Goal: Task Accomplishment & Management: Manage account settings

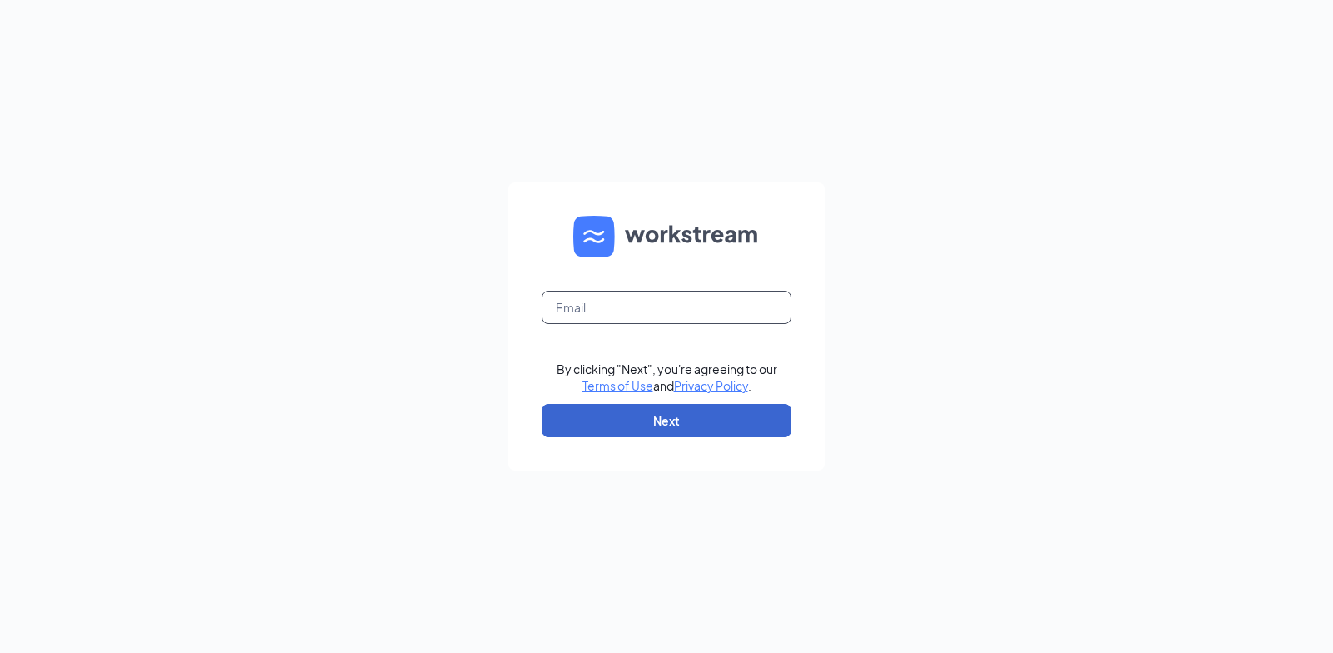
type input "vikas@shilallc.com"
click at [655, 416] on button "Next" at bounding box center [666, 420] width 250 height 33
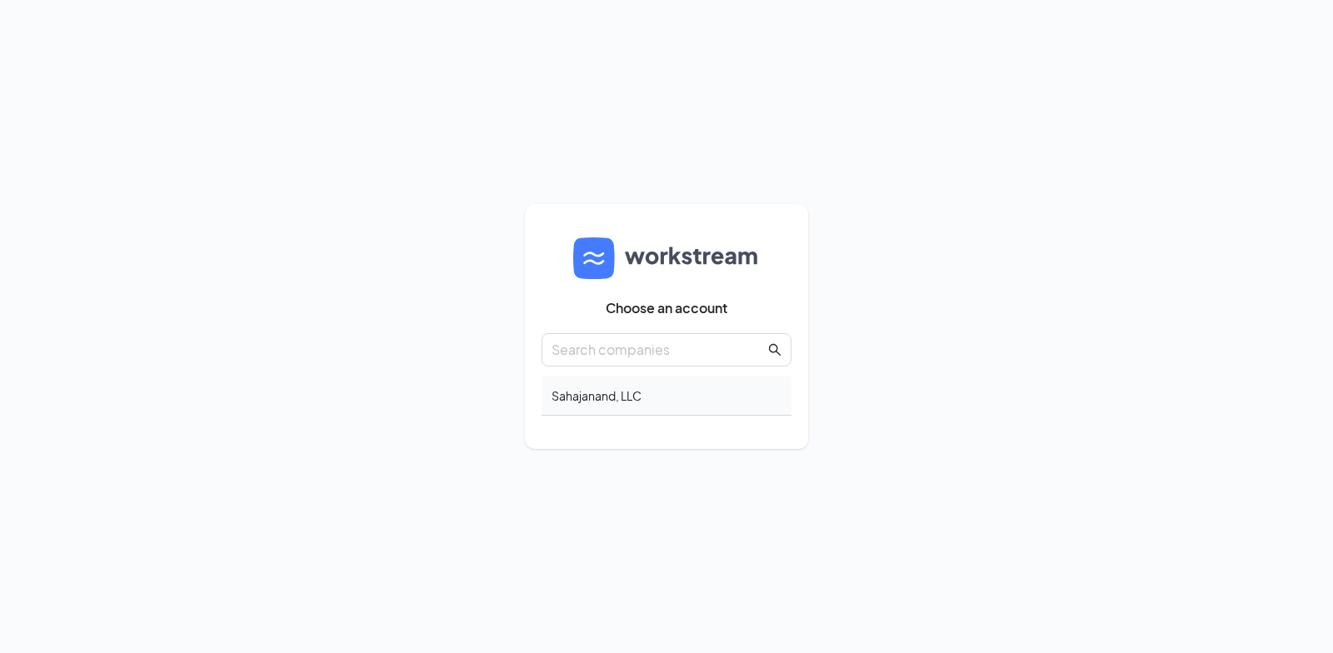
click at [619, 397] on div "Sahajanand, LLC" at bounding box center [666, 396] width 250 height 39
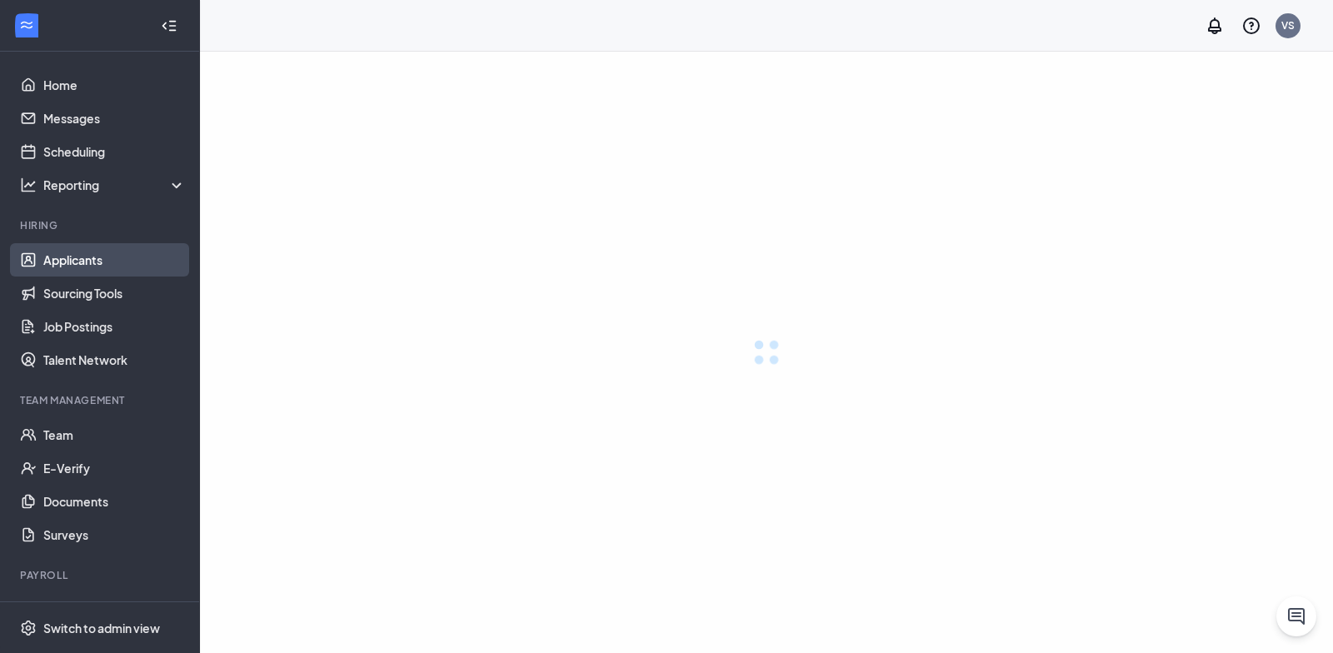
click at [92, 259] on link "Applicants" at bounding box center [114, 259] width 142 height 33
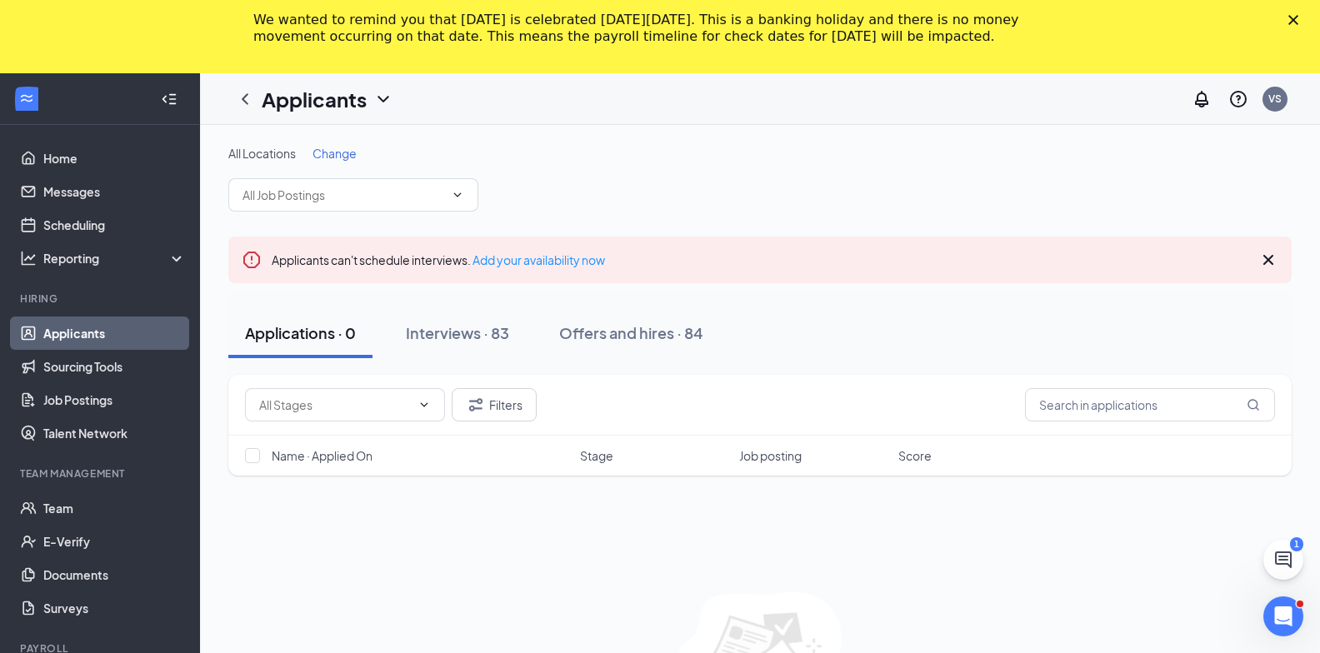
click at [1305, 18] on div "Close" at bounding box center [1296, 20] width 17 height 10
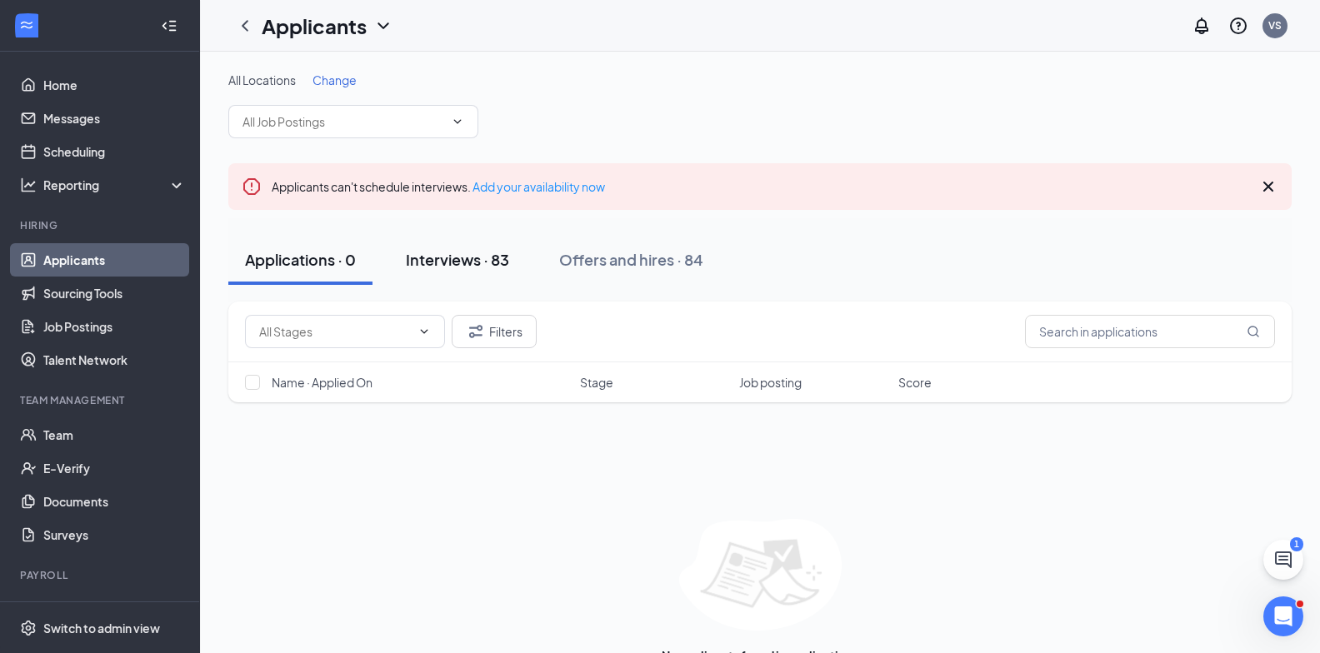
click at [457, 265] on div "Interviews · 83" at bounding box center [457, 259] width 103 height 21
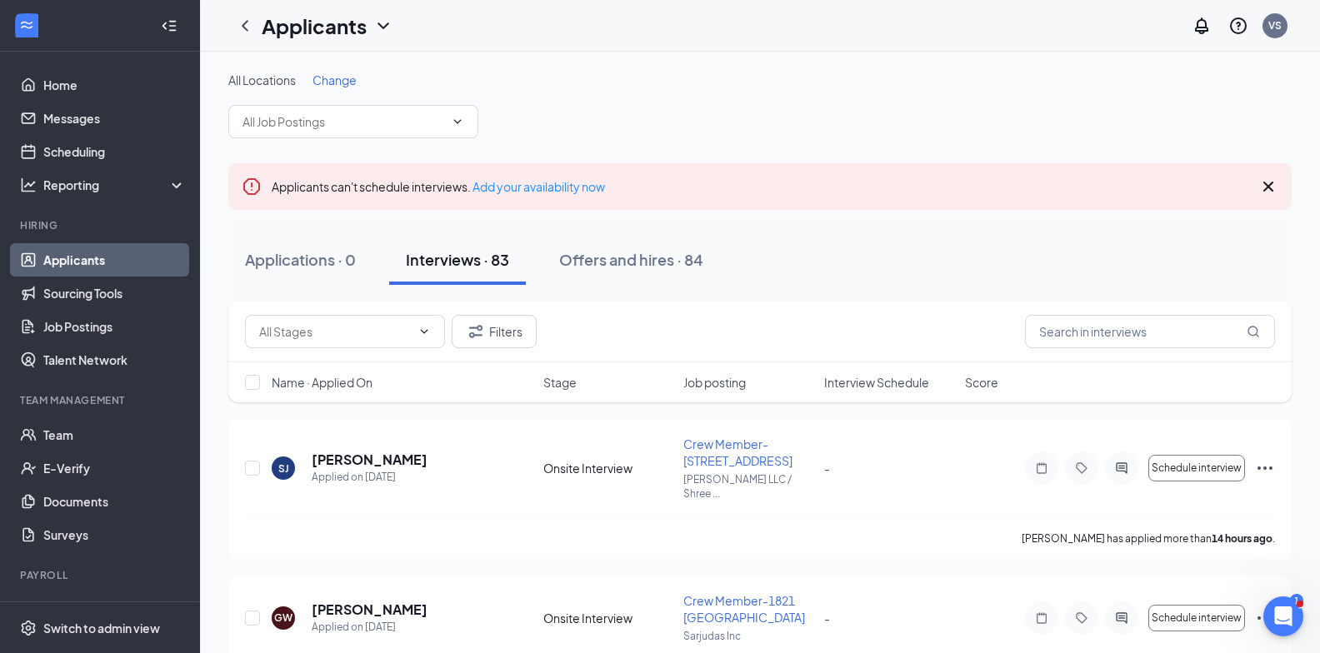
click at [349, 82] on span "Change" at bounding box center [334, 79] width 44 height 15
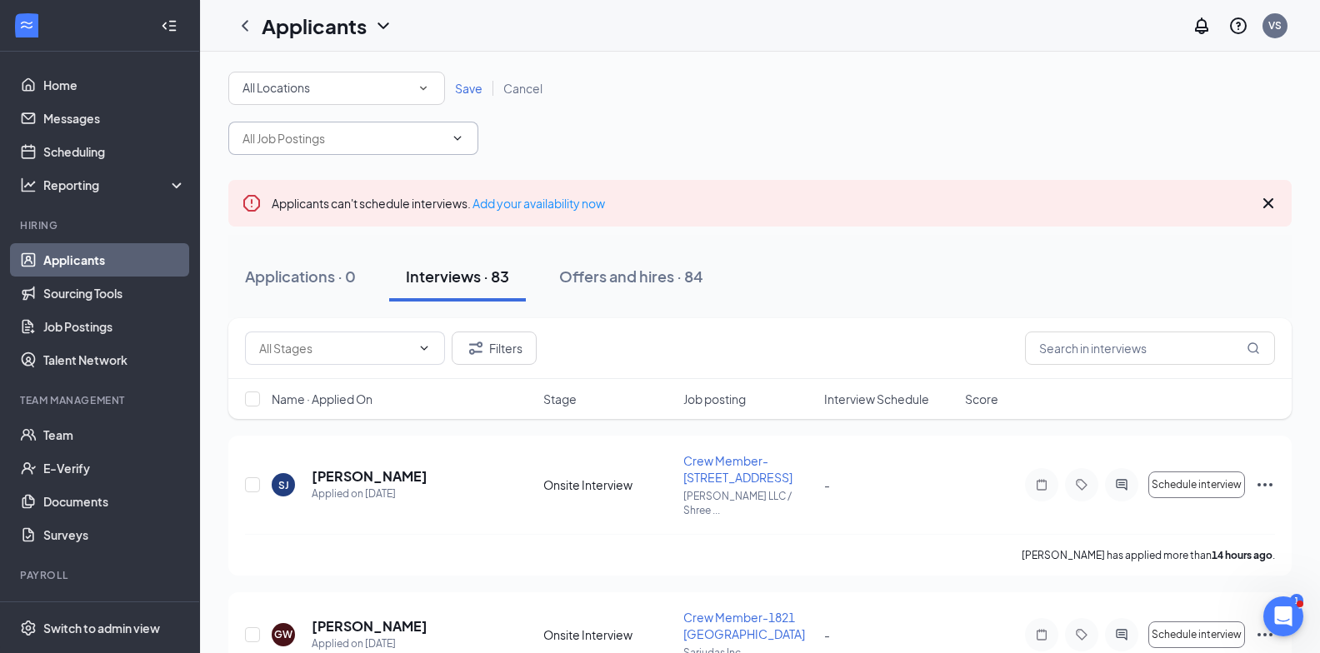
click at [337, 139] on input "text" at bounding box center [343, 138] width 202 height 18
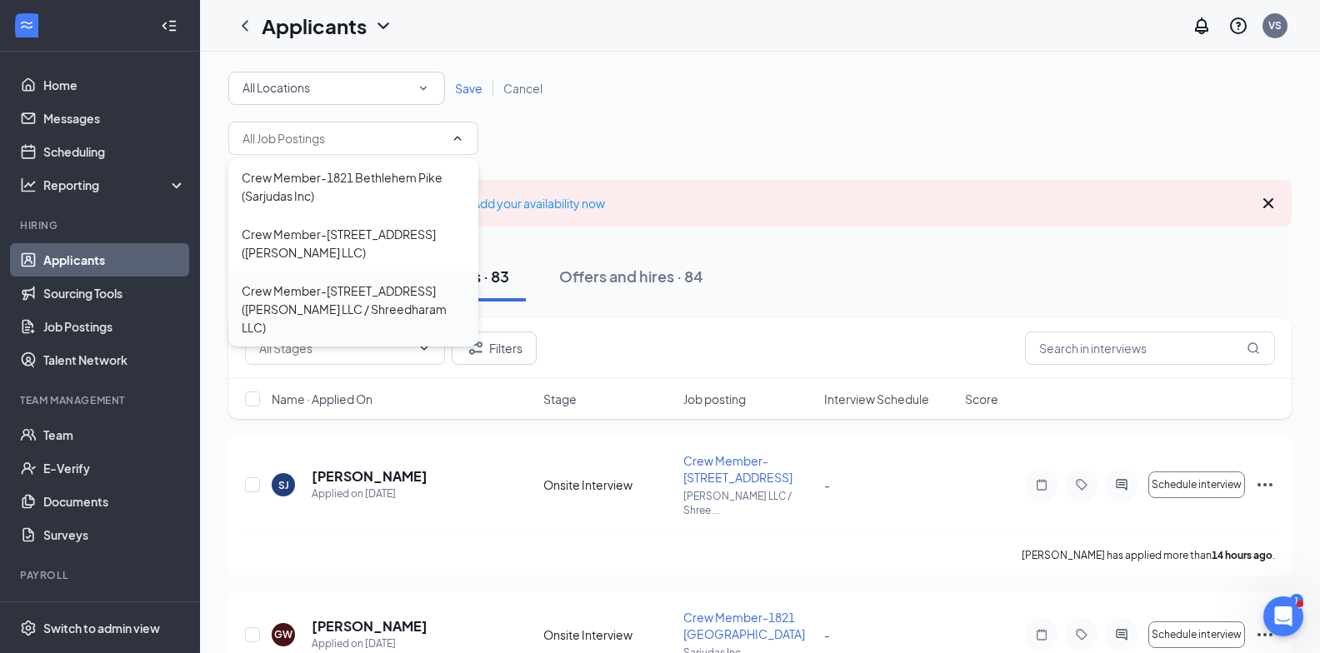
click at [322, 292] on div "Crew Member-1941 W Main St (Smaran LLC / Shreedharam LLC)" at bounding box center [353, 309] width 223 height 55
type input "Crew Member-1941 W Main St (Smaran LLC / Shreedharam LLC)"
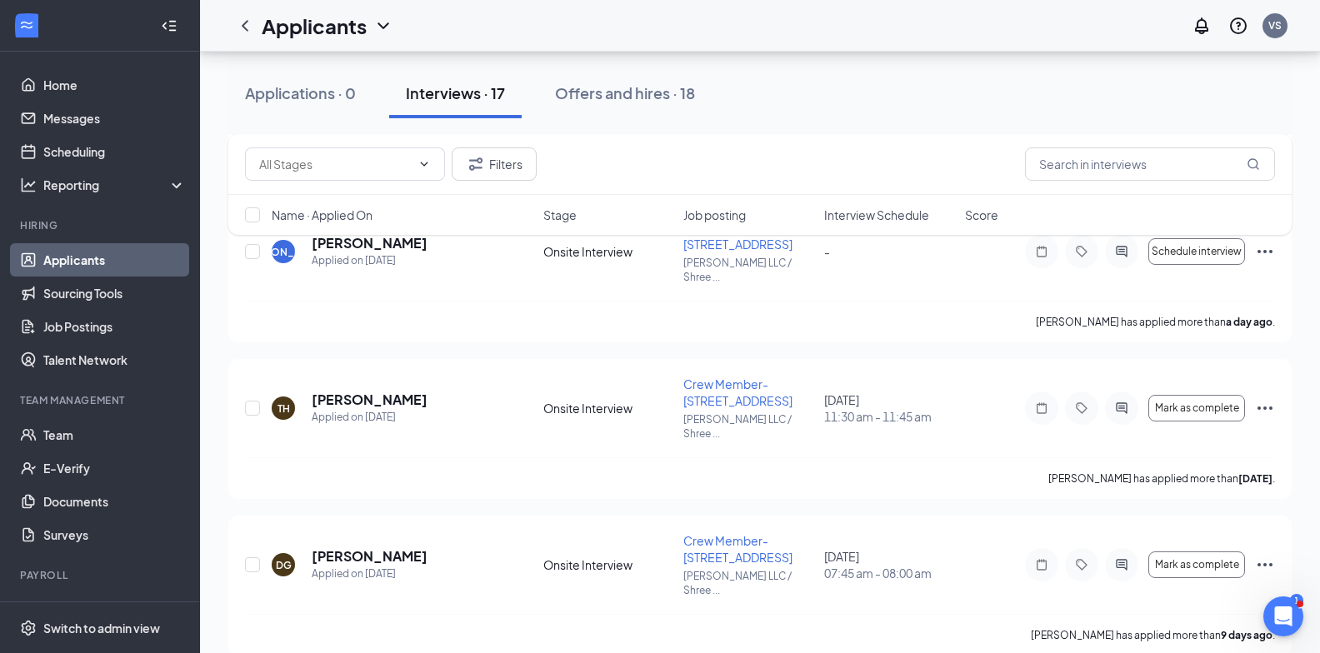
scroll to position [500, 0]
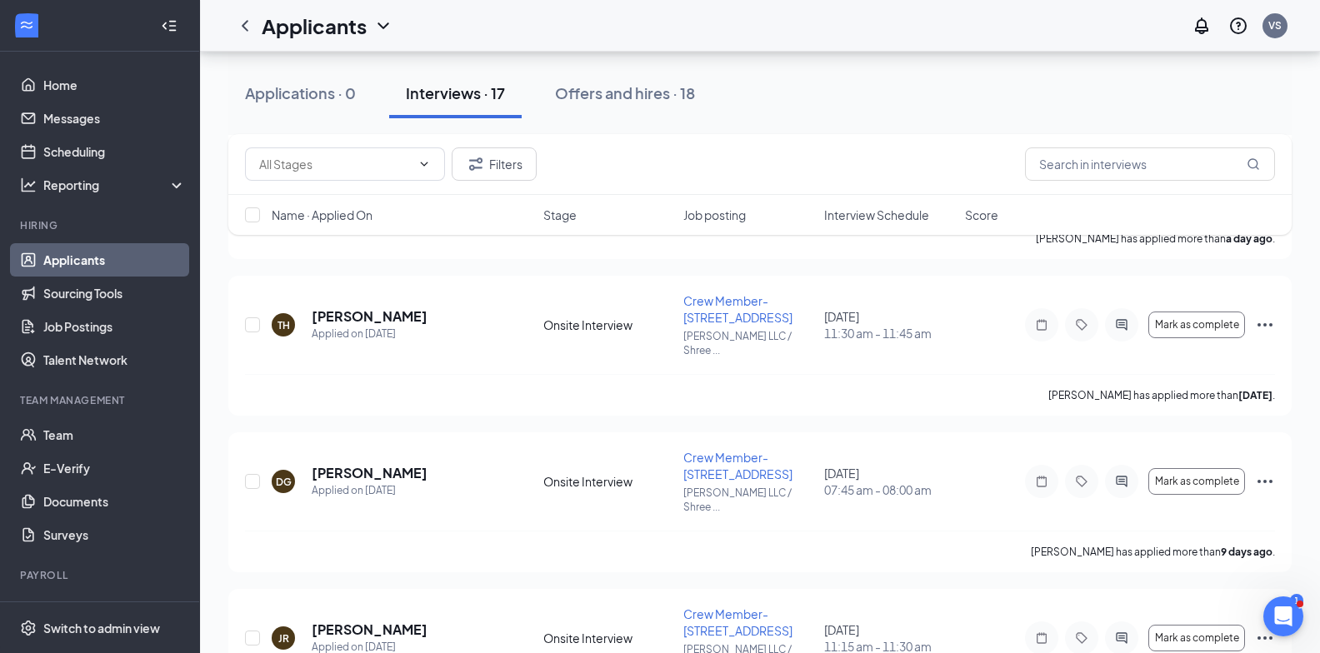
click at [882, 215] on span "Interview Schedule" at bounding box center [876, 215] width 105 height 17
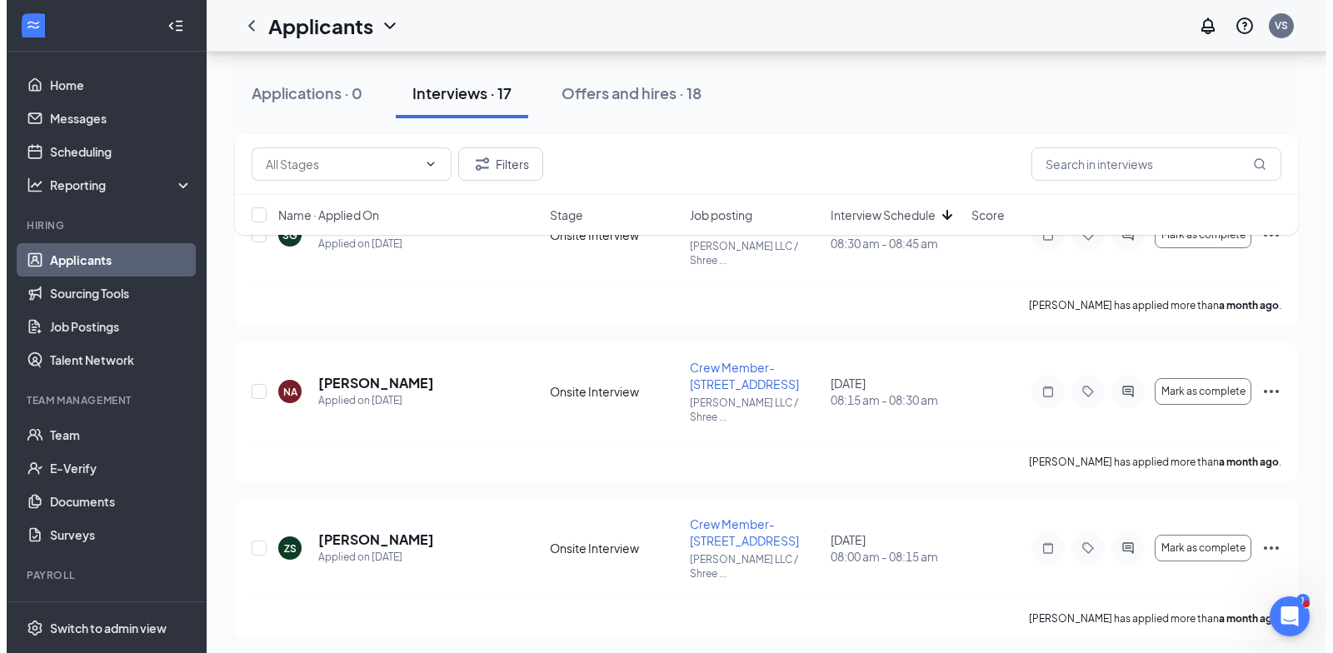
scroll to position [2208, 0]
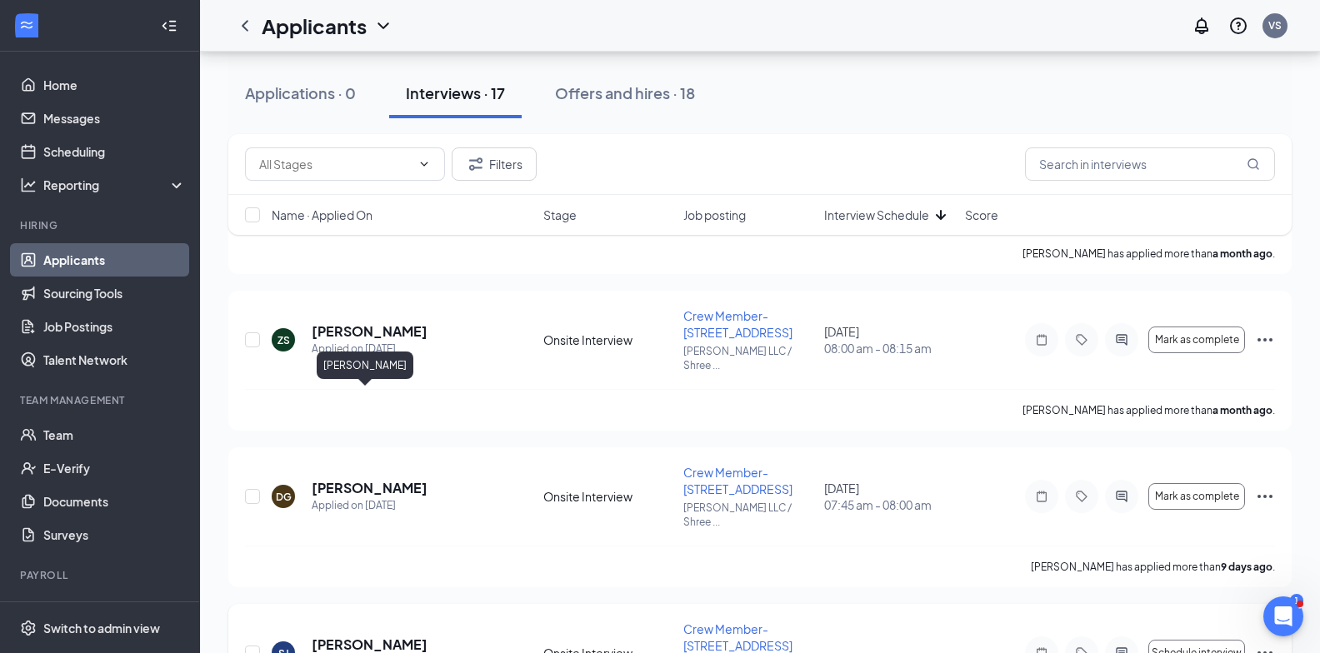
click at [391, 636] on h5 "Shakerra Jones" at bounding box center [370, 645] width 116 height 18
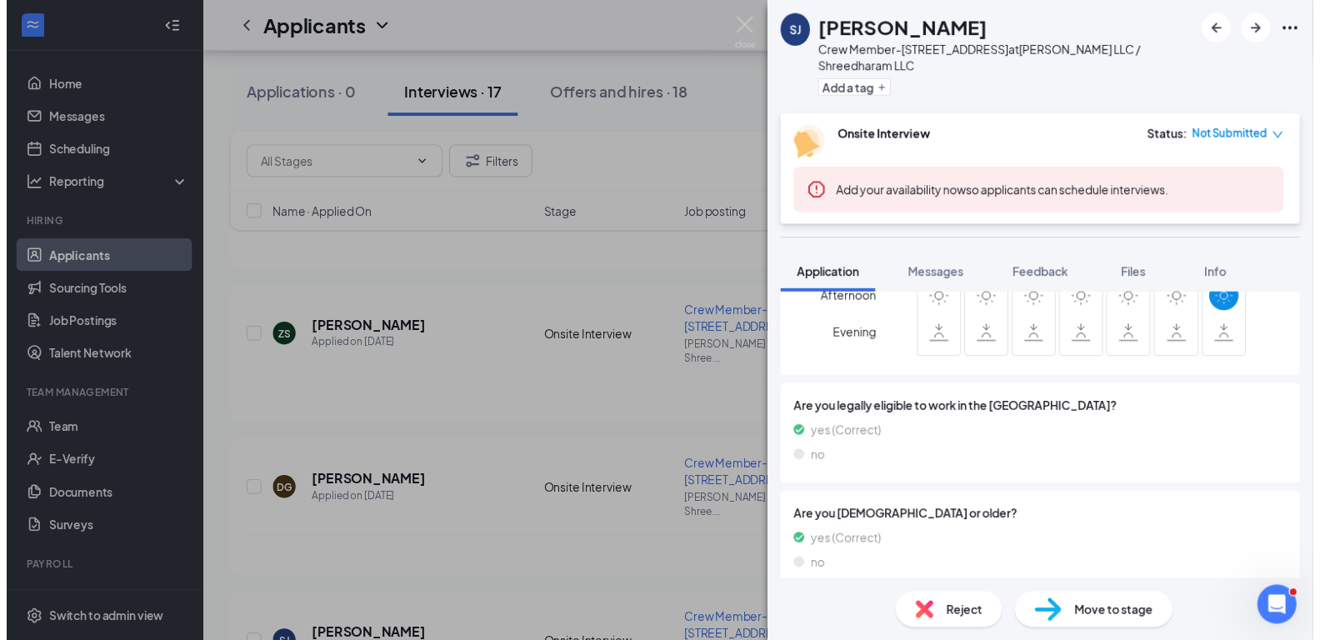
scroll to position [227, 0]
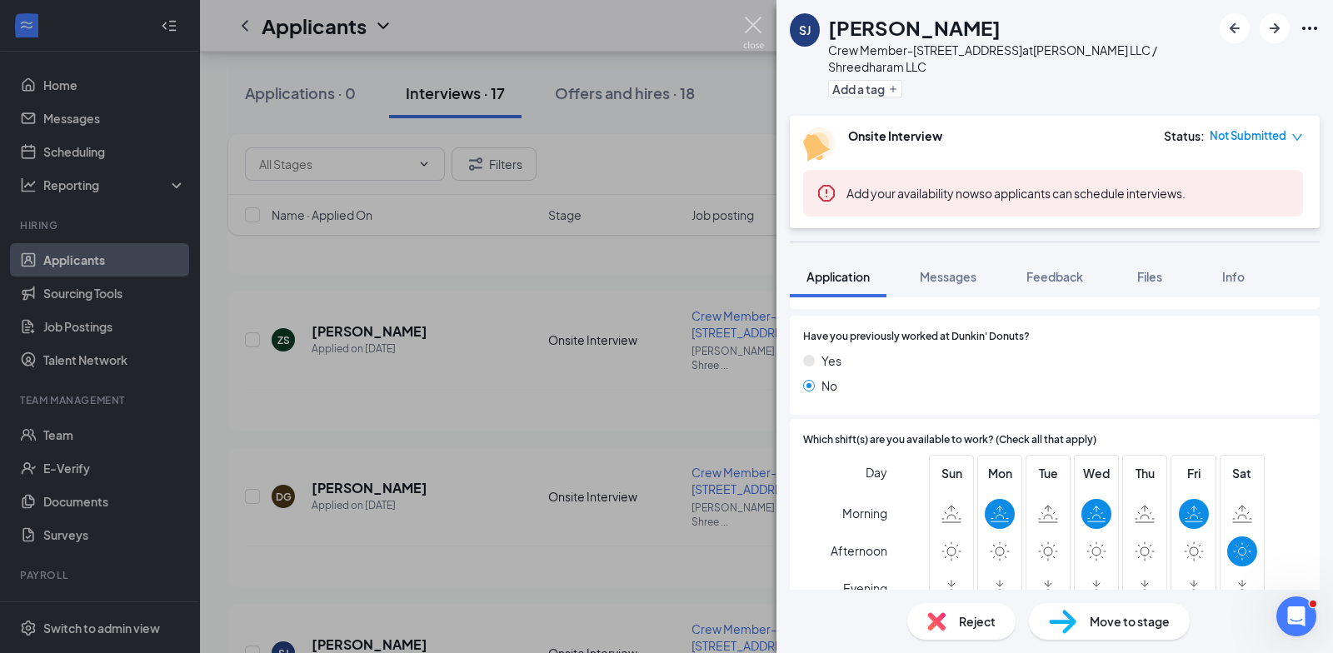
drag, startPoint x: 755, startPoint y: 22, endPoint x: 581, endPoint y: 352, distance: 372.6
click at [755, 22] on img at bounding box center [753, 33] width 21 height 32
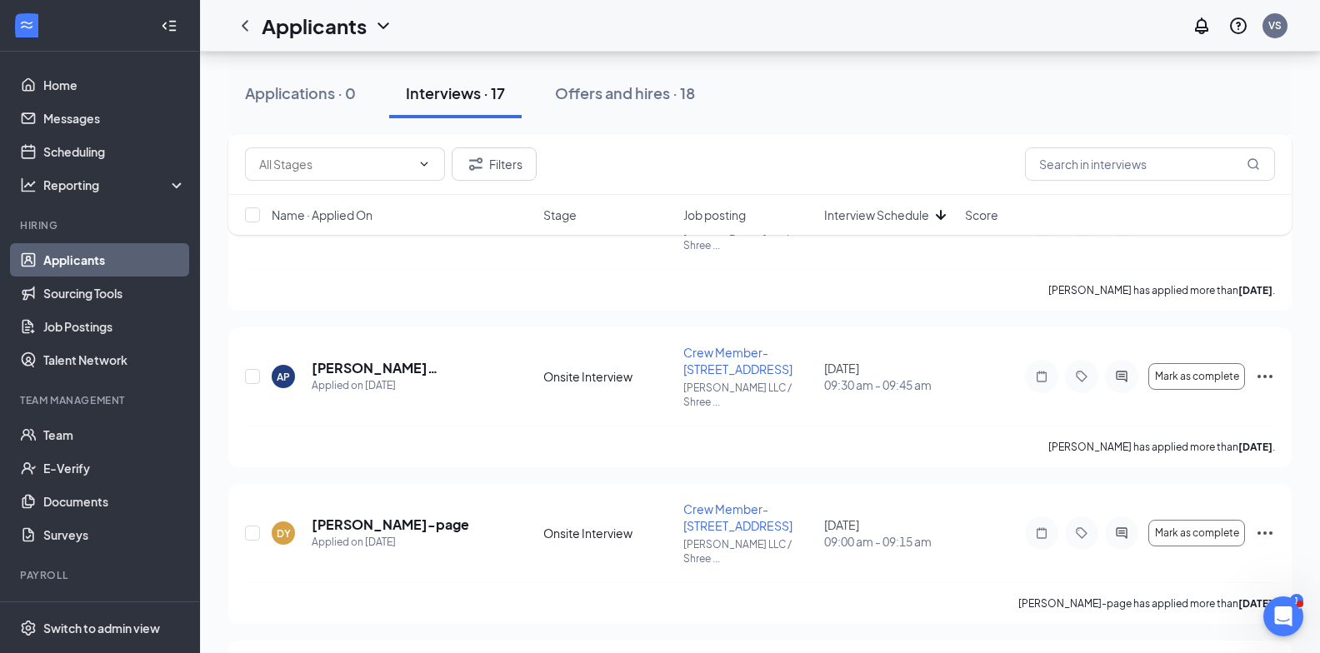
scroll to position [1305, 0]
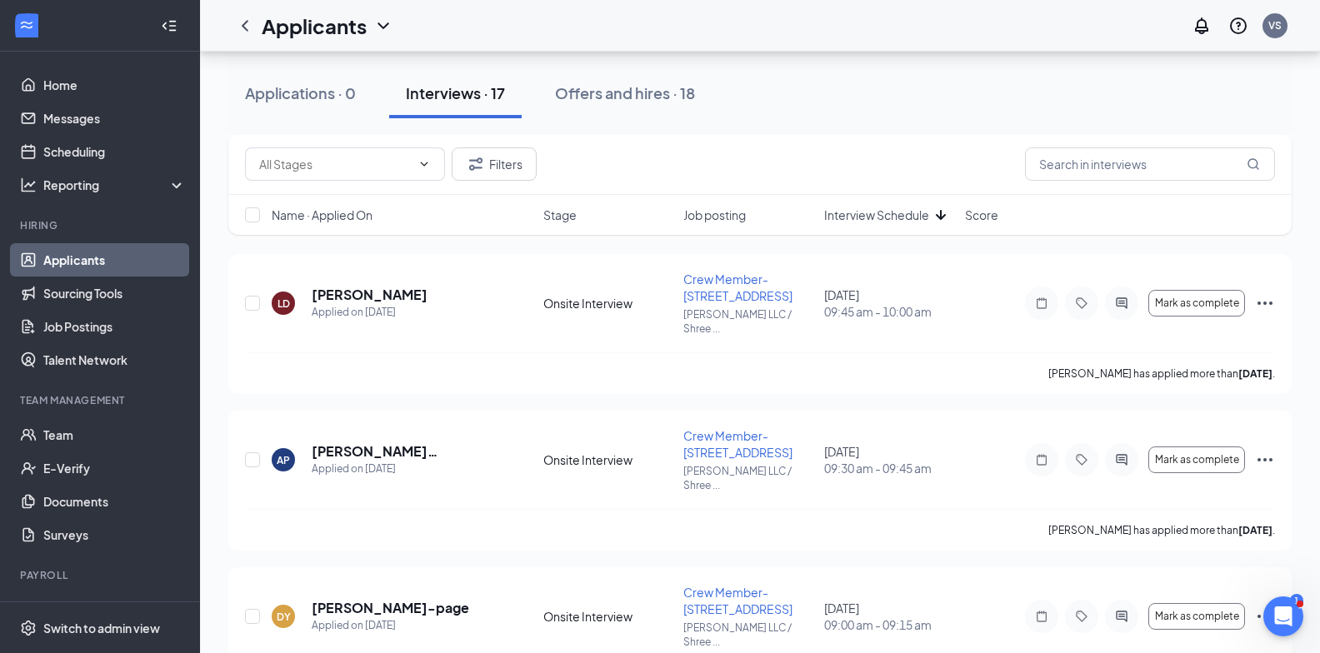
click at [892, 203] on div "Name · Applied On Stage Job posting Interview Schedule Score" at bounding box center [759, 215] width 1063 height 40
click at [887, 218] on span "Interview Schedule" at bounding box center [876, 215] width 105 height 17
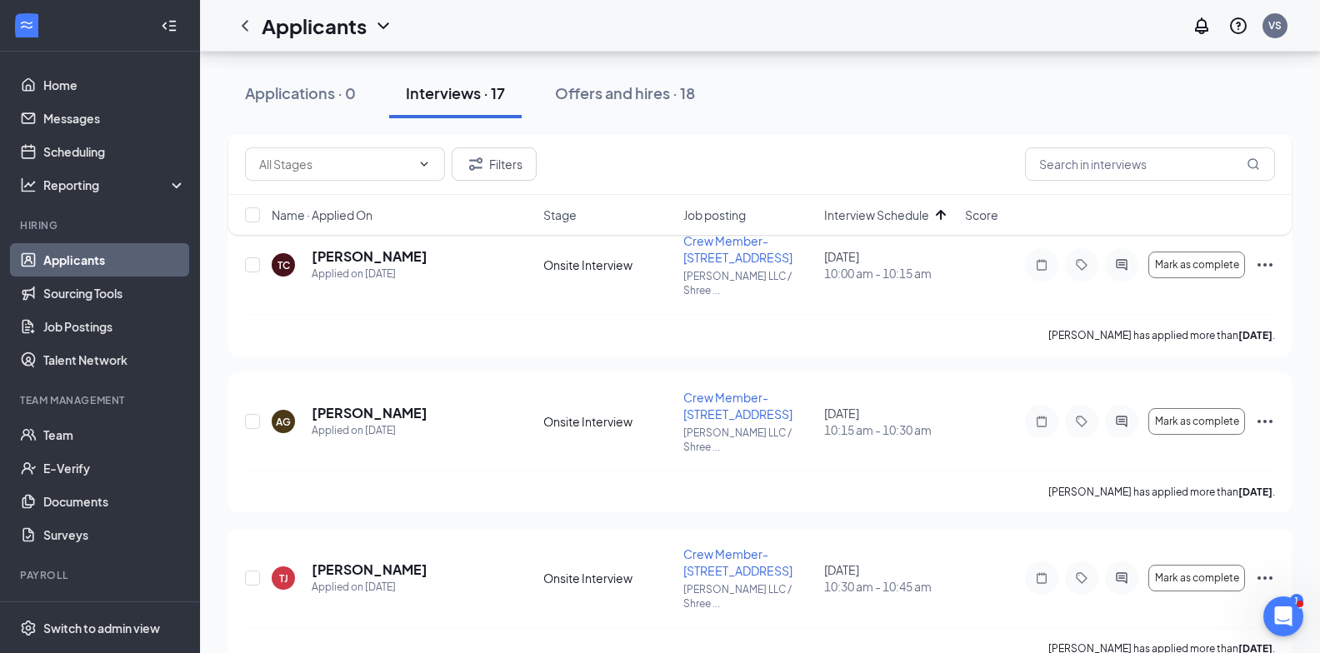
scroll to position [1833, 0]
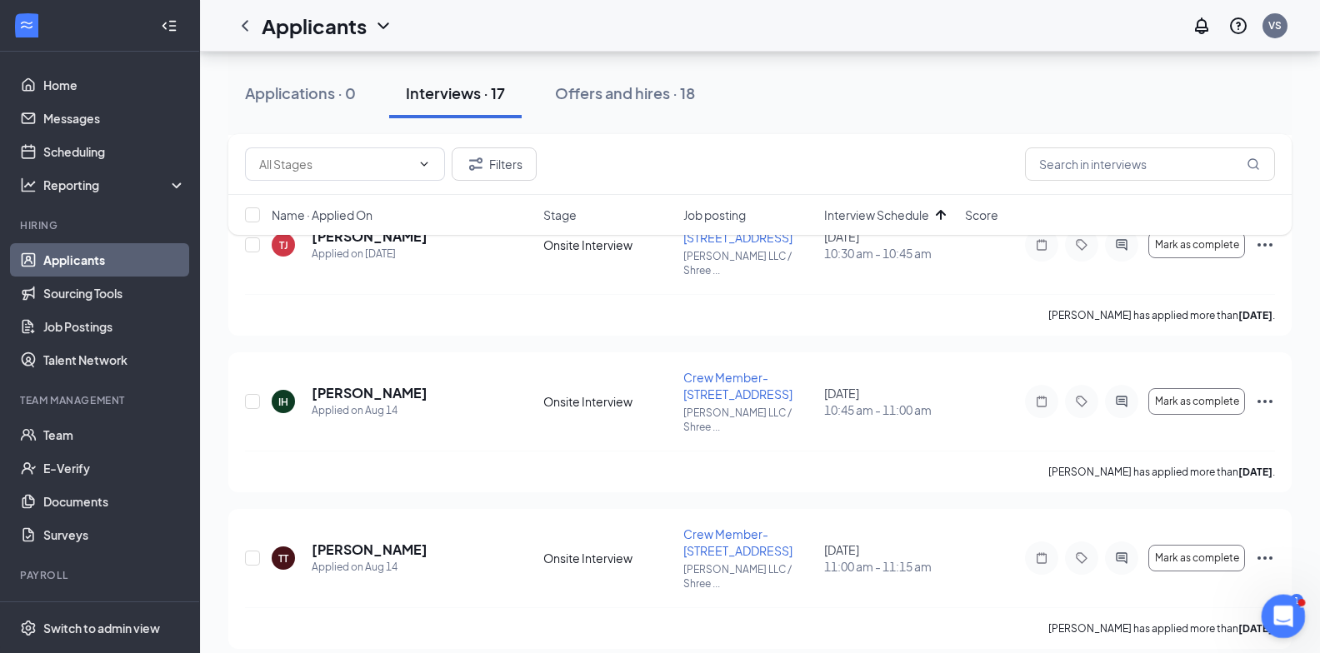
click at [1294, 615] on div "Open Intercom Messenger" at bounding box center [1280, 613] width 55 height 55
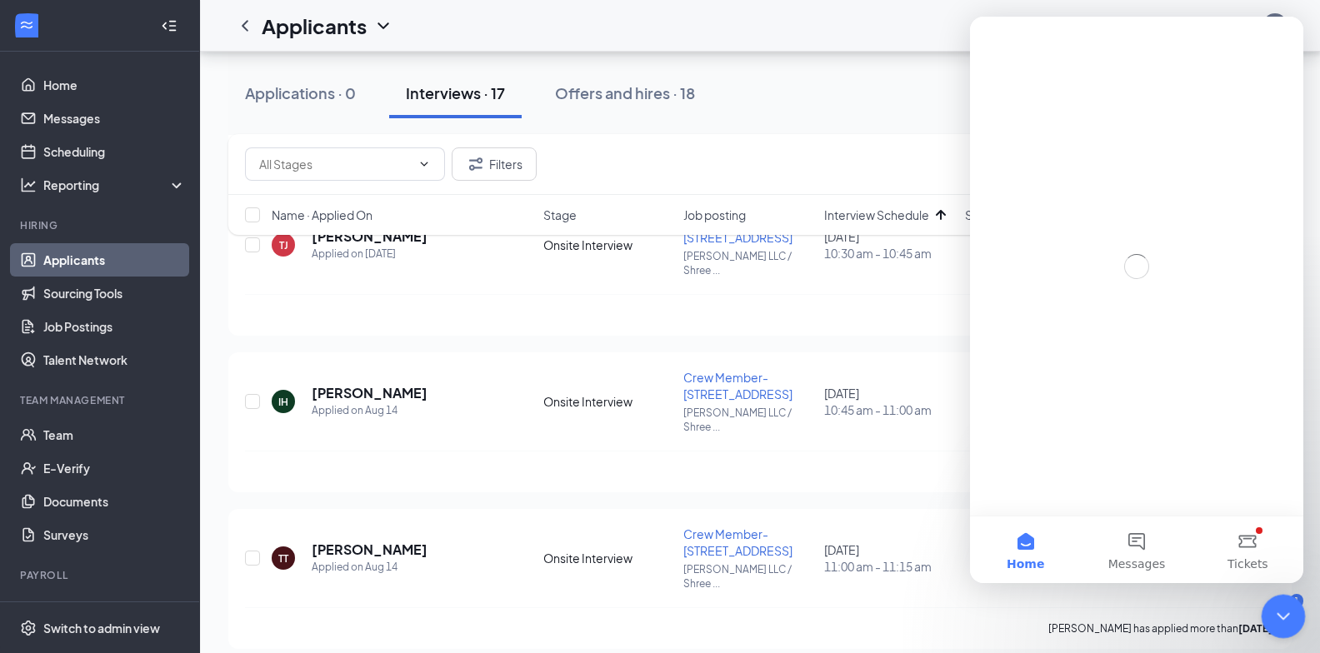
scroll to position [0, 0]
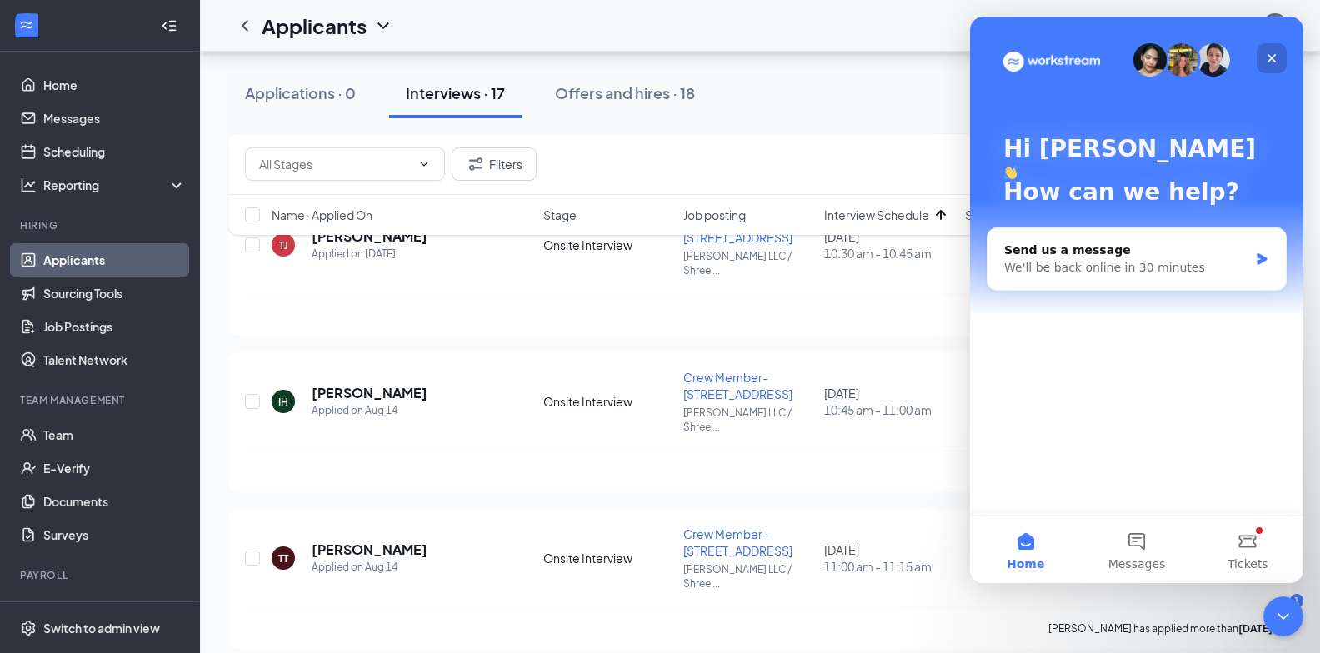
click at [1280, 57] on div "Close" at bounding box center [1271, 58] width 30 height 30
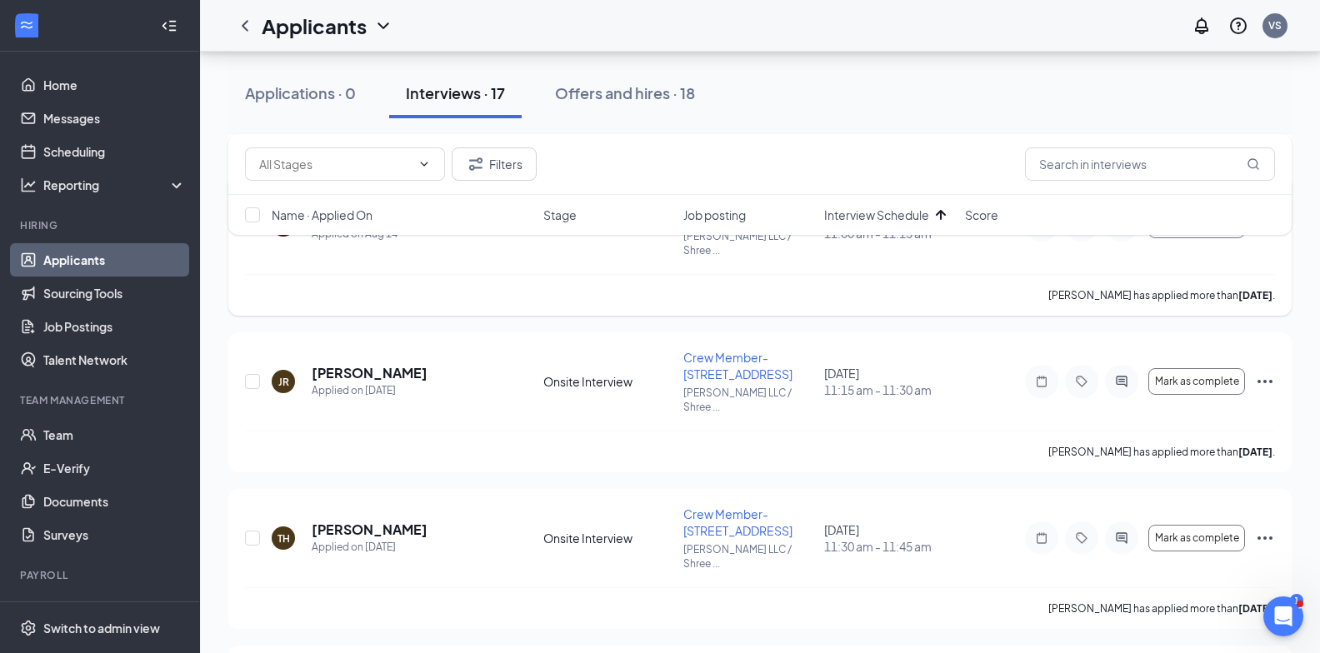
scroll to position [2208, 0]
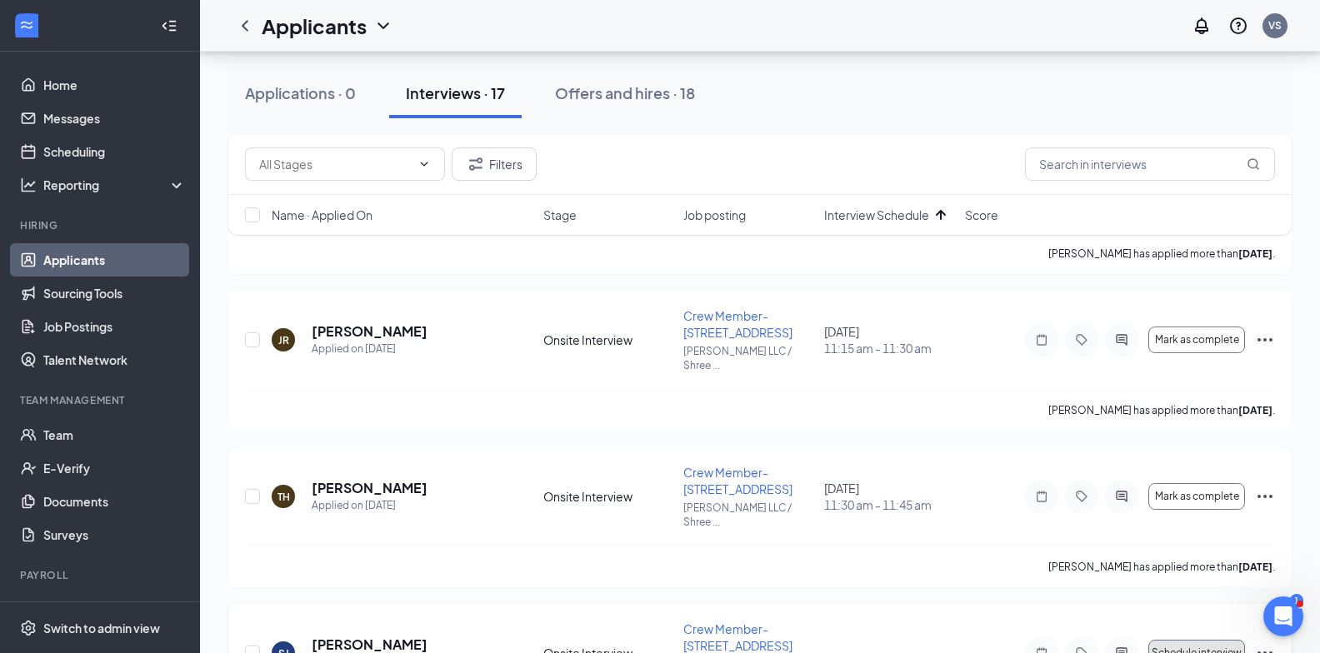
click at [1212, 647] on span "Schedule interview" at bounding box center [1196, 653] width 90 height 12
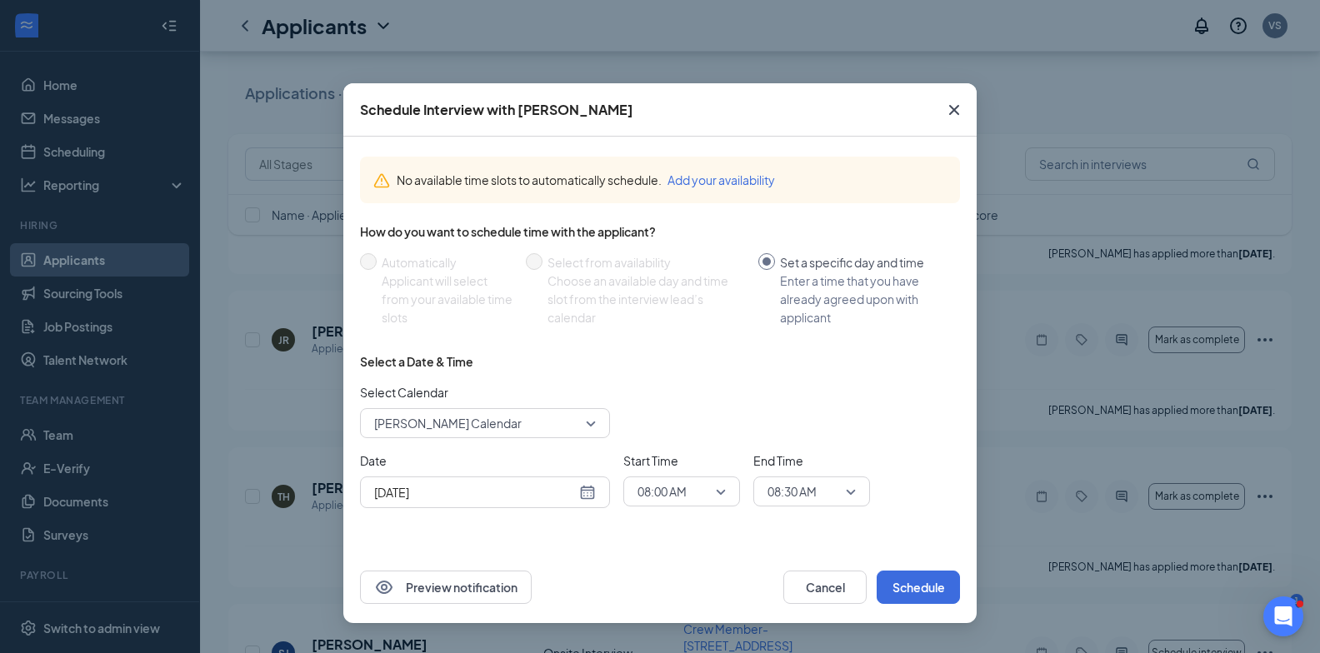
click at [715, 487] on span "08:00 AM" at bounding box center [681, 491] width 88 height 25
click at [716, 490] on span "08:00 AM" at bounding box center [681, 491] width 88 height 25
click at [718, 487] on span "08:00 AM" at bounding box center [681, 491] width 88 height 25
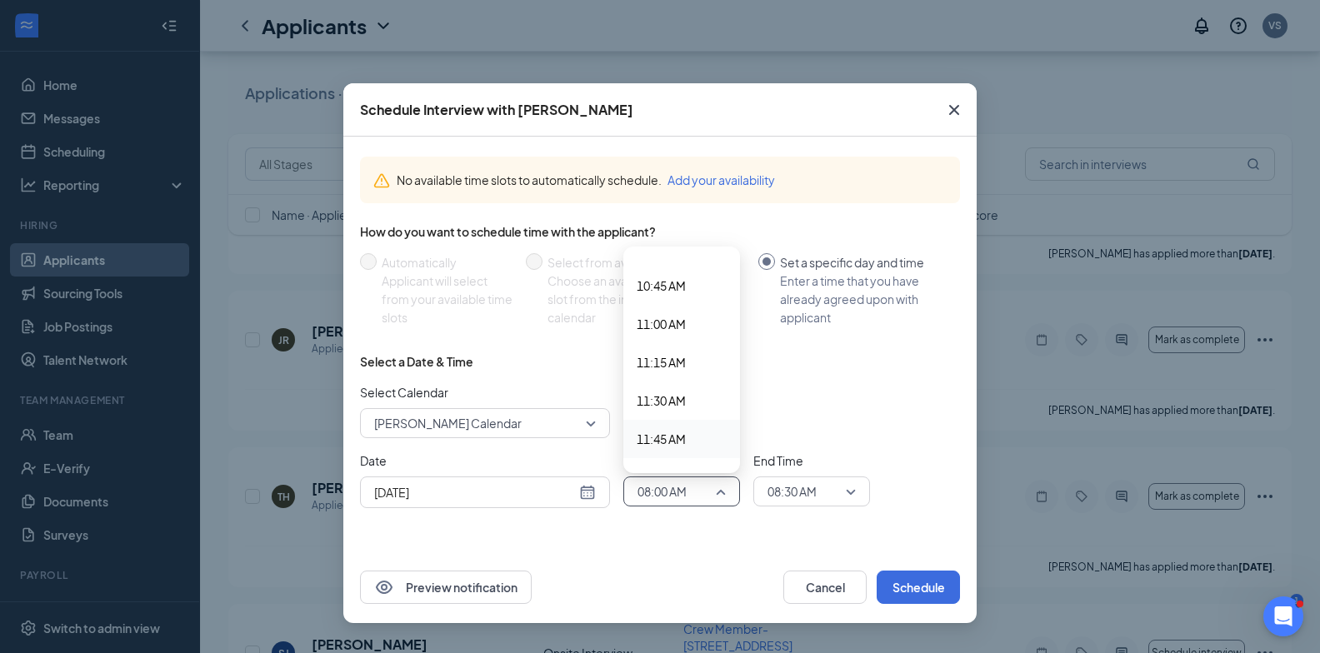
click at [665, 440] on span "11:45 AM" at bounding box center [660, 439] width 49 height 18
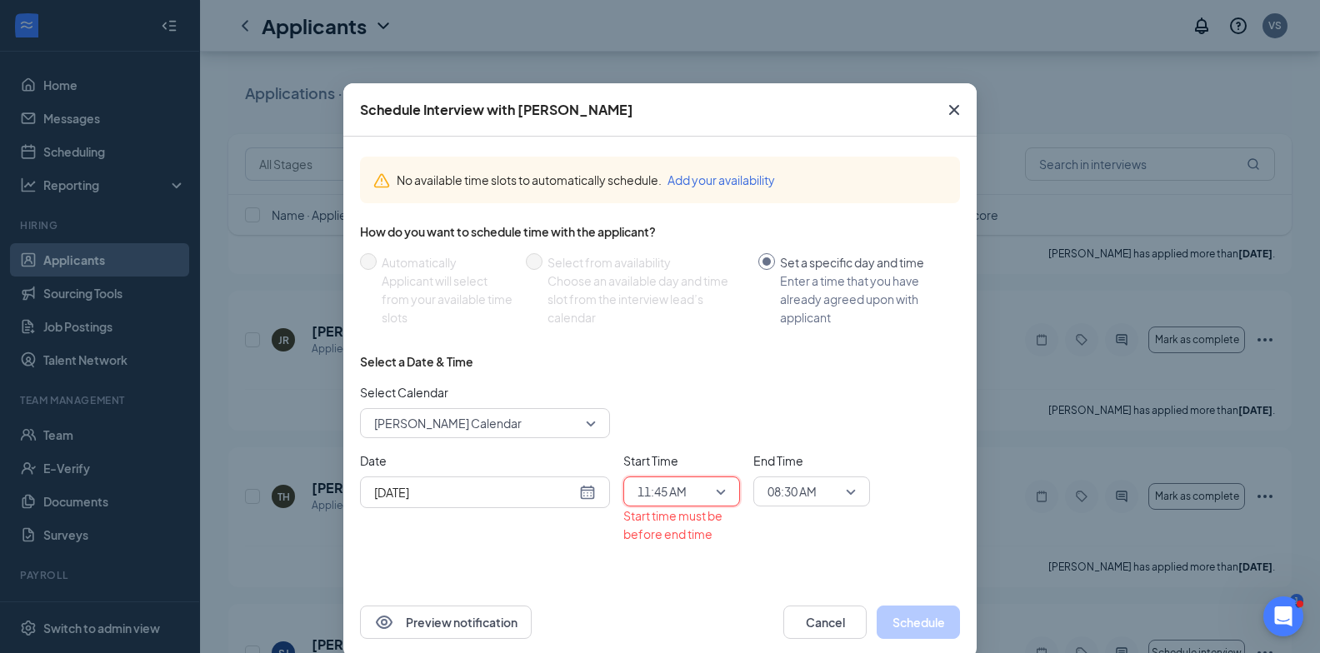
click at [818, 503] on span "08:30 AM" at bounding box center [803, 491] width 73 height 25
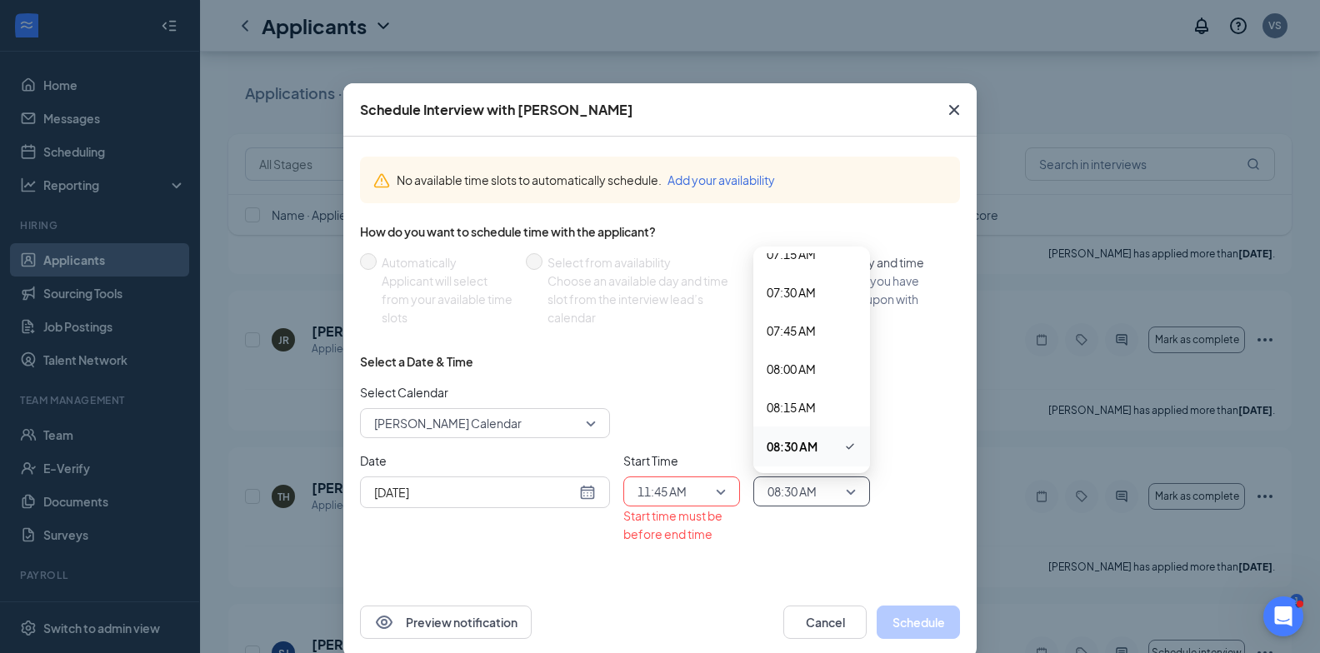
click at [820, 500] on span "08:30 AM" at bounding box center [803, 491] width 73 height 25
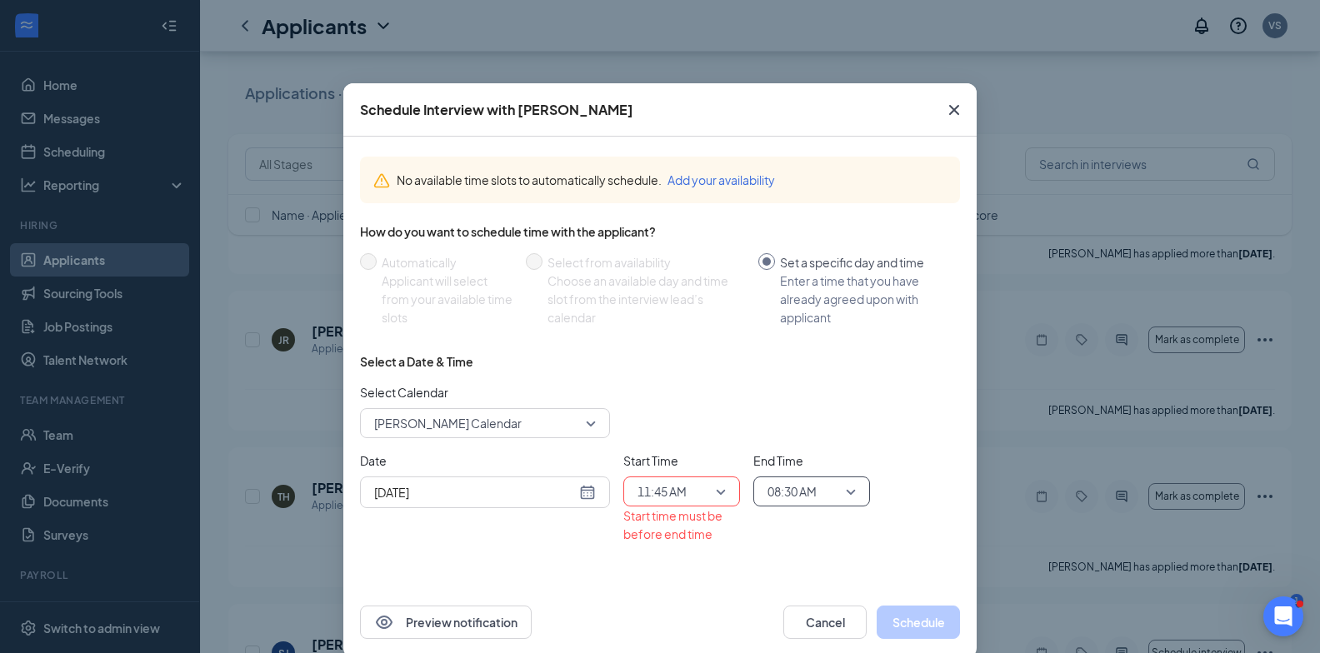
click at [820, 500] on span "08:30 AM" at bounding box center [803, 491] width 73 height 25
click at [808, 307] on div "12:00 PM" at bounding box center [811, 317] width 117 height 38
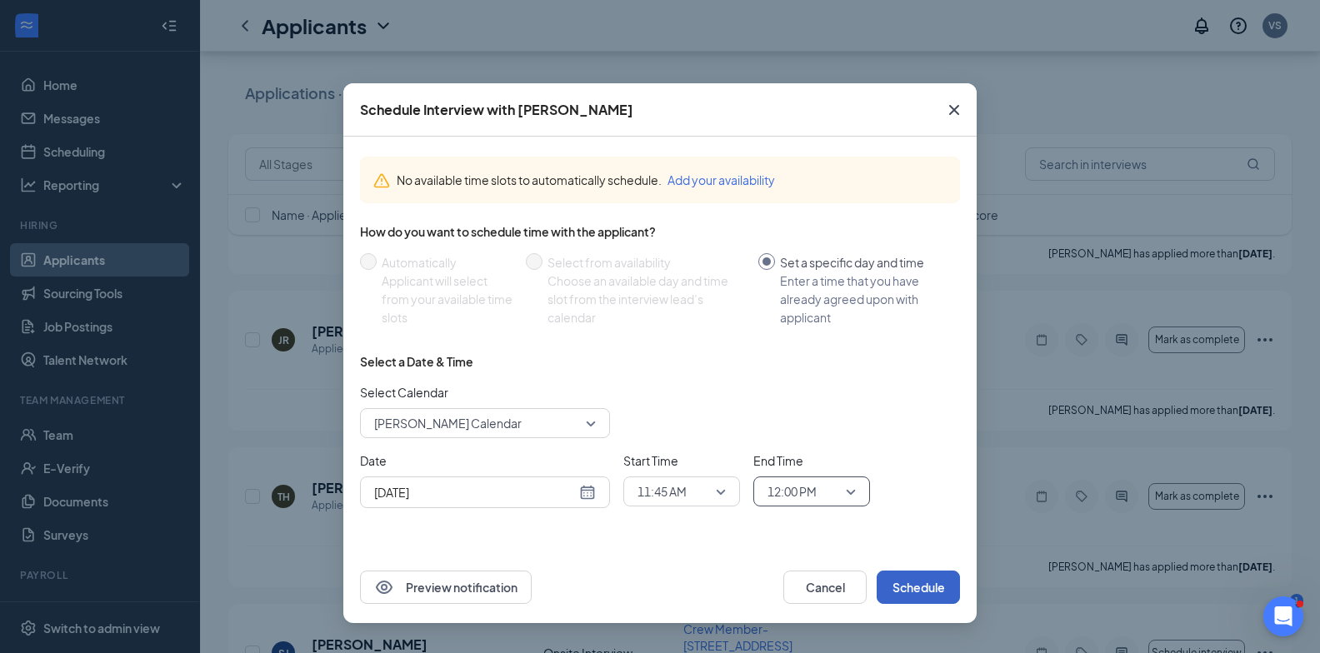
click at [926, 589] on button "Schedule" at bounding box center [917, 587] width 83 height 33
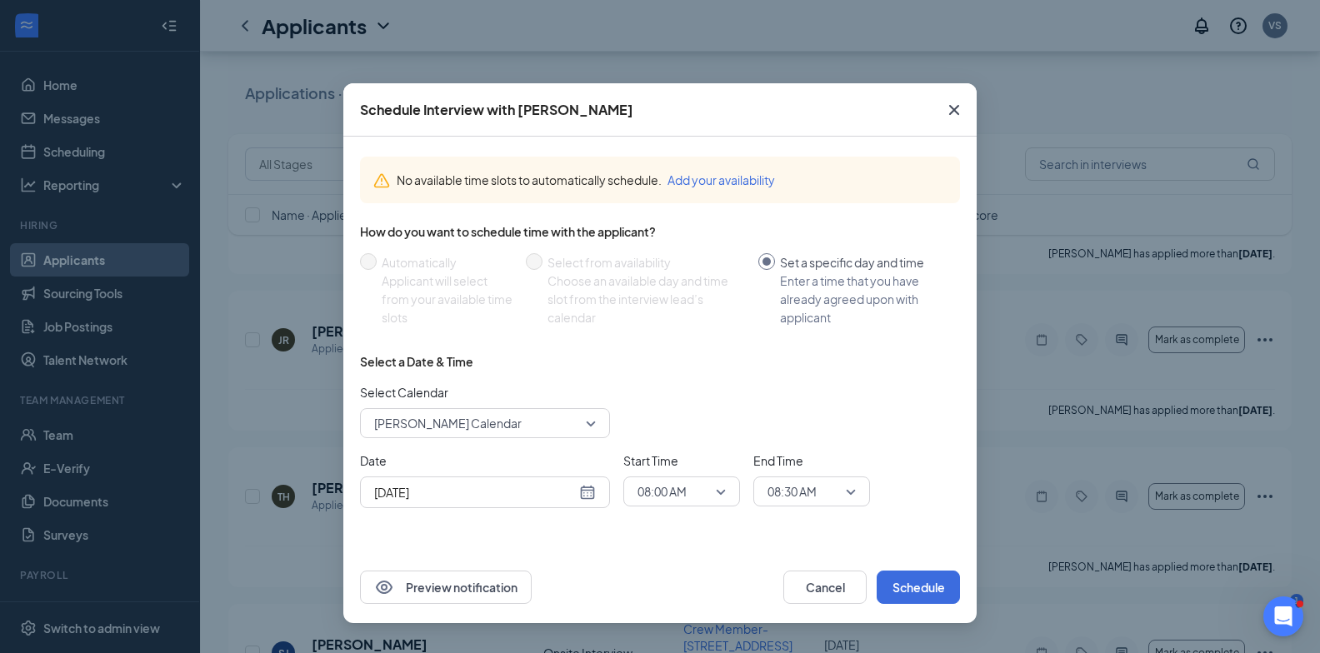
click at [697, 487] on span "08:00 AM" at bounding box center [673, 491] width 73 height 25
click at [681, 392] on span "12:00 PM" at bounding box center [660, 394] width 49 height 18
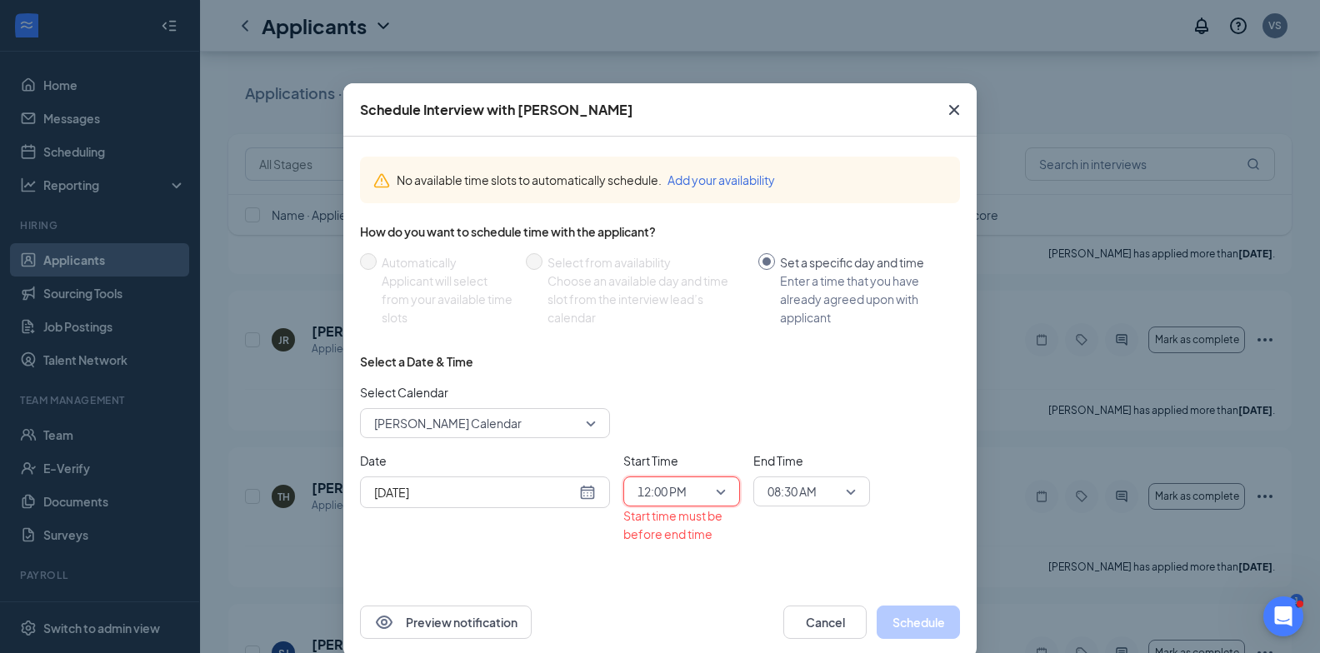
click at [802, 494] on span "08:30 AM" at bounding box center [791, 491] width 49 height 25
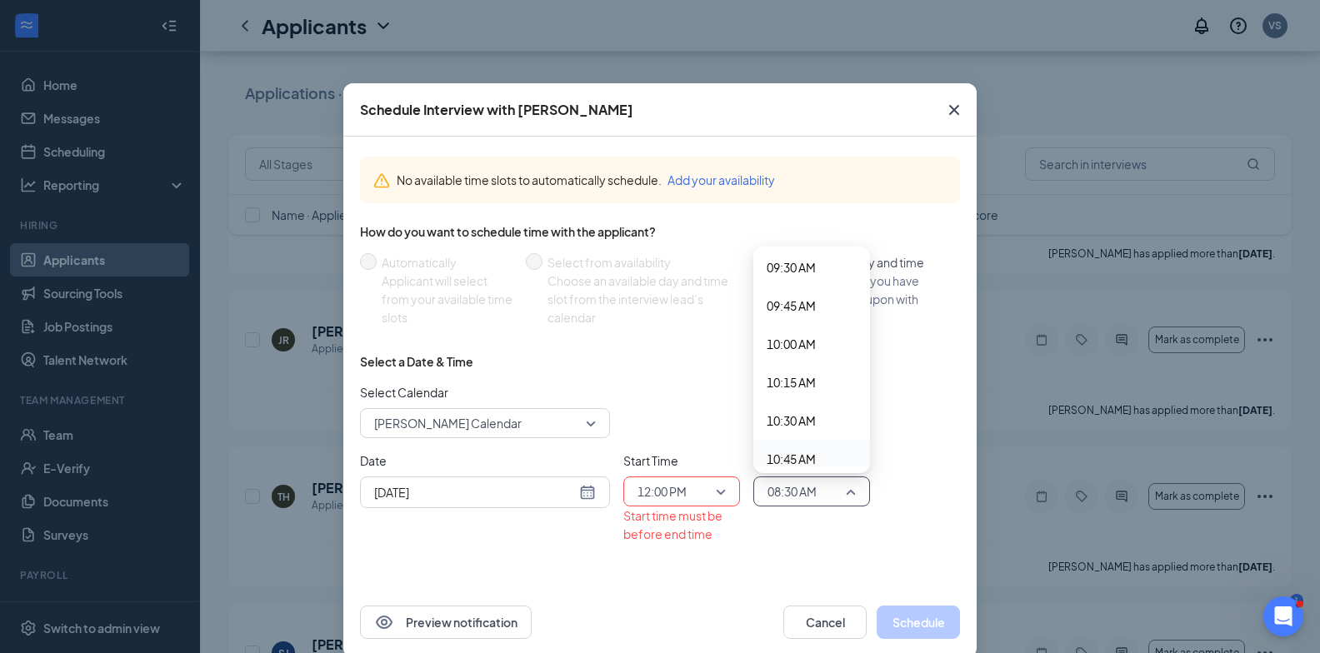
scroll to position [1796, 0]
click at [802, 346] on div "12:15 PM" at bounding box center [811, 356] width 117 height 38
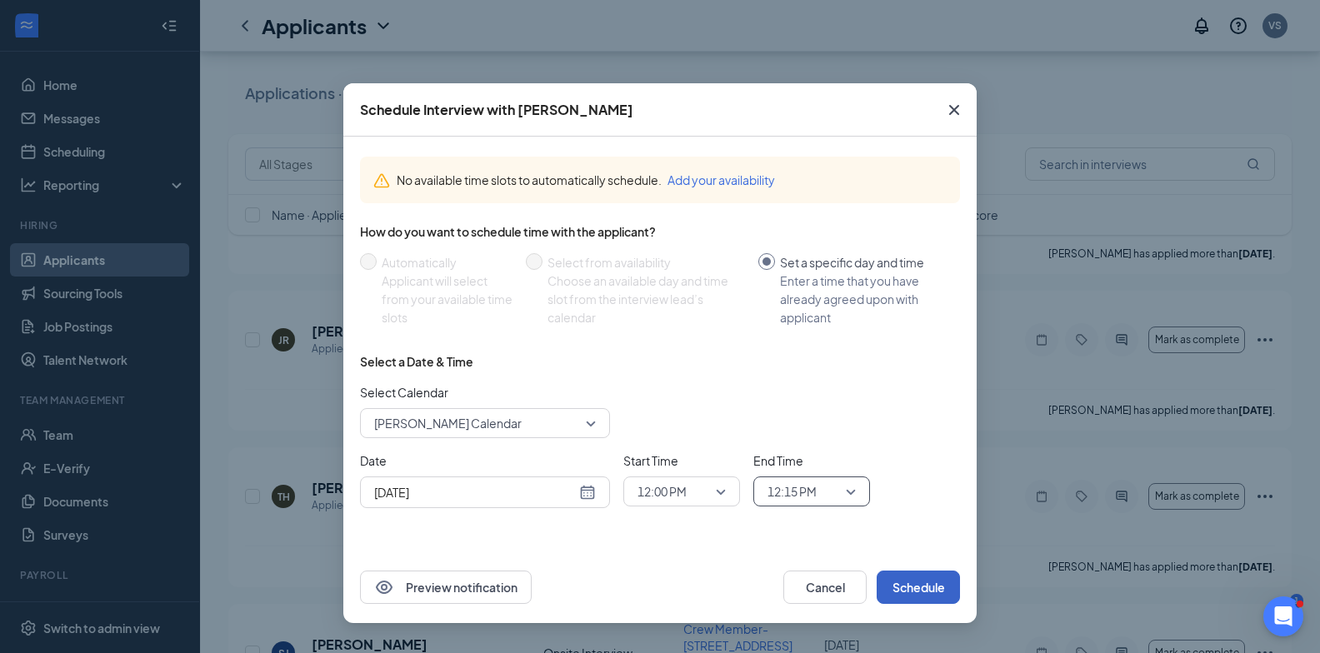
click at [930, 594] on button "Schedule" at bounding box center [917, 587] width 83 height 33
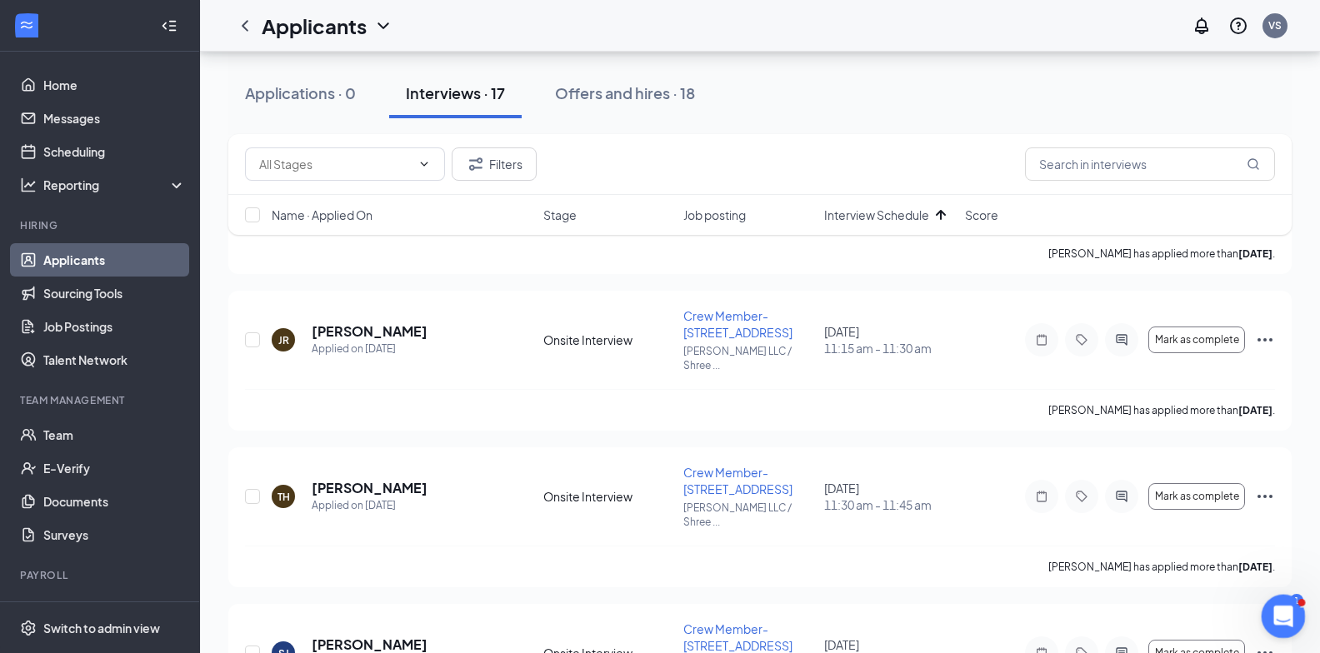
click at [1269, 601] on div "Open Intercom Messenger" at bounding box center [1280, 613] width 55 height 55
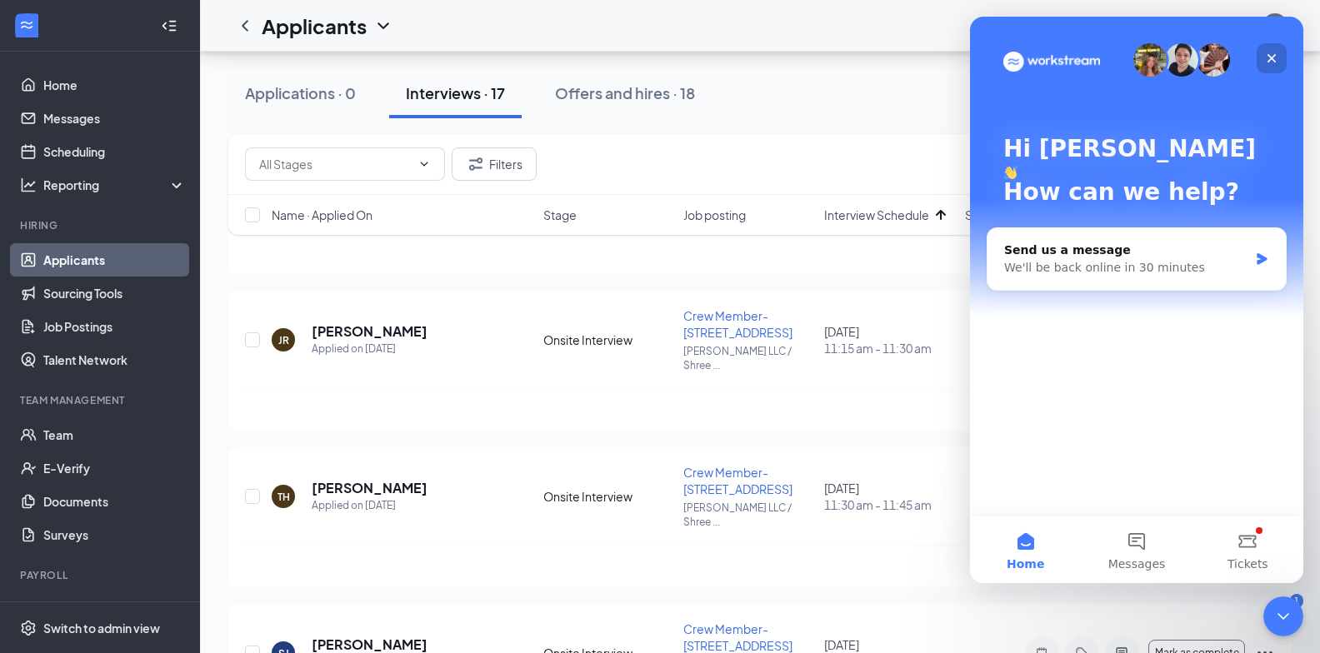
click at [1270, 62] on icon "Close" at bounding box center [1271, 58] width 13 height 13
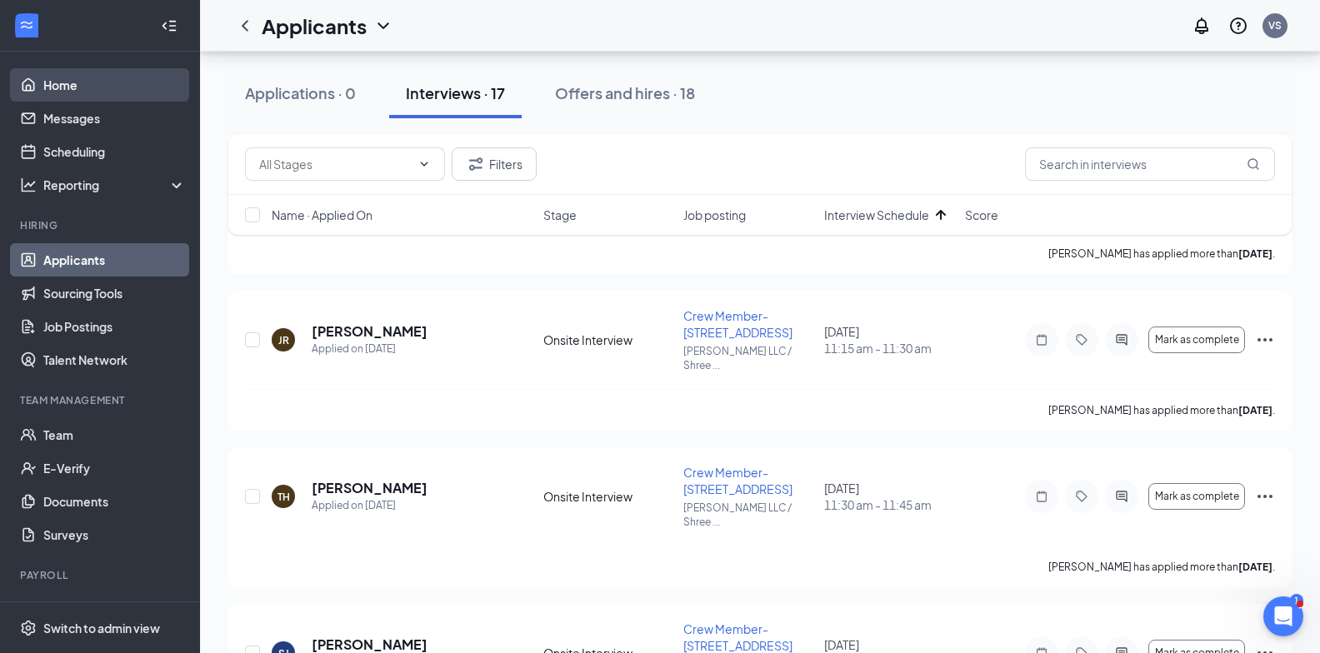
click at [124, 82] on link "Home" at bounding box center [114, 84] width 142 height 33
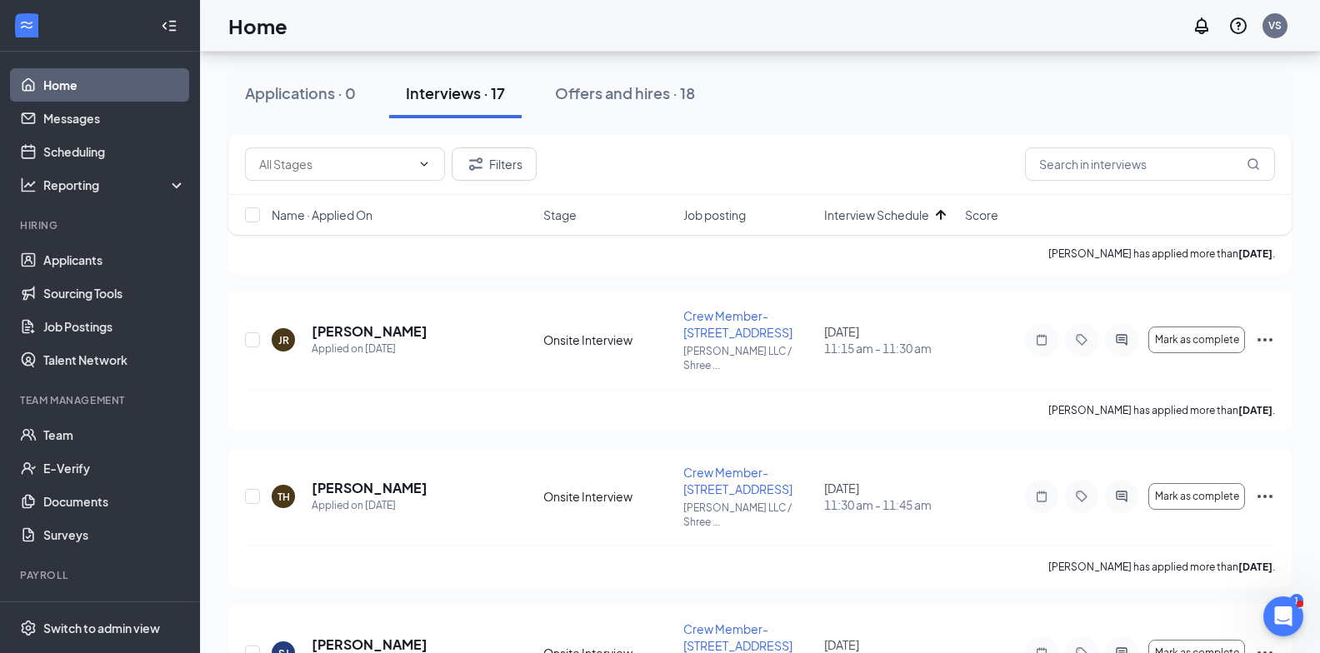
scroll to position [35, 0]
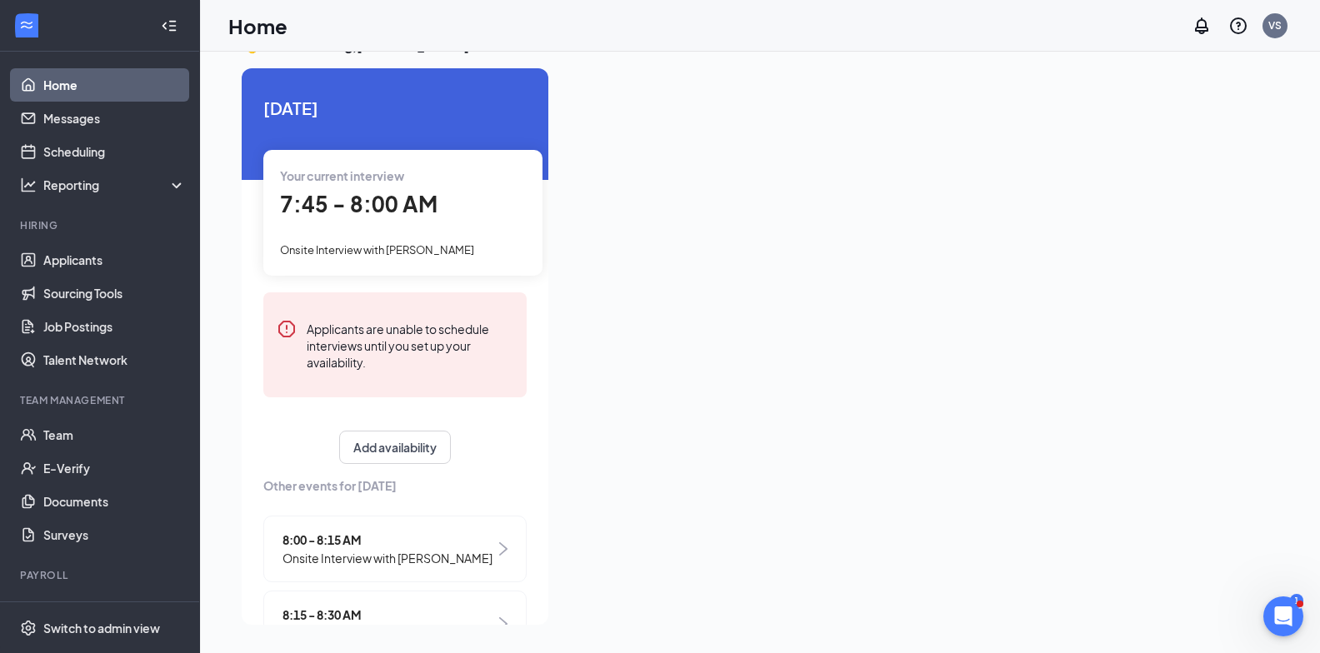
click at [122, 84] on link "Home" at bounding box center [114, 84] width 142 height 33
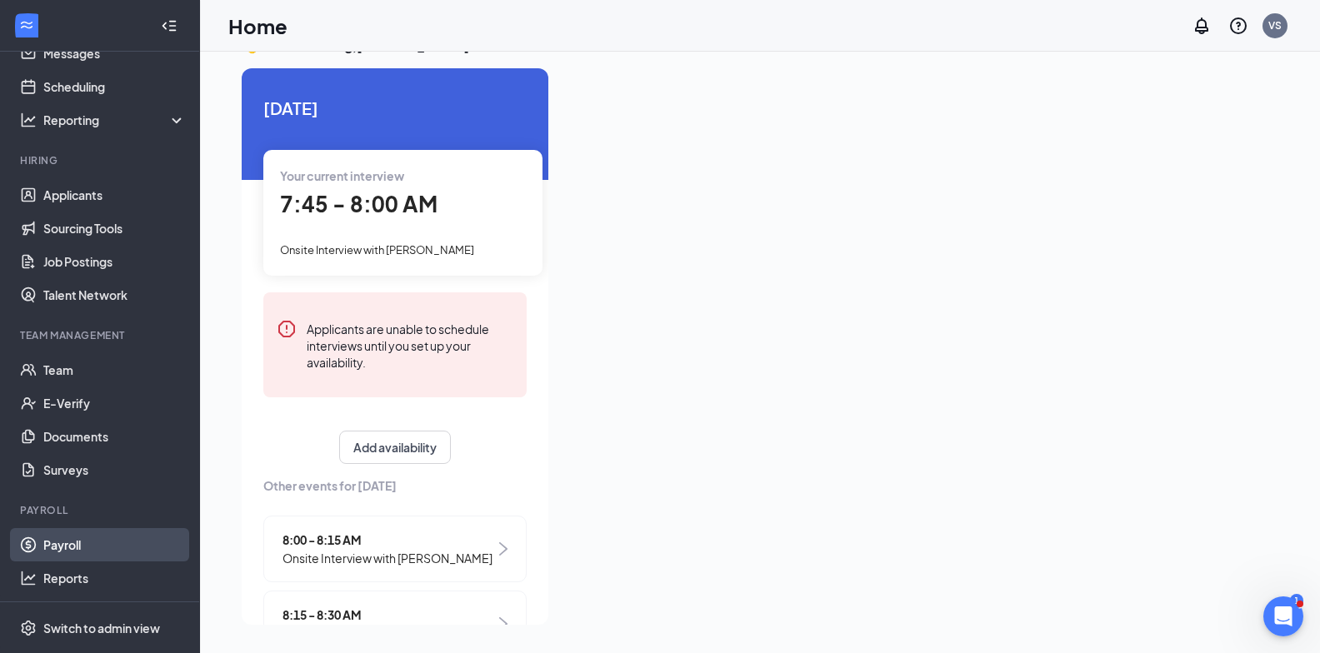
click at [81, 546] on link "Payroll" at bounding box center [114, 544] width 142 height 33
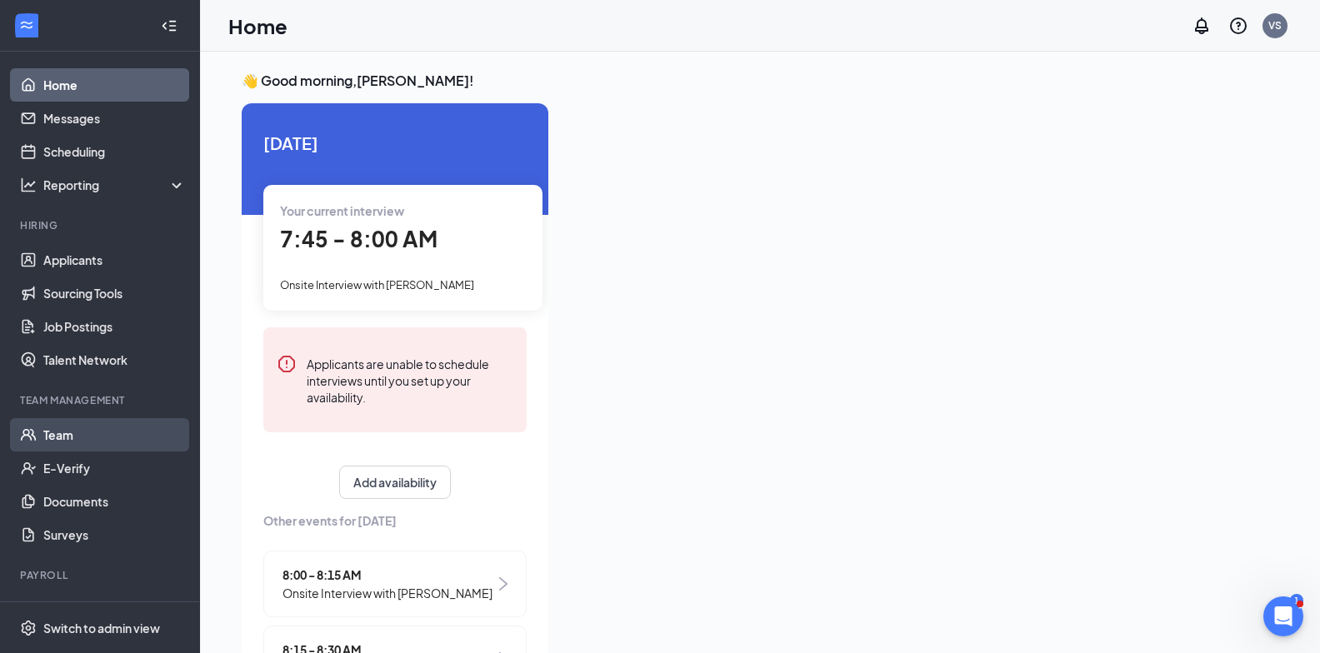
click at [79, 429] on link "Team" at bounding box center [114, 434] width 142 height 33
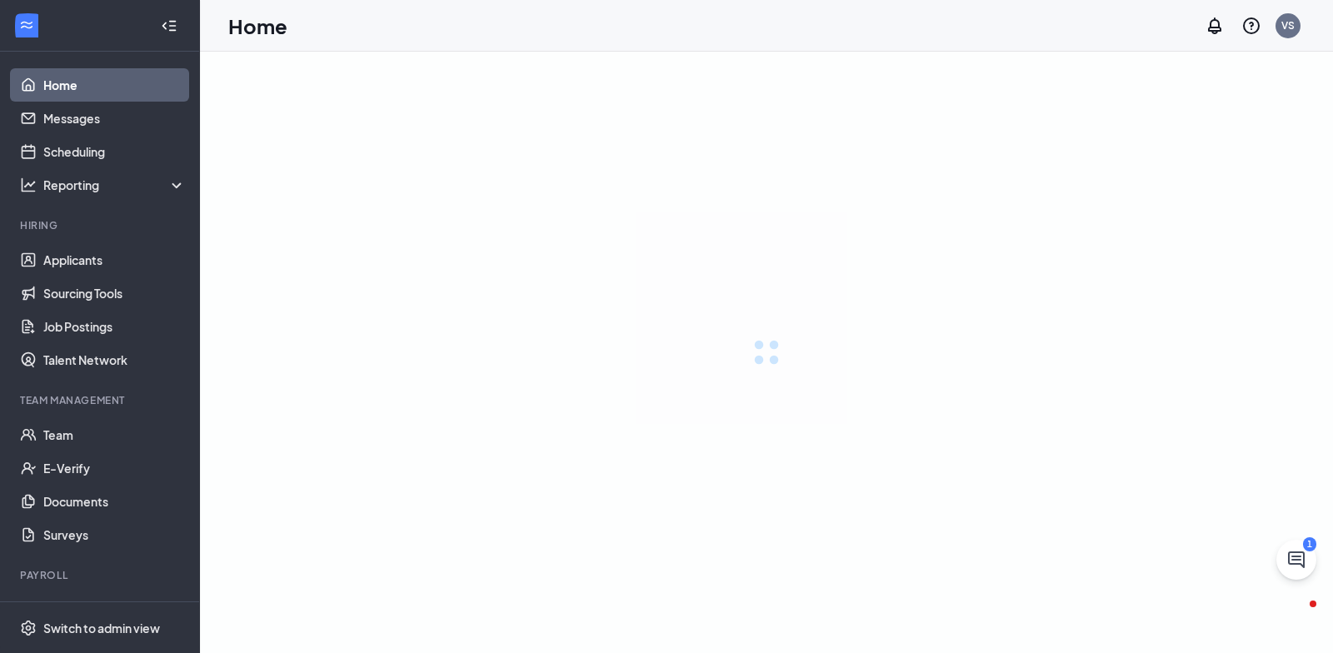
click at [1291, 561] on icon "ChatActive" at bounding box center [1296, 560] width 20 height 20
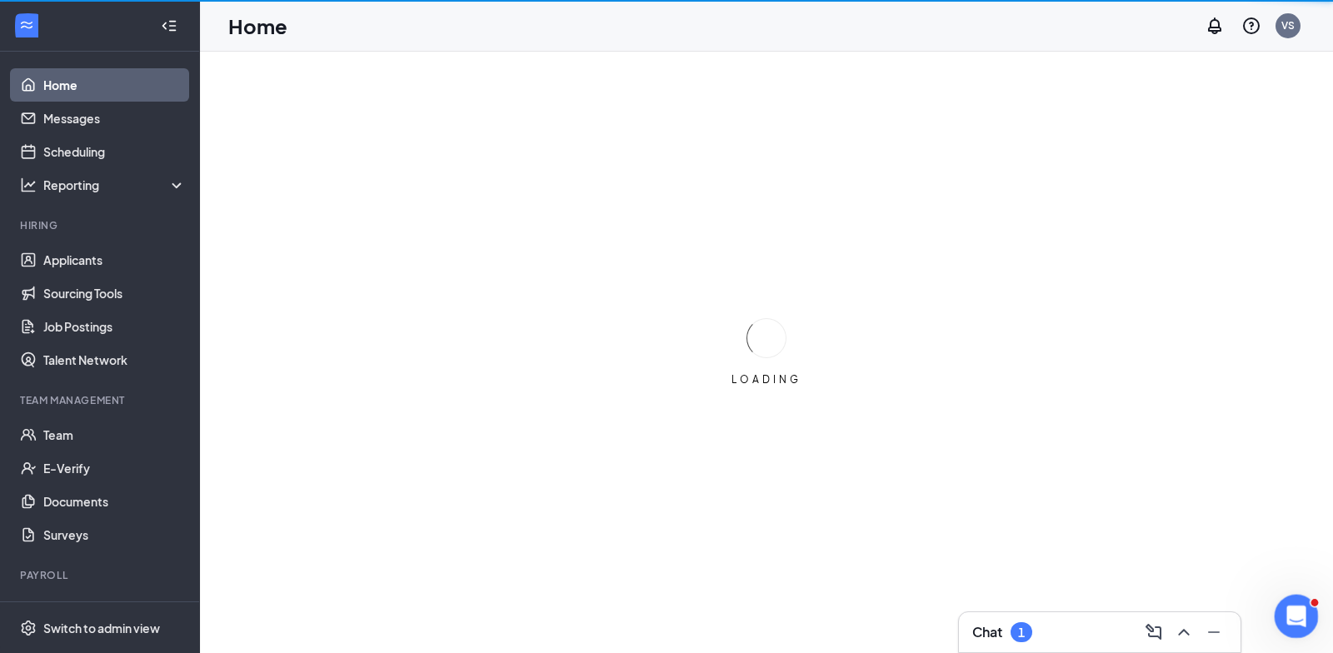
click at [1307, 621] on div "Open Intercom Messenger" at bounding box center [1293, 613] width 55 height 55
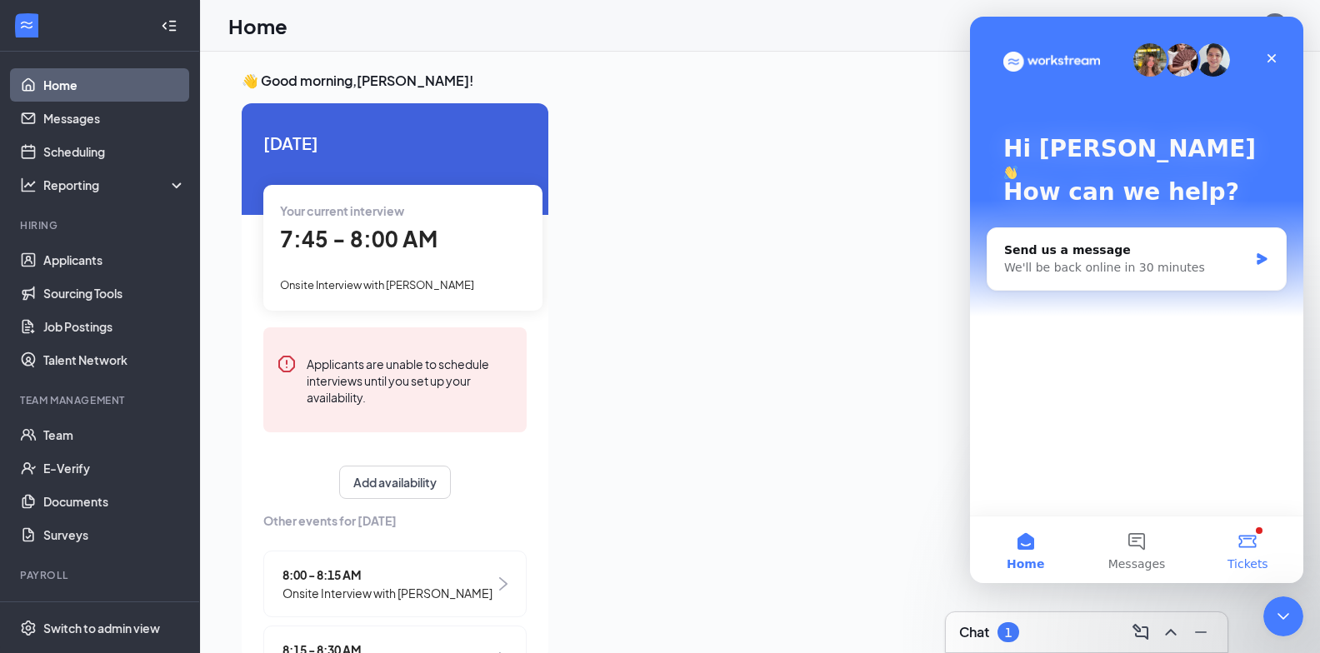
click at [1265, 541] on button "Tickets" at bounding box center [1247, 549] width 111 height 67
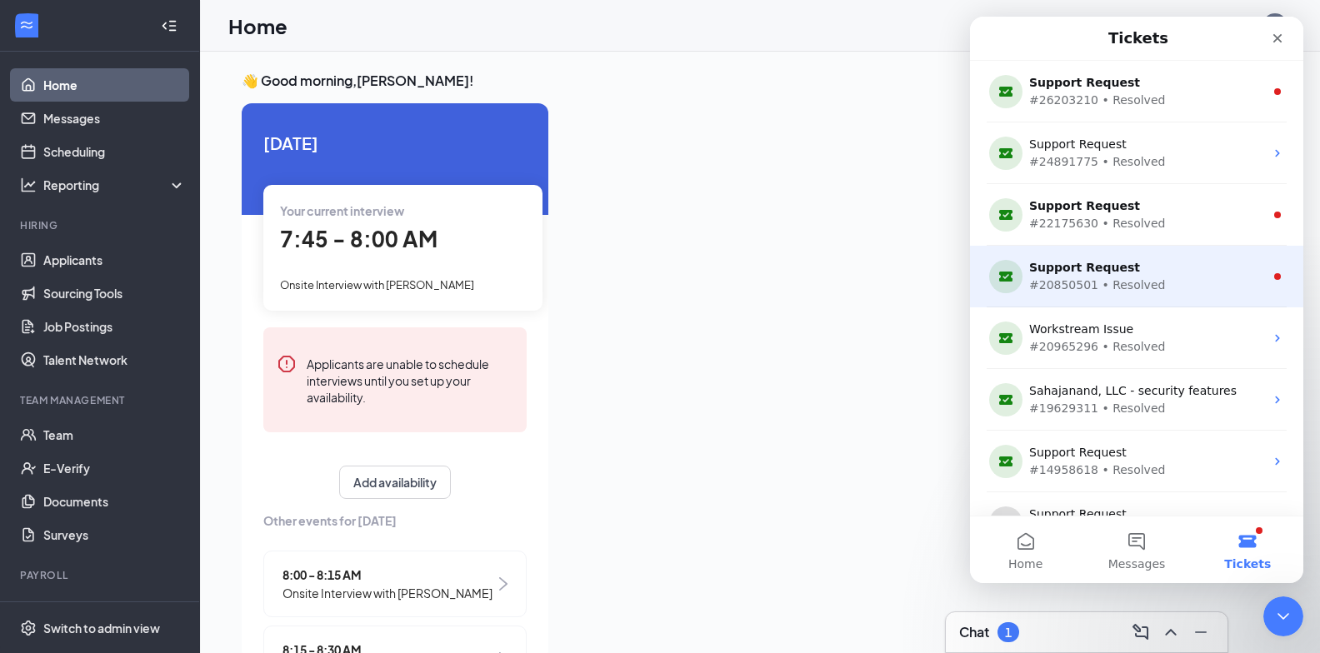
click at [1118, 266] on div "Support Request" at bounding box center [1133, 267] width 208 height 17
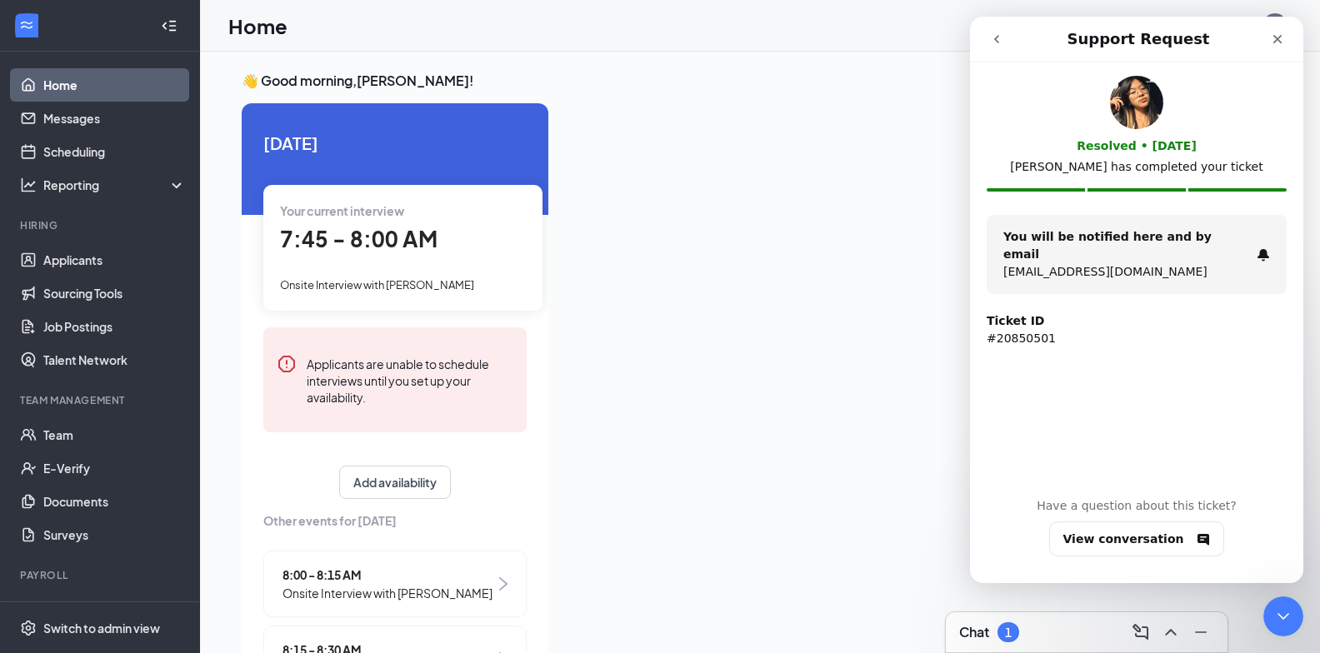
click at [994, 35] on icon "go back" at bounding box center [996, 38] width 13 height 13
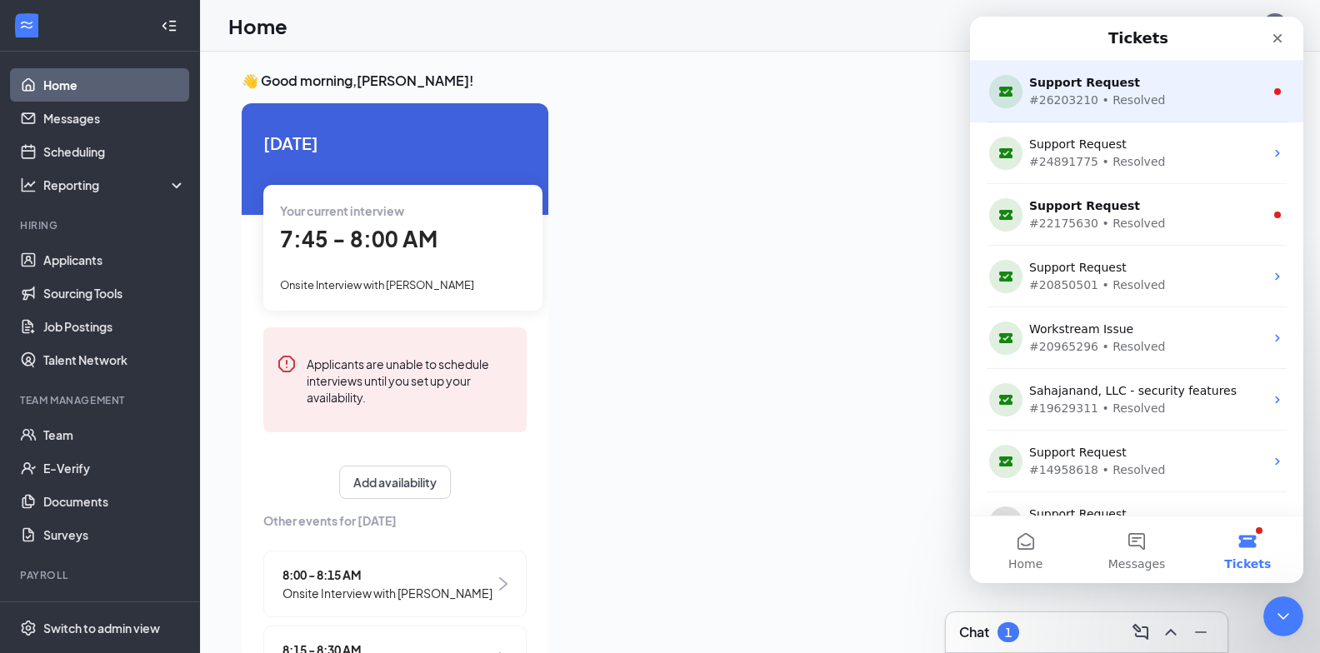
click at [1053, 77] on div "Support Request" at bounding box center [1133, 82] width 208 height 17
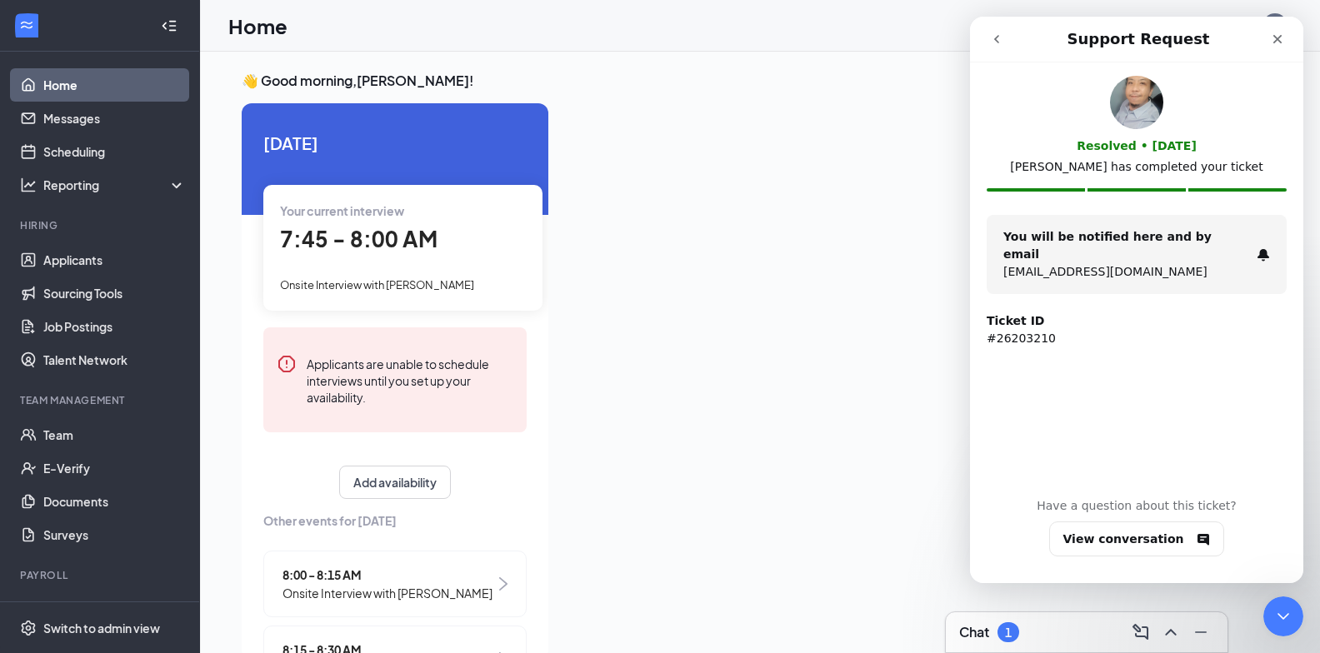
click at [999, 42] on icon "go back" at bounding box center [996, 38] width 13 height 13
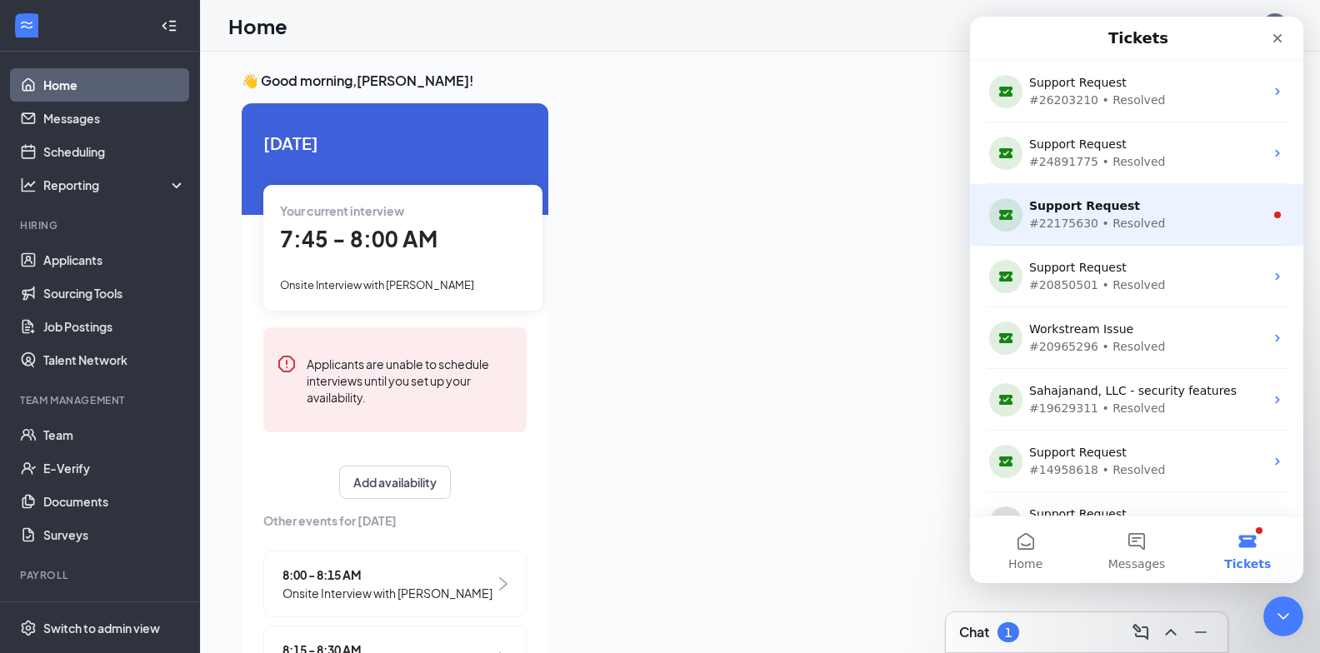
click at [1102, 222] on div "#22175630 • Resolved" at bounding box center [1133, 223] width 208 height 17
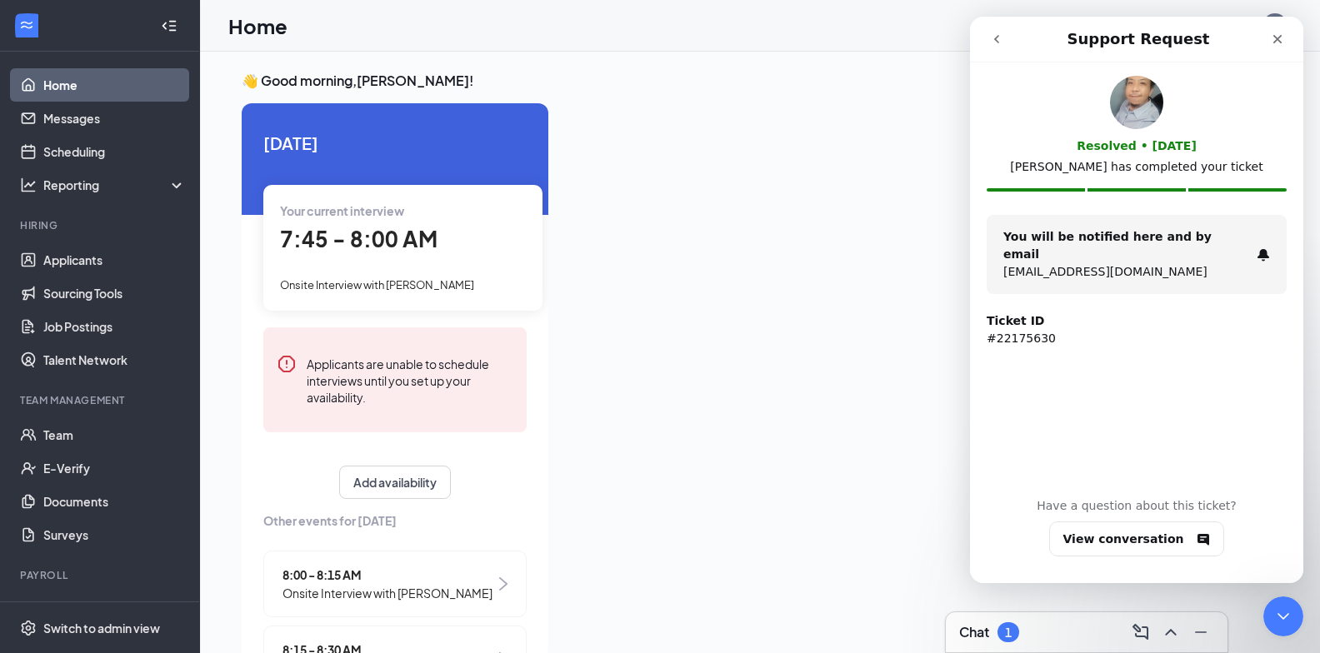
click at [995, 33] on icon "go back" at bounding box center [996, 38] width 13 height 13
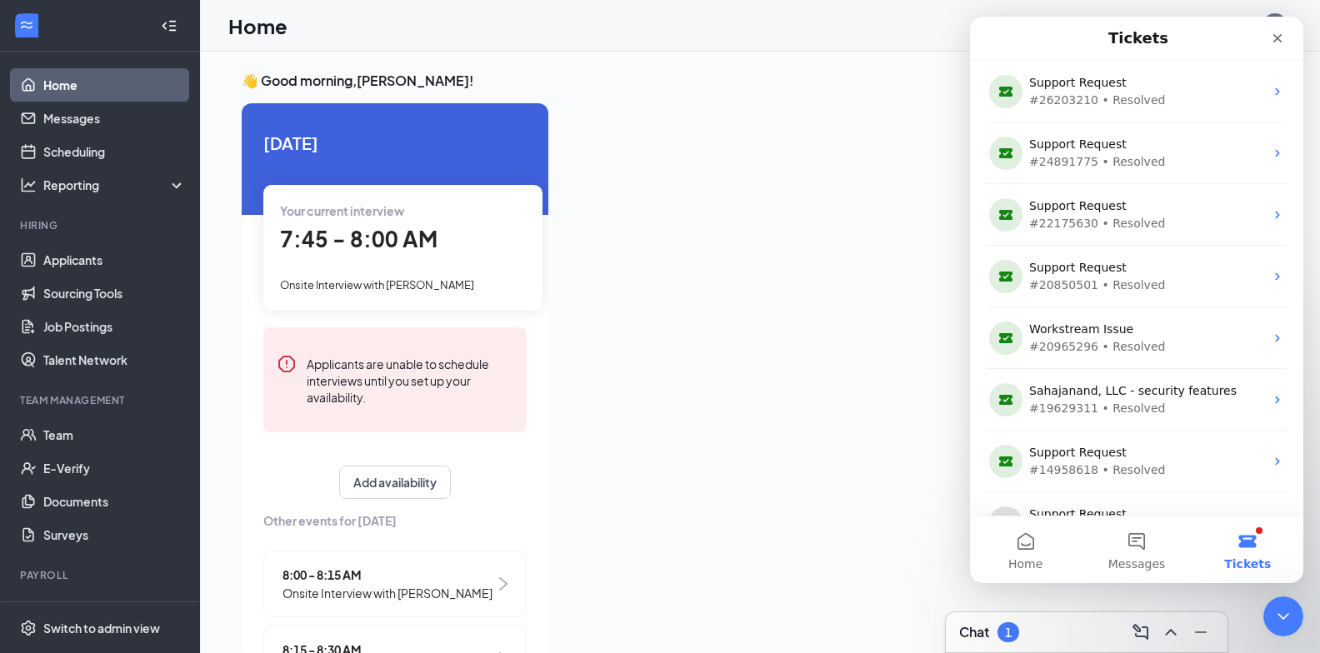
click at [102, 77] on link "Home" at bounding box center [114, 84] width 142 height 33
click at [1289, 37] on div "Close" at bounding box center [1277, 38] width 30 height 30
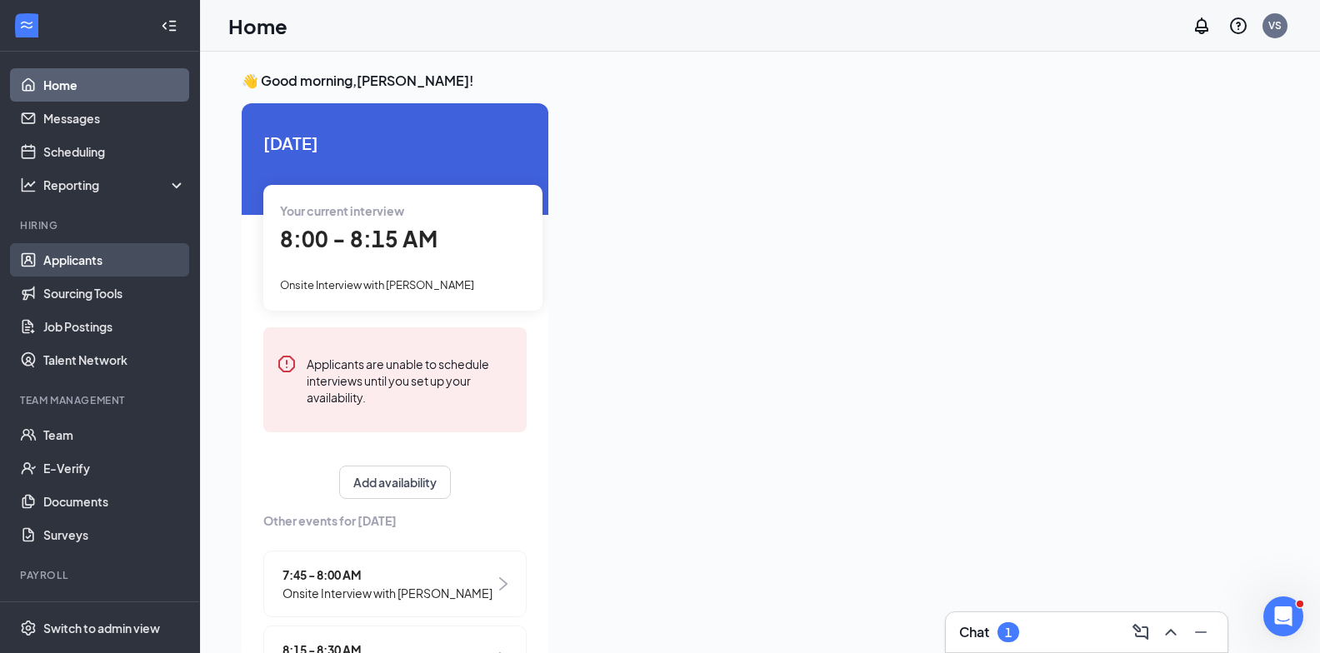
click at [82, 261] on link "Applicants" at bounding box center [114, 259] width 142 height 33
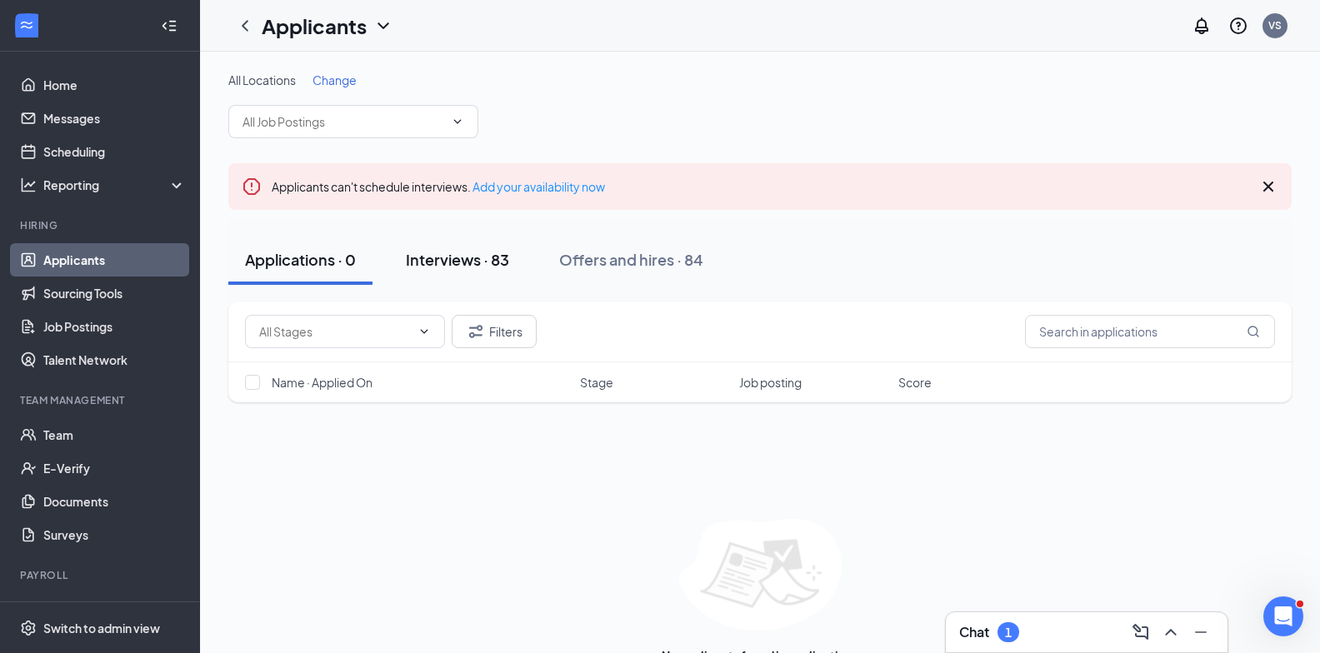
click at [461, 252] on div "Interviews · 83" at bounding box center [457, 259] width 103 height 21
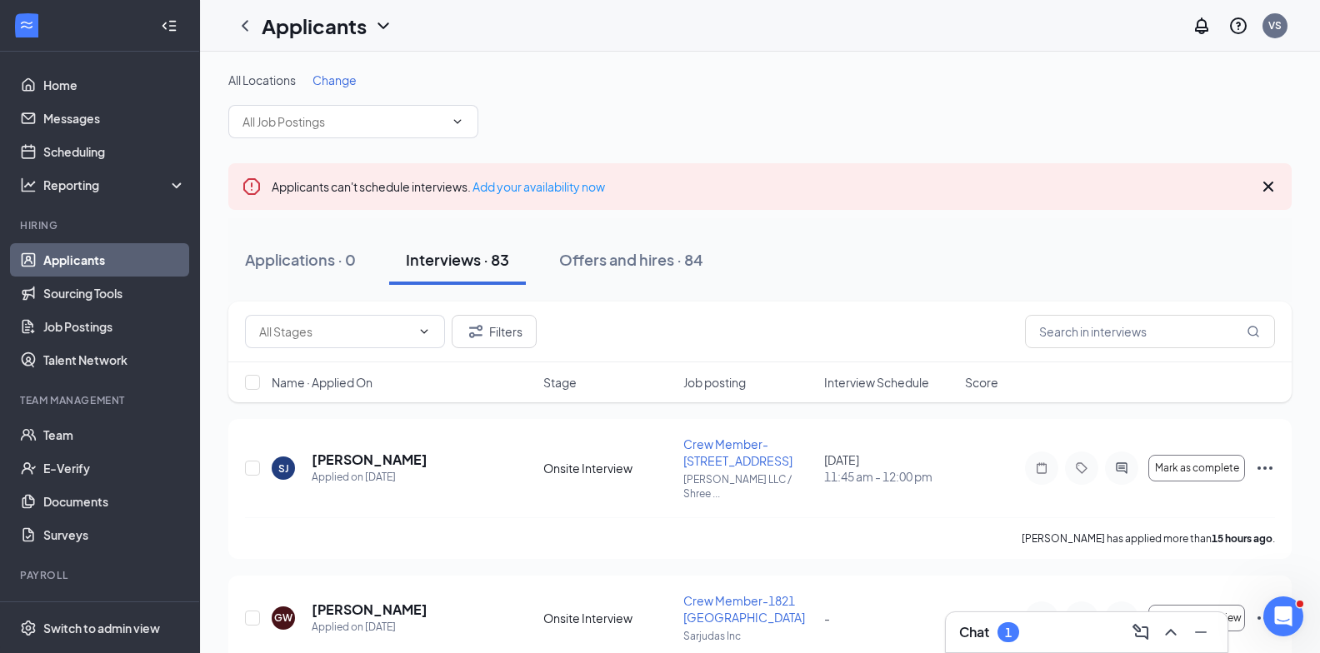
click at [333, 80] on span "Change" at bounding box center [334, 79] width 44 height 15
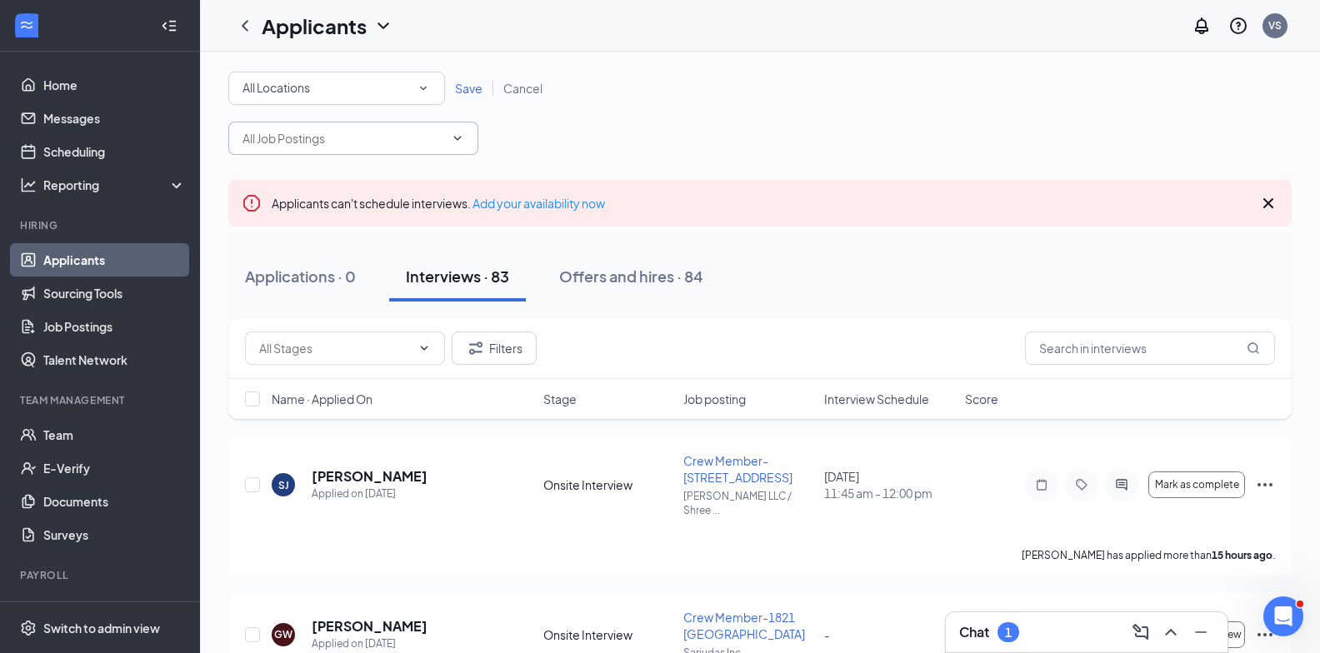
click at [328, 139] on input "text" at bounding box center [343, 138] width 202 height 18
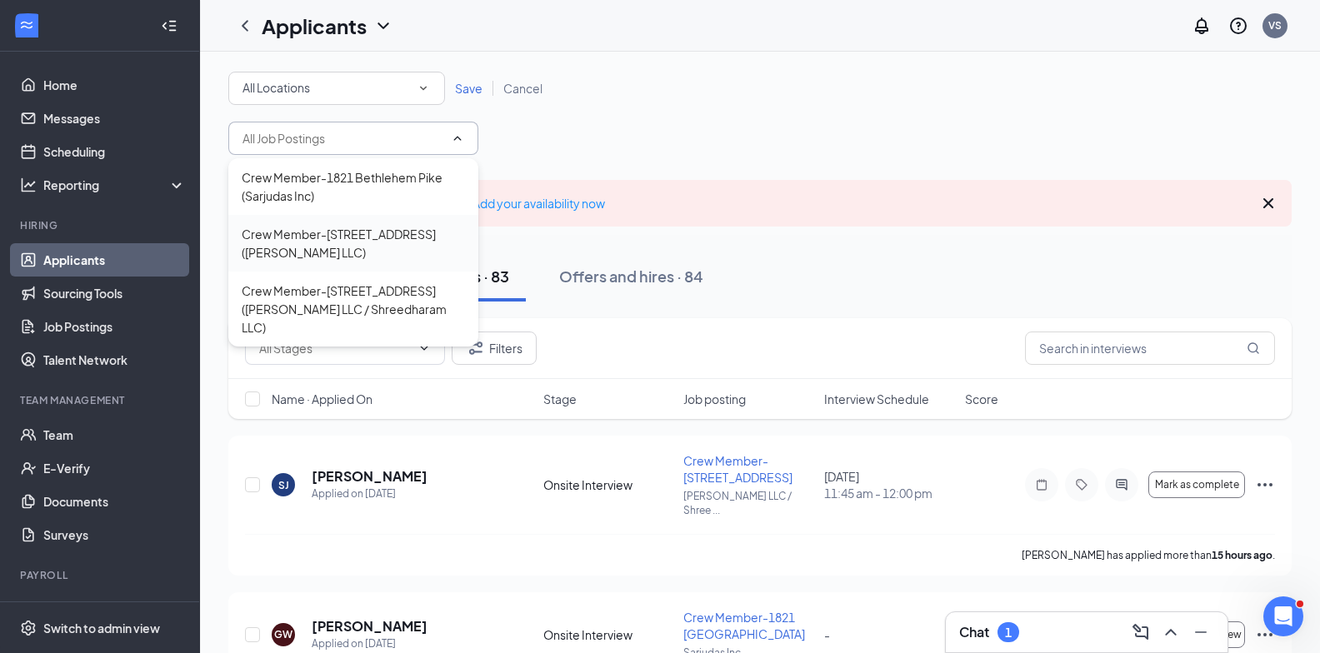
click at [318, 237] on div "Crew Member-2600 Ridge Pike (Shantilal LLC)" at bounding box center [353, 243] width 223 height 37
type input "Crew Member-2600 Ridge Pike (Shantilal LLC)"
click at [468, 91] on span "Save" at bounding box center [468, 88] width 27 height 15
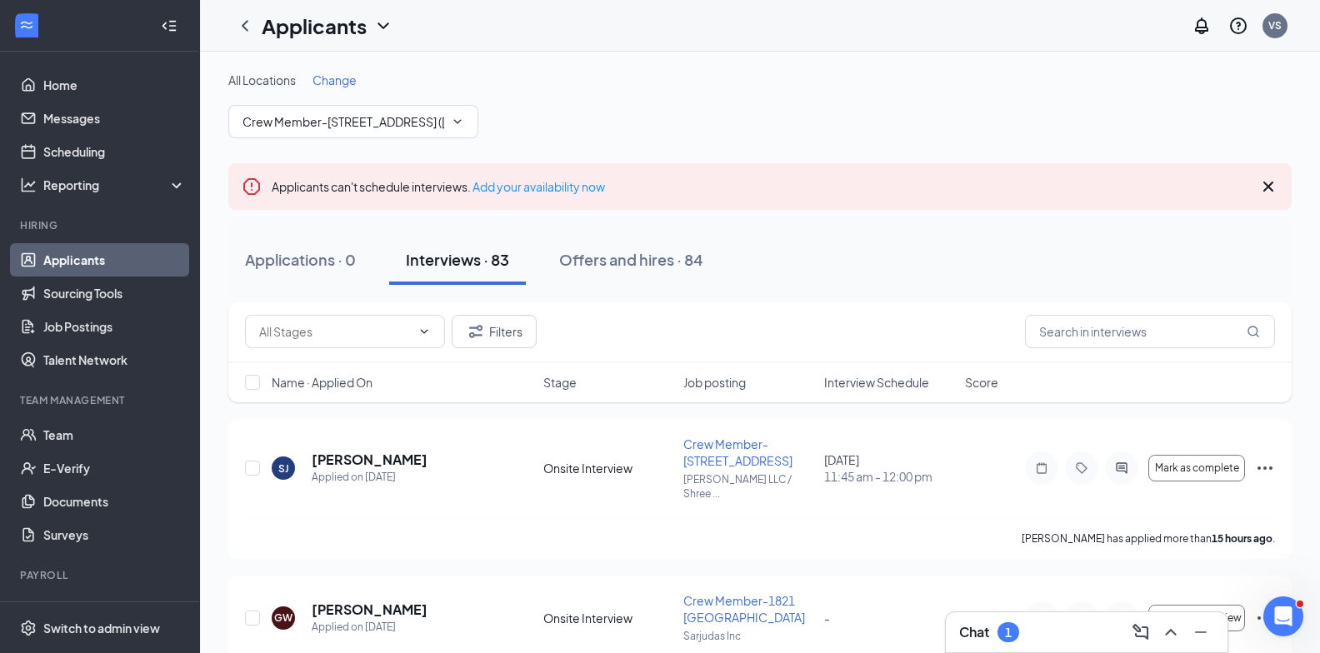
click at [498, 122] on div "All Locations Change Crew Member-2600 Ridge Pike (Shantilal LLC)" at bounding box center [759, 105] width 1063 height 67
click at [350, 82] on span "Change" at bounding box center [334, 79] width 44 height 15
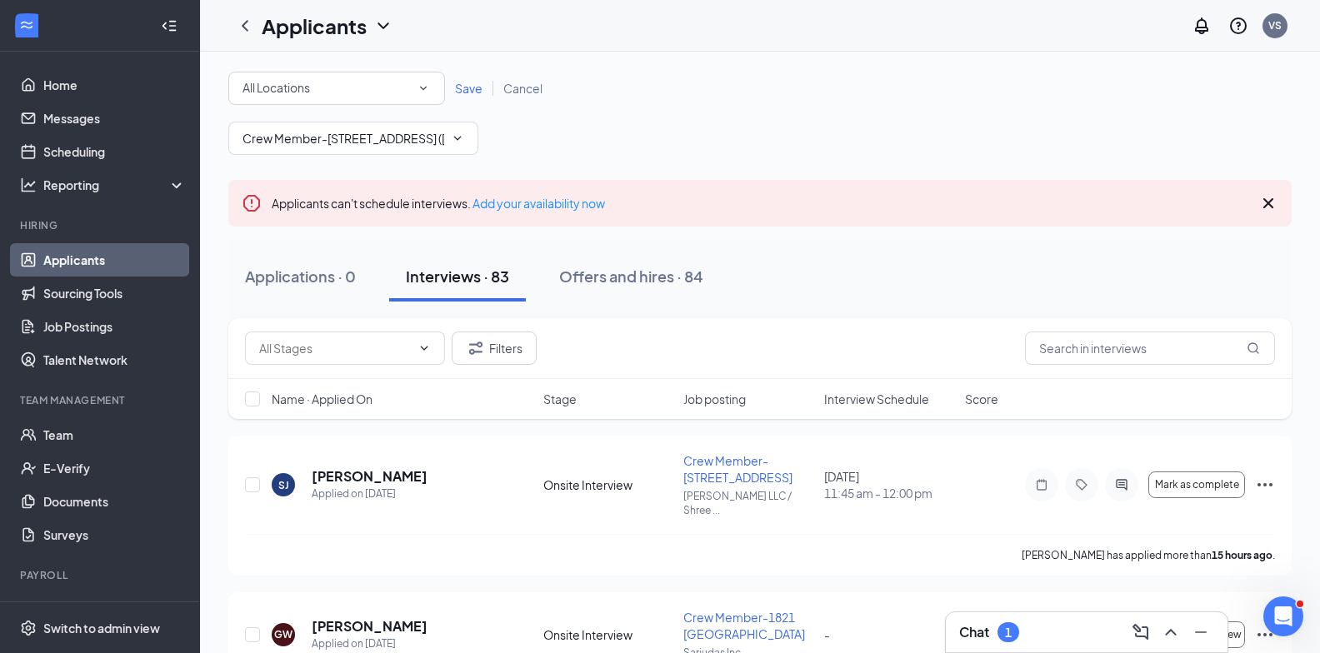
click at [467, 90] on span "Save" at bounding box center [468, 88] width 27 height 15
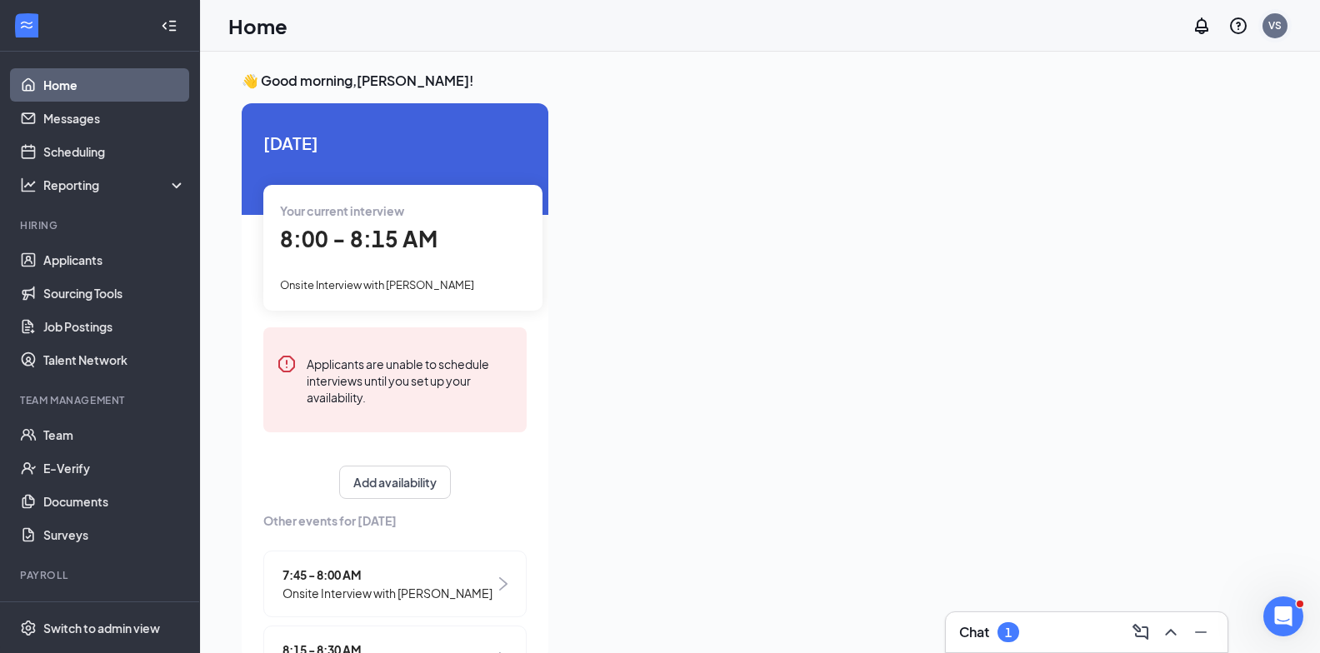
click at [1287, 27] on div "VS" at bounding box center [1274, 25] width 33 height 33
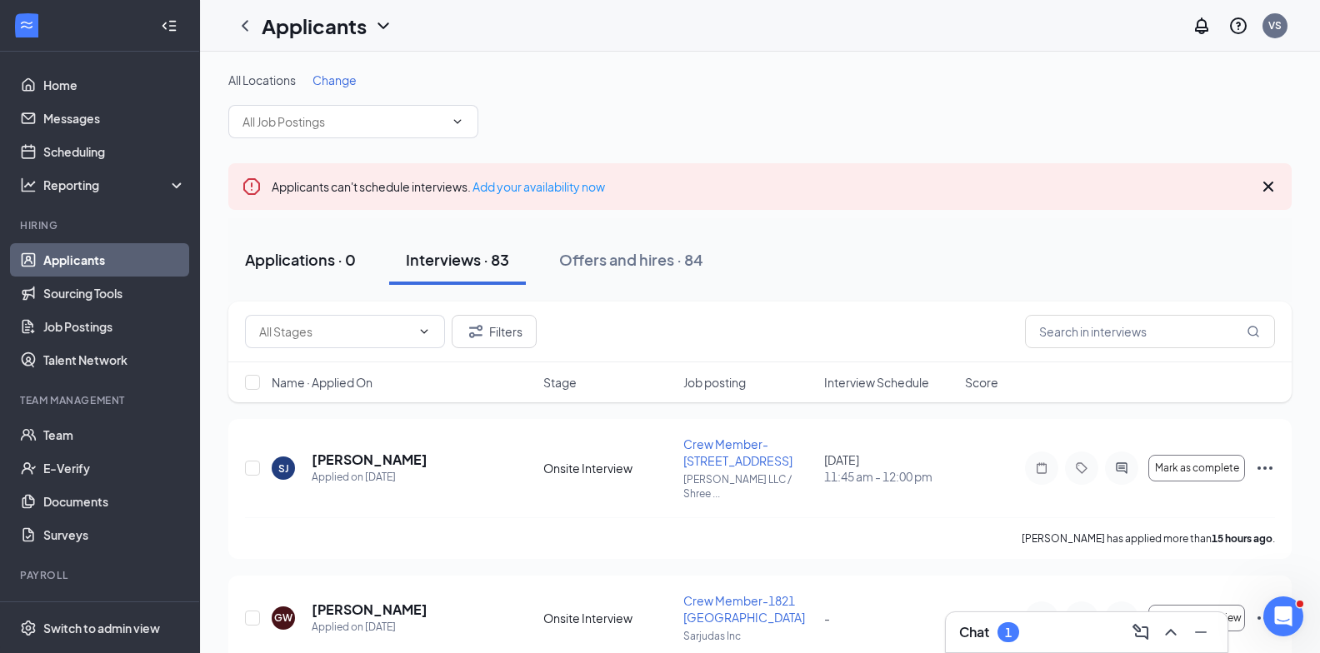
click at [319, 252] on div "Applications · 0" at bounding box center [300, 259] width 111 height 21
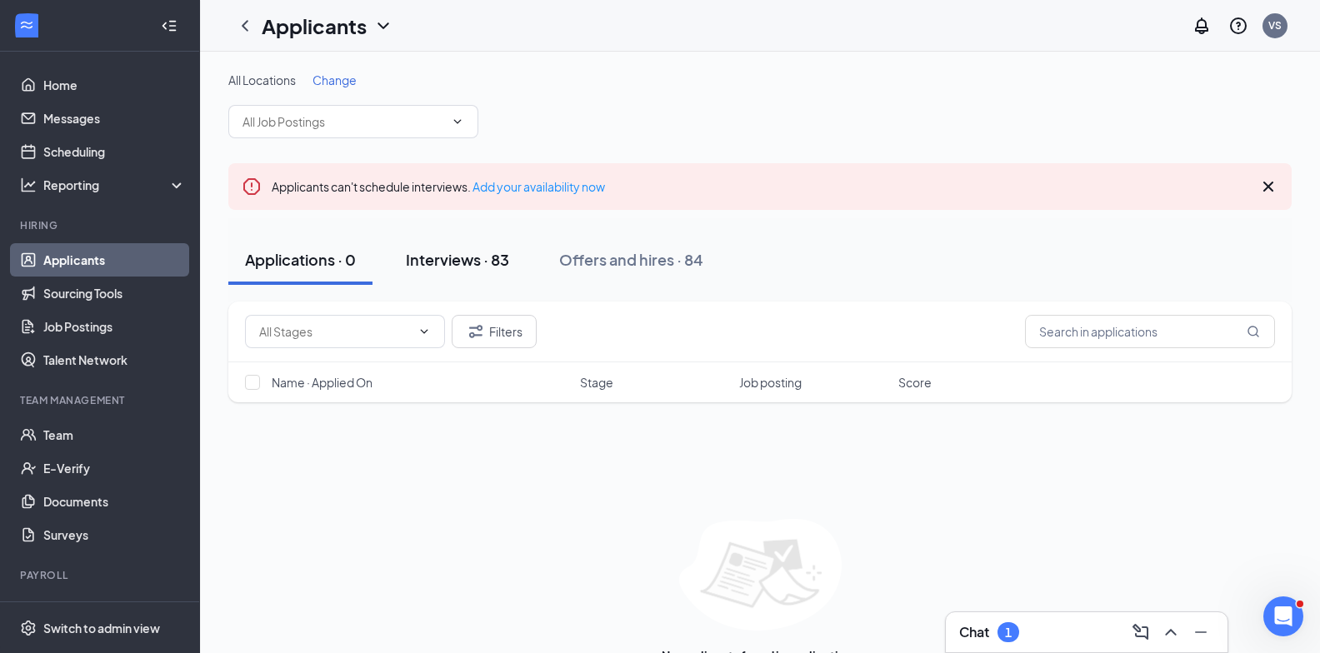
click at [461, 247] on button "Interviews · 83" at bounding box center [457, 260] width 137 height 50
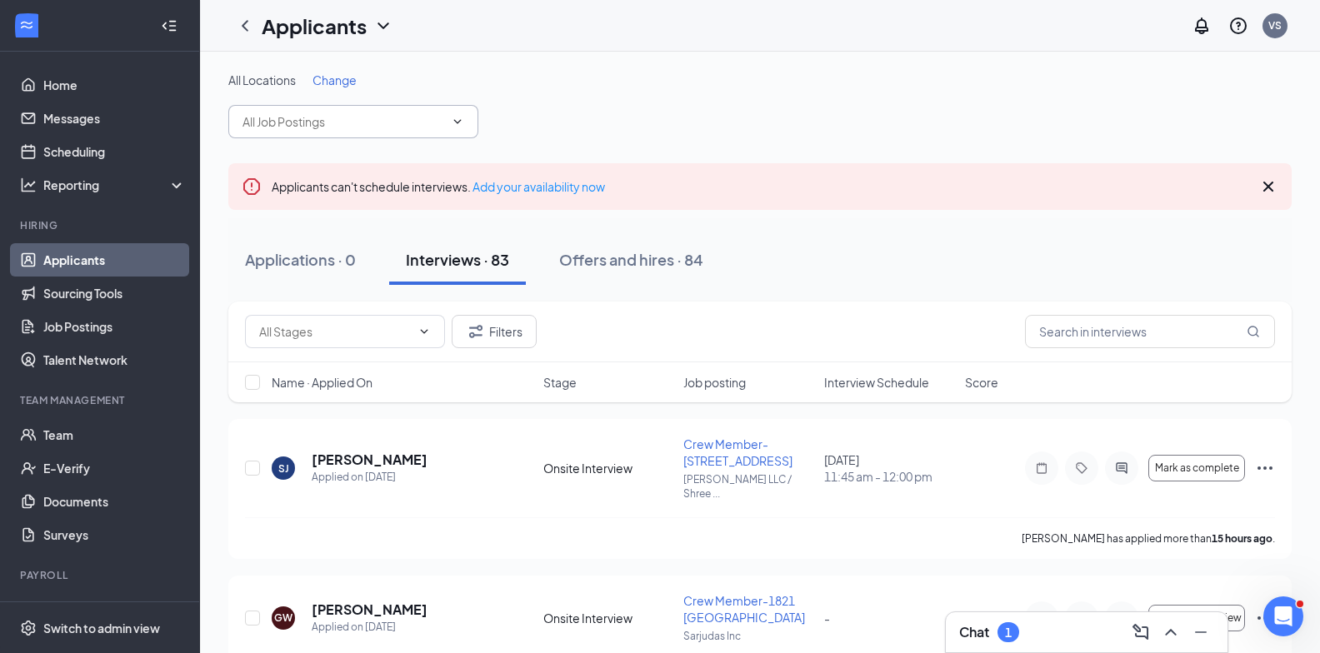
click at [429, 112] on span at bounding box center [353, 121] width 250 height 33
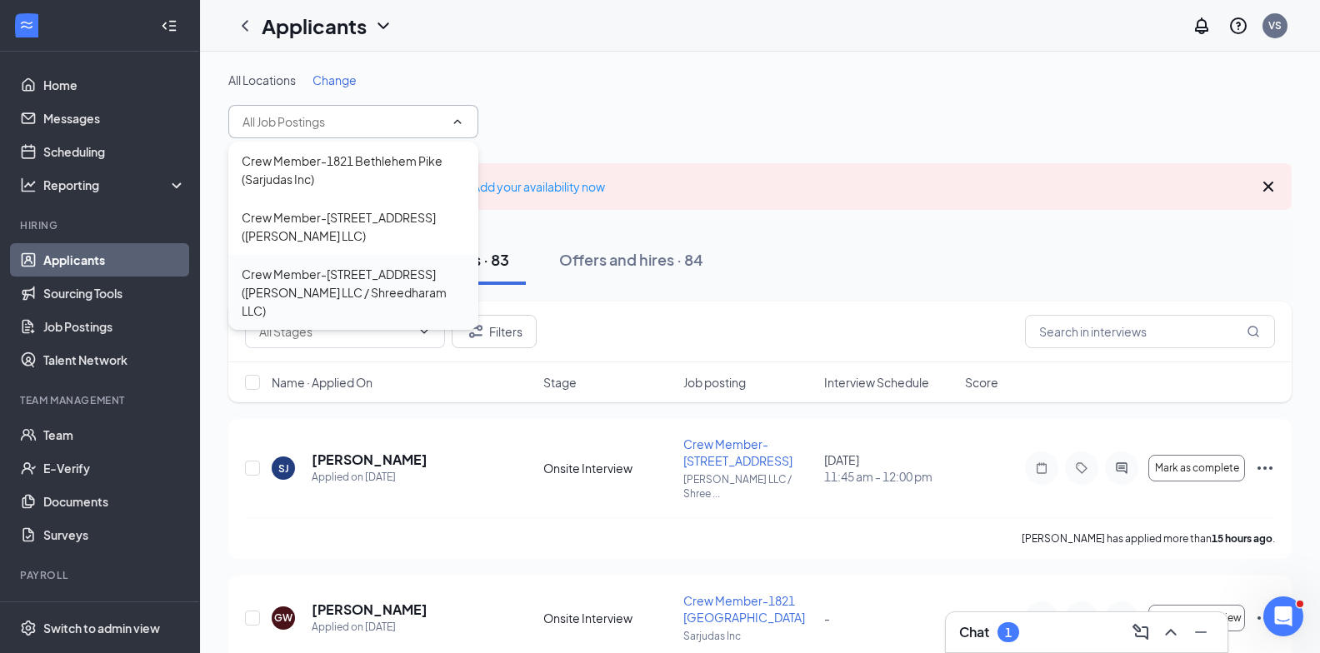
click at [336, 287] on div "Crew Member-1941 W Main St (Smaran LLC / Shreedharam LLC)" at bounding box center [353, 292] width 223 height 55
type input "Crew Member-1941 W Main St (Smaran LLC / Shreedharam LLC)"
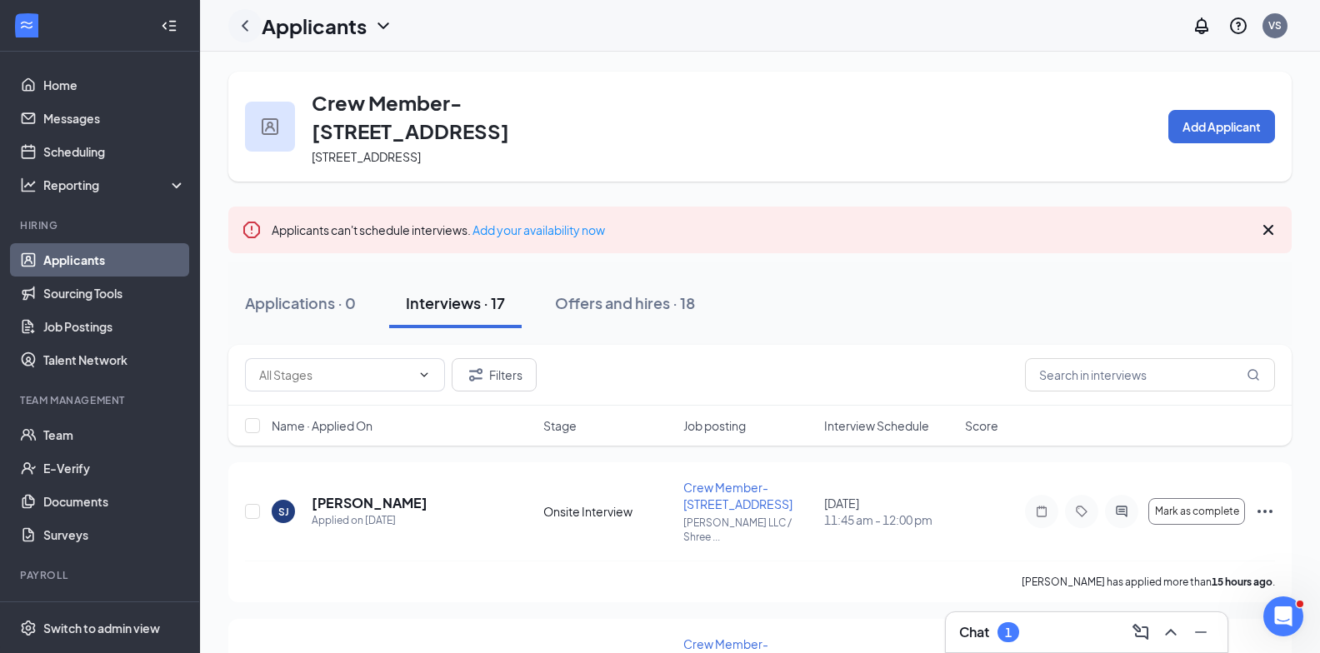
click at [245, 12] on div at bounding box center [244, 25] width 33 height 33
click at [245, 21] on icon "ChevronLeft" at bounding box center [245, 26] width 20 height 20
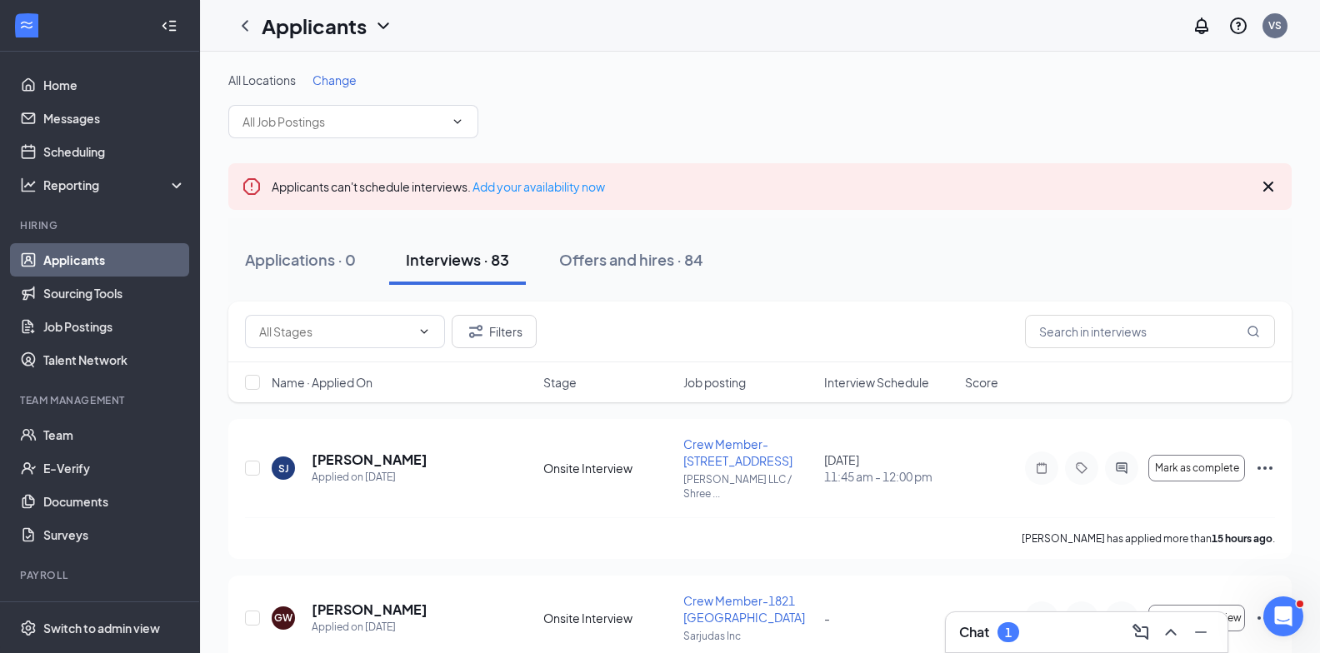
click at [354, 84] on span "Change" at bounding box center [334, 79] width 44 height 15
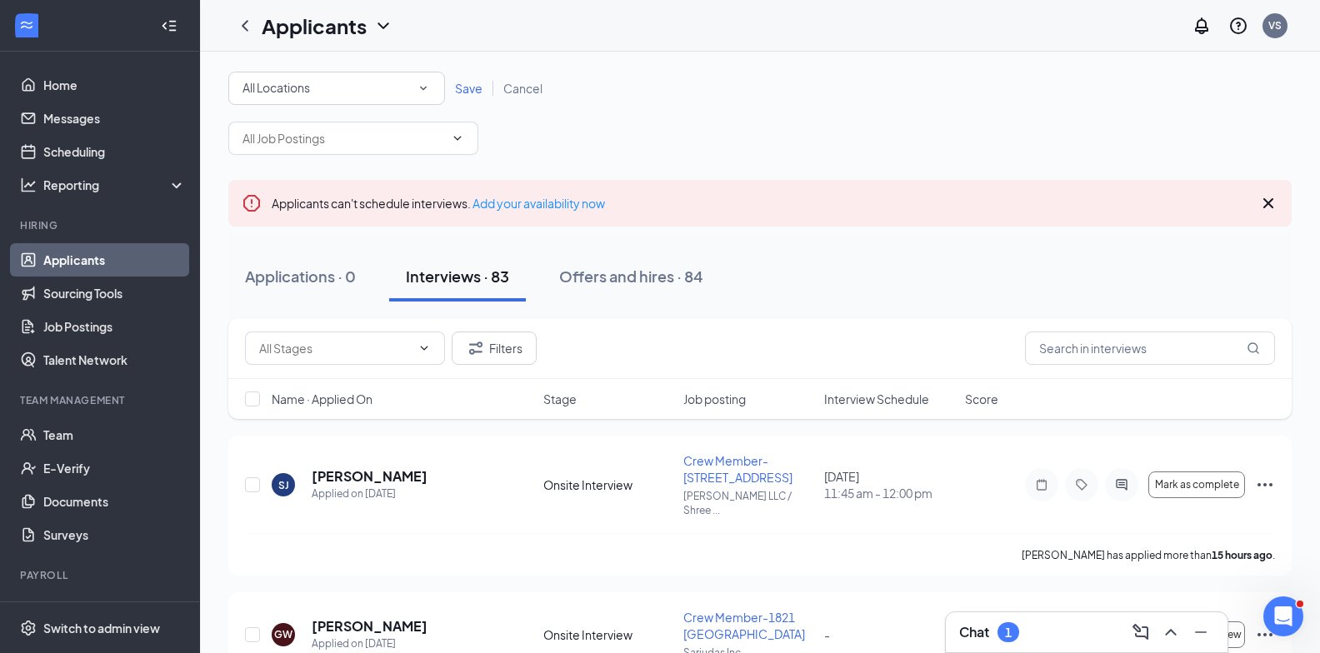
click at [354, 84] on div "All Locations" at bounding box center [336, 88] width 188 height 20
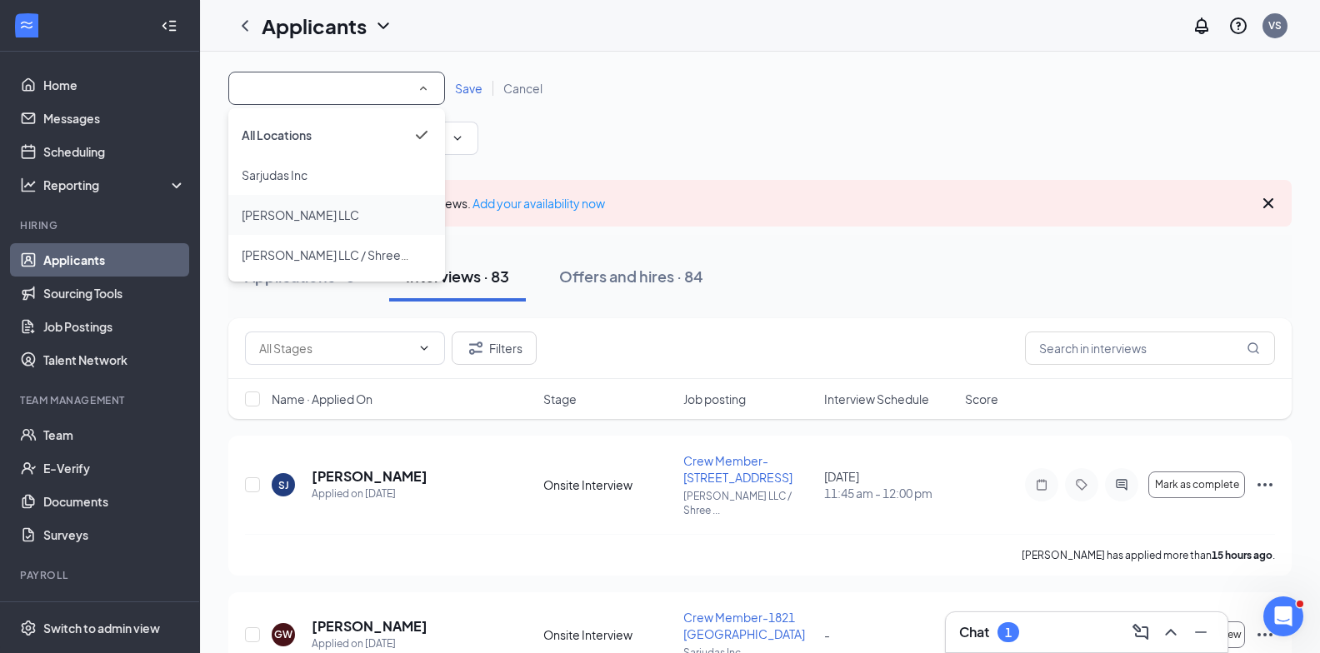
click at [292, 210] on span "[PERSON_NAME] LLC" at bounding box center [300, 214] width 117 height 15
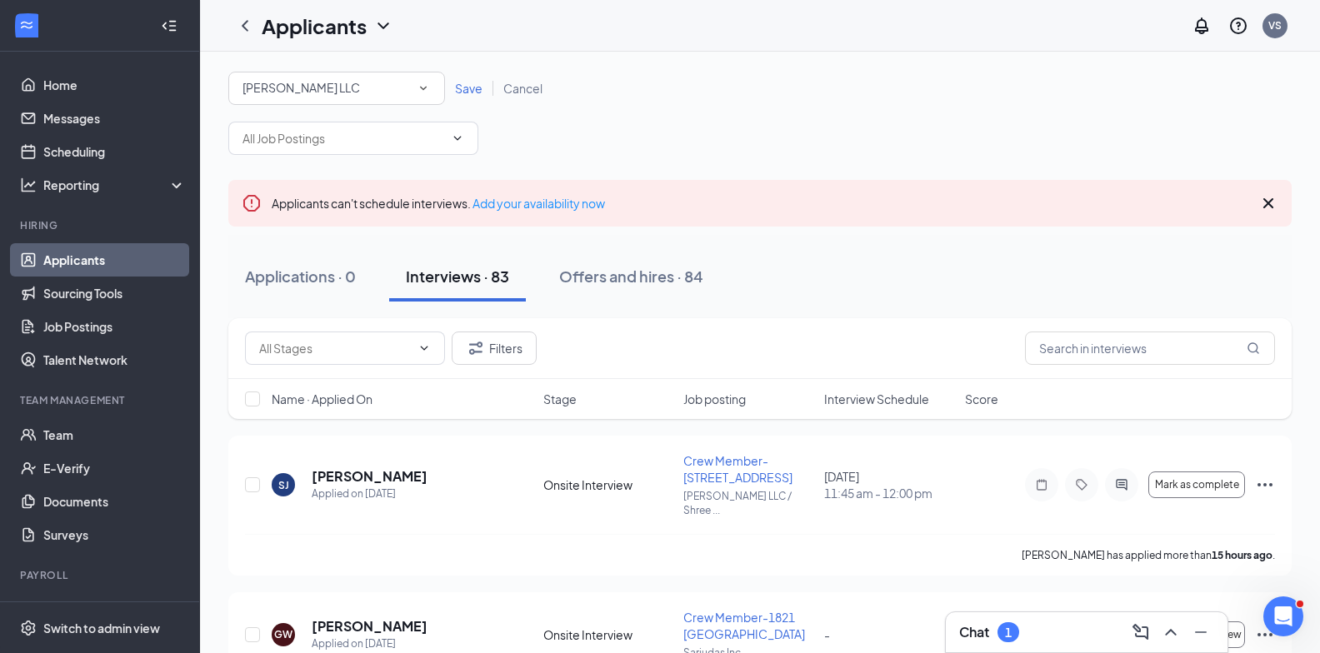
click at [460, 82] on span "Save" at bounding box center [468, 88] width 27 height 15
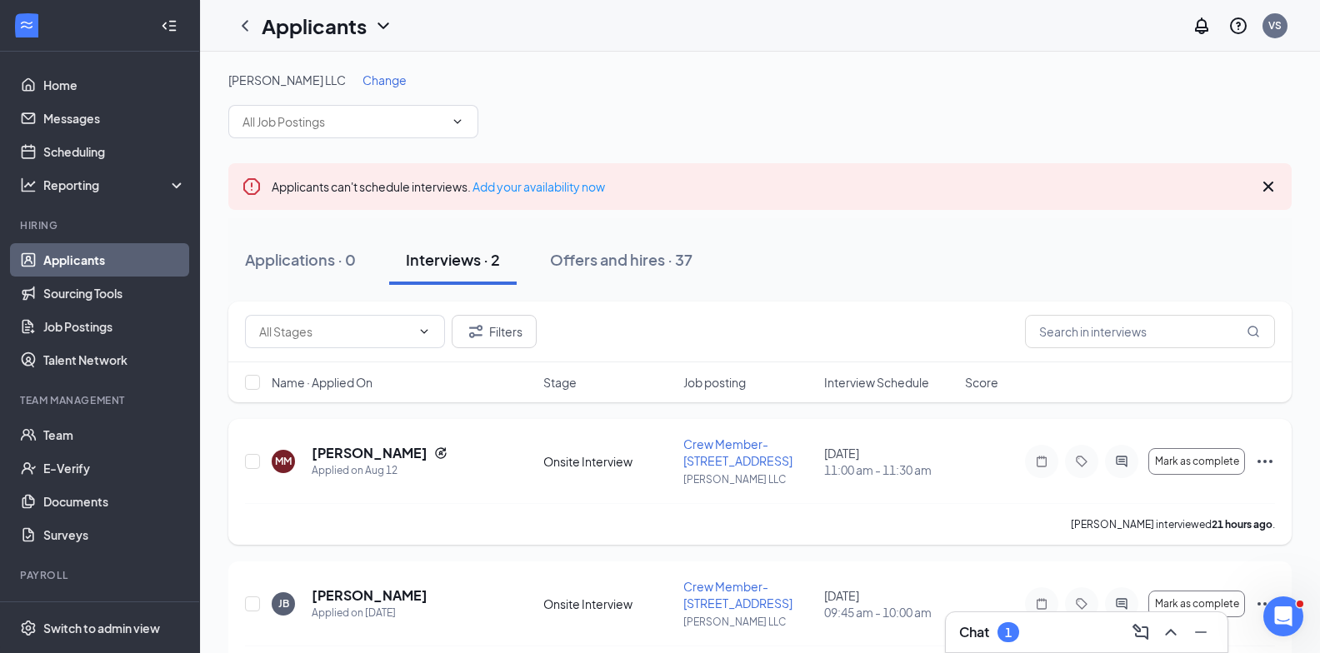
scroll to position [54, 0]
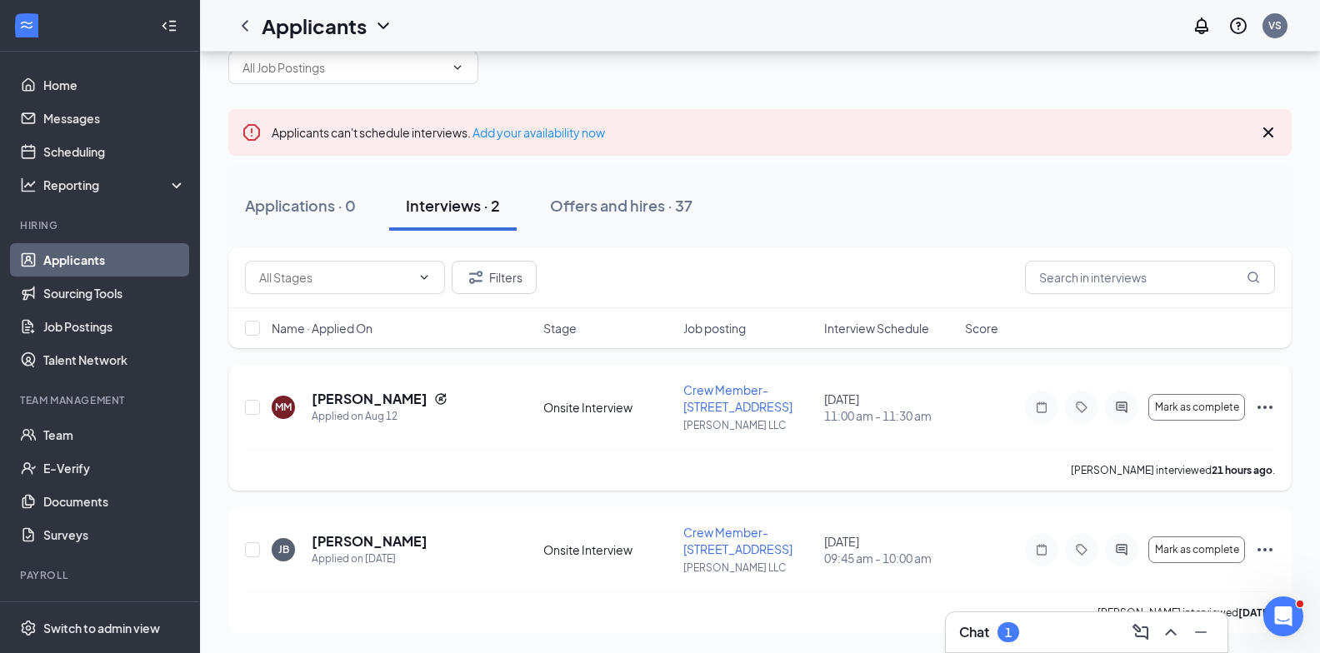
click at [1260, 403] on icon "Ellipses" at bounding box center [1265, 407] width 20 height 20
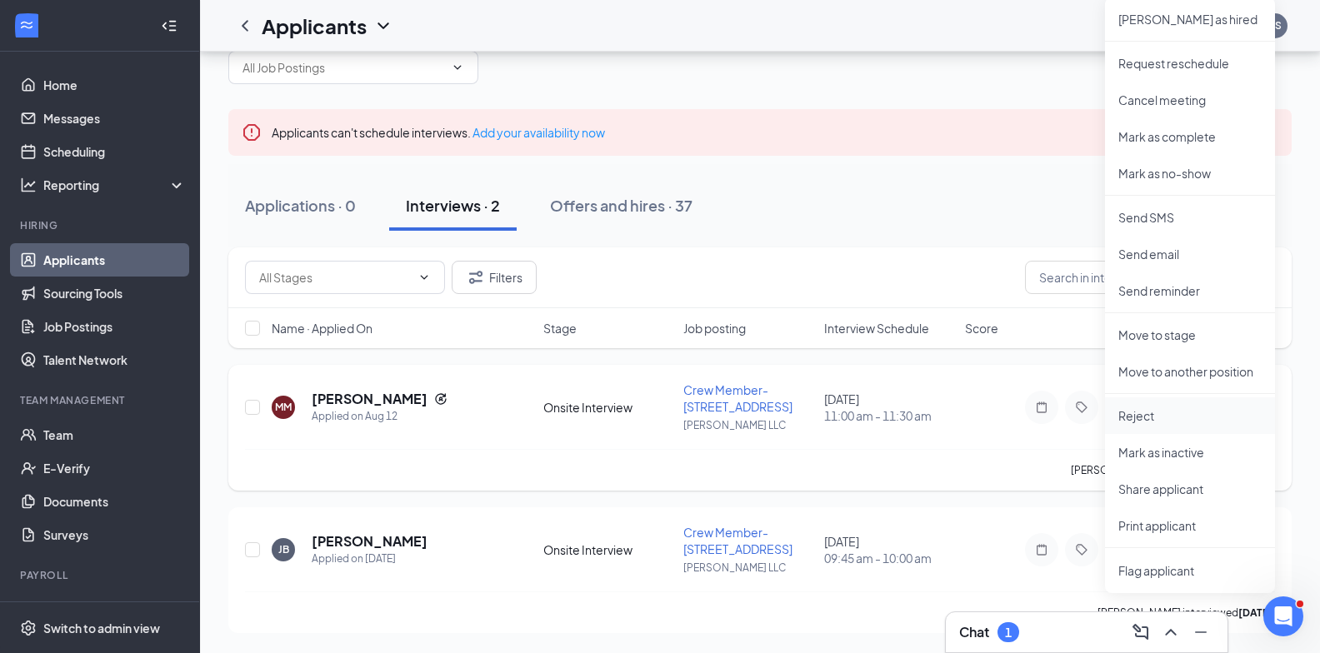
click at [1150, 408] on p "Reject" at bounding box center [1189, 415] width 143 height 17
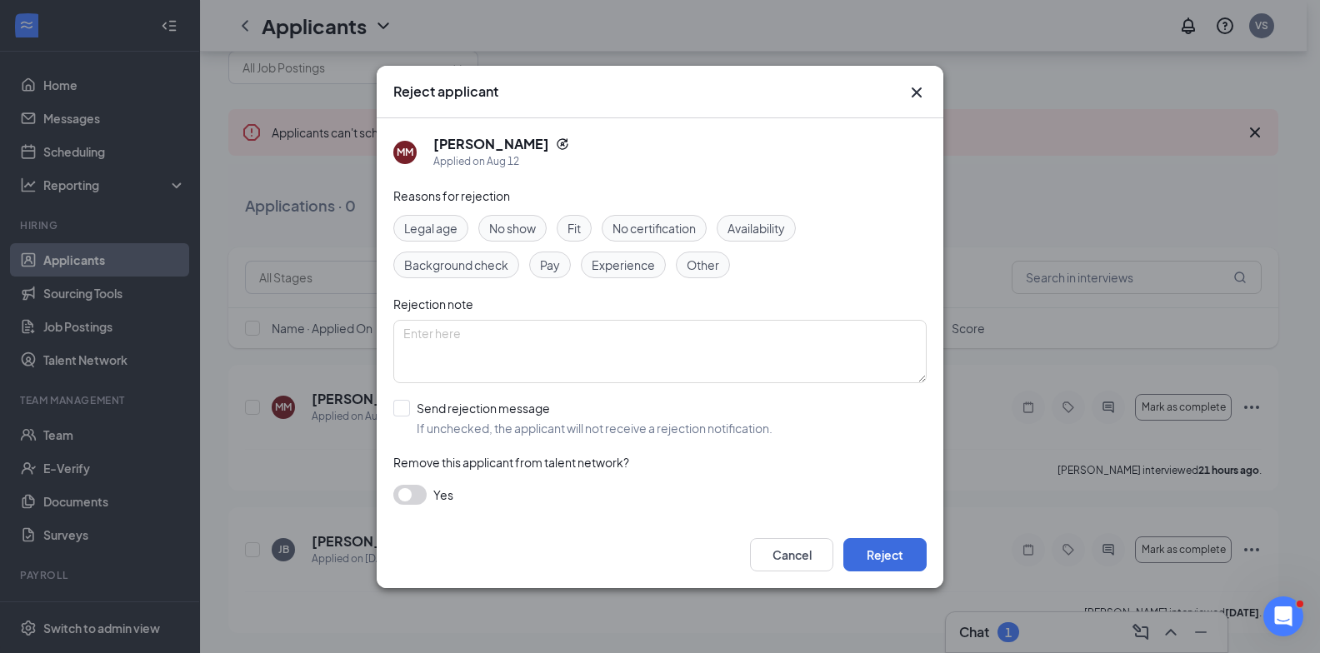
click at [522, 231] on span "No show" at bounding box center [512, 228] width 47 height 18
click at [863, 540] on button "Reject" at bounding box center [884, 554] width 83 height 33
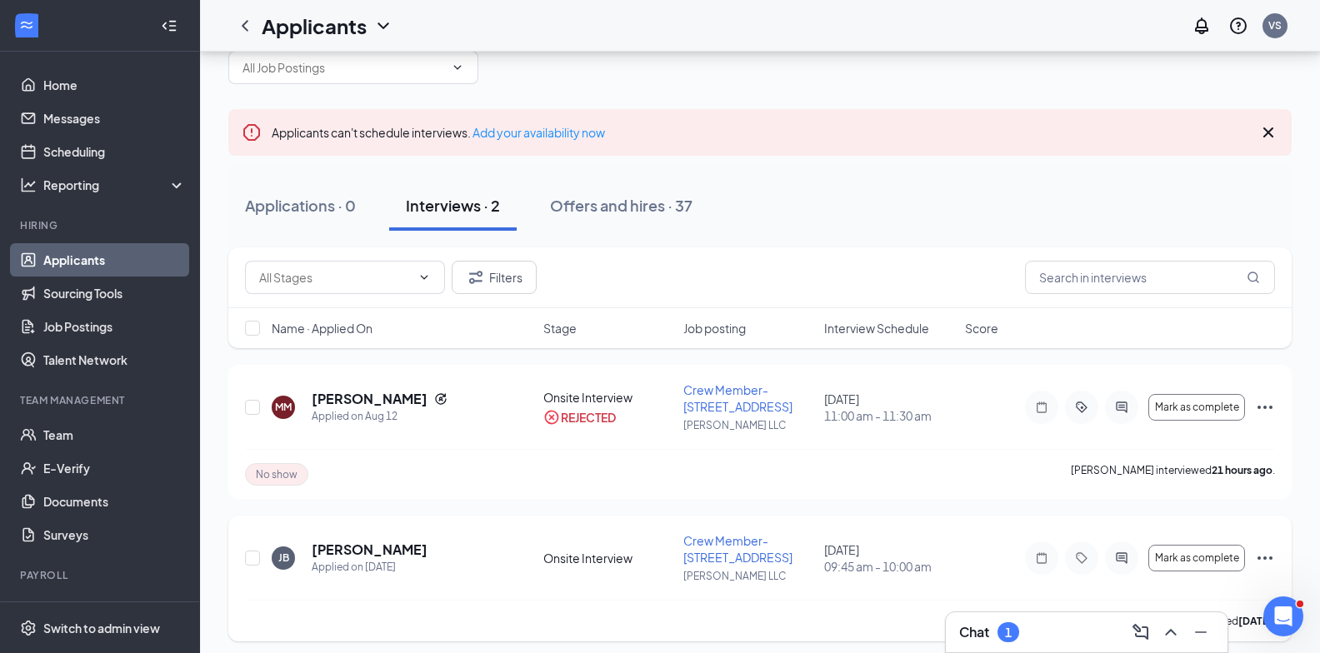
click at [1257, 554] on icon "Ellipses" at bounding box center [1265, 558] width 20 height 20
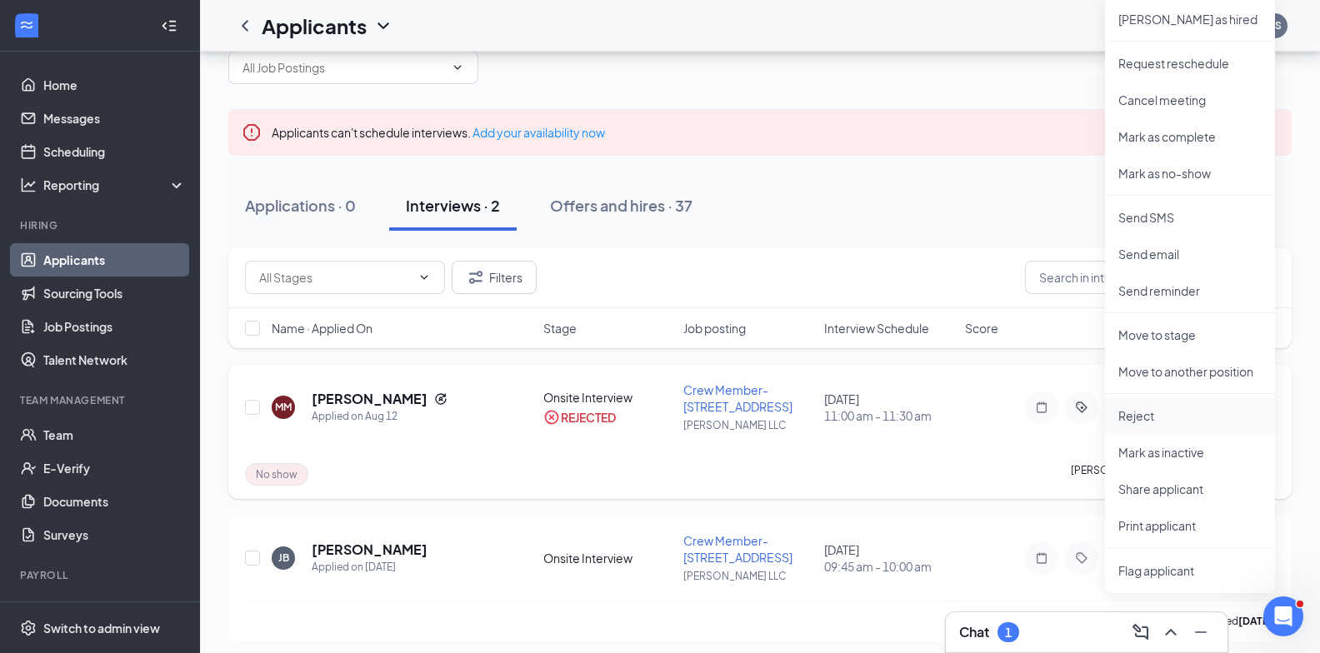
click at [1164, 424] on li "Reject" at bounding box center [1190, 415] width 170 height 37
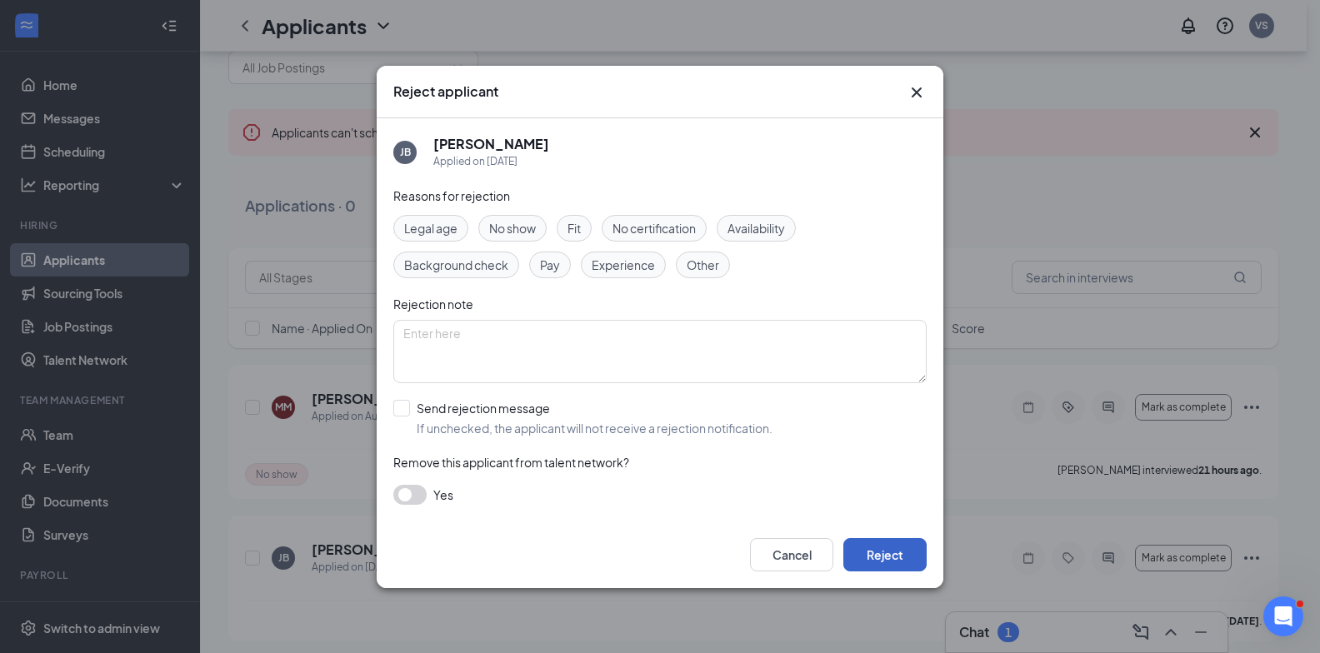
click at [906, 557] on button "Reject" at bounding box center [884, 554] width 83 height 33
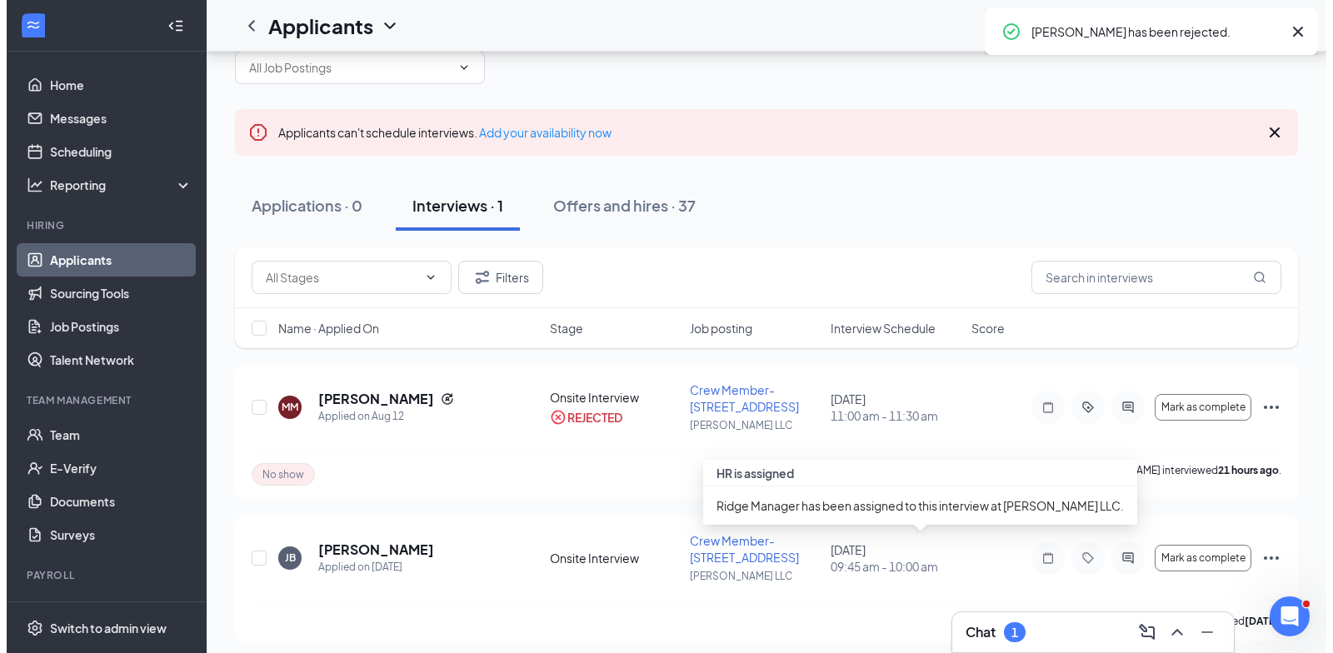
scroll to position [0, 0]
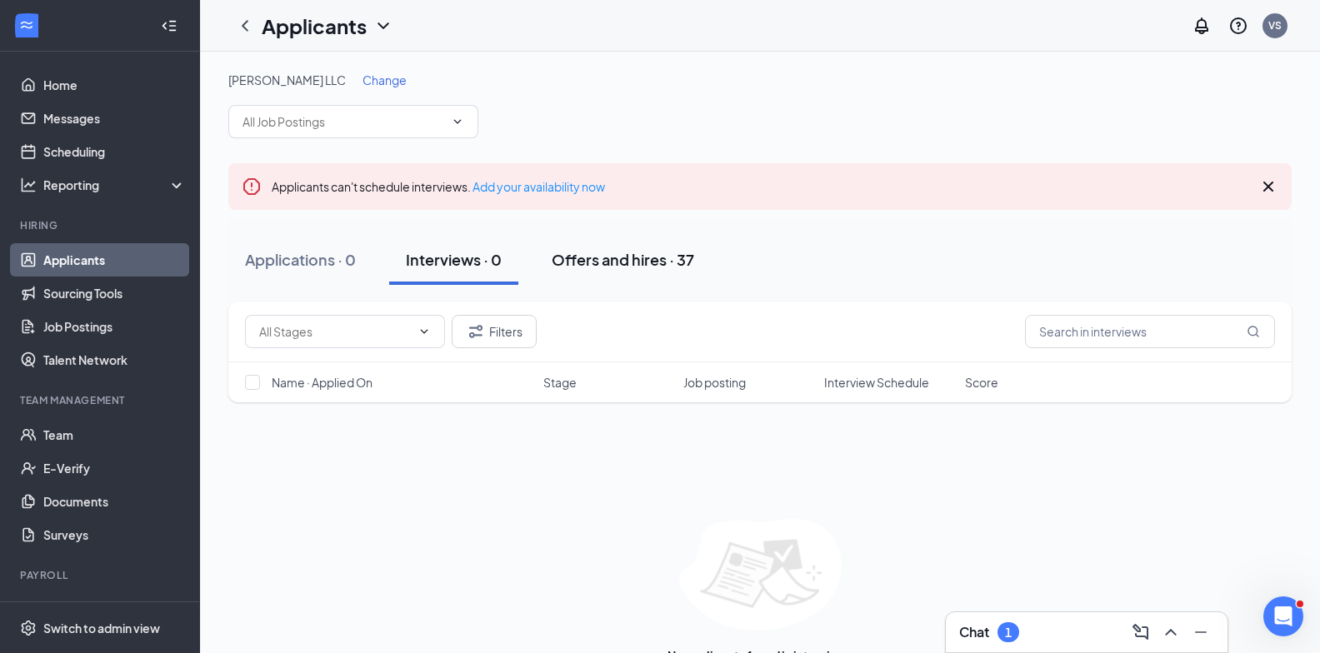
click at [637, 255] on div "Offers and hires · 37" at bounding box center [622, 259] width 142 height 21
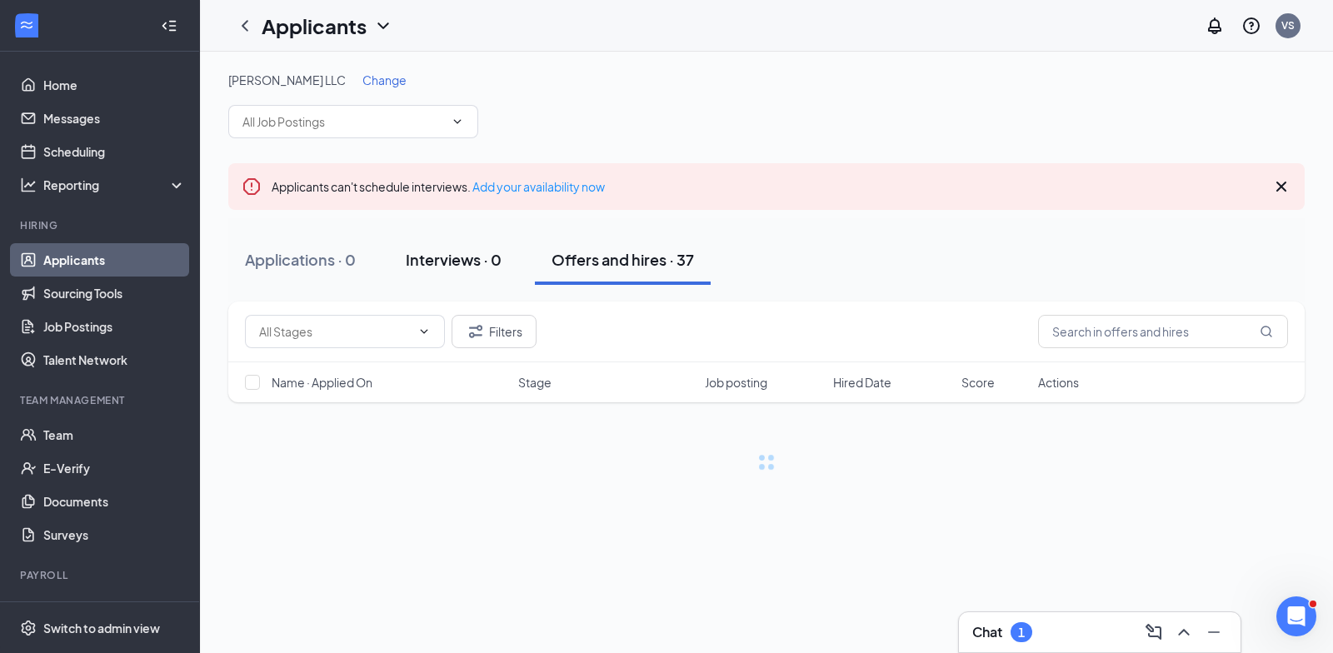
click at [481, 263] on div "Interviews · 0" at bounding box center [454, 259] width 96 height 21
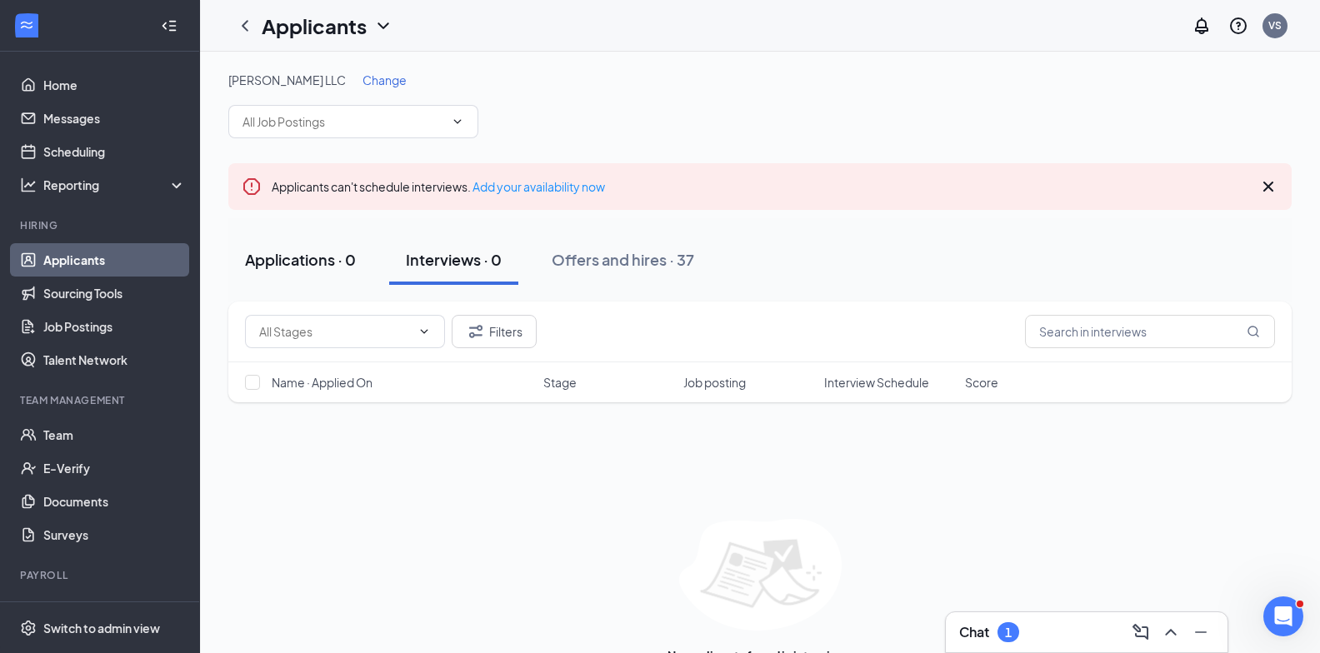
click at [336, 262] on div "Applications · 0" at bounding box center [300, 259] width 111 height 21
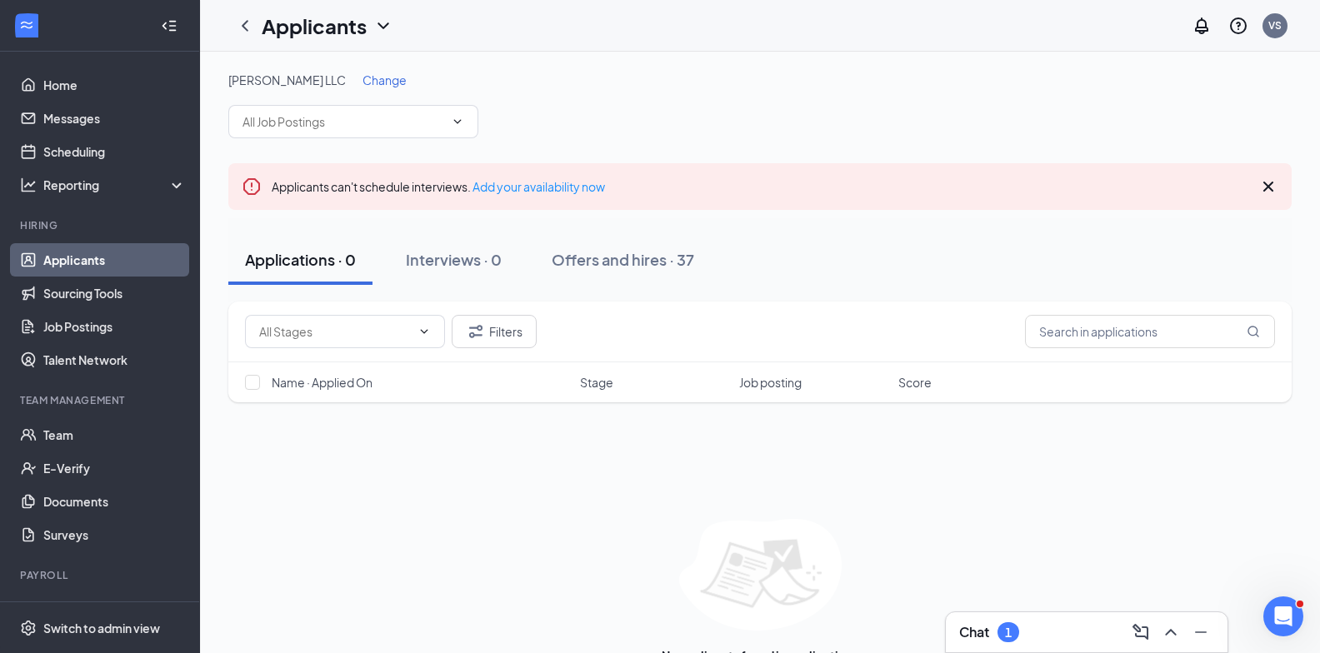
click at [362, 82] on span "Change" at bounding box center [384, 79] width 44 height 15
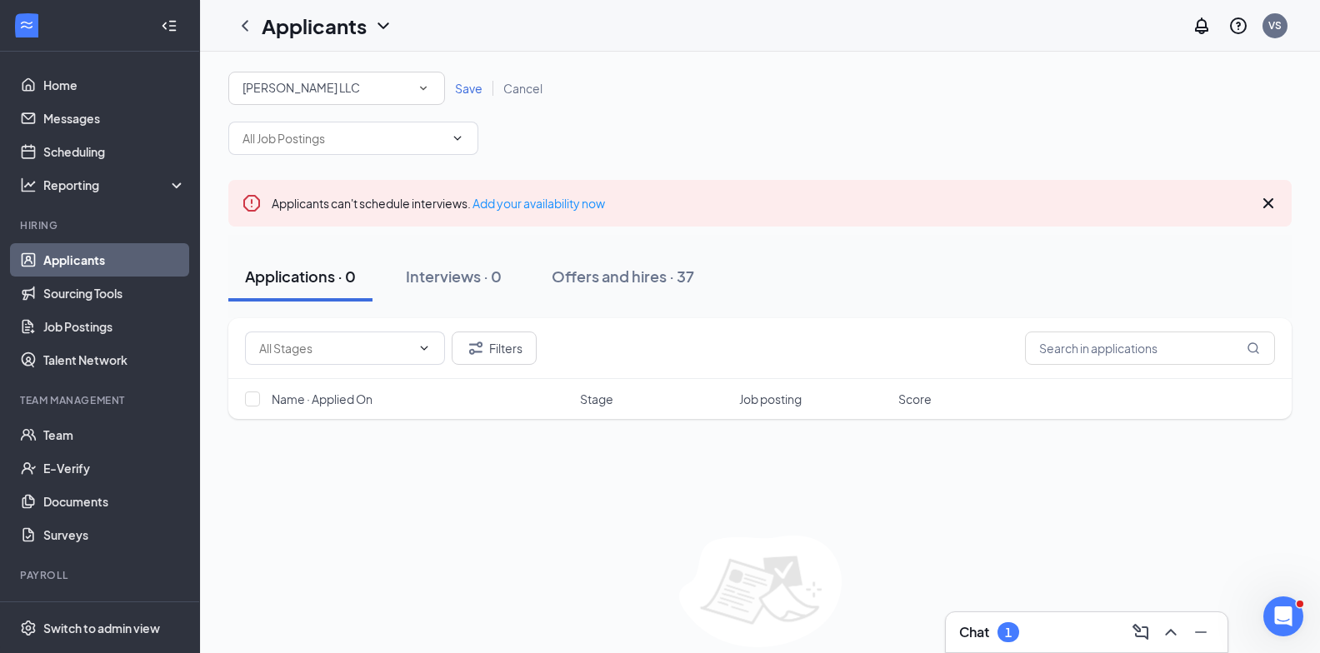
click at [328, 94] on div "[PERSON_NAME] LLC" at bounding box center [336, 88] width 188 height 20
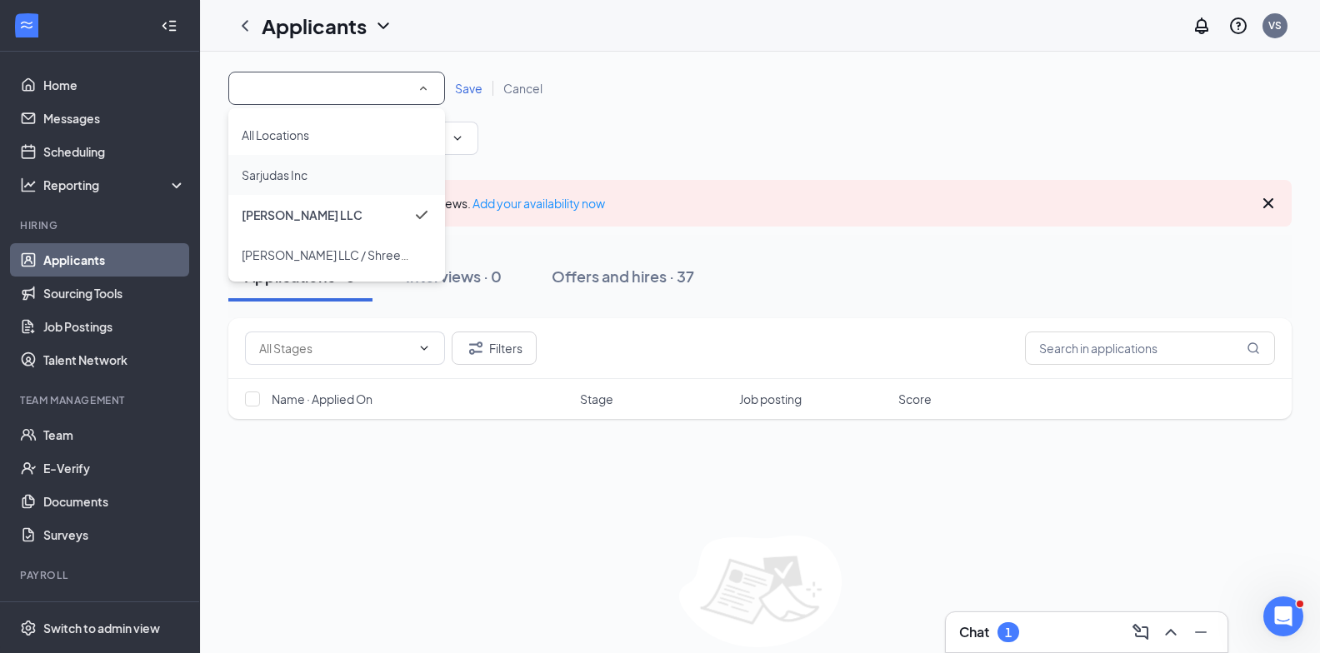
click at [334, 169] on div "Sarjudas Inc" at bounding box center [337, 175] width 190 height 20
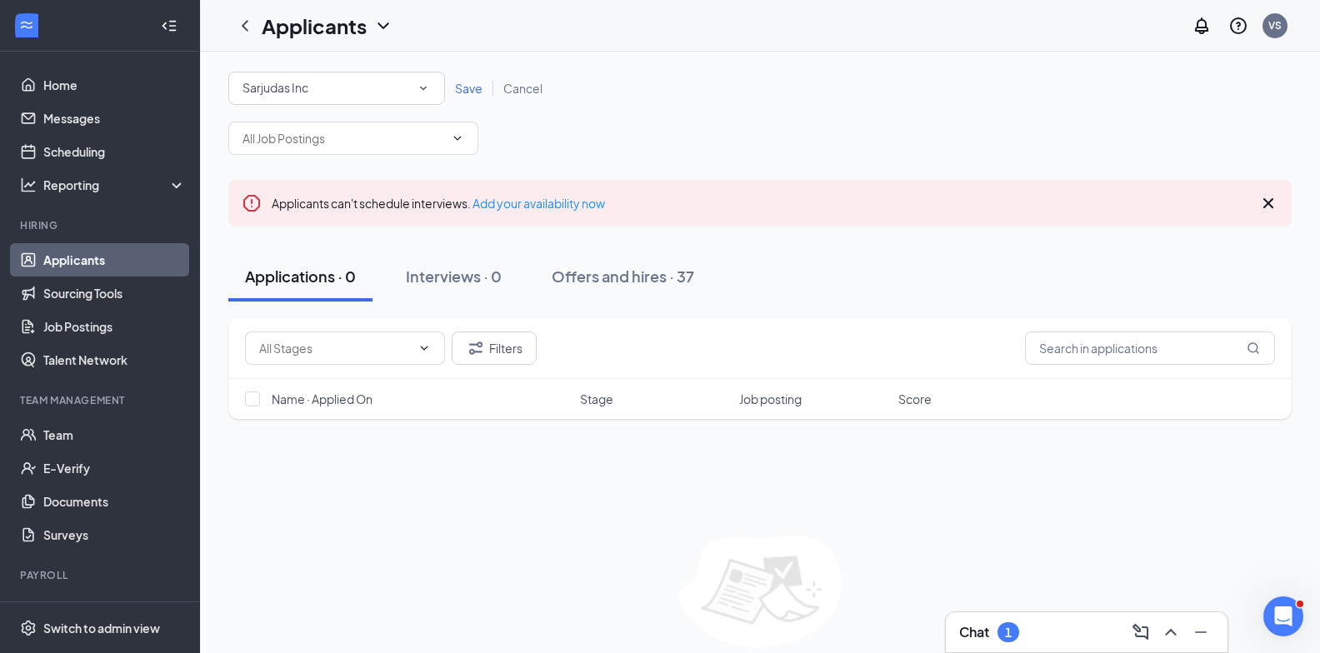
click at [468, 83] on span "Save" at bounding box center [468, 88] width 27 height 15
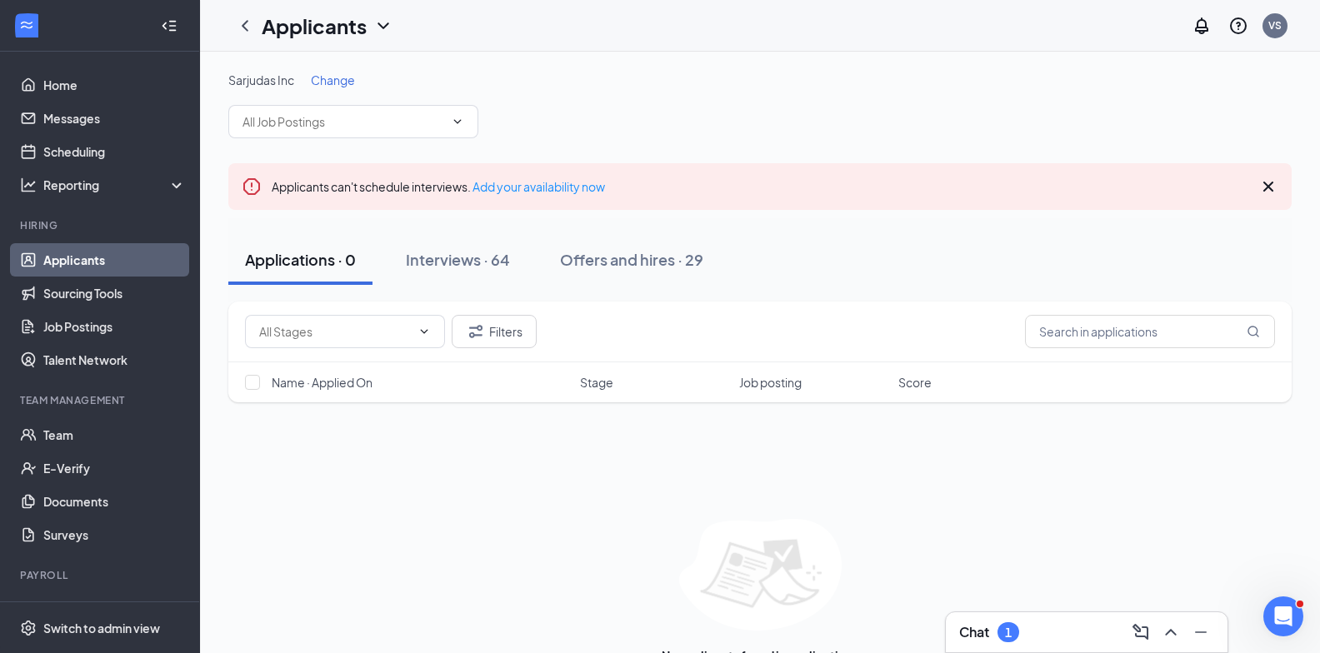
click at [334, 78] on span "Change" at bounding box center [333, 79] width 44 height 15
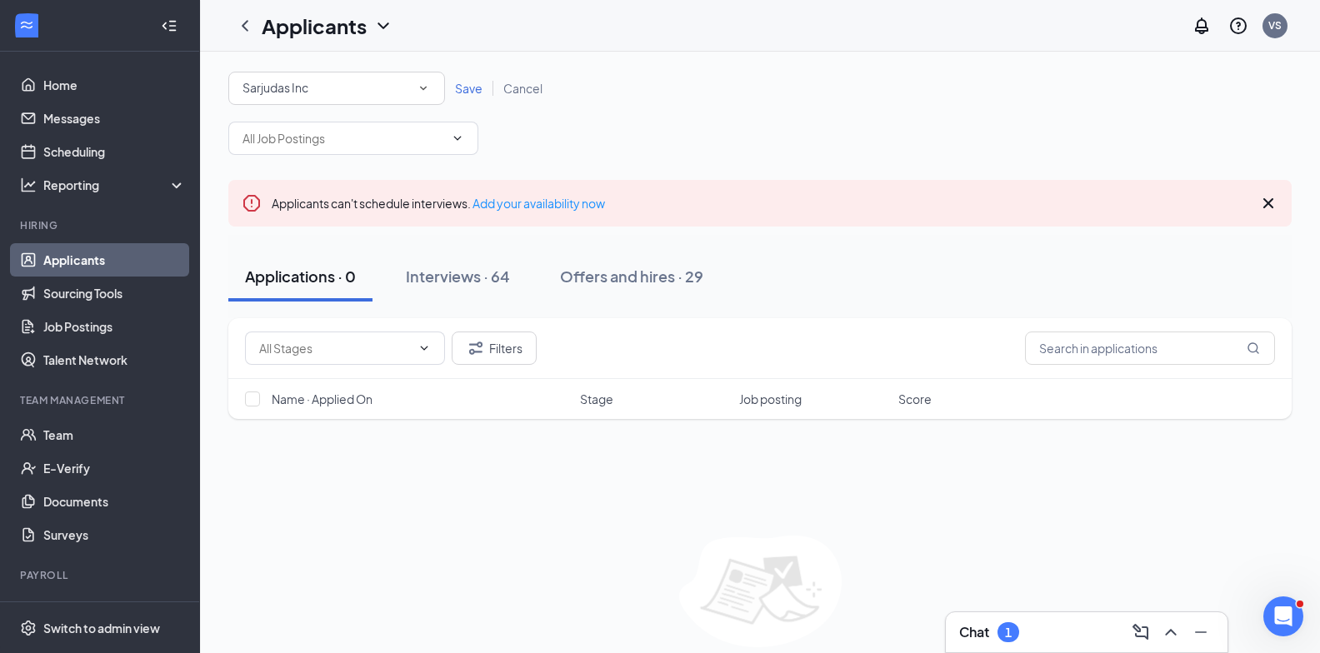
click at [464, 91] on span "Save" at bounding box center [468, 88] width 27 height 15
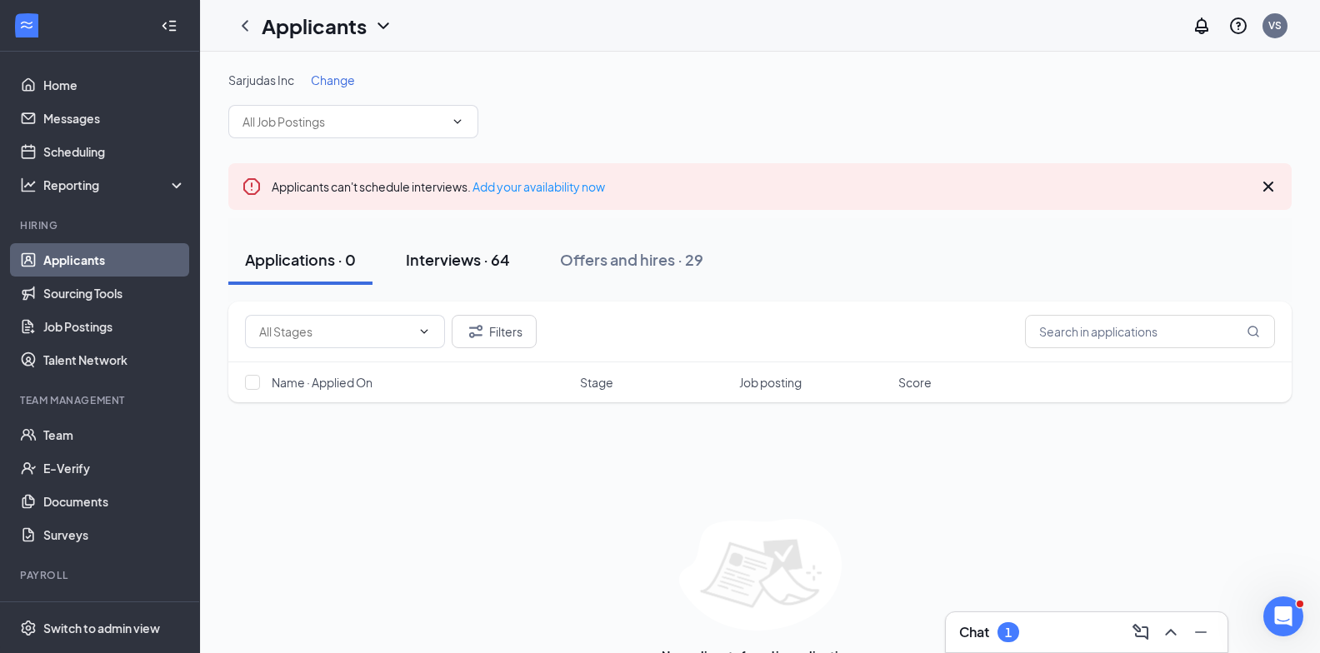
click at [476, 254] on div "Interviews · 64" at bounding box center [458, 259] width 104 height 21
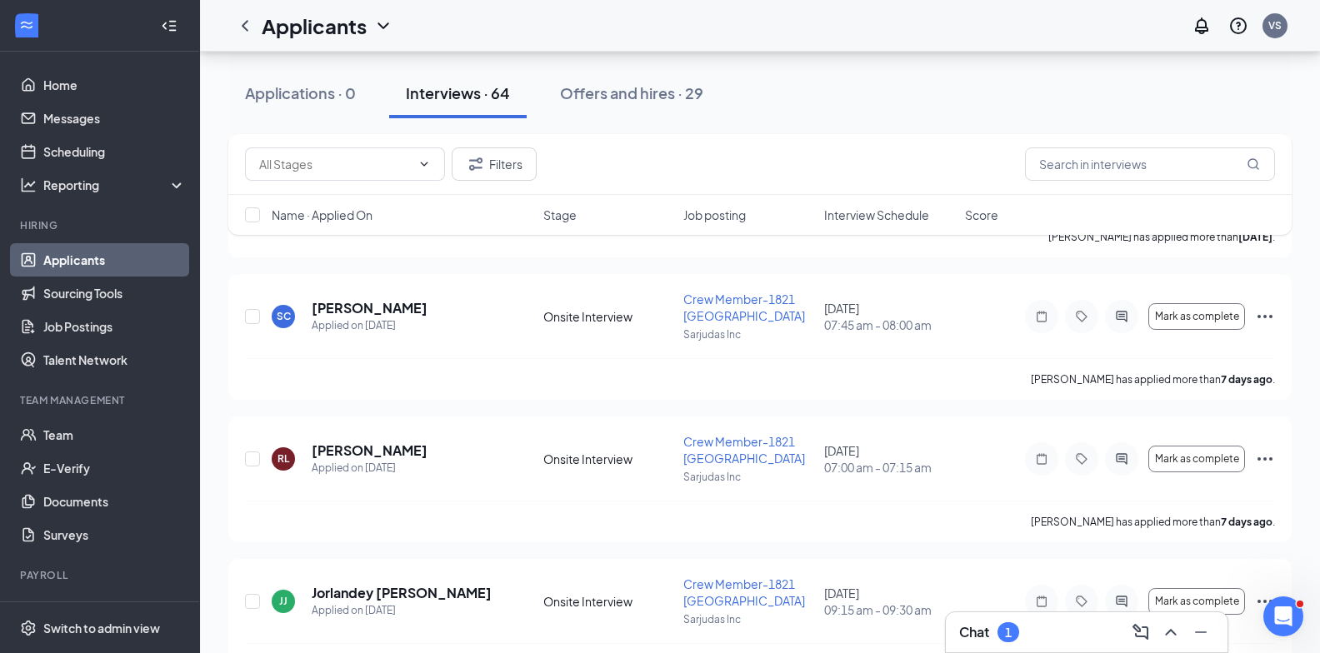
scroll to position [1610, 0]
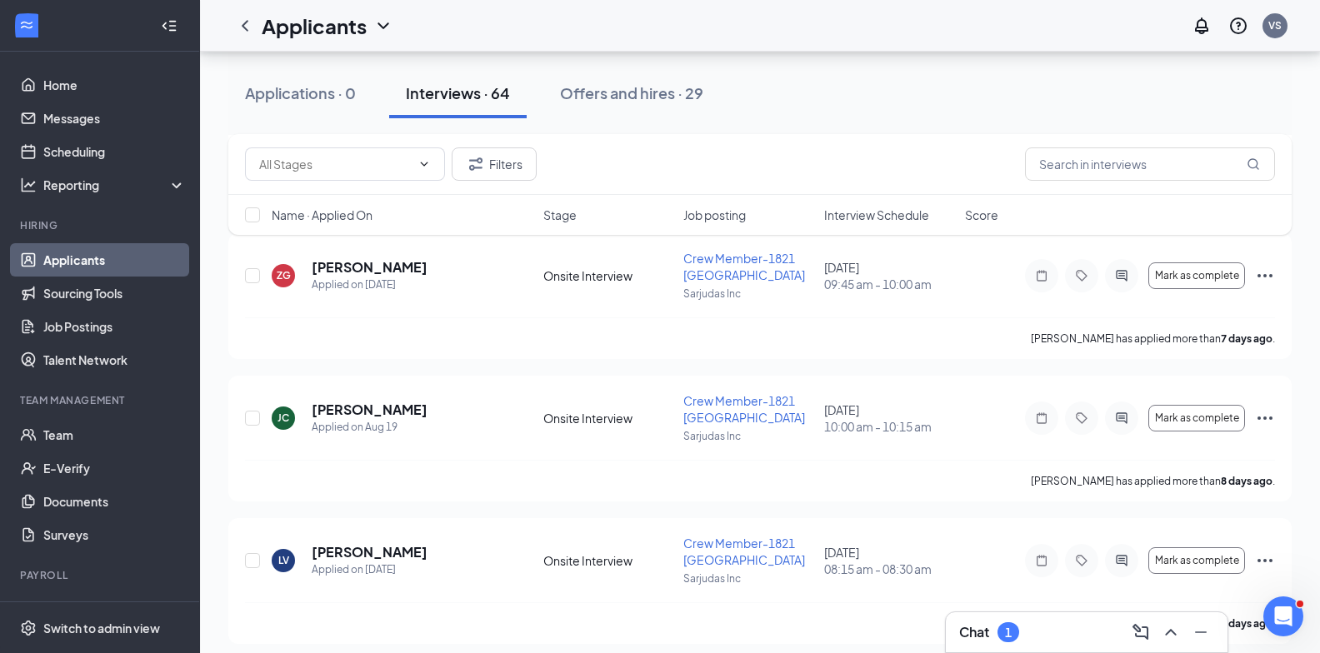
drag, startPoint x: 990, startPoint y: 527, endPoint x: 928, endPoint y: 519, distance: 62.2
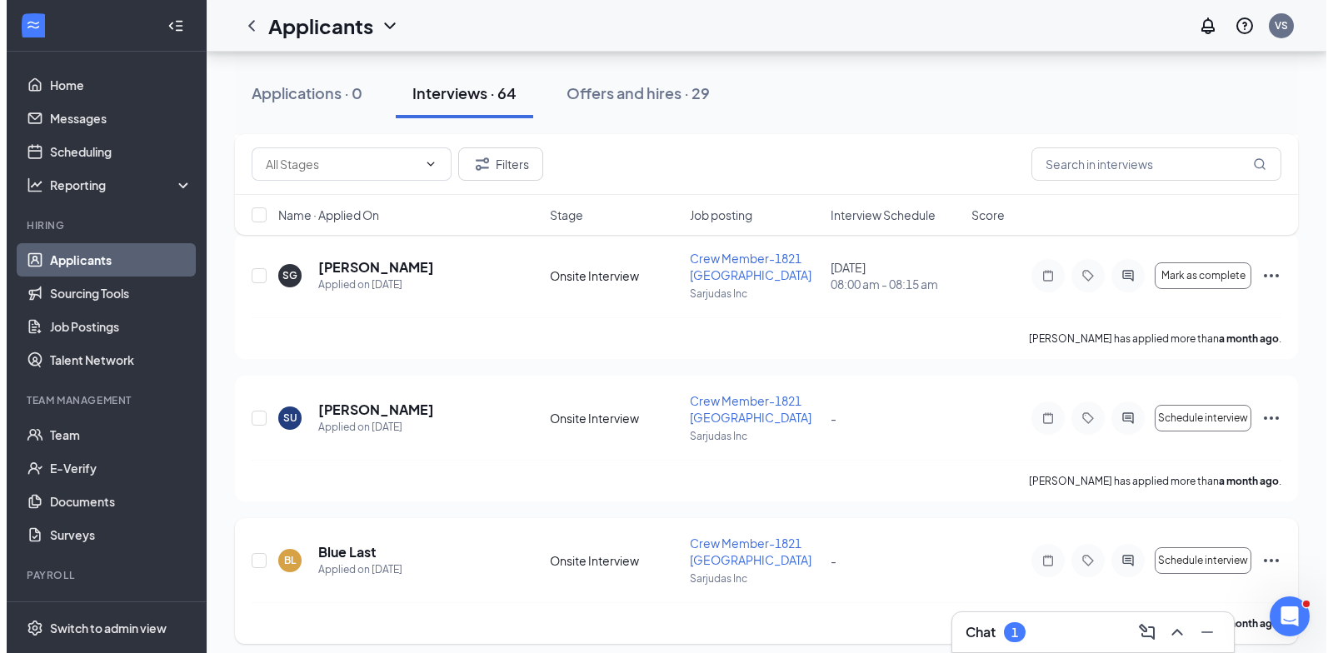
scroll to position [8886, 0]
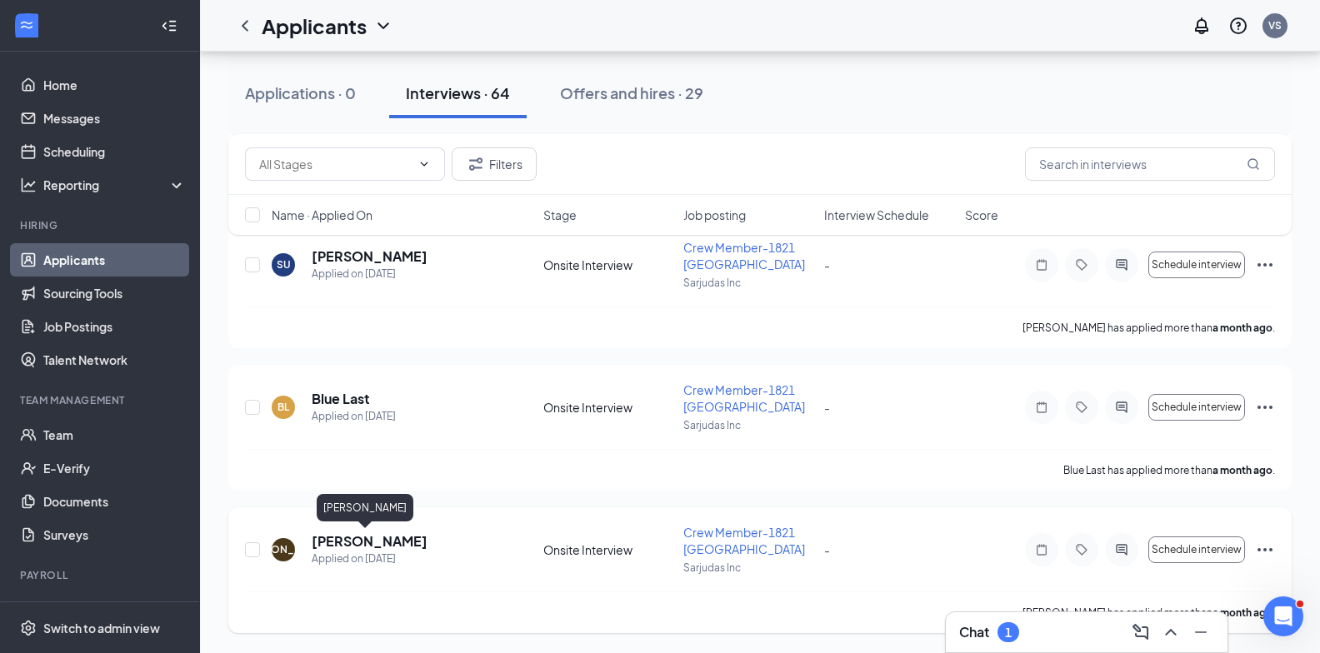
click at [373, 538] on h5 "[PERSON_NAME]" at bounding box center [370, 541] width 116 height 18
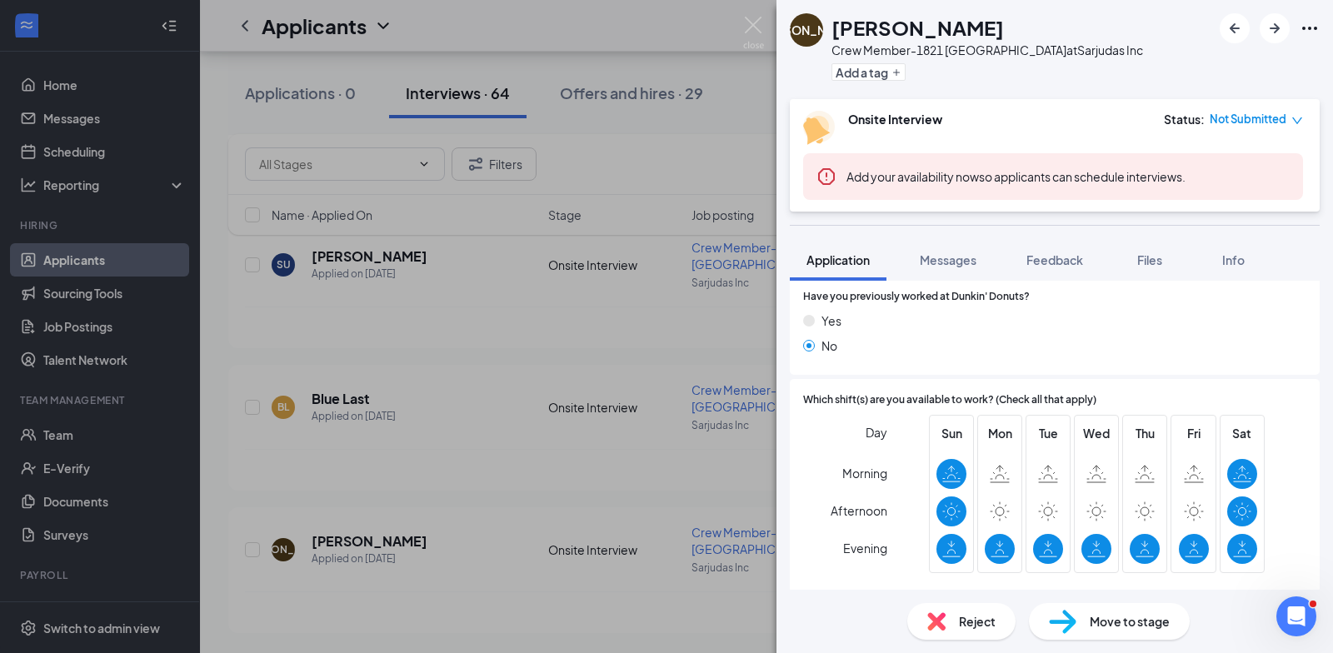
scroll to position [167, 0]
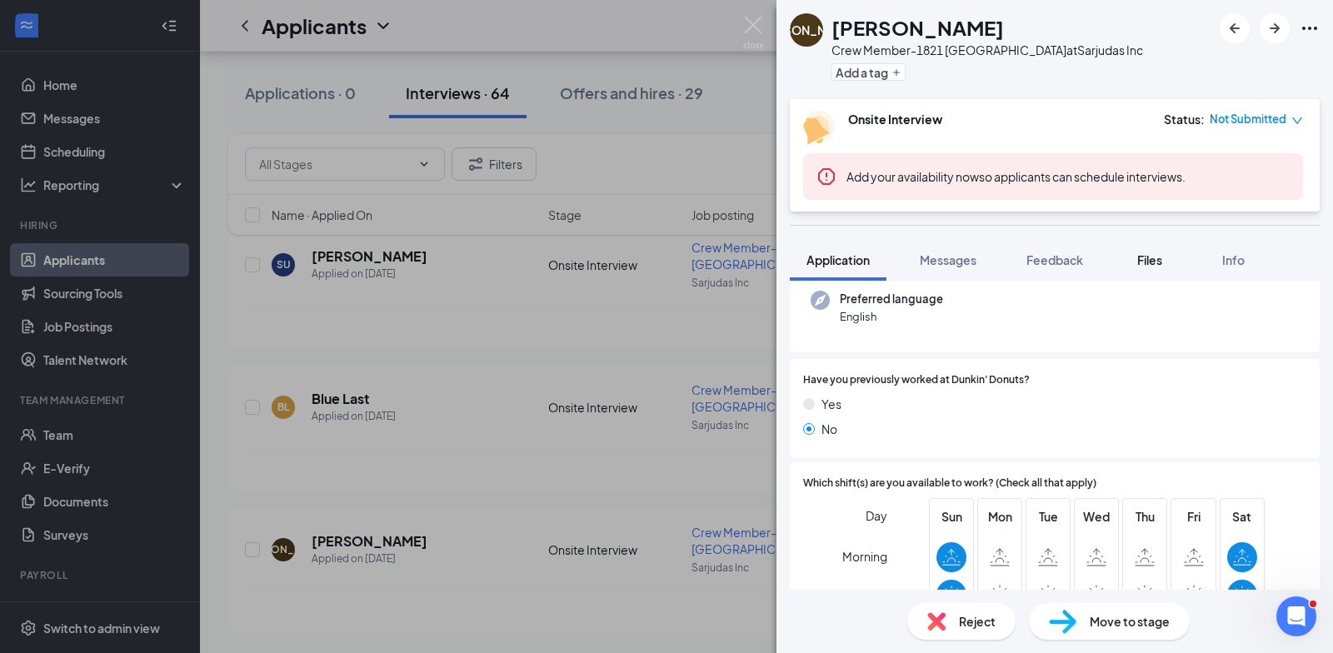
click at [1149, 267] on div "Files" at bounding box center [1149, 260] width 33 height 17
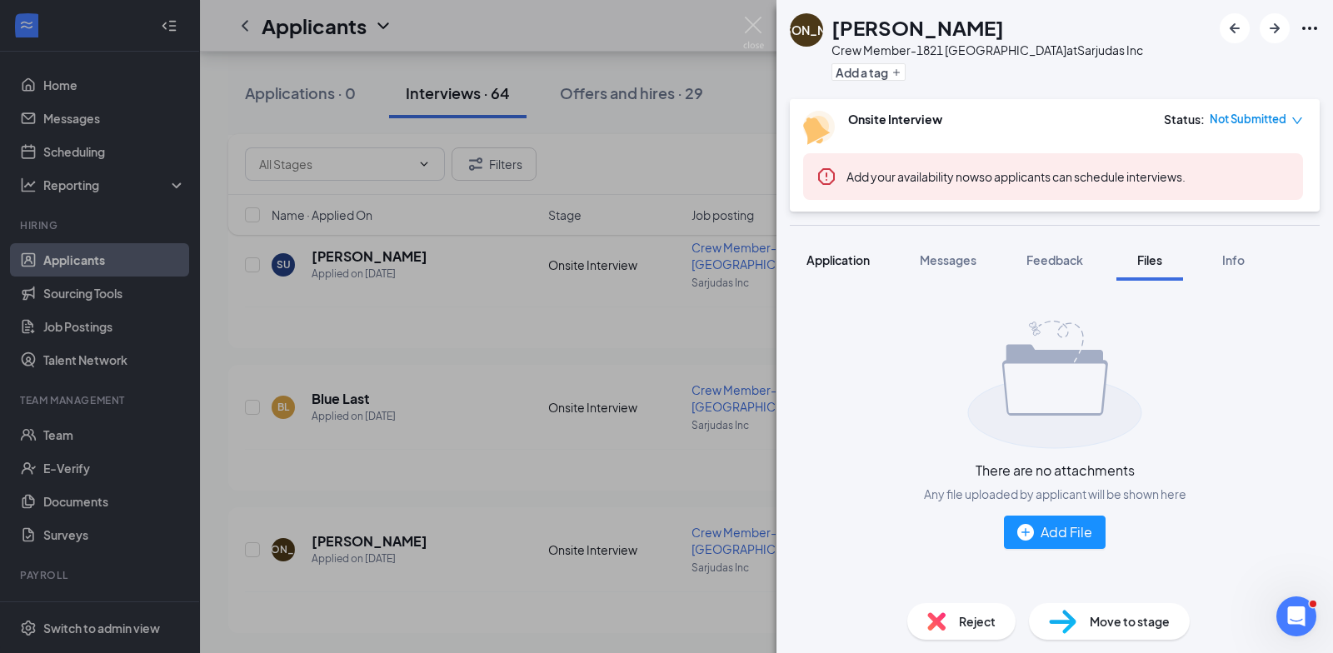
click at [809, 252] on div "Application" at bounding box center [837, 260] width 63 height 17
click at [755, 28] on img at bounding box center [753, 33] width 21 height 32
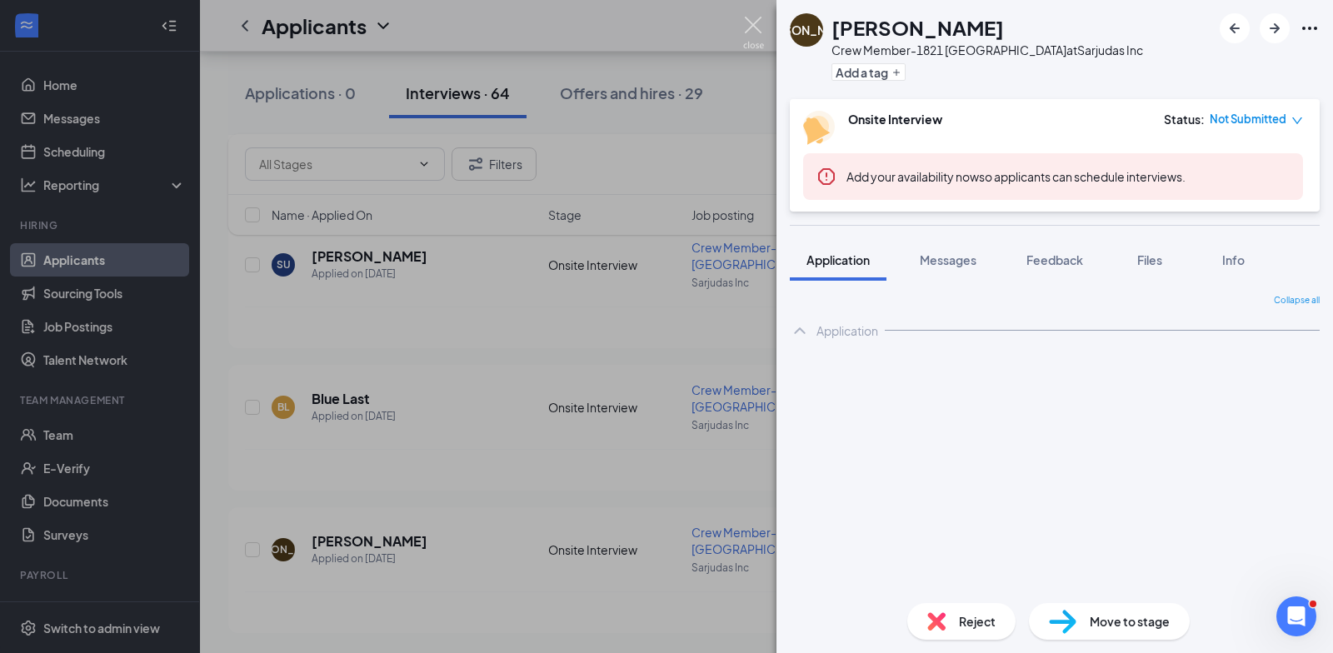
click at [755, 28] on div "Applicants VS" at bounding box center [766, 26] width 1133 height 52
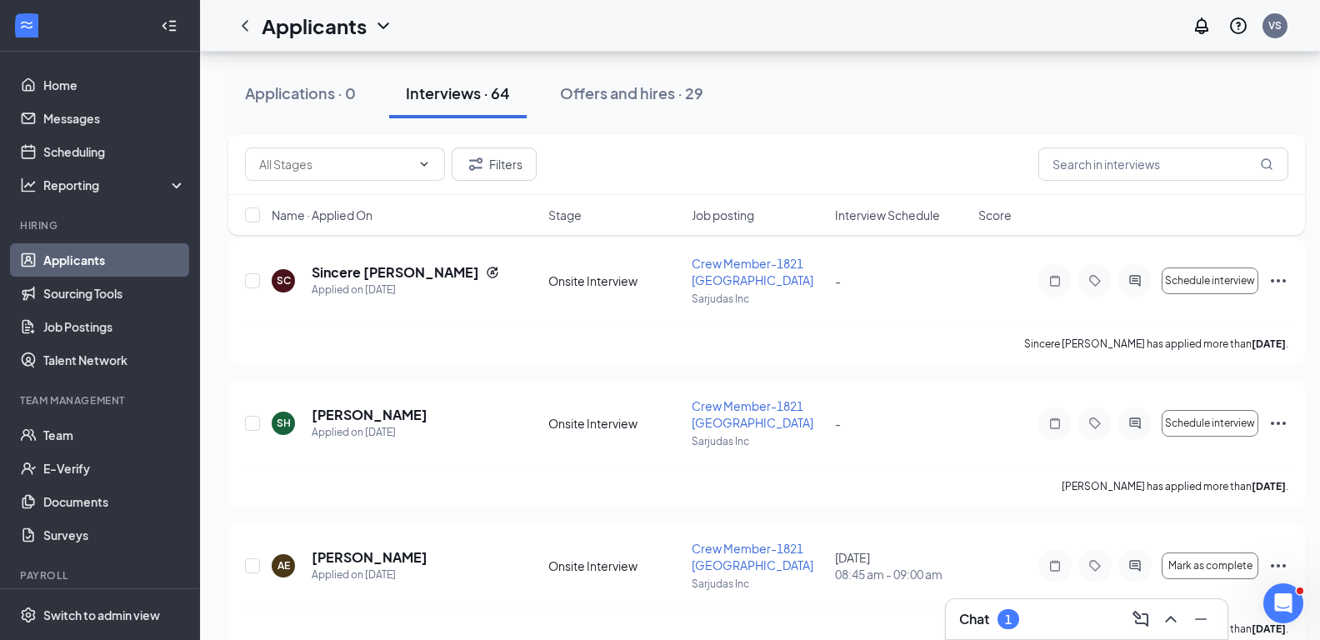
scroll to position [7137, 0]
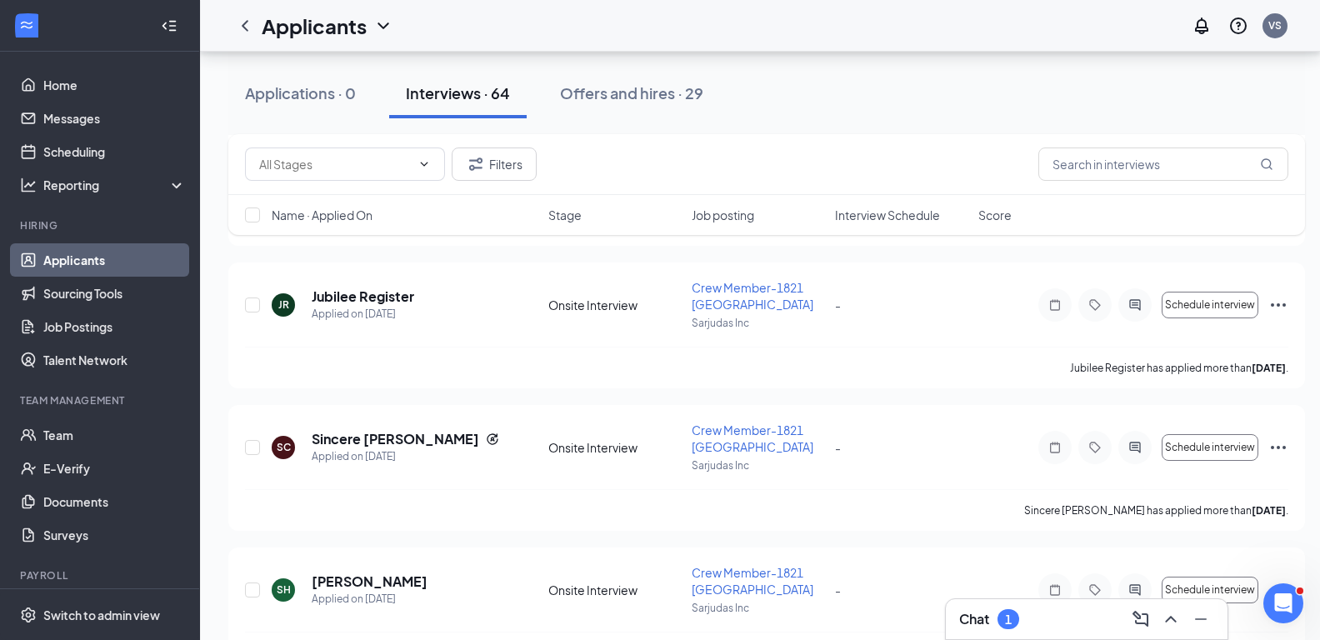
click at [875, 222] on span "Interview Schedule" at bounding box center [887, 215] width 105 height 17
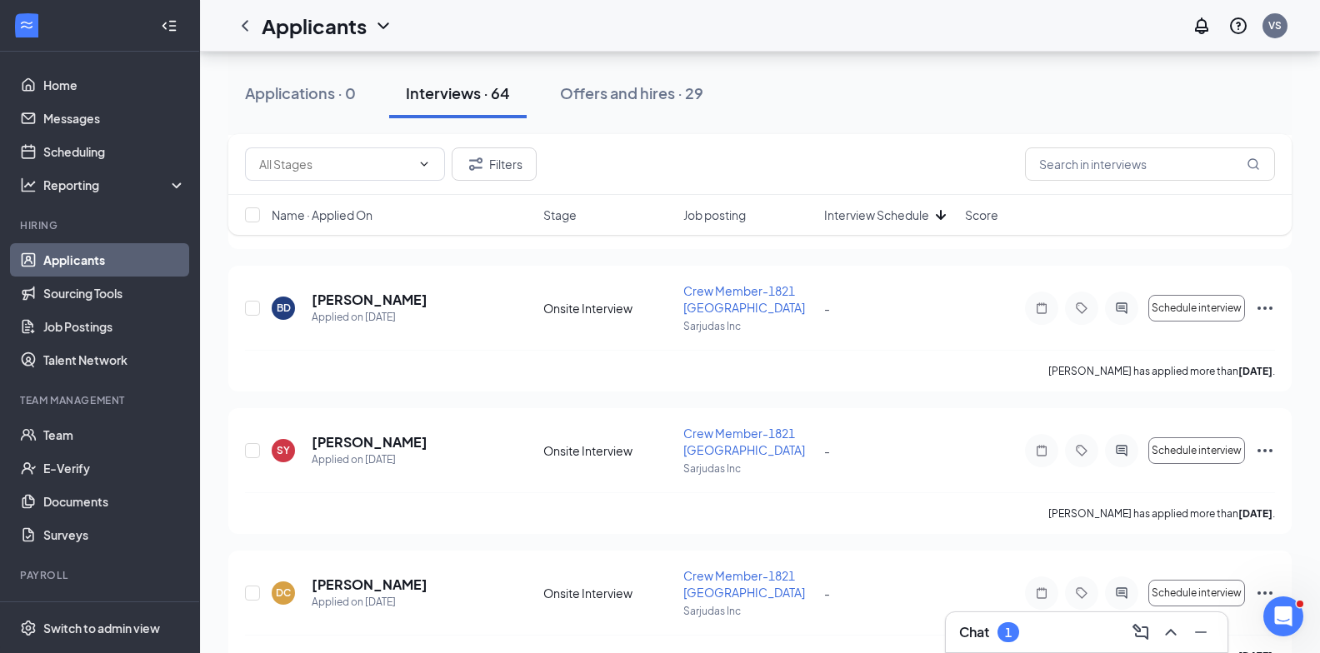
scroll to position [8886, 0]
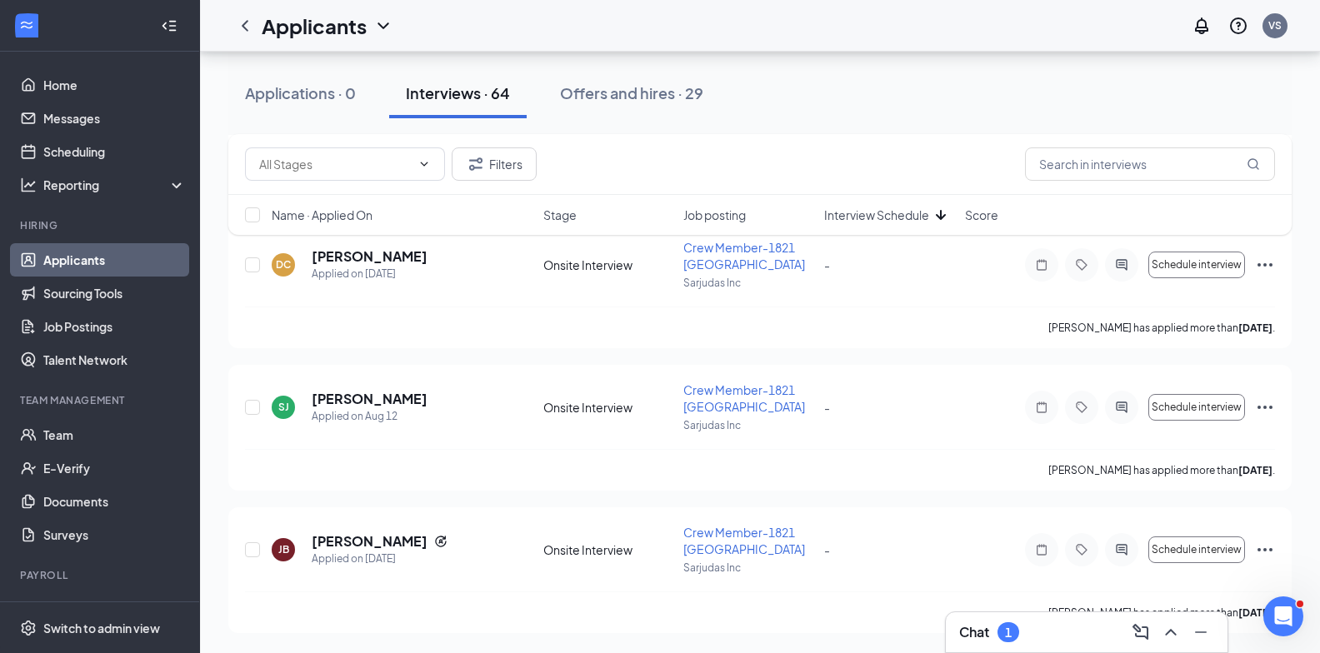
click at [357, 216] on span "Name · Applied On" at bounding box center [322, 215] width 101 height 17
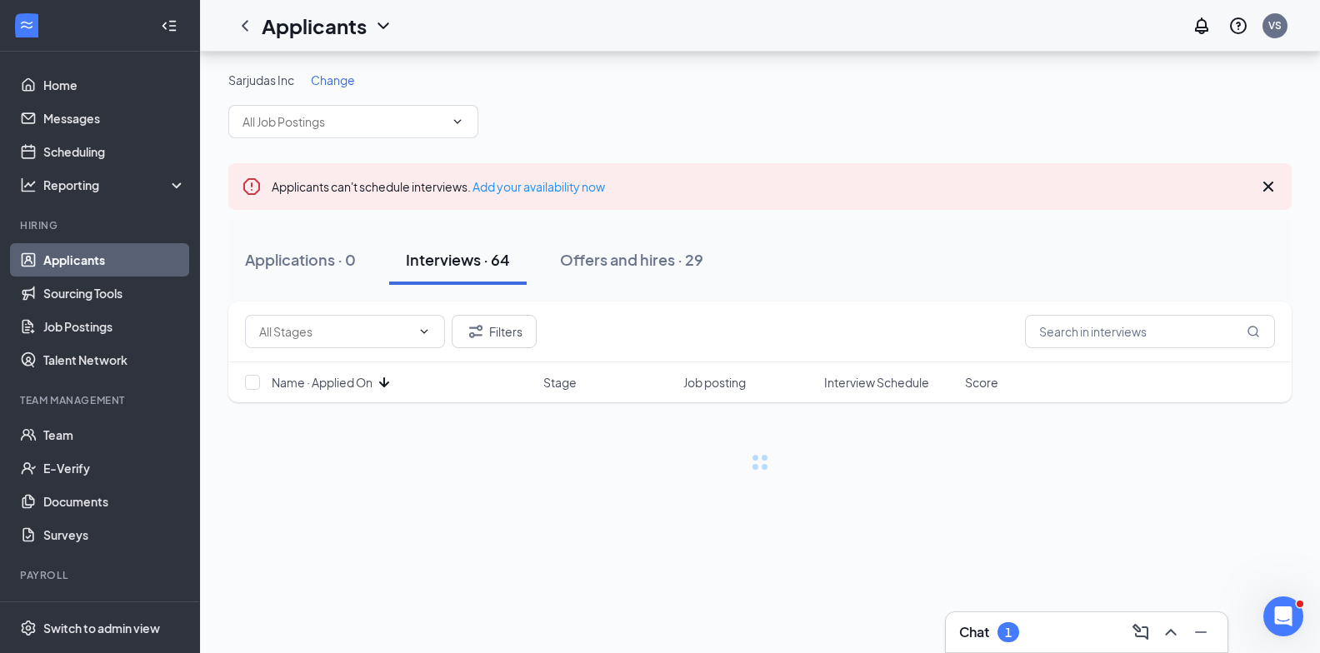
scroll to position [0, 0]
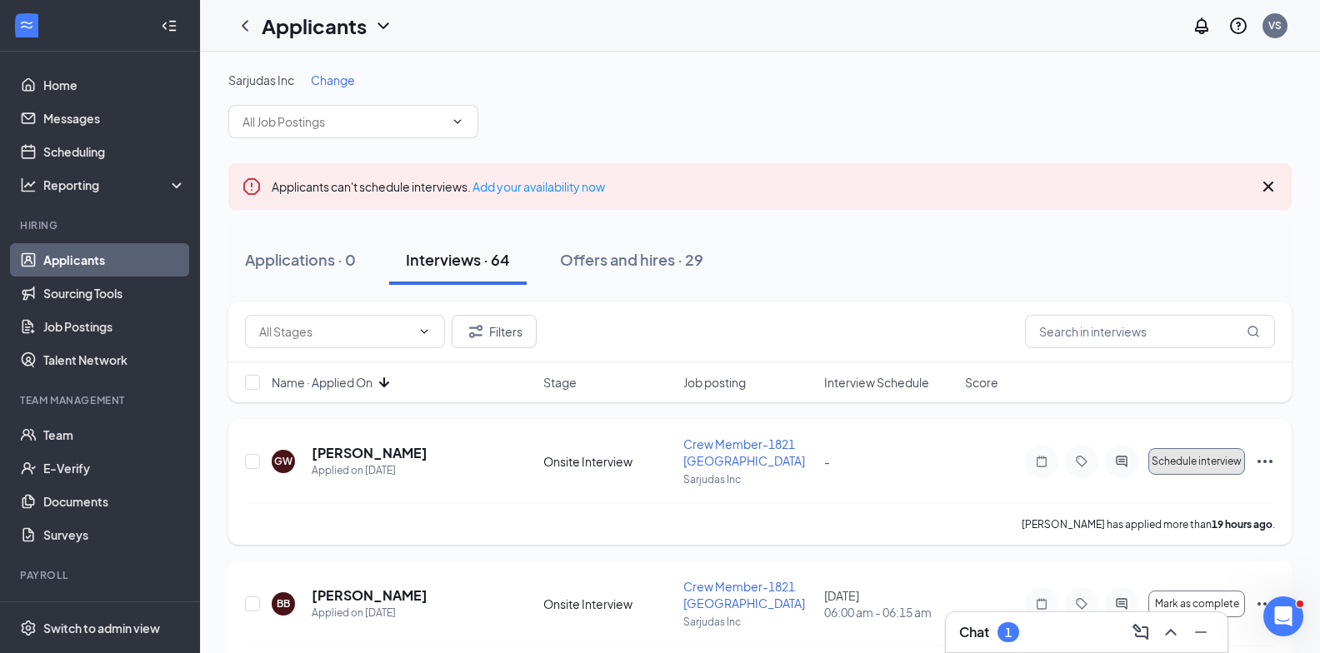
click at [1201, 467] on span "Schedule interview" at bounding box center [1196, 462] width 90 height 12
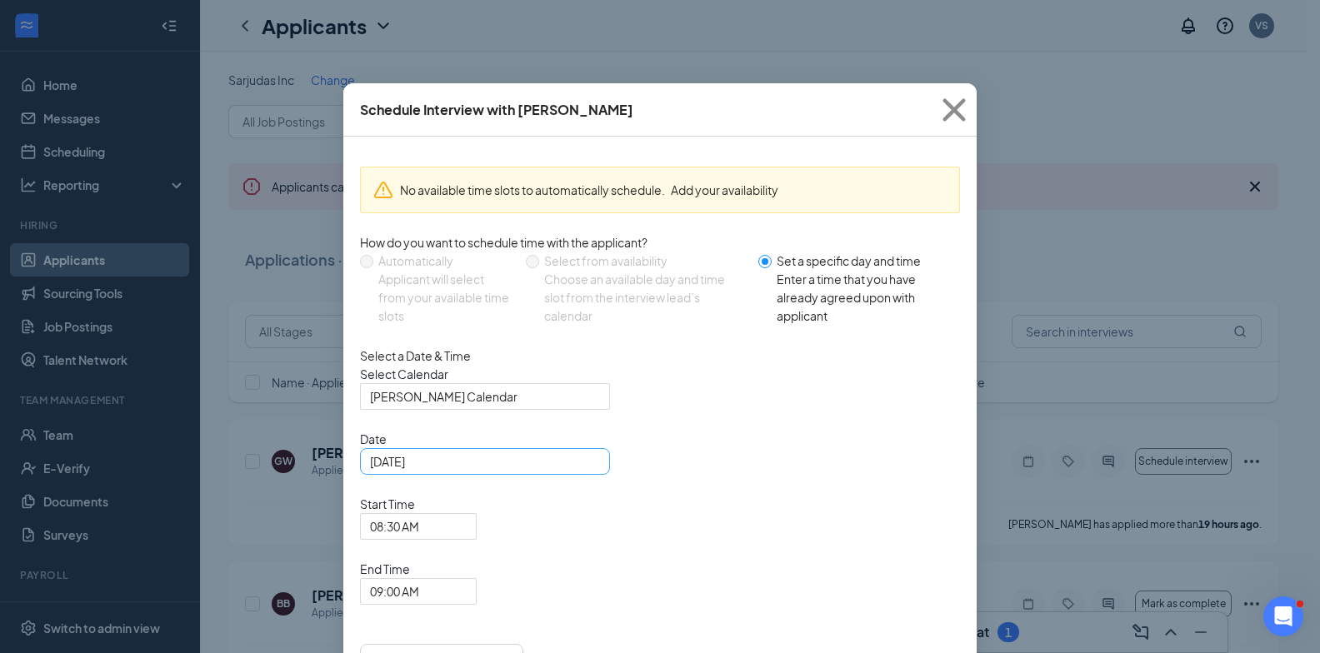
click at [590, 471] on div "[DATE]" at bounding box center [485, 461] width 230 height 18
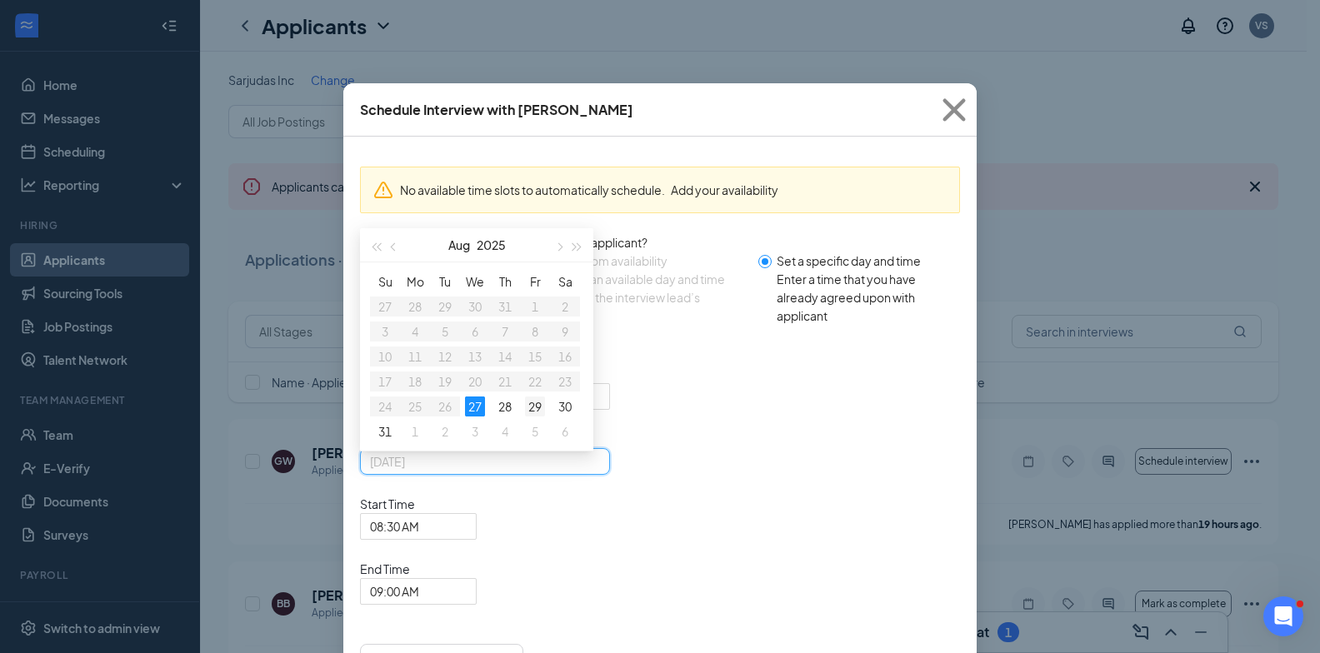
type input "[DATE]"
click at [538, 417] on div "29" at bounding box center [535, 407] width 20 height 20
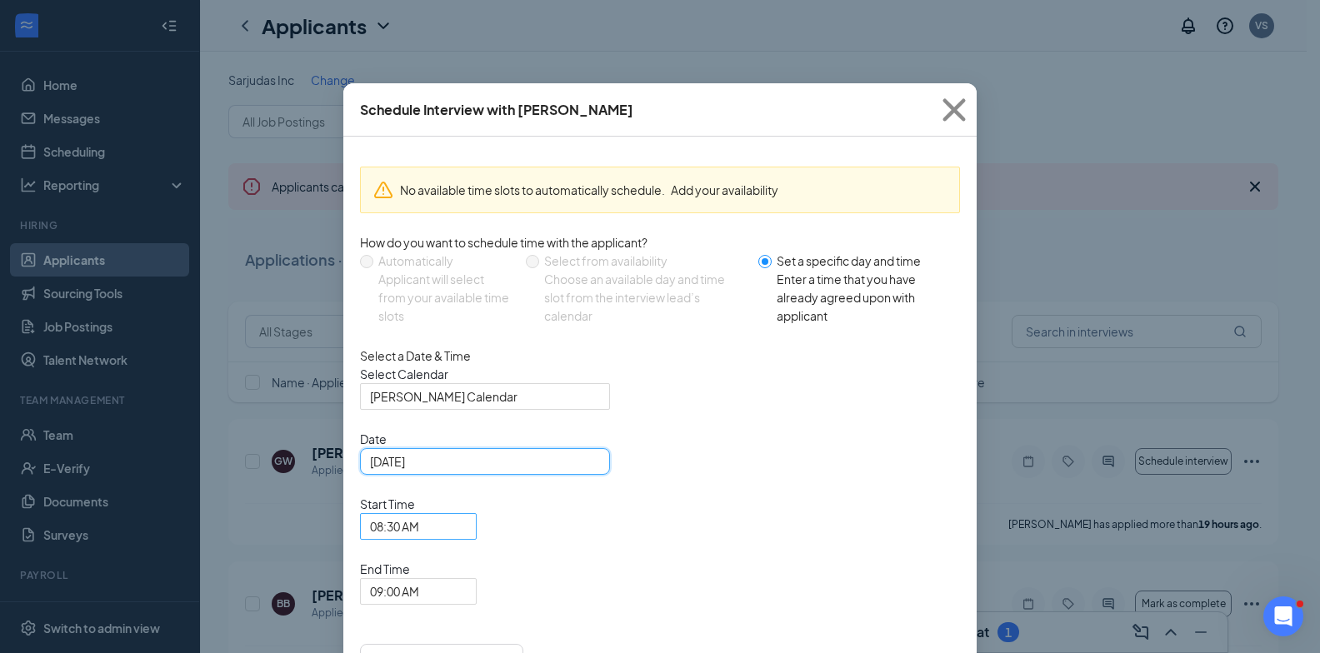
click at [467, 514] on span "08:30 AM" at bounding box center [418, 526] width 97 height 25
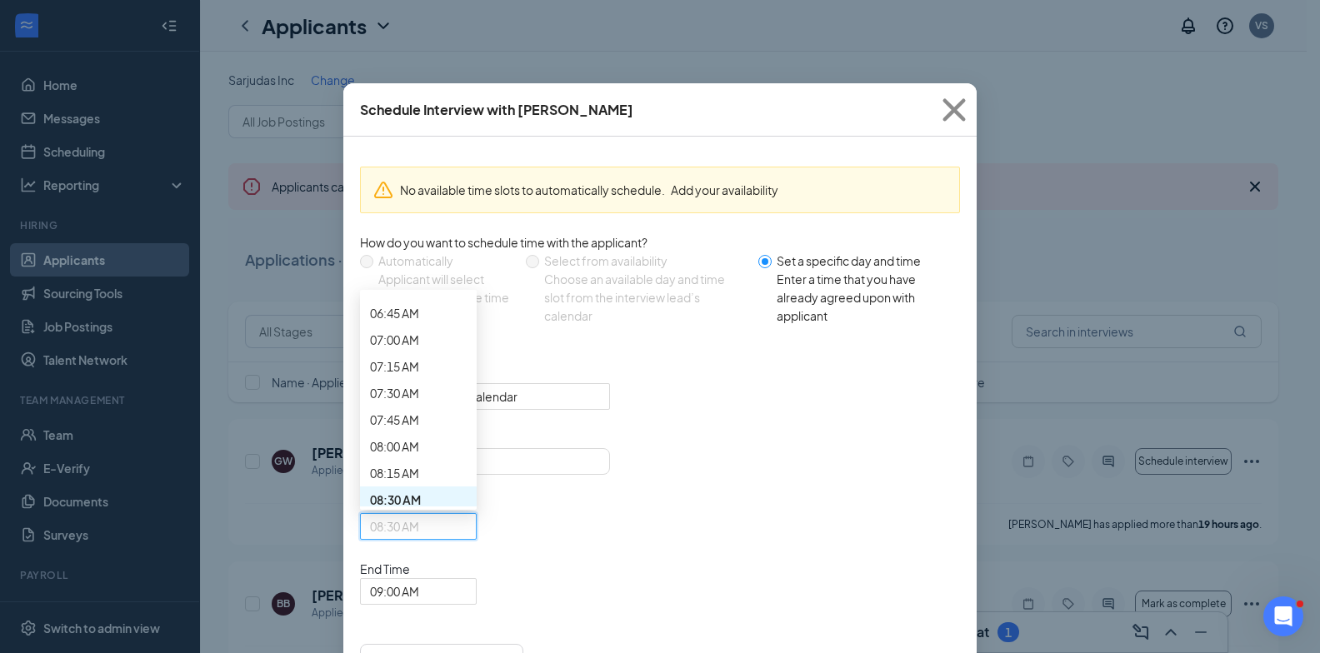
scroll to position [796, 0]
click at [419, 159] on span "06:00 AM" at bounding box center [394, 150] width 49 height 18
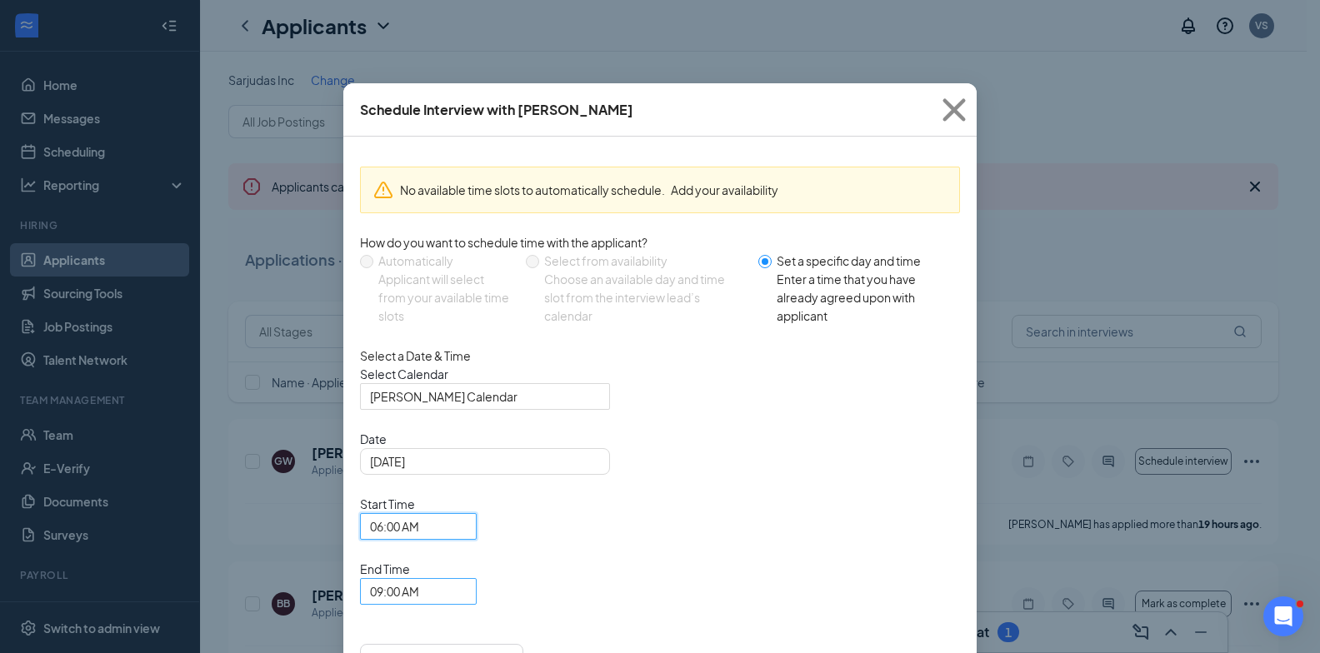
click at [452, 579] on span "09:00 AM" at bounding box center [411, 601] width 82 height 45
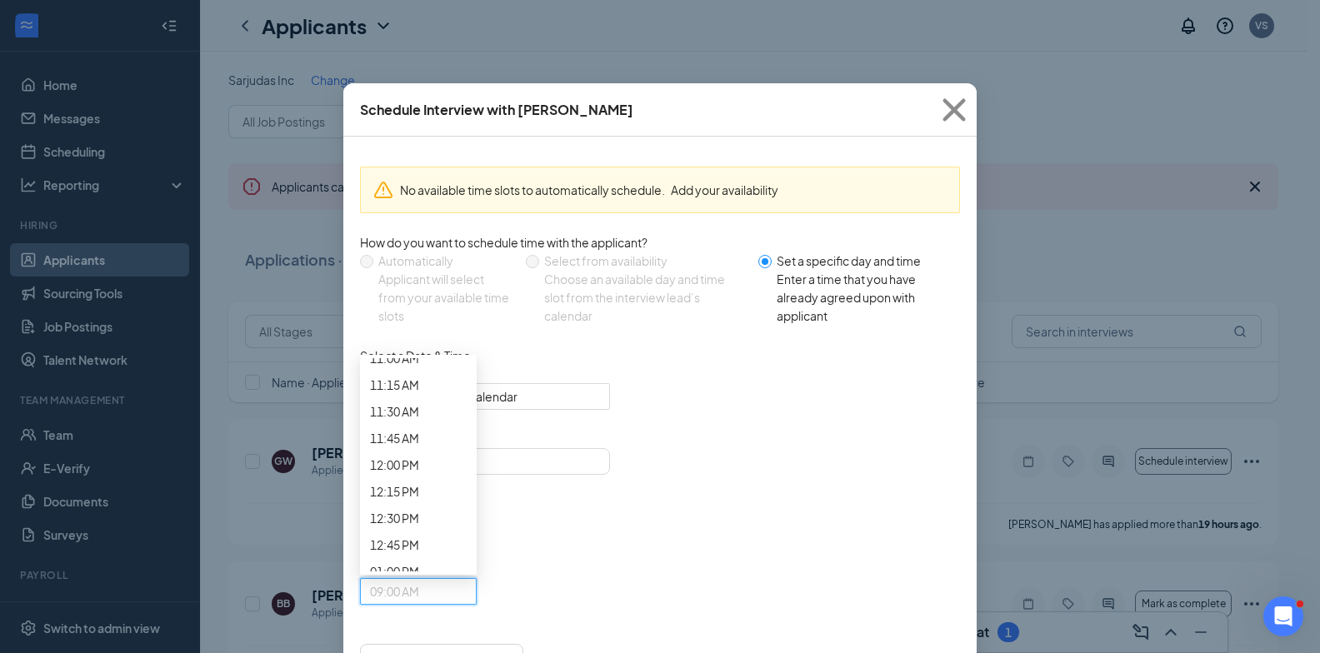
click at [467, 514] on span "06:00 AM" at bounding box center [418, 526] width 97 height 25
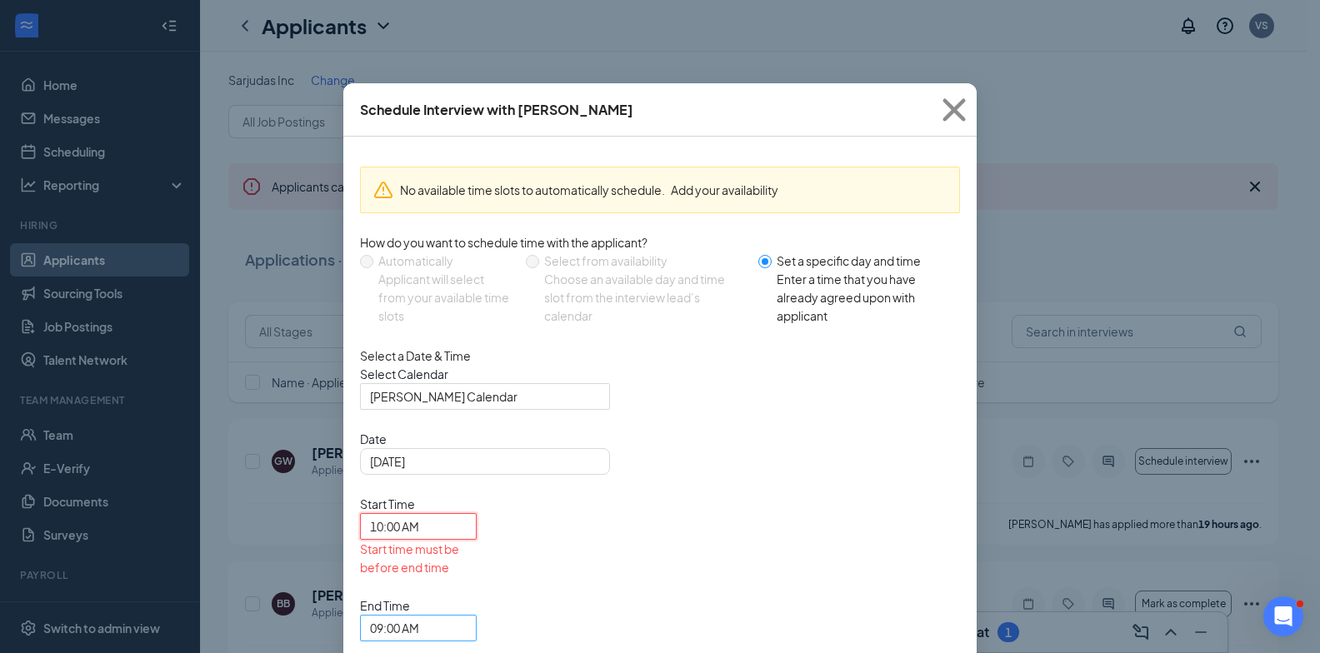
click at [419, 616] on span "09:00 AM" at bounding box center [394, 628] width 49 height 25
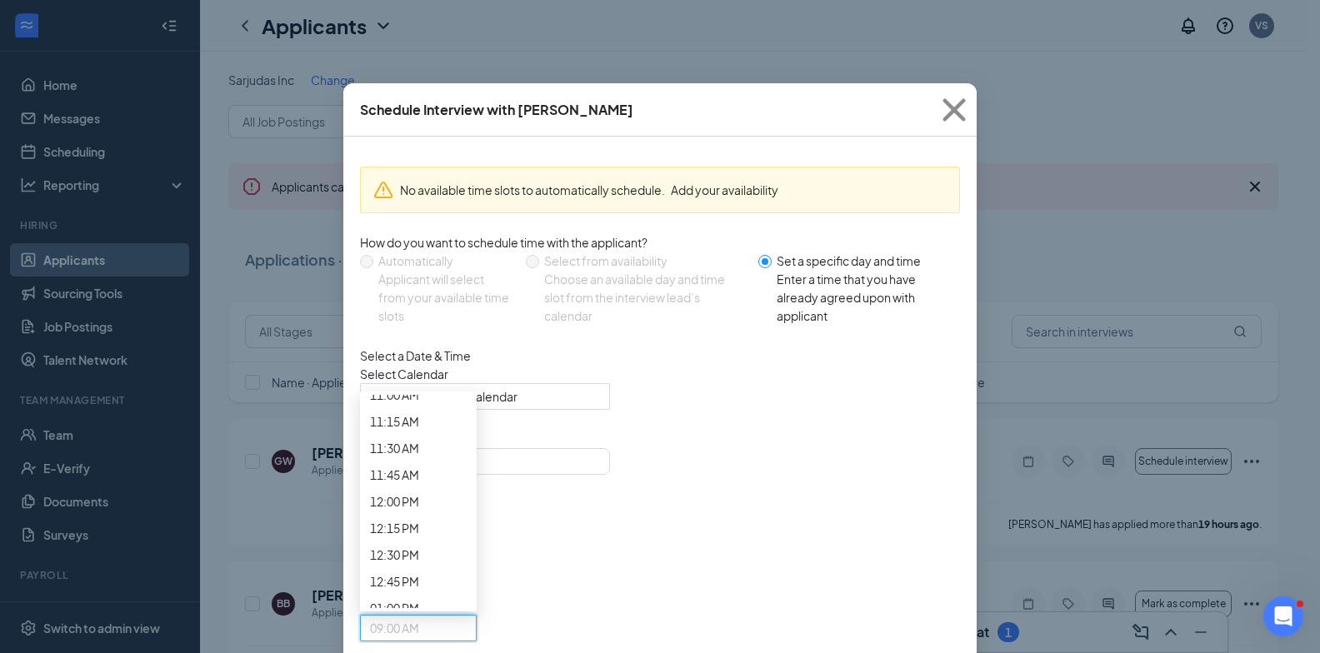
scroll to position [1456, 0]
click at [419, 74] on span "10:15 AM" at bounding box center [394, 65] width 49 height 18
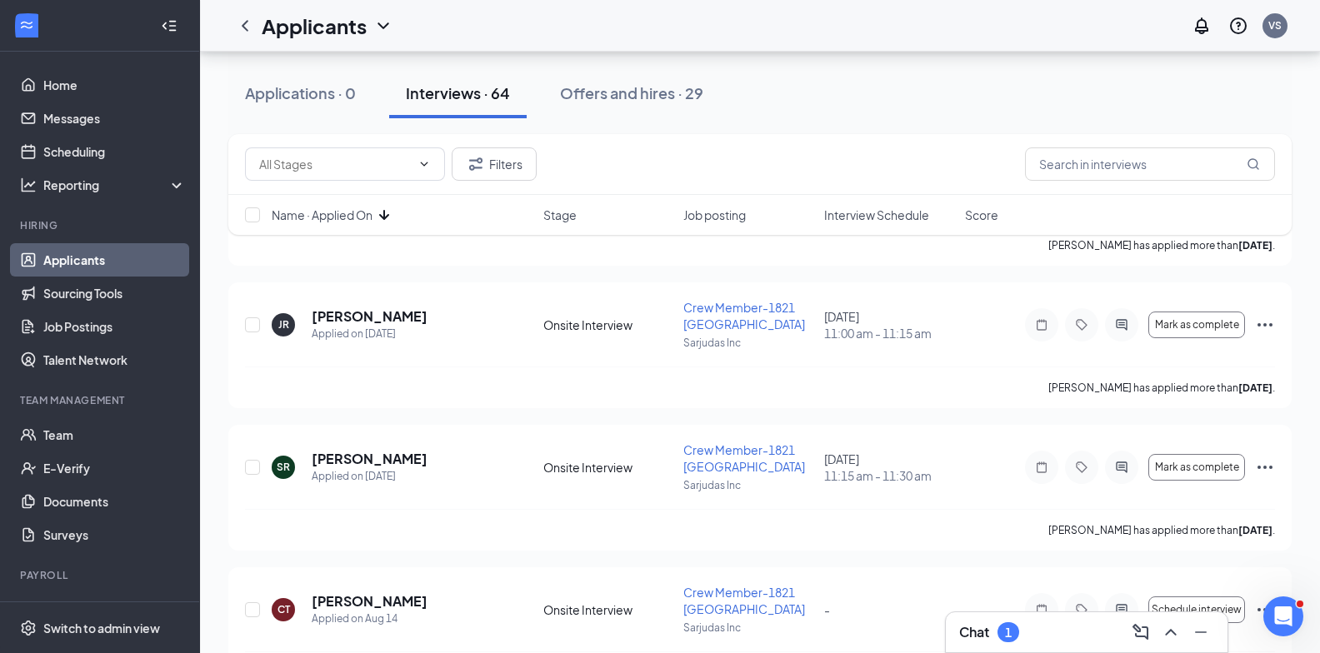
scroll to position [2582, 0]
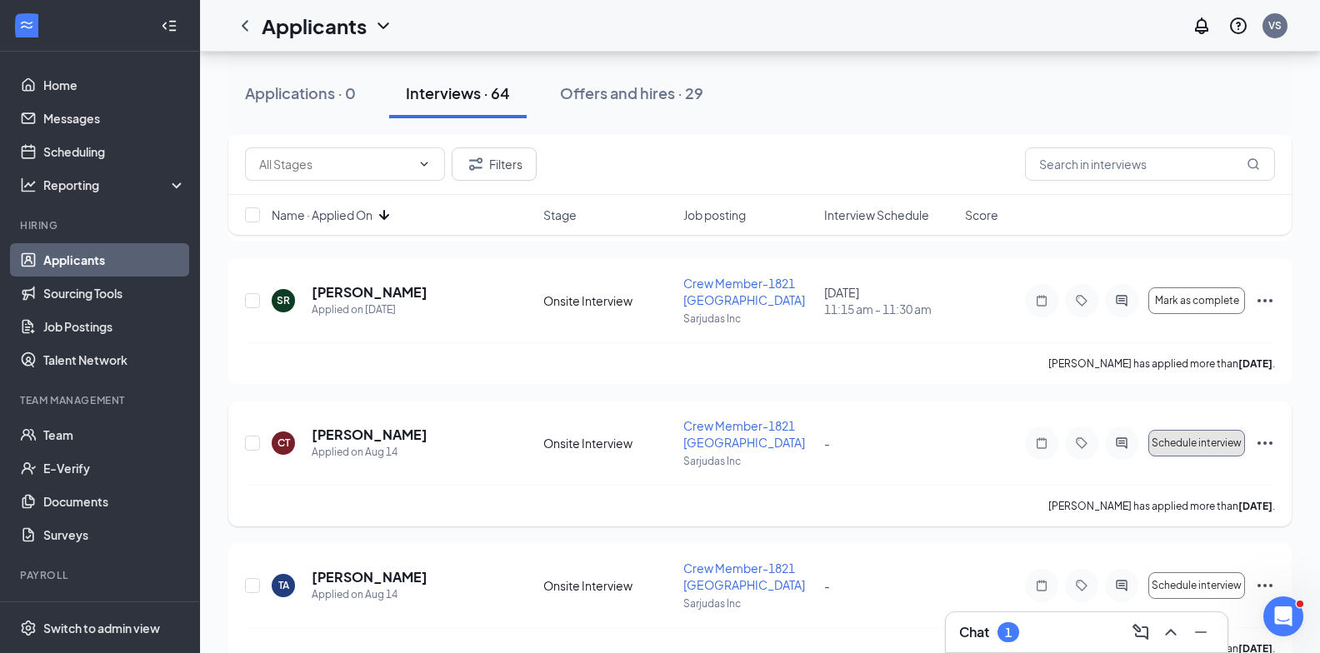
click at [1204, 443] on span "Schedule interview" at bounding box center [1196, 443] width 90 height 12
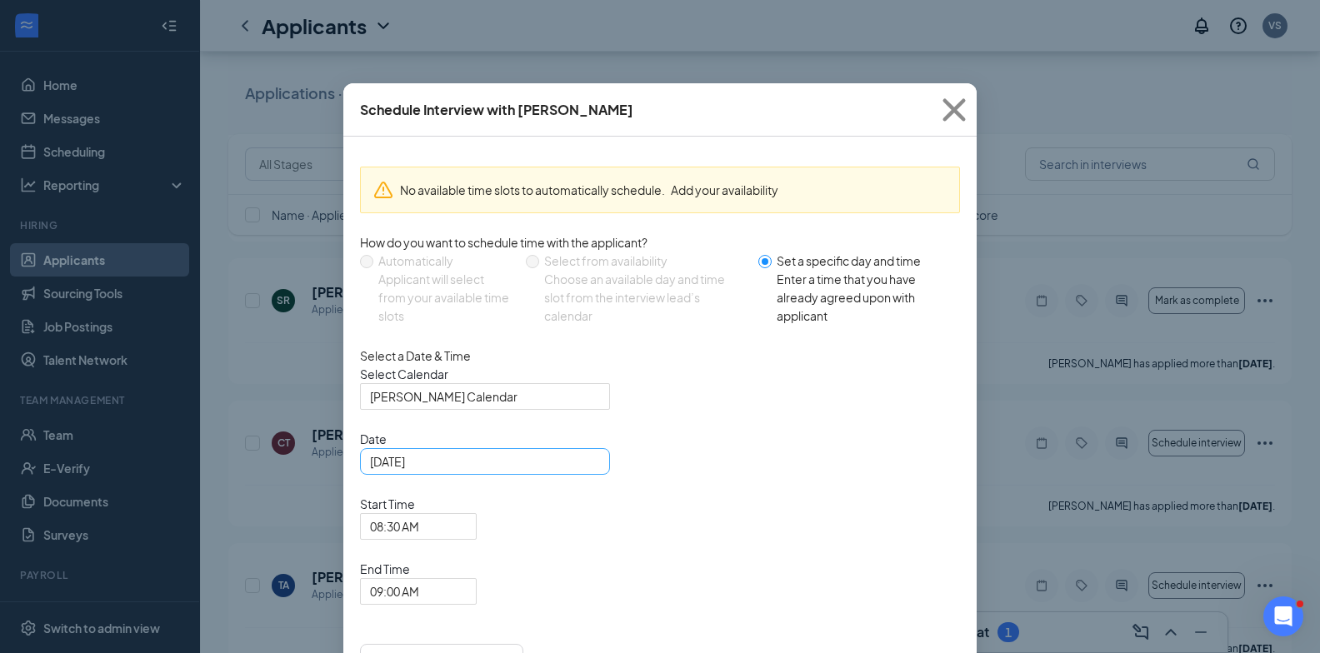
click at [578, 471] on div "[DATE]" at bounding box center [485, 461] width 230 height 18
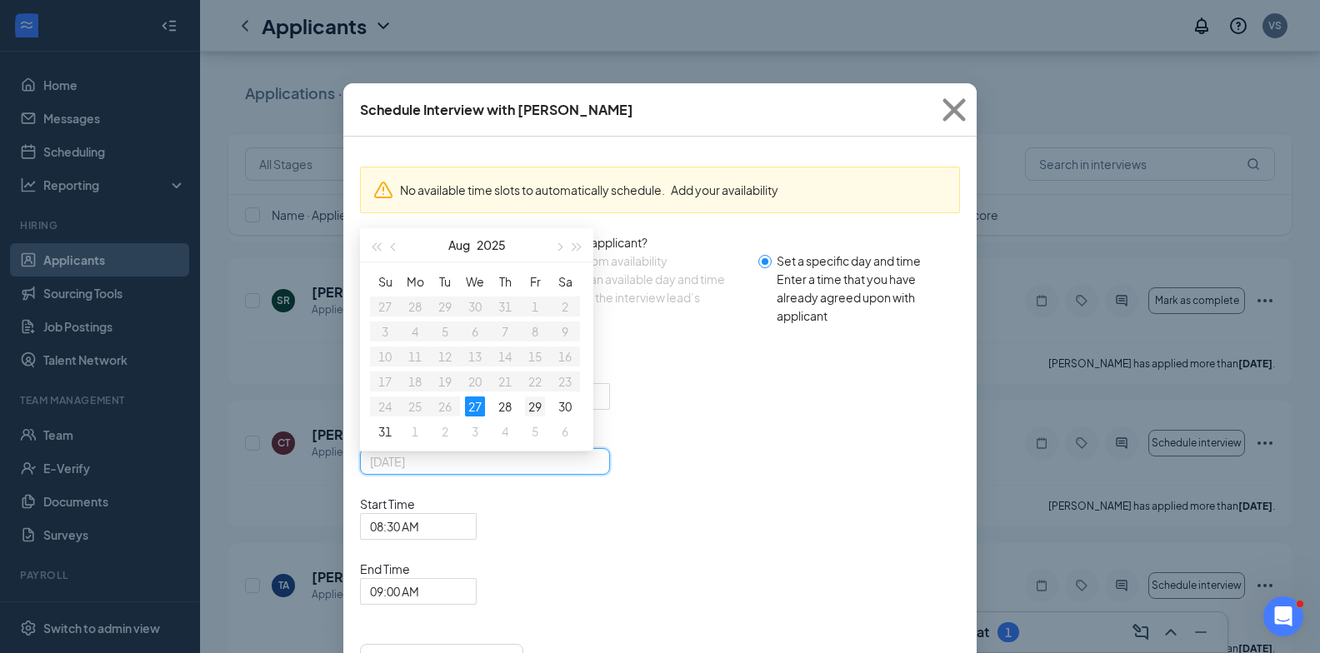
type input "[DATE]"
click at [539, 417] on div "29" at bounding box center [535, 407] width 20 height 20
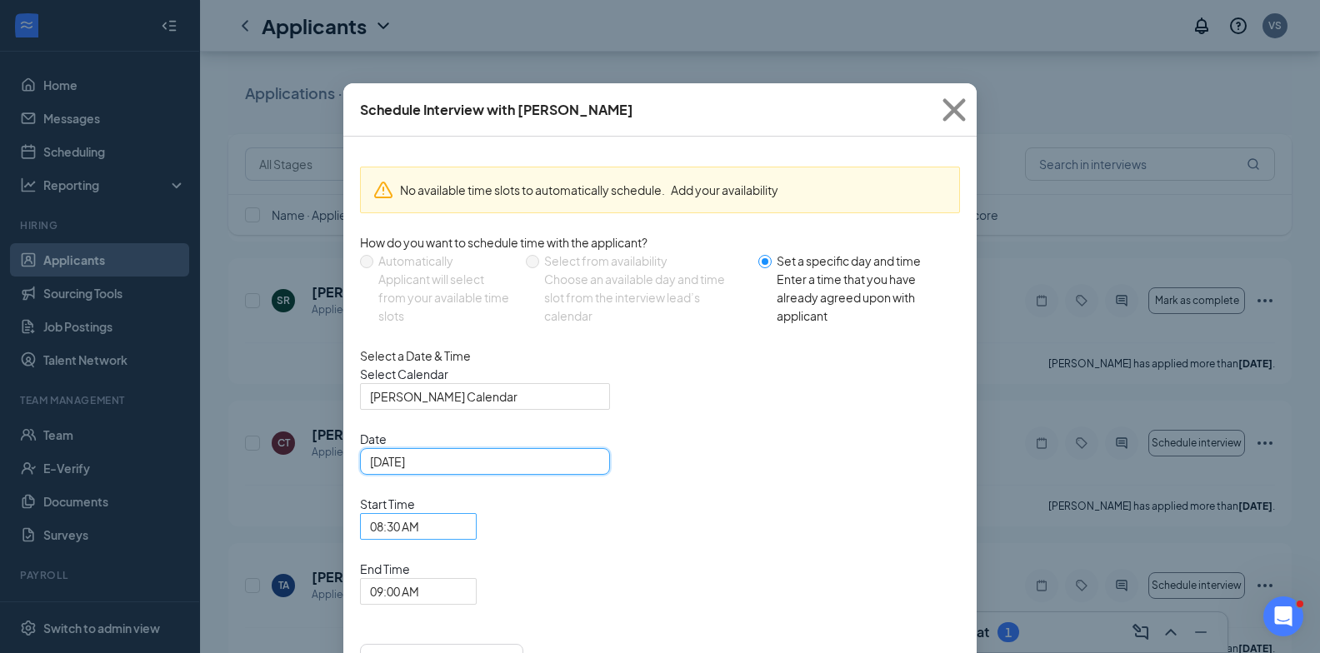
click at [467, 514] on span "08:30 AM" at bounding box center [418, 526] width 97 height 25
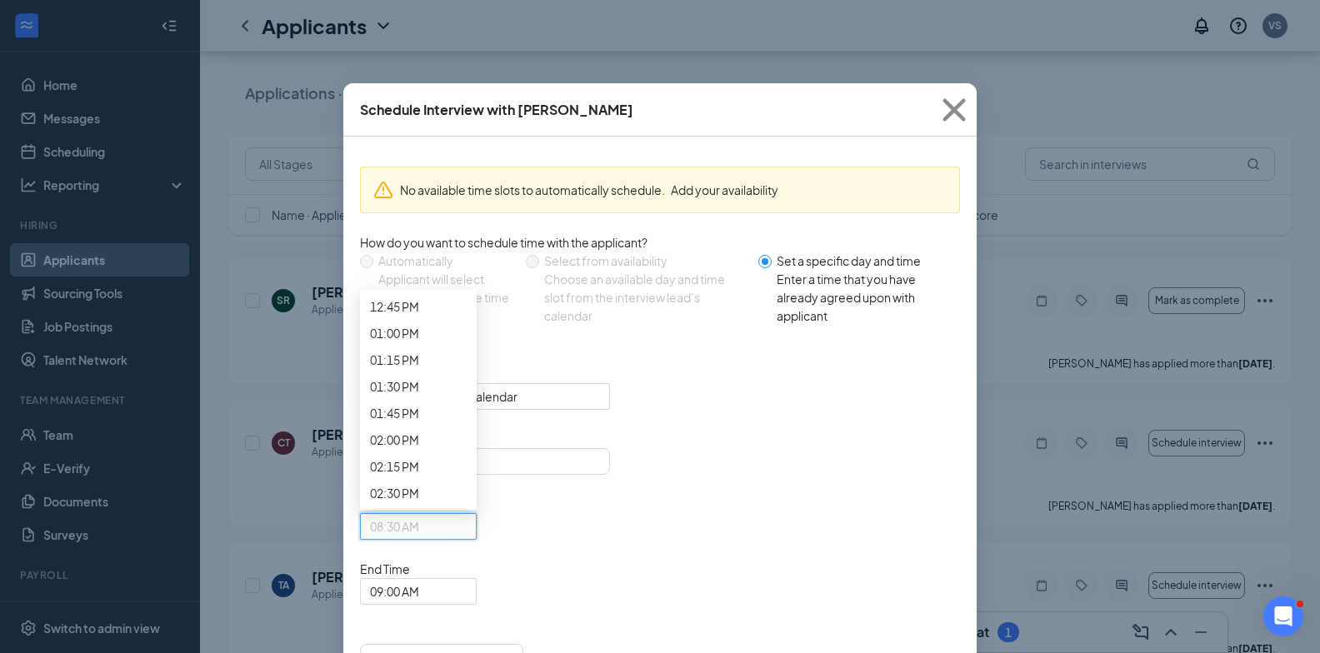
scroll to position [1546, 0]
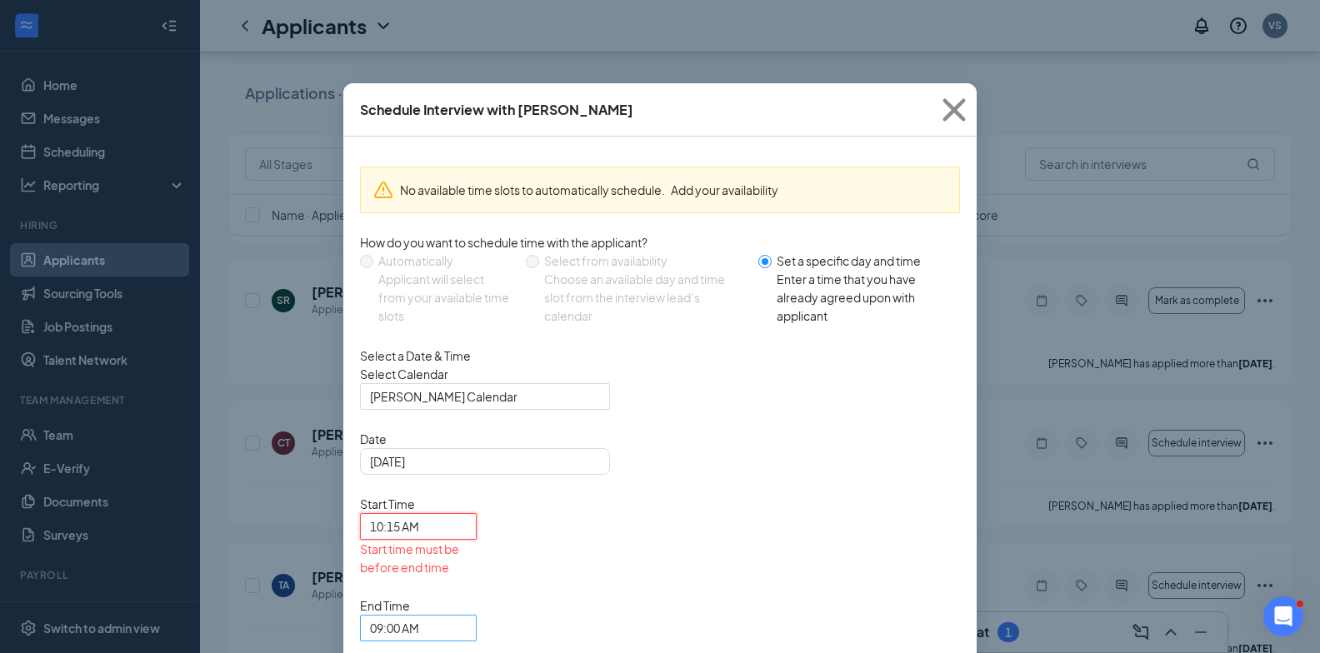
click at [452, 616] on span "09:00 AM" at bounding box center [411, 638] width 82 height 45
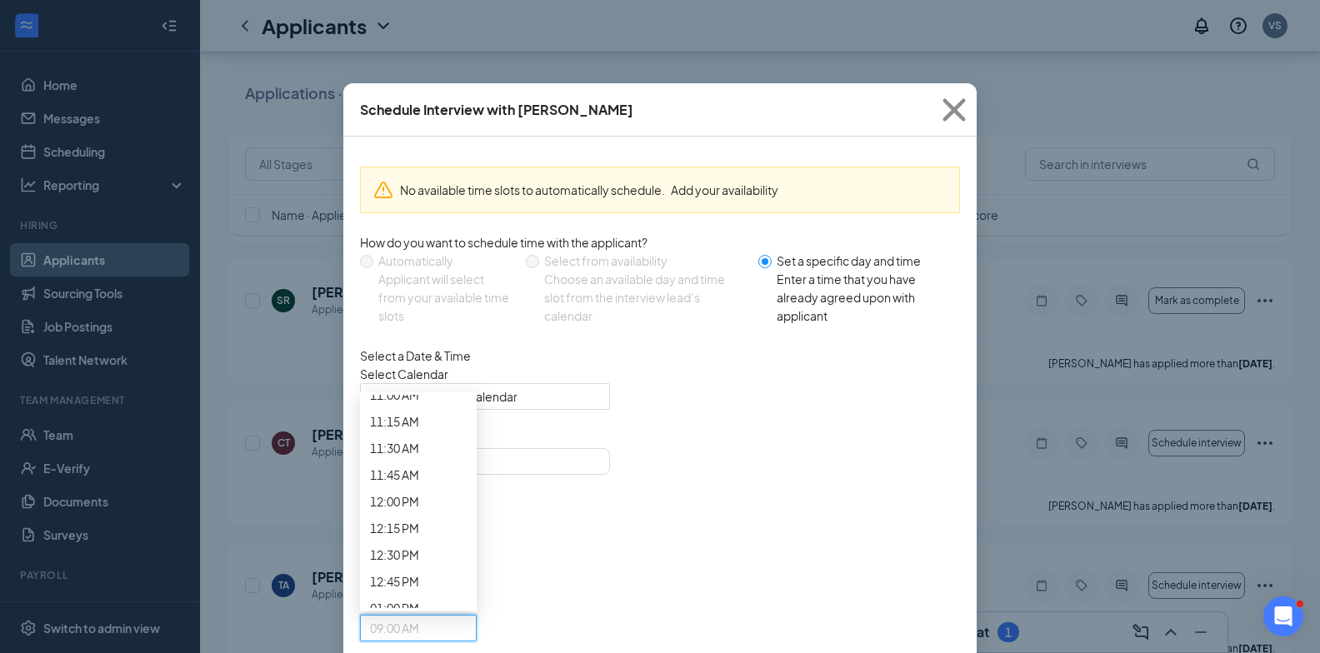
scroll to position [1456, 0]
click at [419, 101] on span "10:30 AM" at bounding box center [394, 91] width 49 height 18
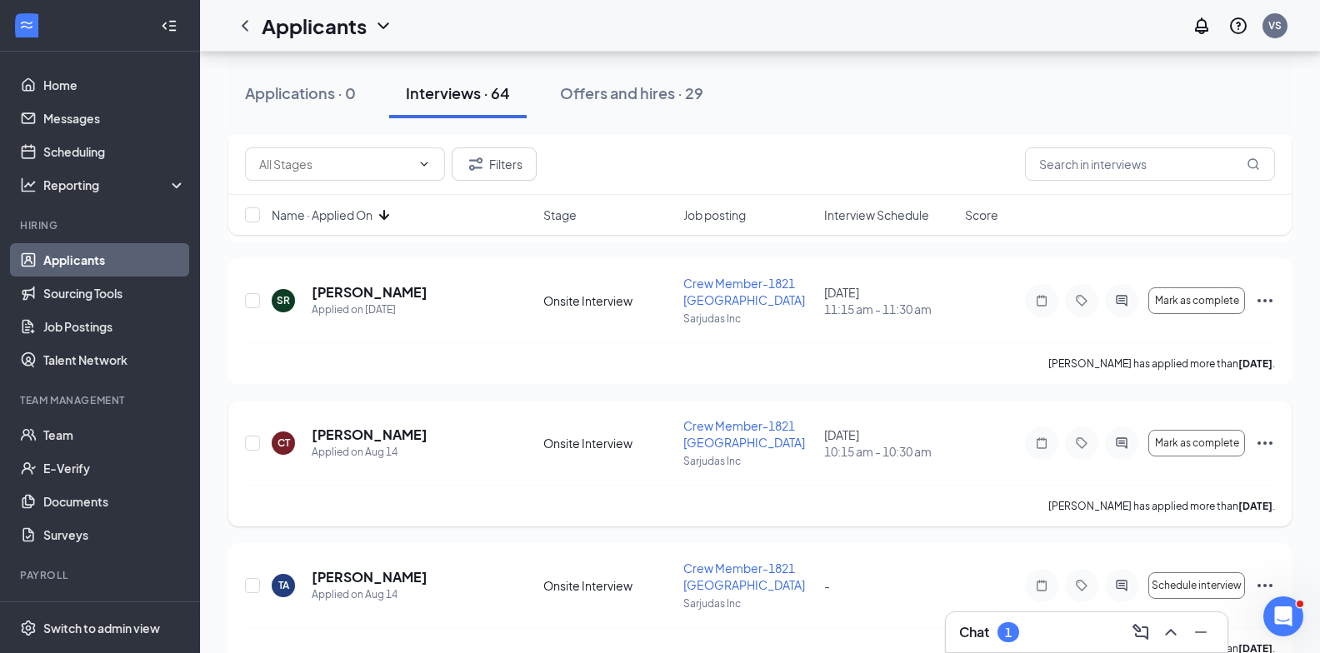
scroll to position [2749, 0]
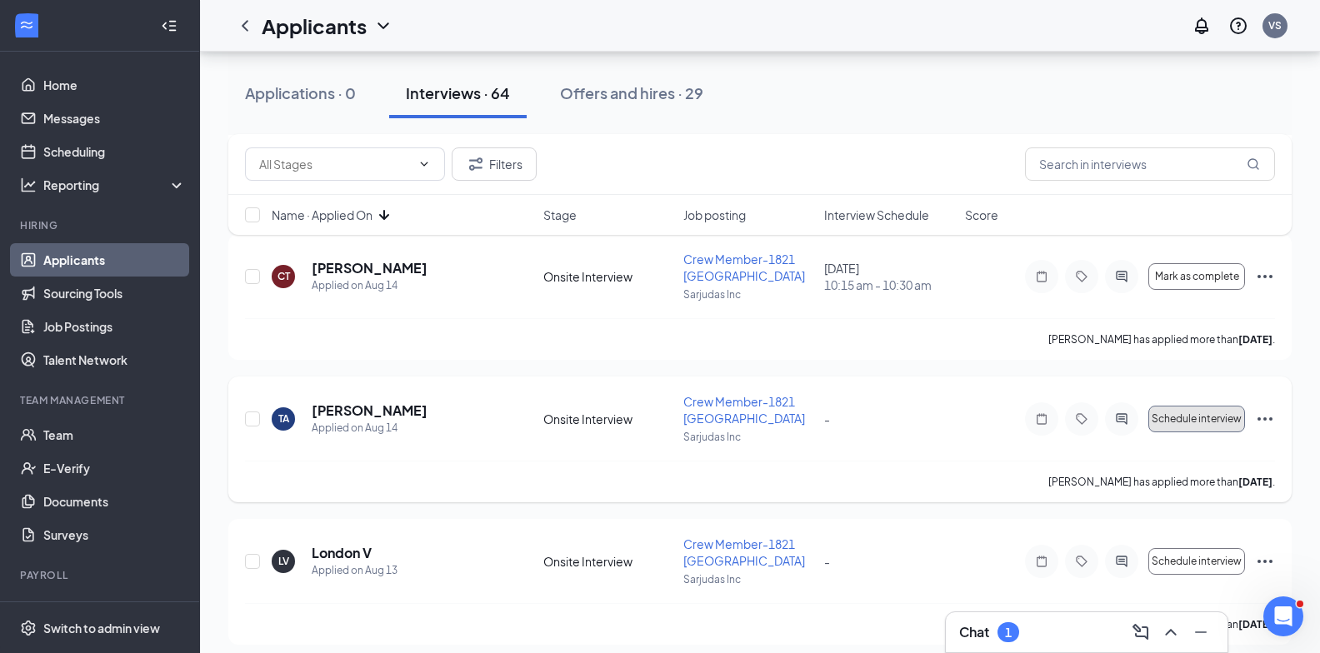
click at [1201, 417] on span "Schedule interview" at bounding box center [1196, 419] width 90 height 12
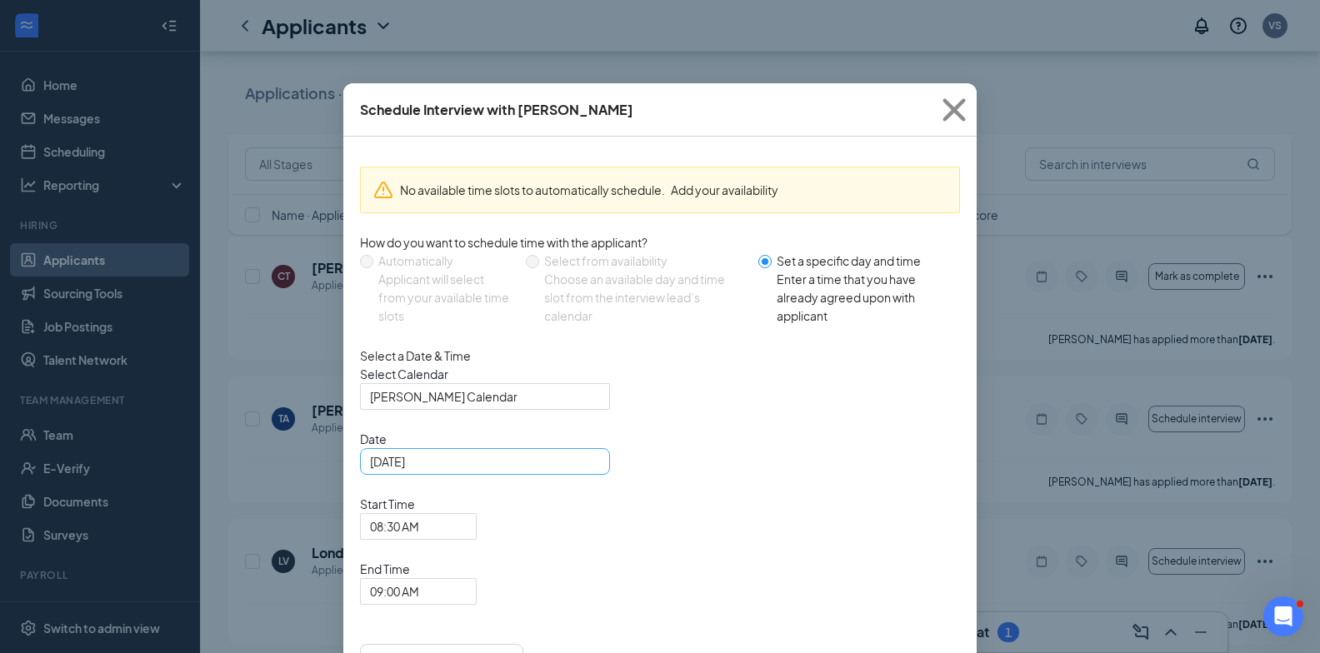
click at [596, 475] on div "[DATE]" at bounding box center [485, 461] width 250 height 27
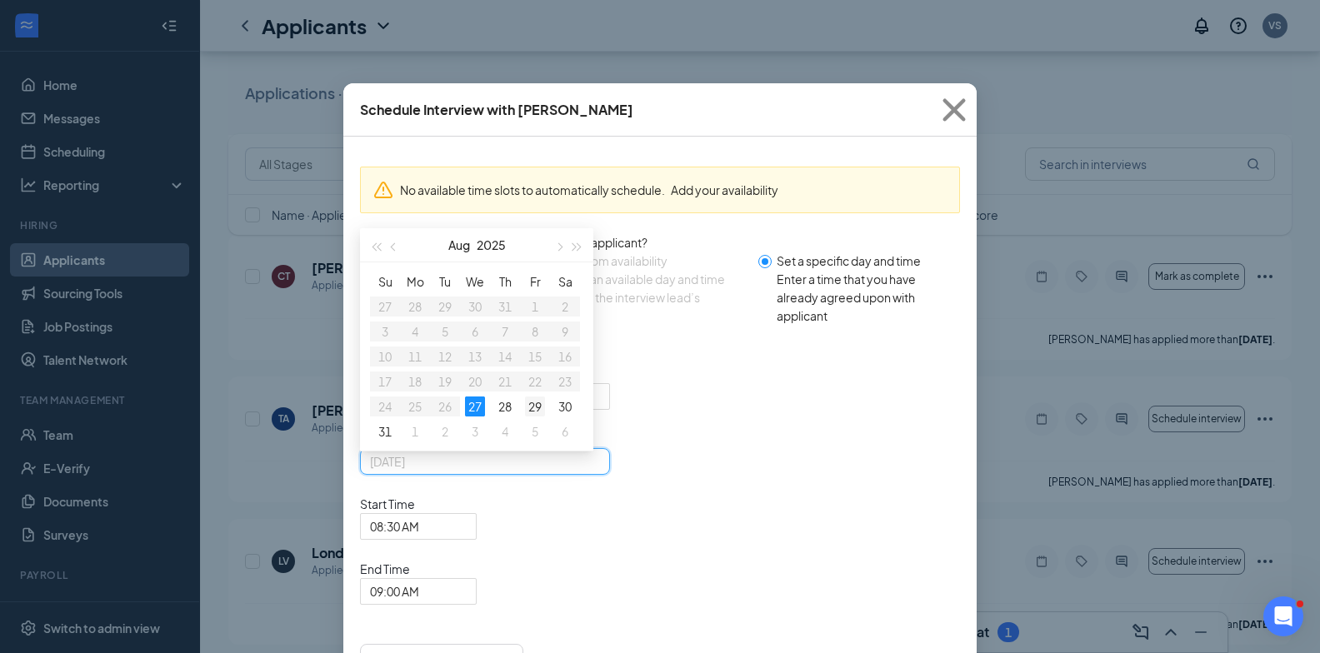
type input "[DATE]"
click at [530, 417] on div "29" at bounding box center [535, 407] width 20 height 20
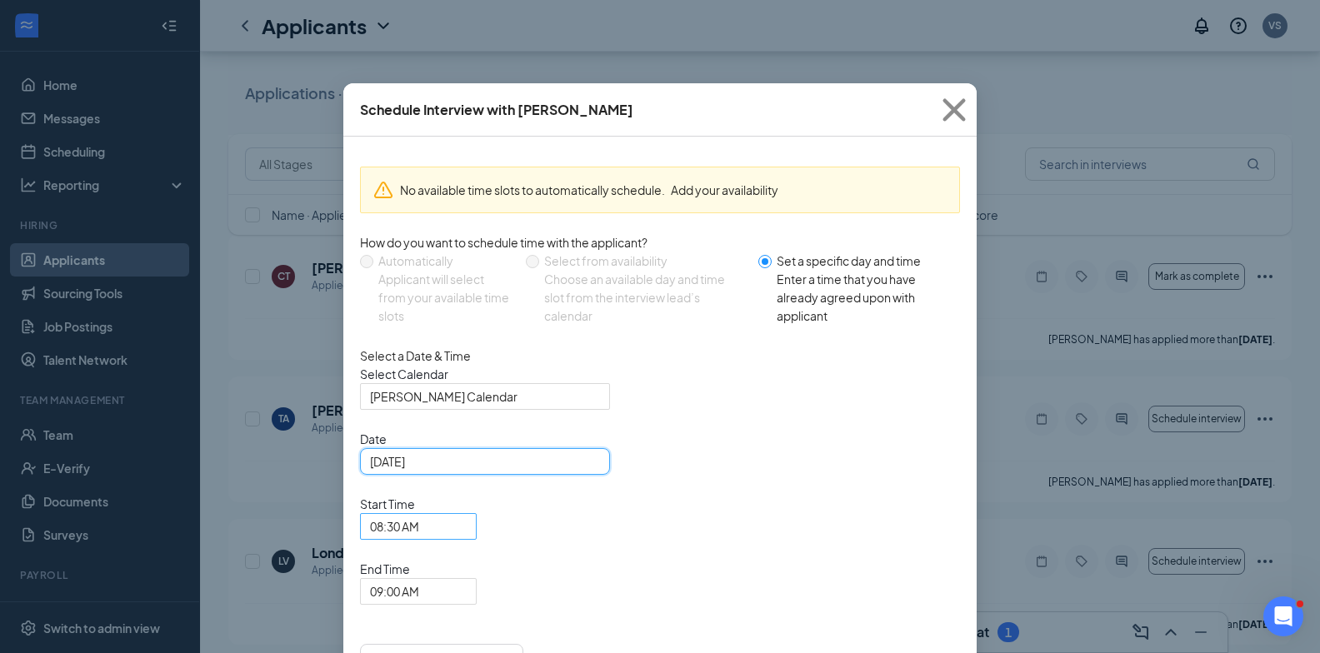
click at [467, 514] on span "08:30 AM" at bounding box center [418, 526] width 97 height 25
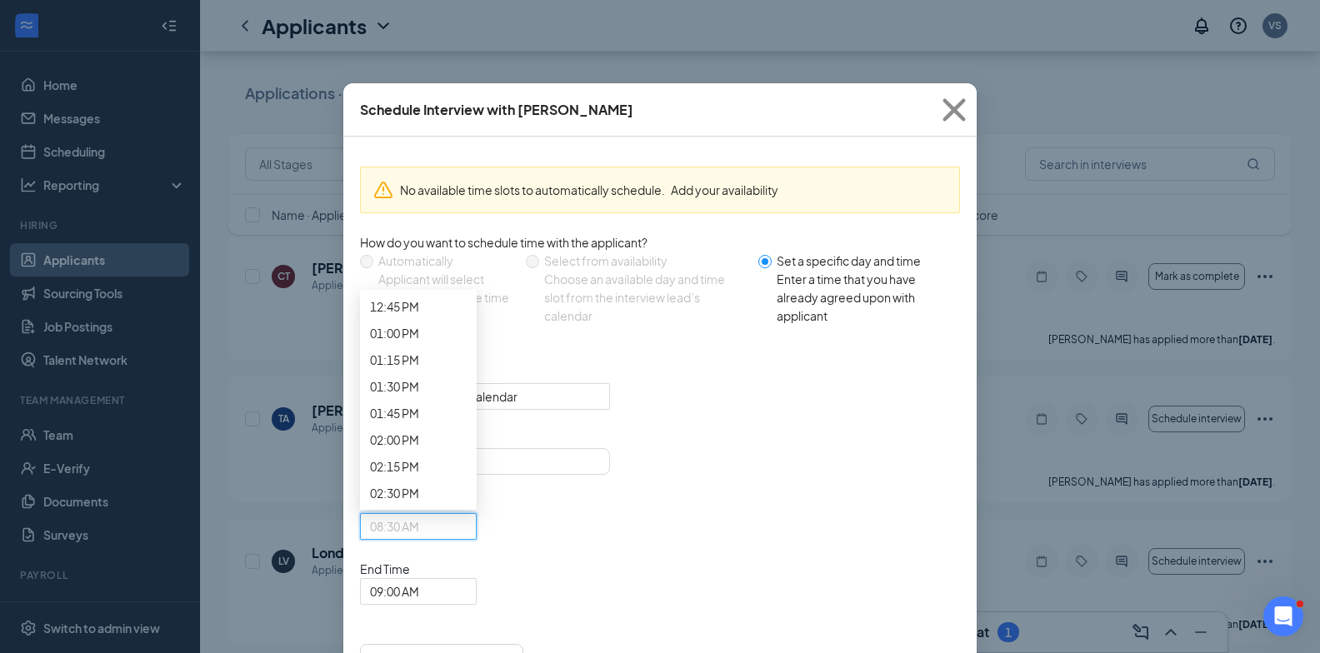
scroll to position [1546, 0]
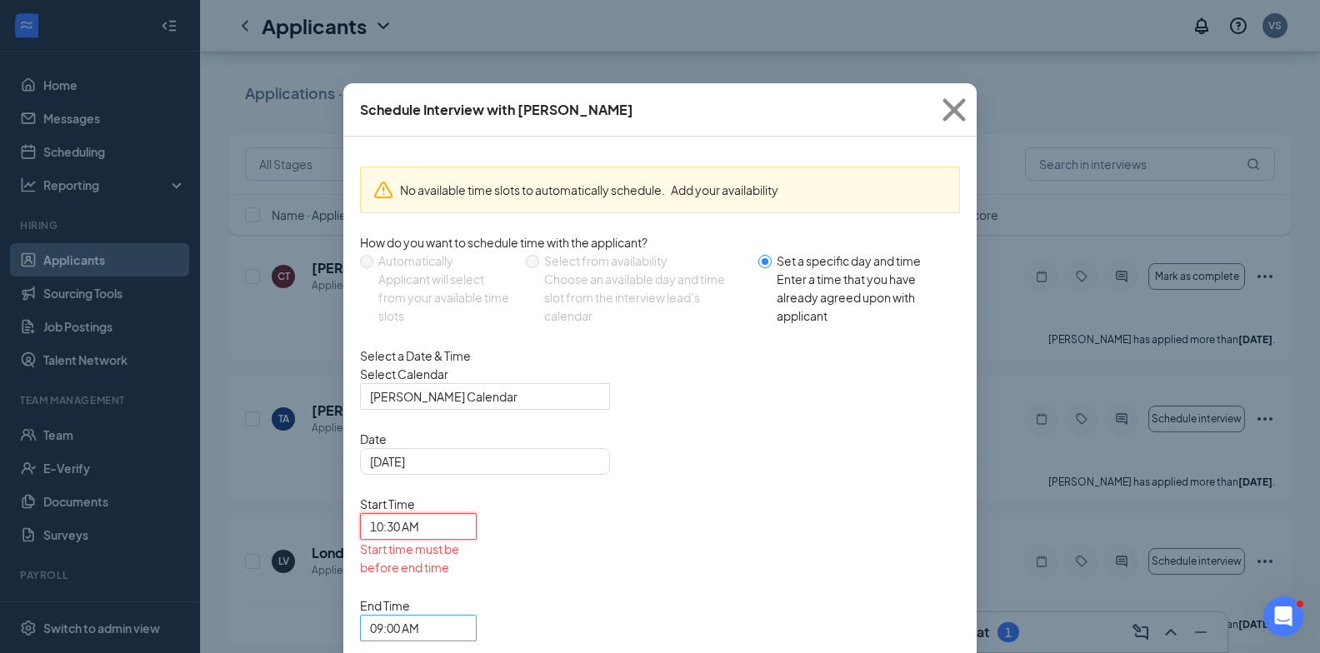
click at [452, 616] on span "09:00 AM" at bounding box center [411, 638] width 82 height 45
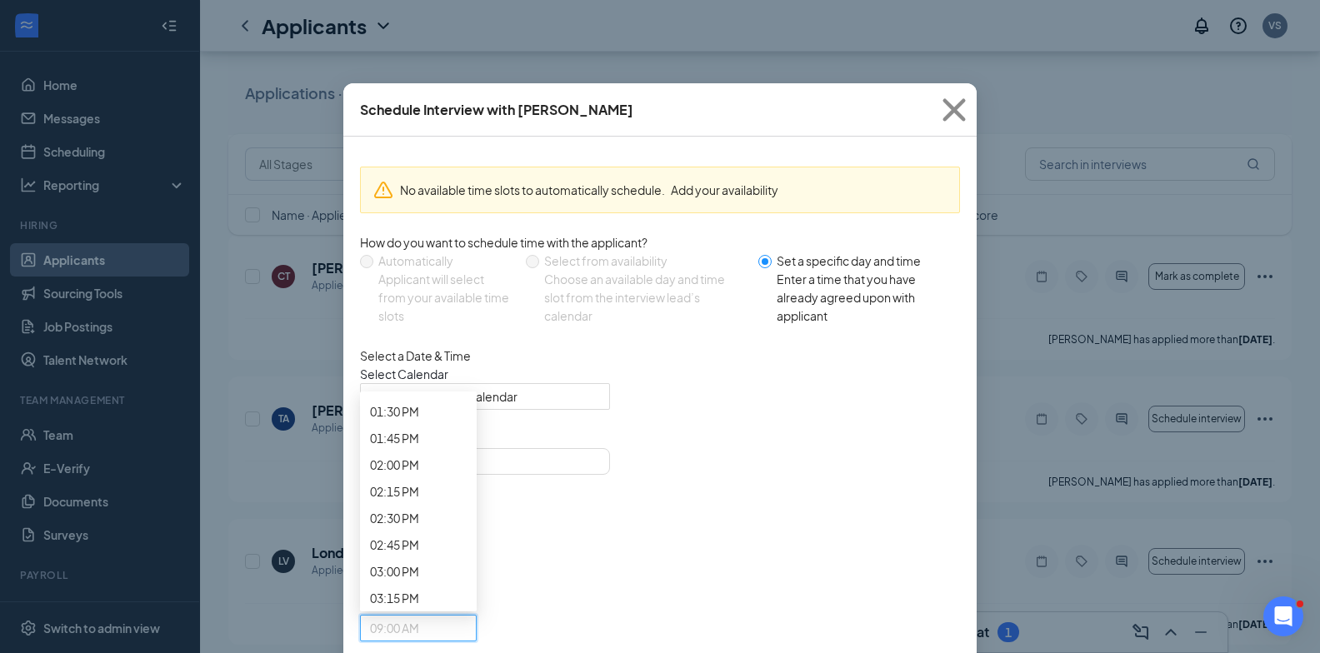
scroll to position [1539, 0]
click at [419, 44] on span "10:45 AM" at bounding box center [394, 35] width 49 height 18
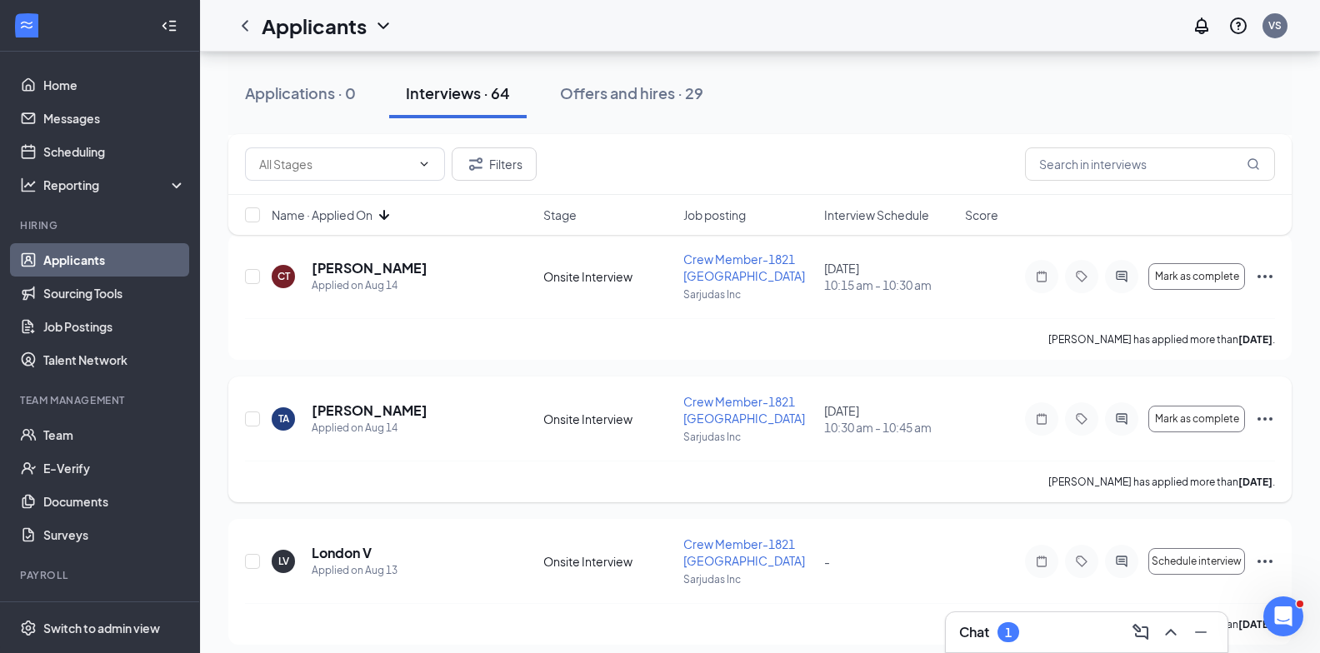
scroll to position [2916, 0]
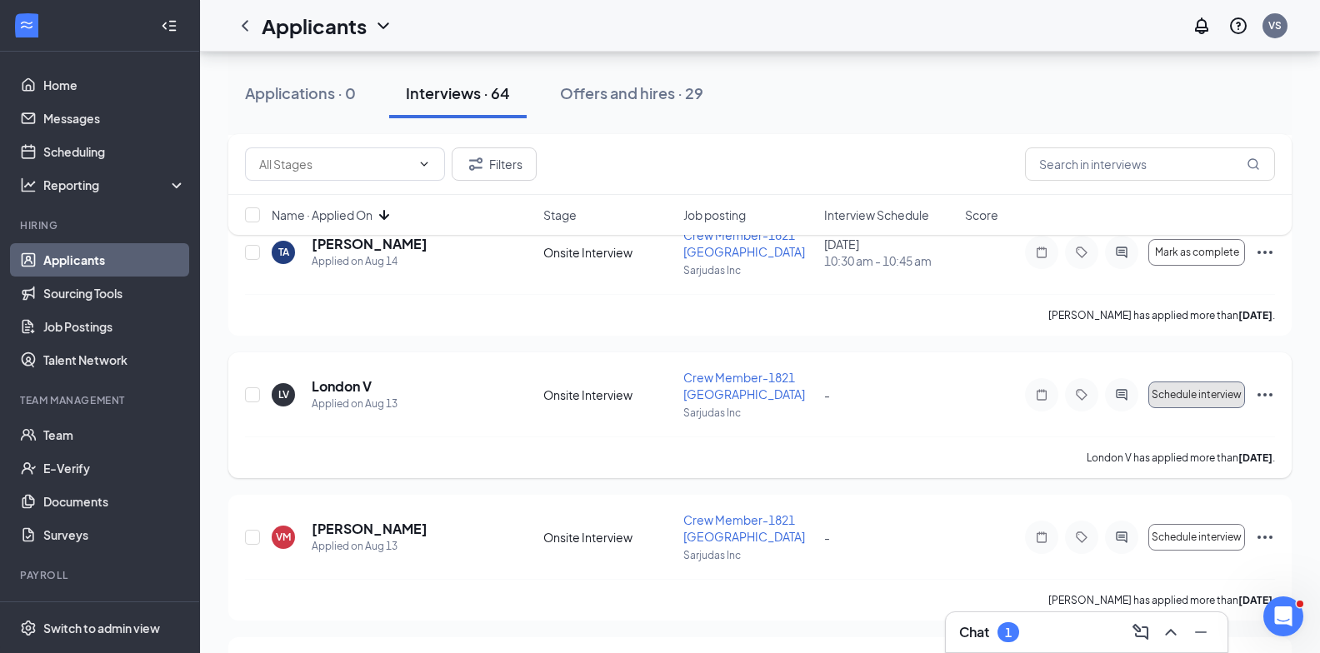
click at [1220, 392] on span "Schedule interview" at bounding box center [1196, 395] width 90 height 12
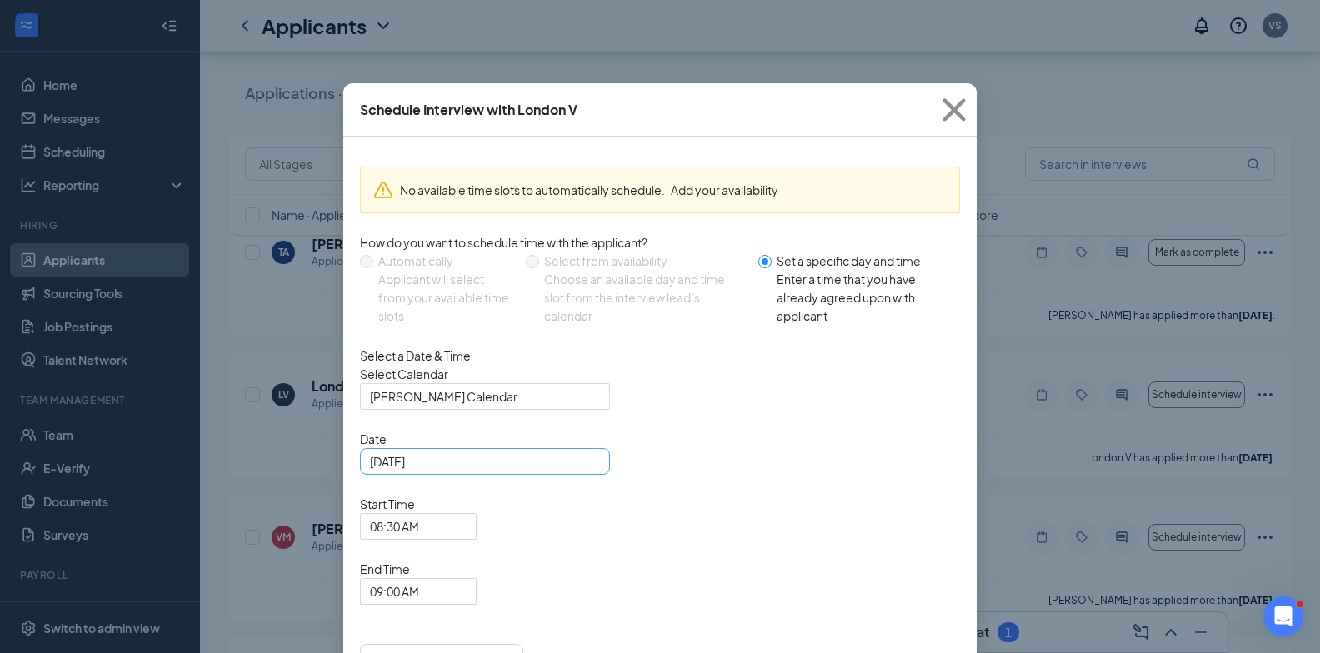
click at [596, 475] on div "[DATE]" at bounding box center [485, 461] width 250 height 27
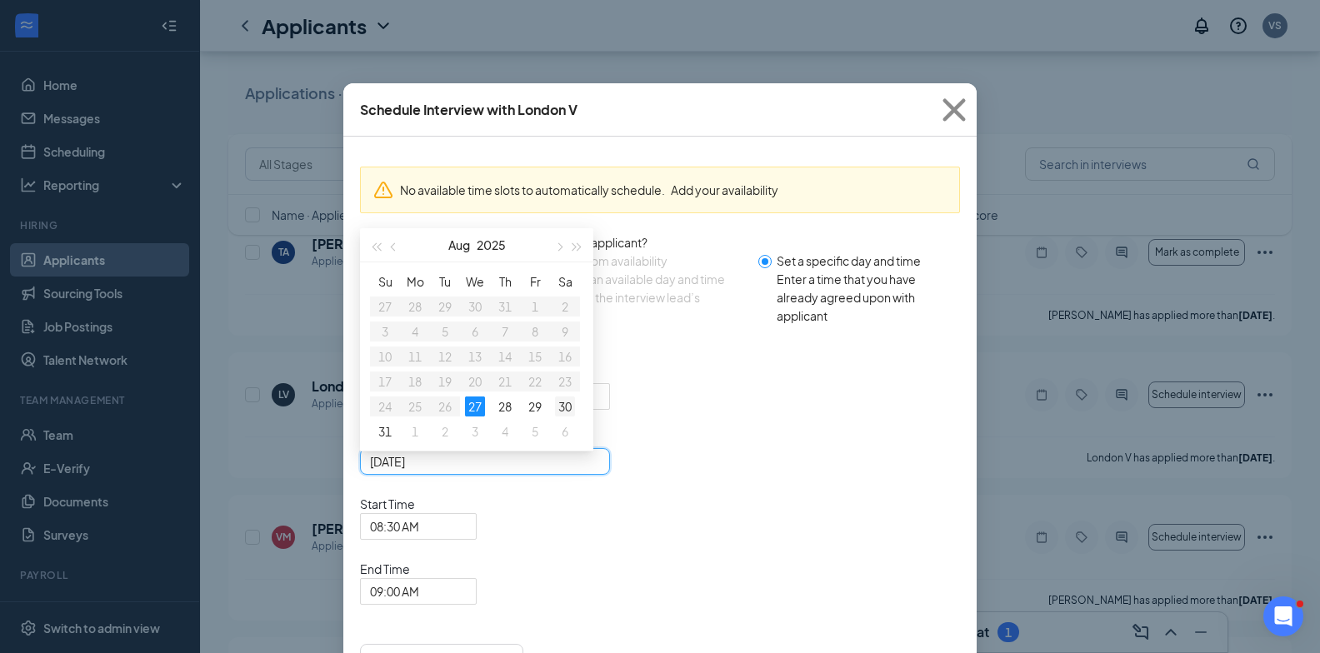
type input "Aug 30, 2025"
click at [566, 417] on div "30" at bounding box center [565, 407] width 20 height 20
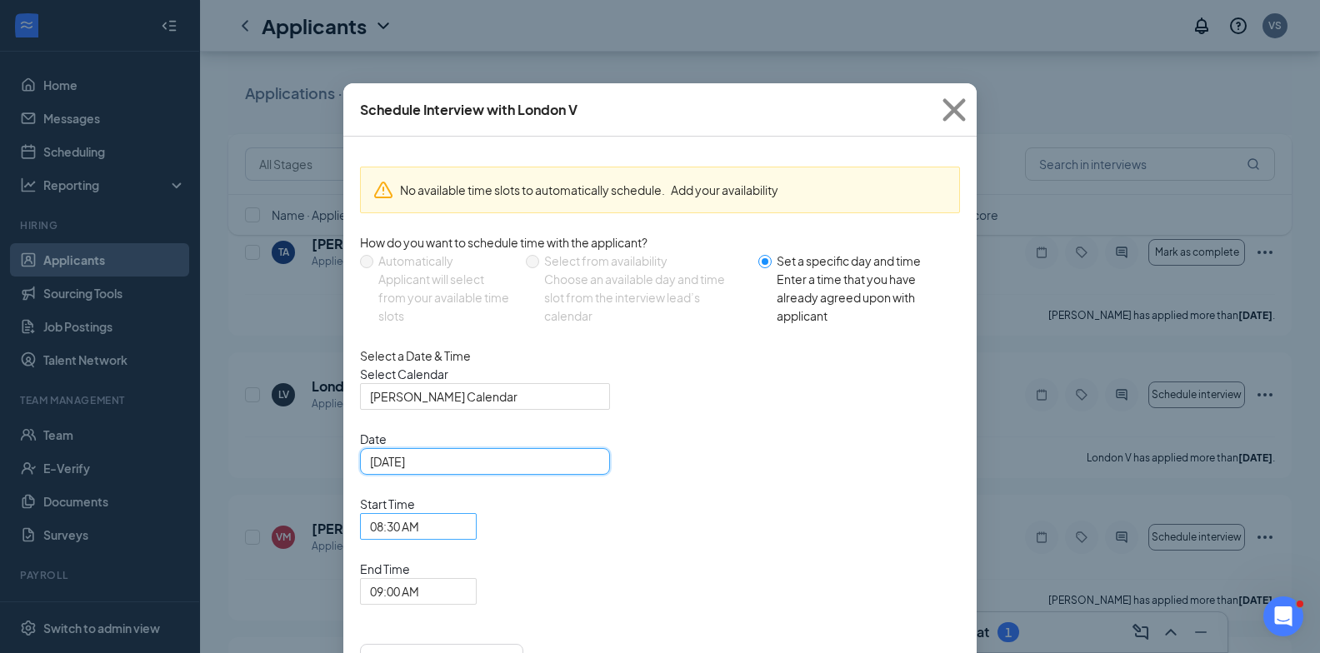
click at [452, 514] on span "08:30 AM" at bounding box center [411, 536] width 82 height 45
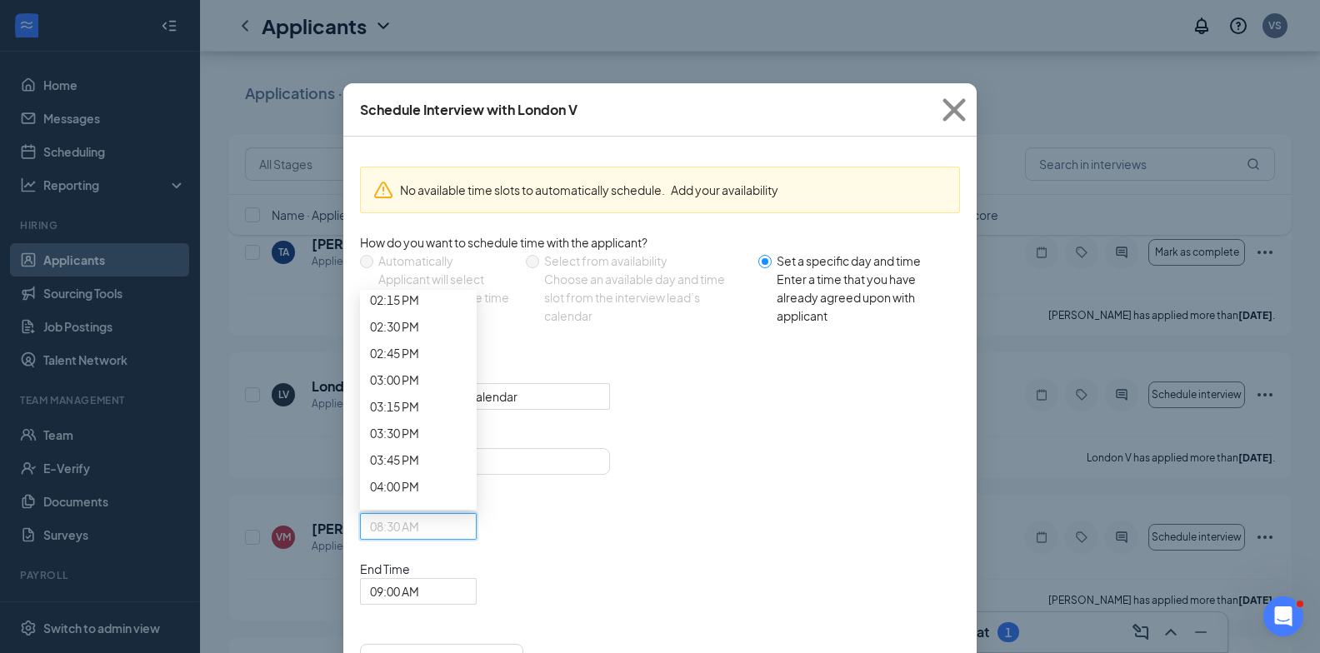
scroll to position [1629, 0]
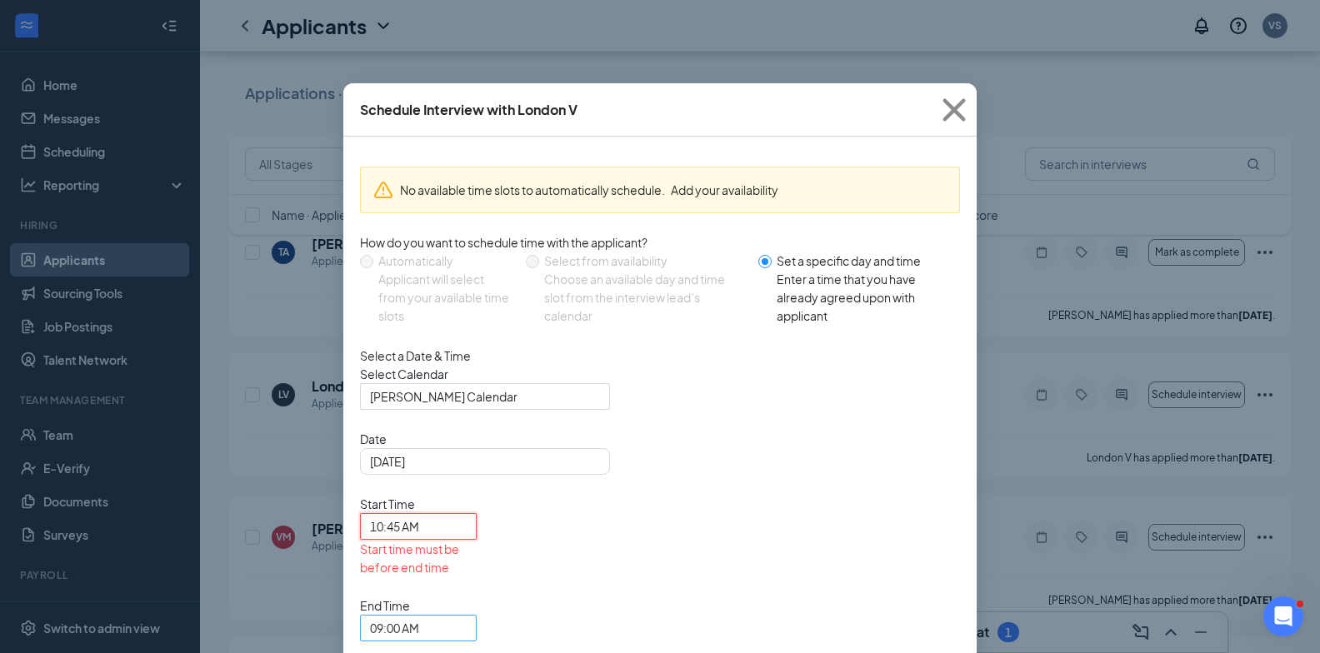
click at [452, 616] on span "09:00 AM" at bounding box center [411, 638] width 82 height 45
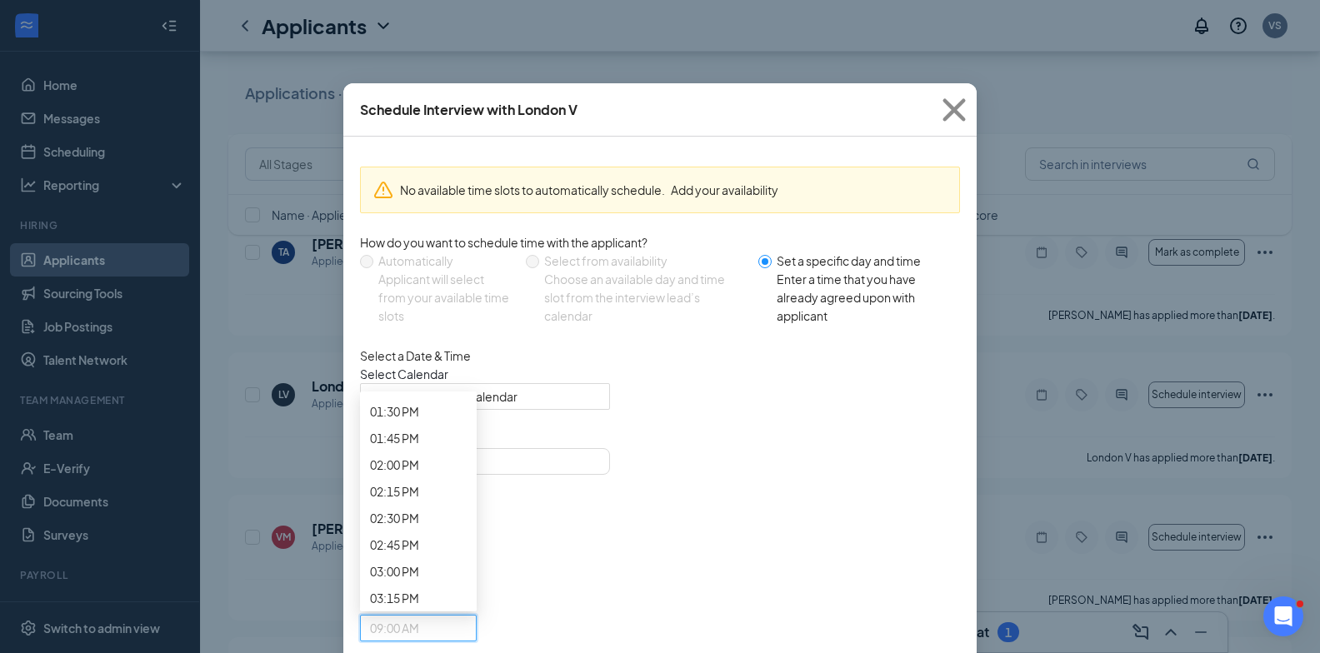
scroll to position [1539, 0]
click at [419, 71] on span "11:00 AM" at bounding box center [394, 61] width 49 height 18
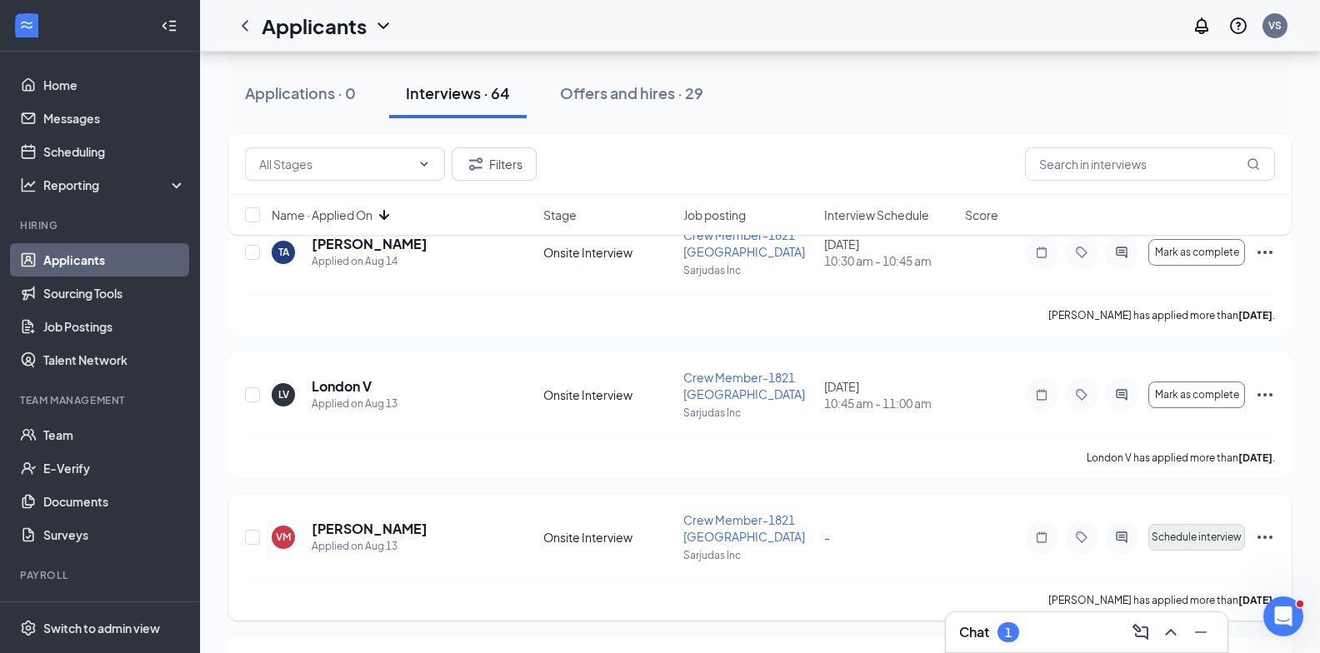
scroll to position [3082, 0]
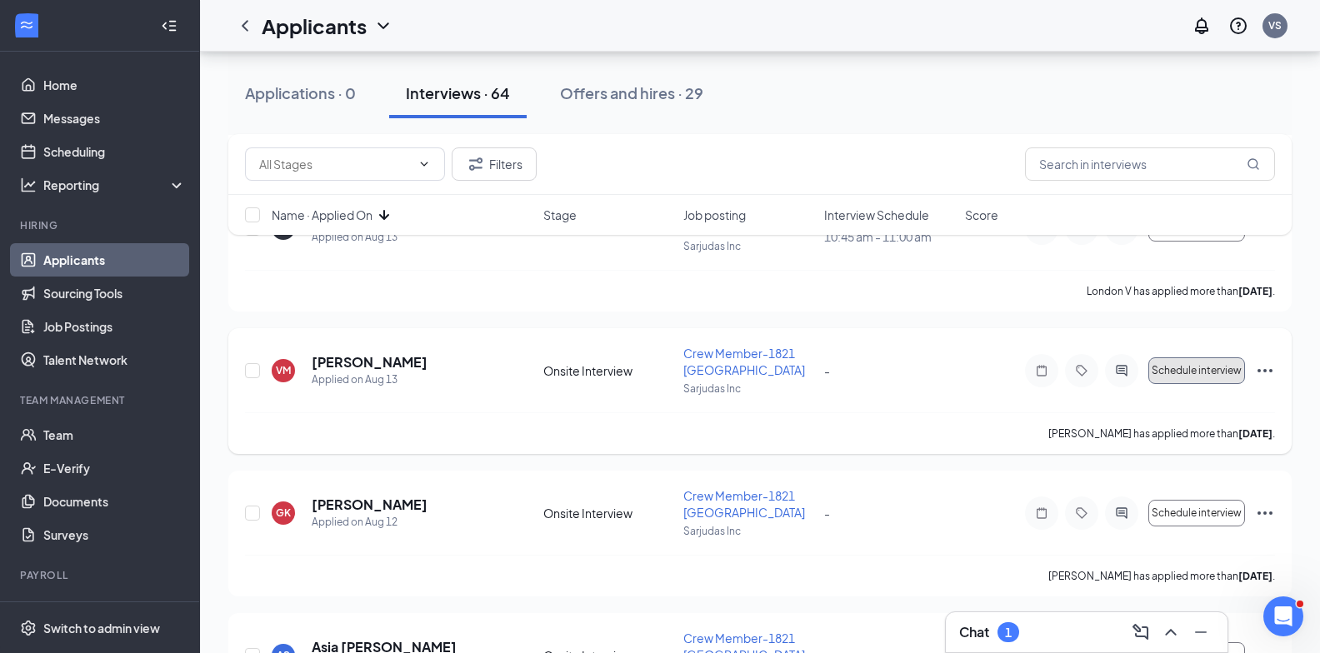
click at [1207, 359] on button "Schedule interview" at bounding box center [1196, 370] width 97 height 27
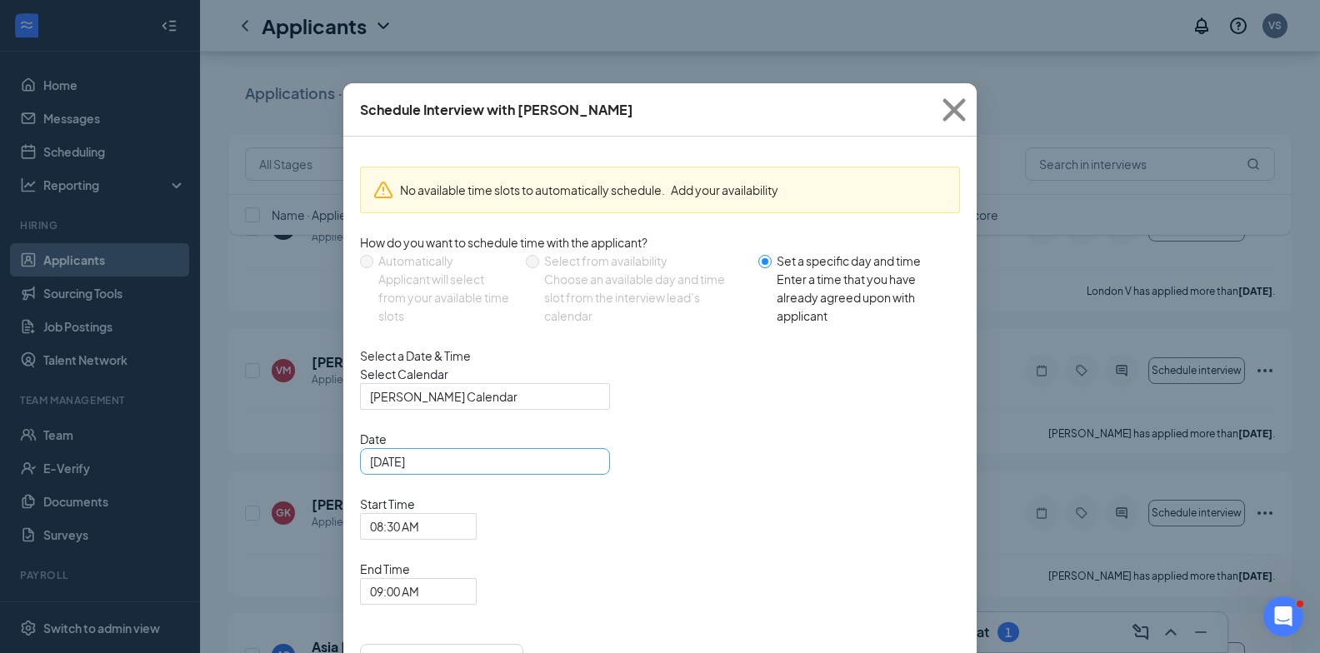
click at [591, 471] on div "[DATE]" at bounding box center [485, 461] width 230 height 18
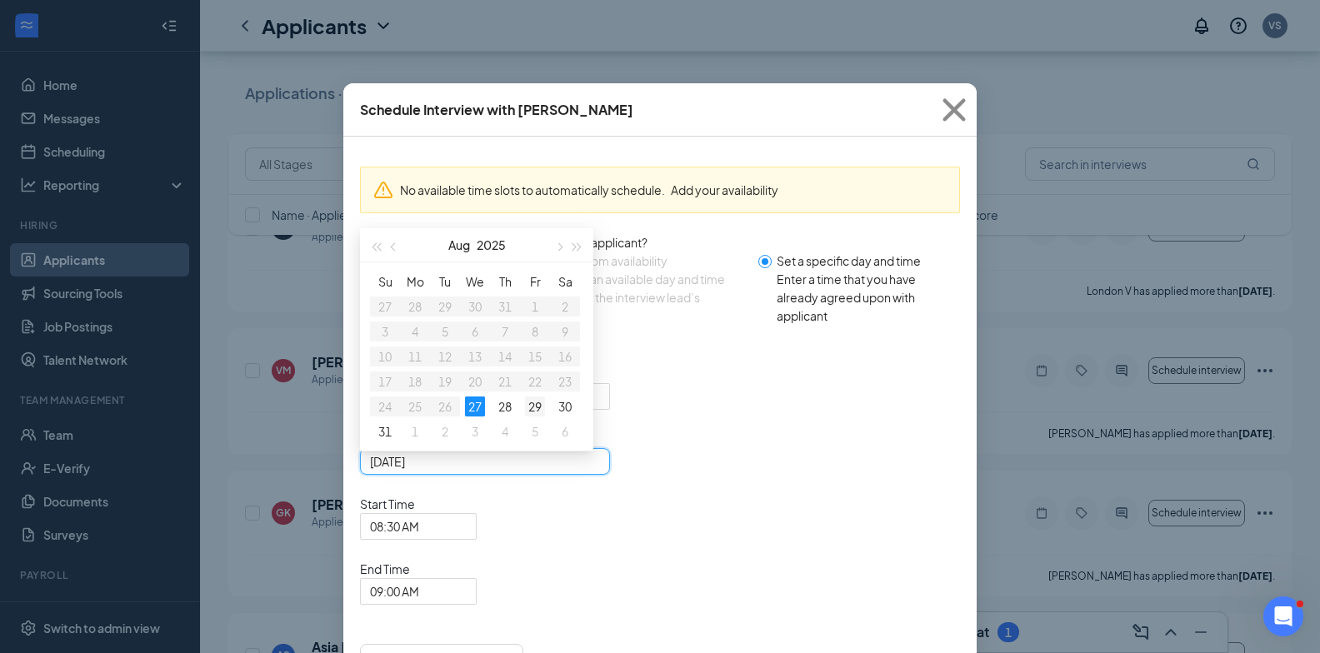
type input "Aug 29, 2025"
click at [531, 417] on div "29" at bounding box center [535, 407] width 20 height 20
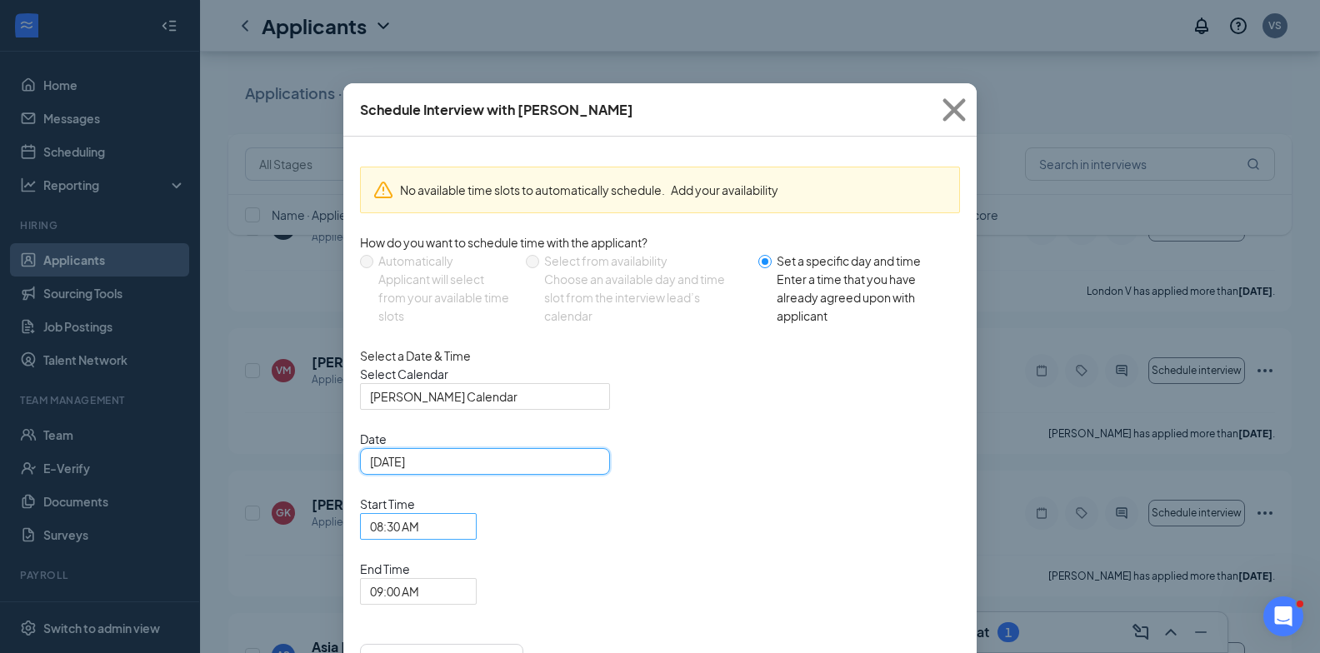
click at [467, 514] on span "08:30 AM" at bounding box center [418, 526] width 97 height 25
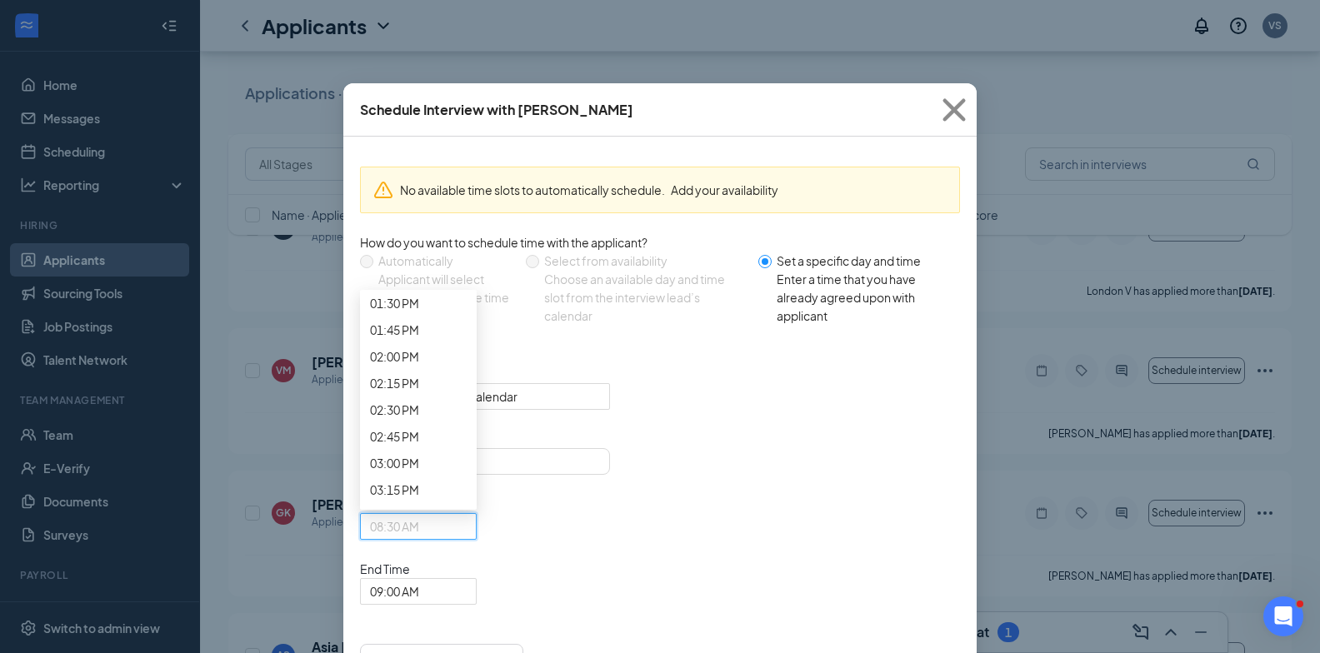
scroll to position [1629, 0]
click at [674, 374] on div "Select a Date & Time Select Calendar Vikash Sharma's Calendar Date Aug 29, 2025…" at bounding box center [660, 476] width 600 height 258
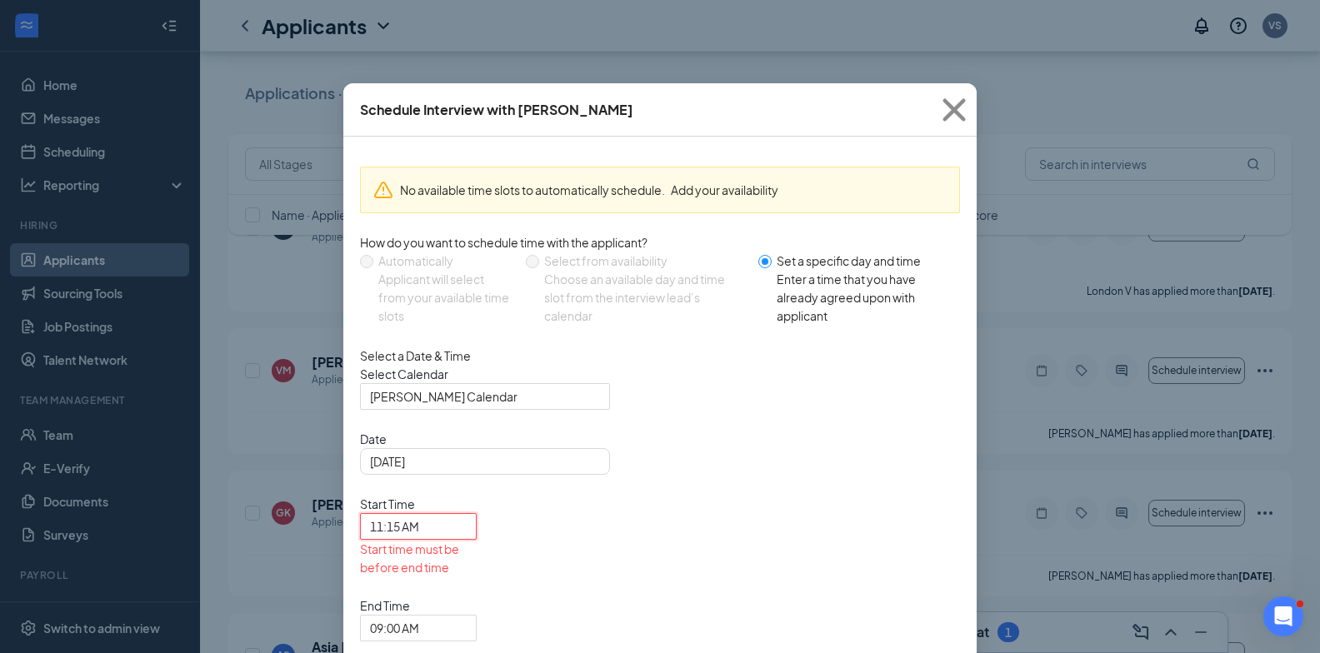
click at [452, 514] on span "11:15 AM" at bounding box center [411, 536] width 82 height 45
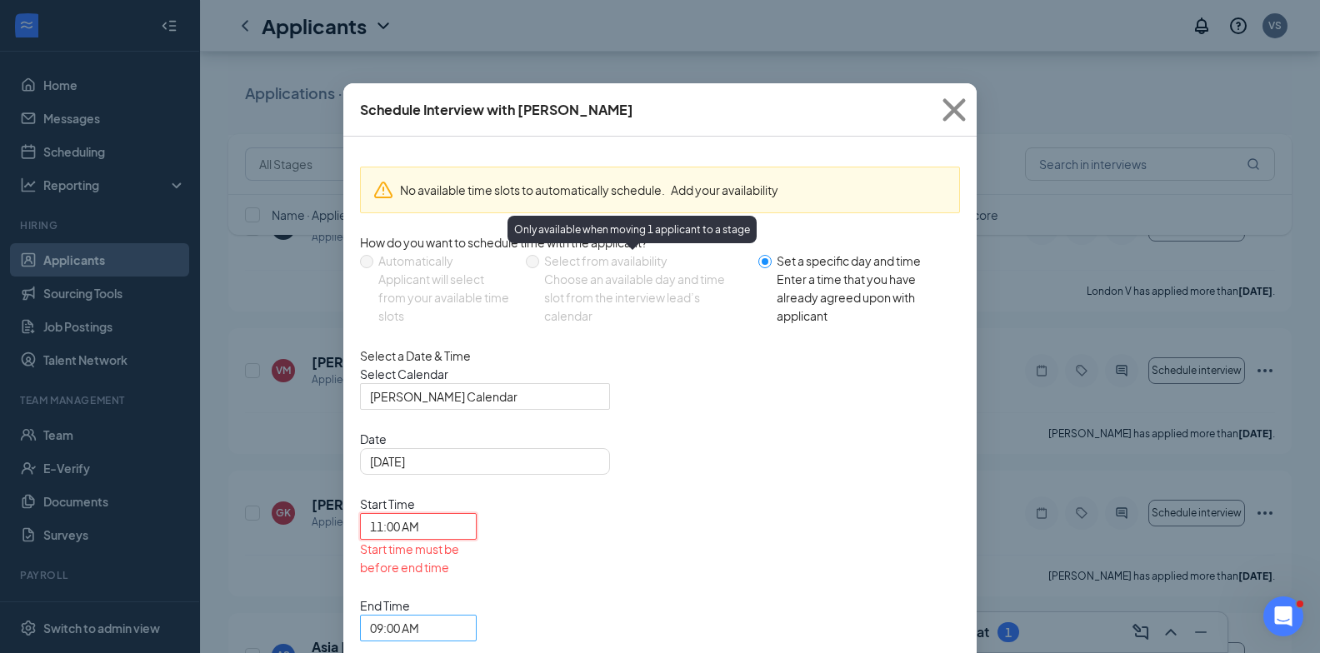
click at [419, 616] on span "09:00 AM" at bounding box center [394, 628] width 49 height 25
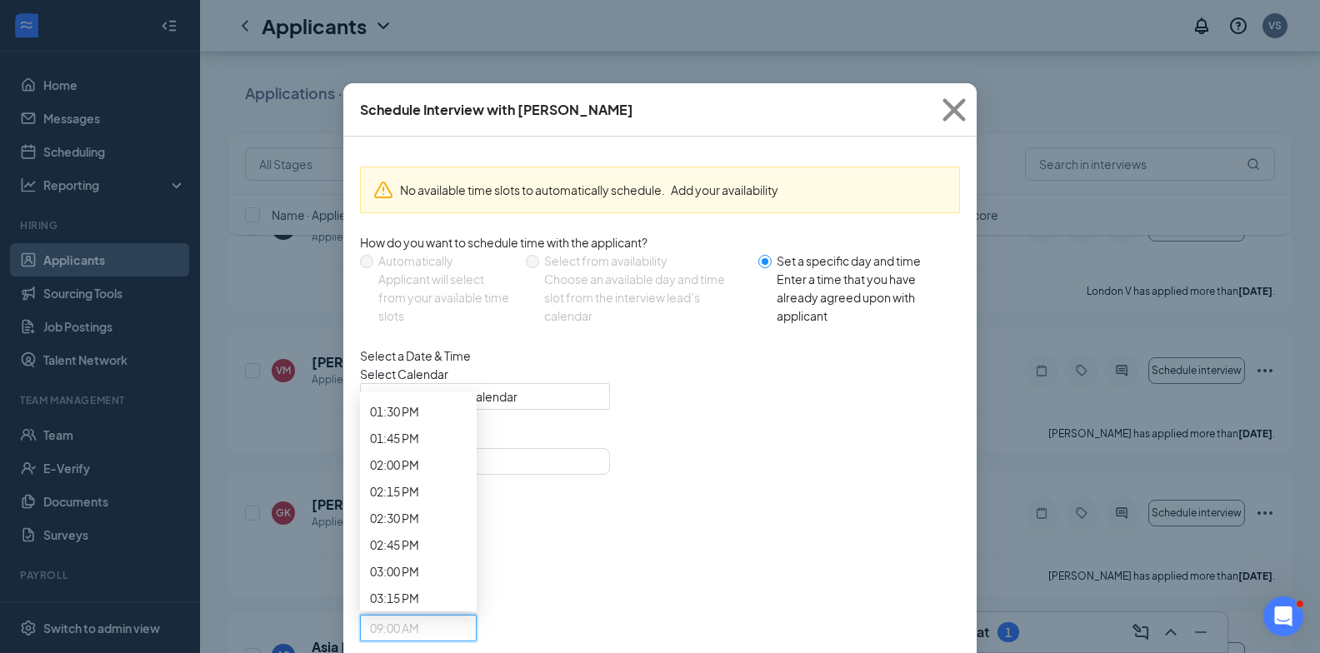
scroll to position [1623, 0]
click at [477, 18] on div "11:15 AM" at bounding box center [418, 5] width 117 height 27
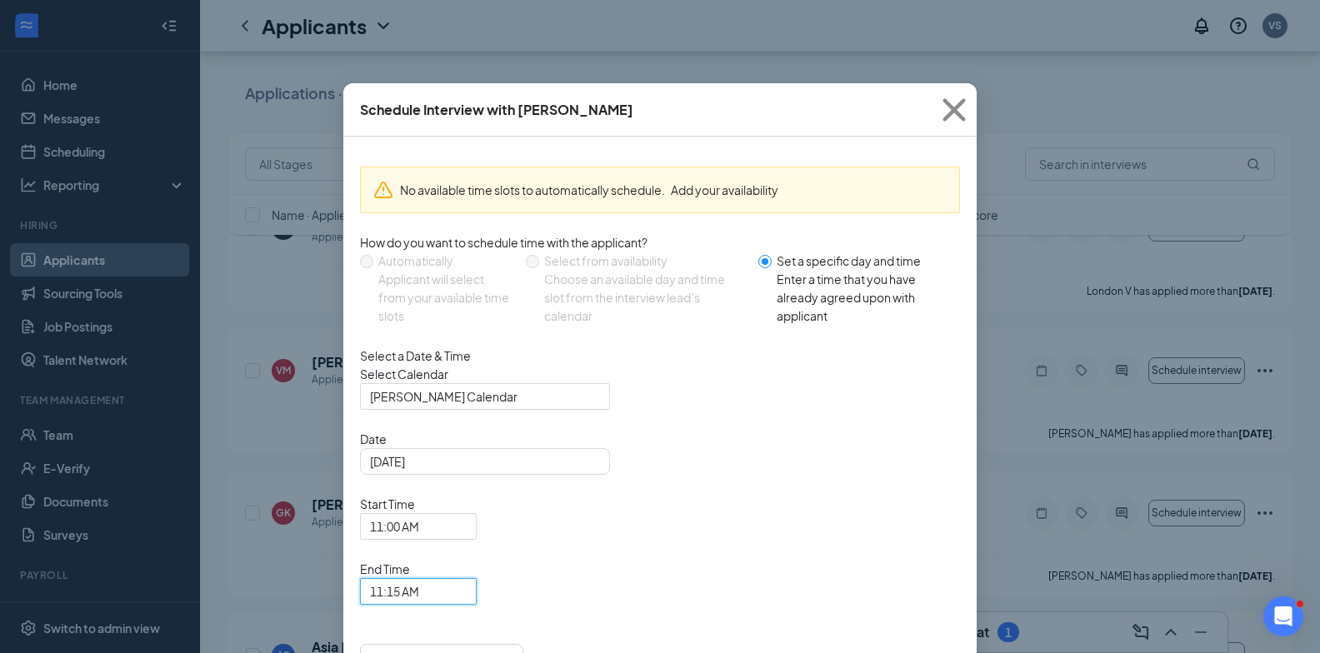
click at [903, 630] on div "Schedule Interview with valery minaya No available time slots to automatically …" at bounding box center [660, 326] width 1320 height 653
click at [922, 588] on div "Ganna Koval has applied more than 15 days ago ." at bounding box center [760, 576] width 1030 height 42
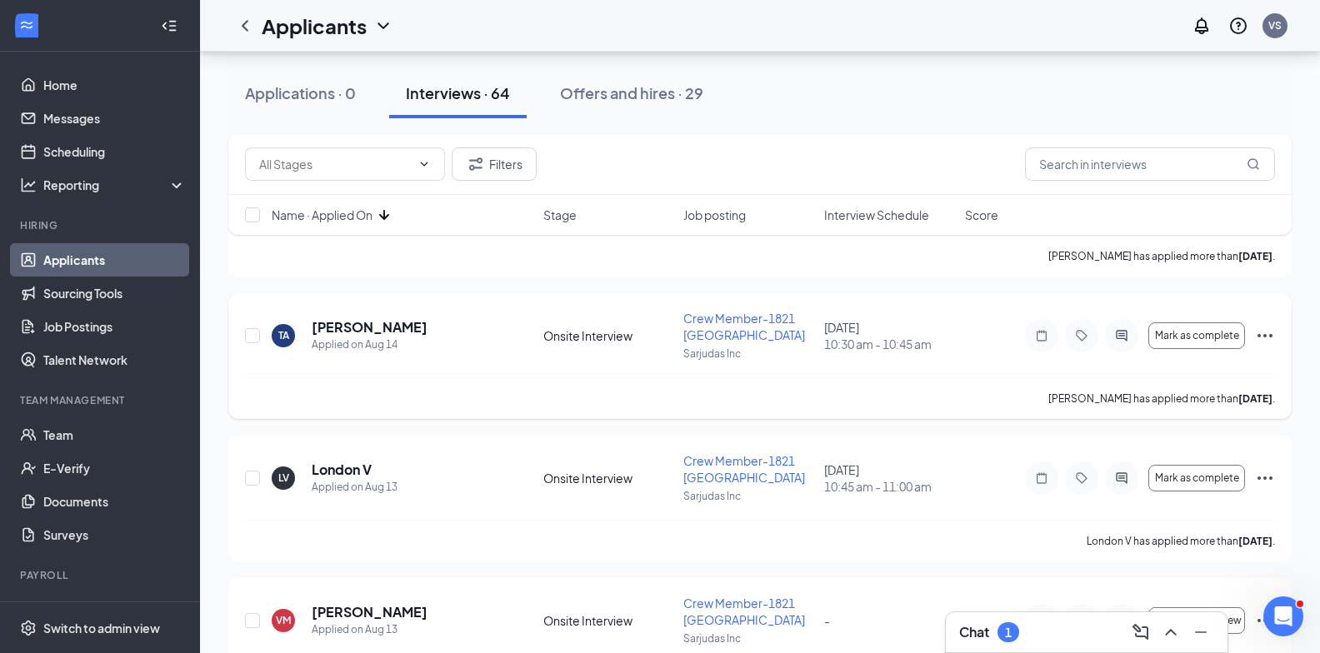
scroll to position [2999, 0]
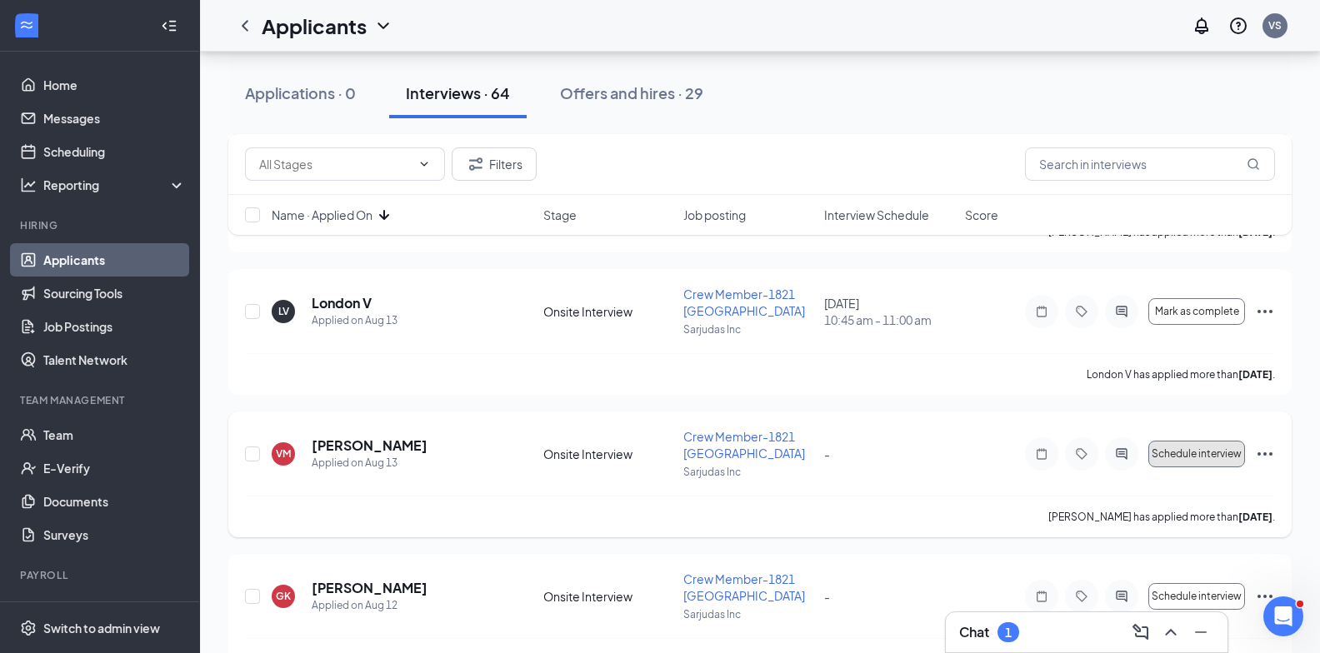
click at [1219, 448] on span "Schedule interview" at bounding box center [1196, 454] width 90 height 12
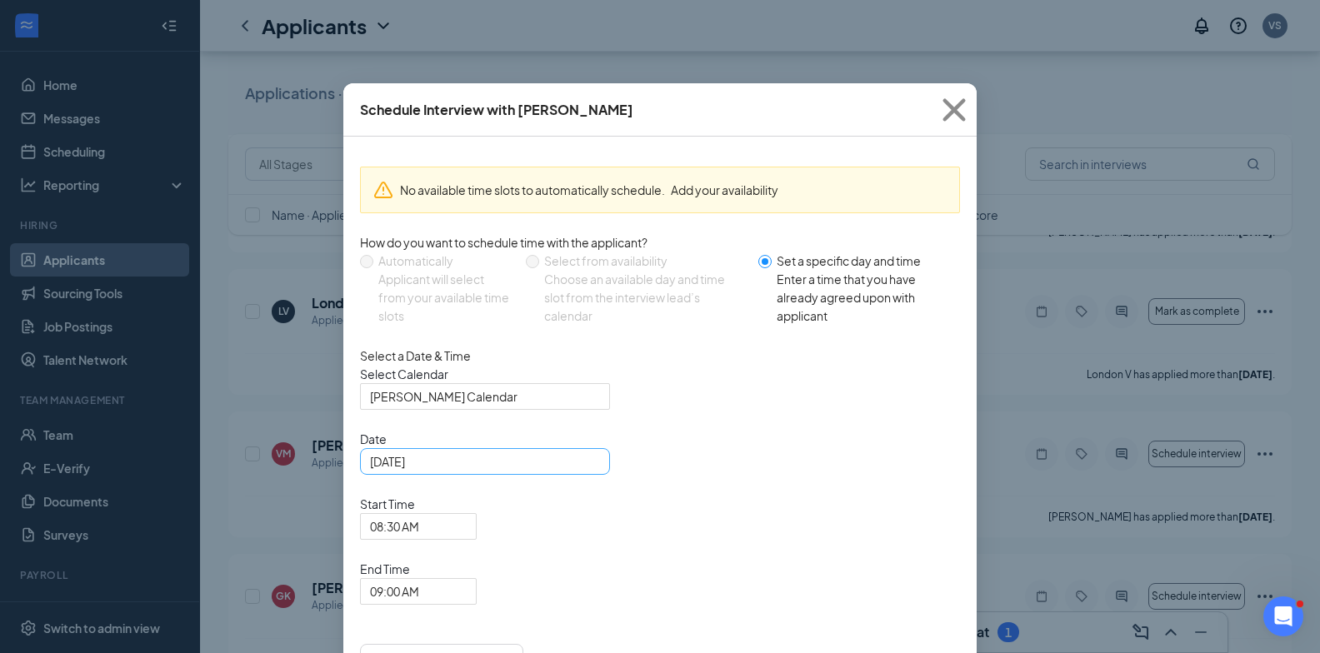
click at [595, 471] on div "[DATE]" at bounding box center [485, 461] width 230 height 18
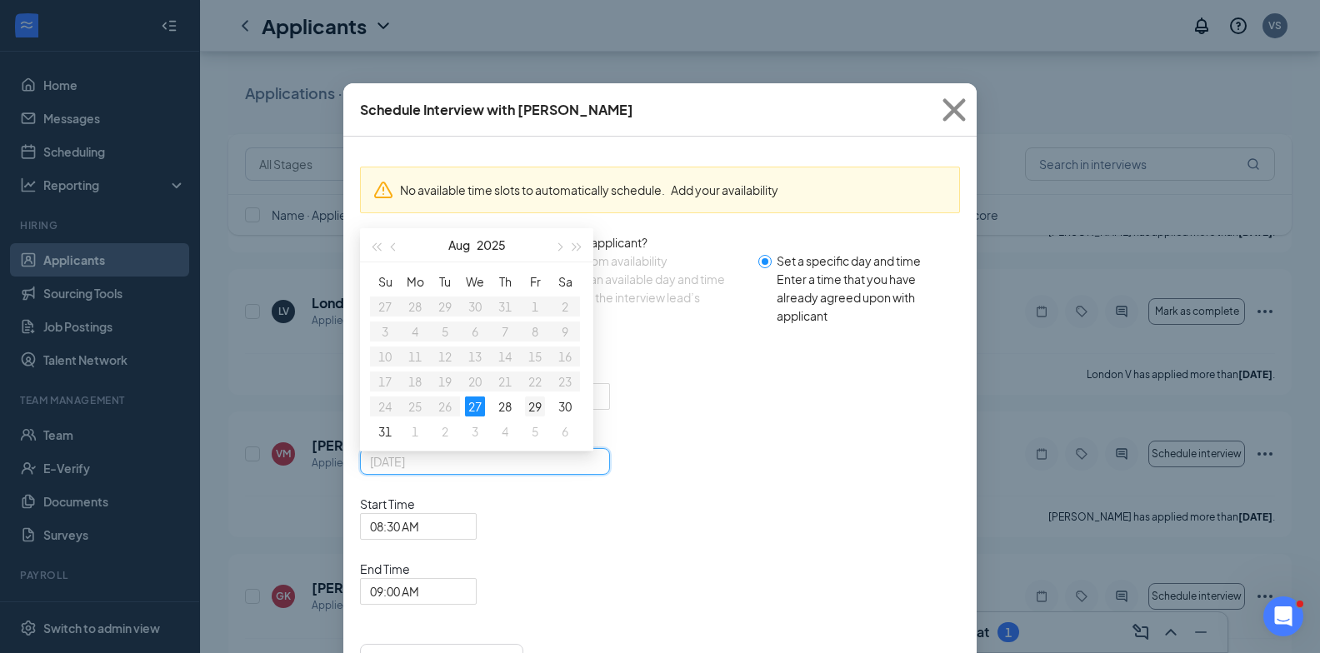
type input "Aug 29, 2025"
click at [539, 417] on div "29" at bounding box center [535, 407] width 20 height 20
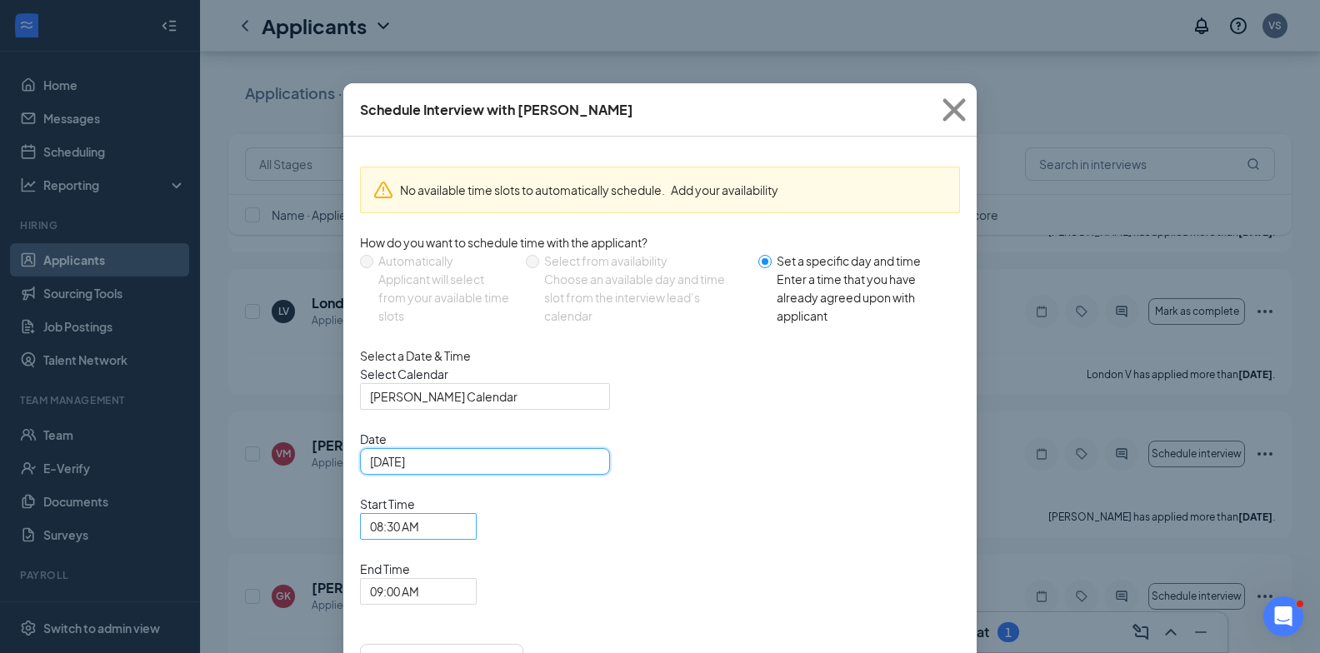
click at [452, 514] on span "08:30 AM" at bounding box center [411, 536] width 82 height 45
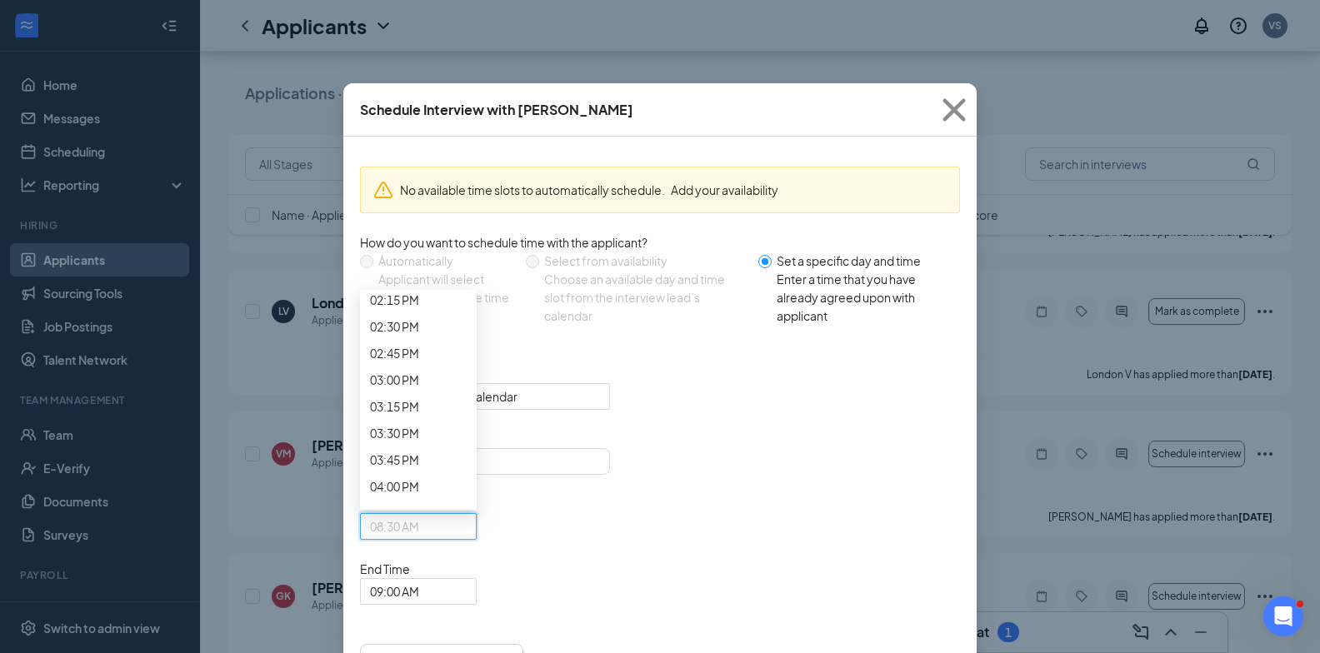
scroll to position [1713, 0]
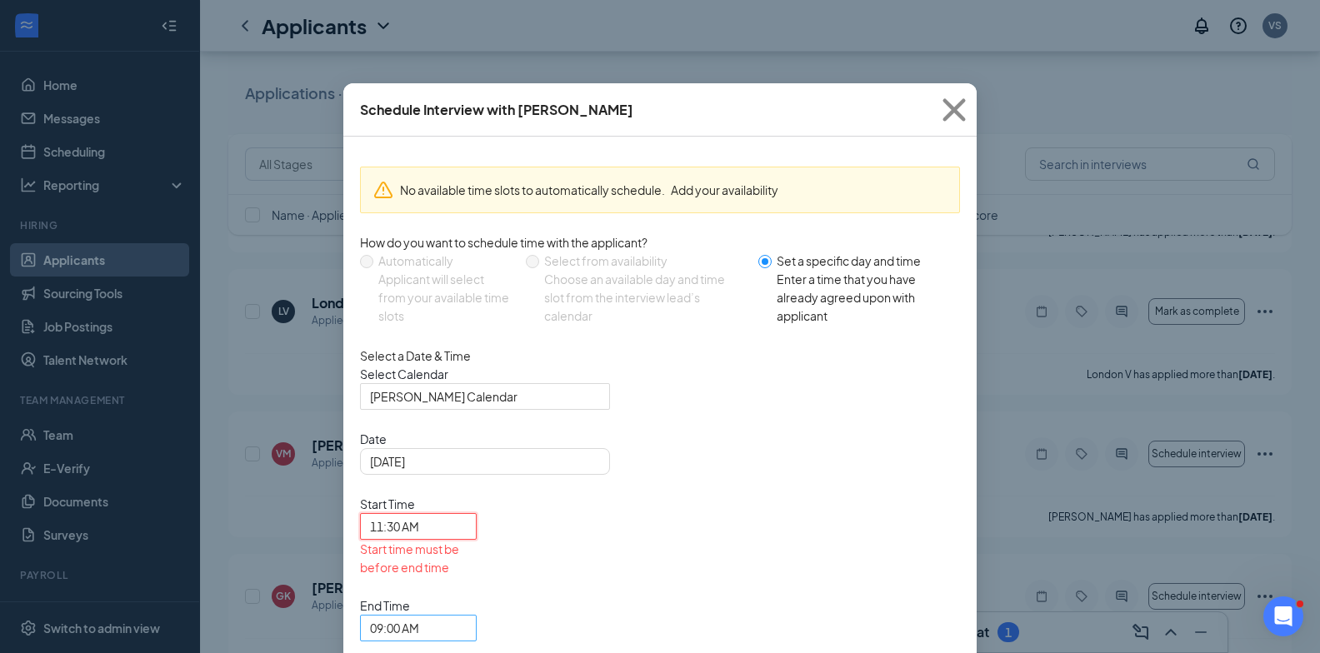
click at [452, 616] on span "09:00 AM" at bounding box center [411, 638] width 82 height 45
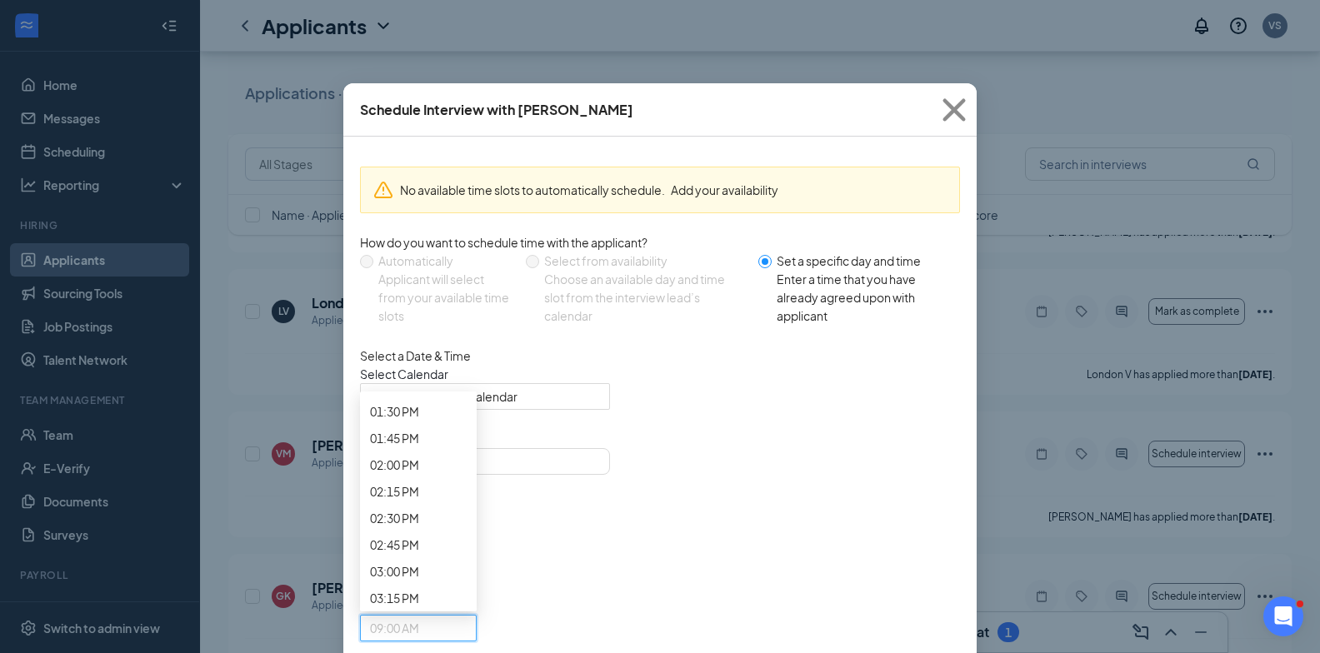
scroll to position [1706, 0]
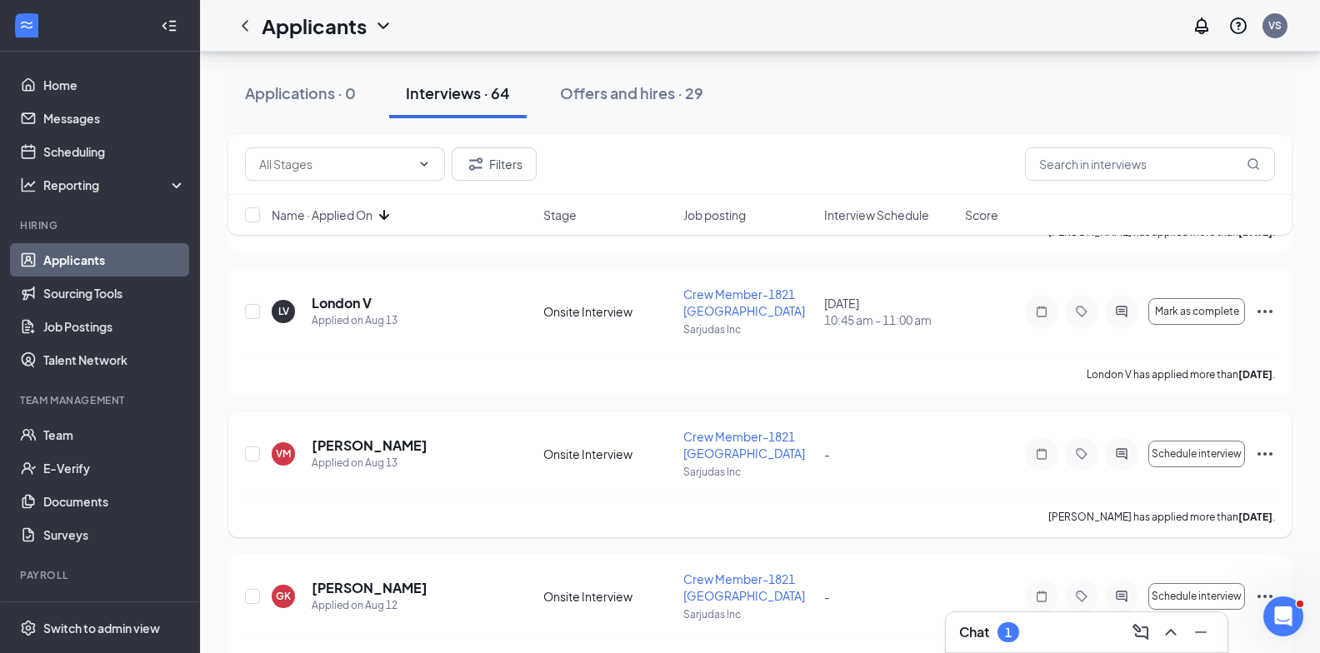
scroll to position [3166, 0]
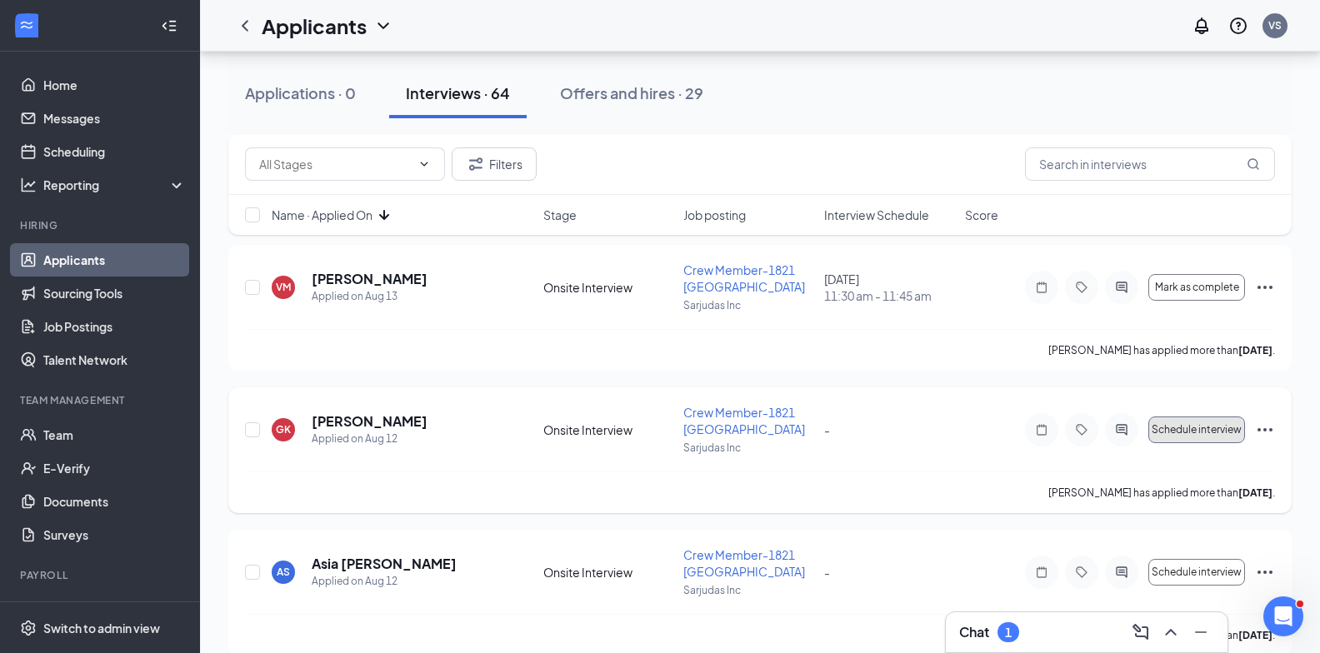
click at [1200, 428] on span "Schedule interview" at bounding box center [1196, 430] width 90 height 12
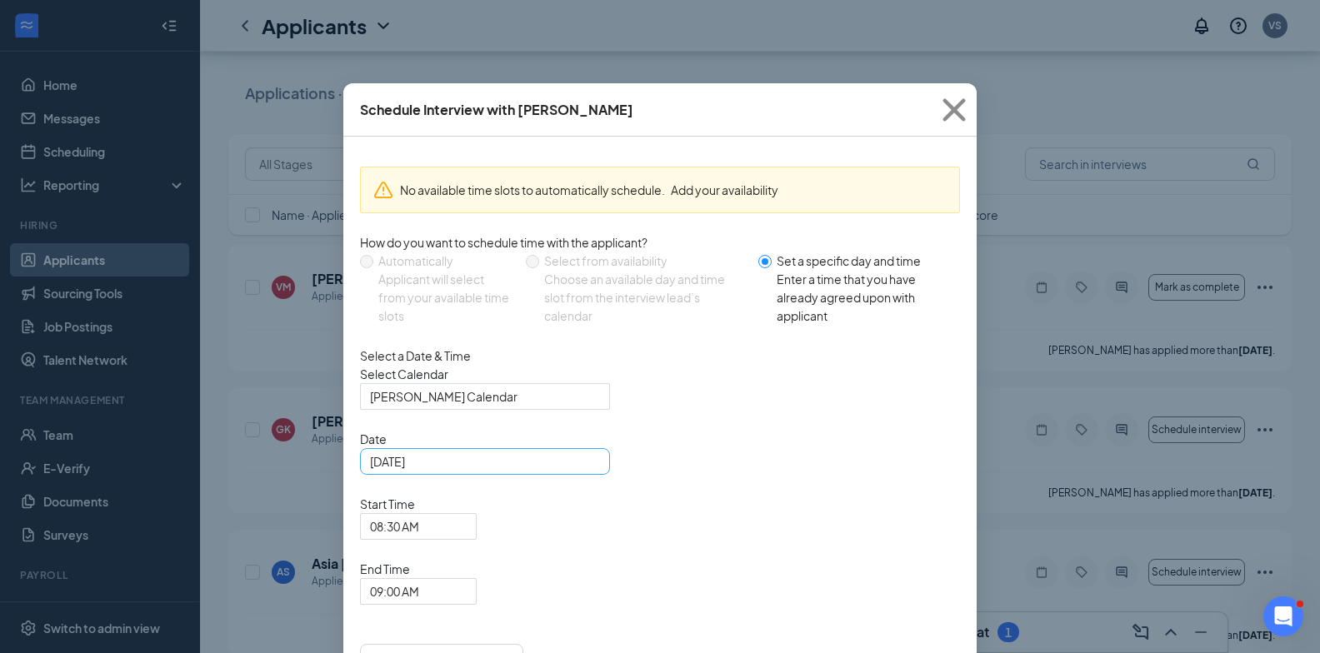
click at [587, 471] on div "Aug 27, 2025" at bounding box center [485, 461] width 230 height 18
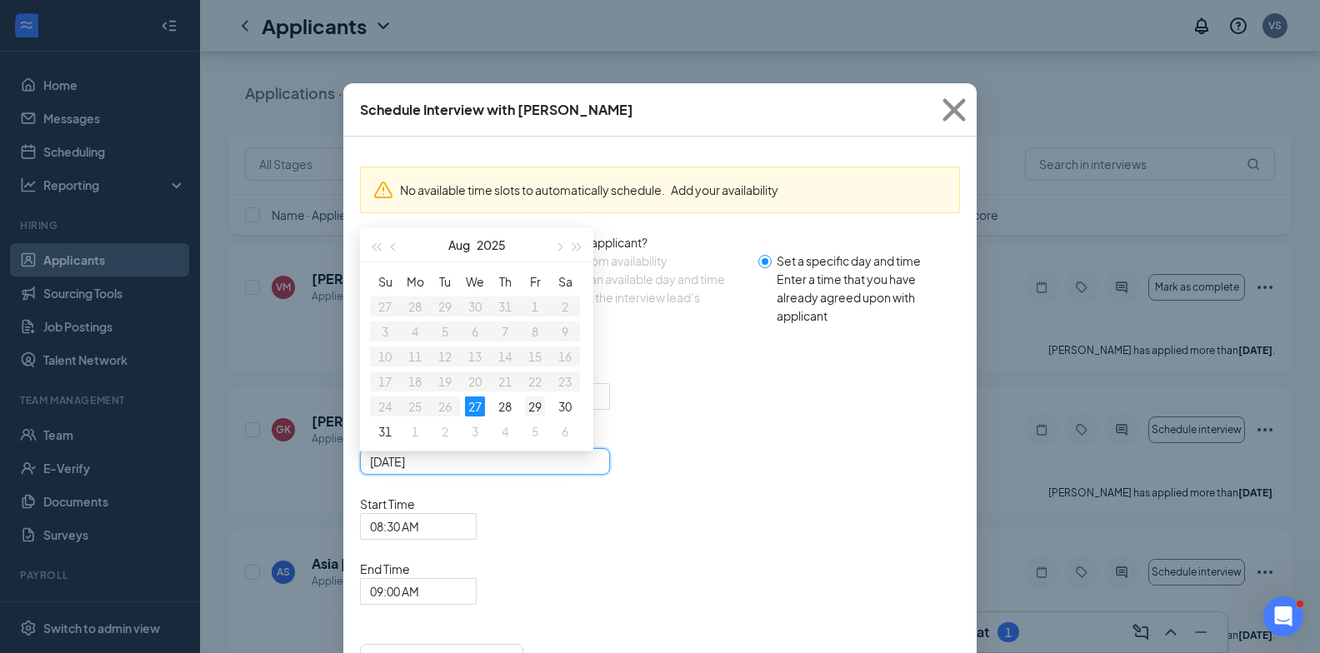
type input "Aug 29, 2025"
click at [541, 417] on div "29" at bounding box center [535, 407] width 20 height 20
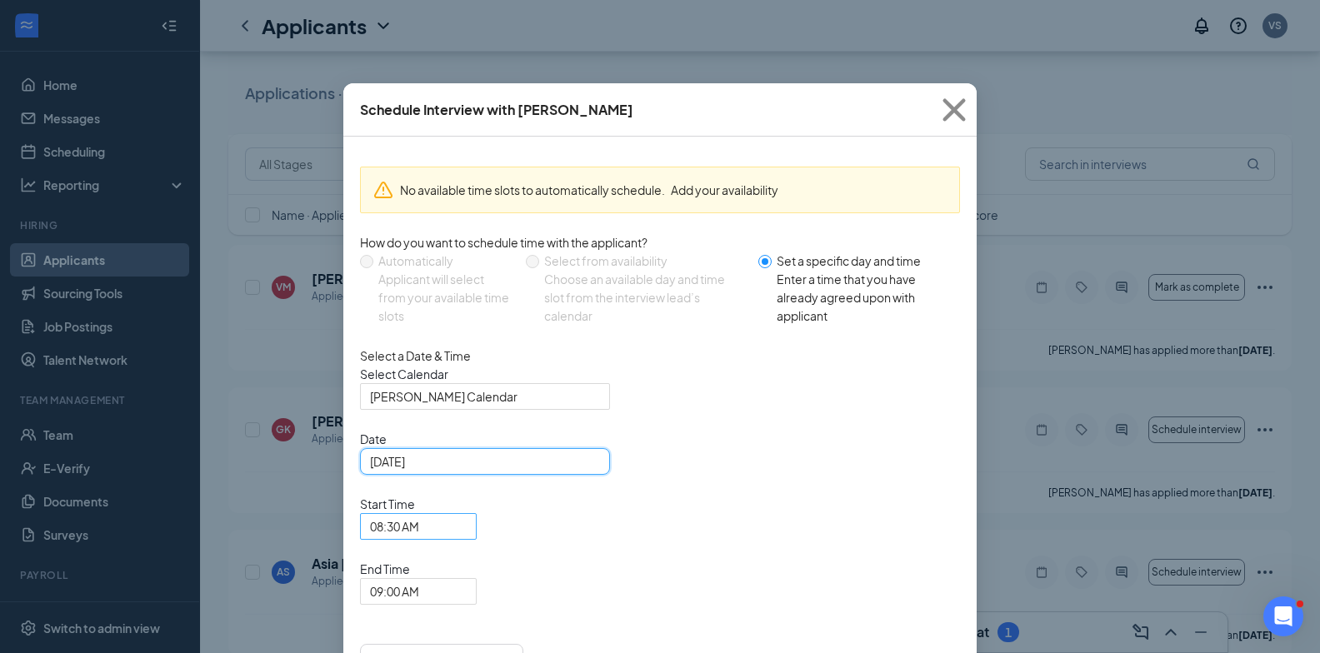
click at [467, 514] on span "08:30 AM" at bounding box center [418, 526] width 97 height 25
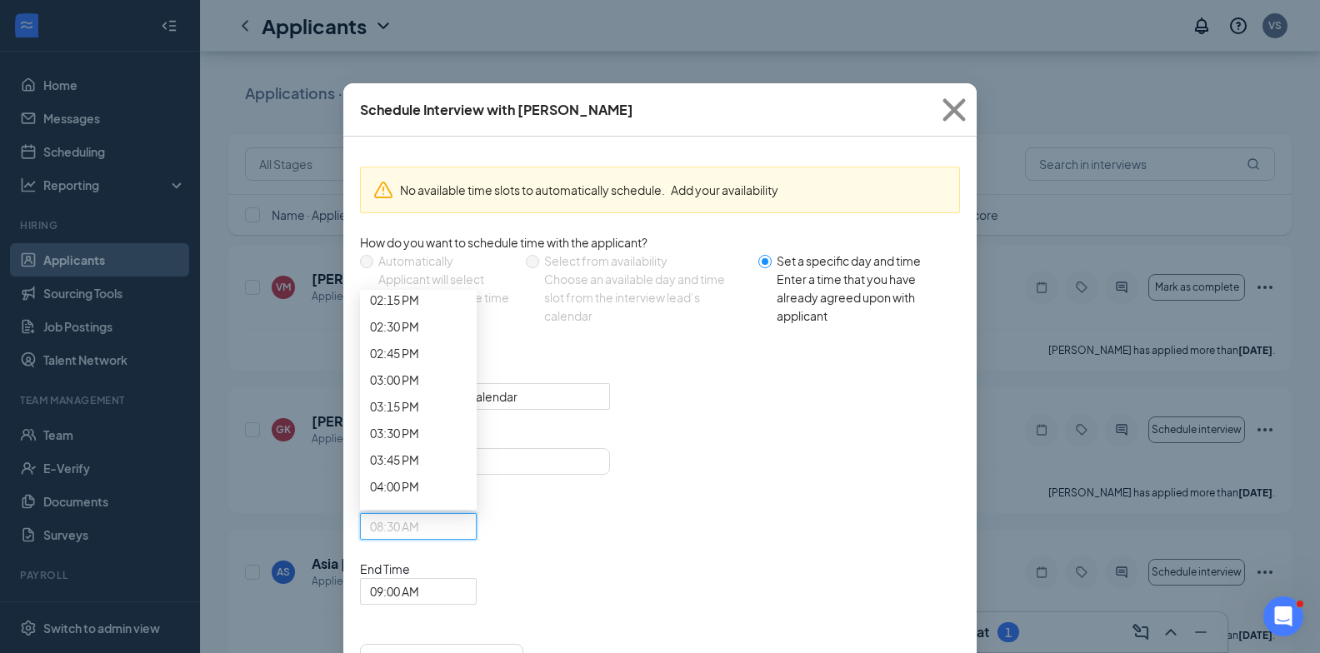
scroll to position [1713, 0]
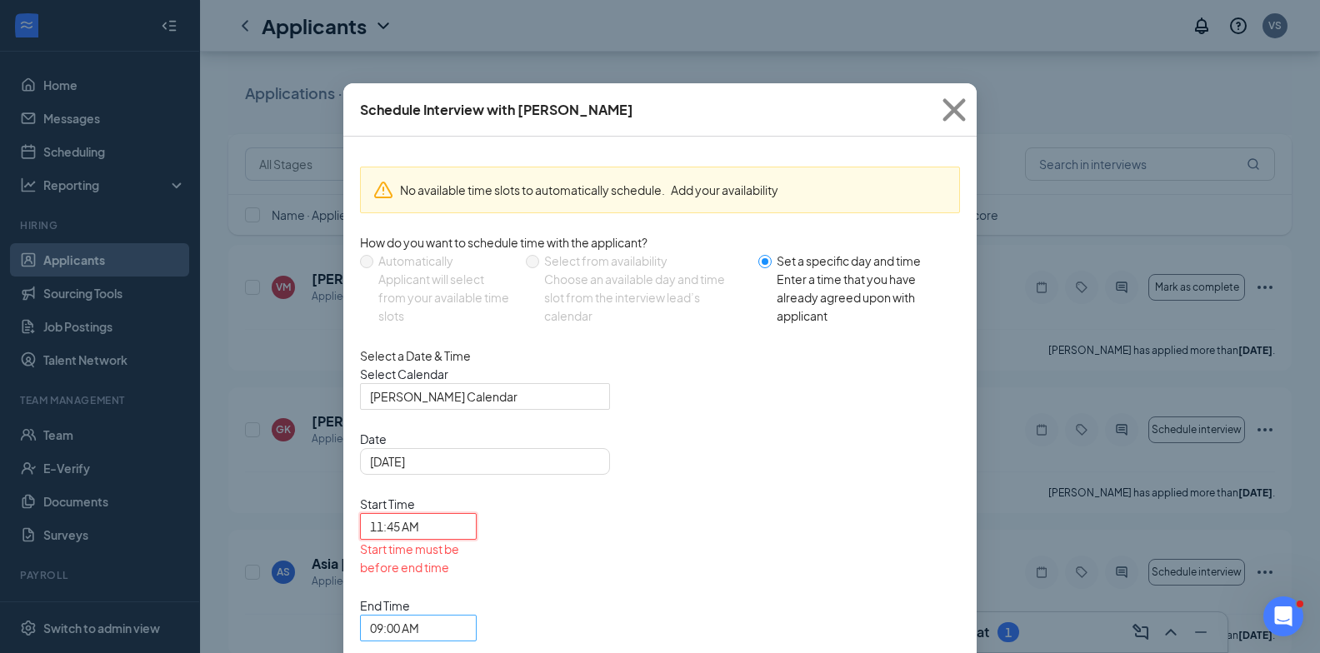
click at [419, 616] on span "09:00 AM" at bounding box center [394, 628] width 49 height 25
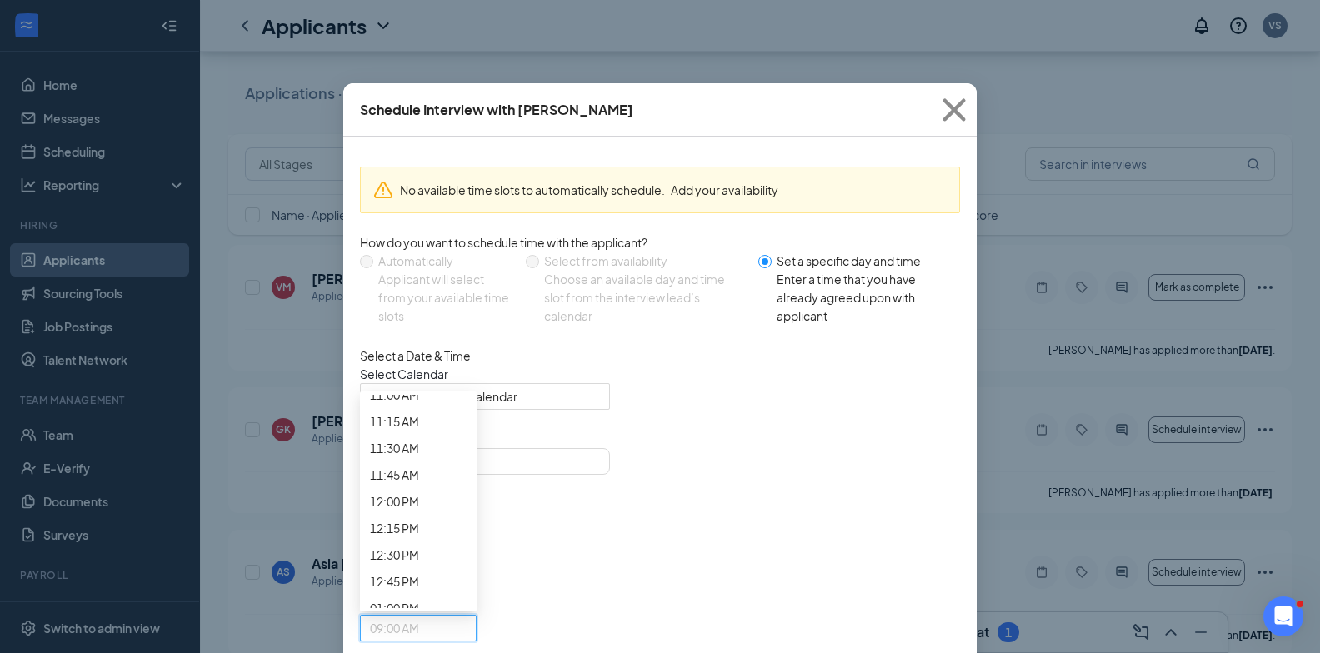
click at [419, 616] on span "09:00 AM" at bounding box center [394, 628] width 49 height 25
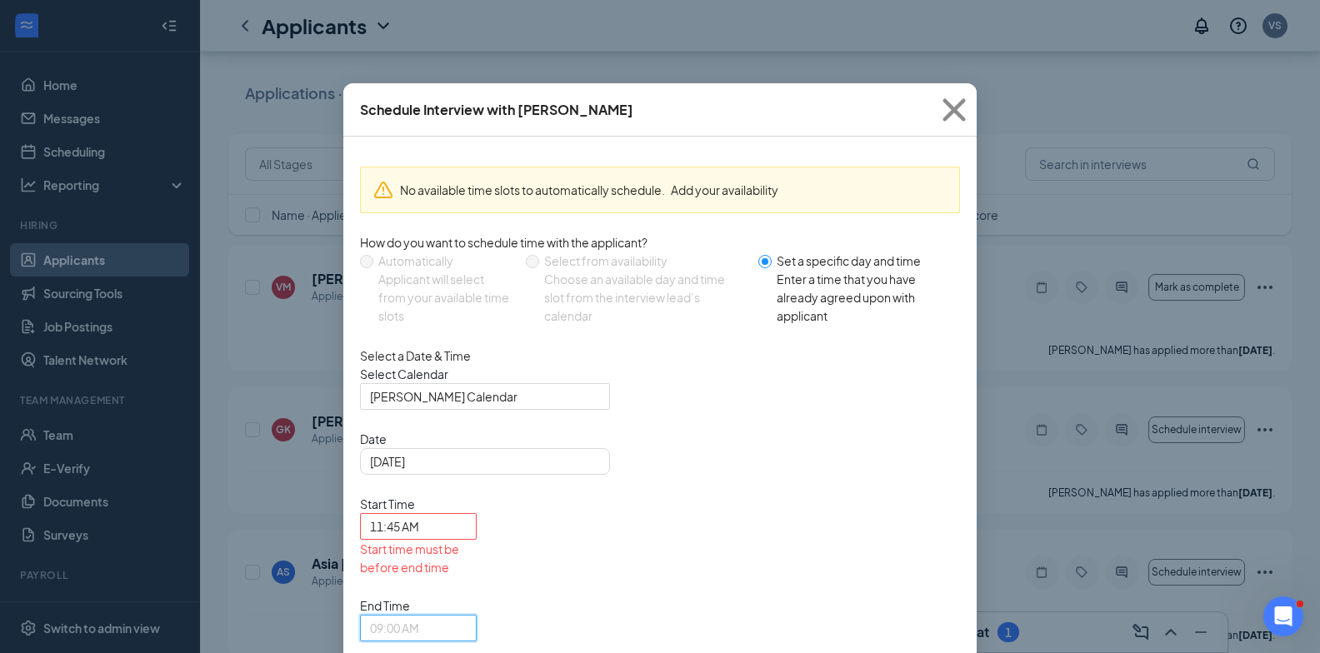
click at [419, 616] on span "09:00 AM" at bounding box center [394, 628] width 49 height 25
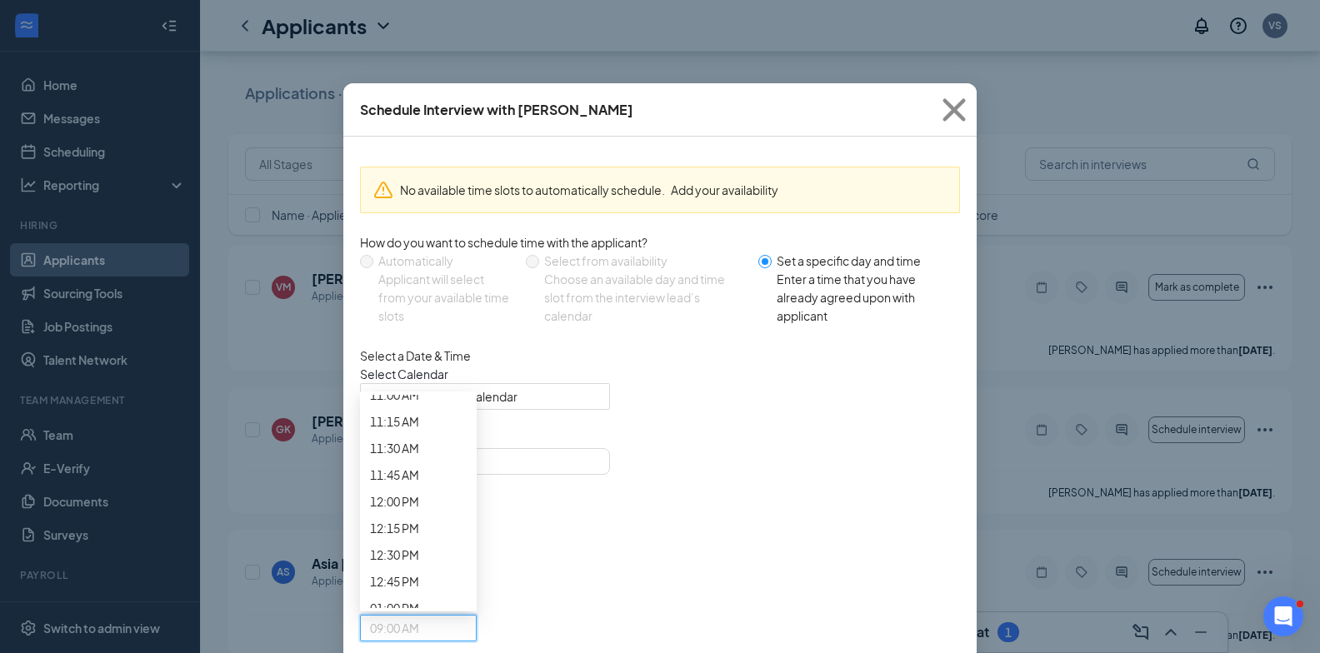
click at [419, 616] on span "09:00 AM" at bounding box center [394, 628] width 49 height 25
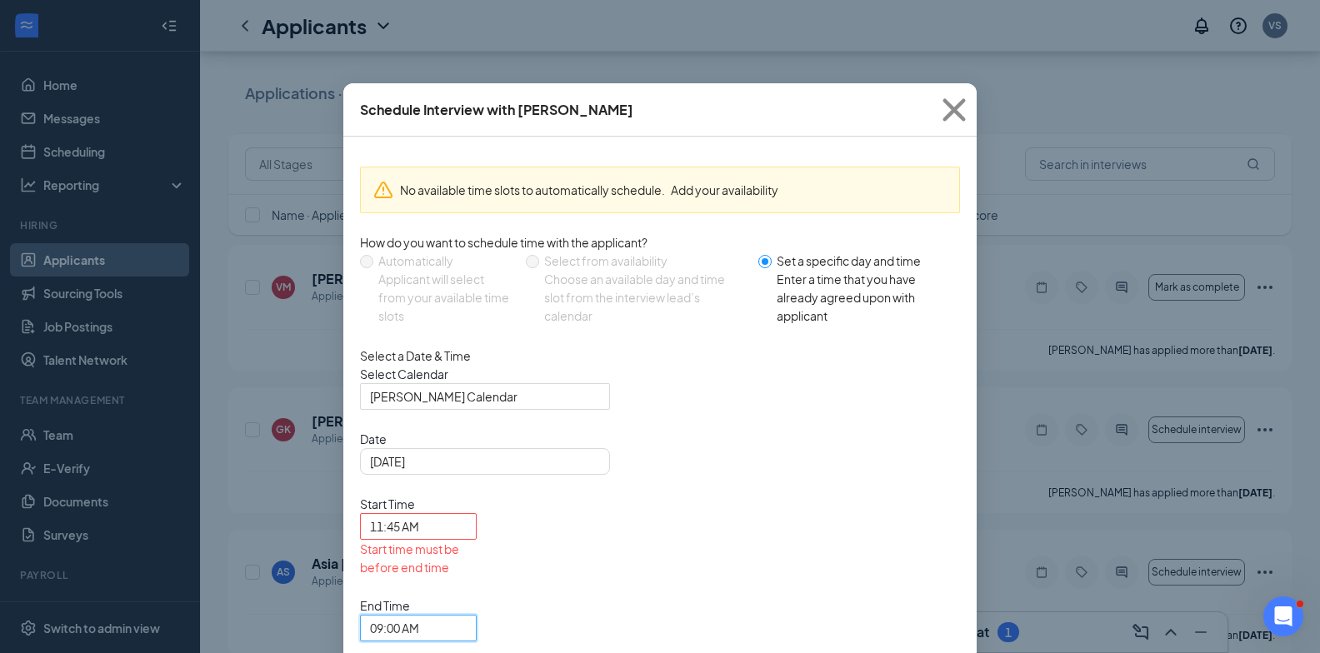
click at [419, 616] on span "09:00 AM" at bounding box center [394, 628] width 49 height 25
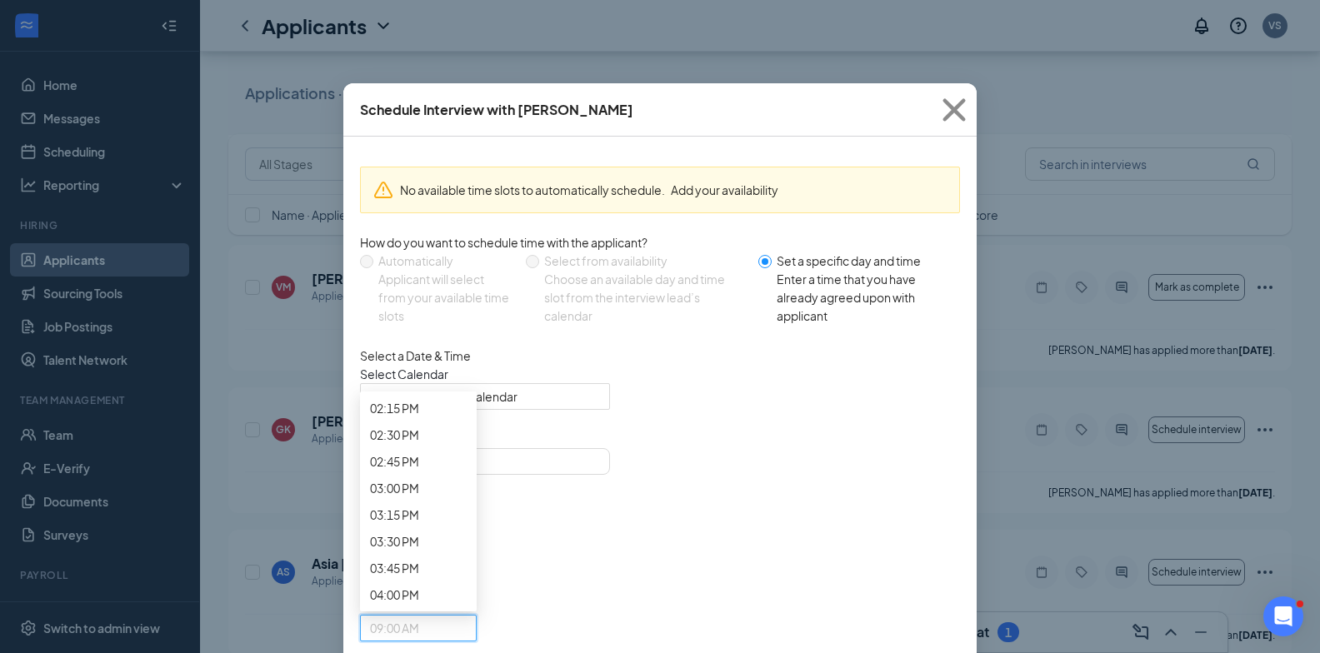
scroll to position [1706, 0]
click at [477, 15] on div "12:00 PM" at bounding box center [418, 1] width 117 height 27
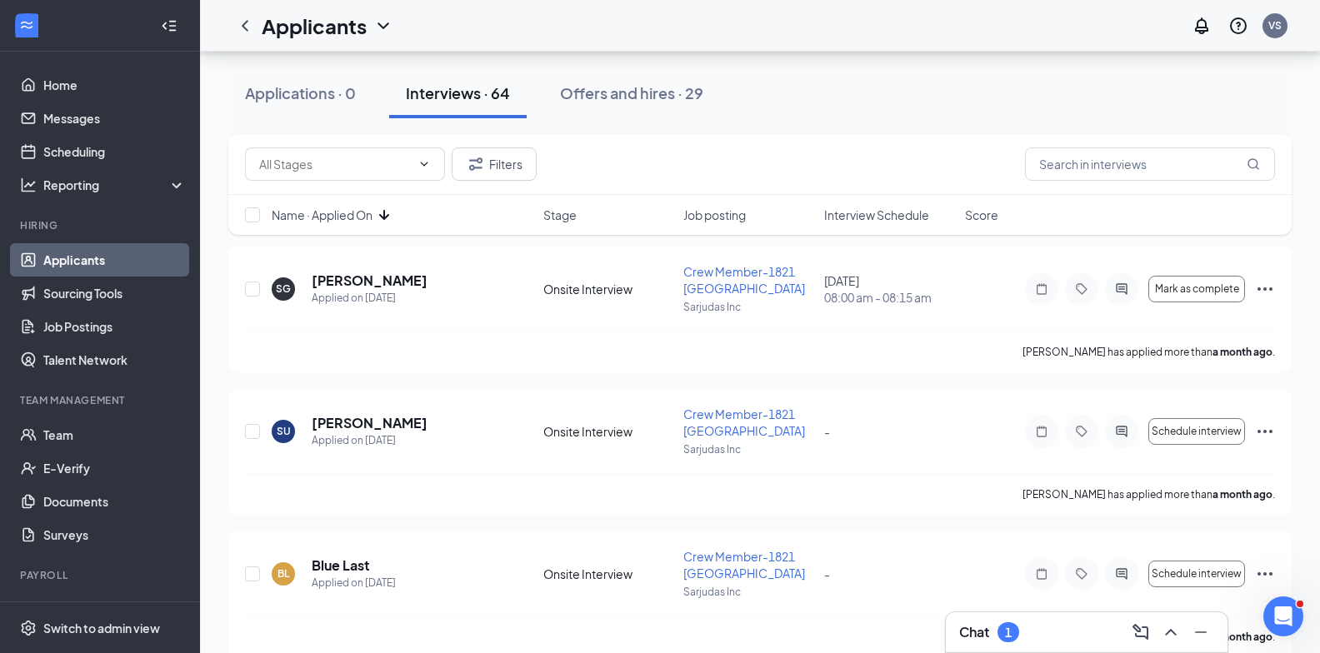
scroll to position [8886, 0]
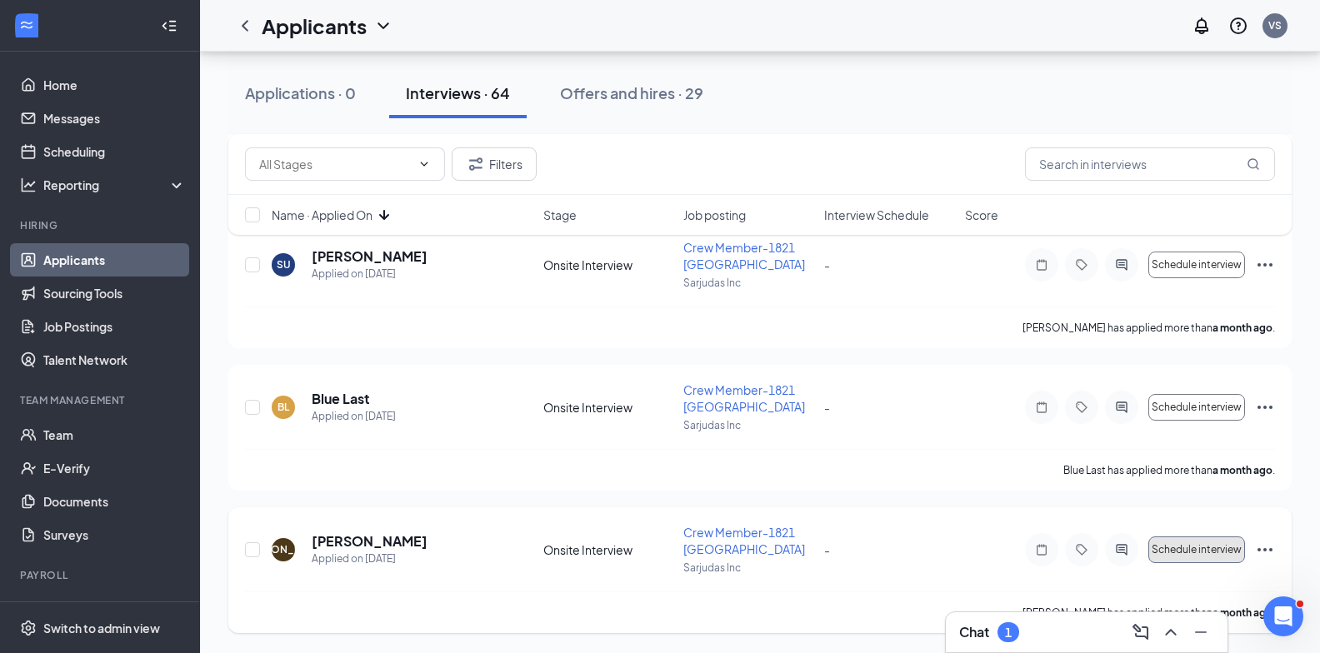
click at [1193, 546] on span "Schedule interview" at bounding box center [1196, 550] width 90 height 12
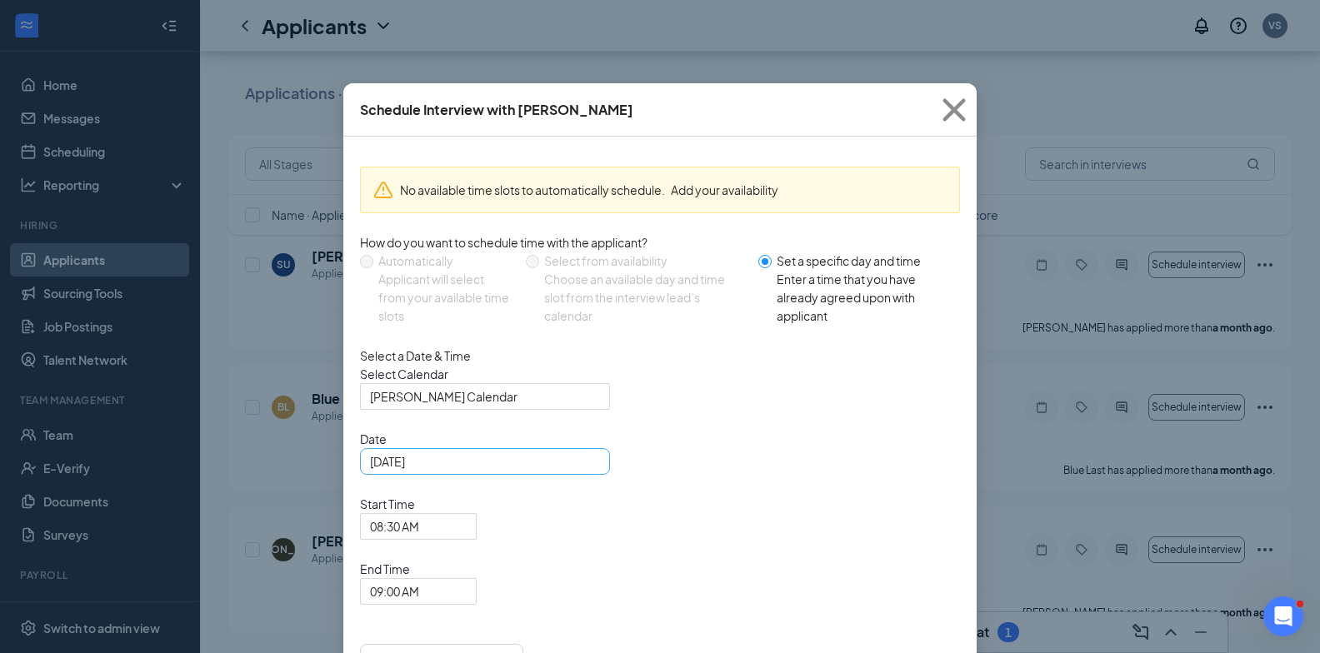
click at [586, 471] on div "Aug 27, 2025" at bounding box center [485, 461] width 230 height 18
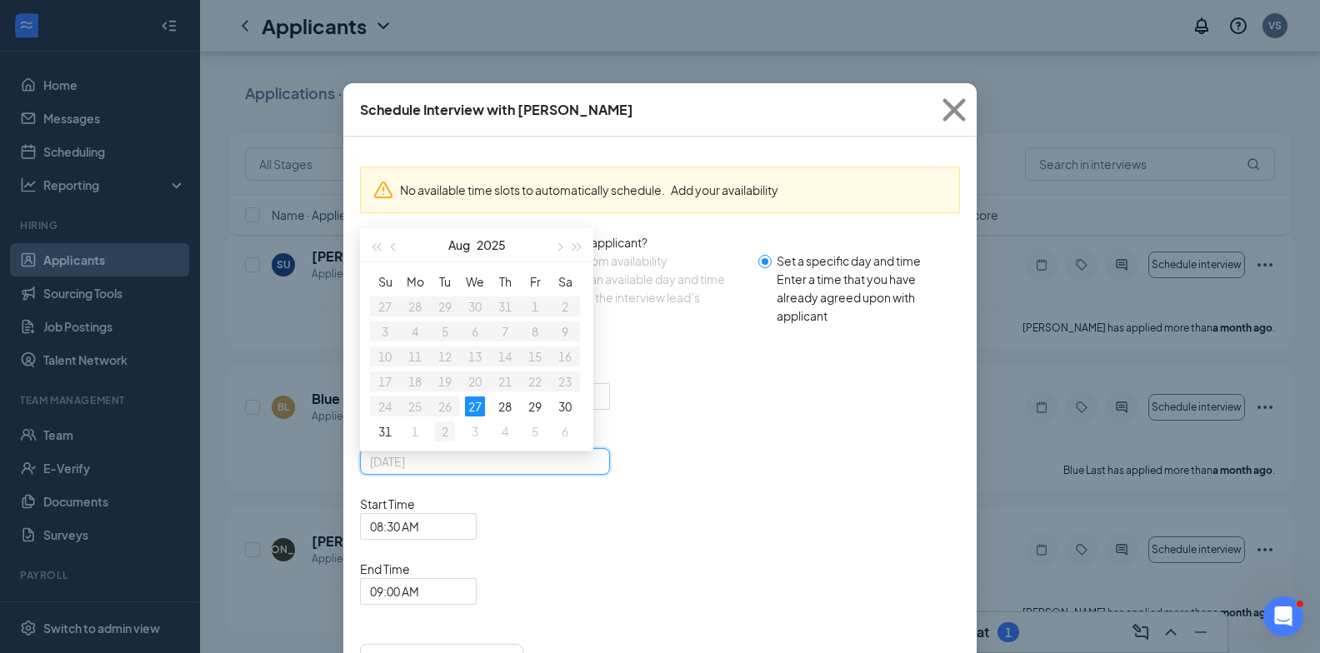
type input "Sep 2, 2025"
click at [443, 442] on div "2" at bounding box center [445, 432] width 20 height 20
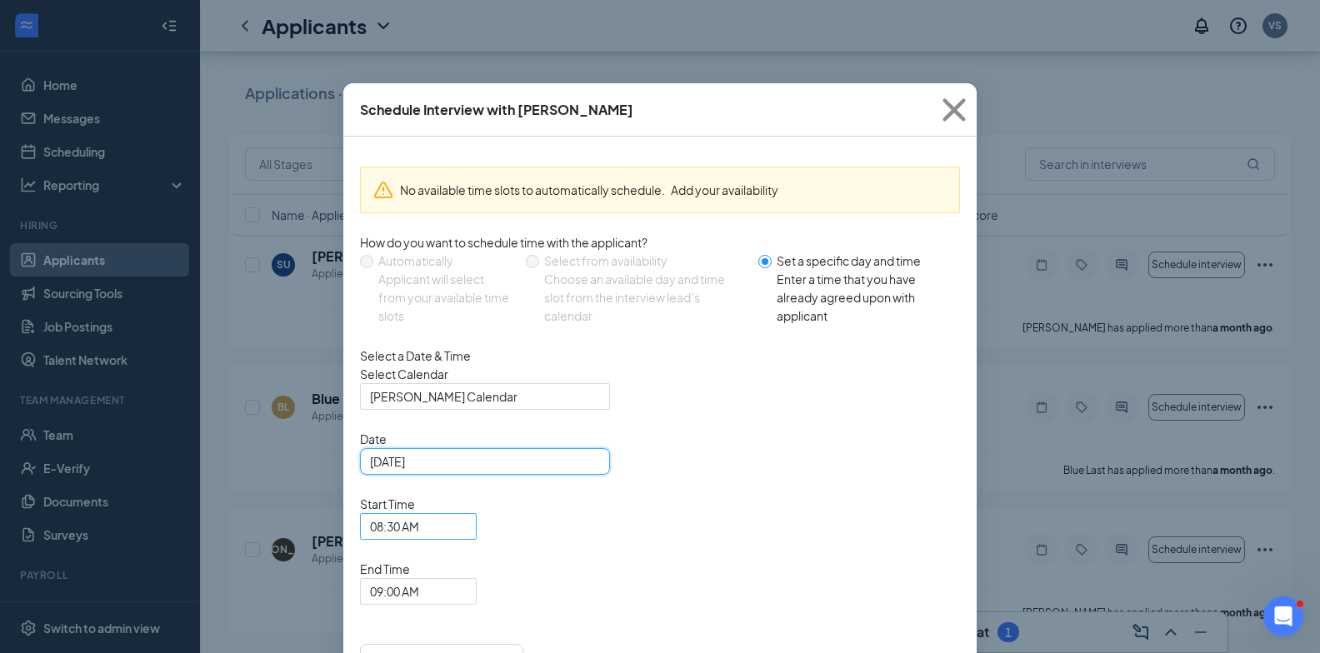
click at [467, 514] on span "08:30 AM" at bounding box center [418, 526] width 97 height 25
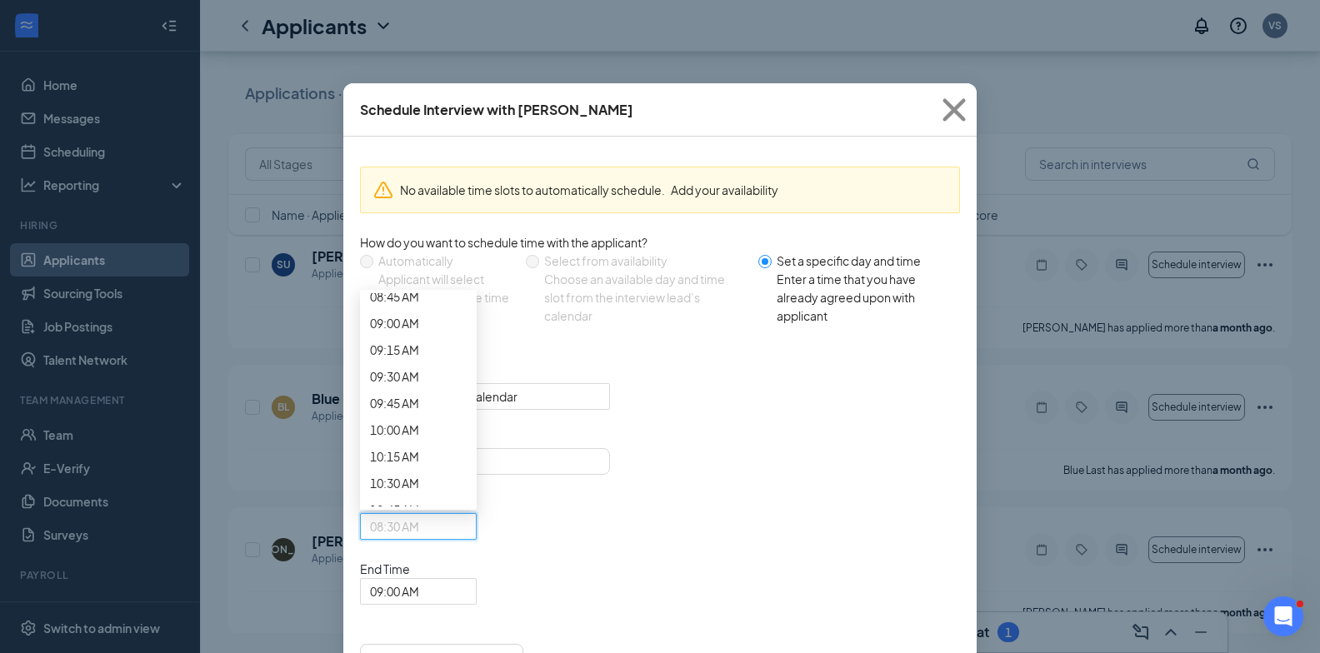
scroll to position [796, 0]
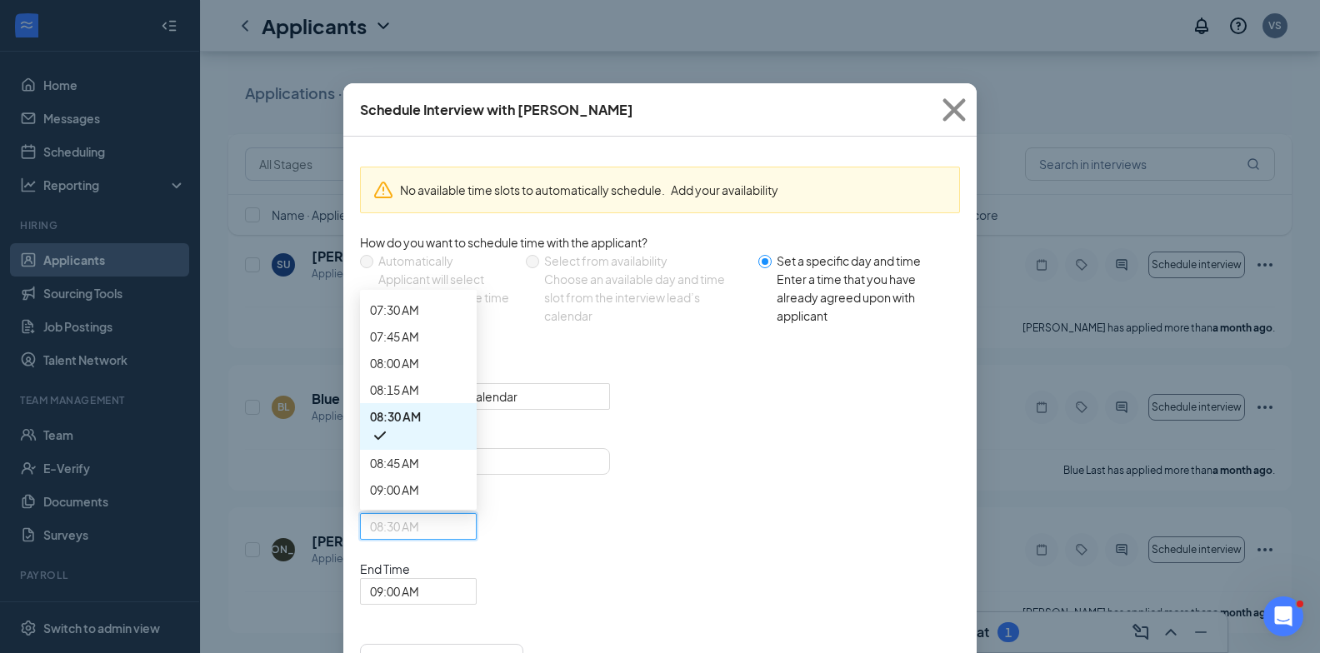
click at [419, 159] on span "06:00 AM" at bounding box center [394, 150] width 49 height 18
click at [419, 579] on span "09:00 AM" at bounding box center [394, 591] width 49 height 25
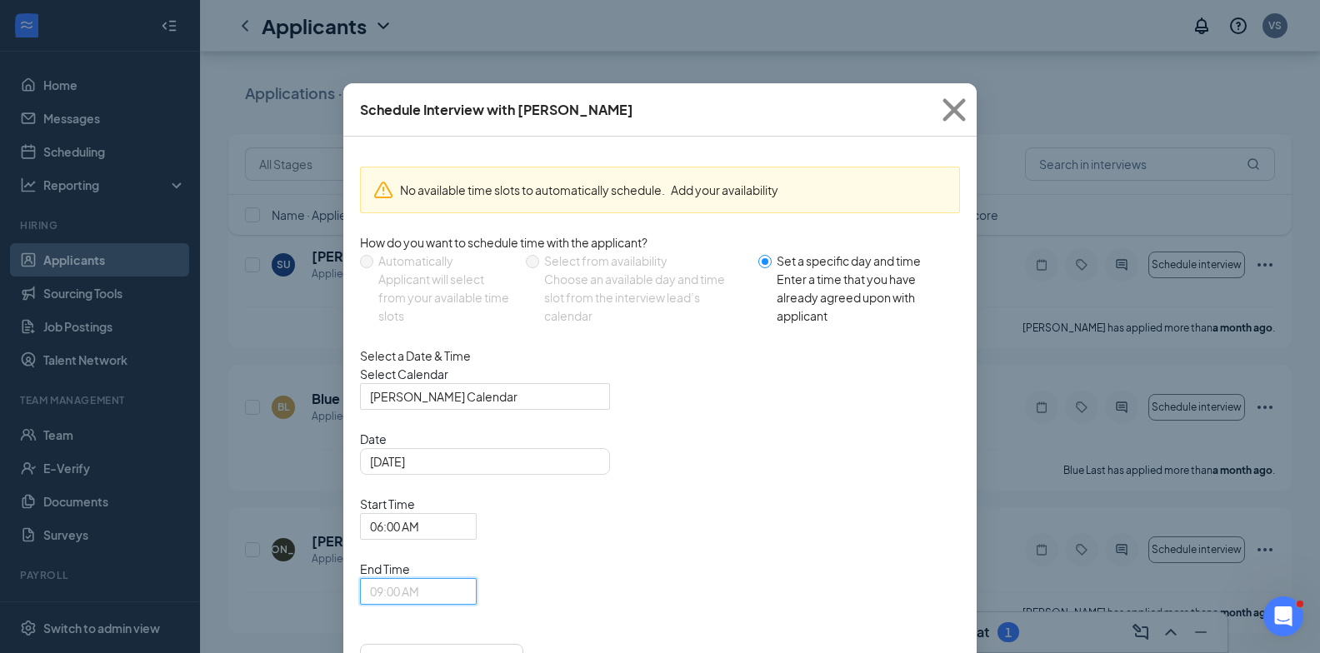
scroll to position [1206, 0]
click at [419, 579] on span "09:00 AM" at bounding box center [394, 591] width 49 height 25
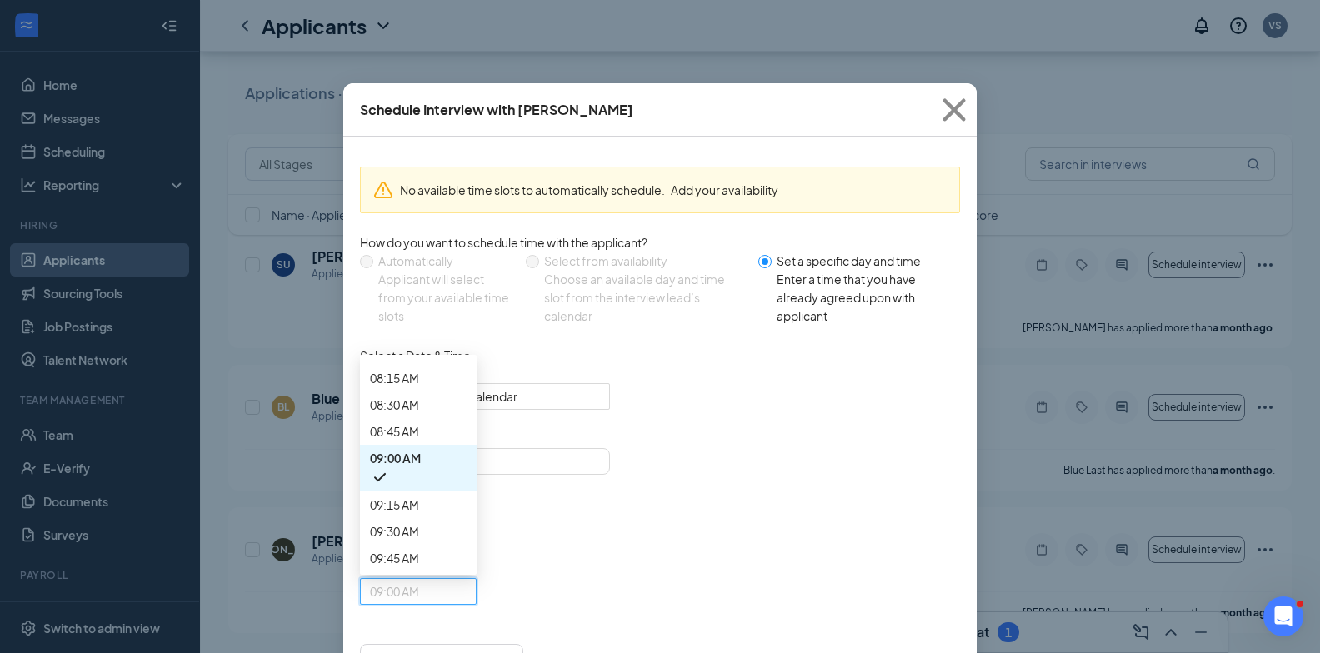
click at [419, 174] on span "06:15 AM" at bounding box center [394, 165] width 49 height 18
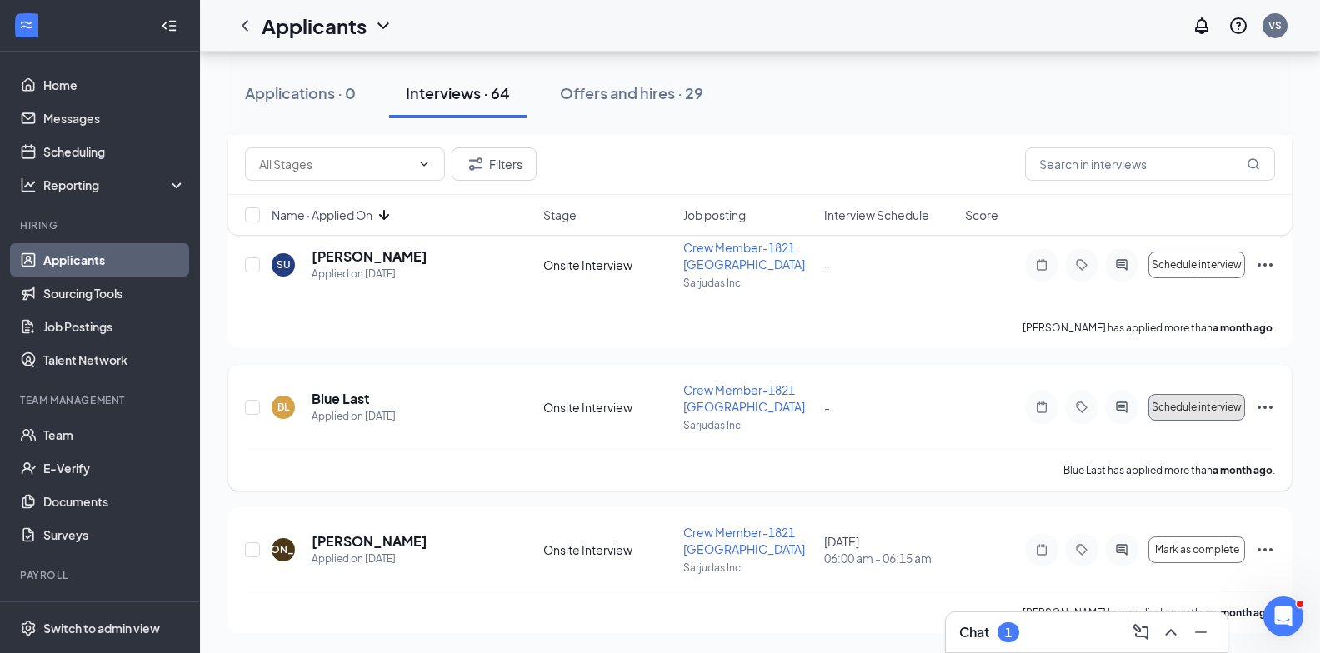
click at [1190, 405] on span "Schedule interview" at bounding box center [1196, 408] width 90 height 12
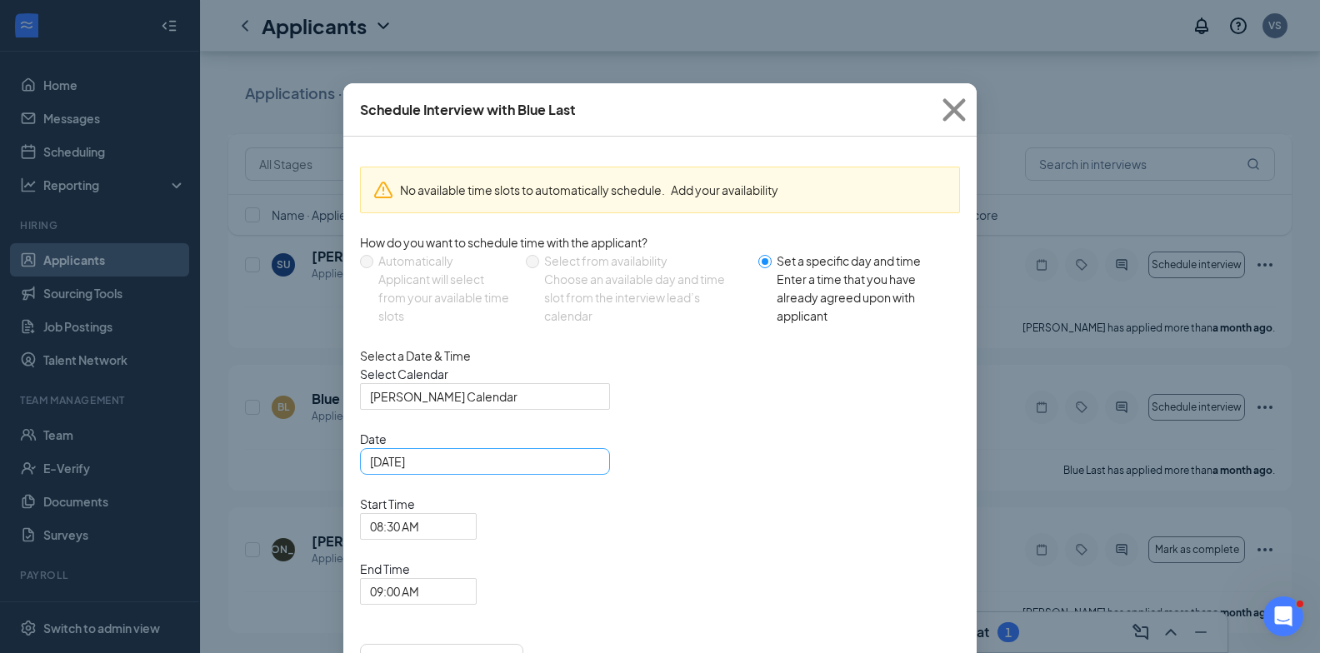
click at [586, 471] on div "Aug 27, 2025" at bounding box center [485, 461] width 230 height 18
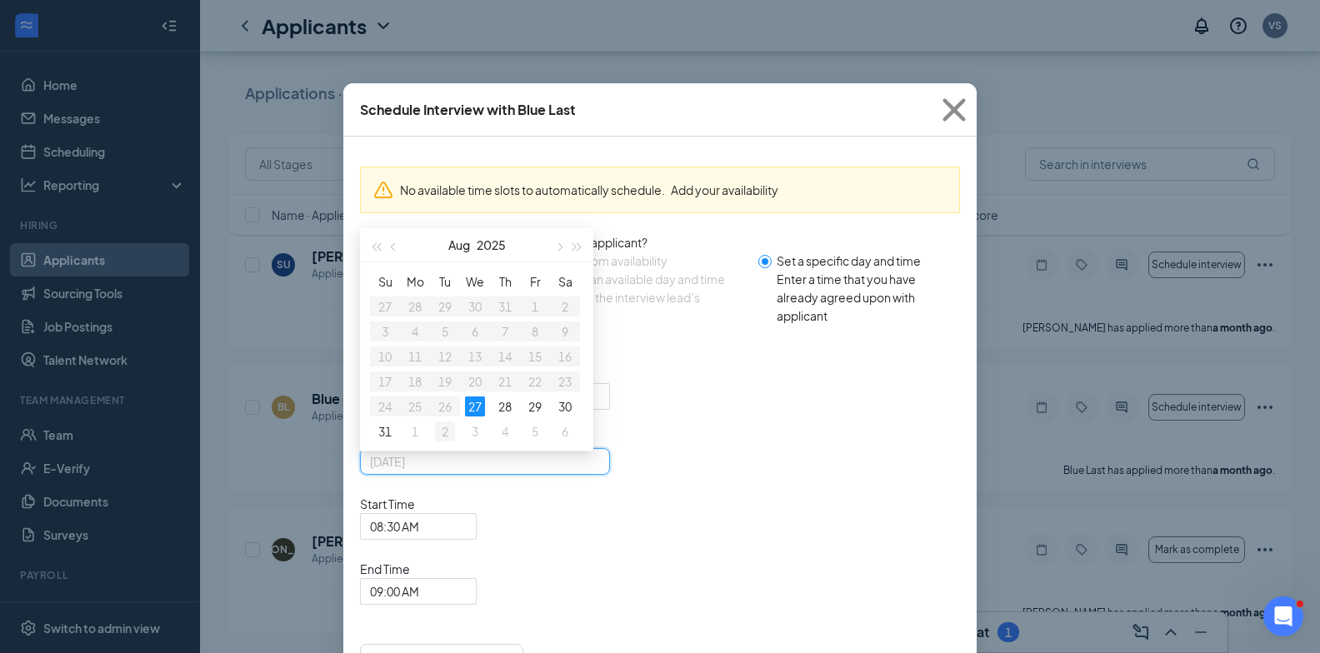
type input "Sep 2, 2025"
click at [446, 442] on div "2" at bounding box center [445, 432] width 20 height 20
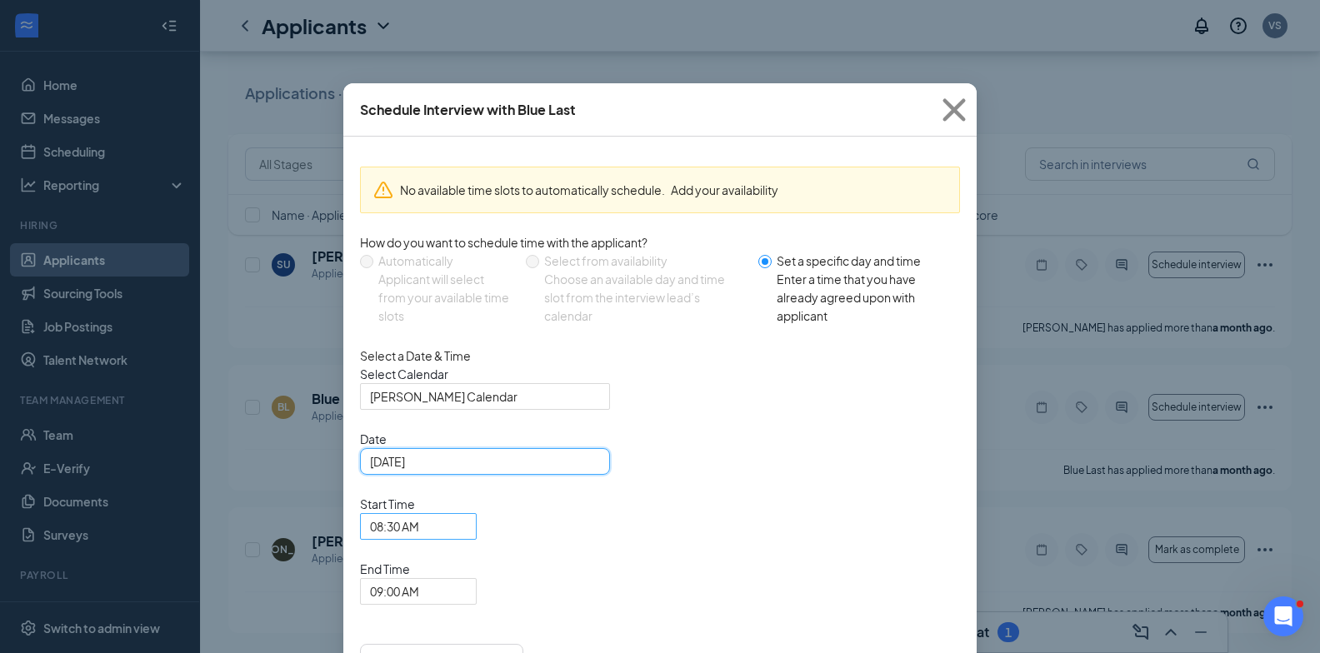
click at [452, 514] on span "08:30 AM" at bounding box center [411, 536] width 82 height 45
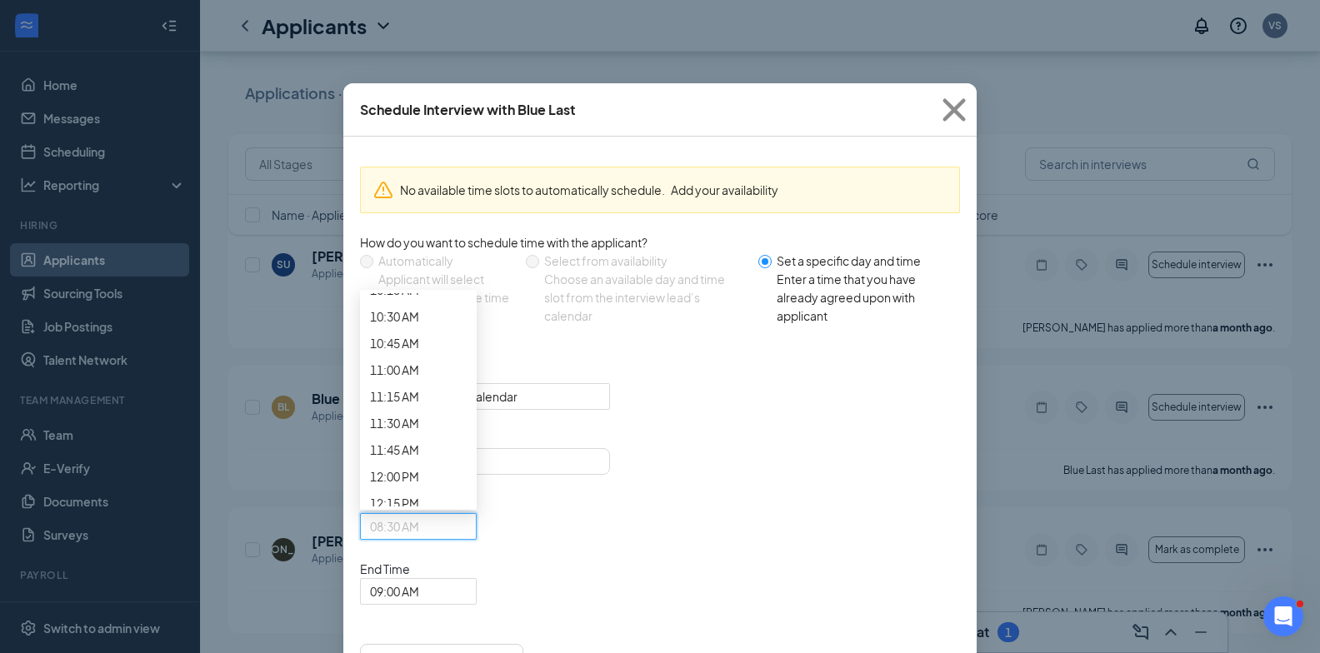
scroll to position [963, 0]
click at [419, 19] on span "06:15 AM" at bounding box center [394, 10] width 49 height 18
click at [419, 579] on span "09:00 AM" at bounding box center [394, 591] width 49 height 25
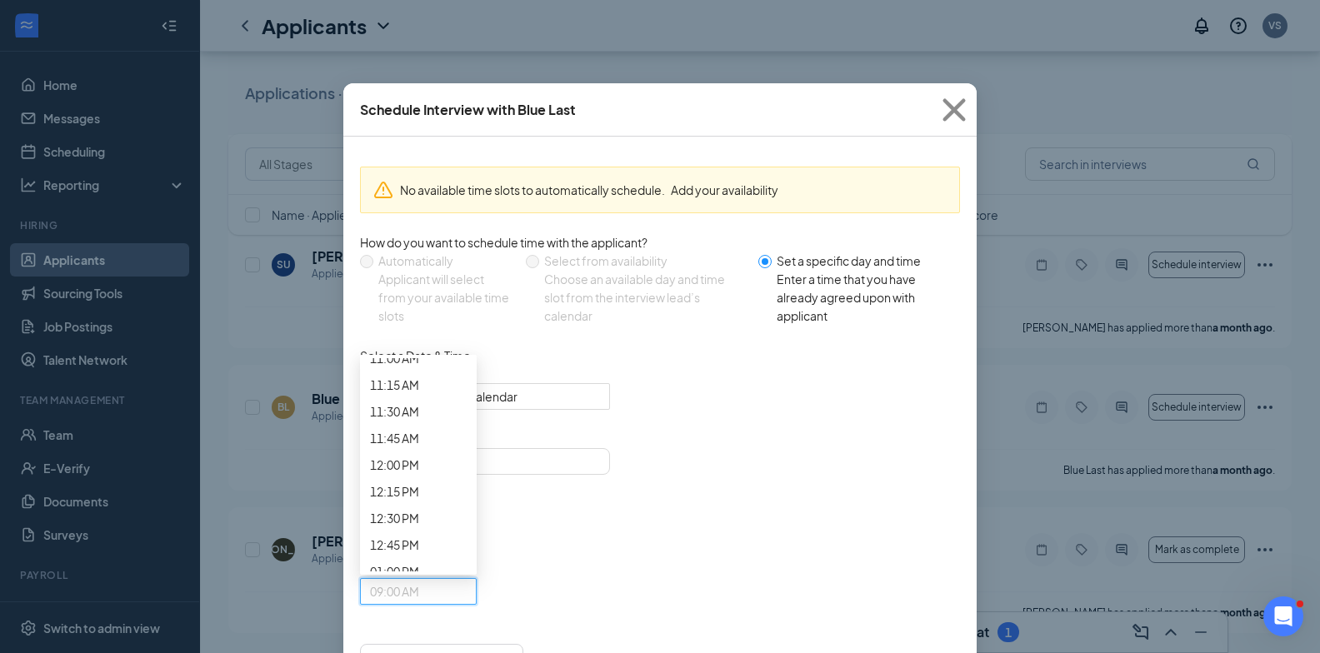
scroll to position [873, 0]
click at [419, 201] on span "06:30 AM" at bounding box center [394, 191] width 49 height 18
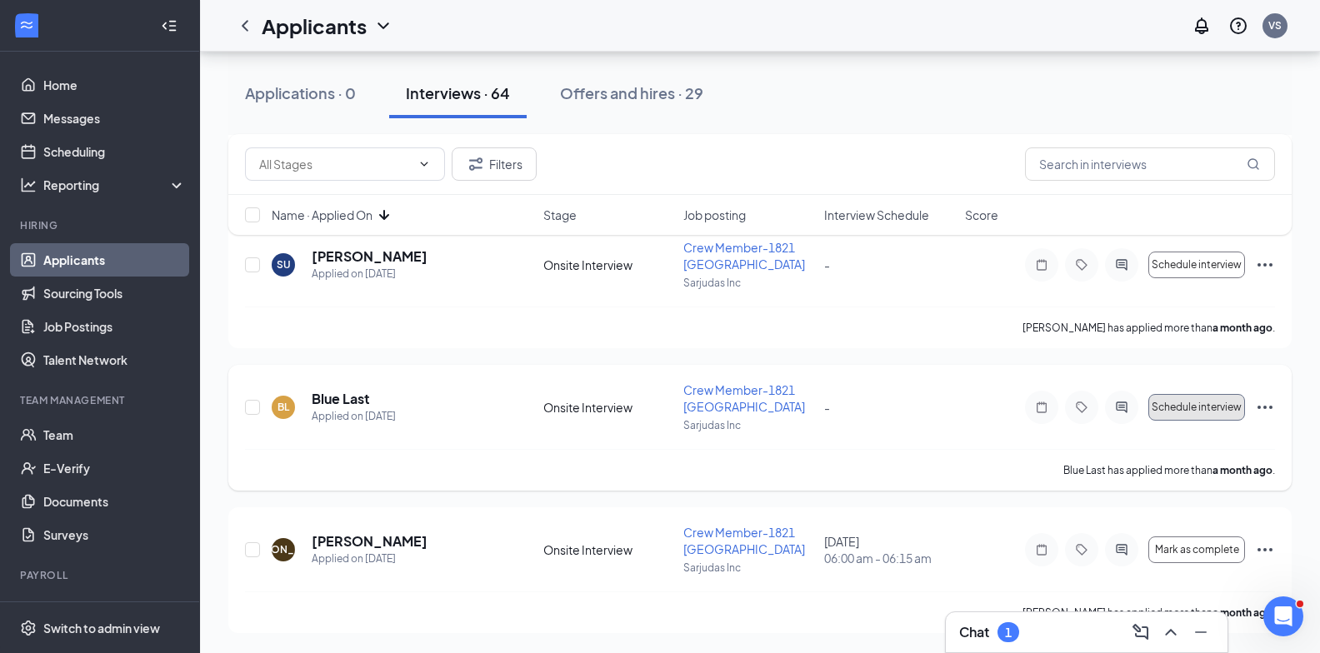
click at [1190, 395] on button "Schedule interview" at bounding box center [1196, 407] width 97 height 27
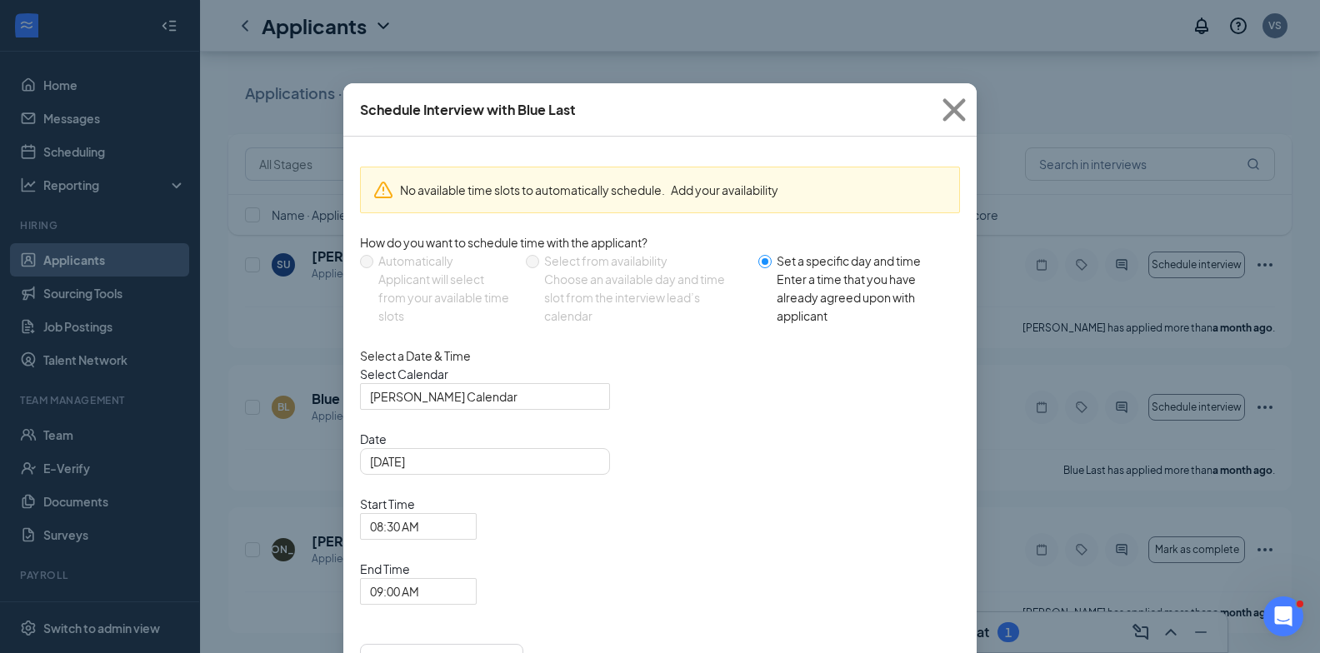
click at [588, 471] on div "Aug 27, 2025" at bounding box center [485, 461] width 230 height 18
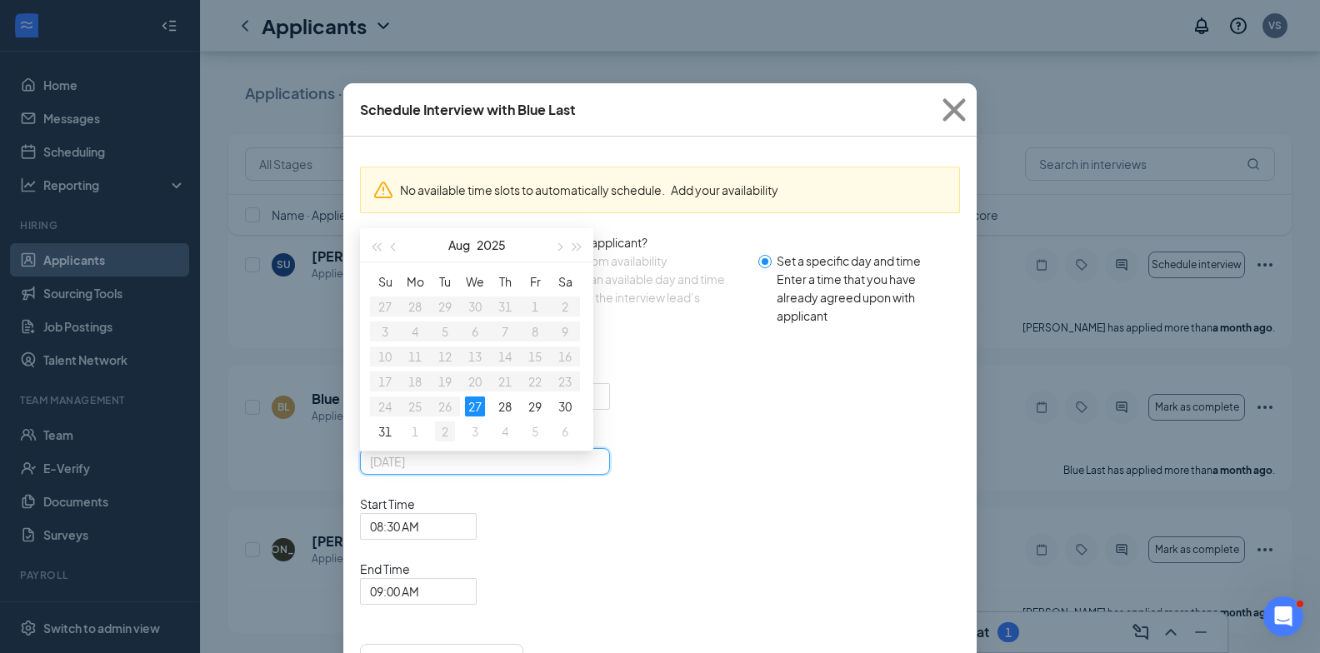
type input "Sep 2, 2025"
click at [453, 442] on div "2" at bounding box center [445, 432] width 20 height 20
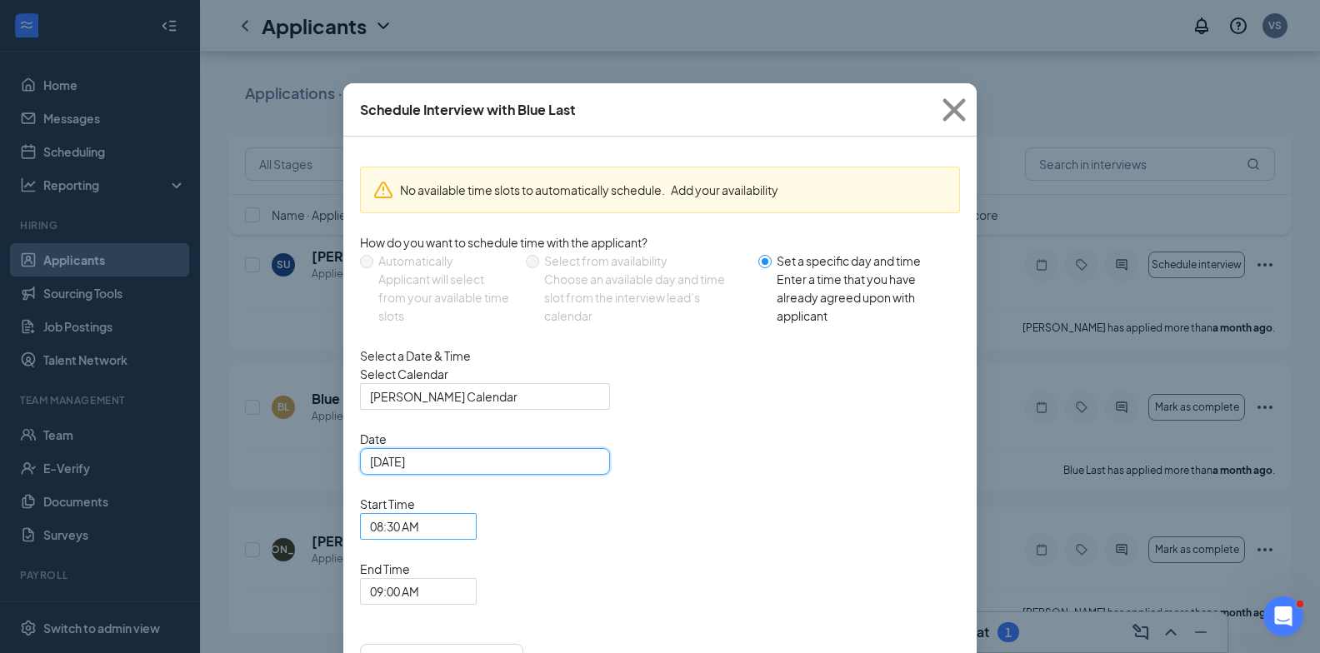
click at [419, 514] on span "08:30 AM" at bounding box center [394, 526] width 49 height 25
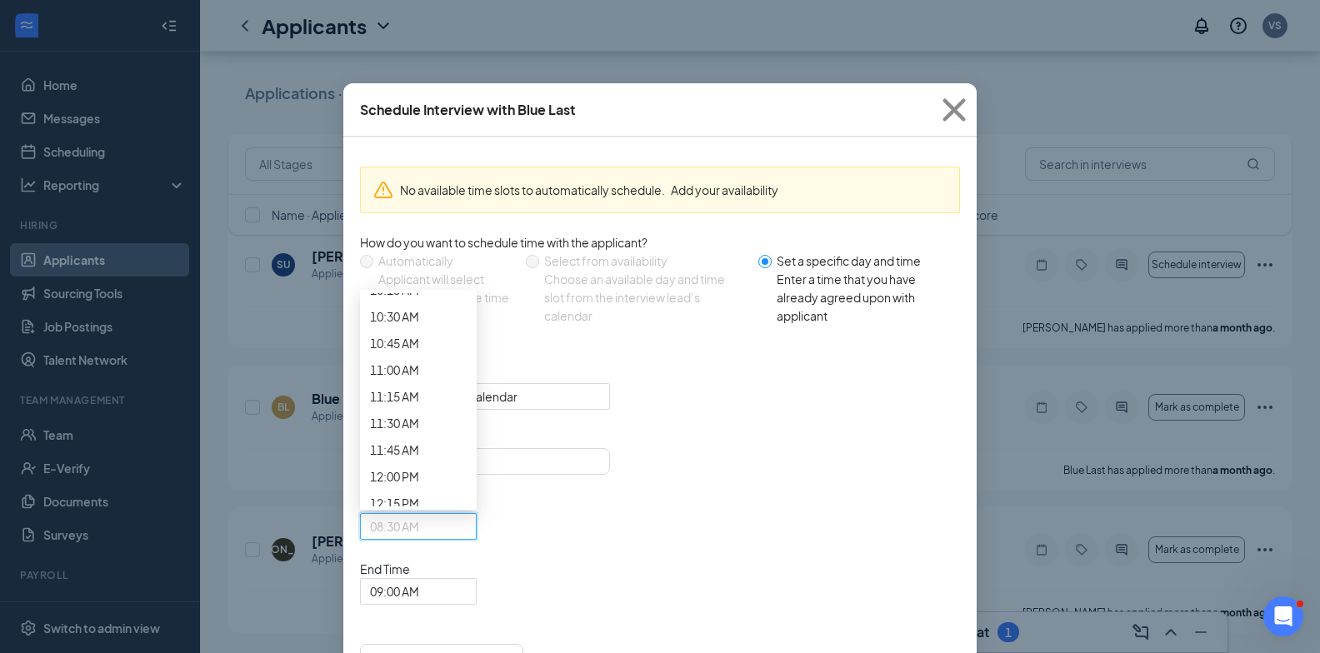
scroll to position [963, 0]
click at [419, 46] on span "06:30 AM" at bounding box center [394, 36] width 49 height 18
click at [452, 579] on span "09:00 AM" at bounding box center [411, 601] width 82 height 45
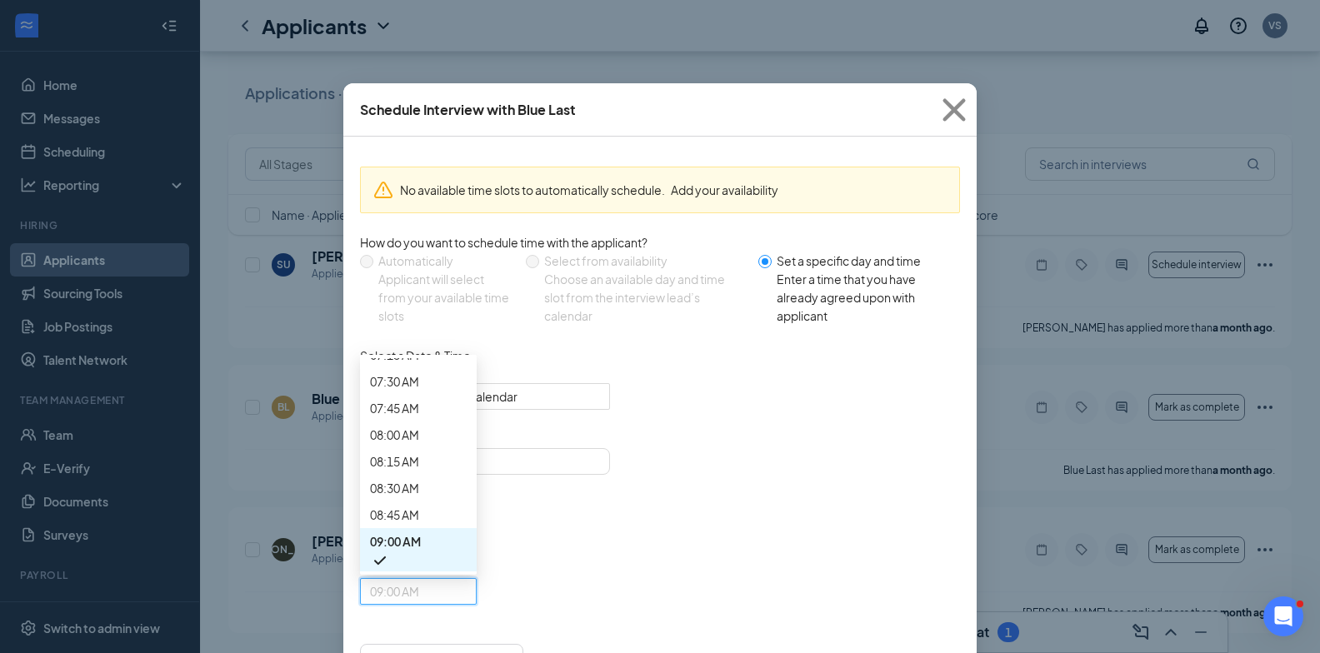
scroll to position [873, 0]
click at [419, 227] on span "06:45 AM" at bounding box center [394, 218] width 49 height 18
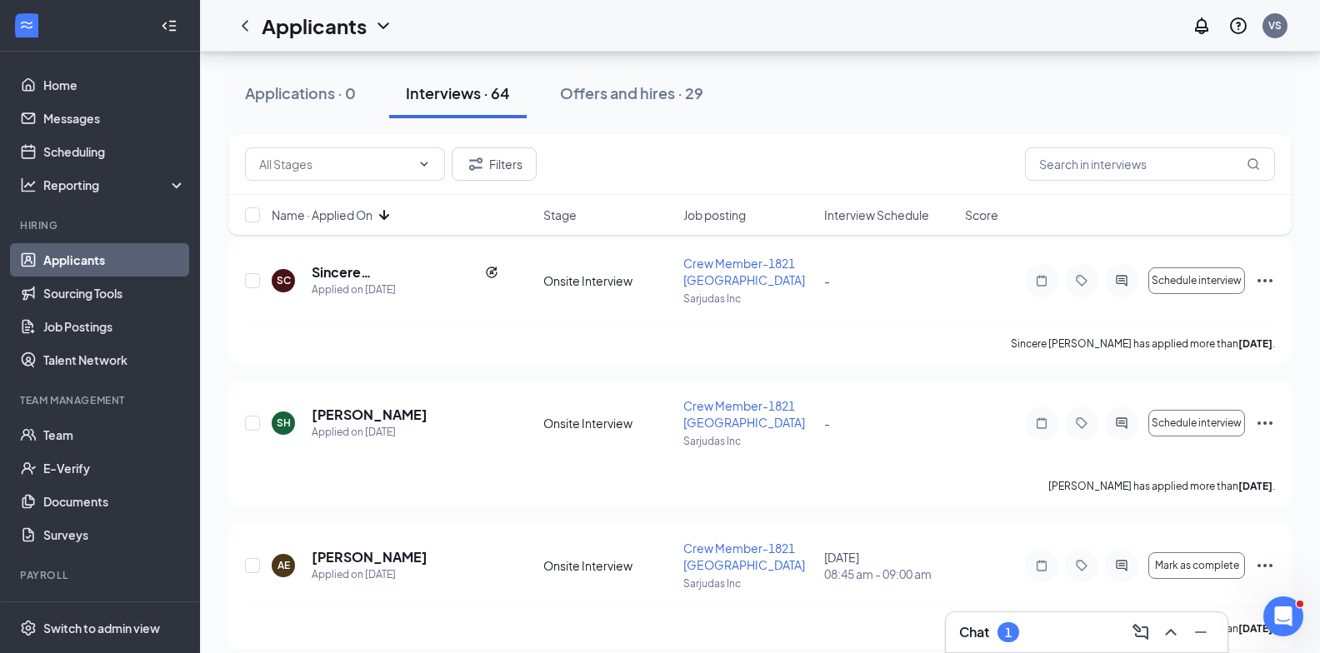
scroll to position [7053, 0]
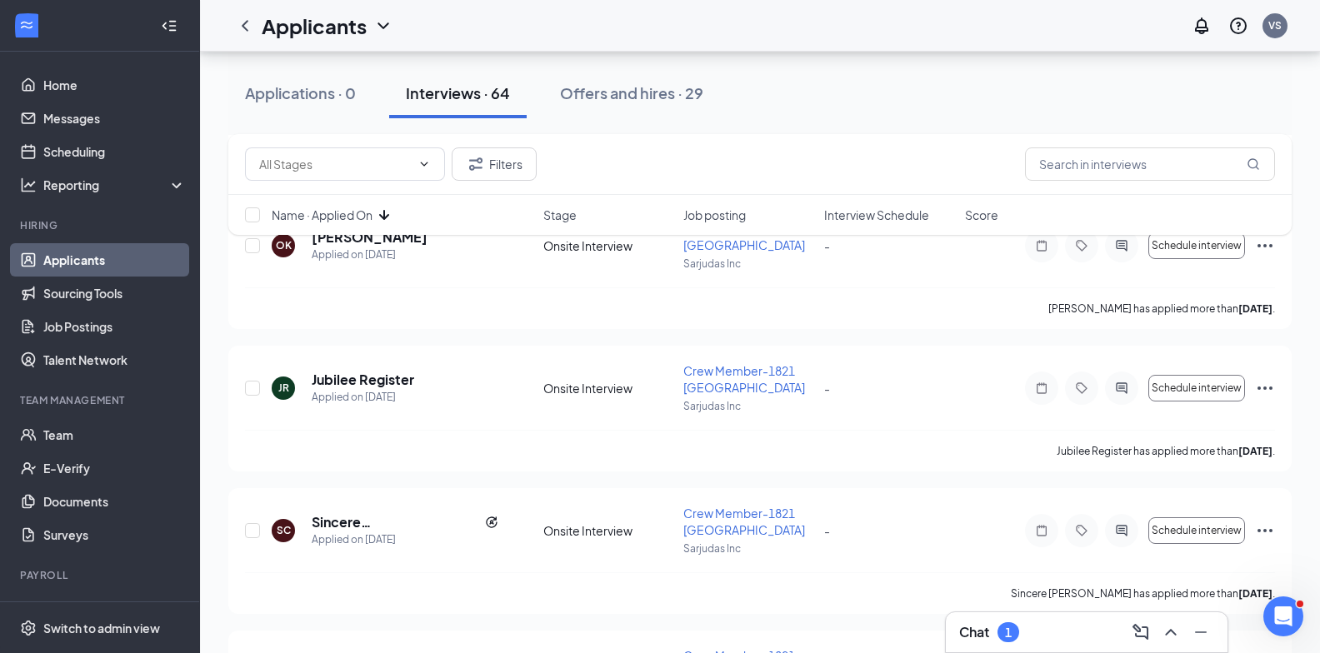
click at [908, 211] on span "Interview Schedule" at bounding box center [876, 215] width 105 height 17
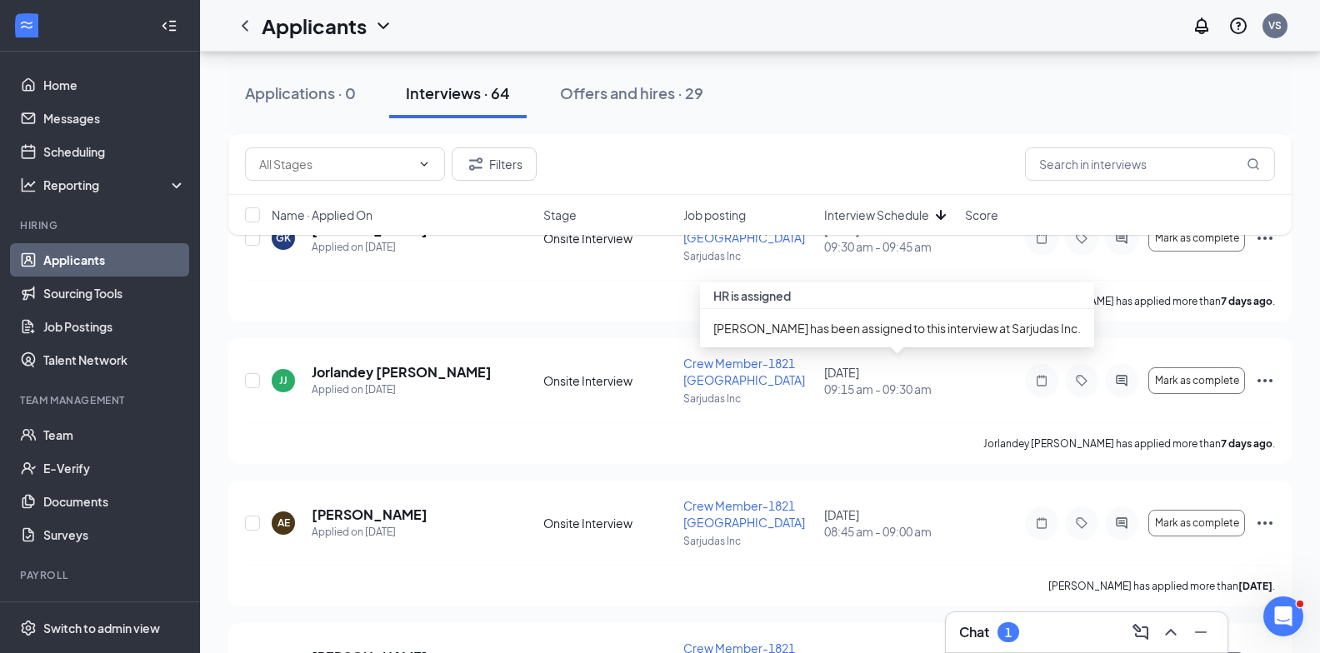
scroll to position [2618, 0]
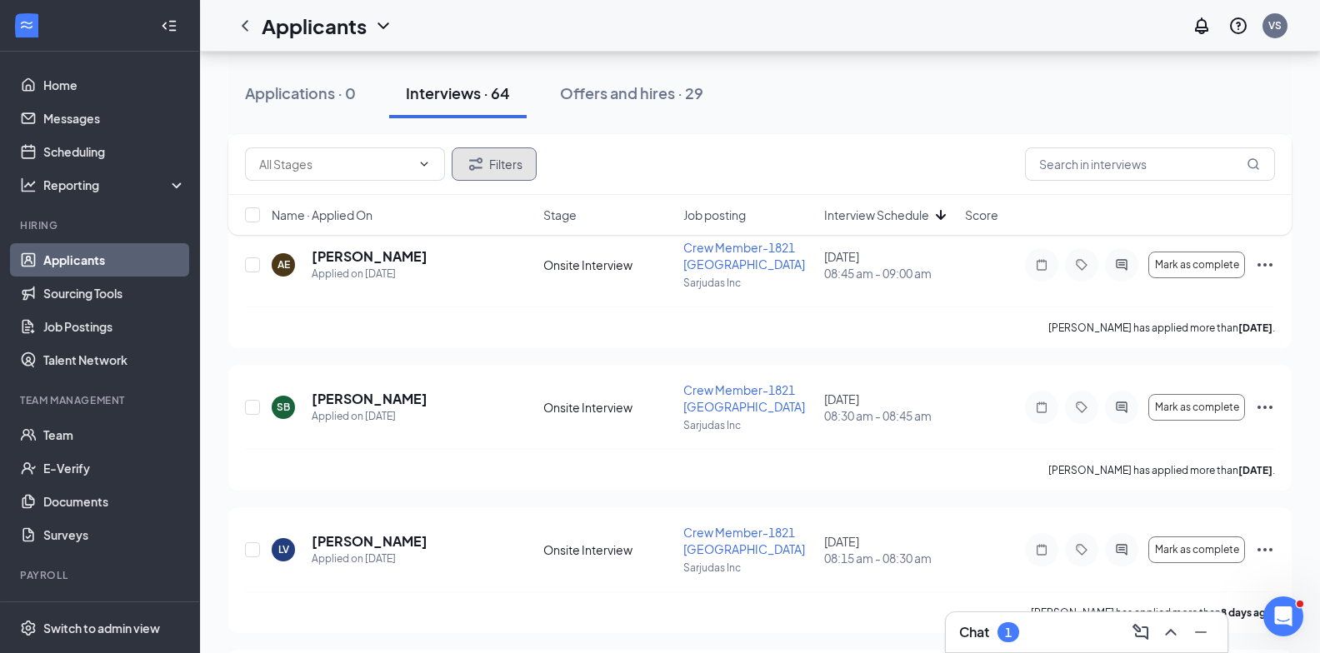
click at [526, 164] on button "Filters" at bounding box center [494, 163] width 85 height 33
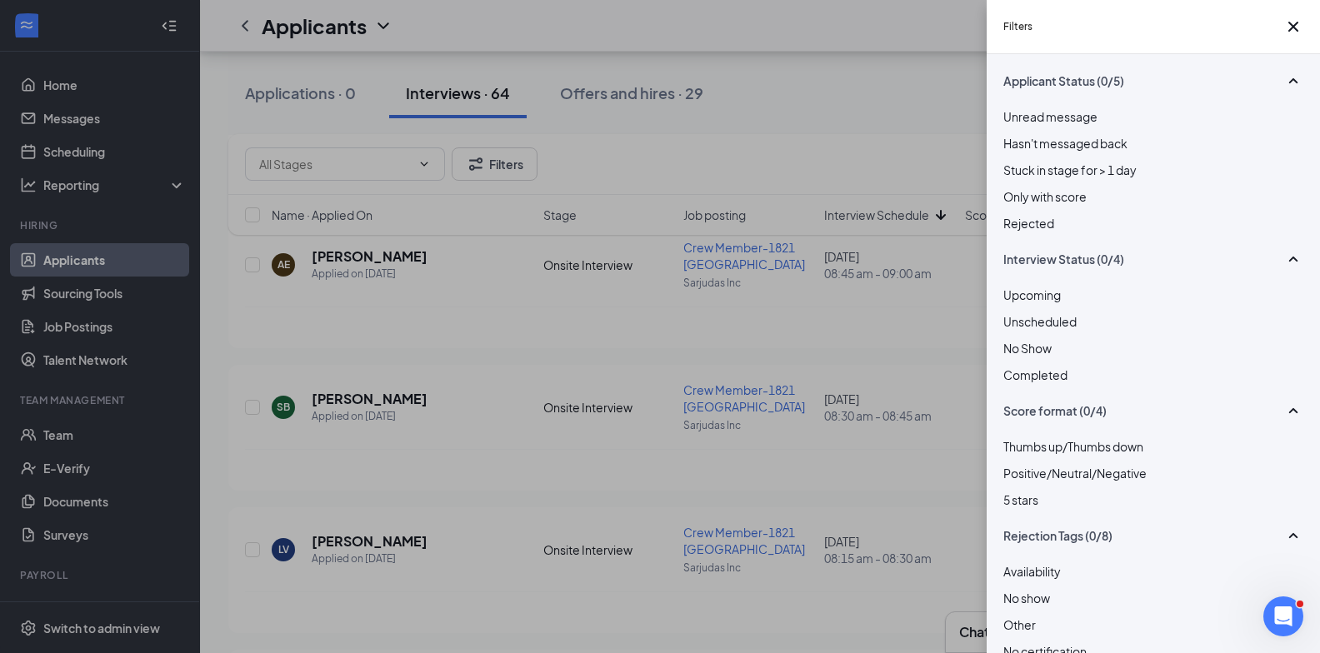
click at [1011, 312] on div at bounding box center [1153, 312] width 300 height 0
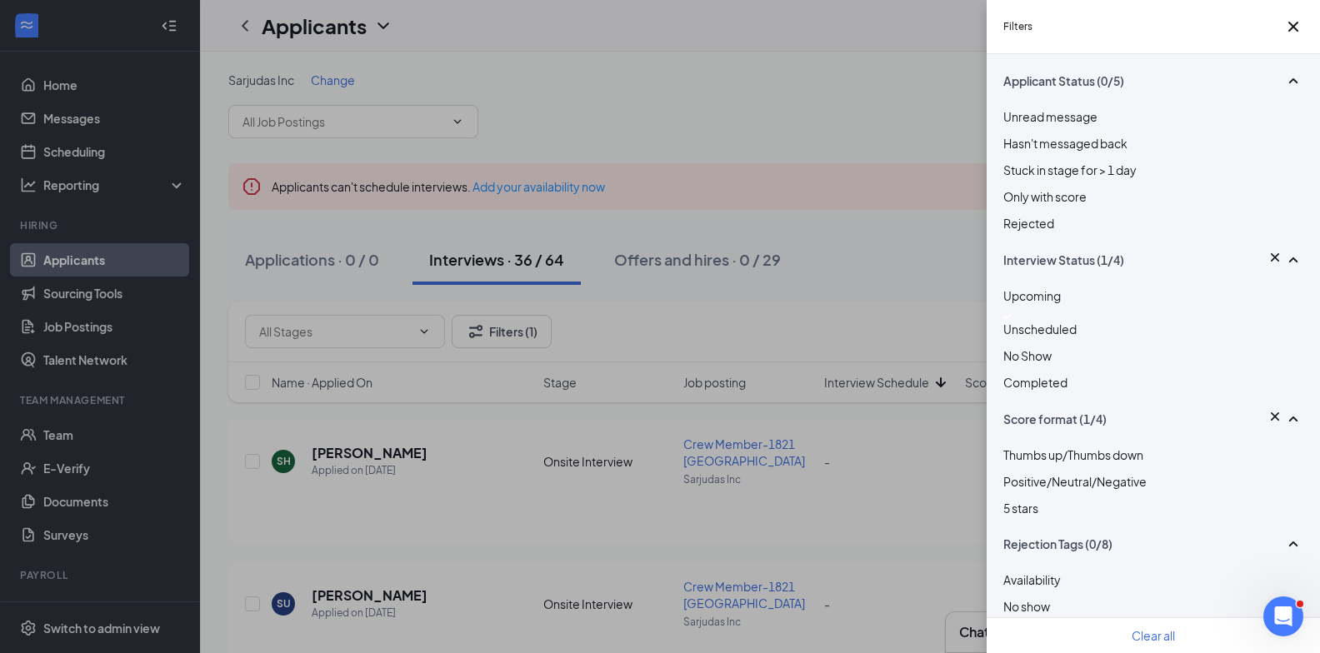
click at [874, 143] on div "Filters Applicant Status (0/5) Unread message Hasn't messaged back Stuck in sta…" at bounding box center [660, 326] width 1320 height 653
click at [1290, 27] on icon "Cross" at bounding box center [1293, 27] width 20 height 20
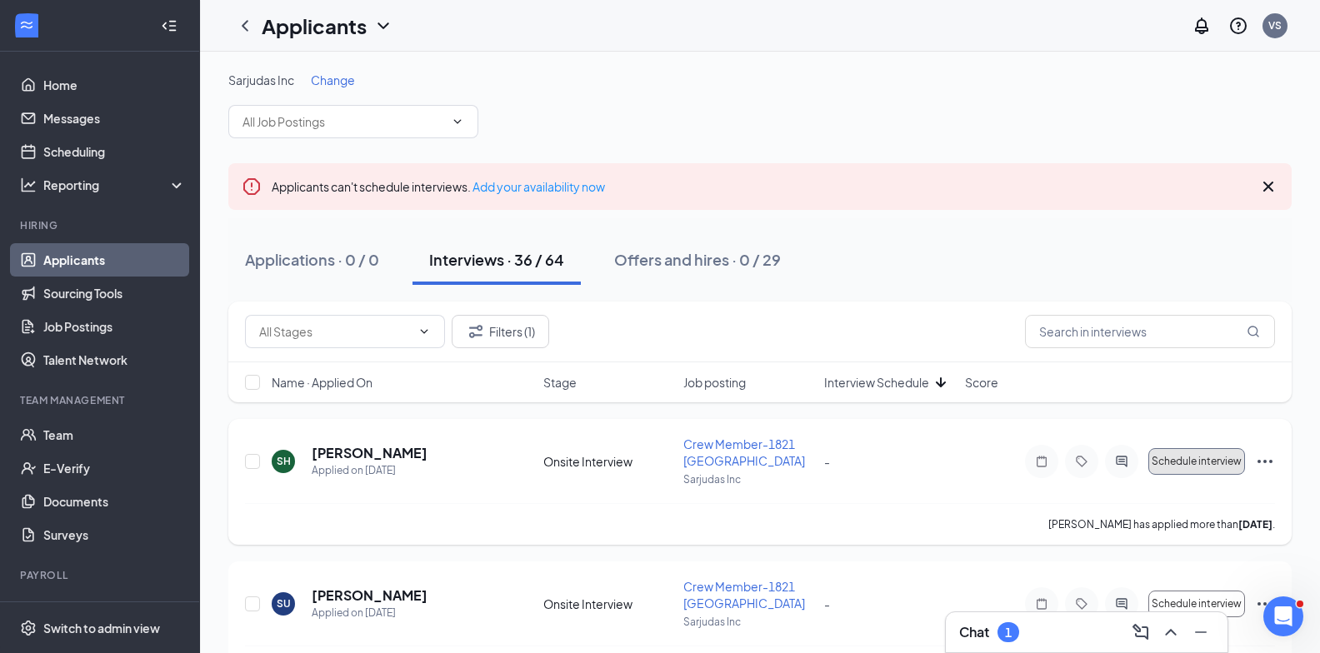
click at [1188, 460] on span "Schedule interview" at bounding box center [1196, 462] width 90 height 12
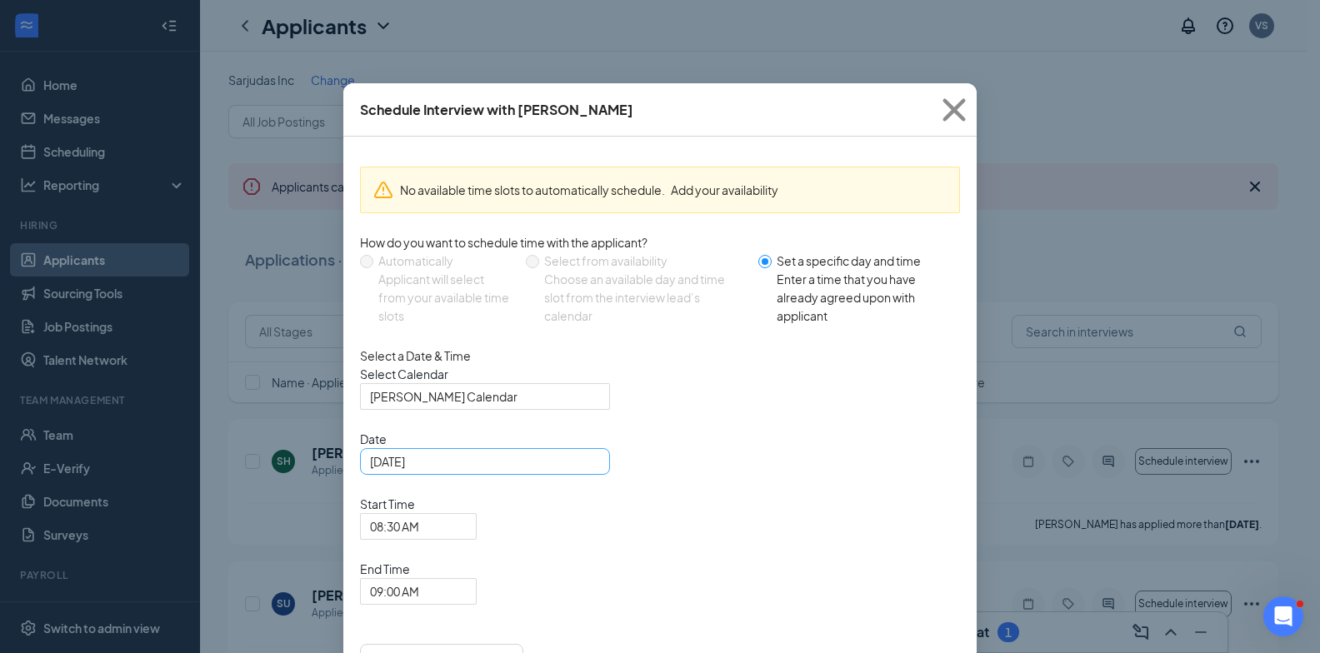
click at [591, 471] on div "Aug 27, 2025" at bounding box center [485, 461] width 230 height 18
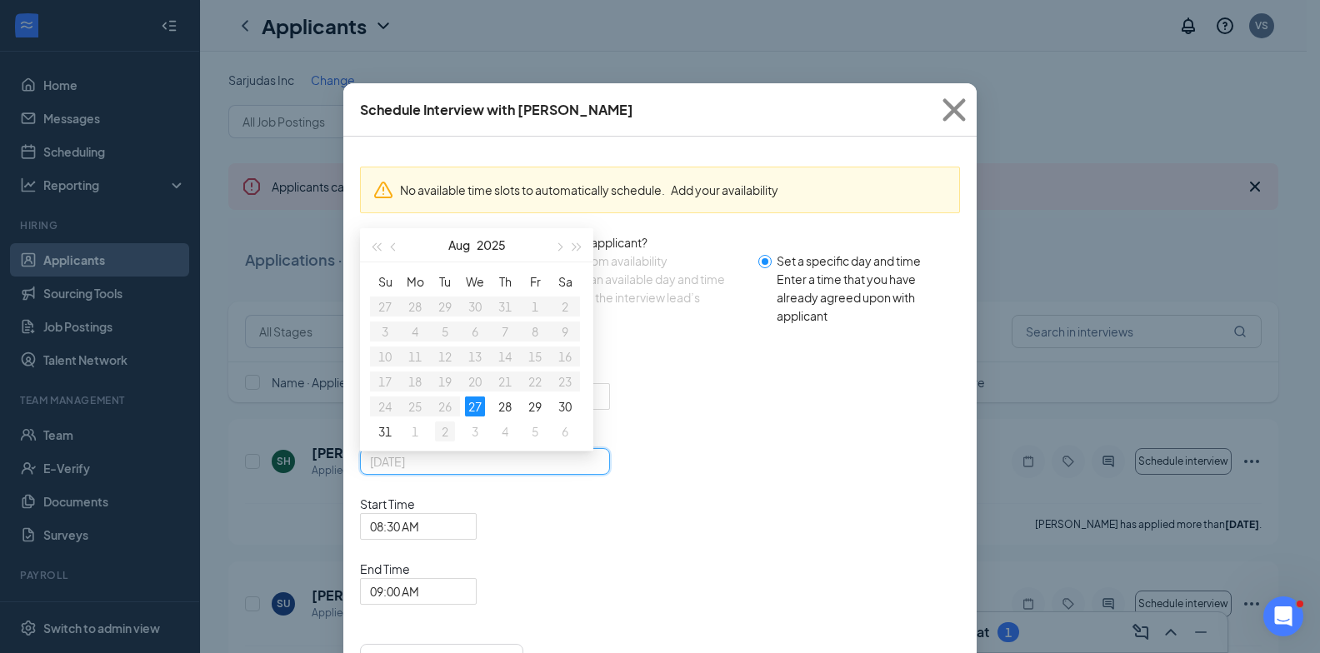
type input "Sep 2, 2025"
click at [442, 442] on div "2" at bounding box center [445, 432] width 20 height 20
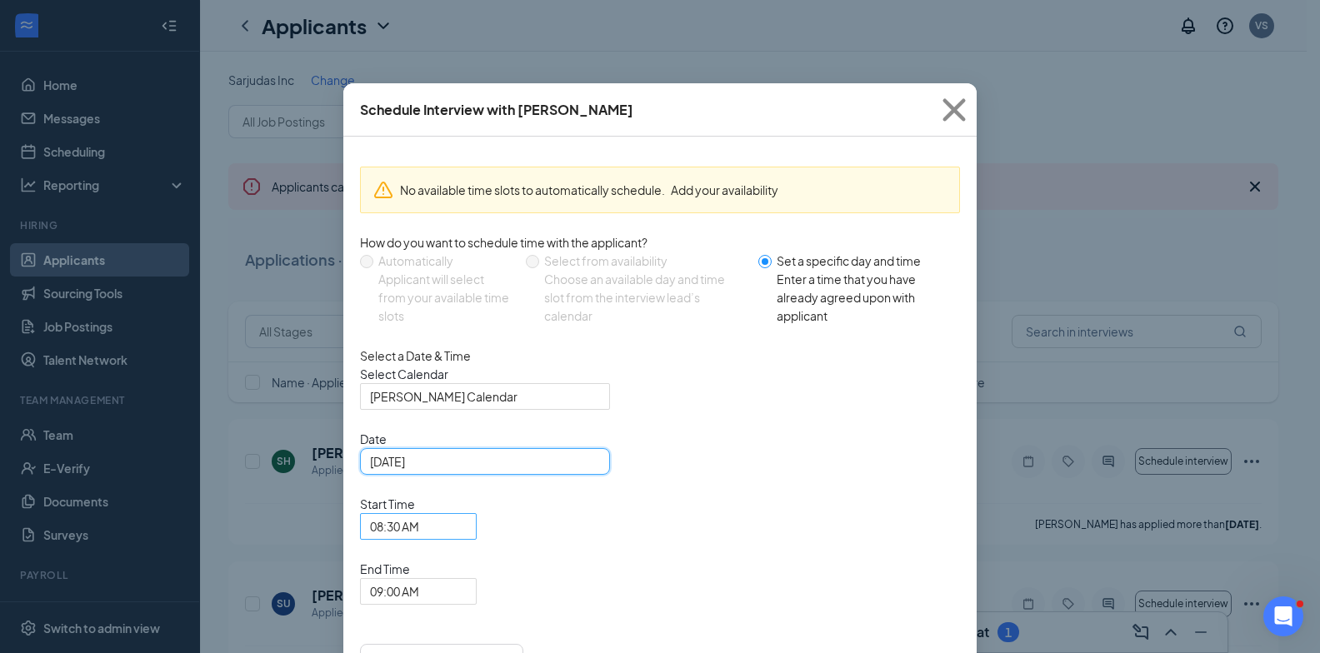
click at [467, 514] on span "08:30 AM" at bounding box center [418, 526] width 97 height 25
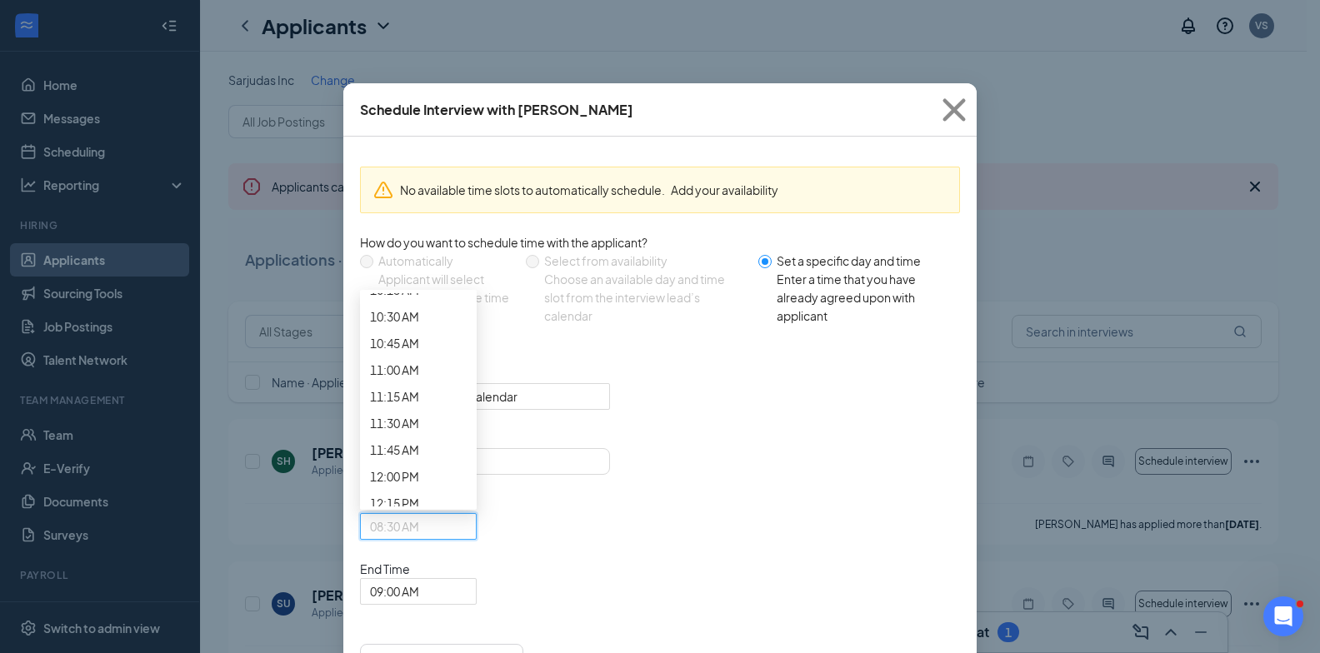
scroll to position [1046, 0]
click at [419, 16] on span "07:00 AM" at bounding box center [394, 7] width 49 height 18
click at [452, 579] on span "09:00 AM" at bounding box center [411, 601] width 82 height 45
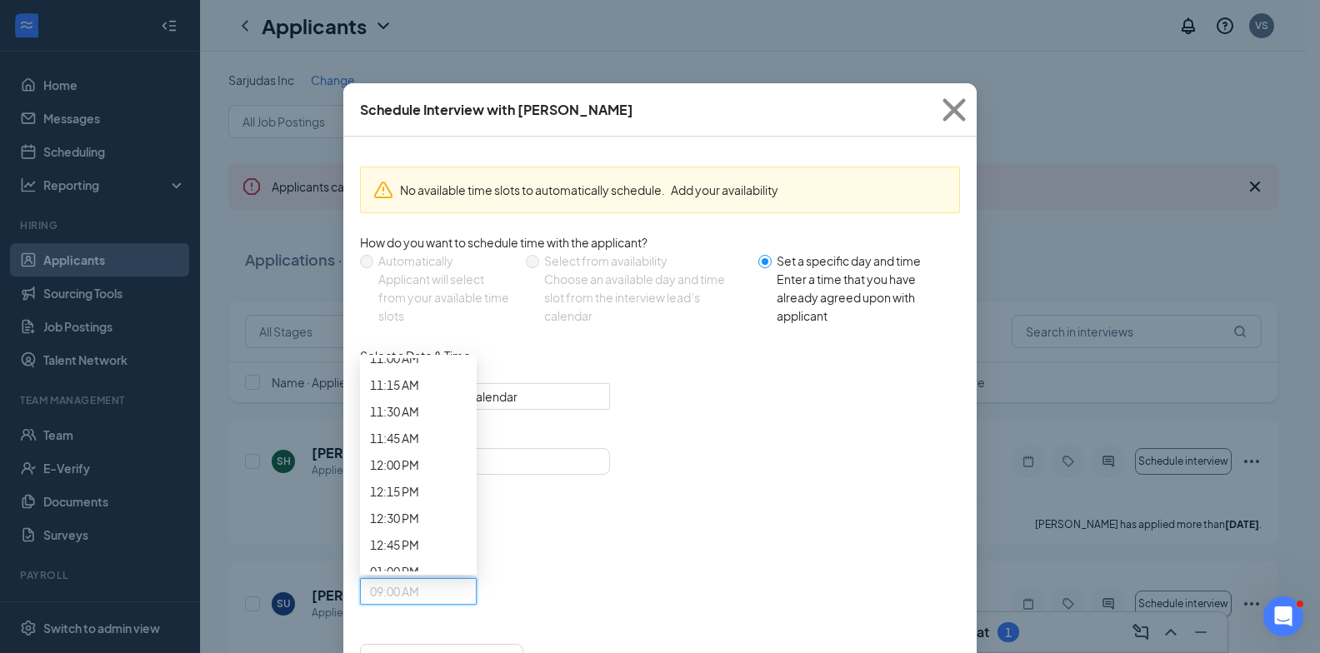
scroll to position [1040, 0]
click at [477, 118] on div "07:15 AM" at bounding box center [418, 105] width 117 height 27
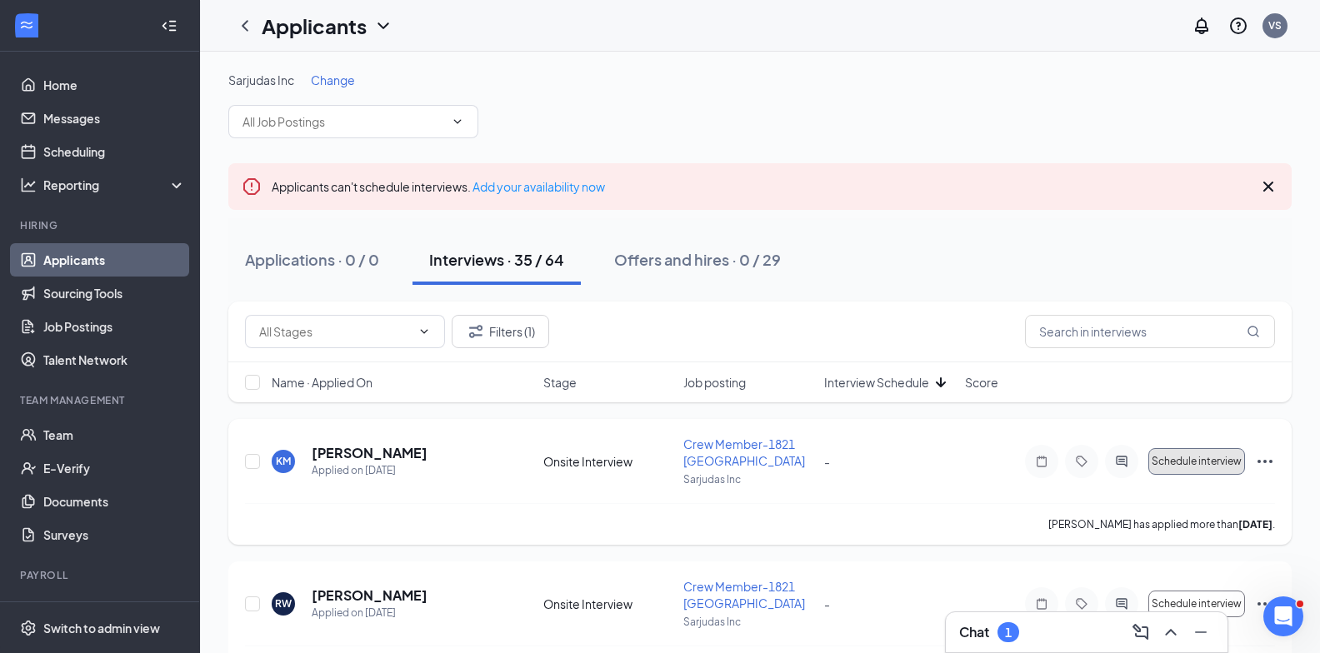
click at [1225, 461] on span "Schedule interview" at bounding box center [1196, 462] width 90 height 12
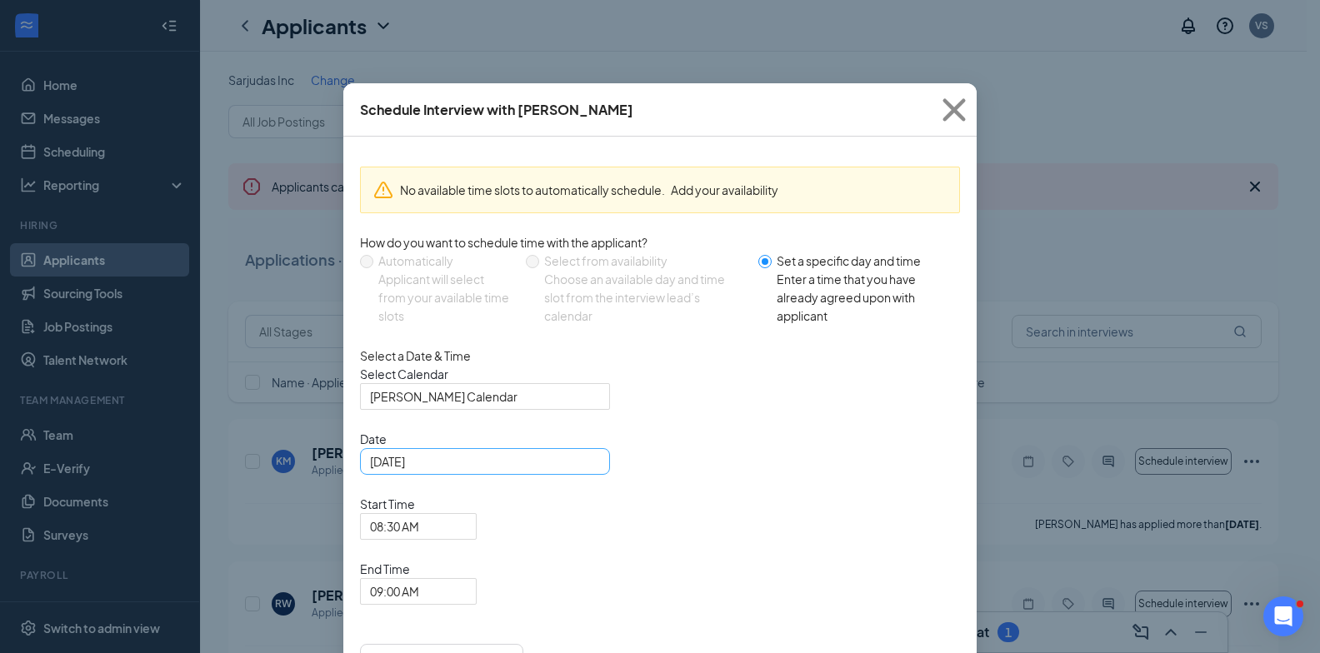
click at [596, 475] on div "Aug 27, 2025" at bounding box center [485, 461] width 250 height 27
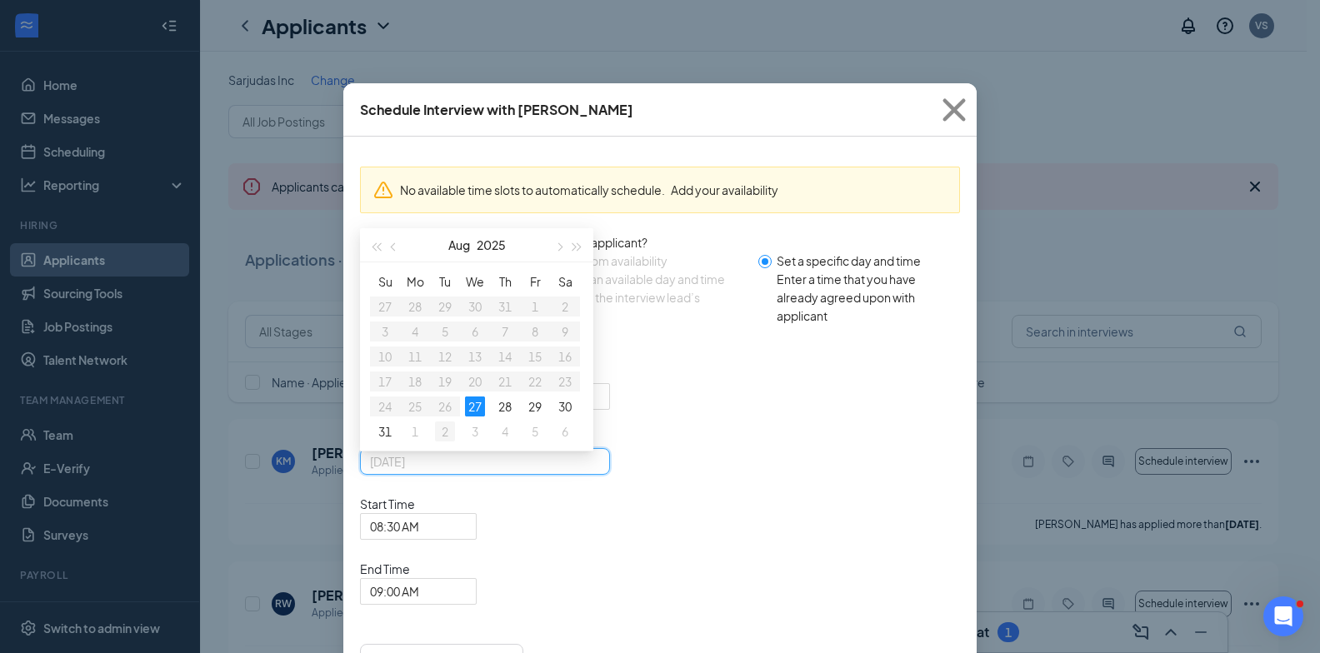
type input "Sep 2, 2025"
click at [437, 442] on div "2" at bounding box center [445, 432] width 20 height 20
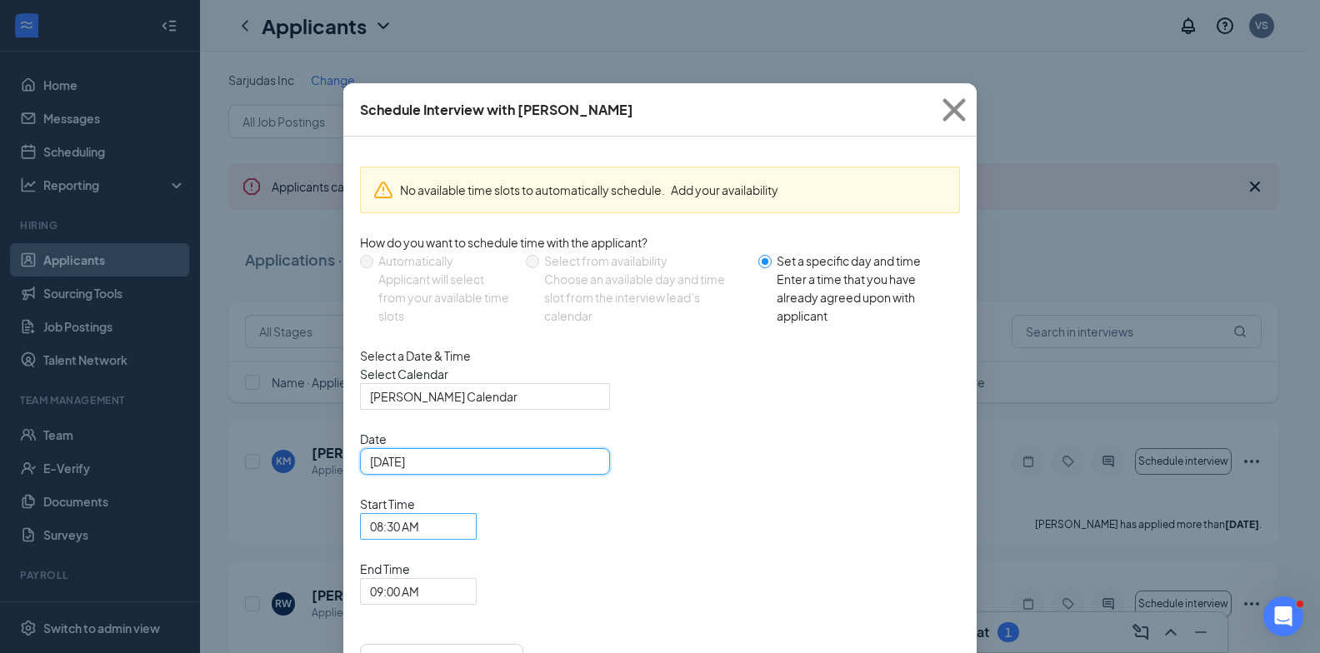
click at [452, 514] on span "08:30 AM" at bounding box center [411, 536] width 82 height 45
click at [467, 514] on span "08:30 AM" at bounding box center [418, 526] width 97 height 25
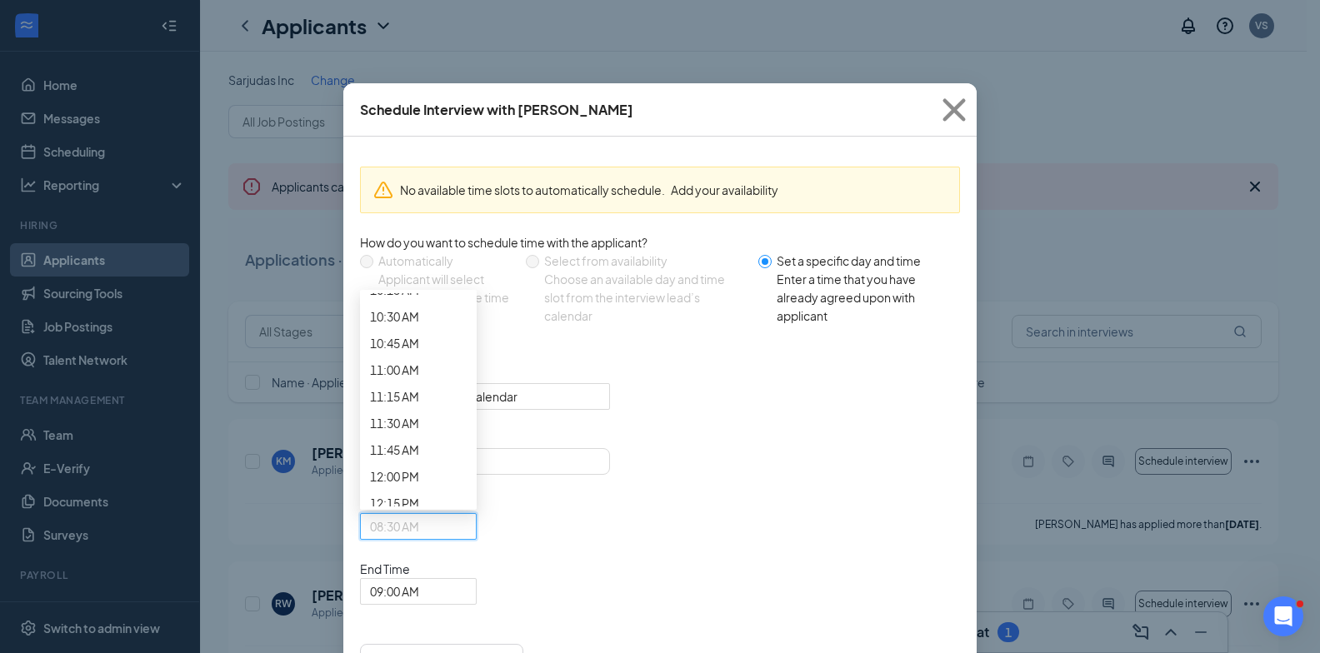
scroll to position [1046, 0]
click at [419, 42] on span "07:15 AM" at bounding box center [394, 33] width 49 height 18
click at [452, 579] on span "09:00 AM" at bounding box center [411, 601] width 82 height 45
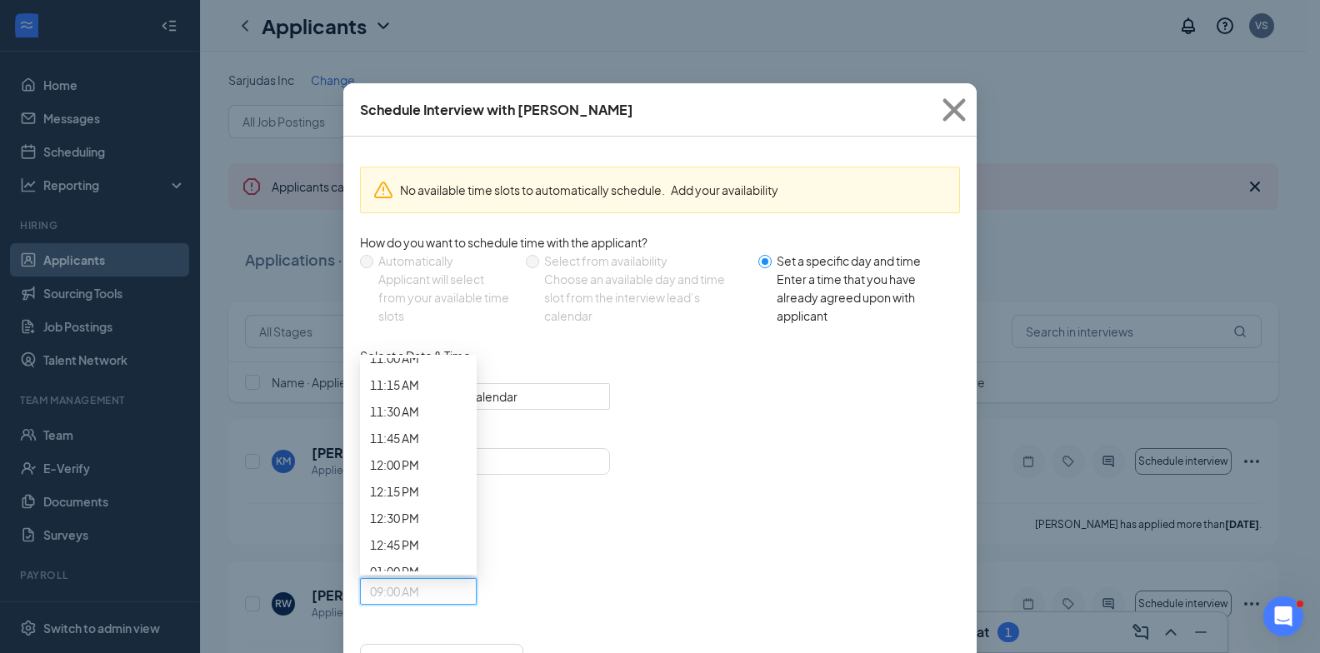
scroll to position [1040, 0]
click at [477, 145] on div "07:30 AM" at bounding box center [418, 131] width 117 height 27
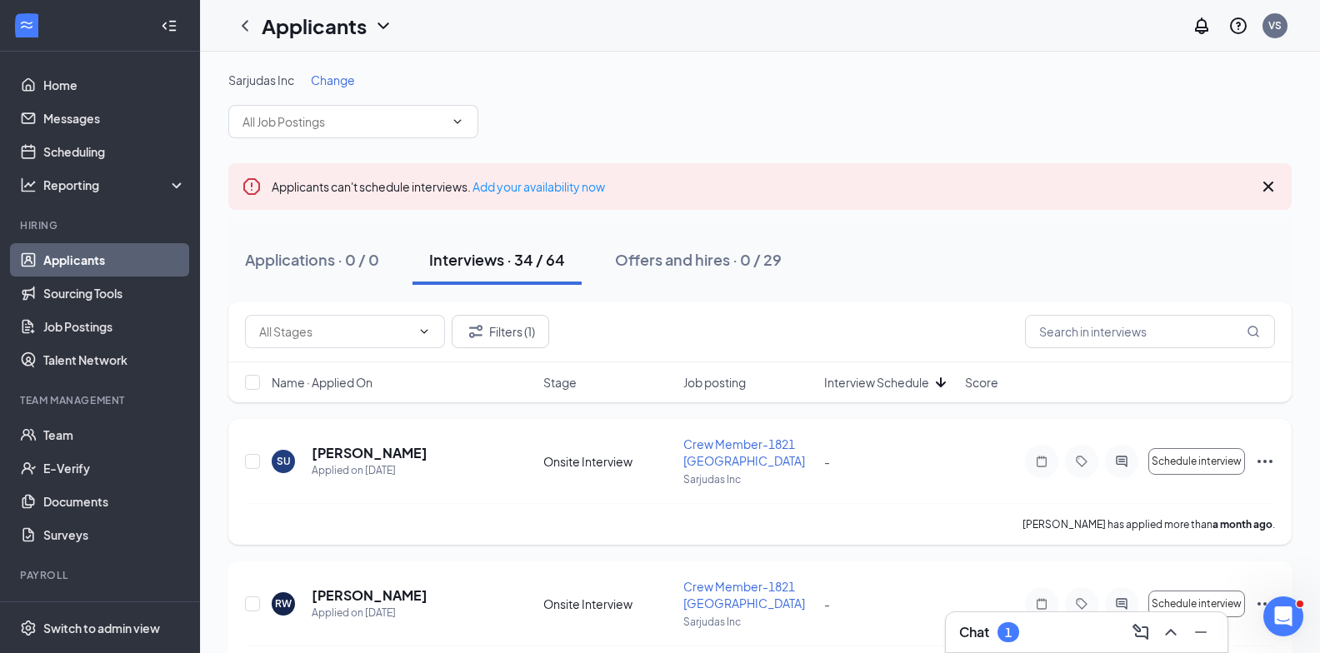
scroll to position [83, 0]
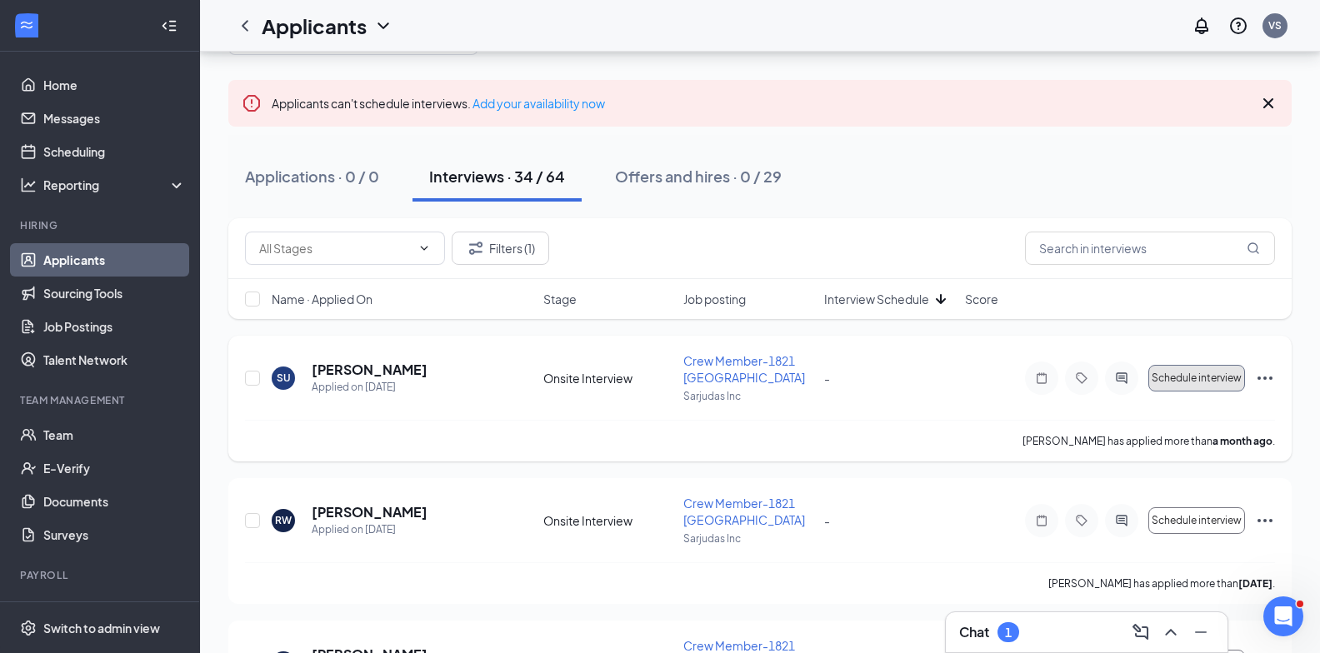
click at [1186, 367] on button "Schedule interview" at bounding box center [1196, 378] width 97 height 27
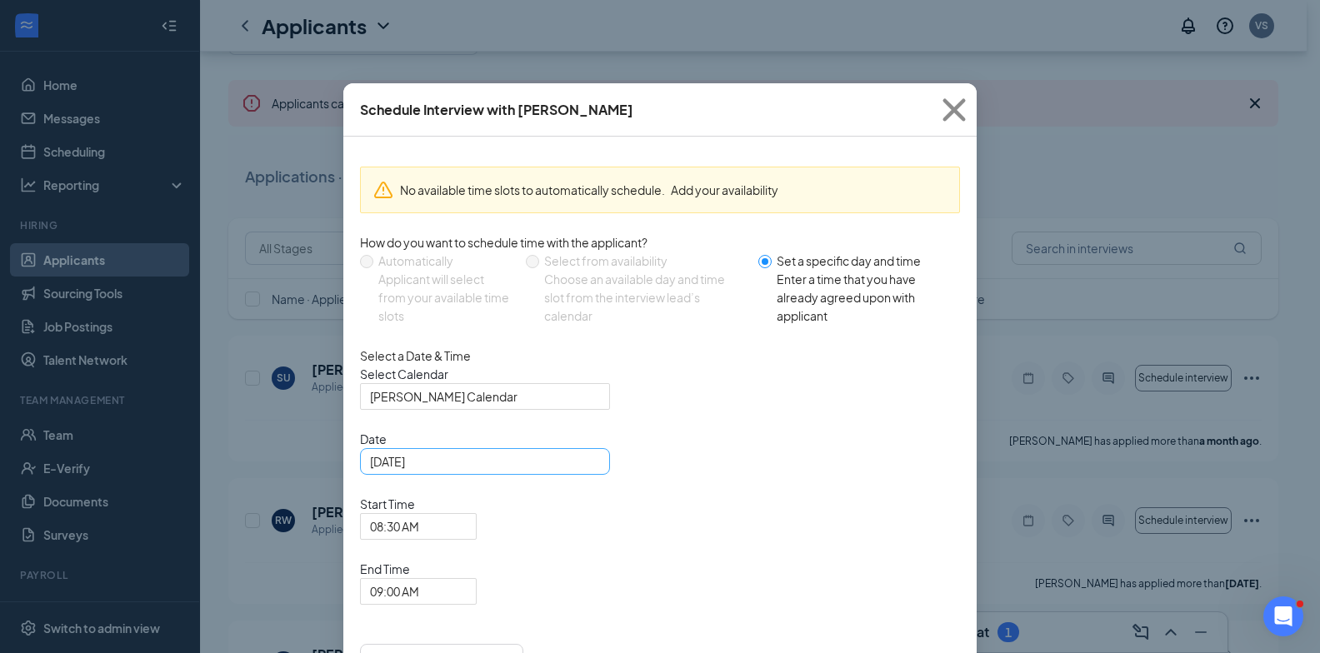
click at [591, 471] on div "Aug 27, 2025" at bounding box center [485, 461] width 230 height 18
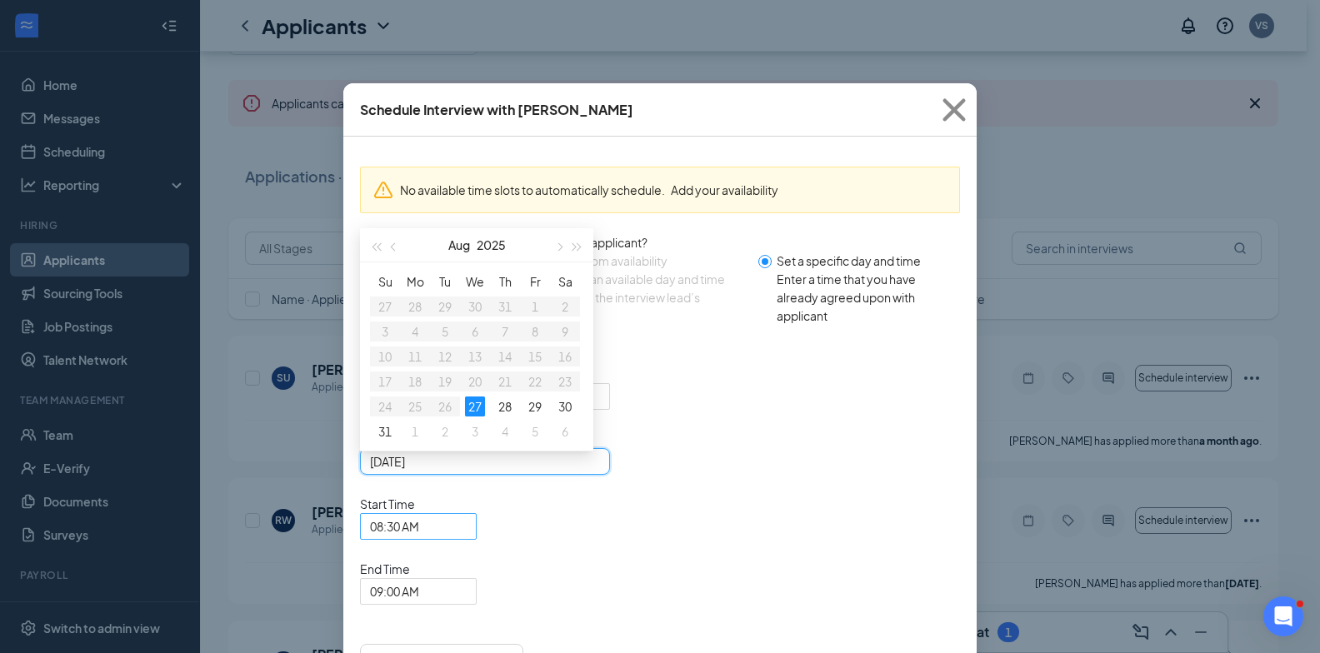
click at [419, 514] on span "08:30 AM" at bounding box center [394, 526] width 49 height 25
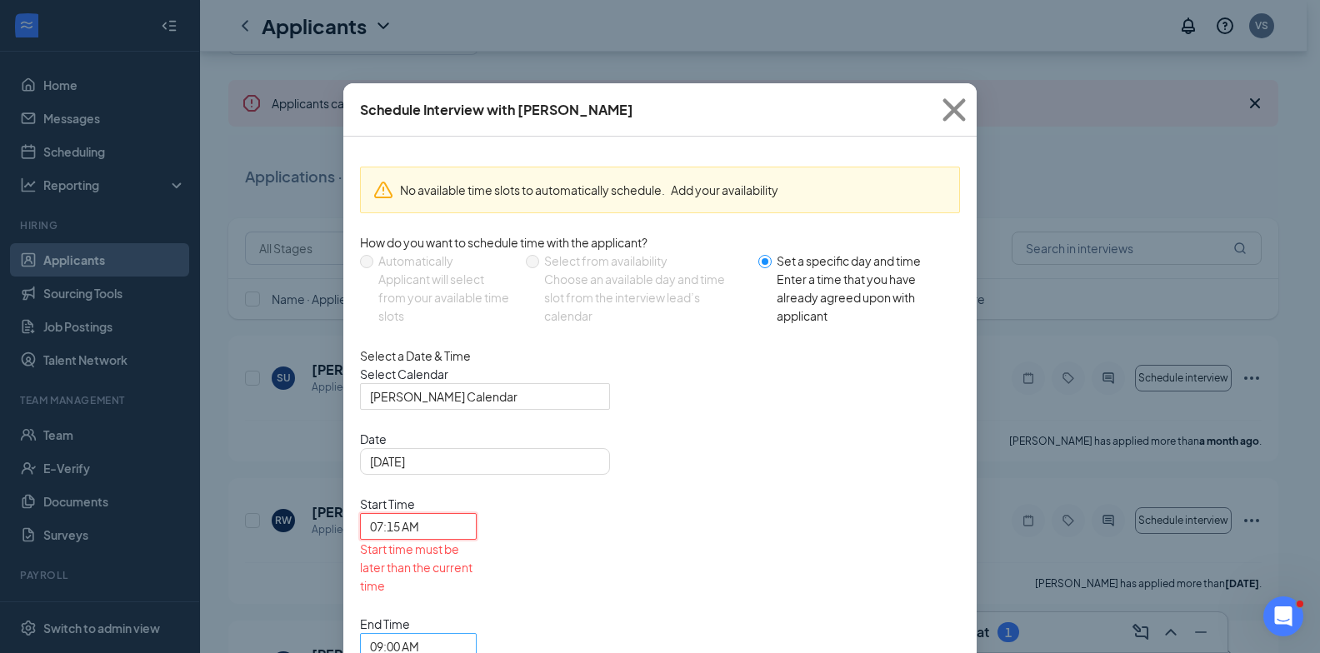
click at [452, 634] on span "09:00 AM" at bounding box center [411, 656] width 82 height 45
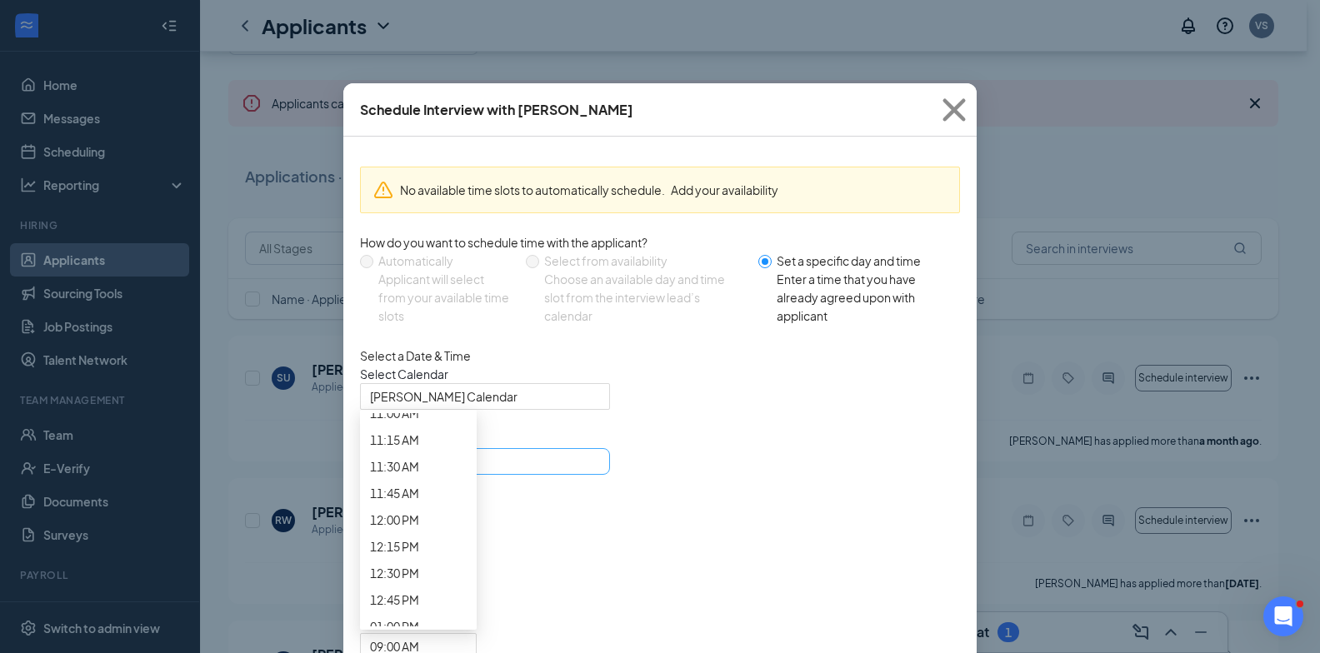
click at [582, 471] on div "Aug 27, 2025" at bounding box center [485, 461] width 230 height 18
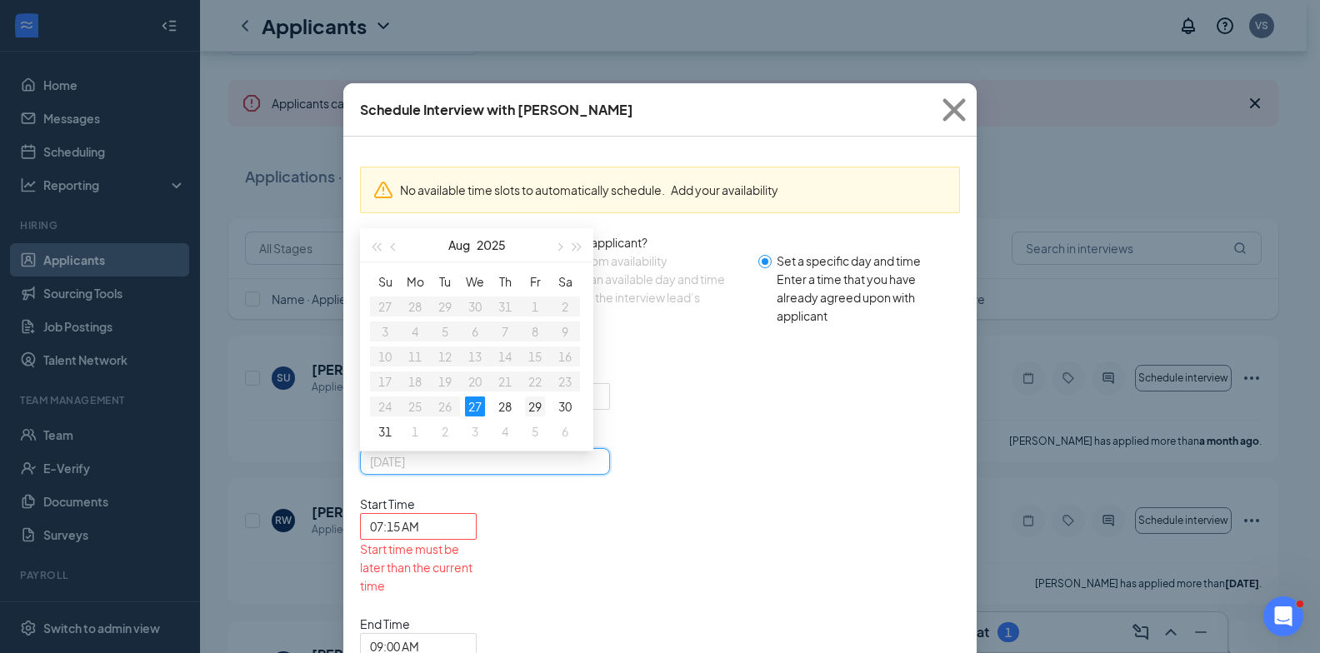
type input "Aug 29, 2025"
click at [535, 417] on div "29" at bounding box center [535, 407] width 20 height 20
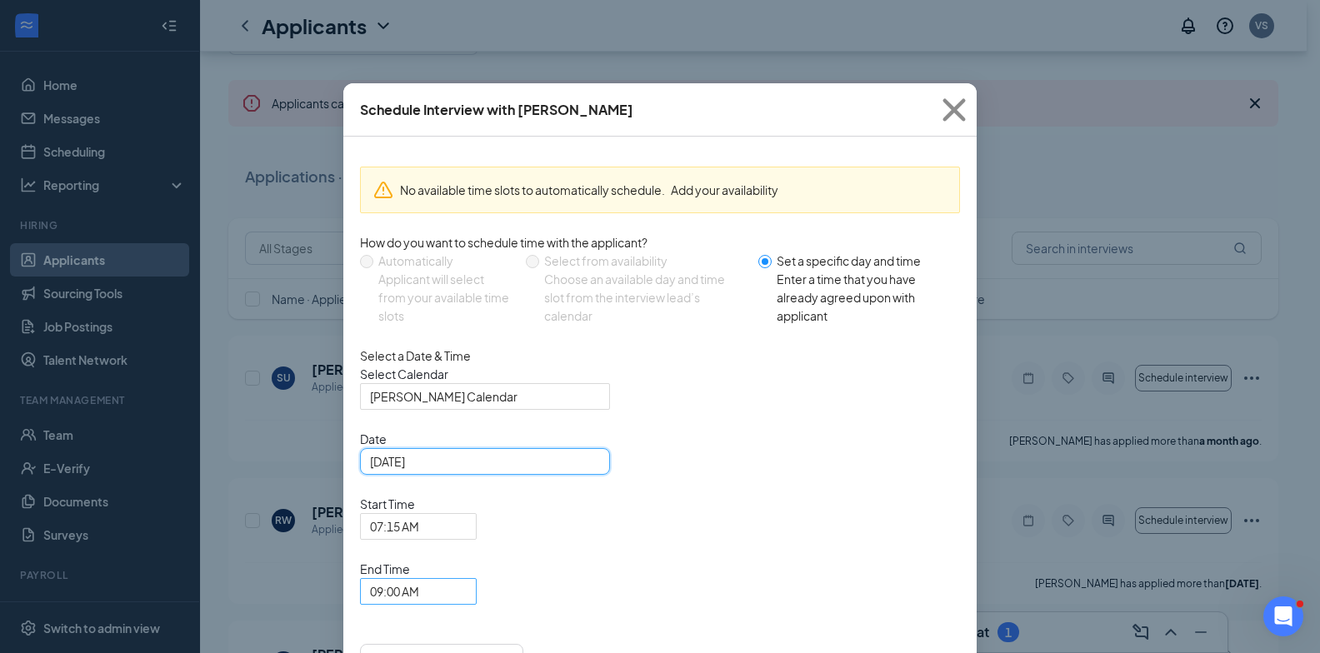
click at [419, 579] on span "09:00 AM" at bounding box center [394, 591] width 49 height 25
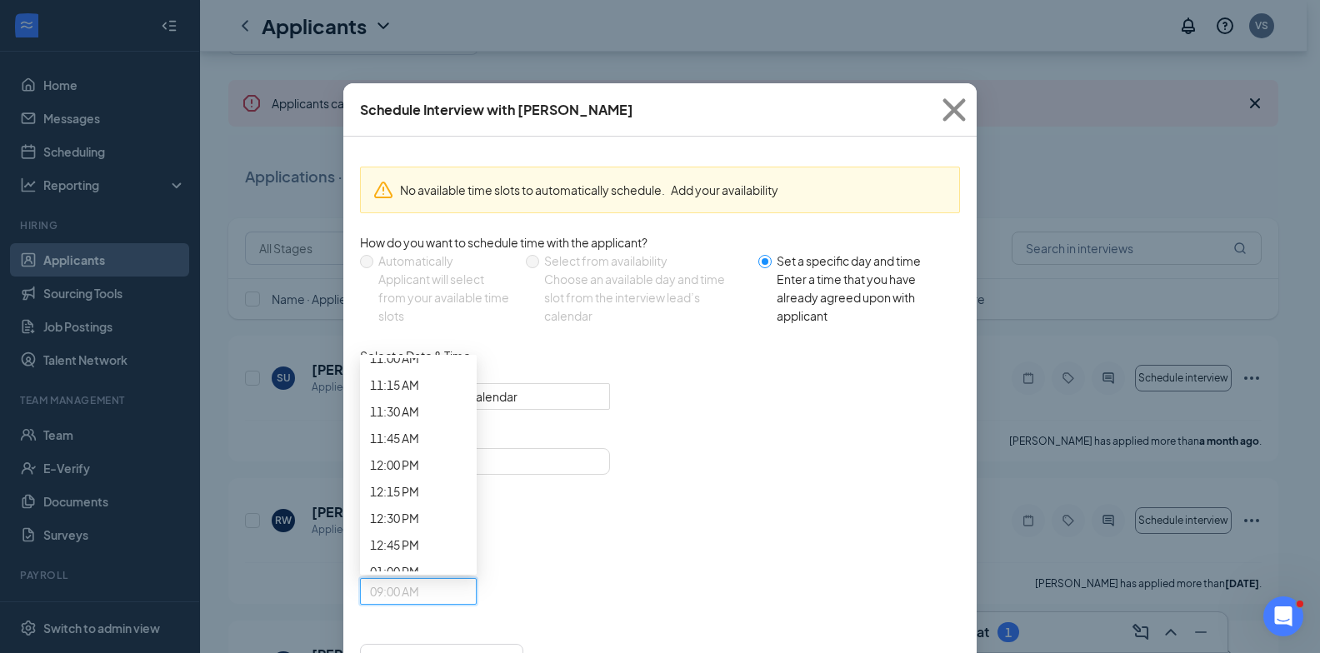
scroll to position [1040, 0]
click at [419, 141] on span "07:30 AM" at bounding box center [394, 131] width 49 height 18
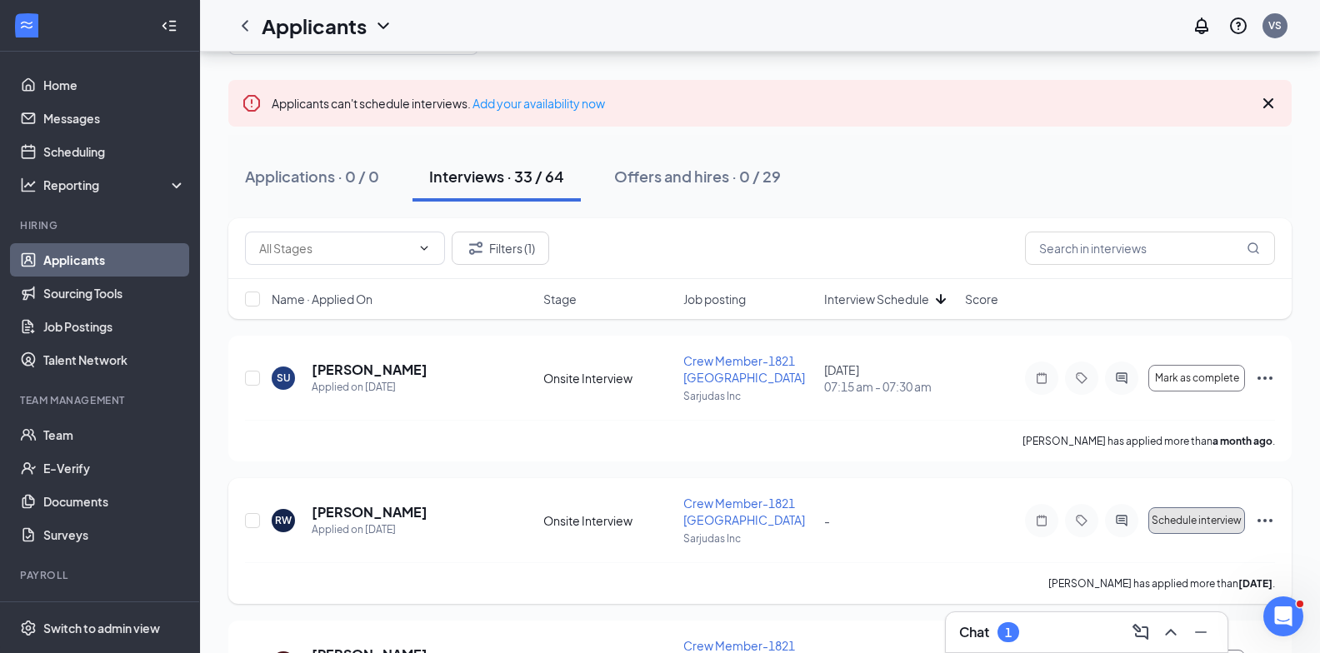
click at [1210, 521] on span "Schedule interview" at bounding box center [1196, 521] width 90 height 12
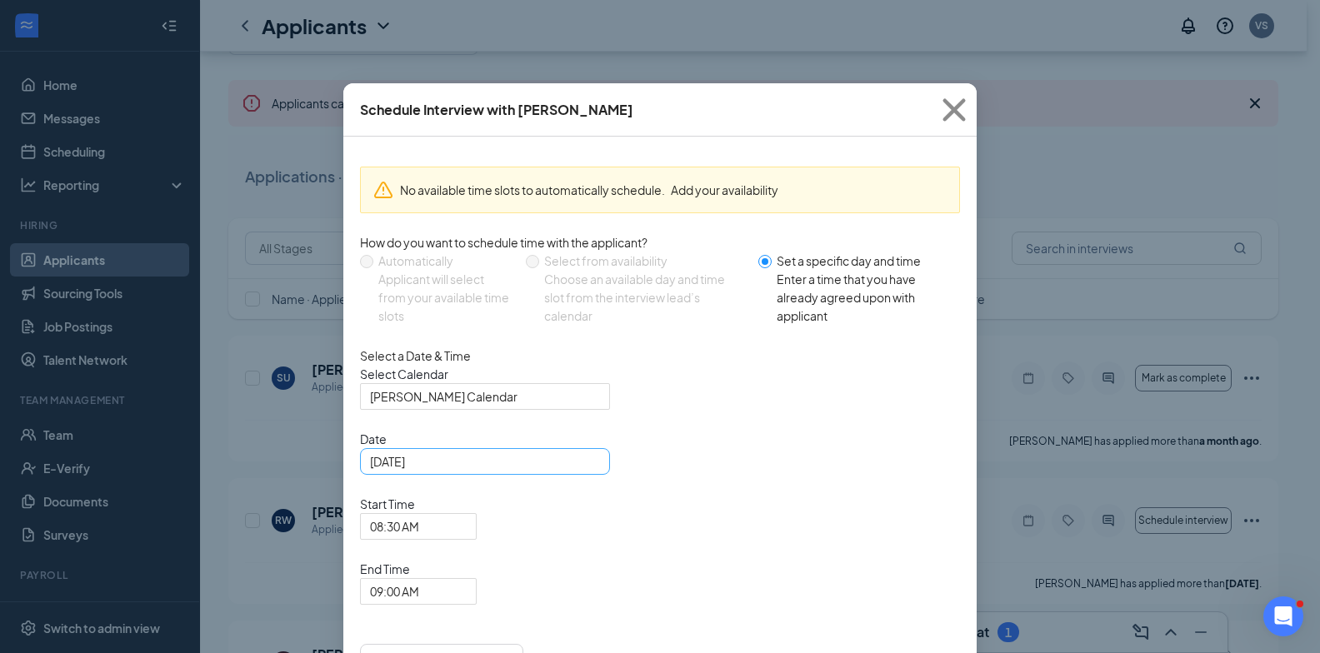
click at [588, 471] on div "Aug 27, 2025" at bounding box center [485, 461] width 230 height 18
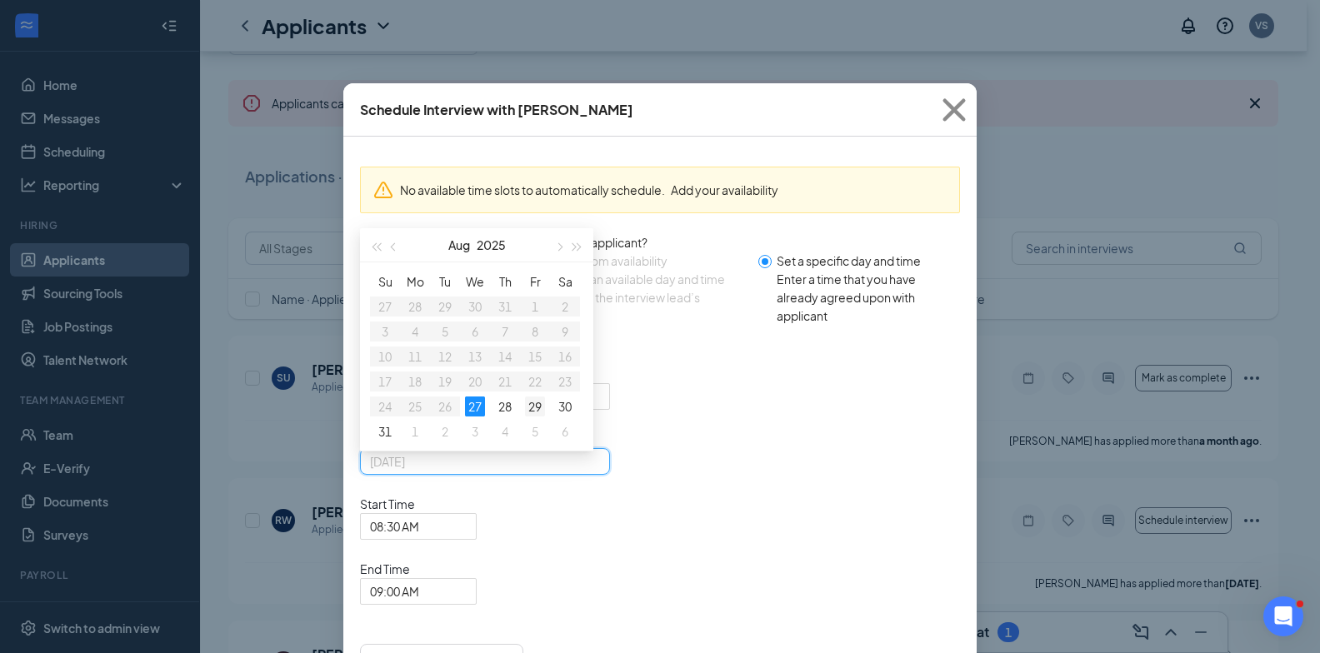
type input "Aug 29, 2025"
click at [533, 417] on div "29" at bounding box center [535, 407] width 20 height 20
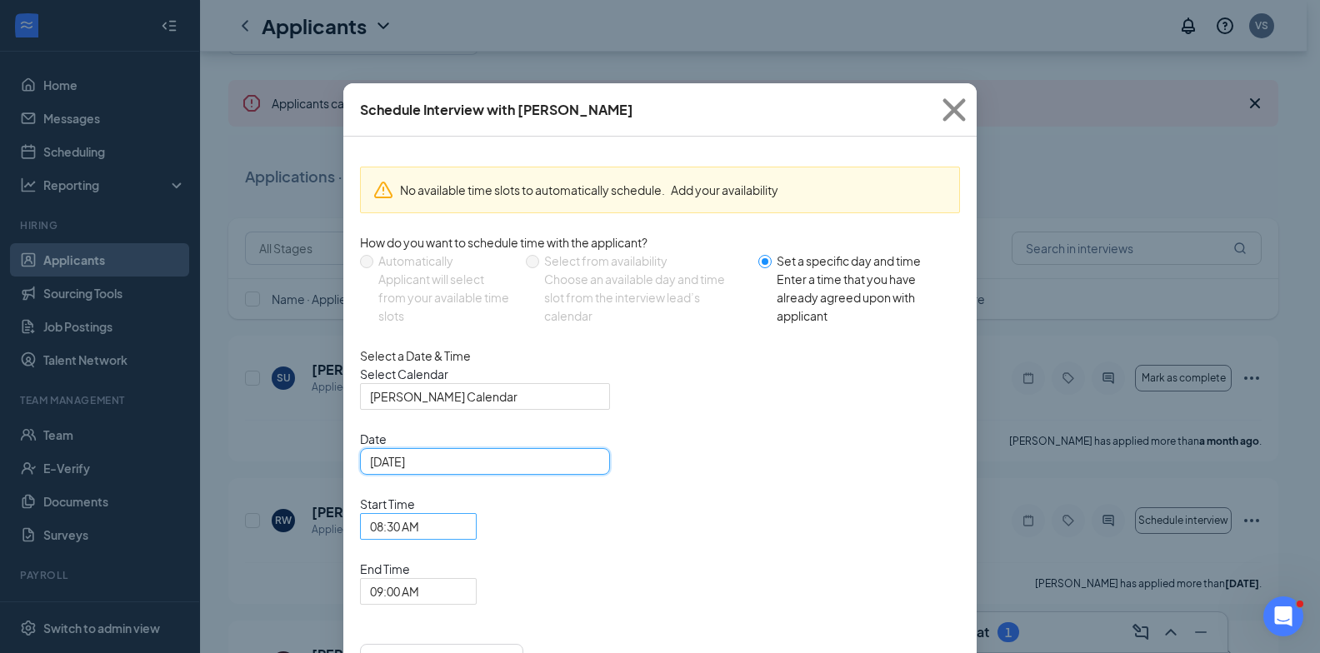
click at [452, 514] on span "08:30 AM" at bounding box center [411, 536] width 82 height 45
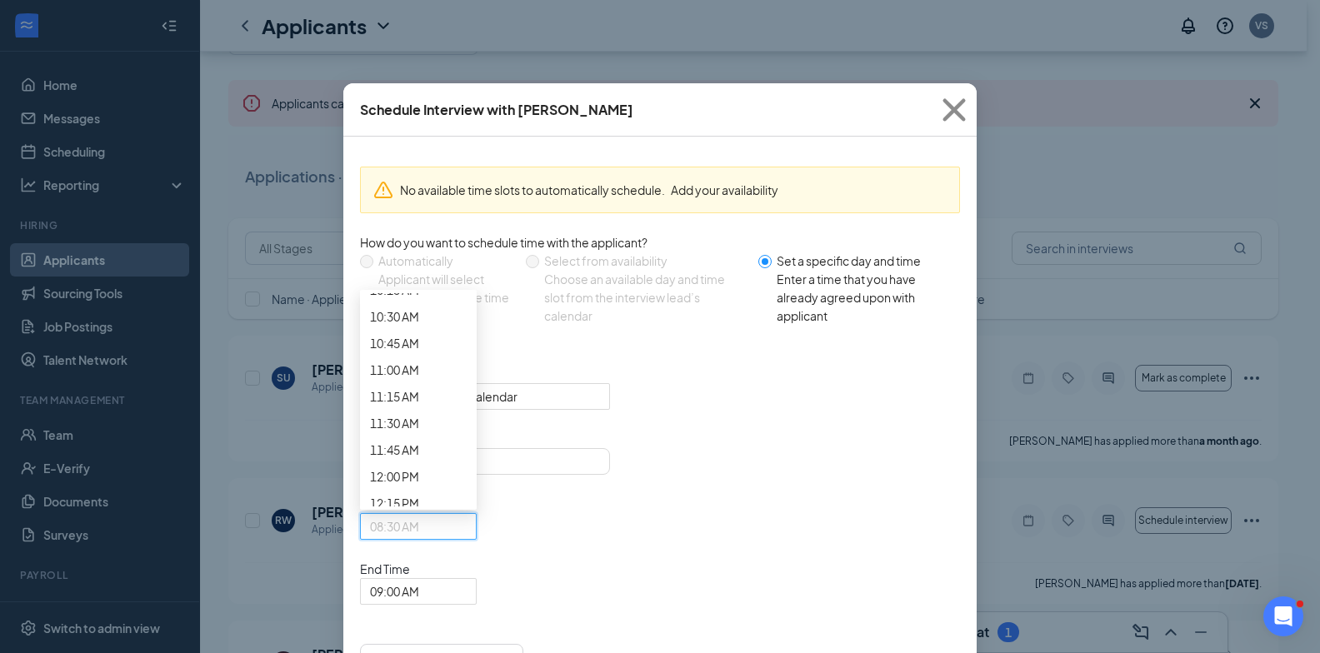
click at [452, 579] on span "09:00 AM" at bounding box center [411, 601] width 82 height 45
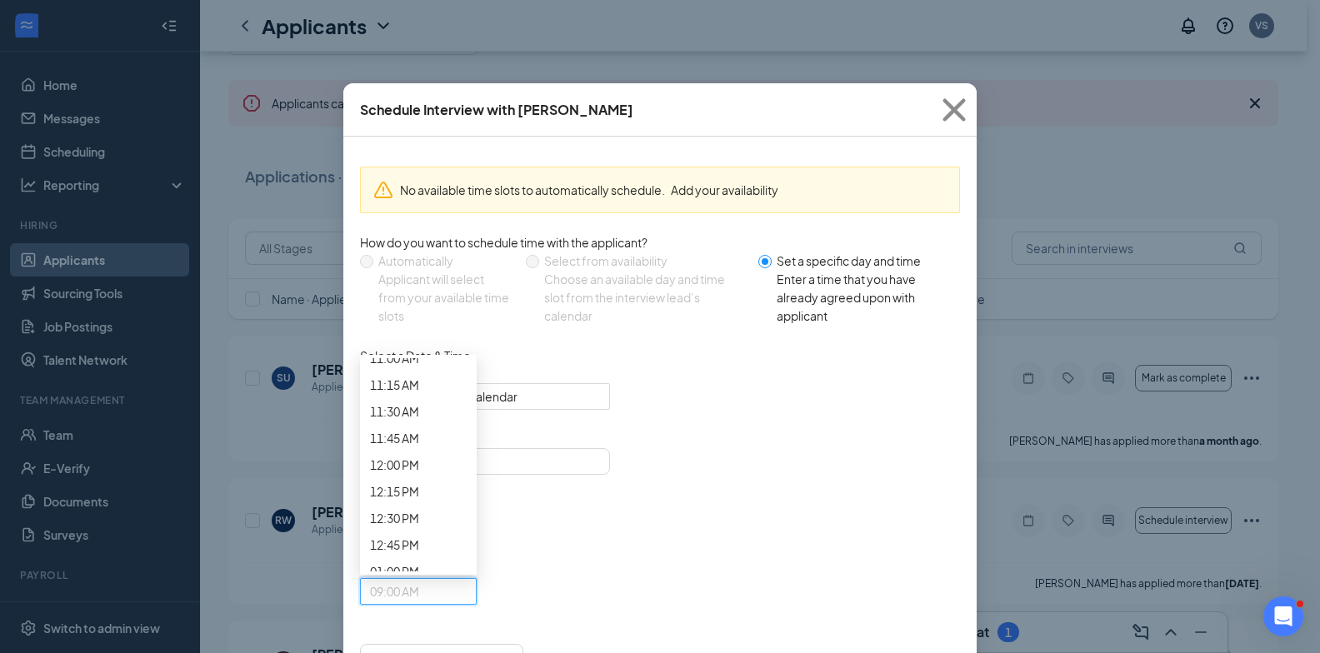
scroll to position [1040, 0]
click at [419, 167] on span "07:45 AM" at bounding box center [394, 158] width 49 height 18
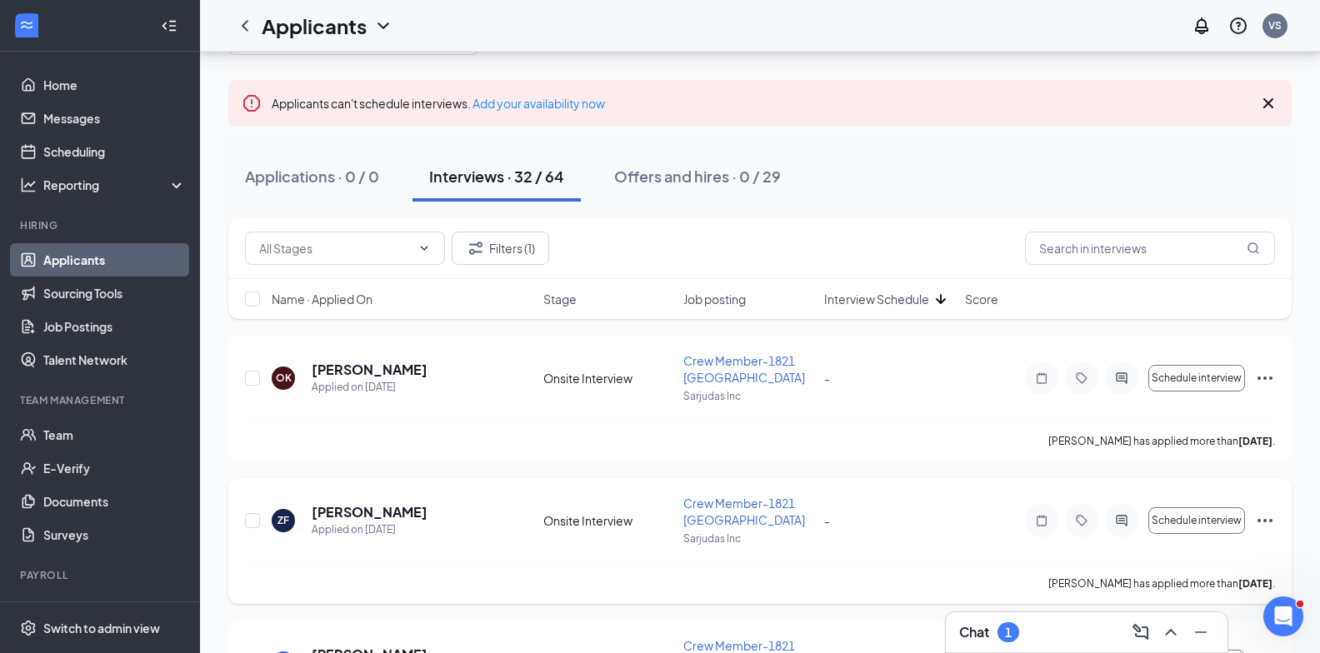
scroll to position [0, 0]
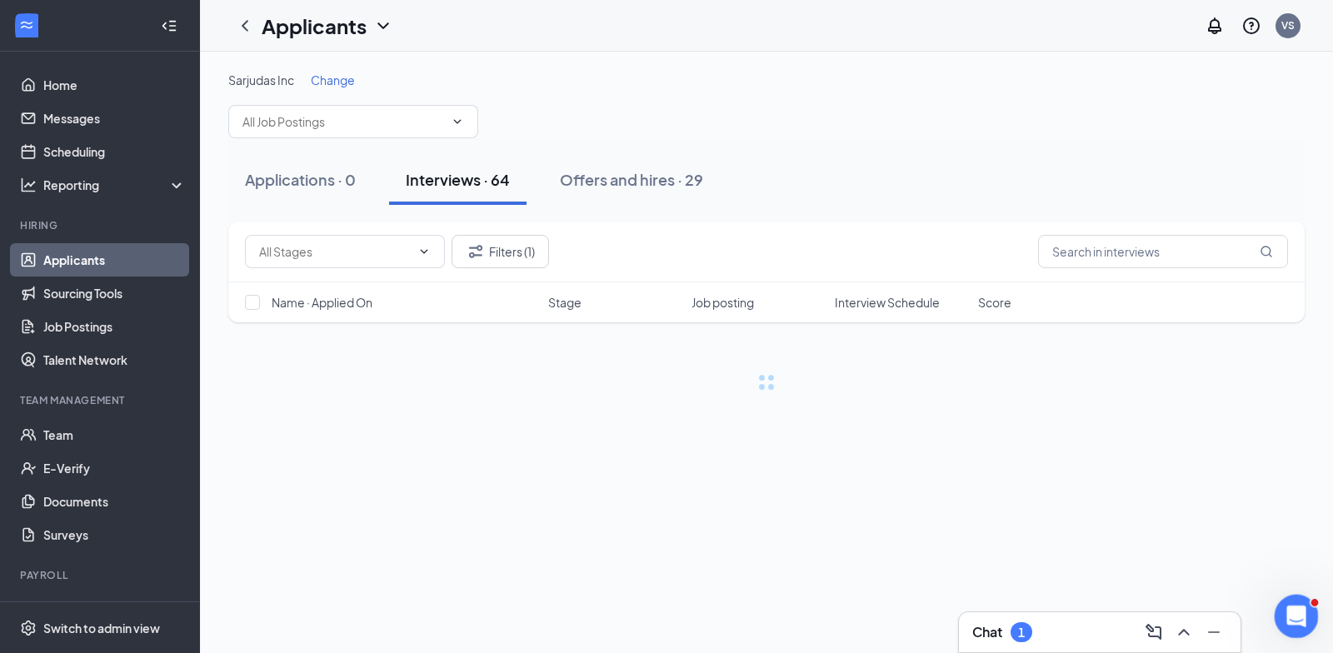
click at [1302, 626] on div at bounding box center [1297, 617] width 44 height 44
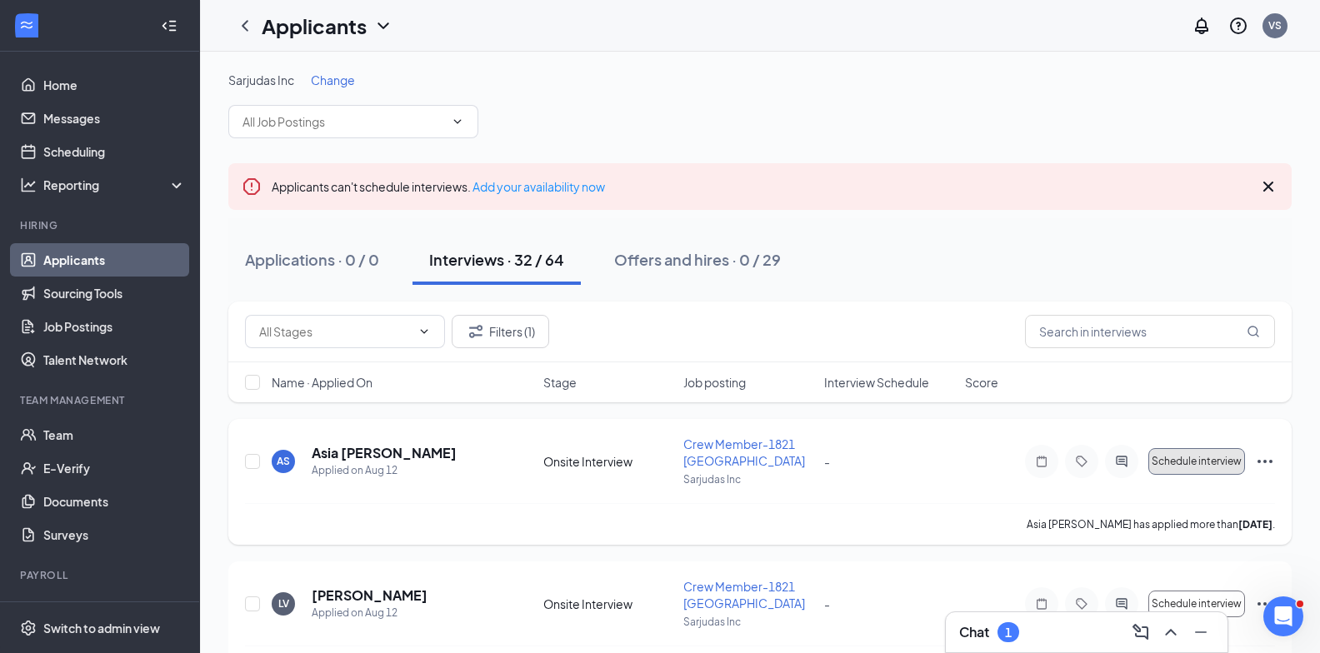
click at [1200, 459] on span "Schedule interview" at bounding box center [1196, 462] width 90 height 12
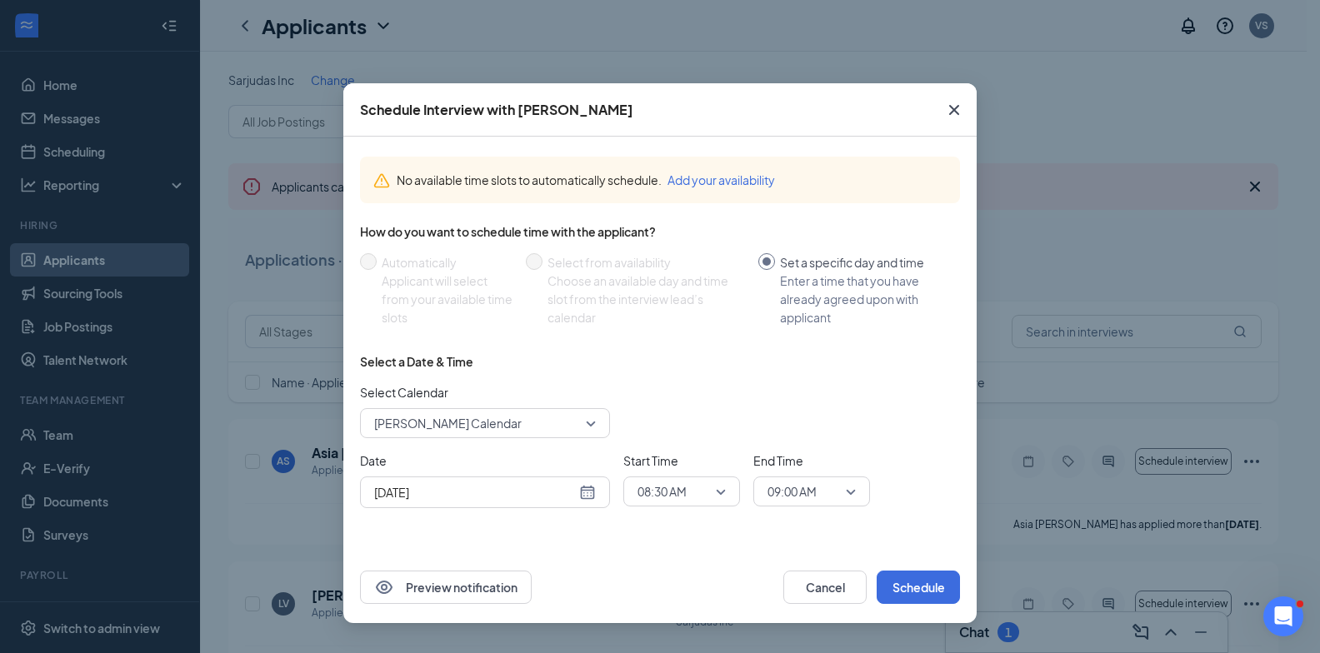
click at [589, 496] on div "[DATE]" at bounding box center [485, 492] width 222 height 18
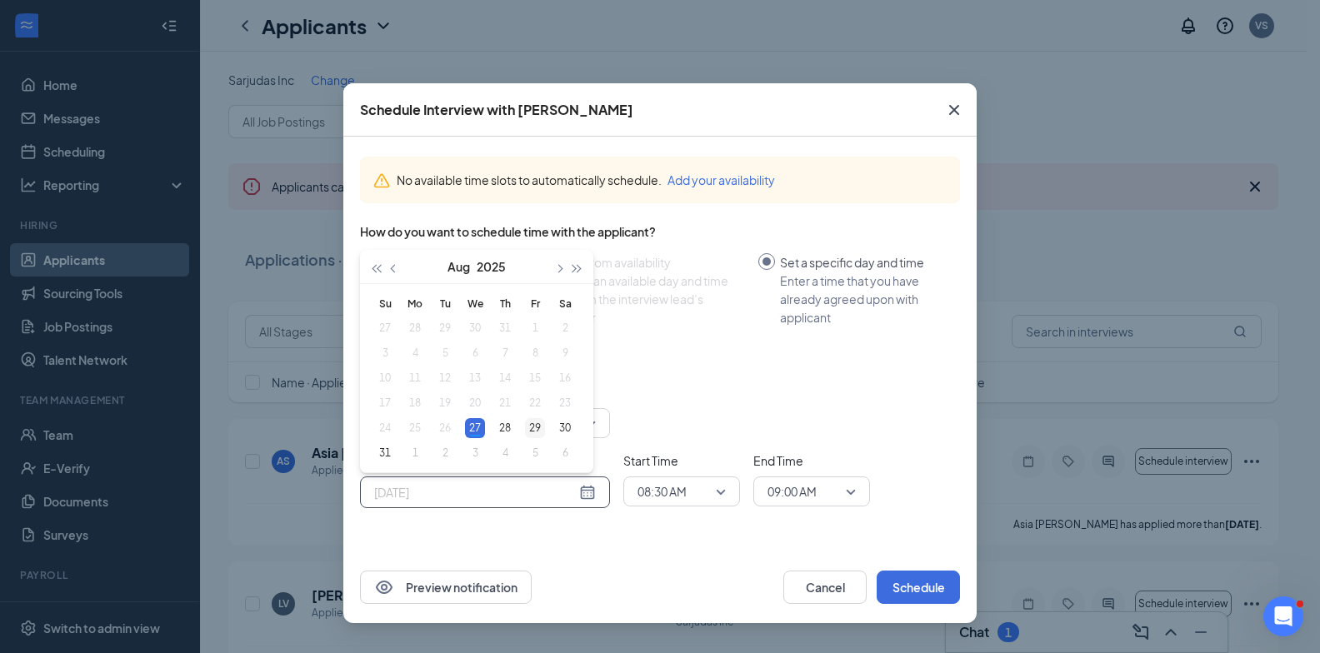
type input "[DATE]"
click at [538, 427] on div "29" at bounding box center [535, 428] width 20 height 20
click at [701, 491] on span "08:30 AM" at bounding box center [673, 491] width 73 height 25
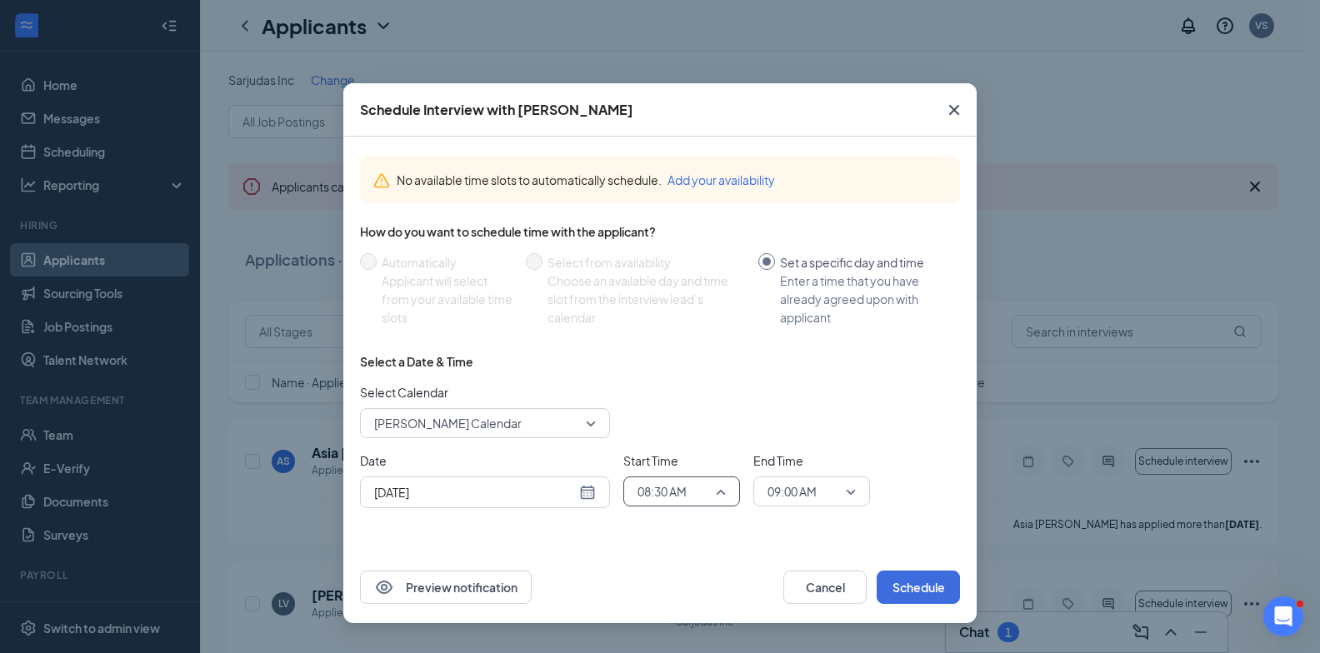
scroll to position [1130, 0]
click at [676, 330] on span "07:45 AM" at bounding box center [660, 331] width 49 height 18
click at [828, 491] on span "09:00 AM" at bounding box center [803, 491] width 73 height 25
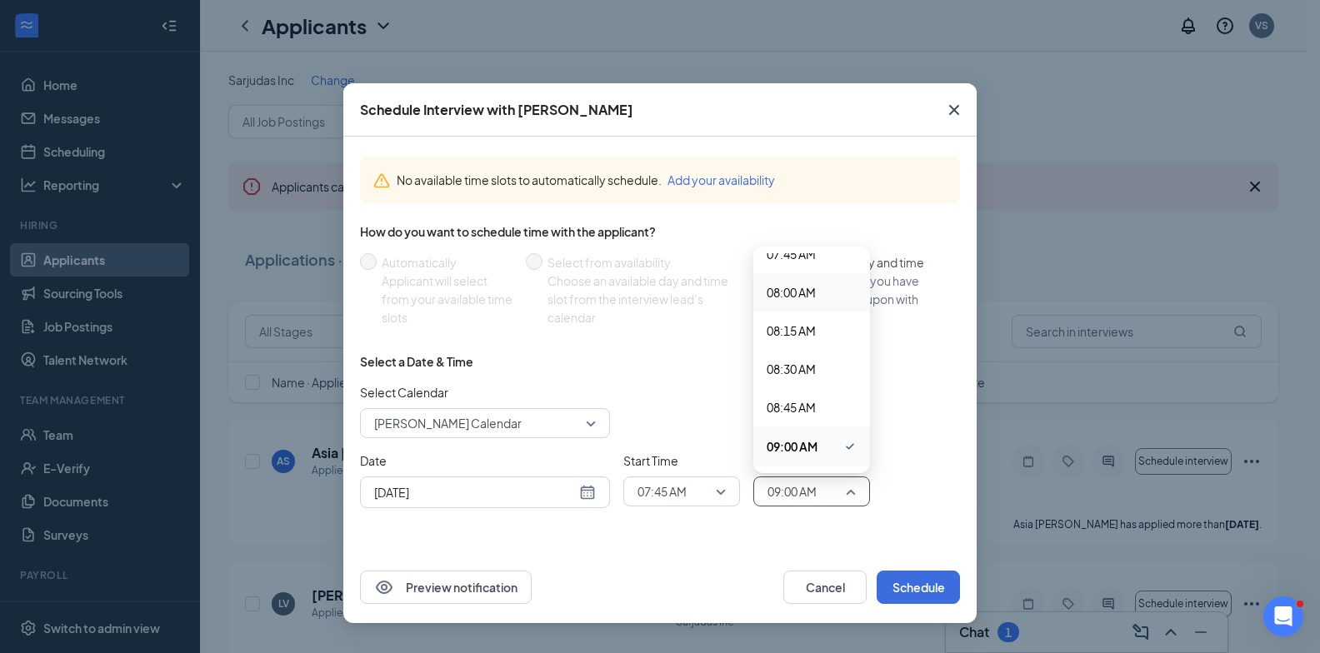
click at [818, 299] on span "08:00 AM" at bounding box center [811, 292] width 90 height 18
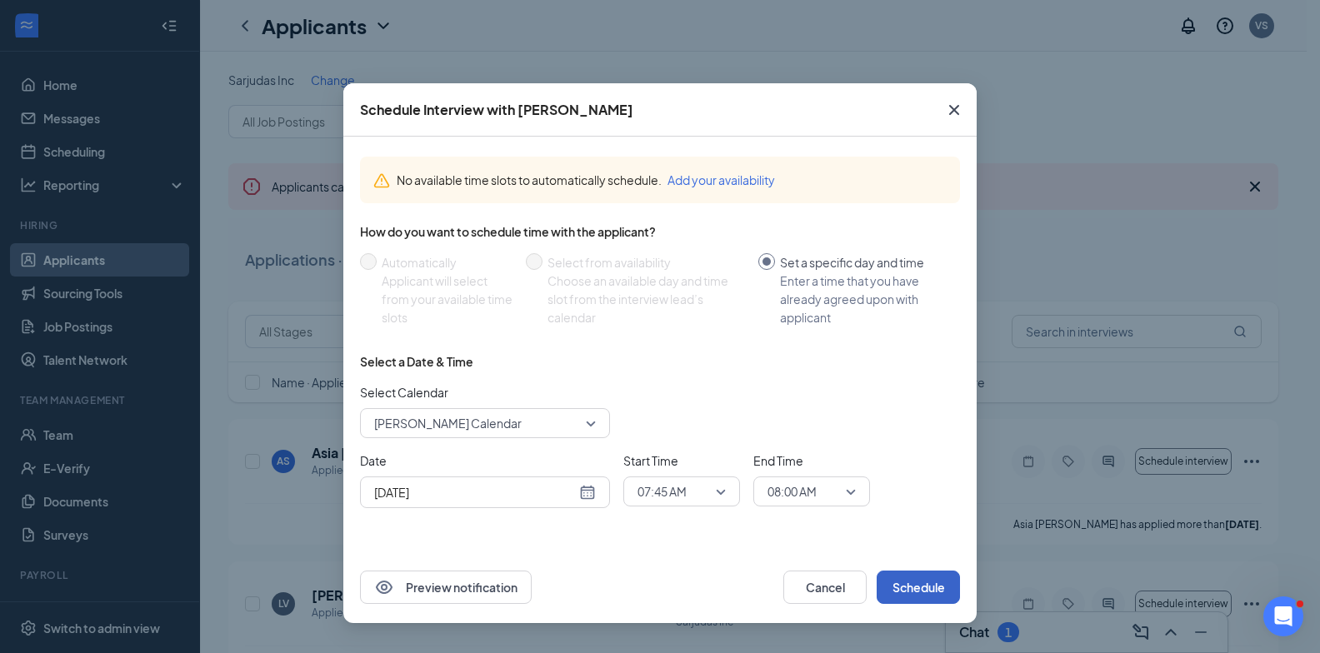
click at [922, 584] on button "Schedule" at bounding box center [917, 587] width 83 height 33
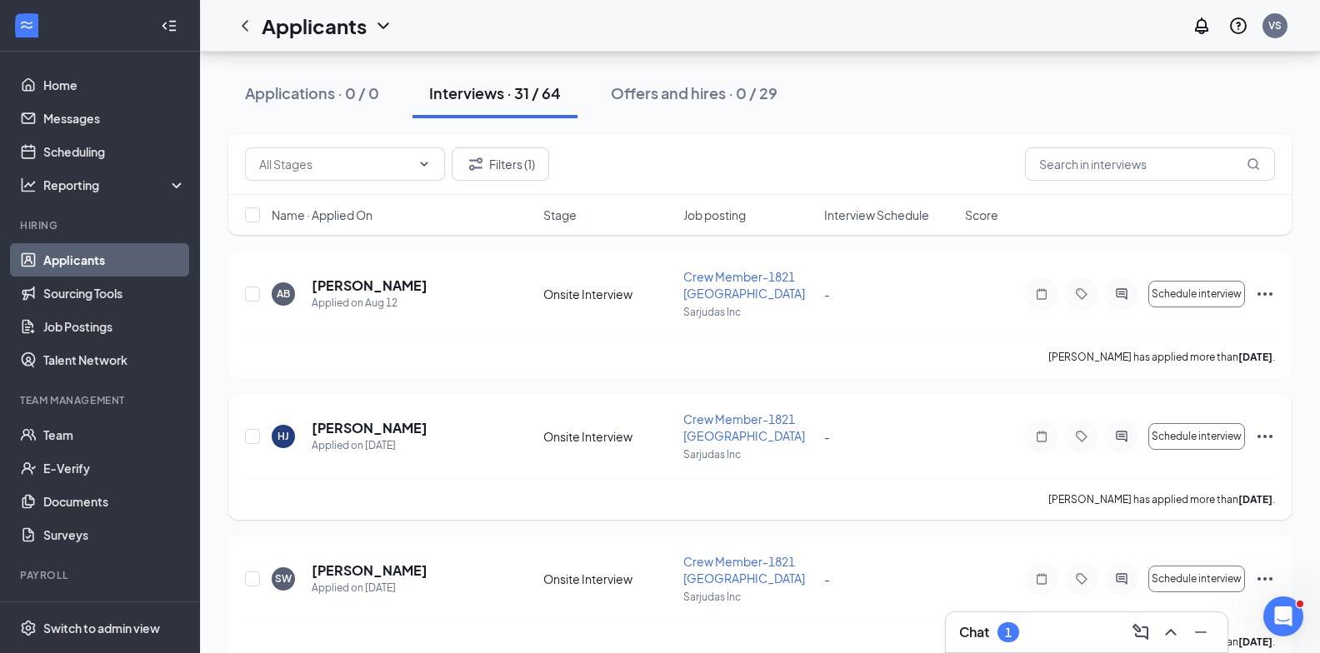
scroll to position [0, 0]
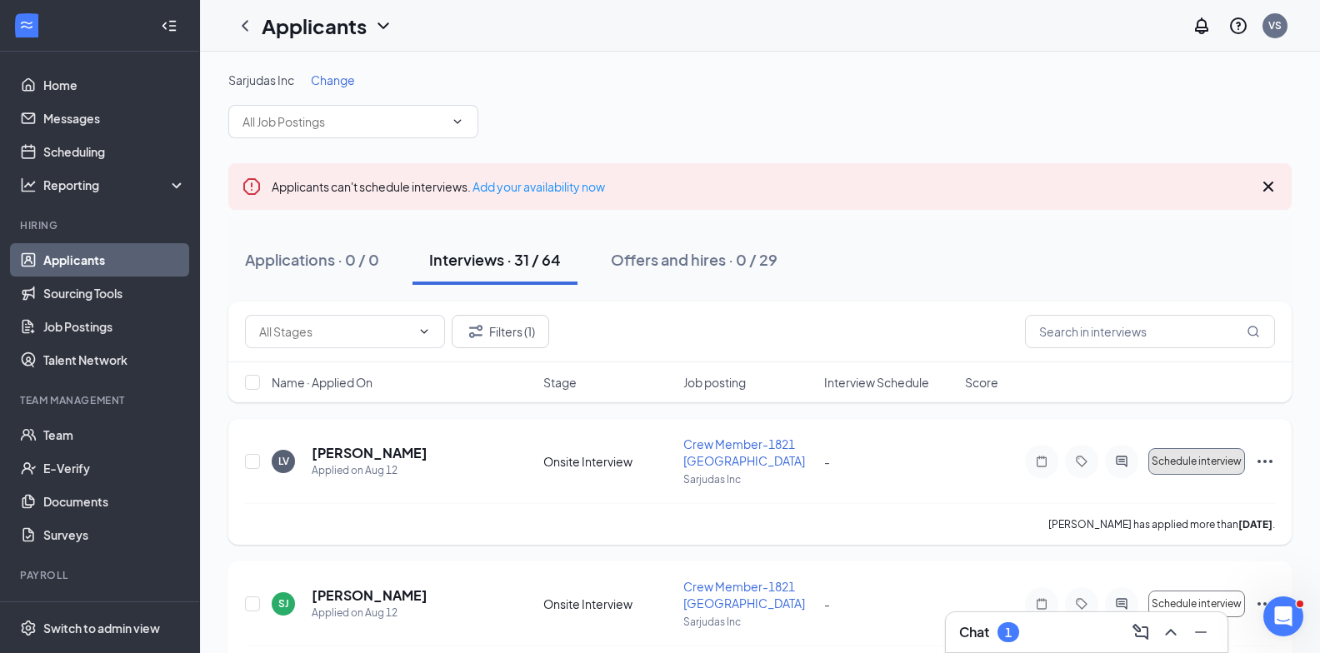
click at [1186, 465] on span "Schedule interview" at bounding box center [1196, 462] width 90 height 12
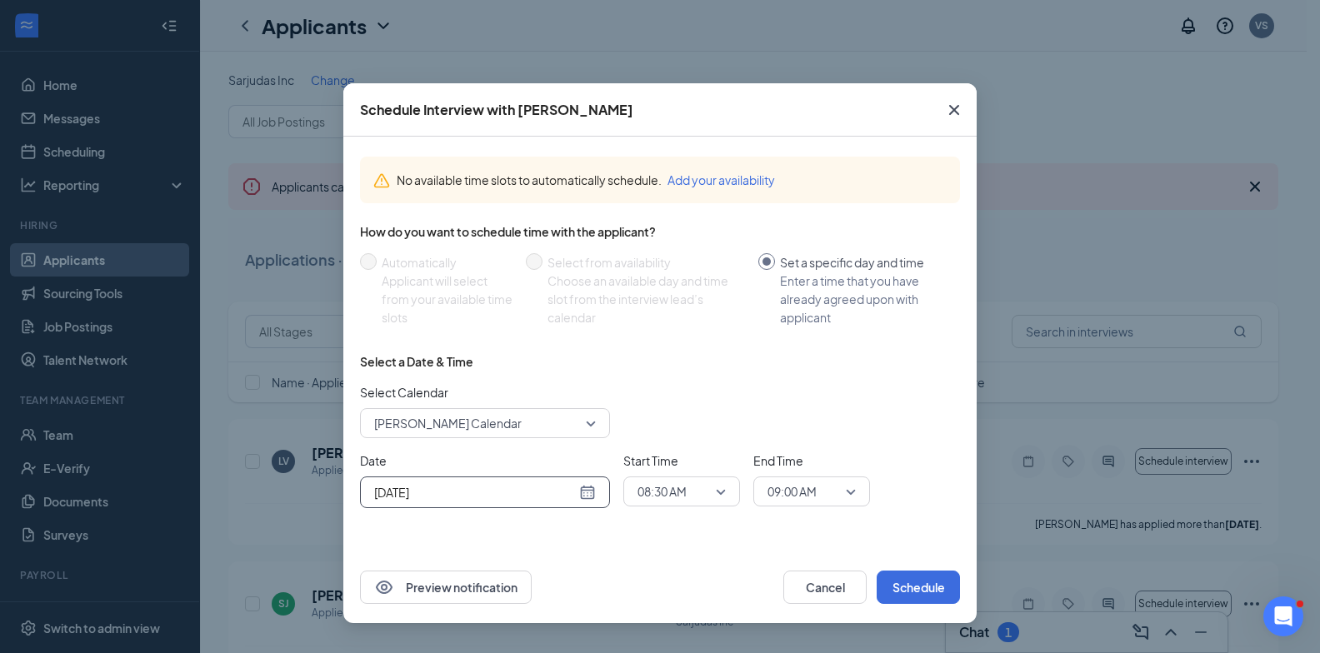
click at [595, 495] on div "[DATE]" at bounding box center [485, 492] width 222 height 18
click at [539, 430] on div "29" at bounding box center [535, 428] width 20 height 20
click at [721, 497] on span "08:30 AM" at bounding box center [681, 491] width 88 height 25
click at [585, 491] on div "[DATE]" at bounding box center [485, 492] width 222 height 18
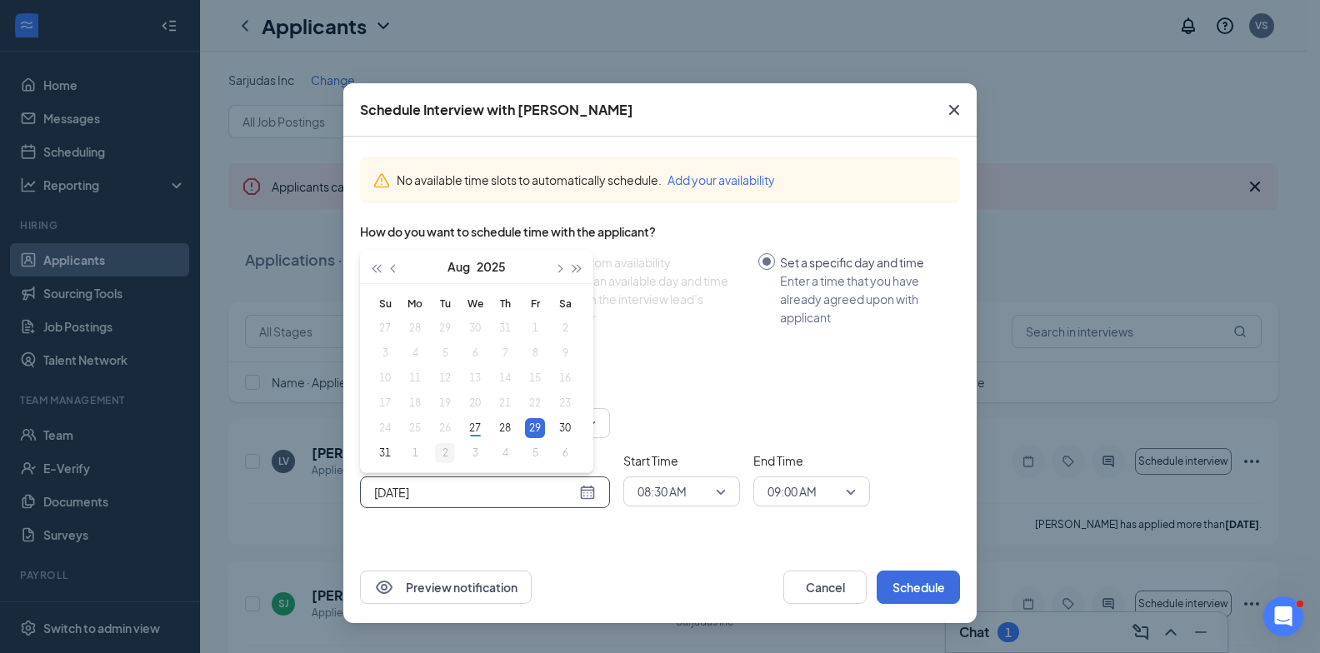
type input "[DATE]"
click at [436, 450] on div "2" at bounding box center [445, 453] width 20 height 20
click at [712, 499] on span "08:30 AM" at bounding box center [681, 491] width 88 height 25
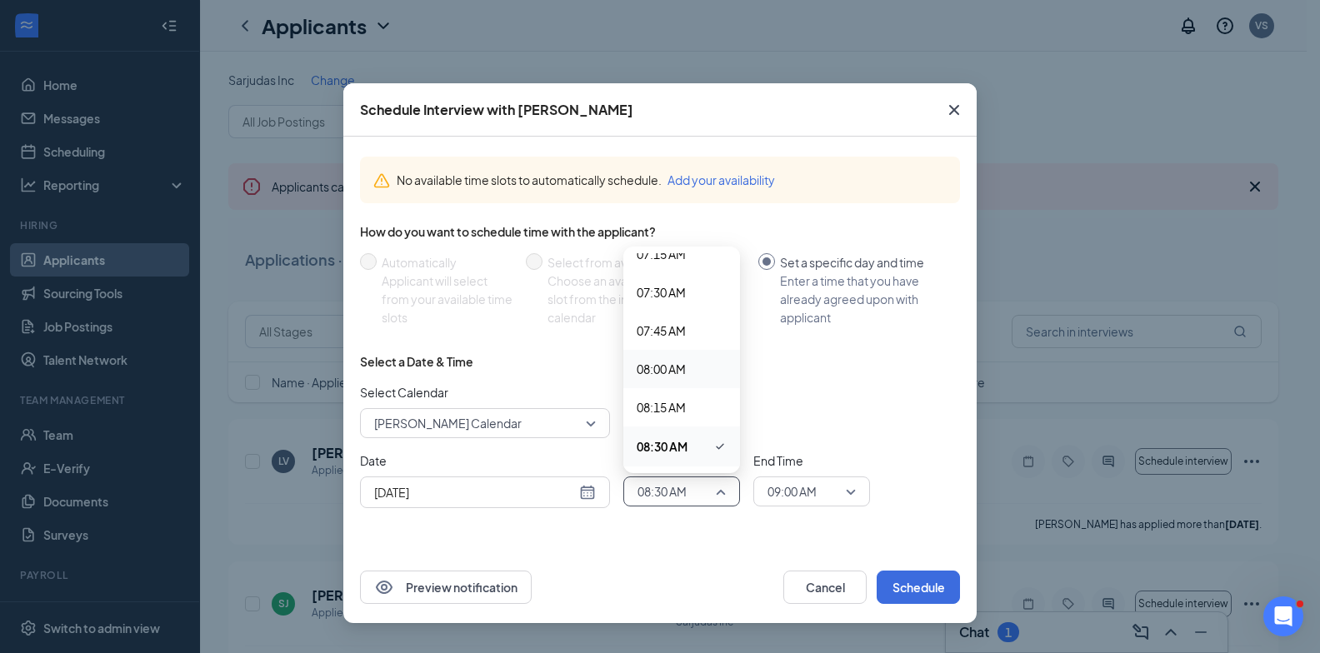
click at [681, 365] on span "08:00 AM" at bounding box center [660, 369] width 49 height 18
click at [828, 488] on span "09:00 AM" at bounding box center [803, 491] width 73 height 25
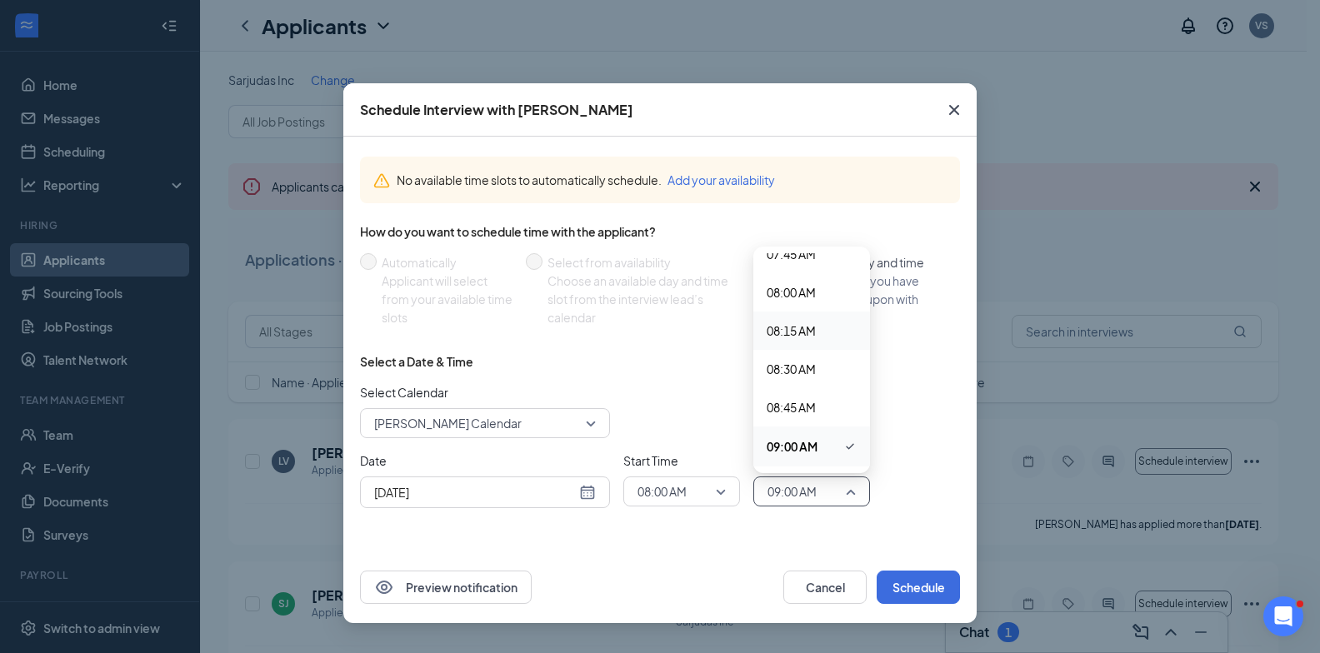
click at [803, 339] on span "08:15 AM" at bounding box center [790, 331] width 49 height 18
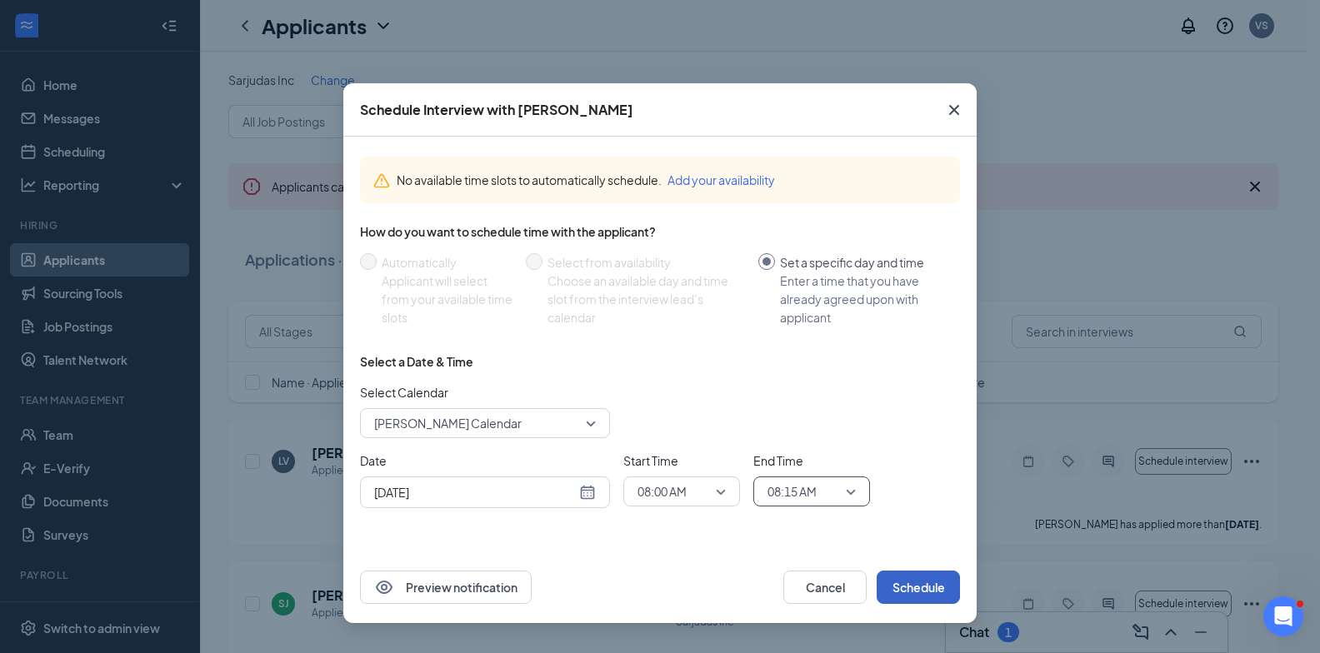
click at [920, 597] on button "Schedule" at bounding box center [917, 587] width 83 height 33
click at [922, 592] on button "button" at bounding box center [917, 587] width 83 height 33
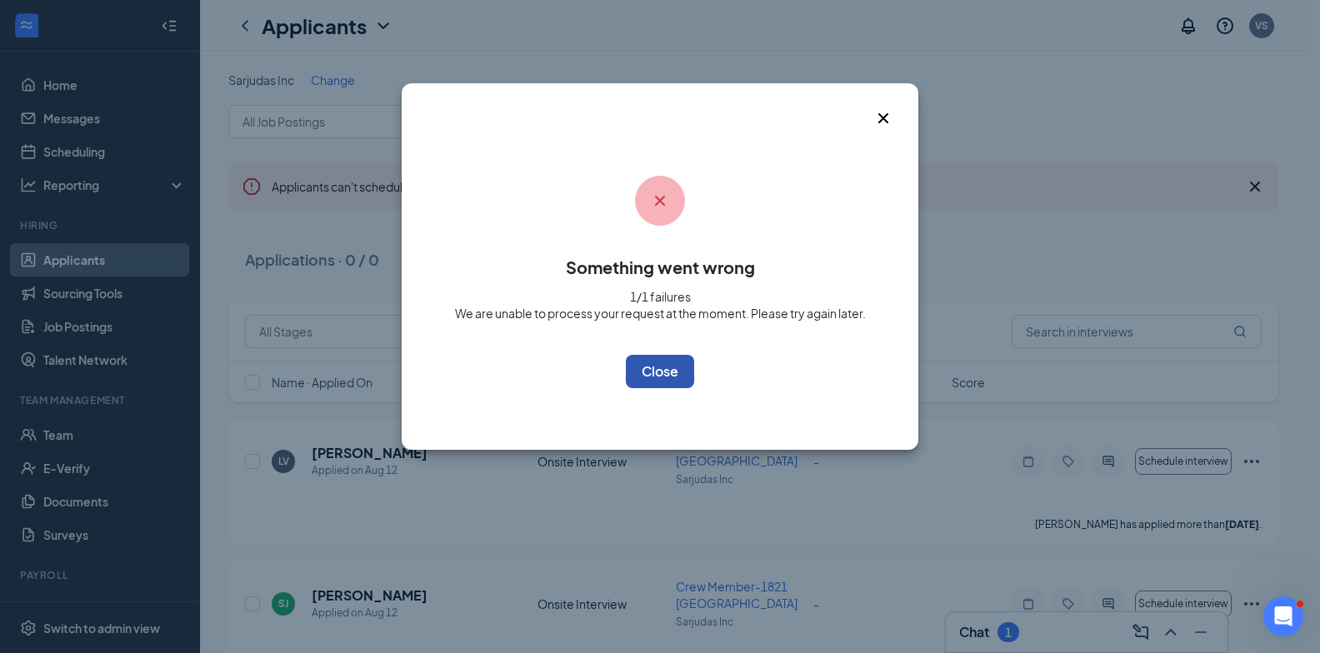
click at [681, 380] on button "OK" at bounding box center [660, 371] width 68 height 33
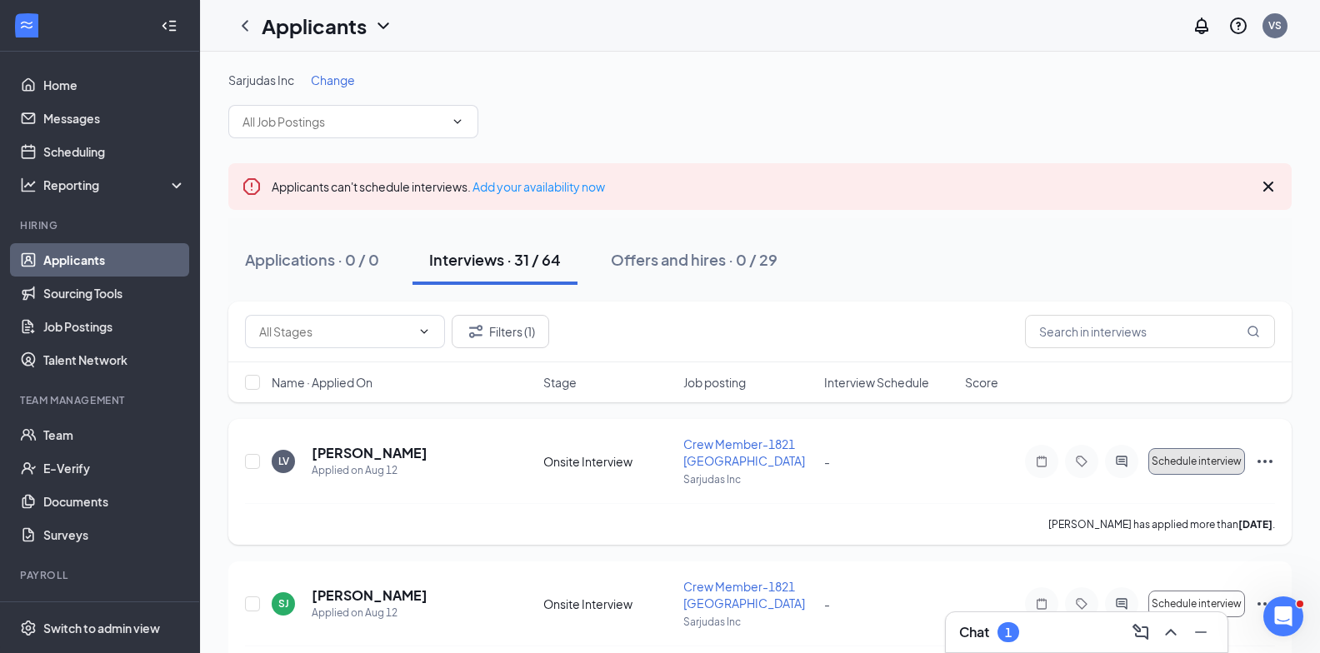
click at [1218, 469] on button "Schedule interview" at bounding box center [1196, 461] width 97 height 27
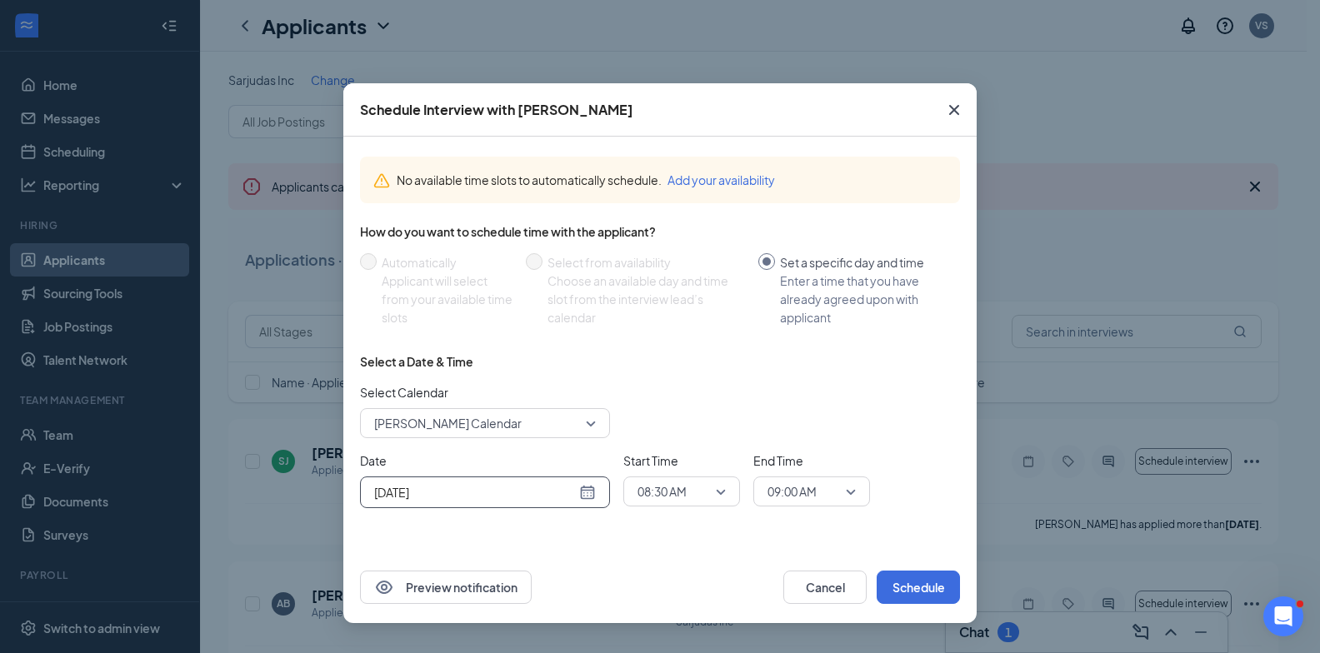
click at [586, 489] on div "[DATE]" at bounding box center [485, 492] width 222 height 18
type input "[DATE]"
click at [445, 456] on div "2" at bounding box center [445, 453] width 20 height 20
click at [730, 491] on div "08:30 AM" at bounding box center [681, 492] width 117 height 30
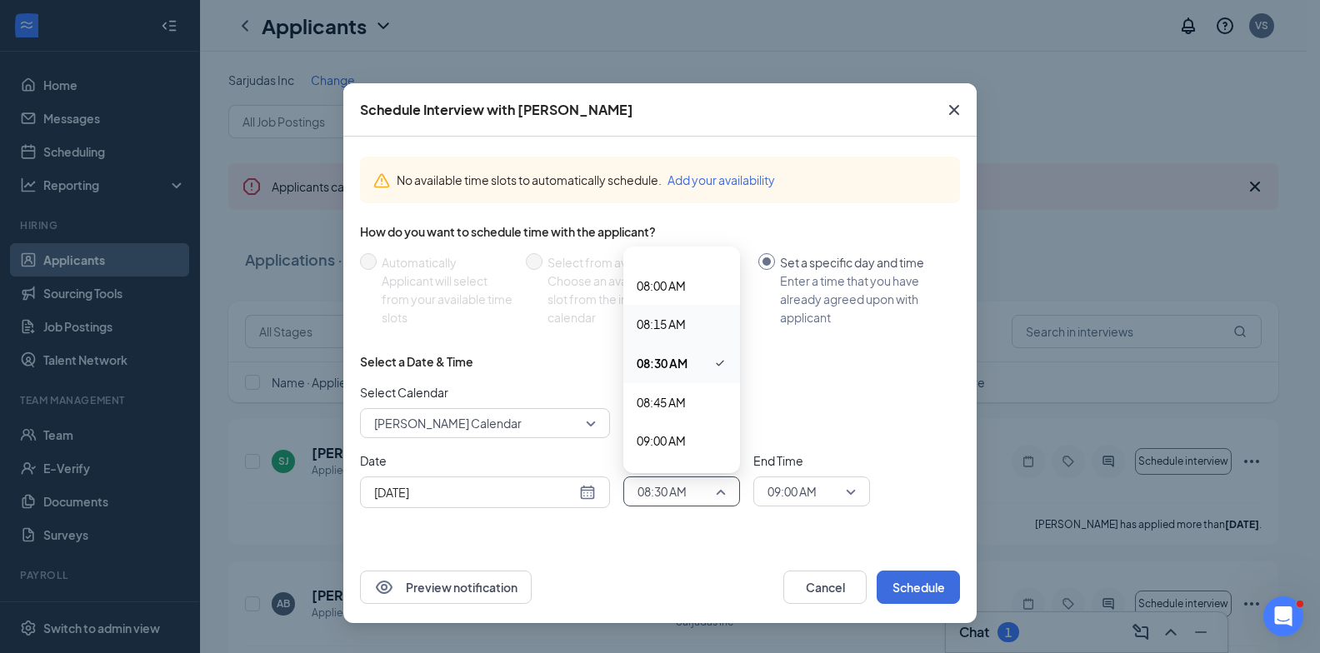
scroll to position [1130, 0]
click at [675, 413] on span "08:15 AM" at bounding box center [660, 407] width 49 height 18
click at [817, 491] on span "09:00 AM" at bounding box center [803, 491] width 73 height 25
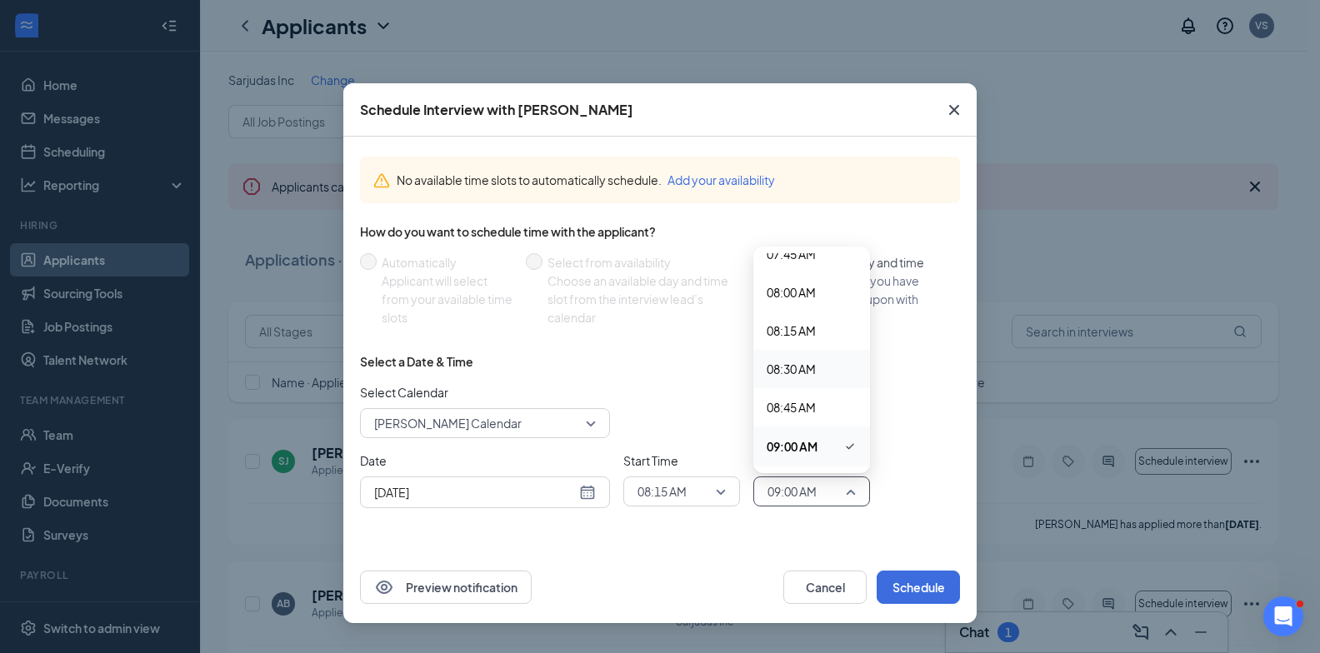
click at [802, 361] on span "08:30 AM" at bounding box center [790, 369] width 49 height 18
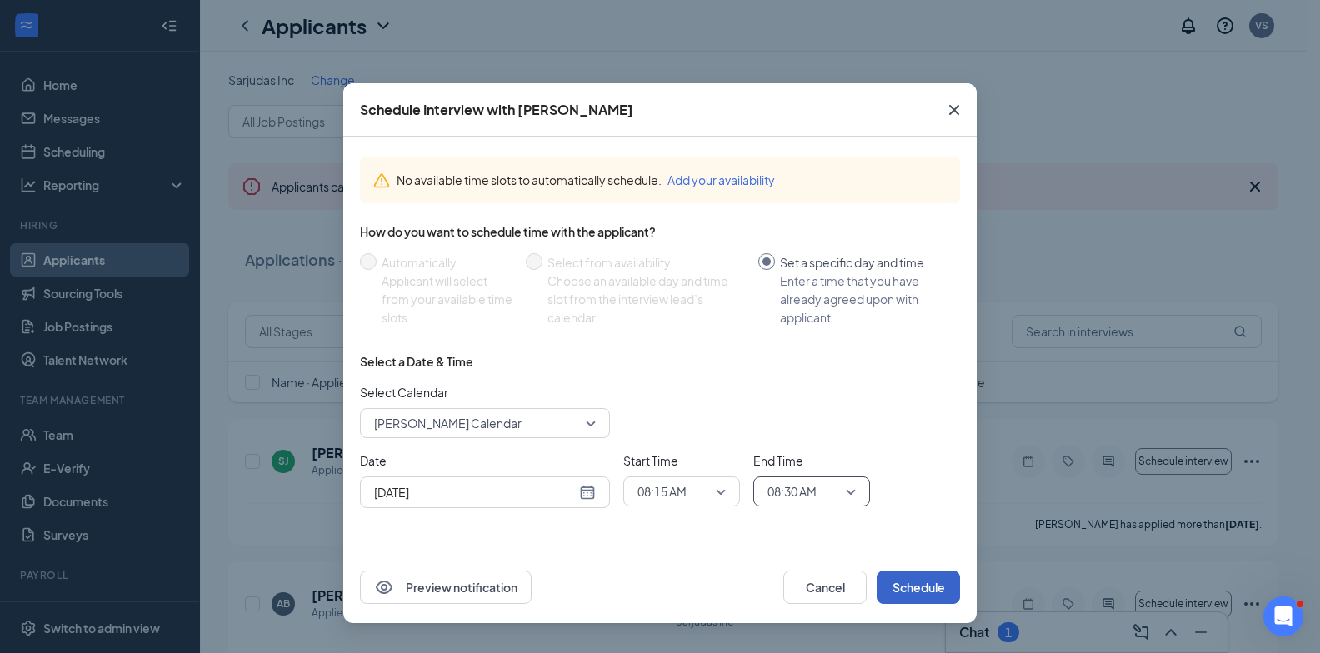
click at [921, 571] on button "Schedule" at bounding box center [917, 587] width 83 height 33
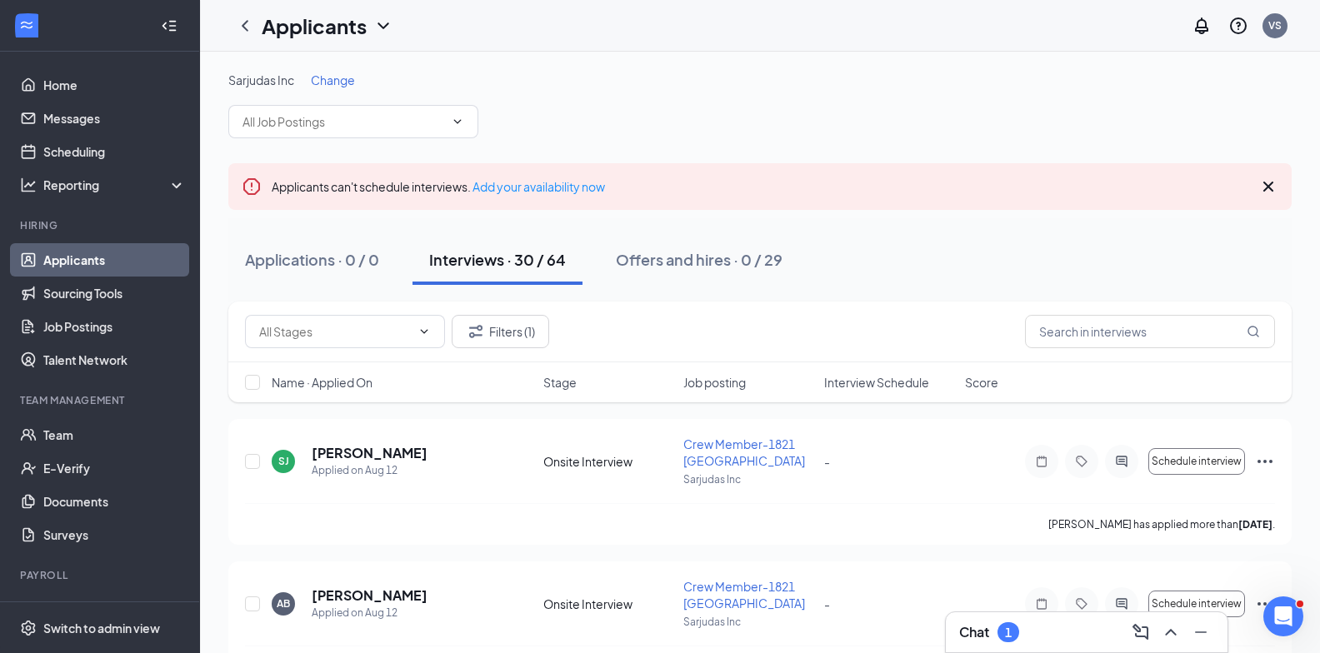
click at [1275, 182] on icon "Cross" at bounding box center [1268, 187] width 20 height 20
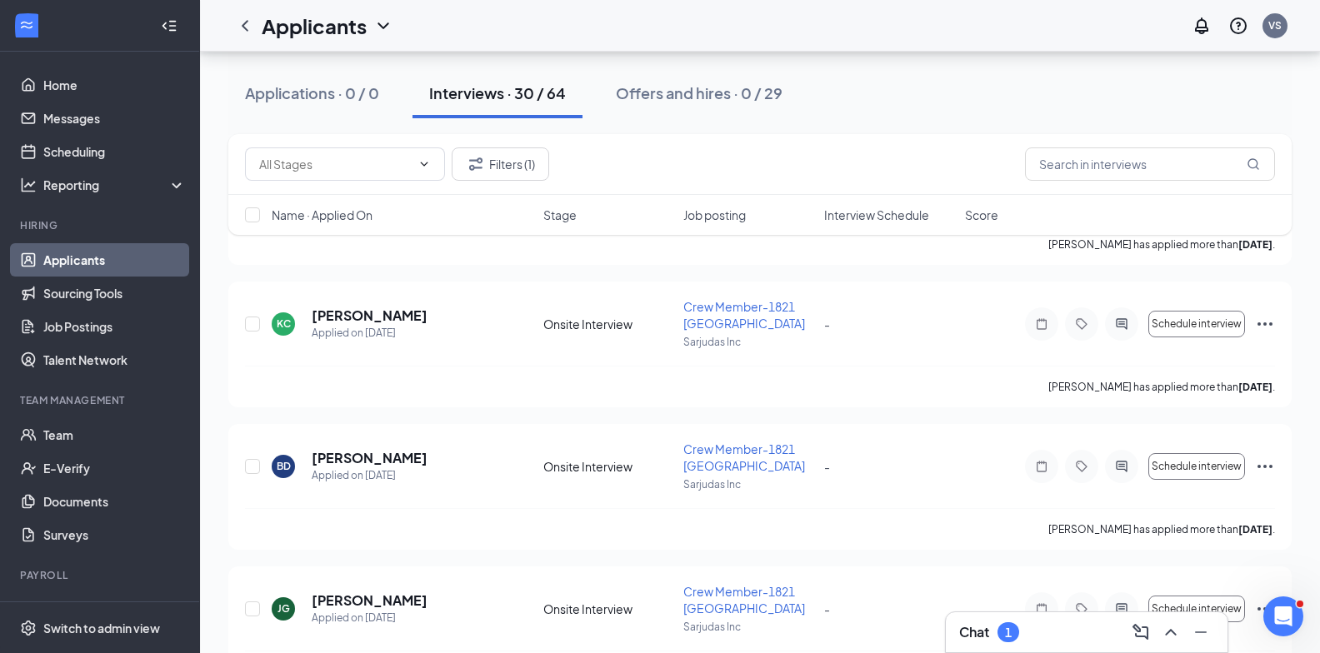
scroll to position [531, 0]
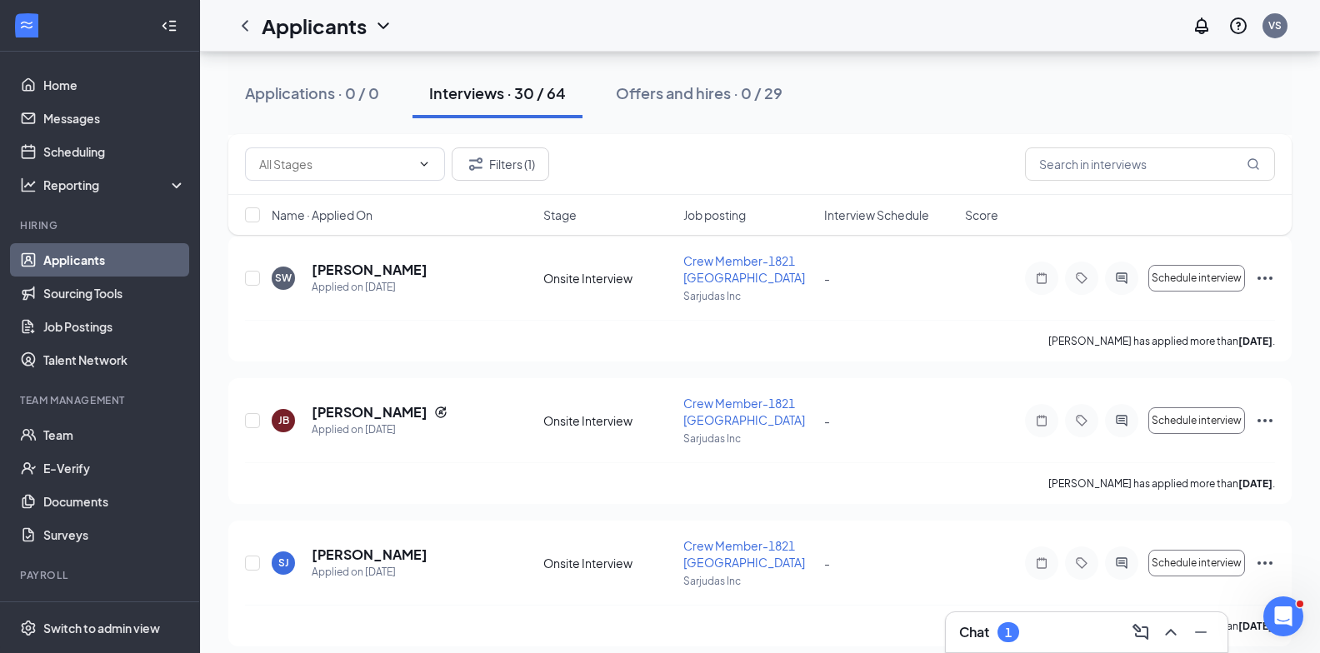
click at [964, 629] on h3 "Chat" at bounding box center [974, 632] width 30 height 18
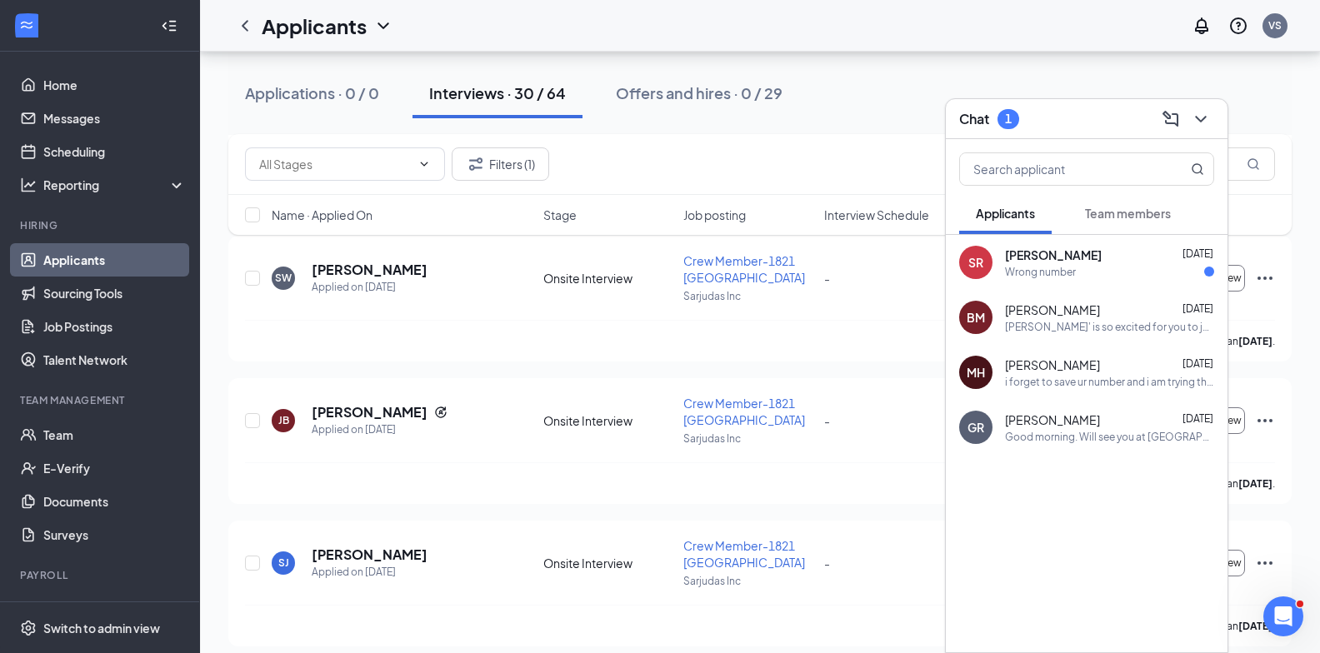
click at [1035, 255] on span "[PERSON_NAME]" at bounding box center [1053, 255] width 97 height 17
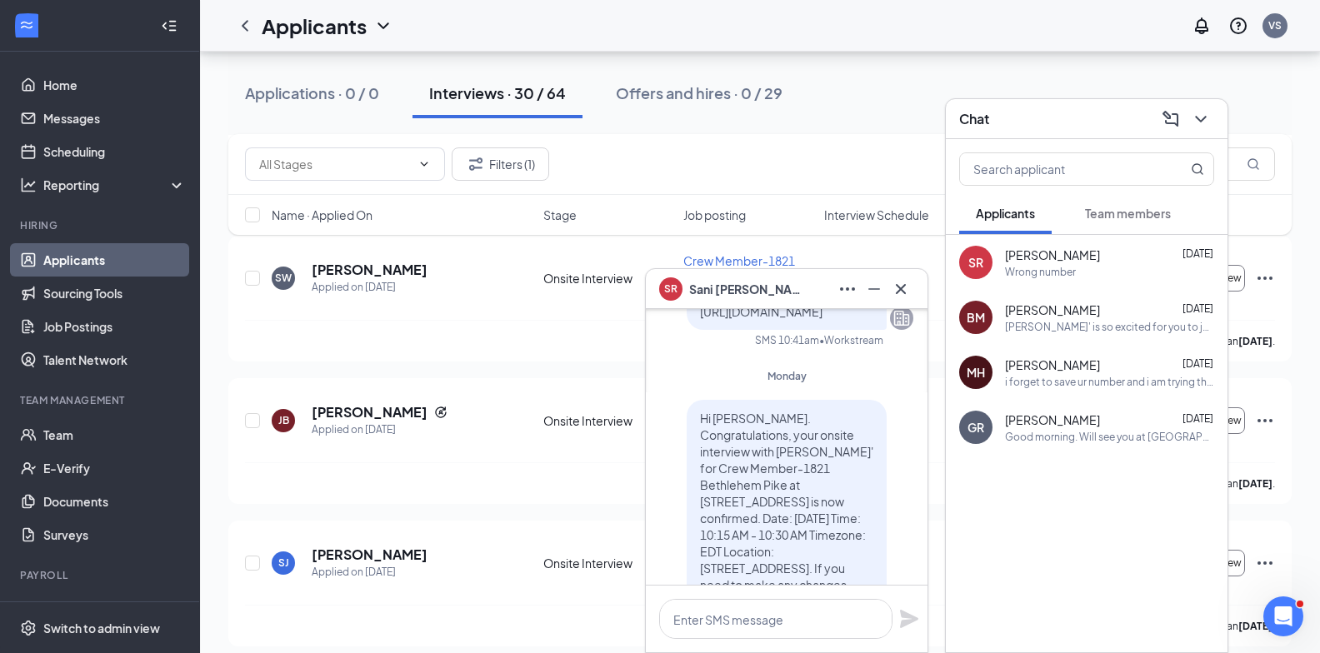
scroll to position [0, 0]
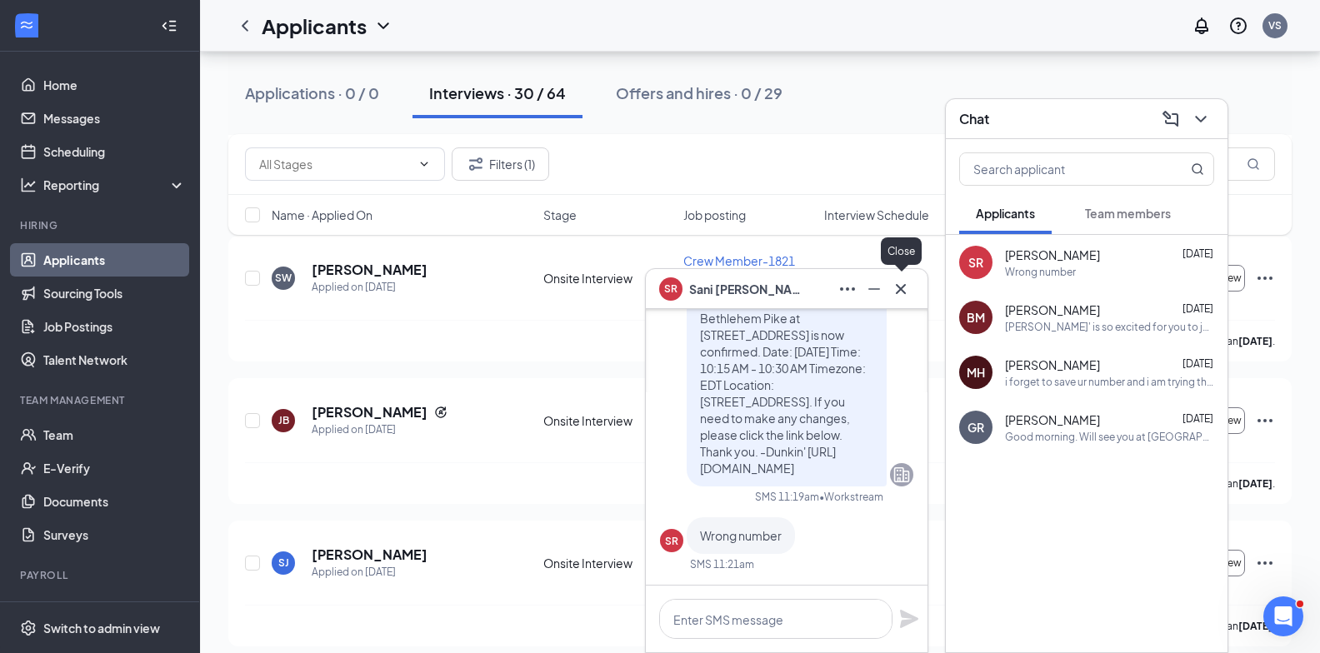
click at [906, 290] on icon "Cross" at bounding box center [901, 289] width 20 height 20
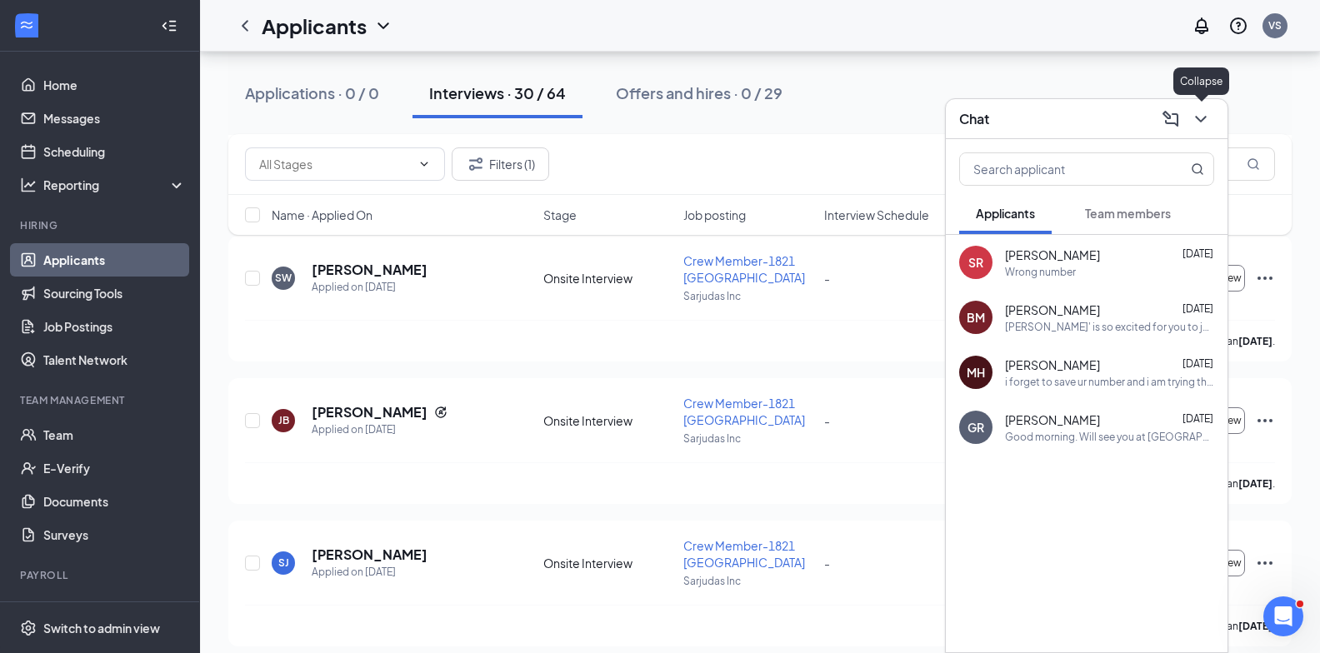
click at [1198, 122] on icon "ChevronDown" at bounding box center [1200, 119] width 20 height 20
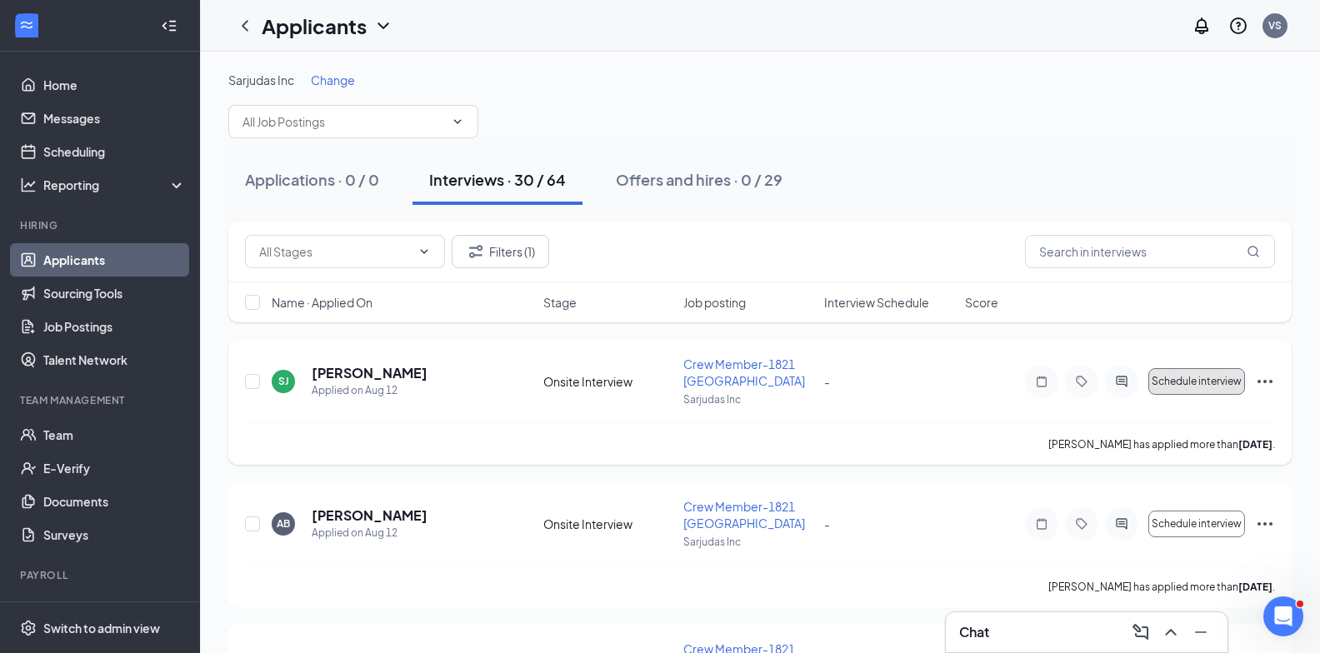
click at [1226, 380] on span "Schedule interview" at bounding box center [1196, 382] width 90 height 12
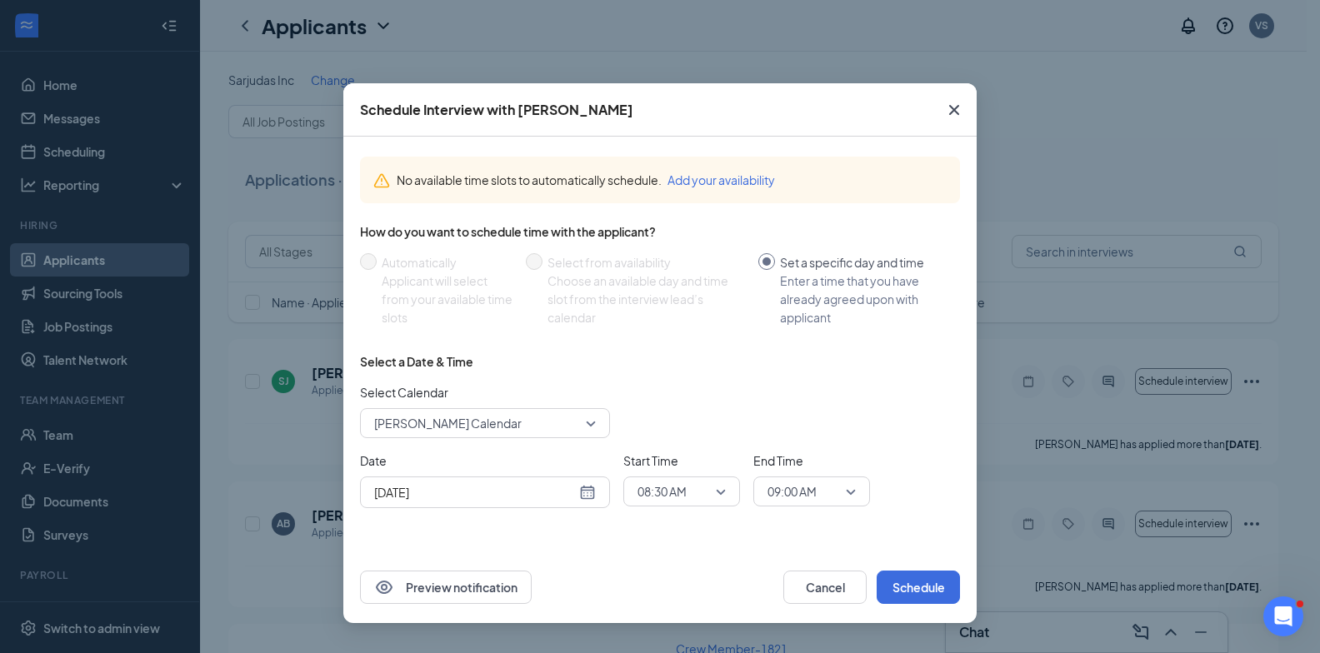
click at [583, 487] on div "[DATE]" at bounding box center [485, 492] width 222 height 18
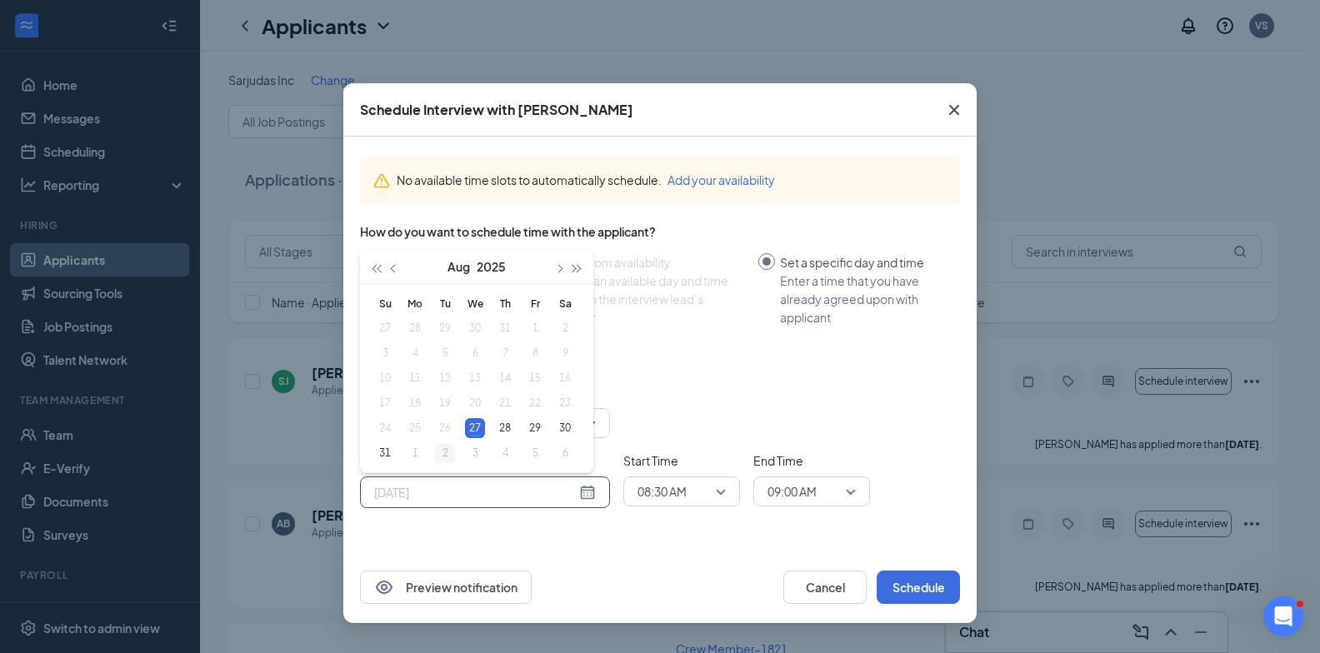
type input "[DATE]"
click at [454, 447] on div "2" at bounding box center [445, 453] width 20 height 20
click at [692, 494] on span "08:30 AM" at bounding box center [673, 491] width 73 height 25
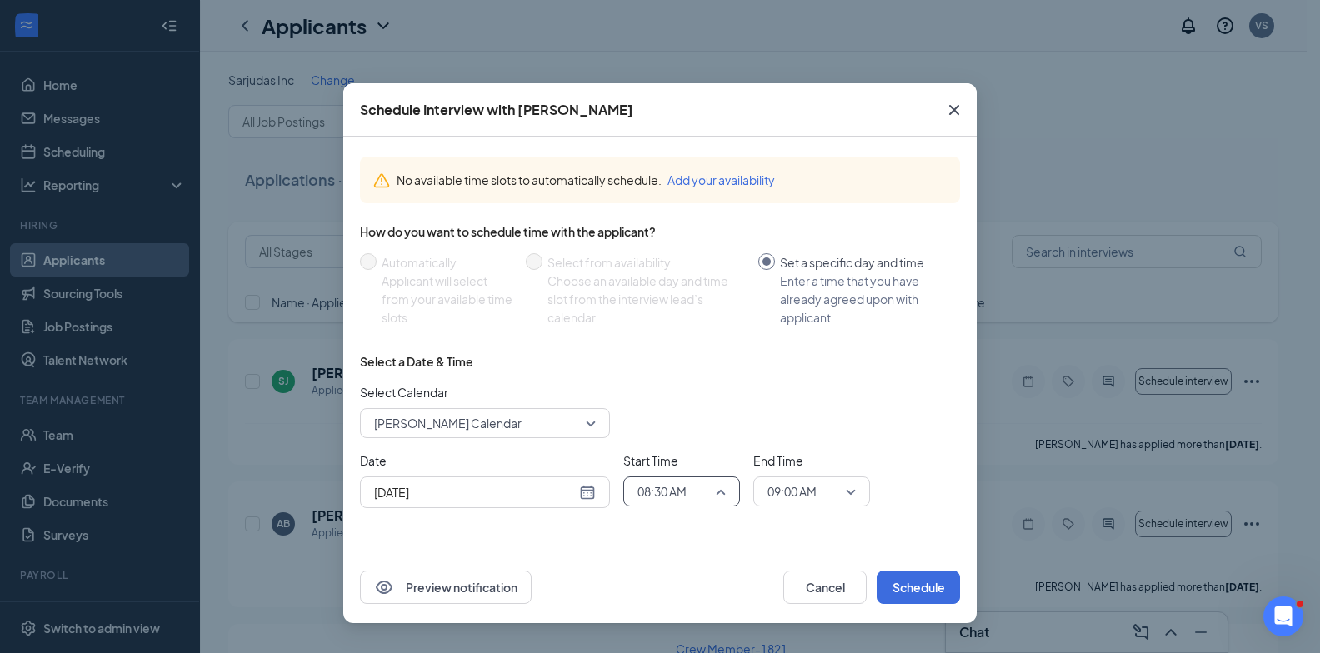
scroll to position [1130, 0]
click at [665, 438] on span "08:30 AM" at bounding box center [661, 446] width 51 height 18
click at [787, 493] on span "09:00 AM" at bounding box center [791, 491] width 49 height 25
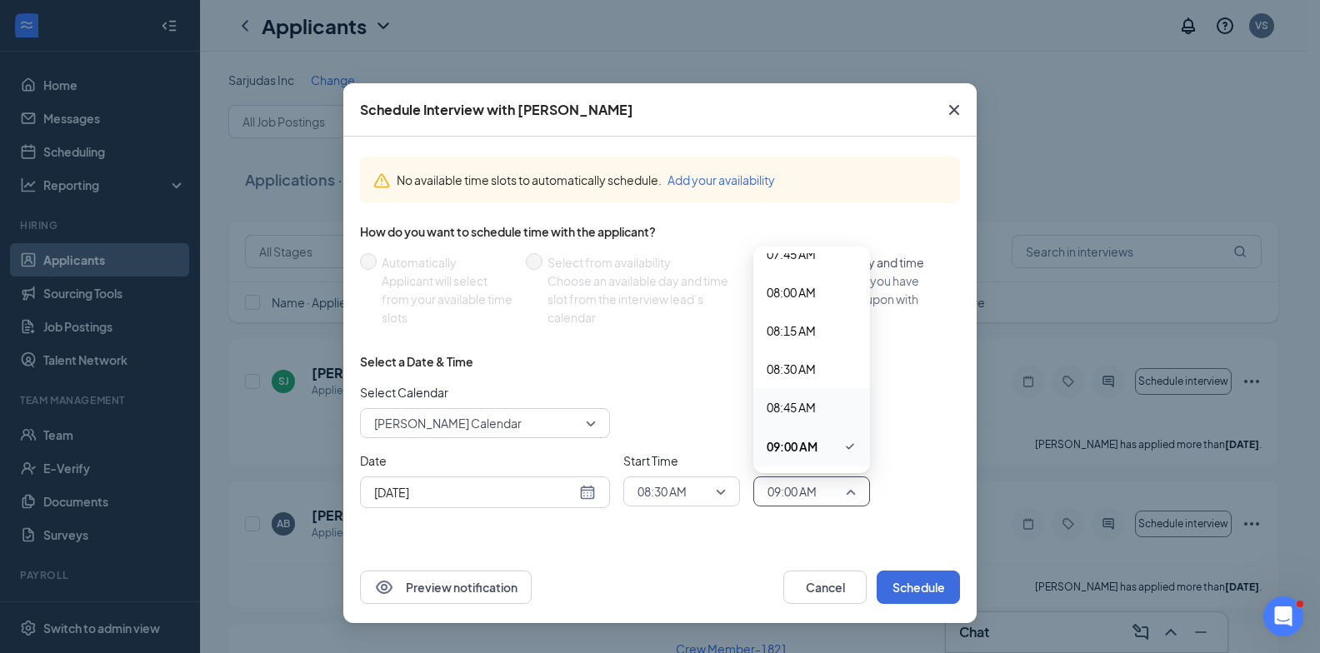
click at [796, 409] on span "08:45 AM" at bounding box center [790, 407] width 49 height 18
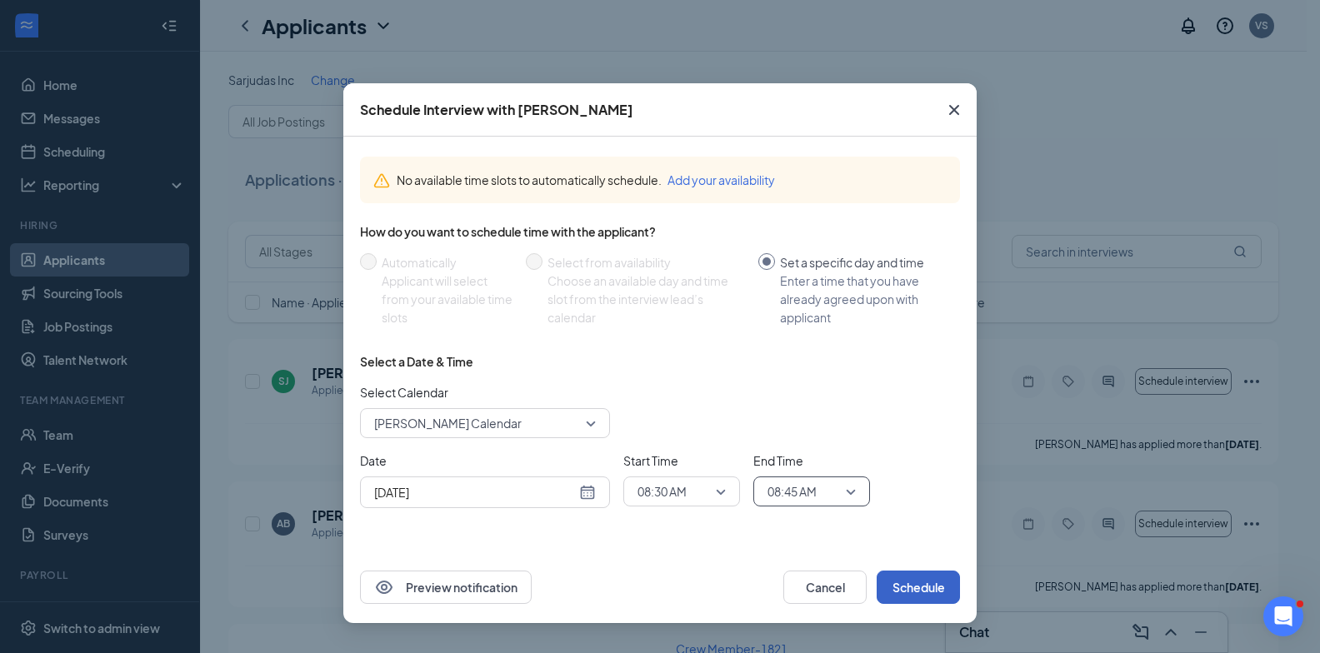
click at [908, 576] on button "Schedule" at bounding box center [917, 587] width 83 height 33
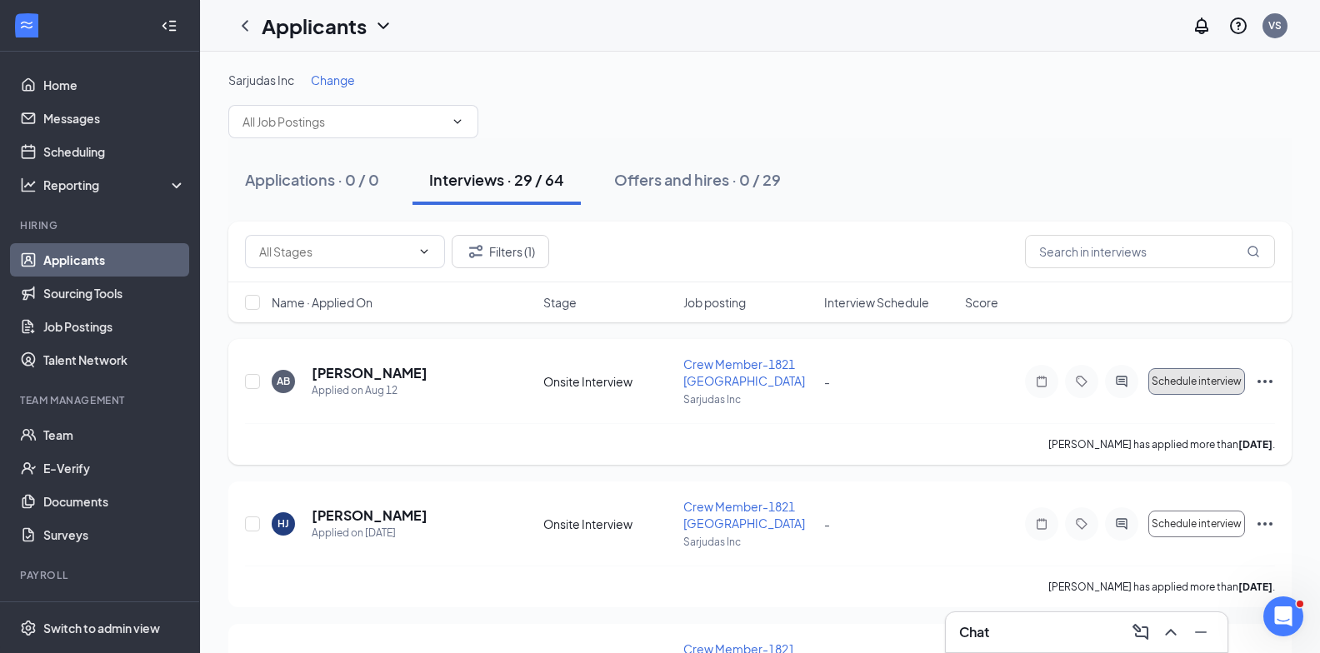
click at [1223, 384] on span "Schedule interview" at bounding box center [1196, 382] width 90 height 12
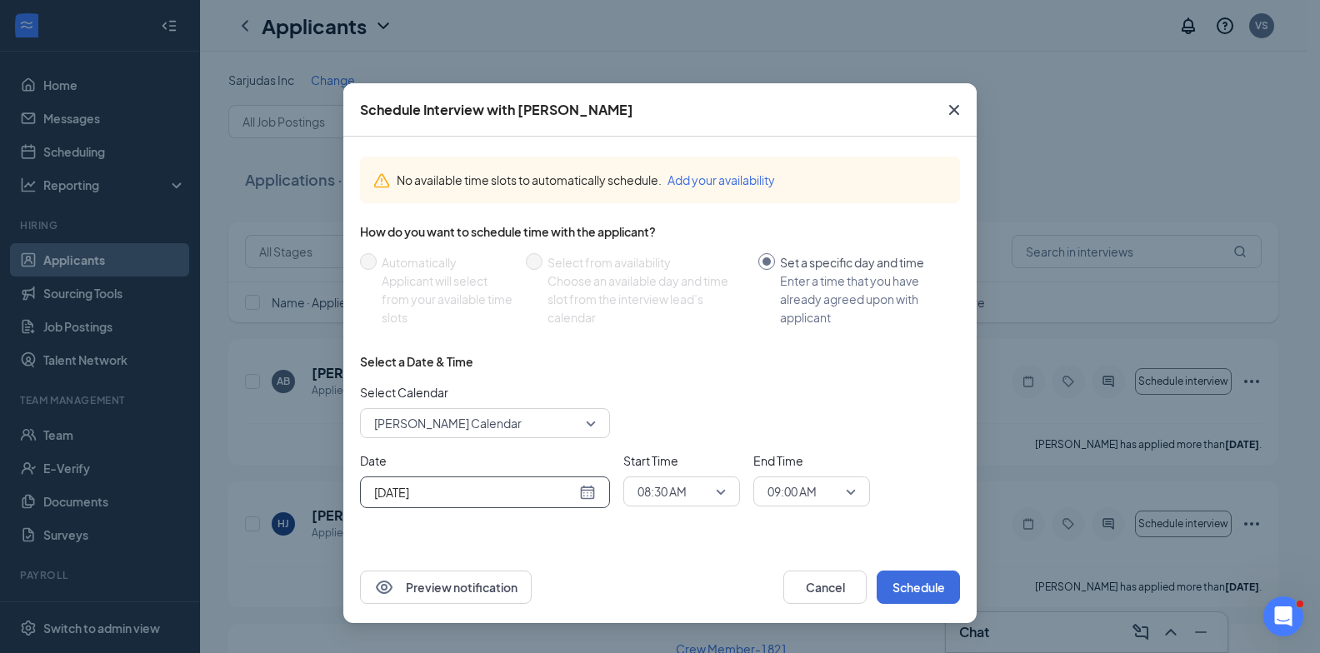
click at [596, 485] on div "[DATE]" at bounding box center [485, 493] width 250 height 32
type input "[DATE]"
click at [454, 456] on div "2" at bounding box center [445, 453] width 20 height 20
click at [687, 493] on span "08:30 AM" at bounding box center [673, 491] width 73 height 25
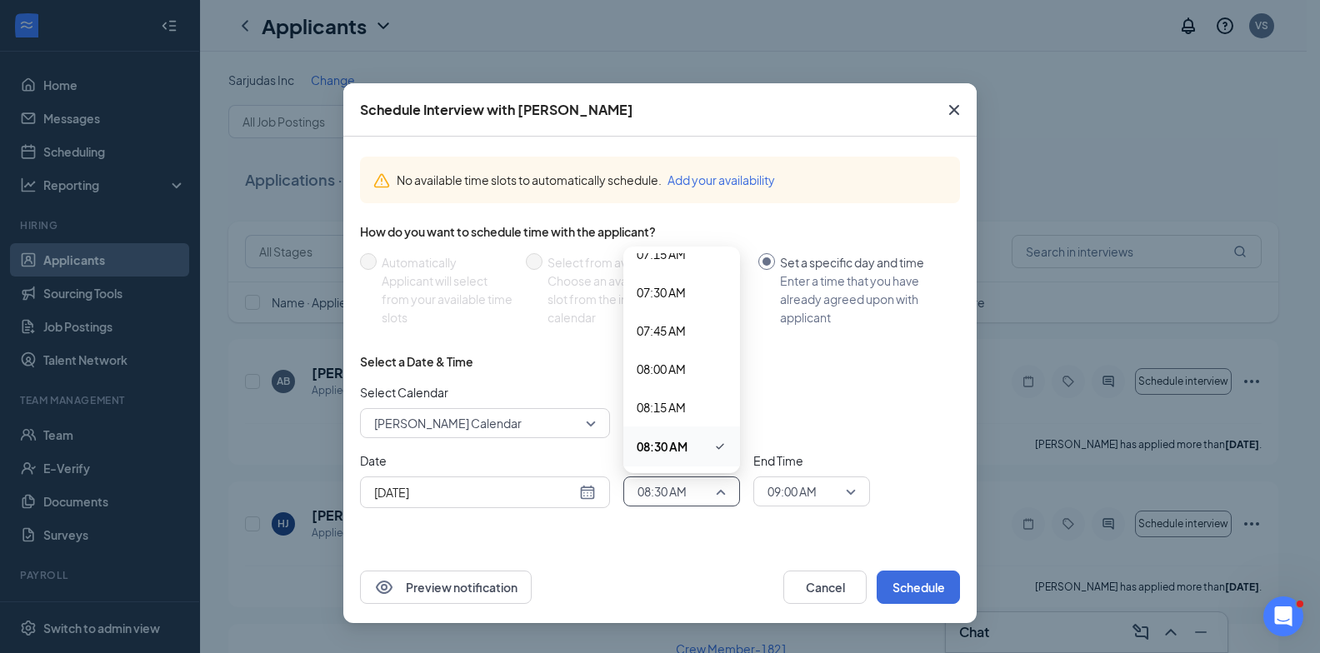
scroll to position [1296, 0]
click at [682, 314] on span "08:45 AM" at bounding box center [660, 319] width 49 height 18
click at [801, 480] on span "09:00 AM" at bounding box center [791, 491] width 49 height 25
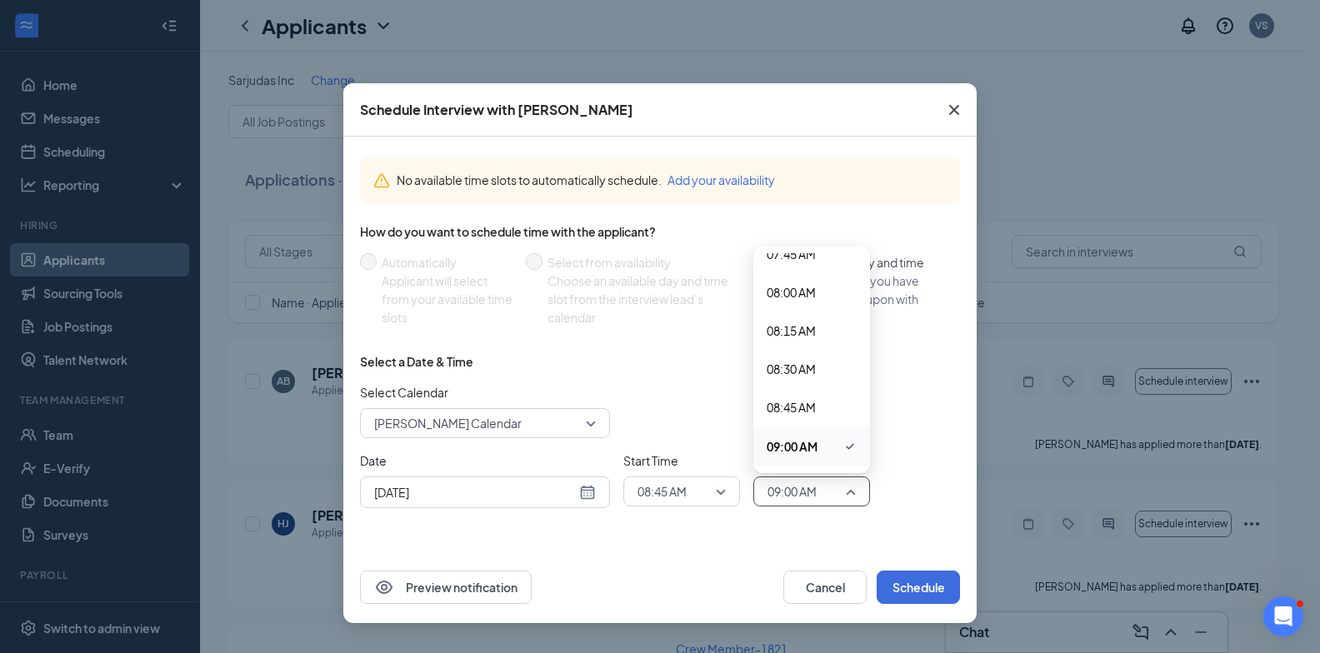
click at [890, 488] on div "Date Sep 2, 2025 Sep 2025 Su Mo Tu We Th Fr Sa 31 1 2 3 4 5 6 7 8 9 10 11 12 13…" at bounding box center [660, 480] width 600 height 57
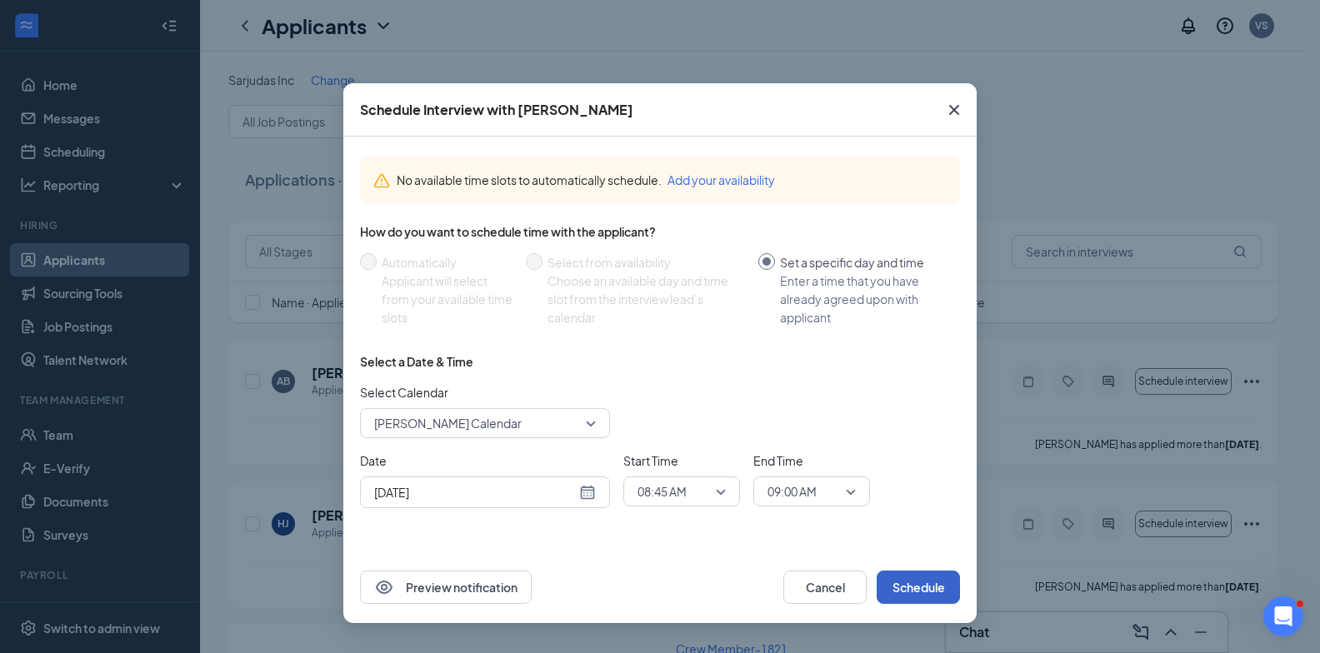
click at [903, 587] on button "Schedule" at bounding box center [917, 587] width 83 height 33
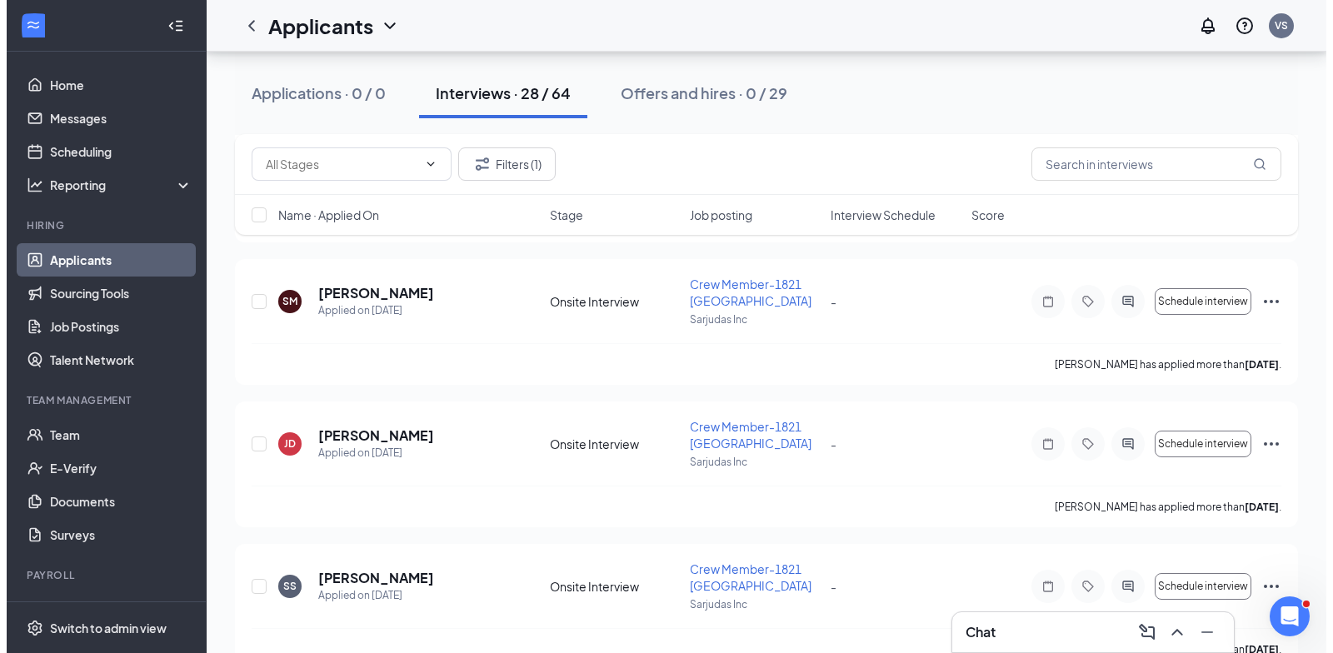
scroll to position [3678, 0]
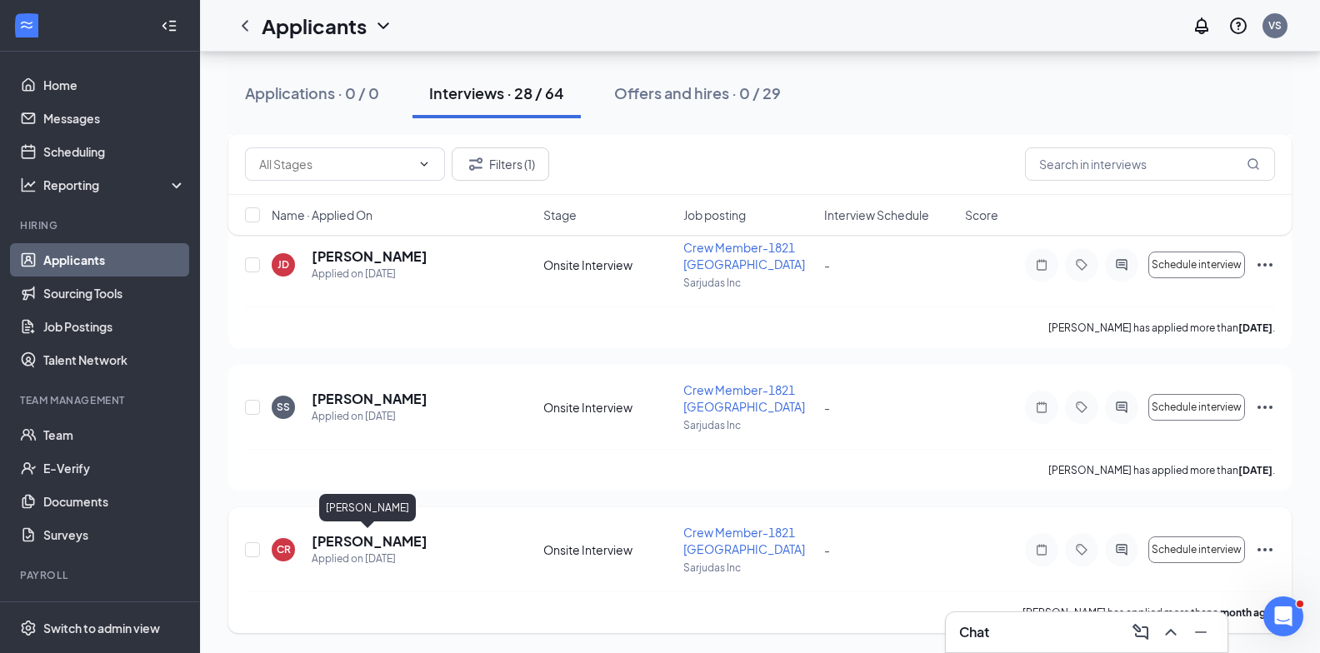
click at [405, 541] on h5 "chelsea robinson" at bounding box center [370, 541] width 116 height 18
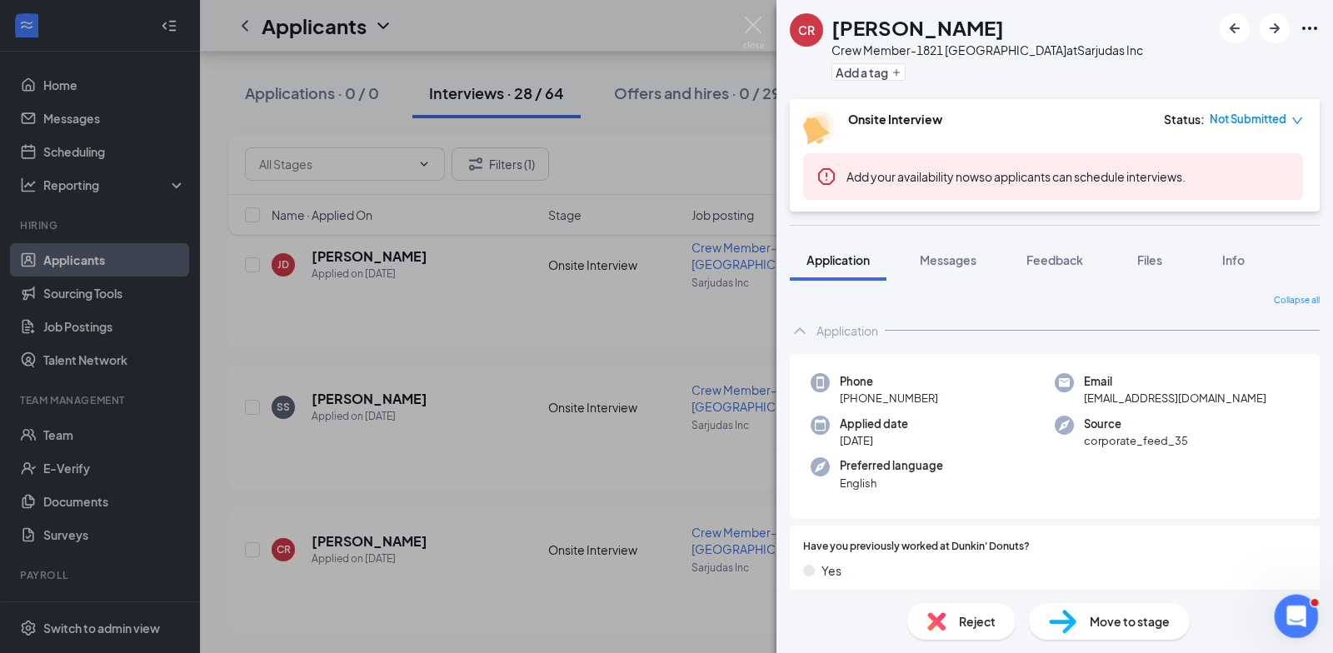
click at [1299, 615] on icon "Open Intercom Messenger" at bounding box center [1293, 614] width 27 height 27
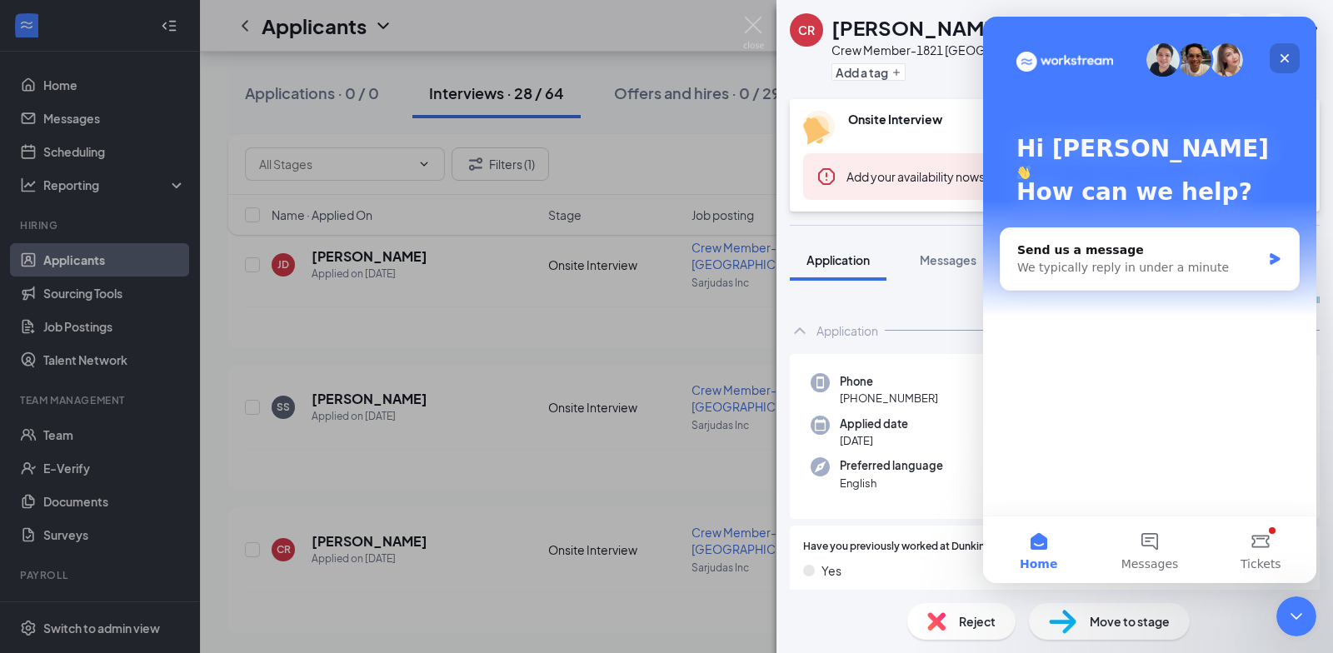
click at [1293, 55] on div "Close" at bounding box center [1285, 58] width 30 height 30
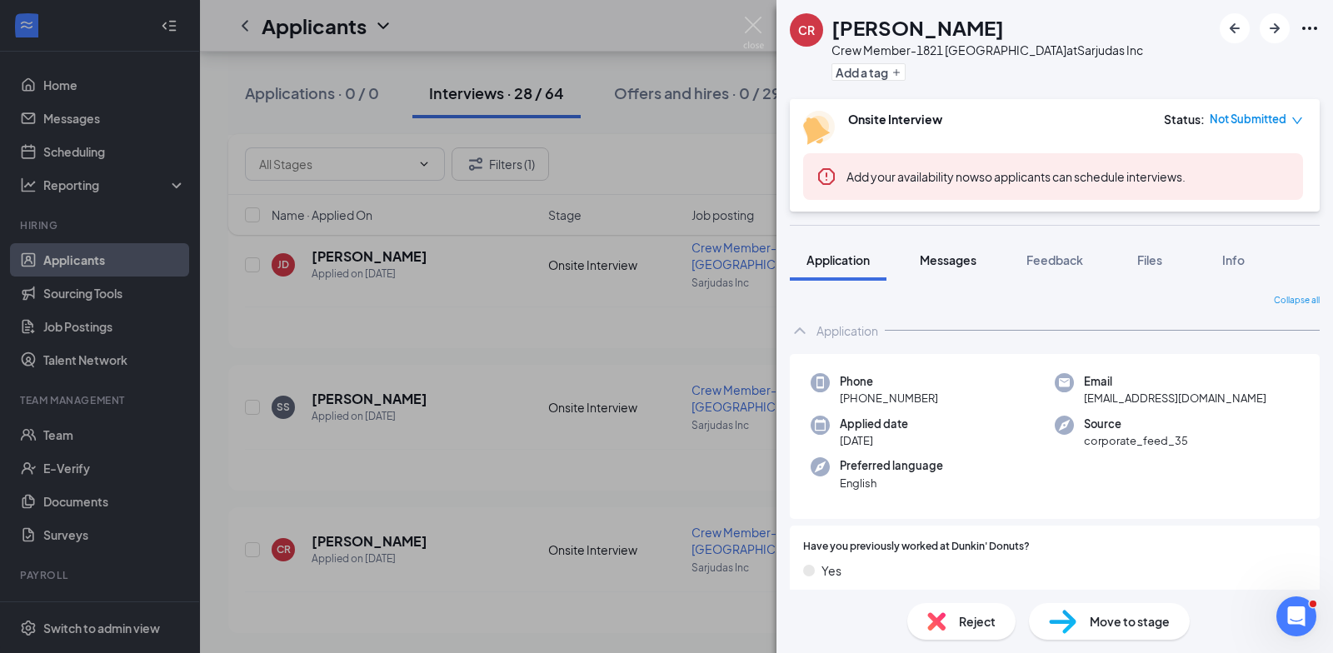
click at [952, 249] on button "Messages" at bounding box center [948, 260] width 90 height 42
click at [951, 255] on span "Messages" at bounding box center [948, 259] width 57 height 15
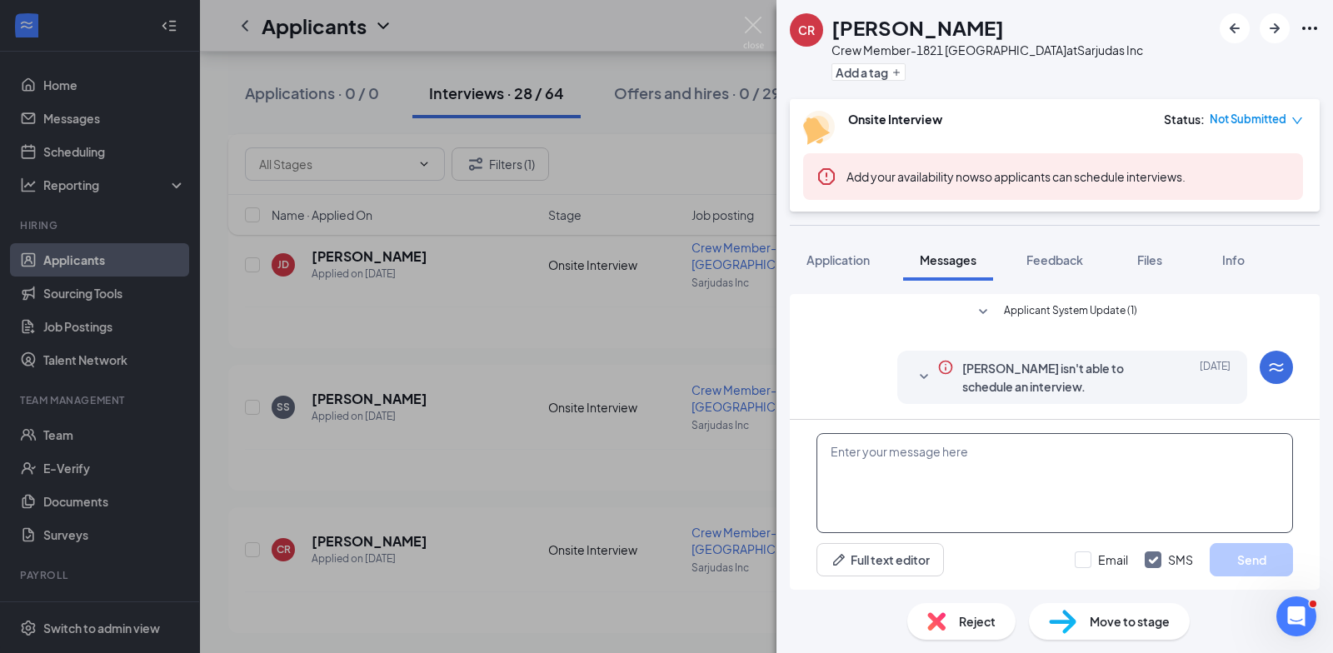
click at [975, 507] on textarea at bounding box center [1054, 483] width 477 height 100
click at [984, 493] on textarea at bounding box center [1054, 483] width 477 height 100
type textarea "c"
drag, startPoint x: 1041, startPoint y: 450, endPoint x: 803, endPoint y: 444, distance: 238.3
click at [803, 444] on div "c Full text editor Email SMS Send" at bounding box center [1055, 505] width 530 height 170
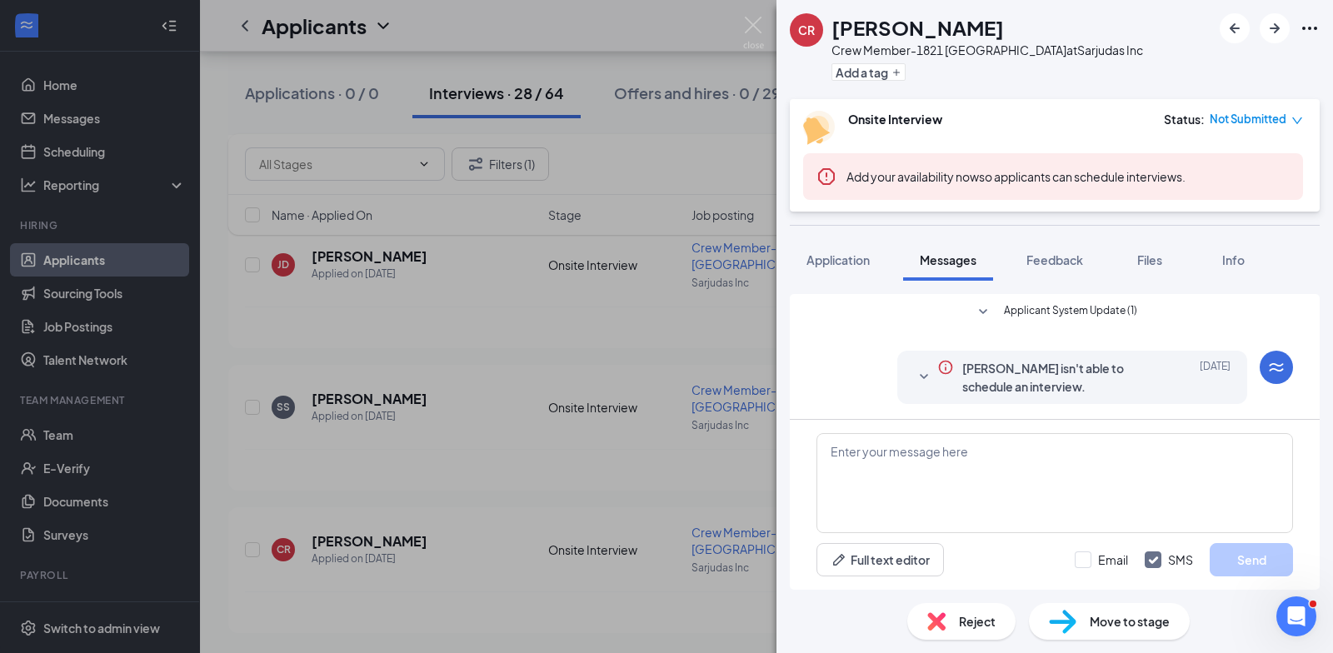
click at [1080, 310] on span "Applicant System Update (1)" at bounding box center [1070, 312] width 133 height 20
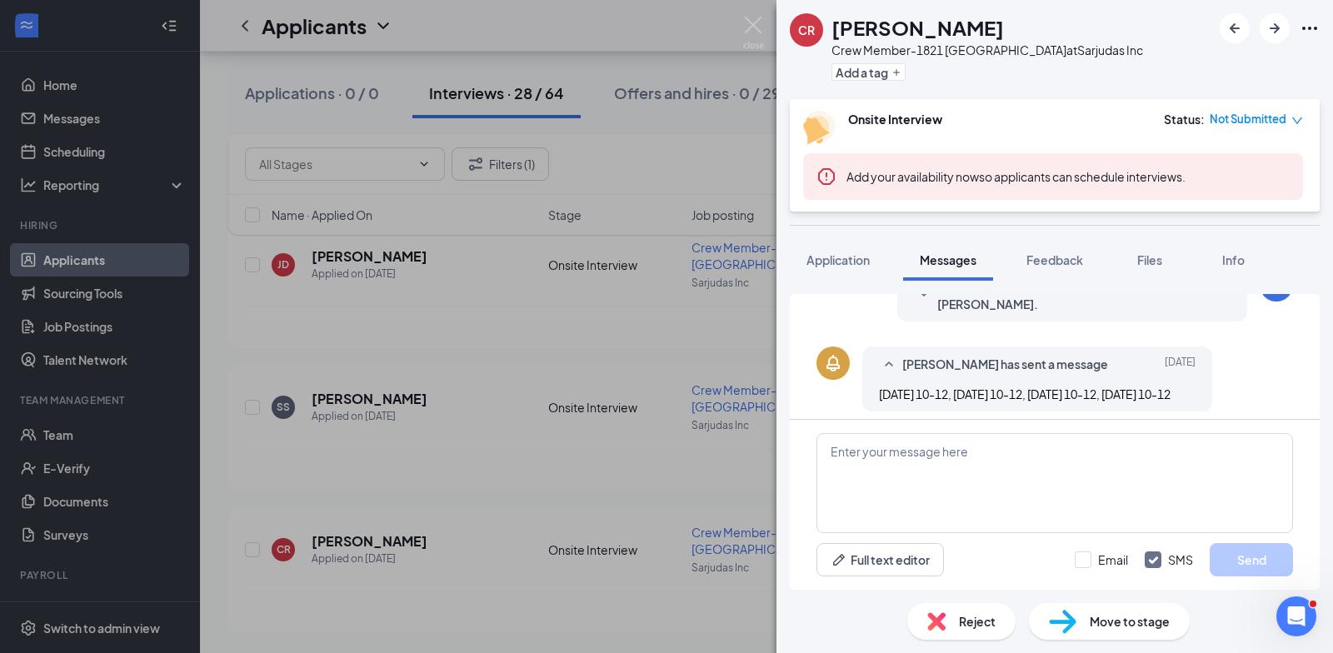
scroll to position [361, 0]
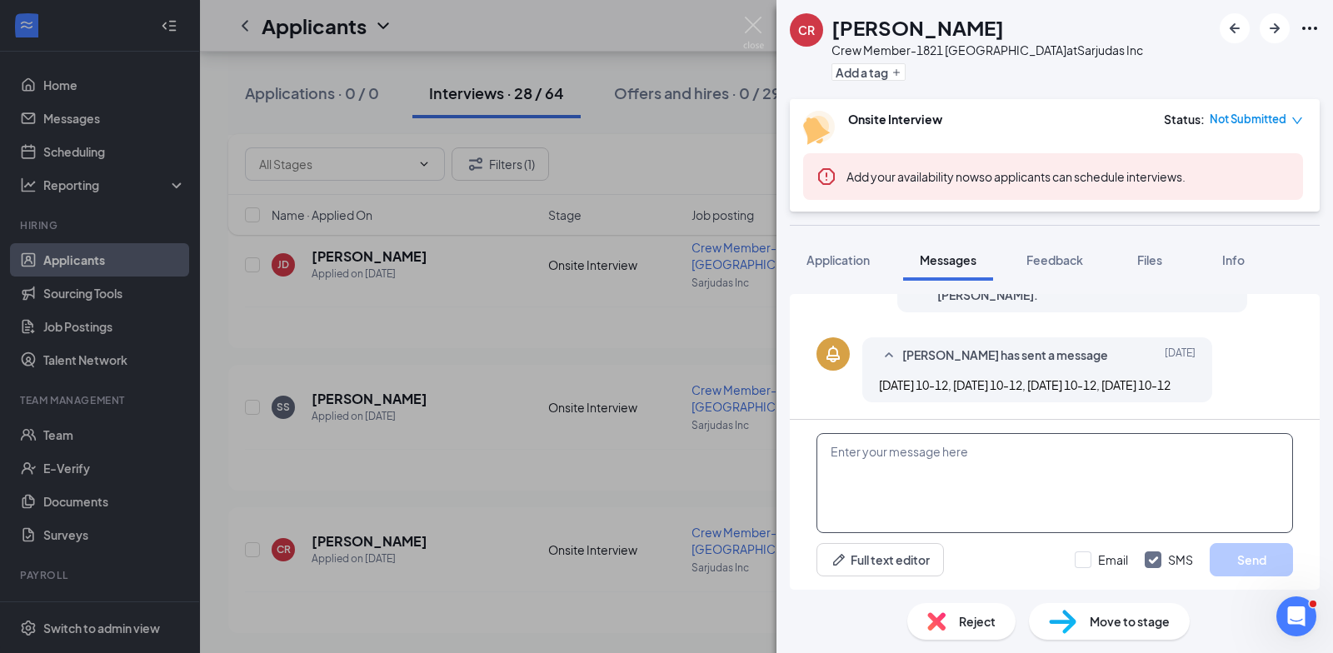
click at [887, 496] on textarea at bounding box center [1054, 483] width 477 height 100
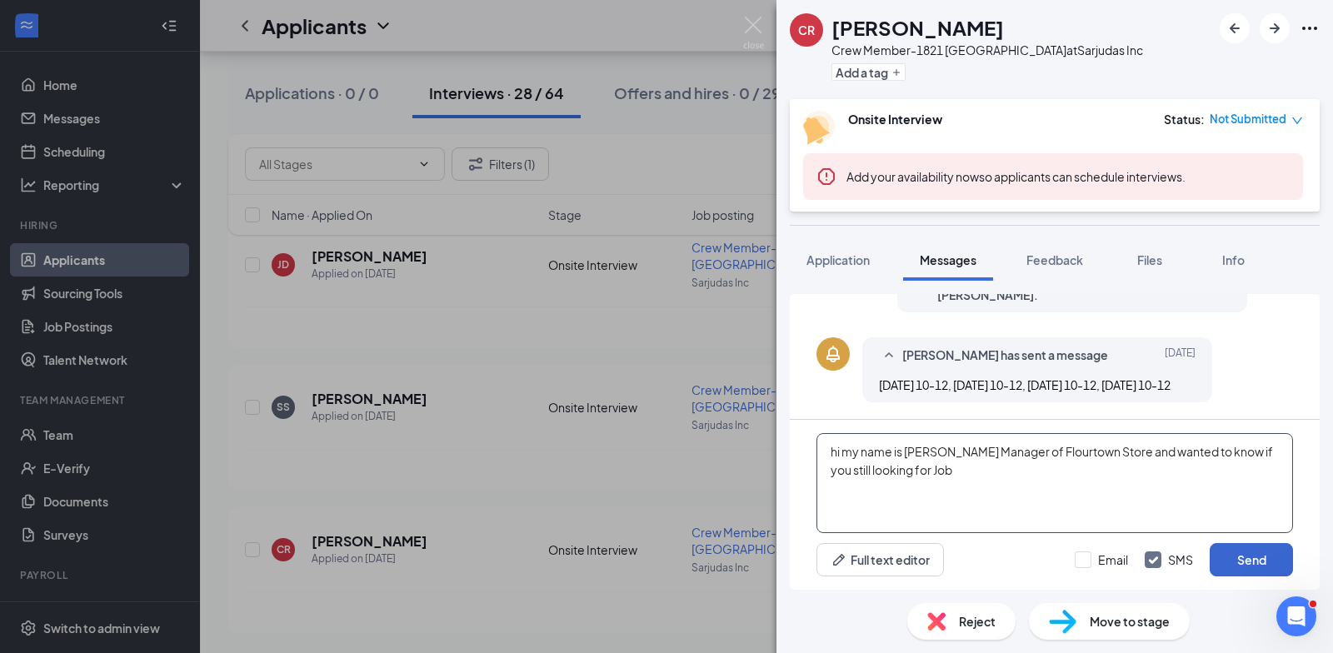
type textarea "hi my name is Vik HR Manager of Flourtown Store and wanted to know if you still…"
click at [1263, 559] on button "Send" at bounding box center [1251, 559] width 83 height 33
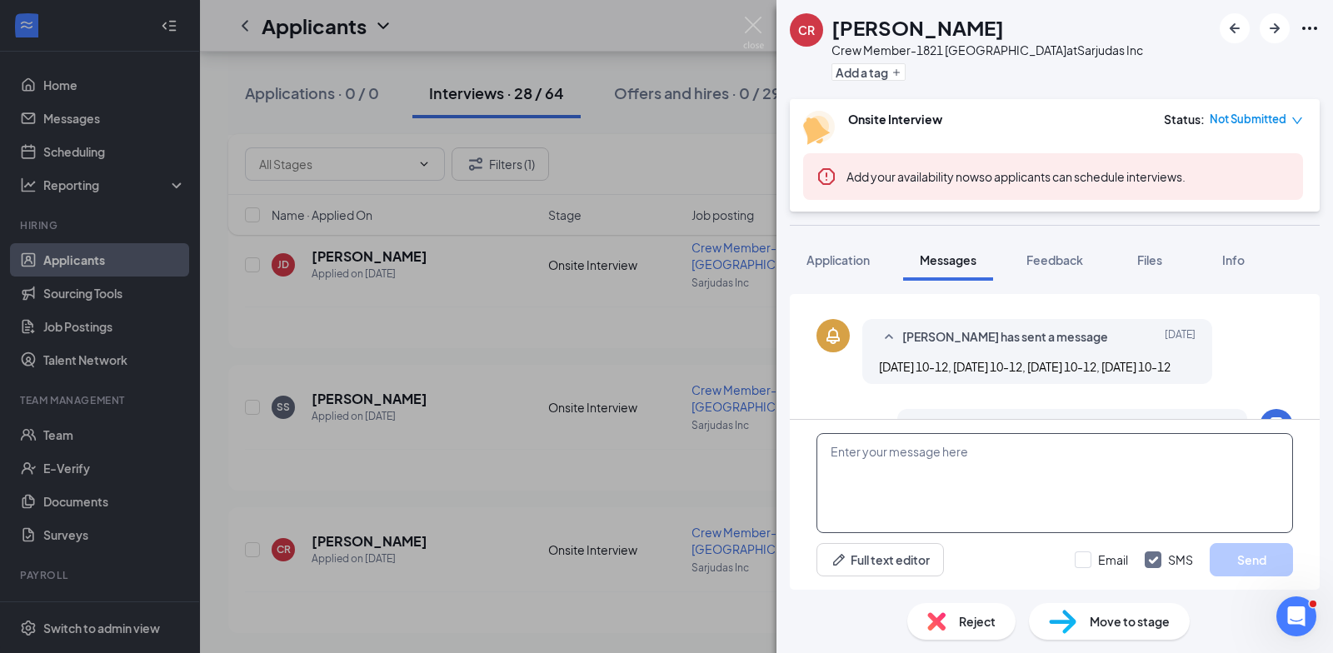
scroll to position [486, 0]
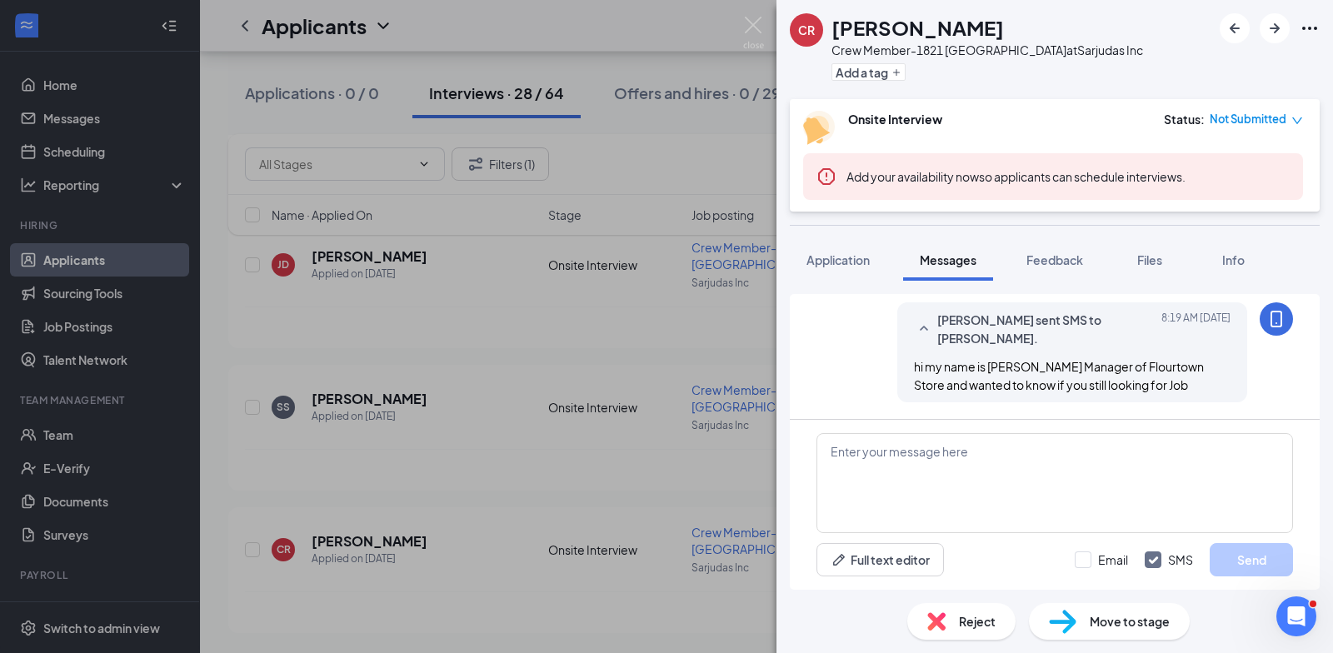
click at [672, 366] on div "CR chelsea robinson Crew Member-1821 Bethlehem Pike at Sarjudas Inc Add a tag O…" at bounding box center [666, 326] width 1333 height 653
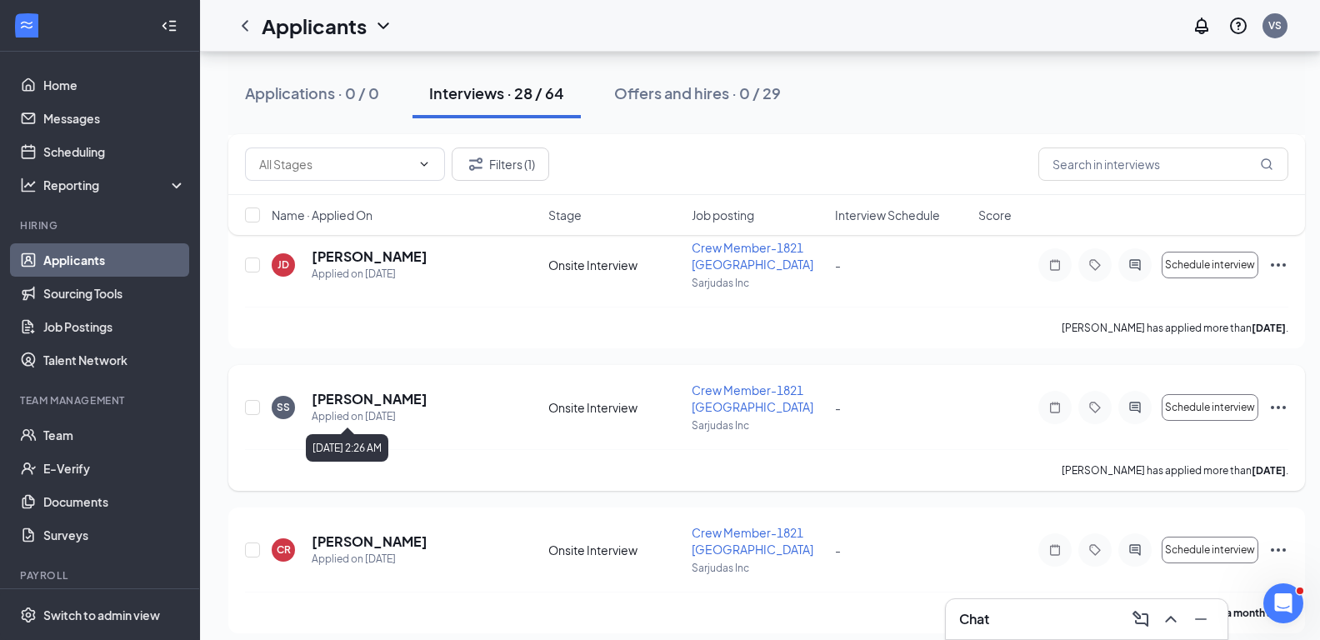
click at [401, 401] on h5 "SHYMEAR SMITH" at bounding box center [370, 399] width 116 height 18
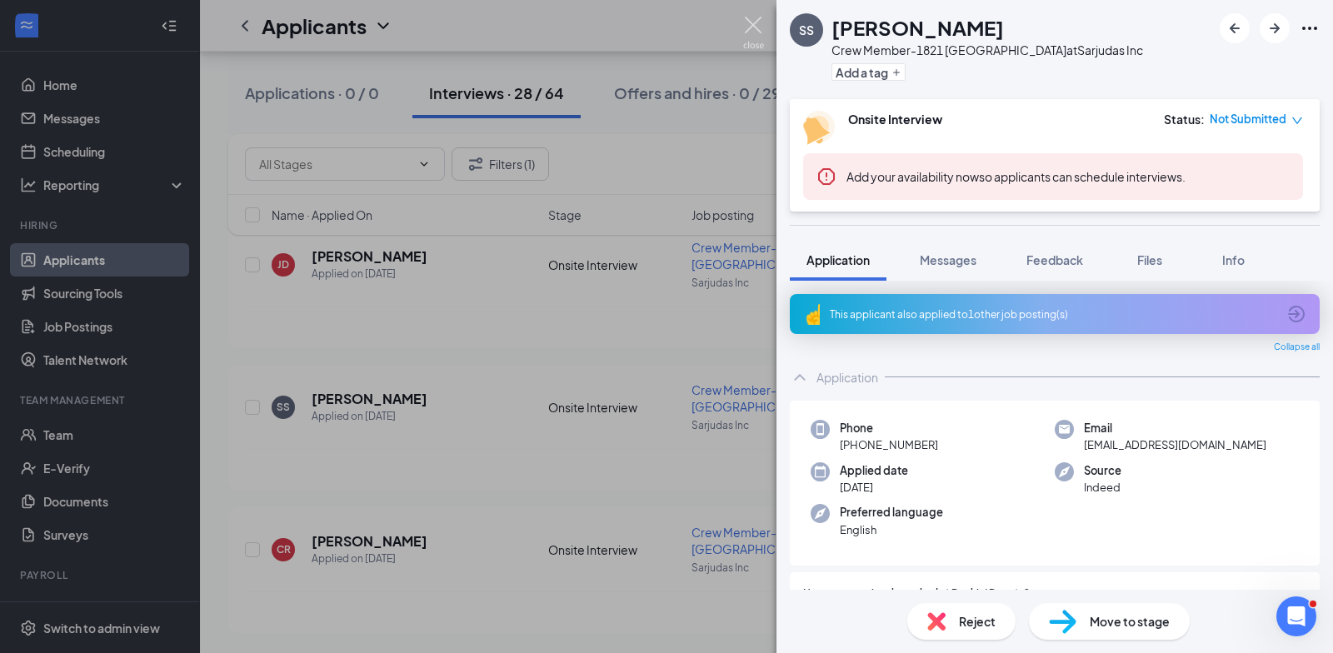
click at [759, 20] on img at bounding box center [753, 33] width 21 height 32
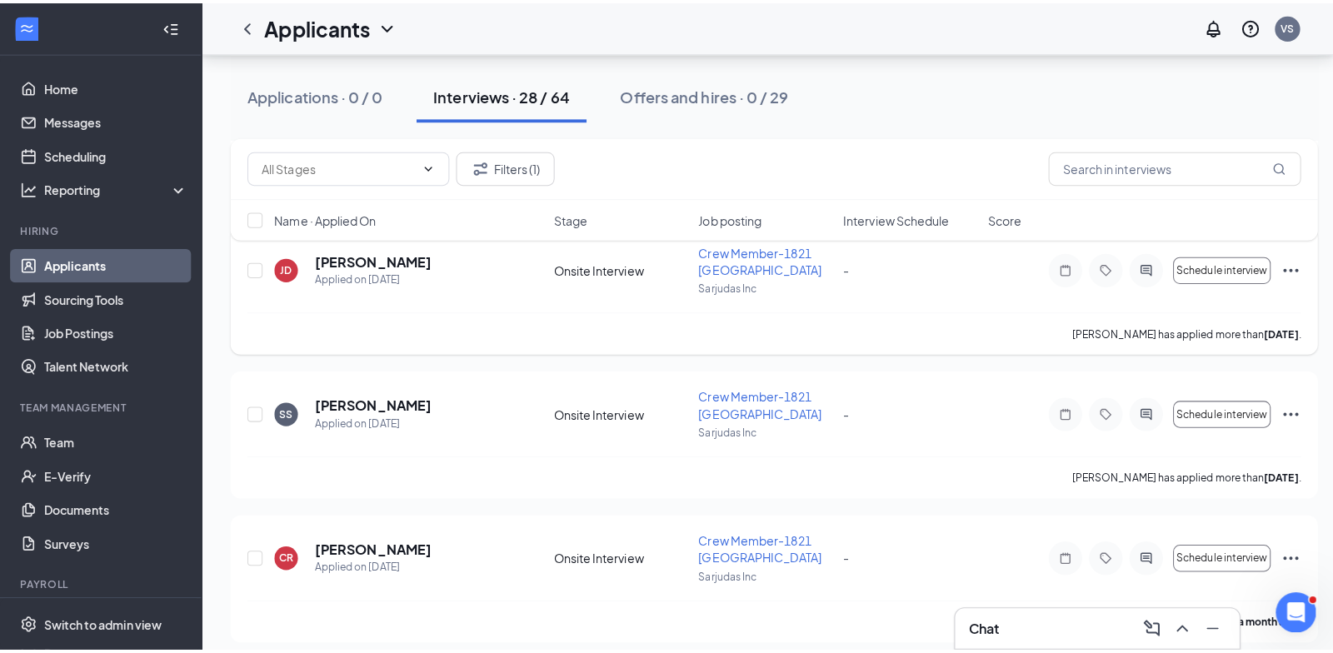
scroll to position [3511, 0]
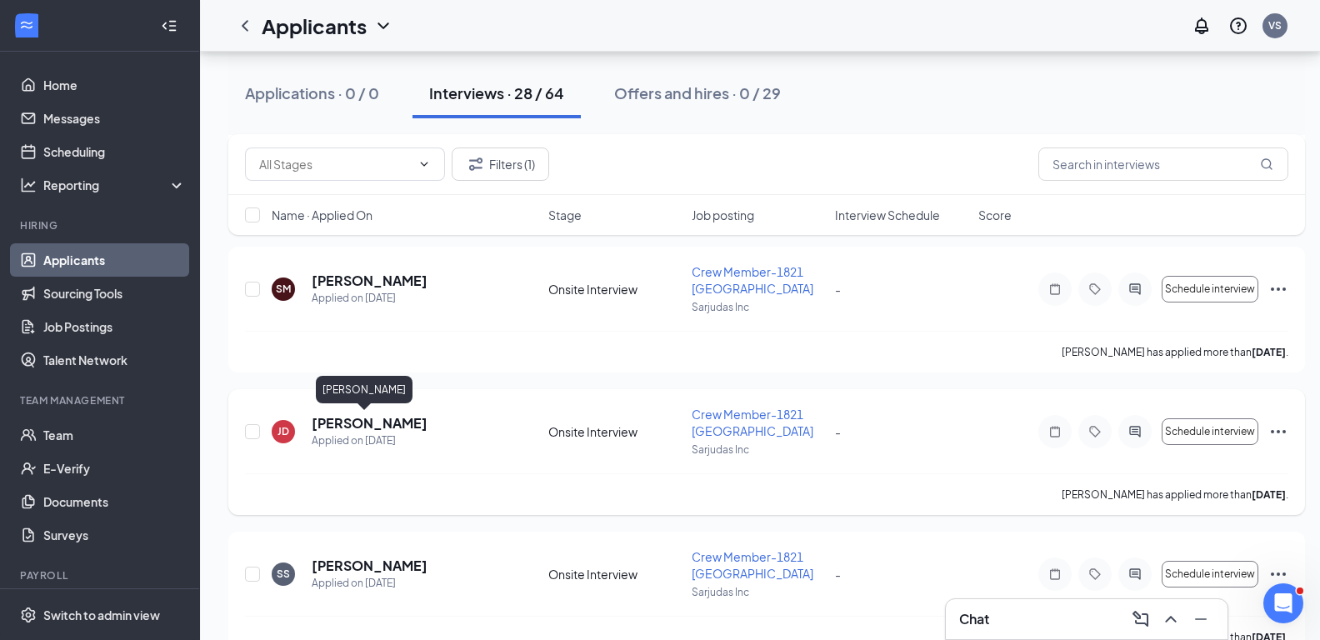
click at [357, 424] on h5 "Jabre Dutton" at bounding box center [370, 423] width 116 height 18
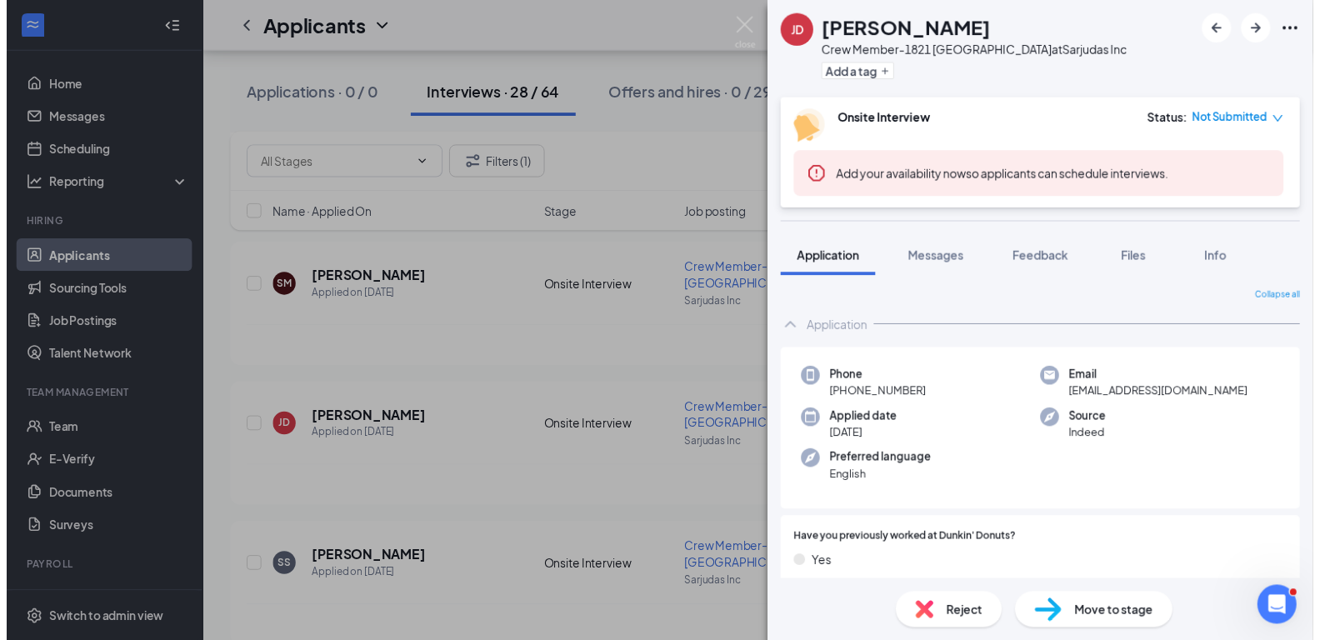
scroll to position [167, 0]
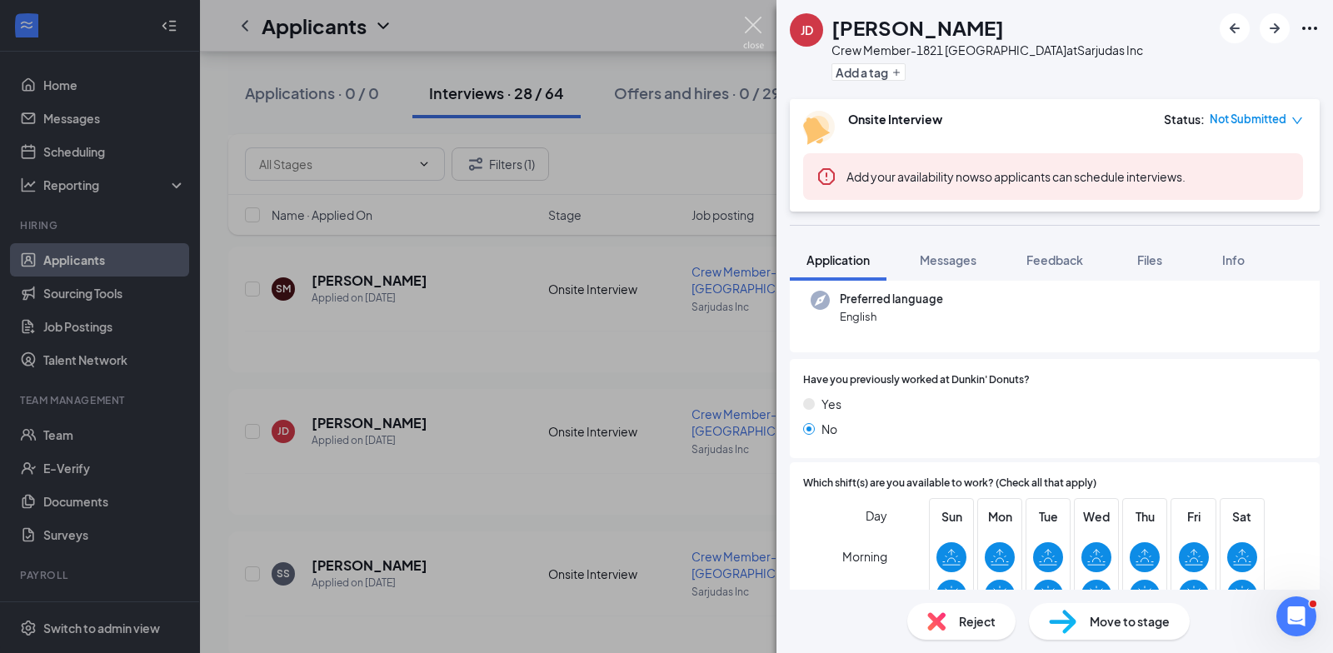
click at [756, 27] on img at bounding box center [753, 33] width 21 height 32
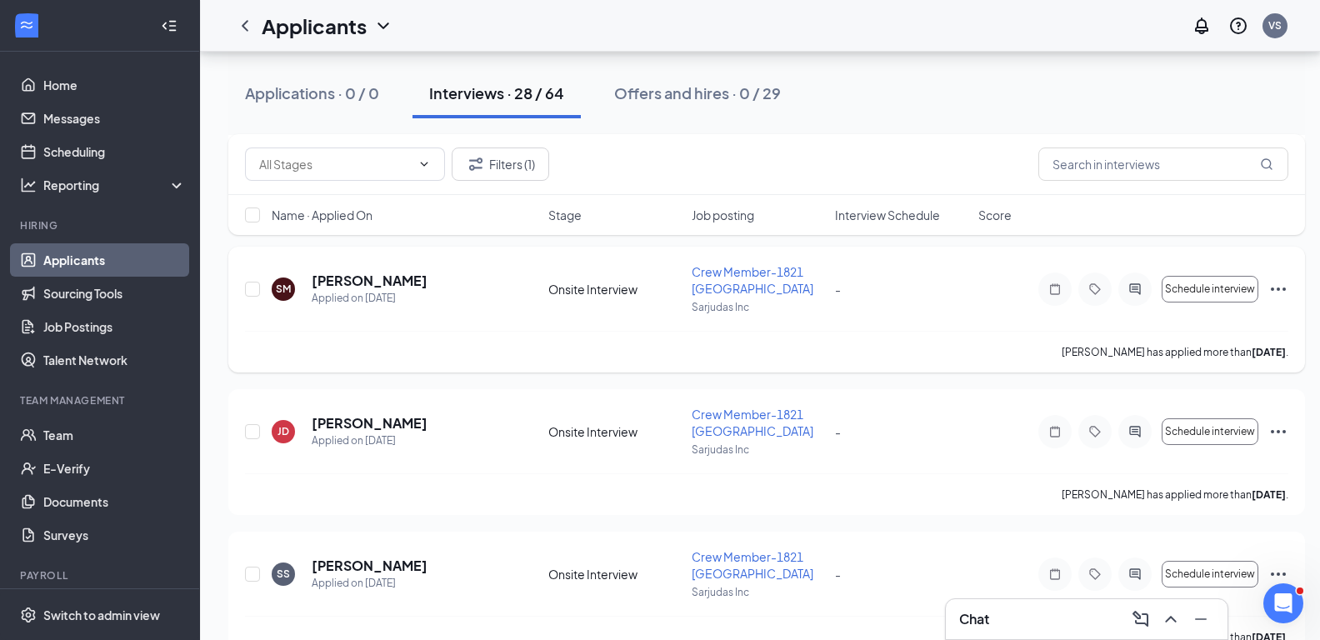
click at [367, 279] on h5 "Seth Miller" at bounding box center [370, 281] width 116 height 18
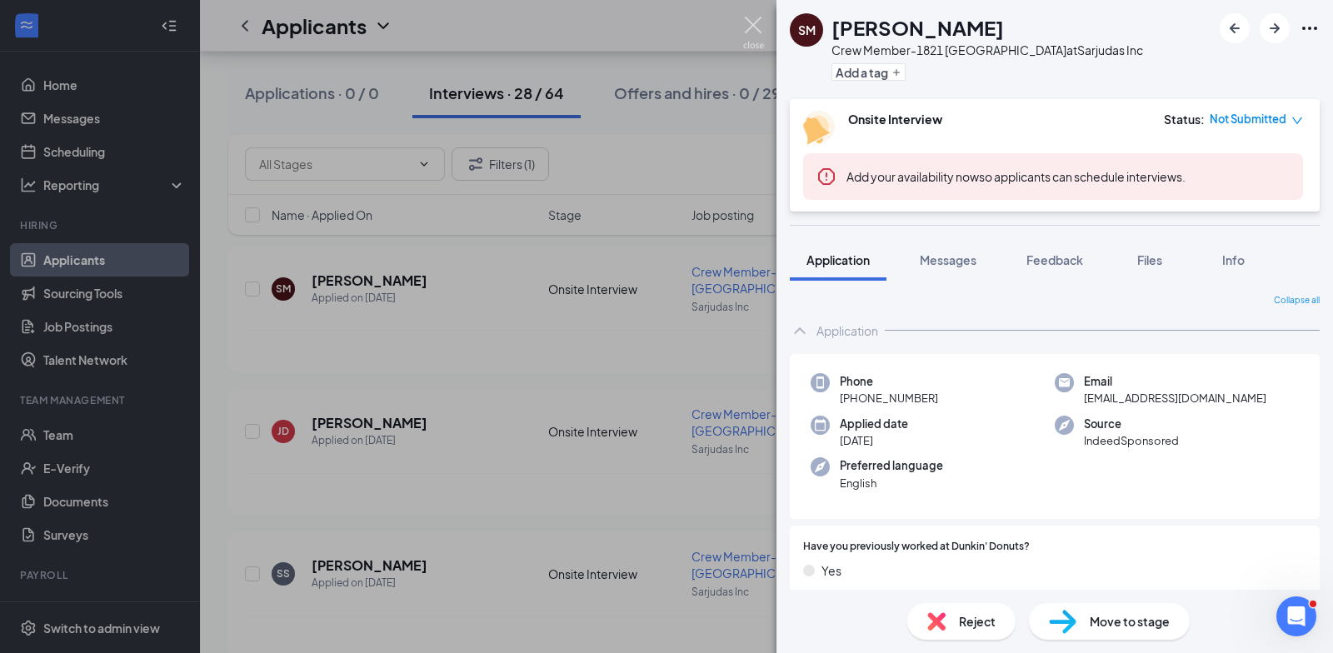
click at [756, 23] on img at bounding box center [753, 33] width 21 height 32
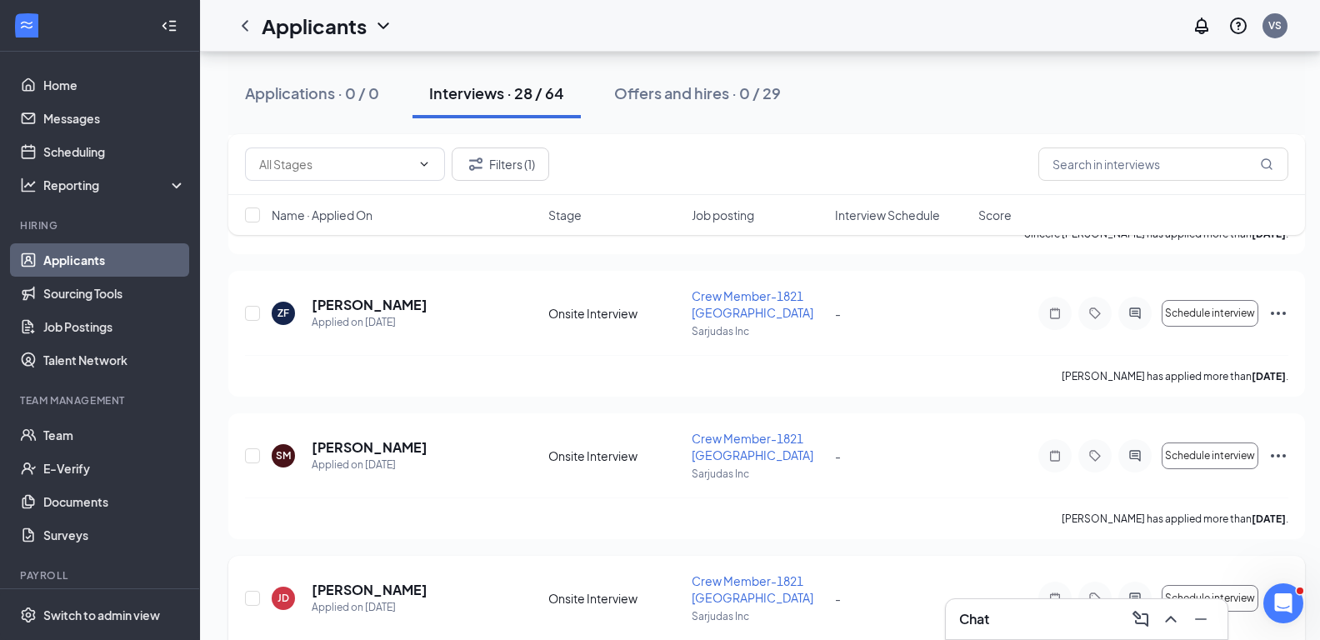
scroll to position [3678, 0]
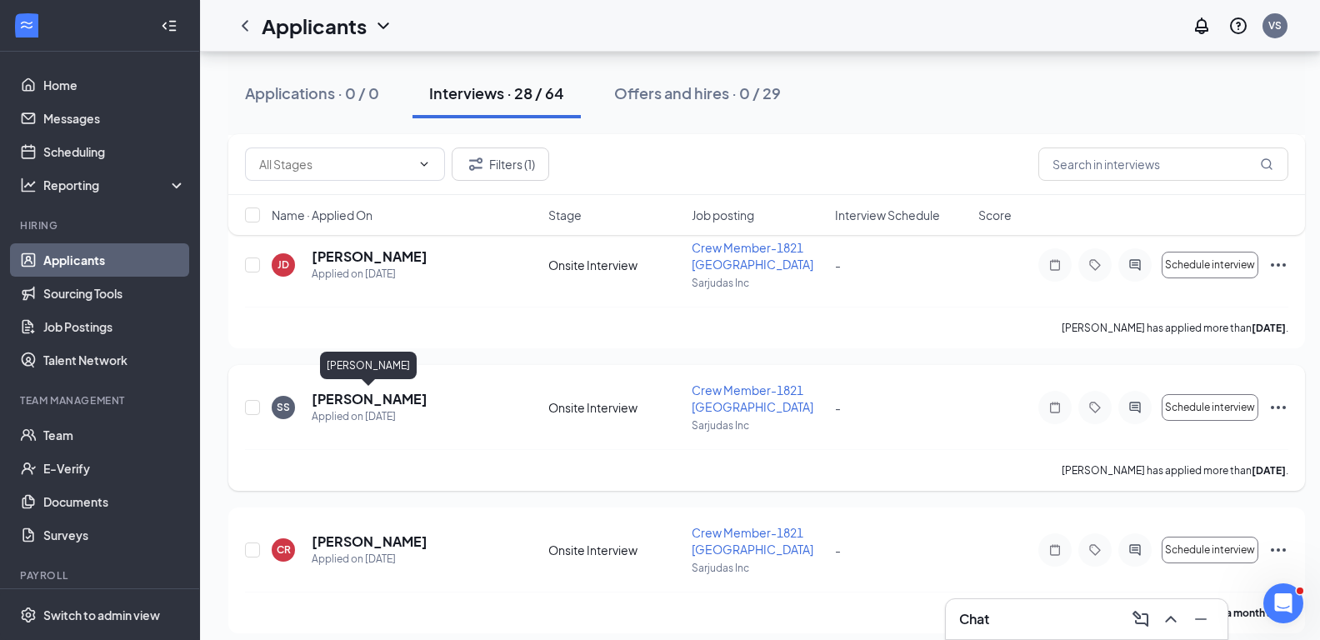
click at [338, 399] on h5 "SHYMEAR SMITH" at bounding box center [370, 399] width 116 height 18
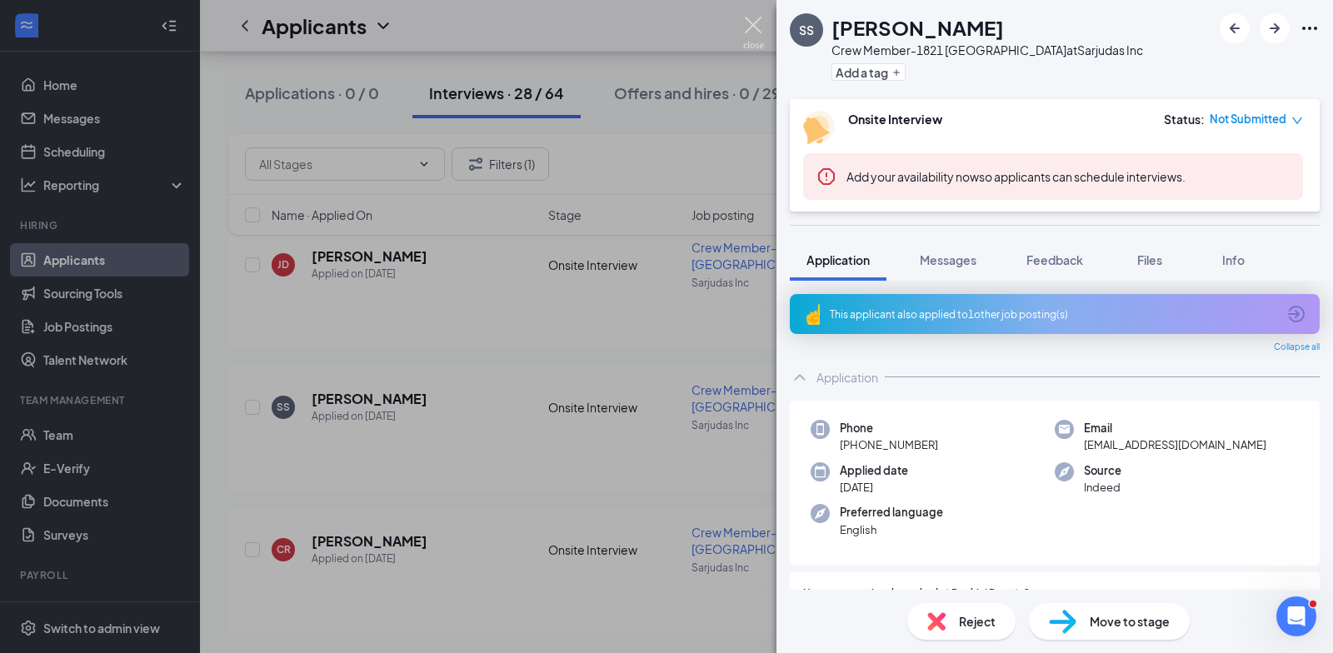
click at [761, 20] on img at bounding box center [753, 33] width 21 height 32
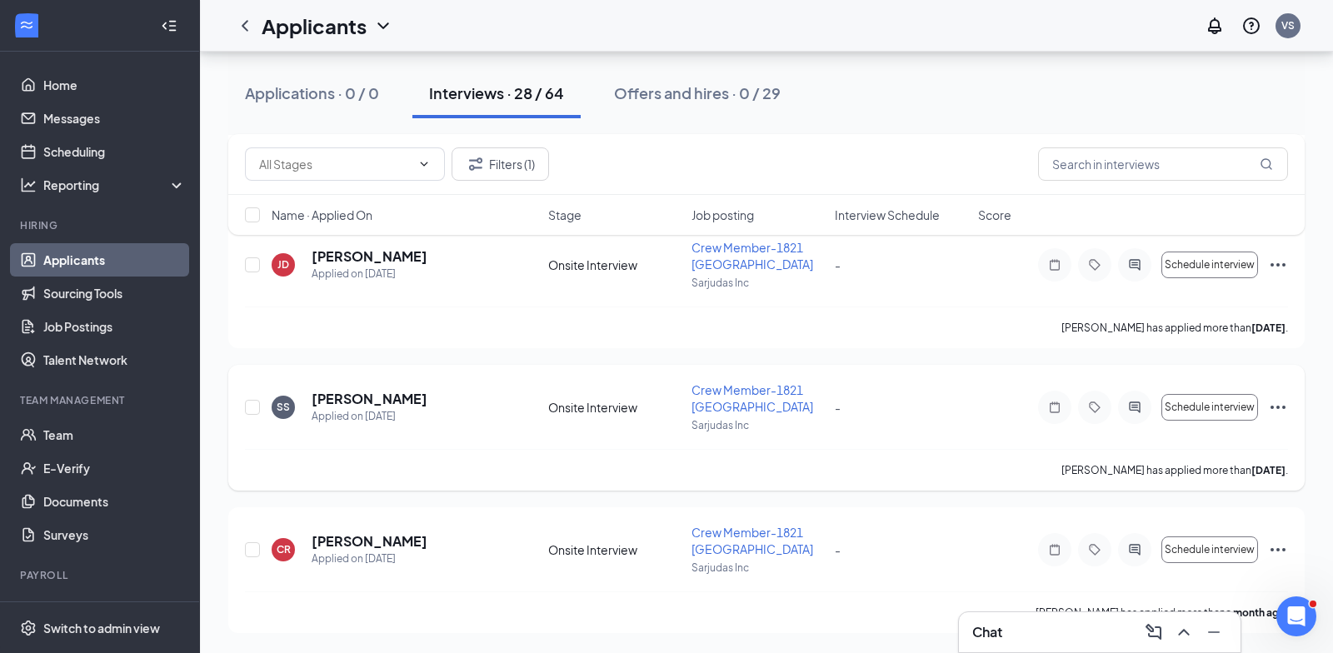
click at [576, 466] on div "SHYMEAR SMITH has applied more than 25 days ago ." at bounding box center [766, 470] width 1043 height 42
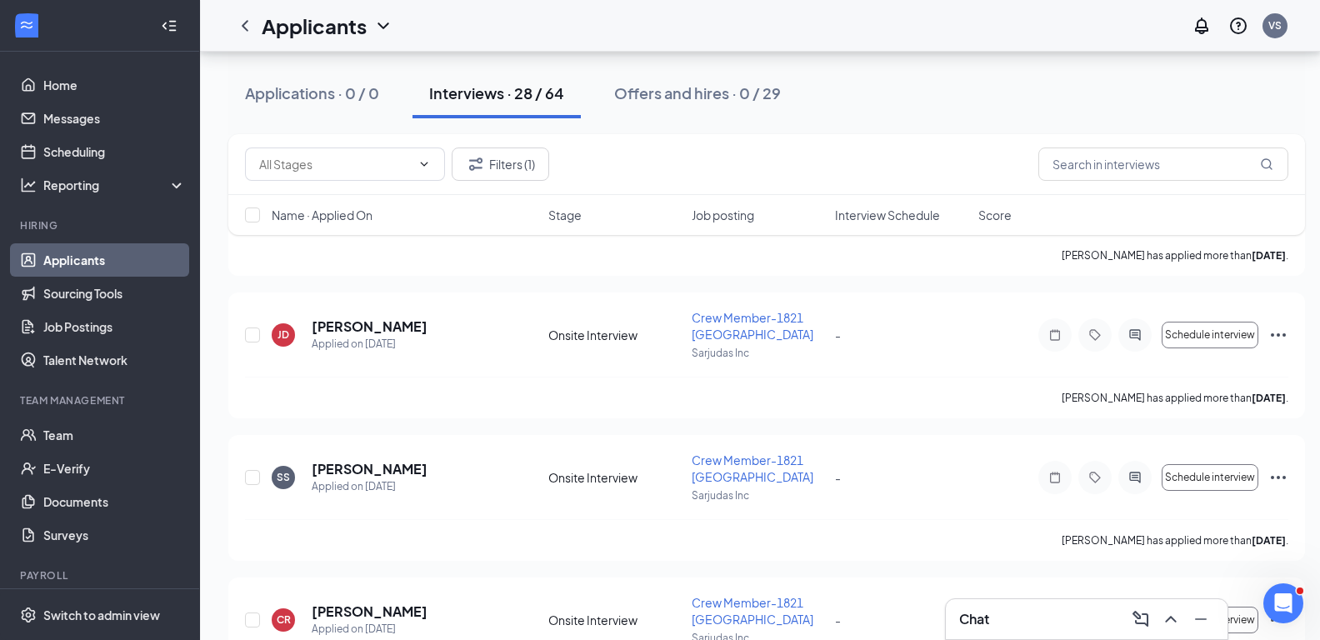
scroll to position [3691, 0]
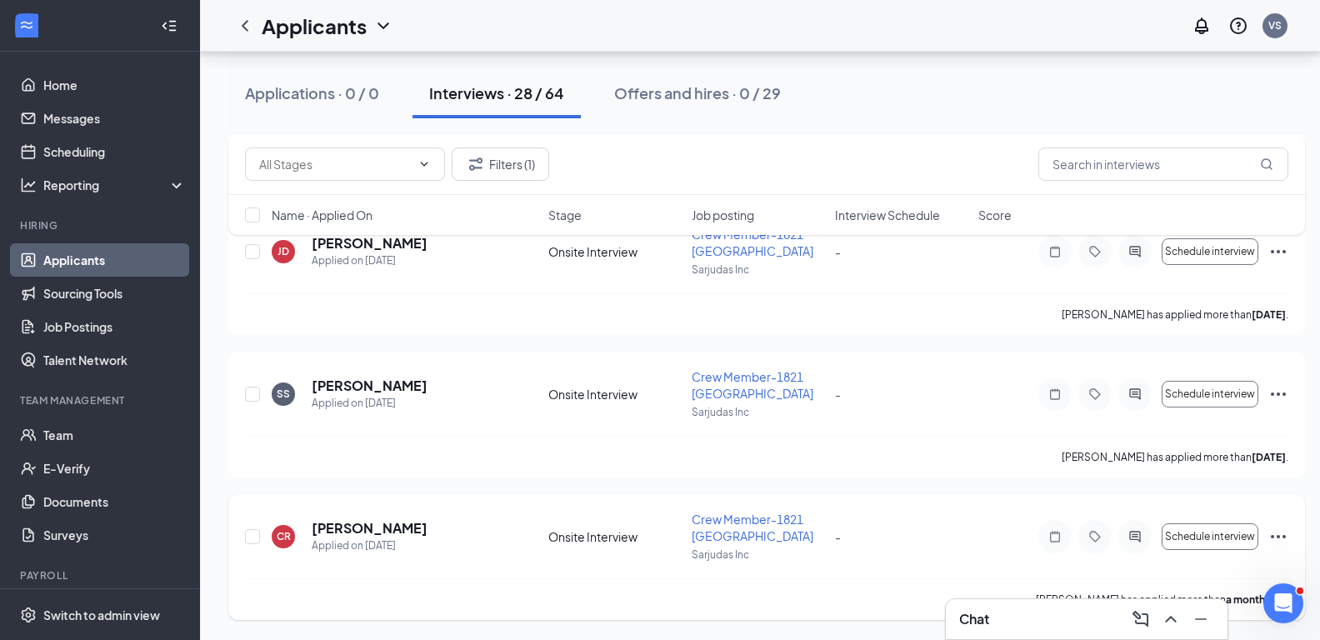
click at [1276, 532] on icon "Ellipses" at bounding box center [1278, 536] width 20 height 20
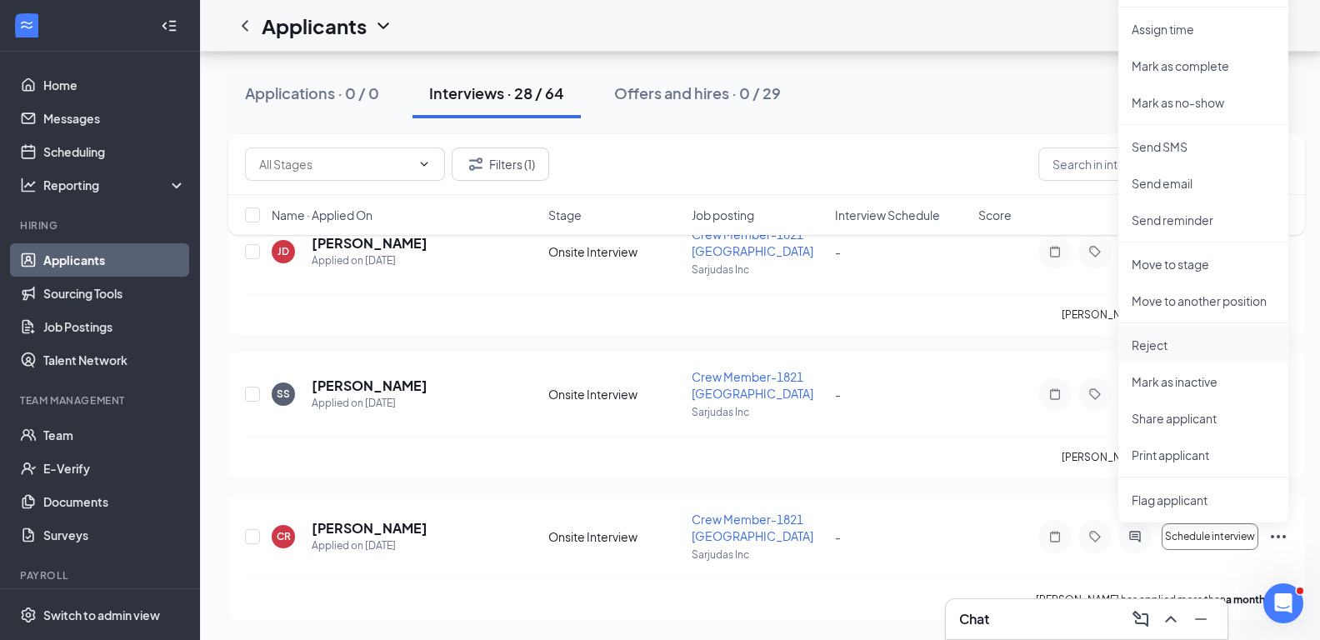
click at [1150, 339] on p "Reject" at bounding box center [1202, 345] width 143 height 17
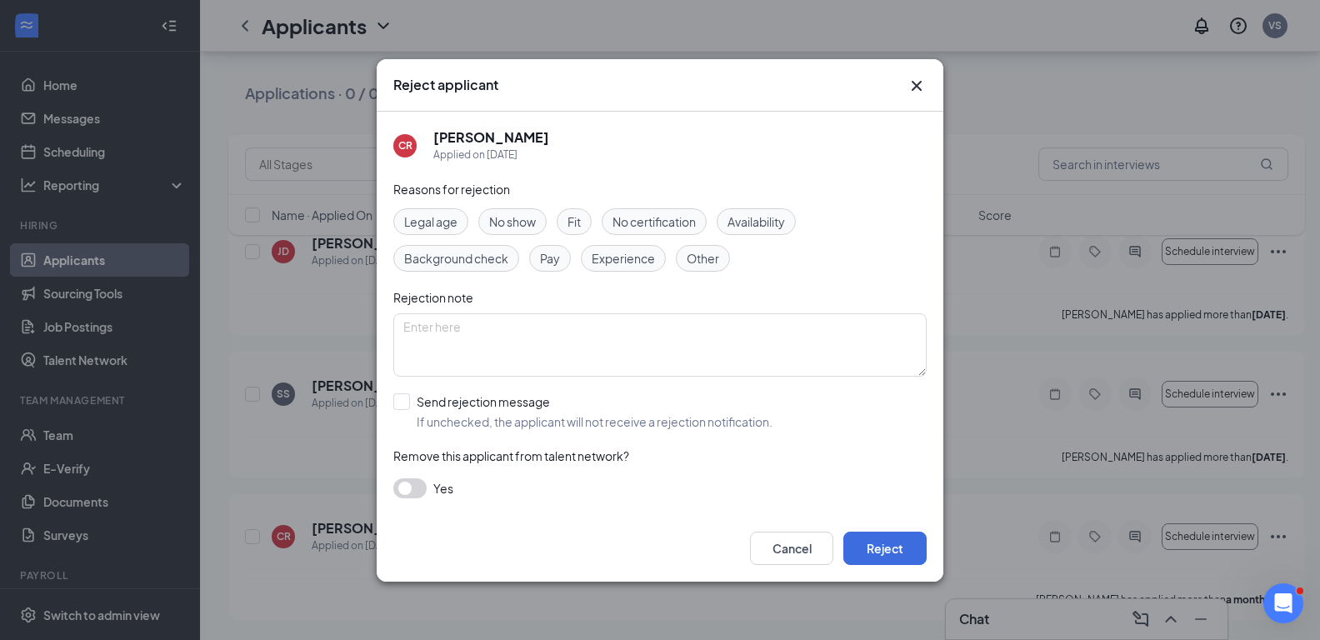
click at [508, 216] on span "No show" at bounding box center [512, 221] width 47 height 18
click at [883, 548] on button "Reject" at bounding box center [884, 547] width 83 height 33
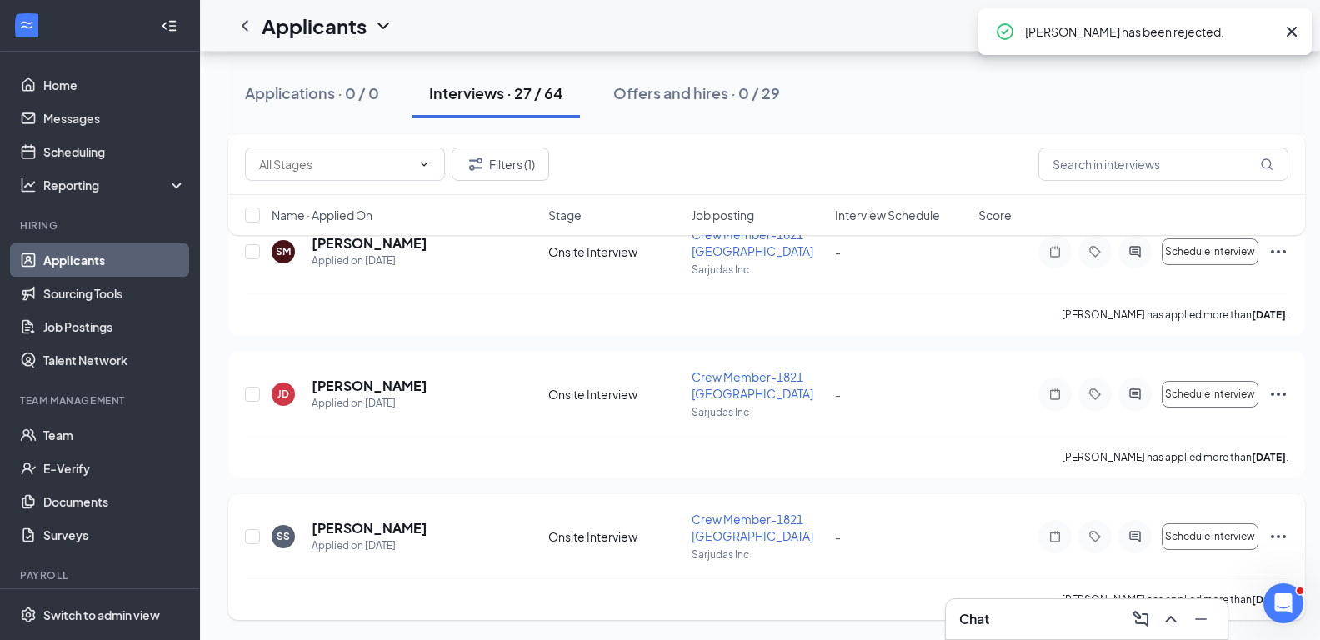
scroll to position [3549, 0]
click at [1278, 528] on icon "Ellipses" at bounding box center [1278, 536] width 20 height 20
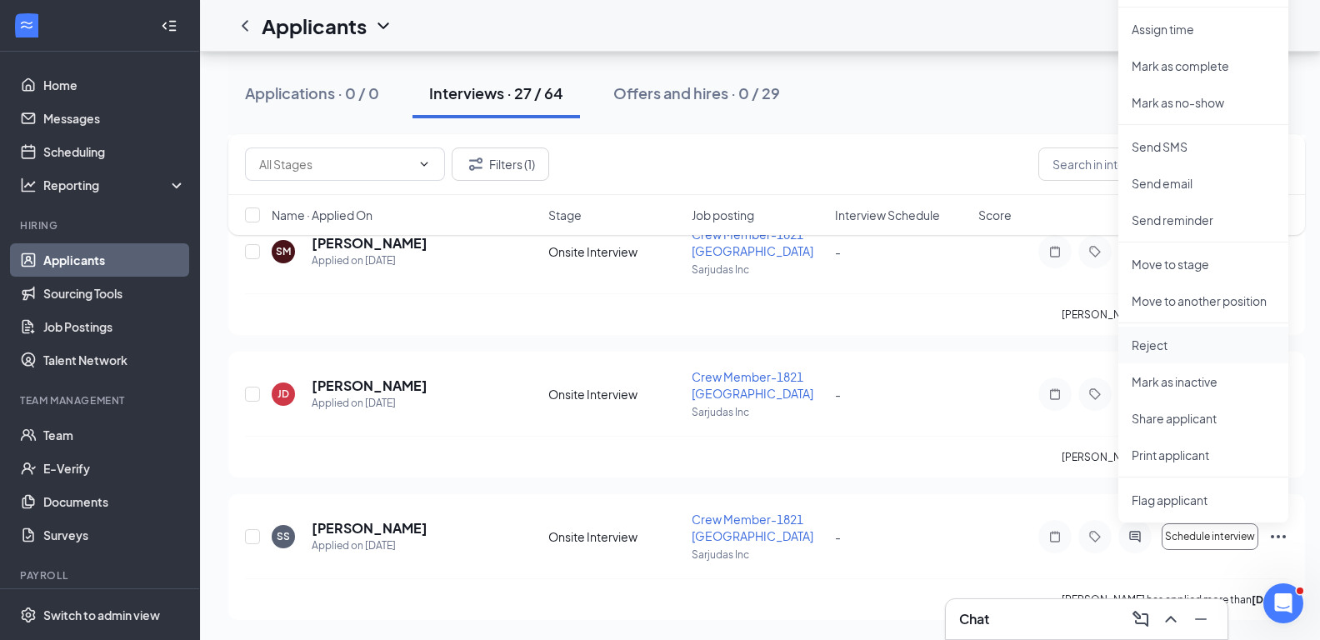
click at [1161, 347] on p "Reject" at bounding box center [1202, 345] width 143 height 17
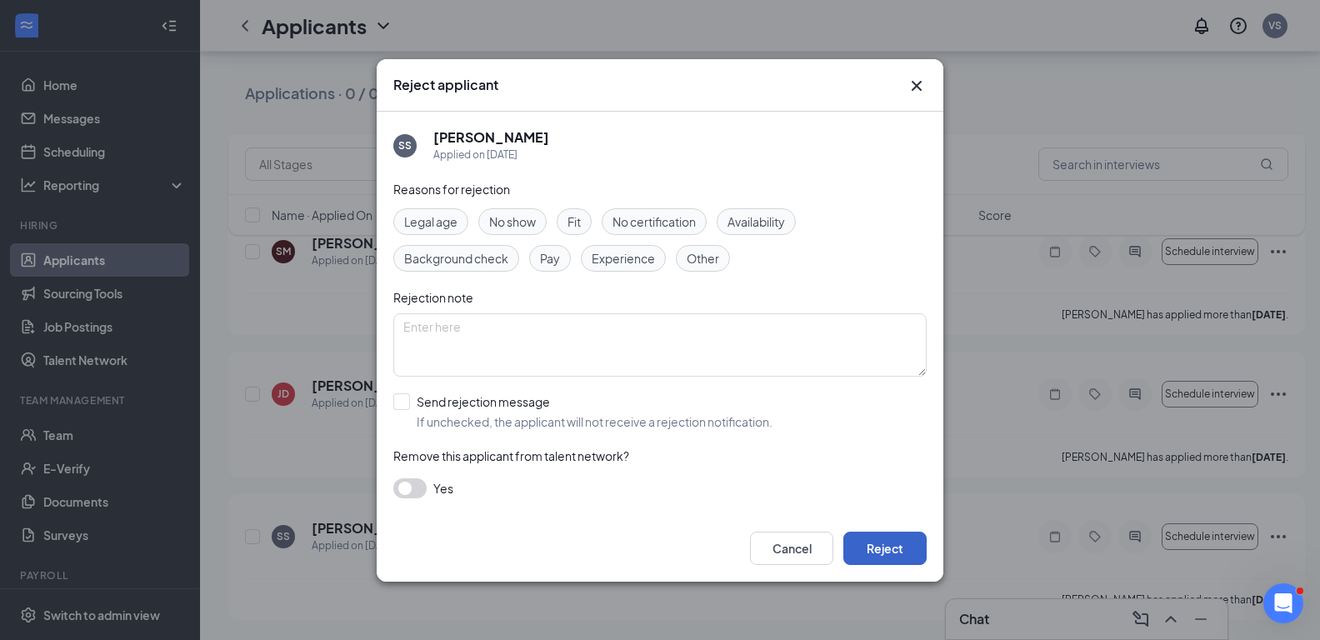
click at [874, 550] on button "Reject" at bounding box center [884, 547] width 83 height 33
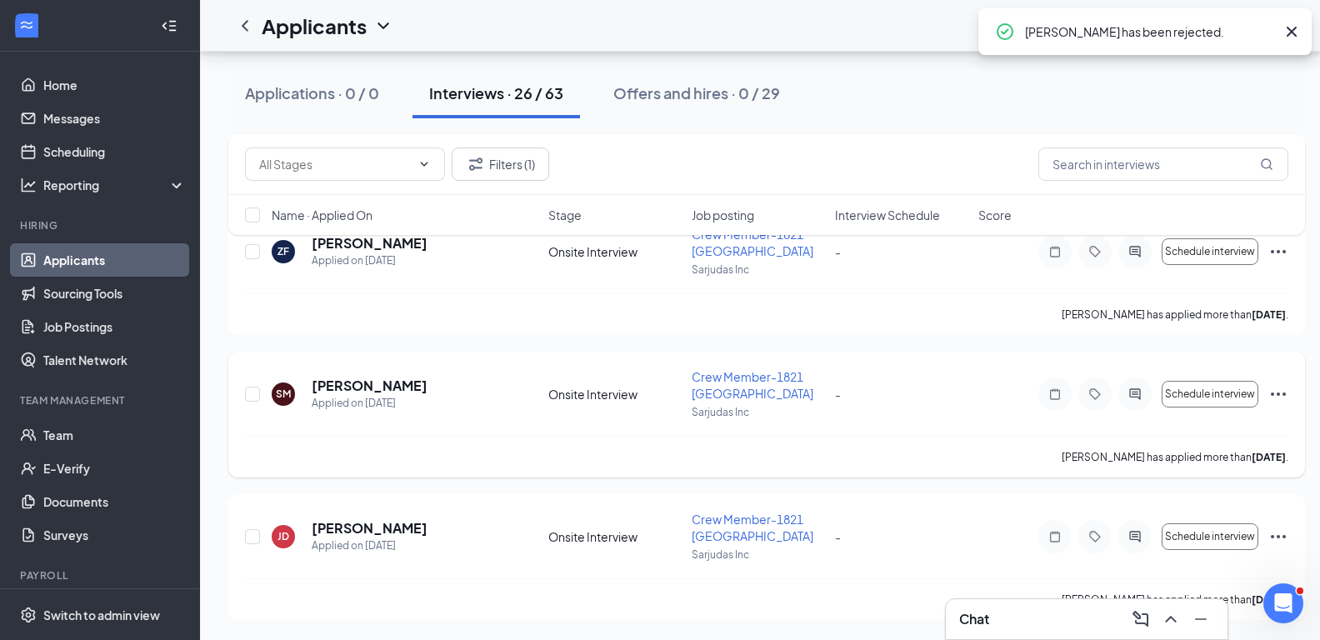
scroll to position [3406, 0]
click at [1284, 533] on icon "Ellipses" at bounding box center [1278, 536] width 20 height 20
click at [1277, 531] on icon "Ellipses" at bounding box center [1278, 536] width 20 height 20
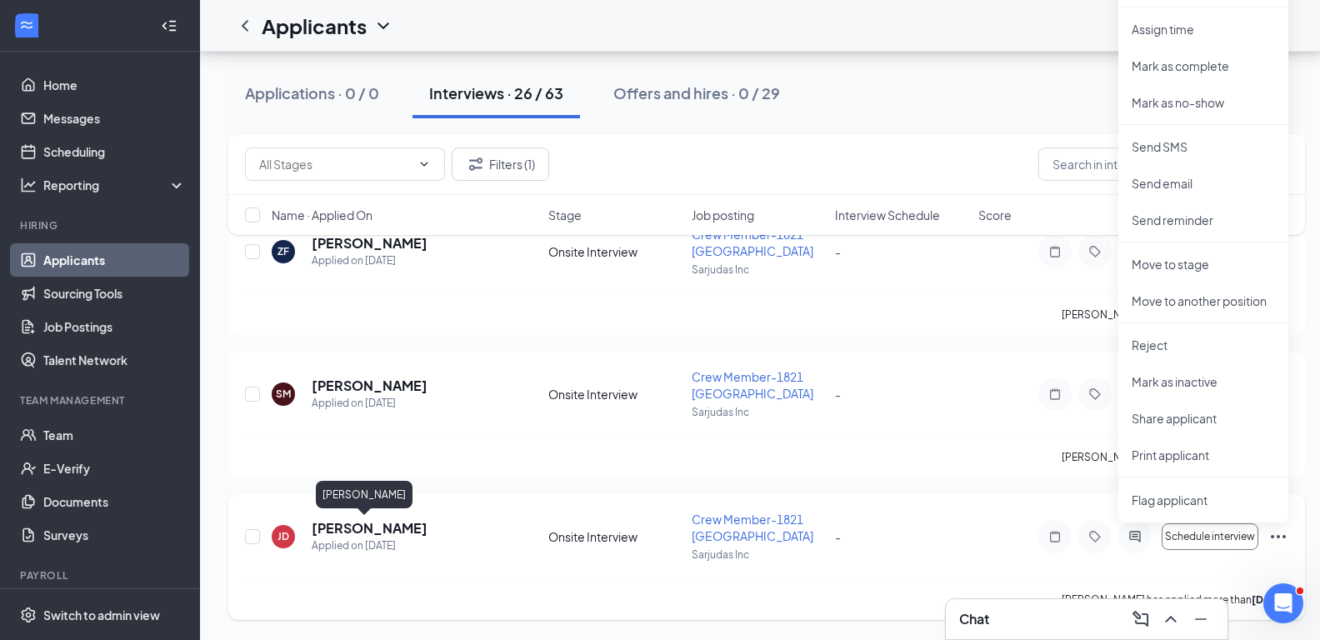
click at [360, 519] on h5 "Jabre Dutton" at bounding box center [370, 528] width 116 height 18
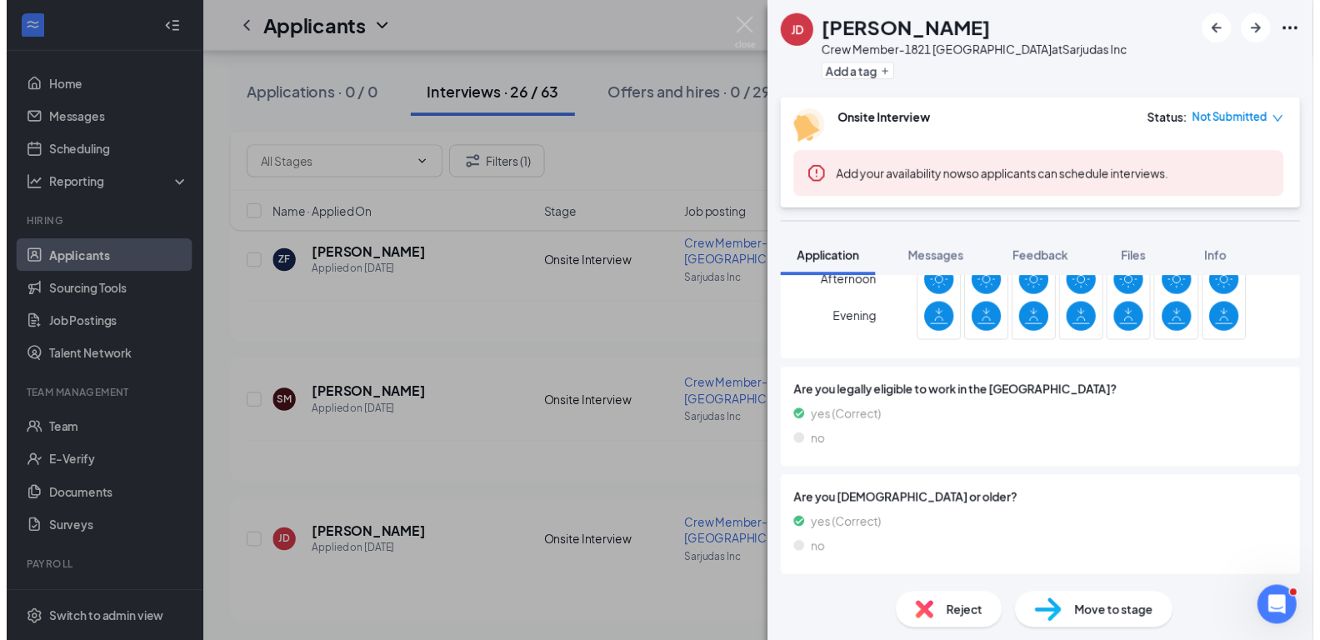
scroll to position [227, 0]
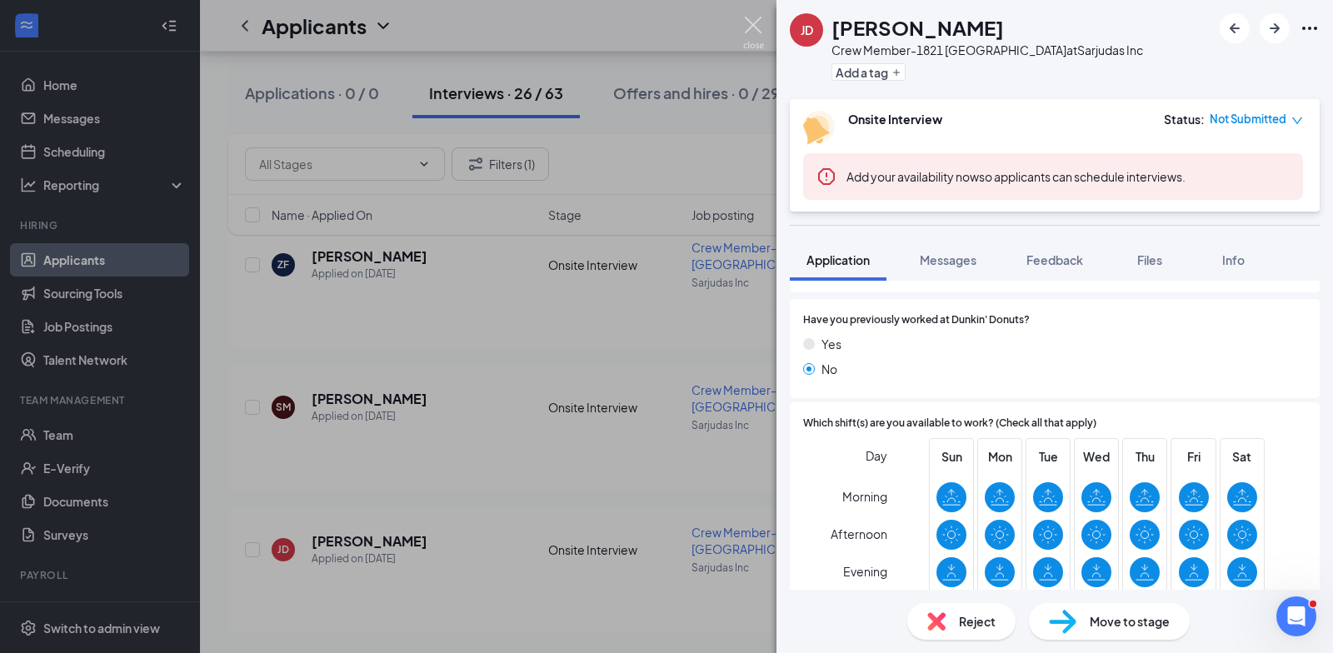
click at [754, 19] on img at bounding box center [753, 33] width 21 height 32
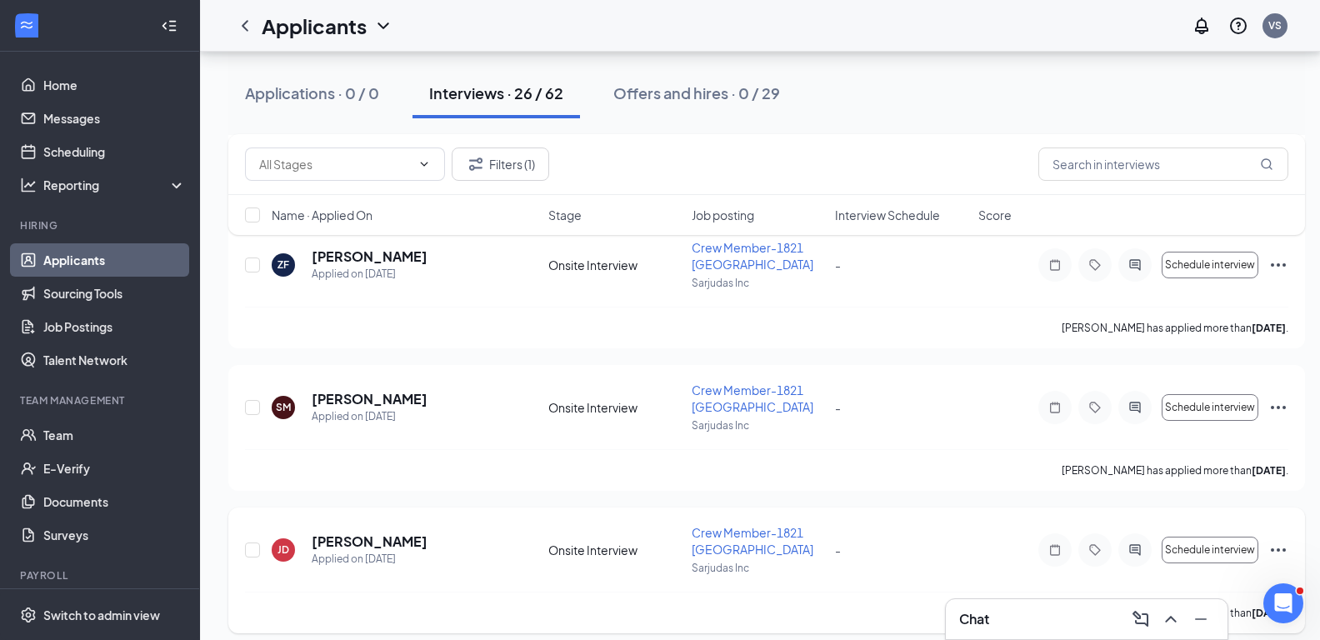
scroll to position [3406, 0]
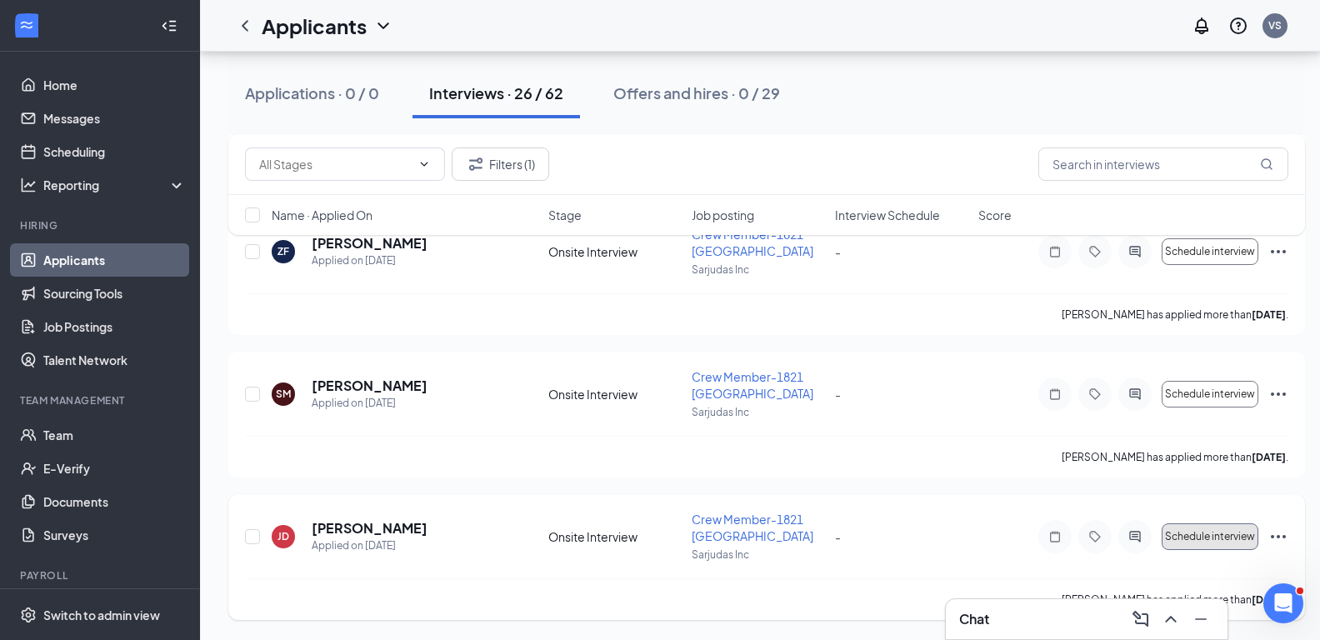
click at [1243, 534] on span "Schedule interview" at bounding box center [1210, 537] width 90 height 12
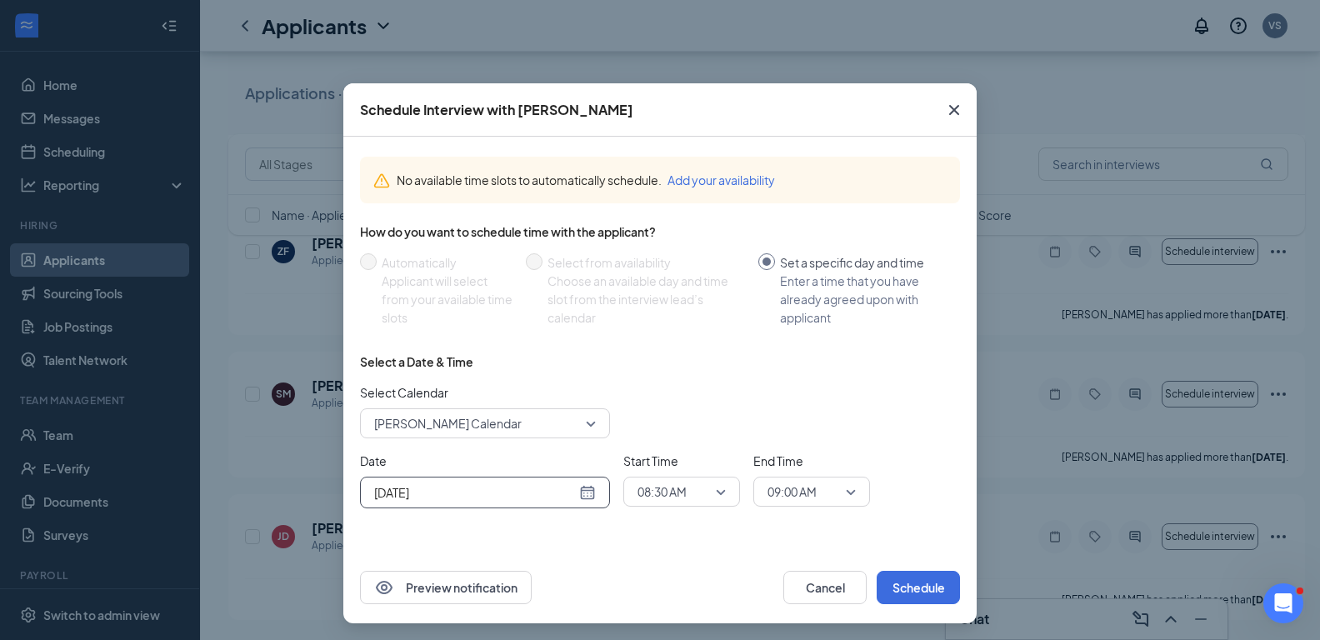
click at [586, 489] on div "Aug 27, 2025" at bounding box center [485, 492] width 222 height 18
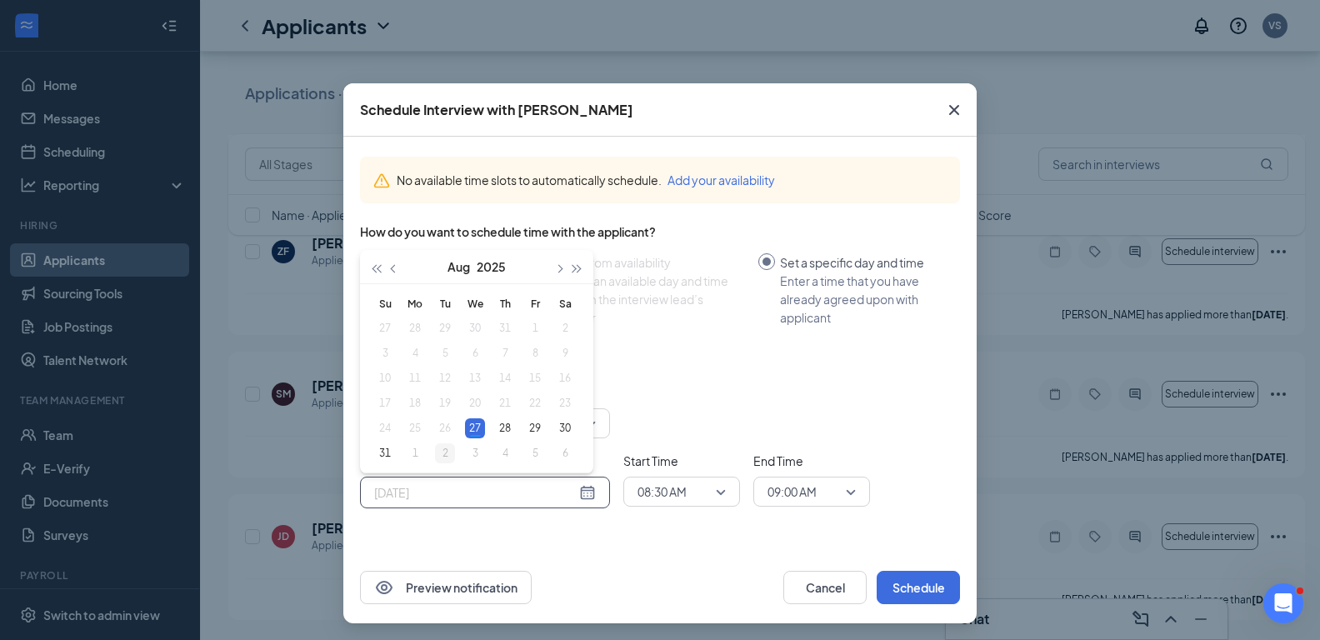
type input "Sep 2, 2025"
click at [439, 456] on div "2" at bounding box center [445, 453] width 20 height 20
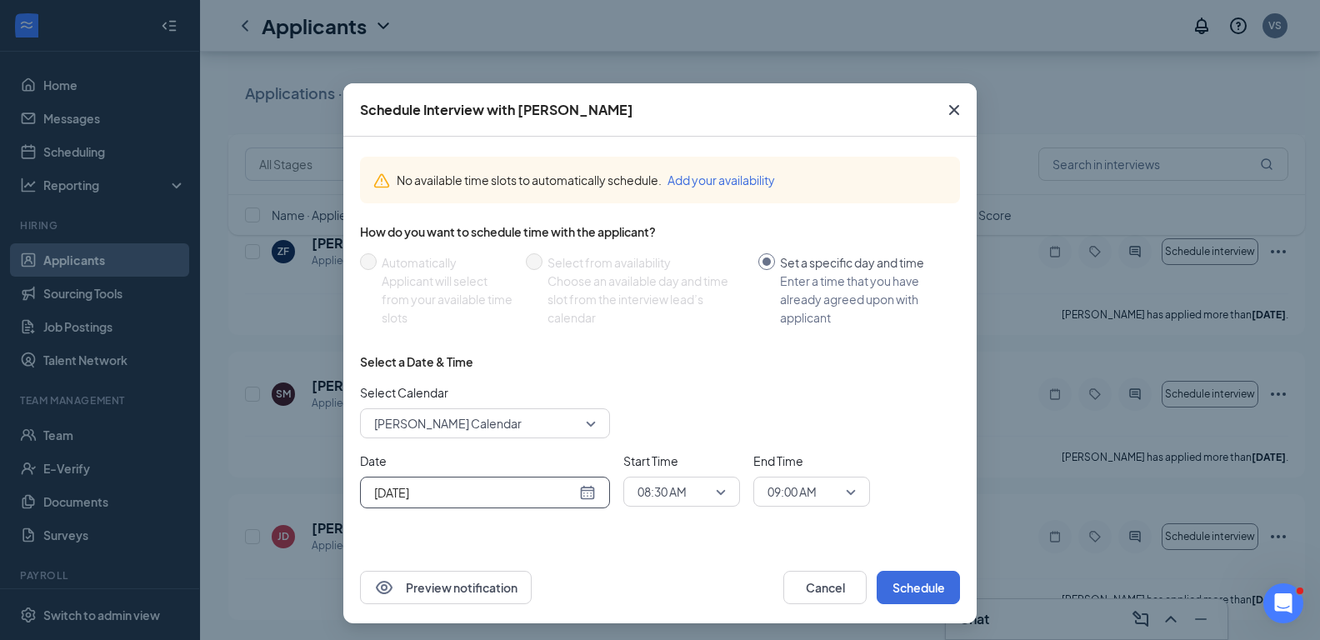
click at [714, 489] on span "08:30 AM" at bounding box center [681, 491] width 88 height 25
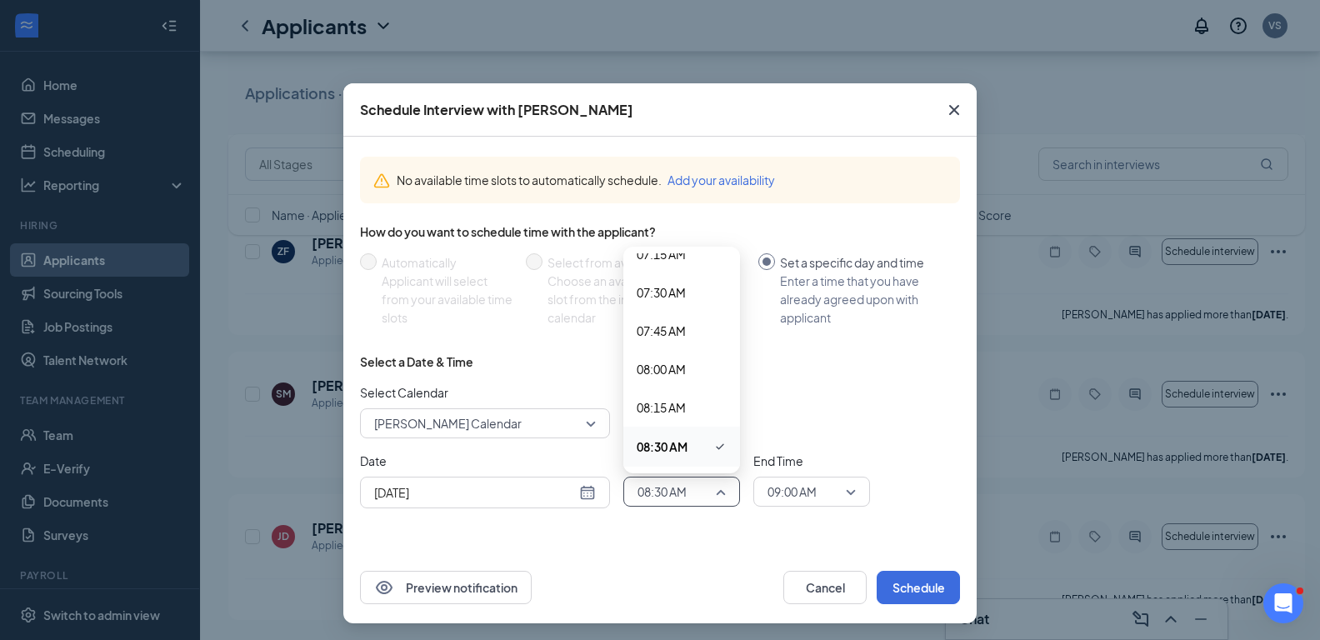
scroll to position [1296, 0]
click at [668, 352] on span "09:00 AM" at bounding box center [660, 357] width 49 height 18
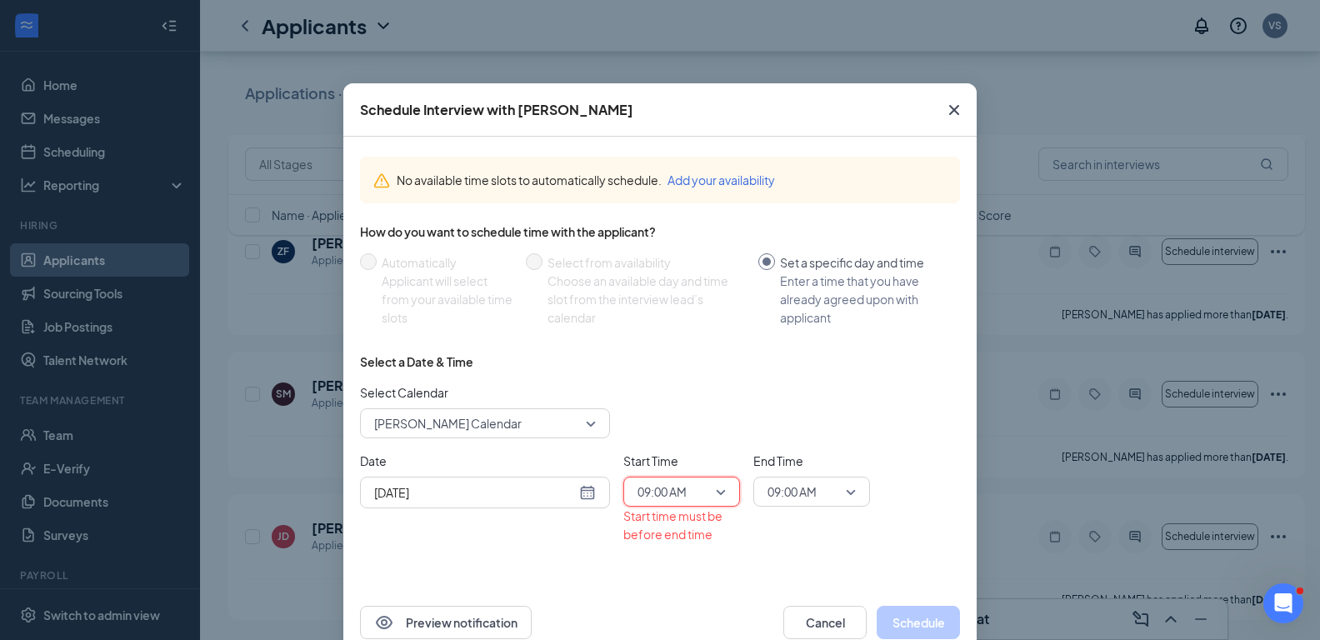
click at [827, 488] on span "09:00 AM" at bounding box center [803, 491] width 73 height 25
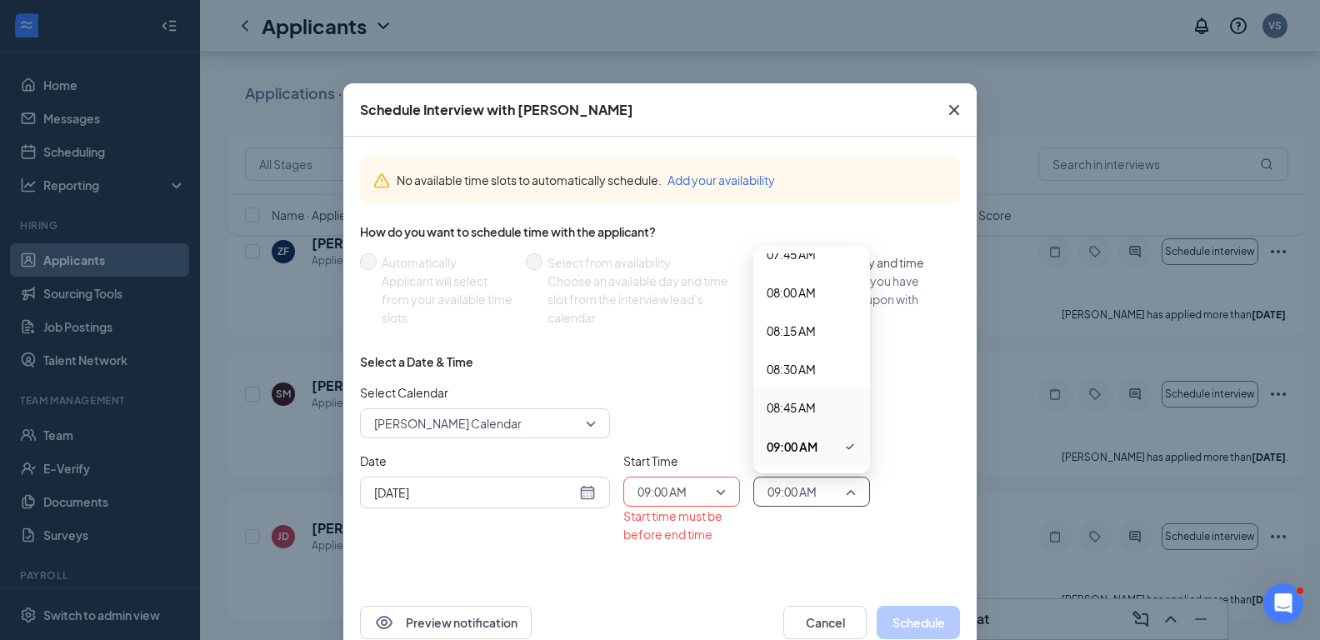
scroll to position [1373, 0]
click at [806, 324] on span "09:15 AM" at bounding box center [790, 319] width 49 height 18
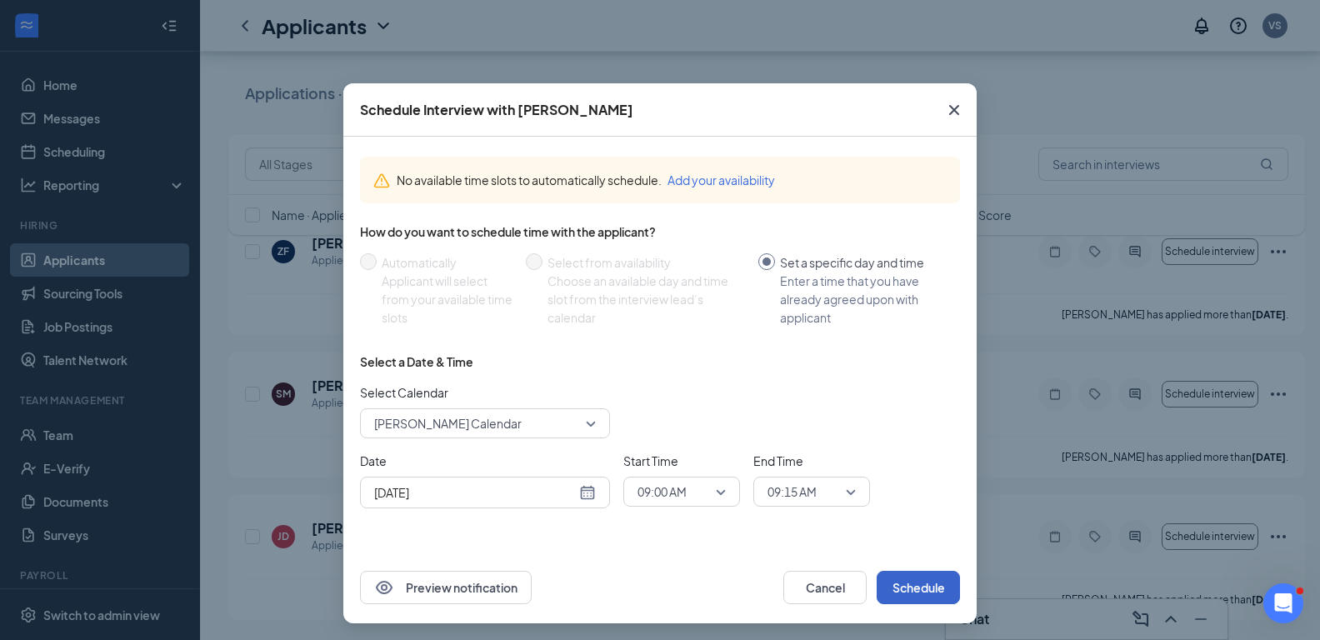
click at [930, 587] on button "Schedule" at bounding box center [917, 587] width 83 height 33
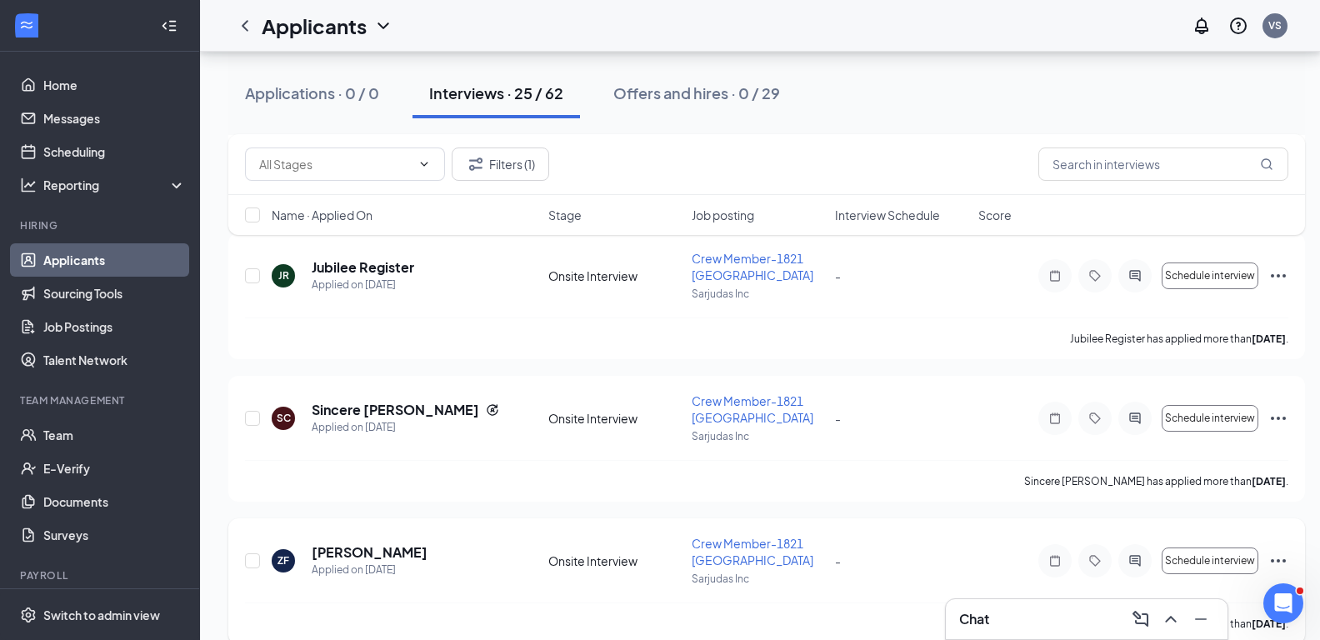
scroll to position [3264, 0]
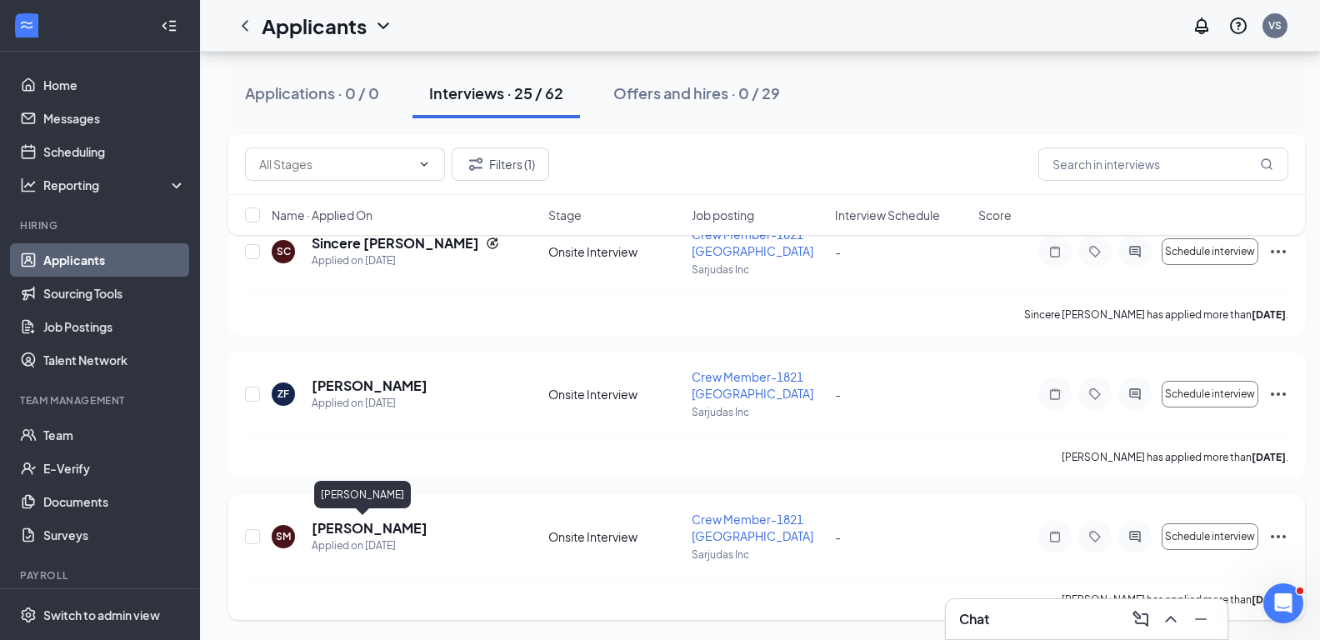
click at [360, 523] on h5 "Seth Miller" at bounding box center [370, 528] width 116 height 18
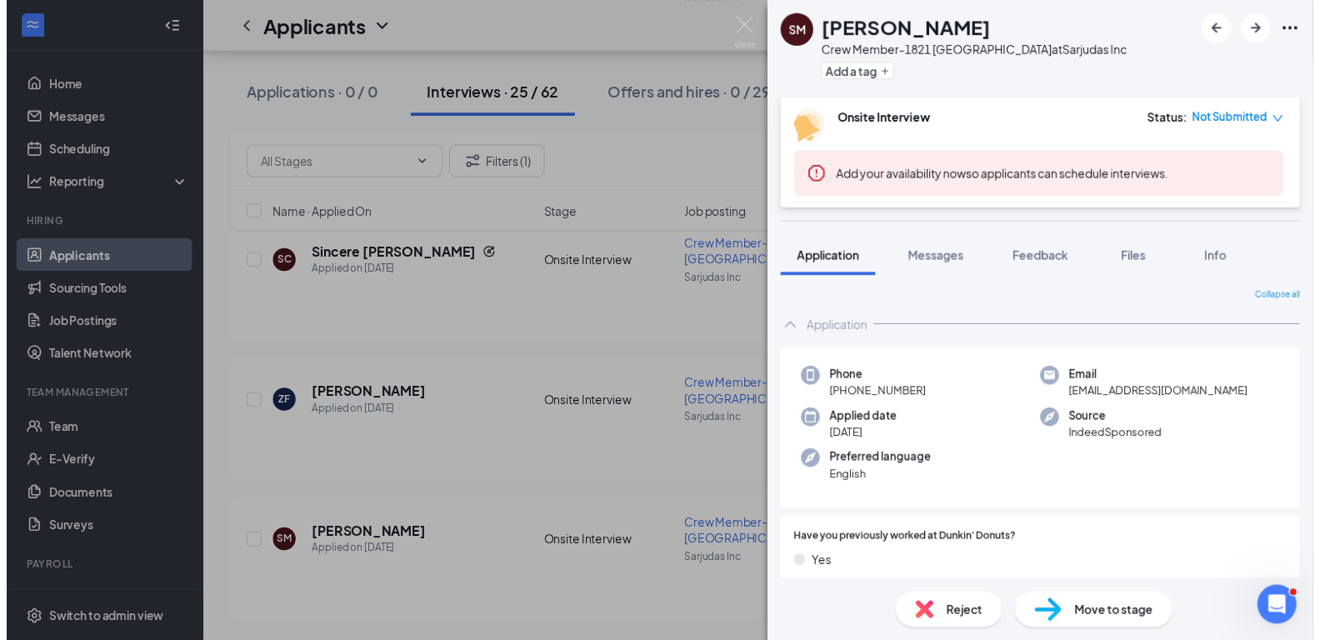
scroll to position [417, 0]
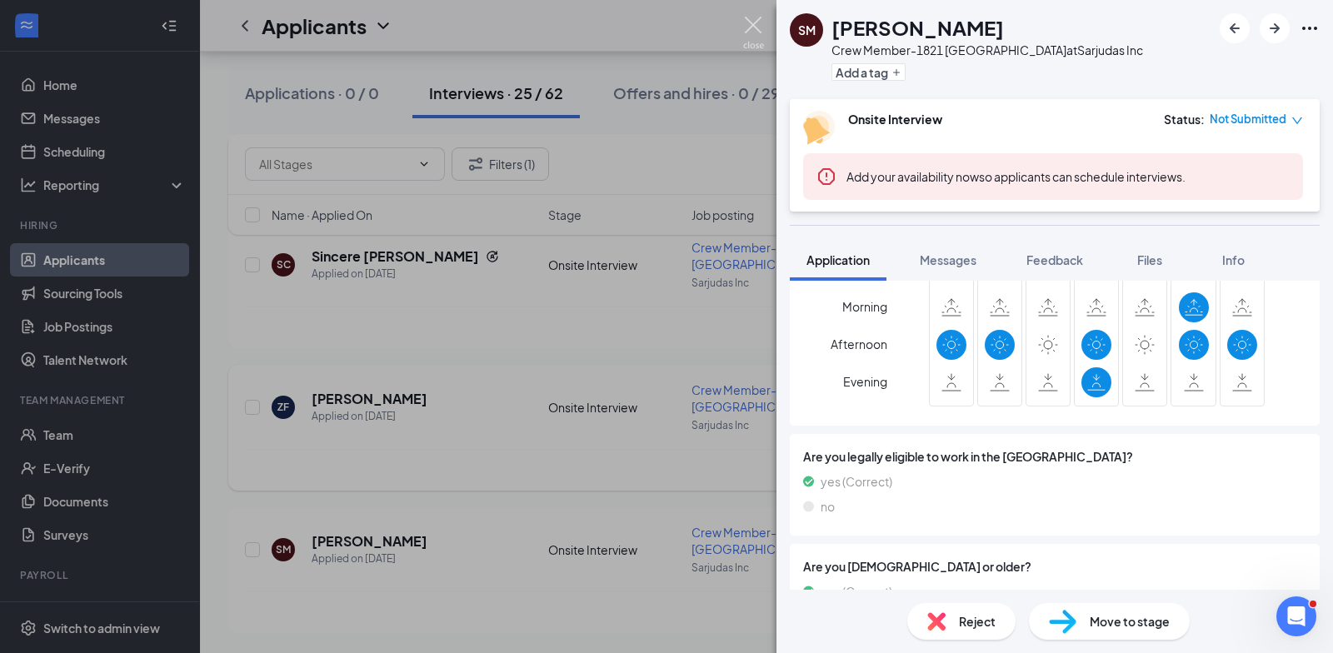
click at [753, 27] on img at bounding box center [753, 33] width 21 height 32
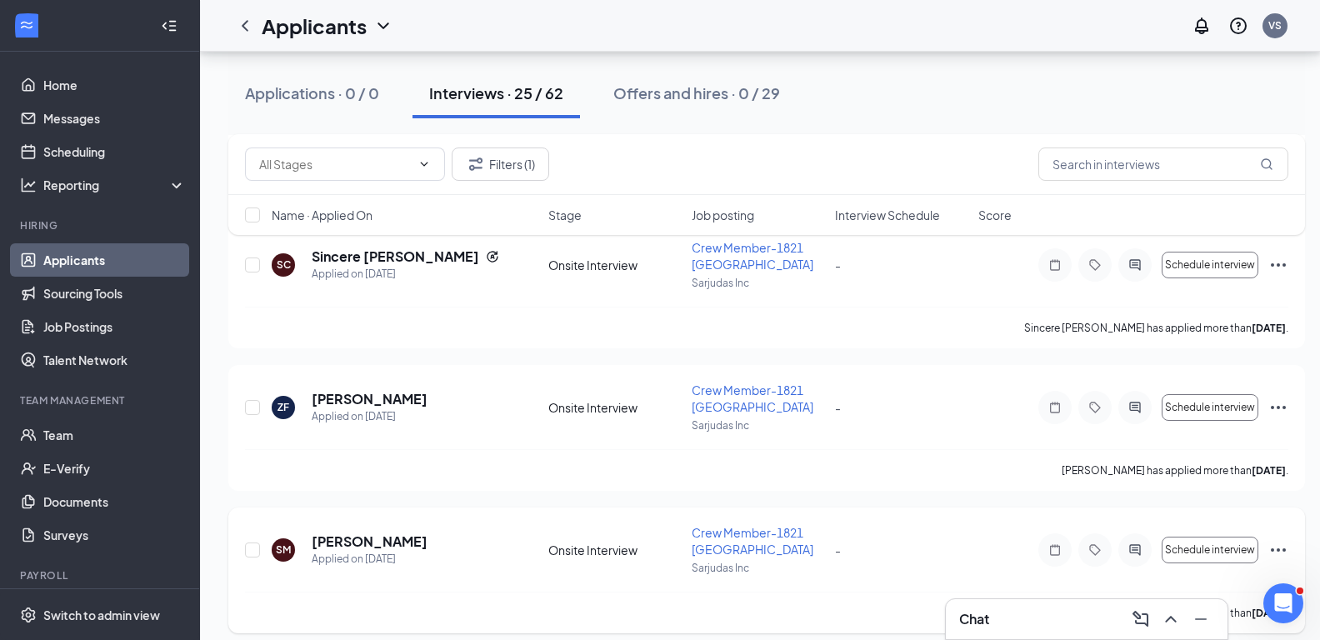
click at [1283, 546] on icon "Ellipses" at bounding box center [1278, 550] width 20 height 20
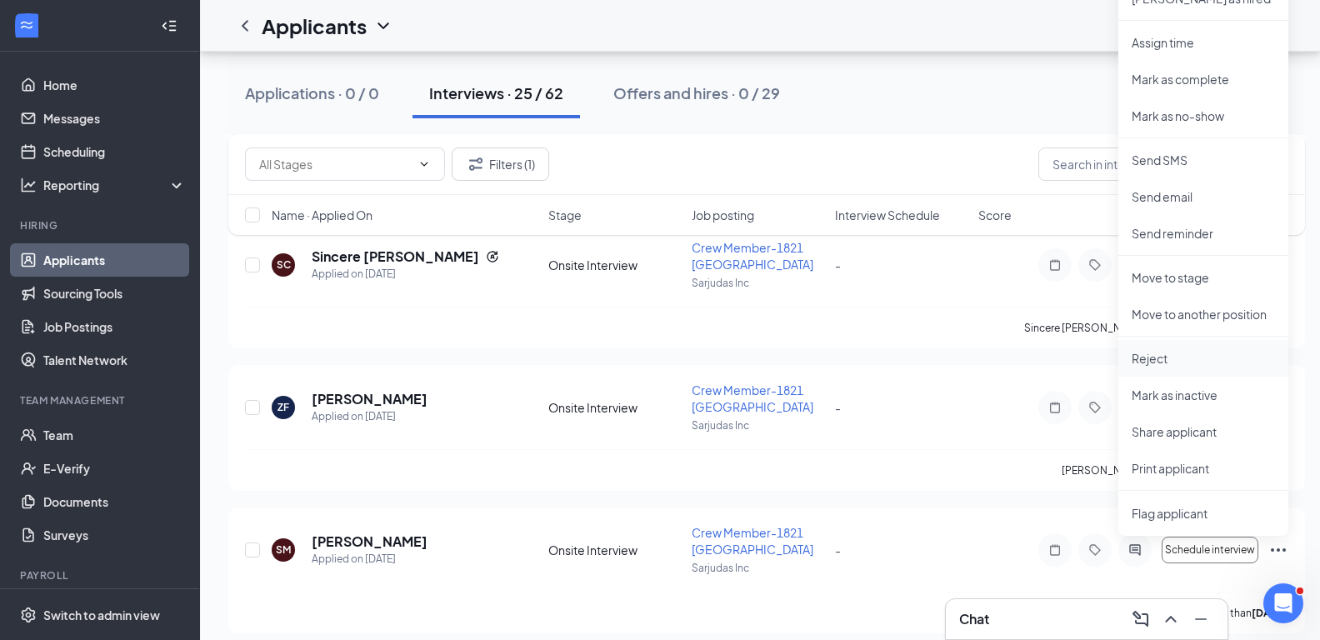
click at [1174, 358] on p "Reject" at bounding box center [1202, 358] width 143 height 17
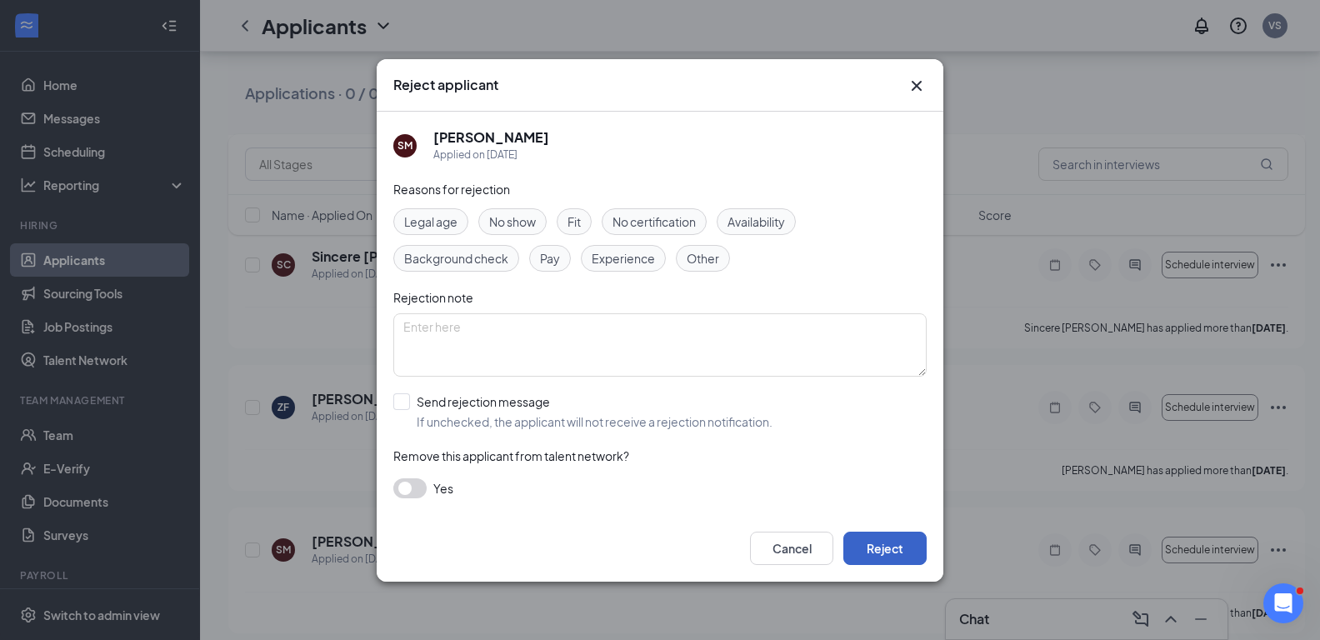
click at [881, 535] on button "Reject" at bounding box center [884, 547] width 83 height 33
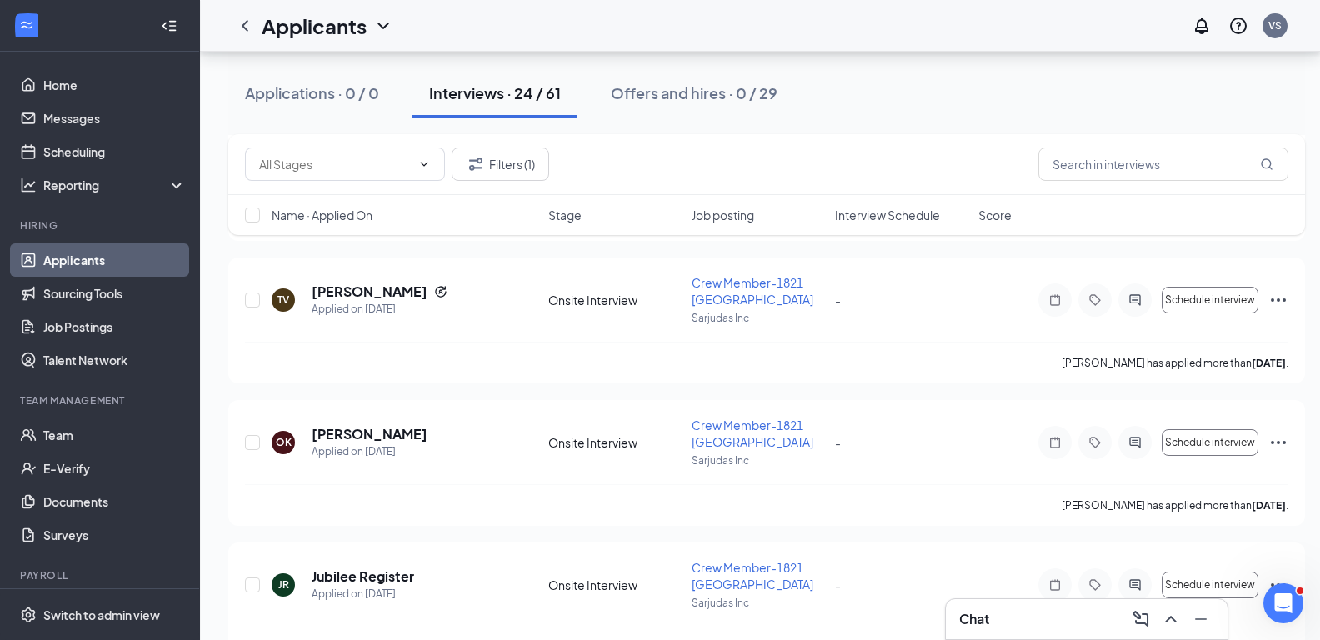
scroll to position [3121, 0]
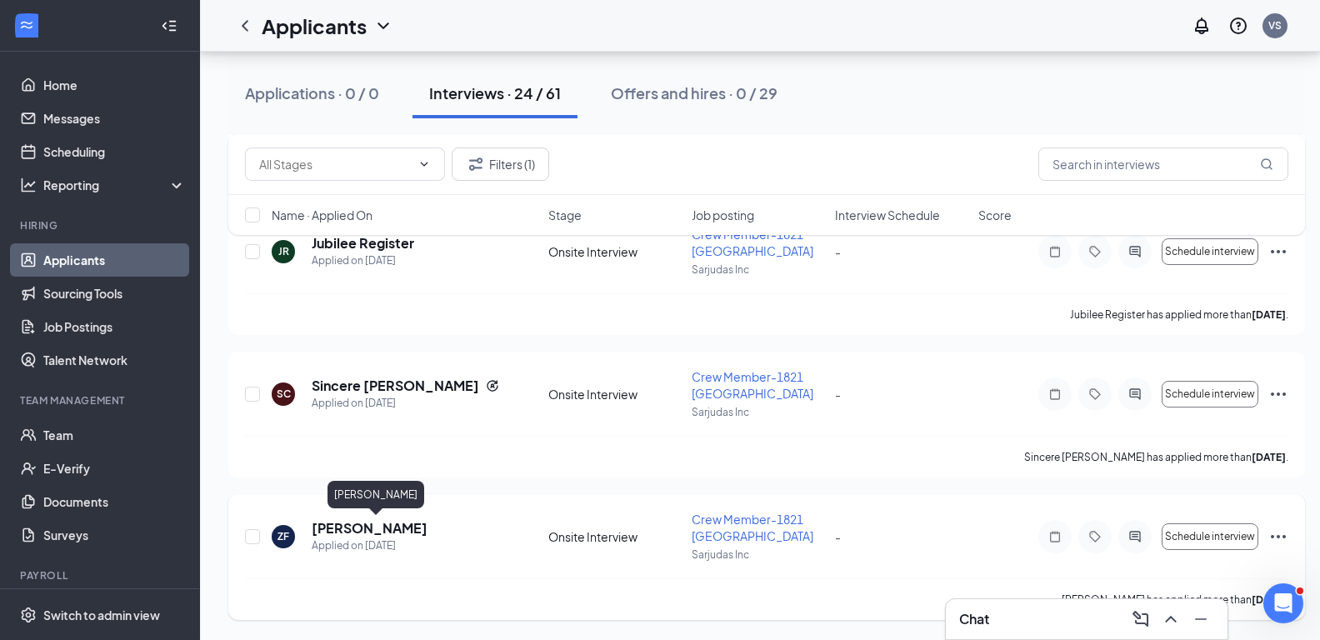
click at [427, 525] on h5 "Zynaeyiah Floyd-Roberts" at bounding box center [370, 528] width 116 height 18
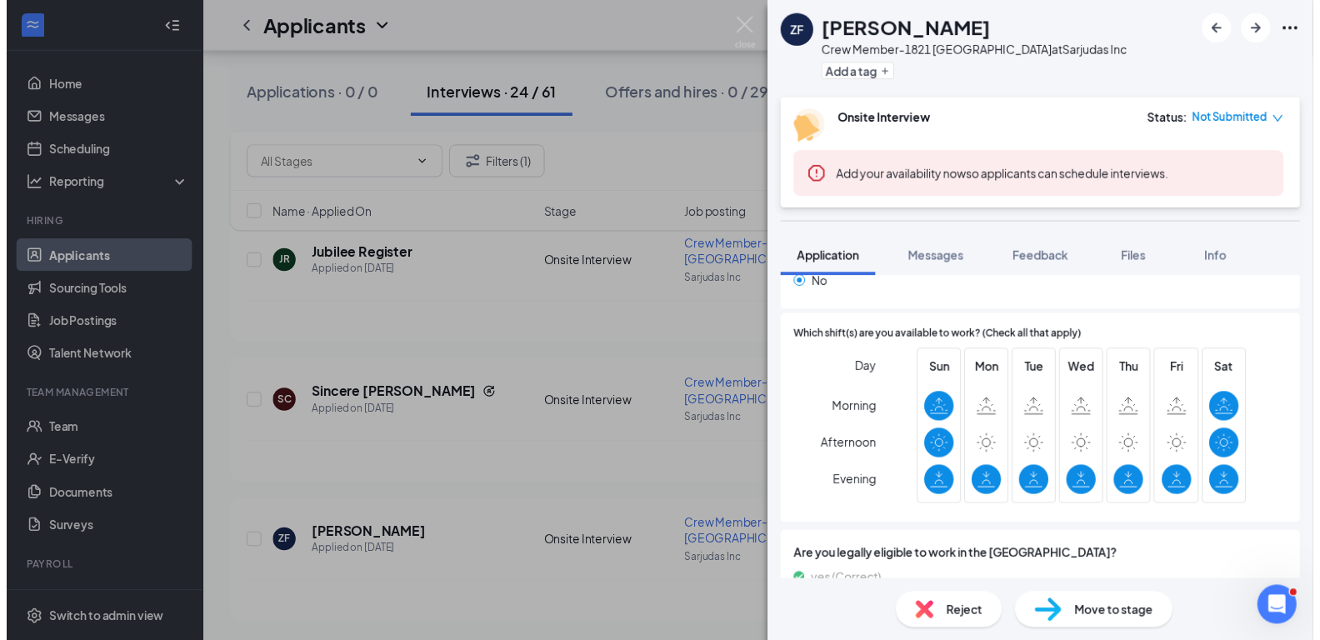
scroll to position [227, 0]
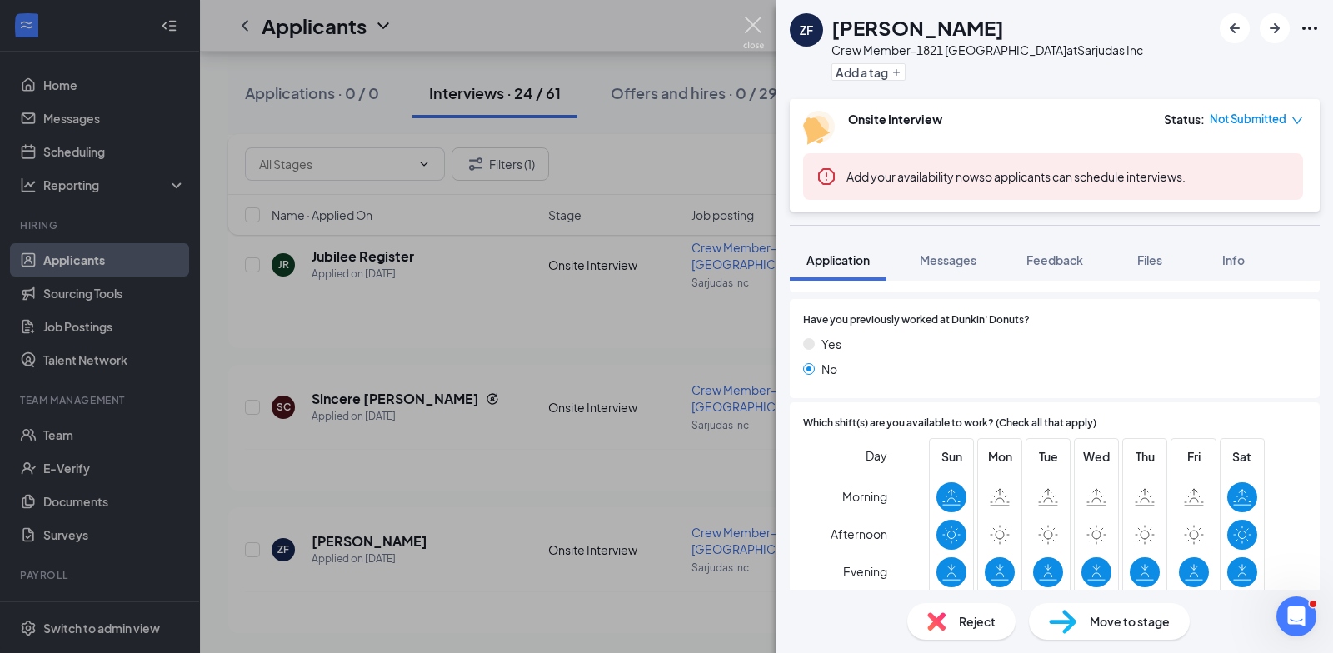
click at [752, 25] on img at bounding box center [753, 33] width 21 height 32
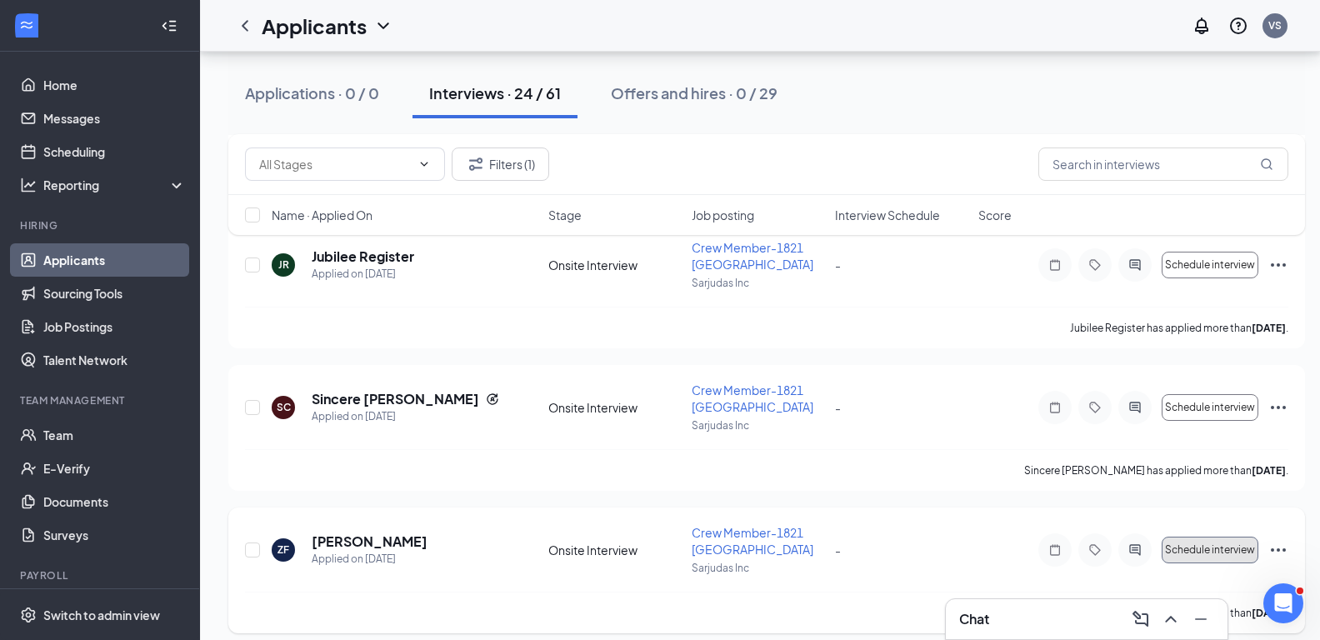
click at [1223, 547] on span "Schedule interview" at bounding box center [1210, 550] width 90 height 12
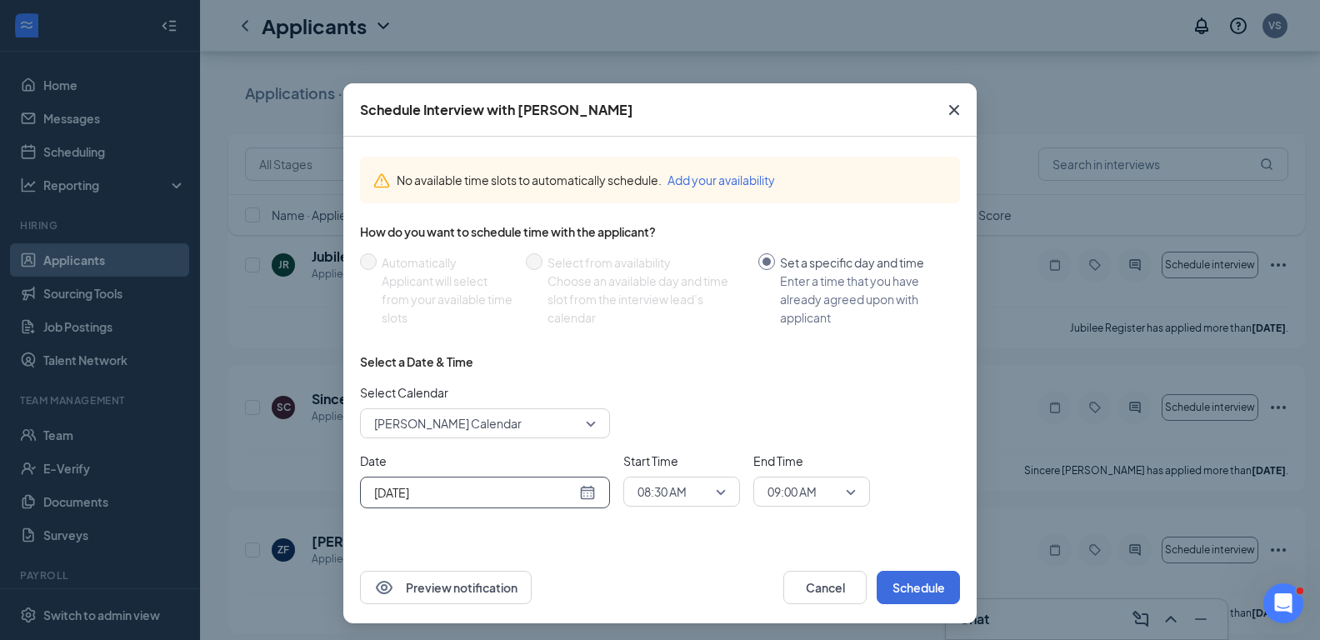
click at [584, 492] on div "Aug 27, 2025" at bounding box center [485, 492] width 222 height 18
type input "Sep 2, 2025"
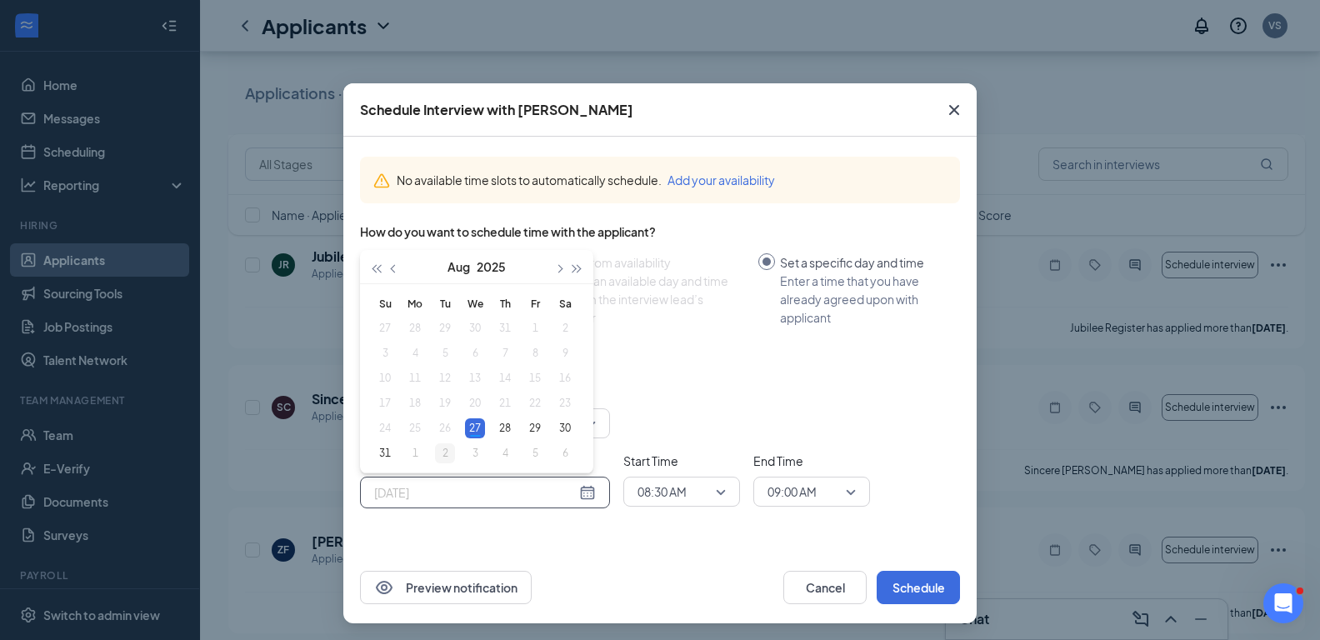
click at [435, 459] on div "2" at bounding box center [445, 453] width 20 height 20
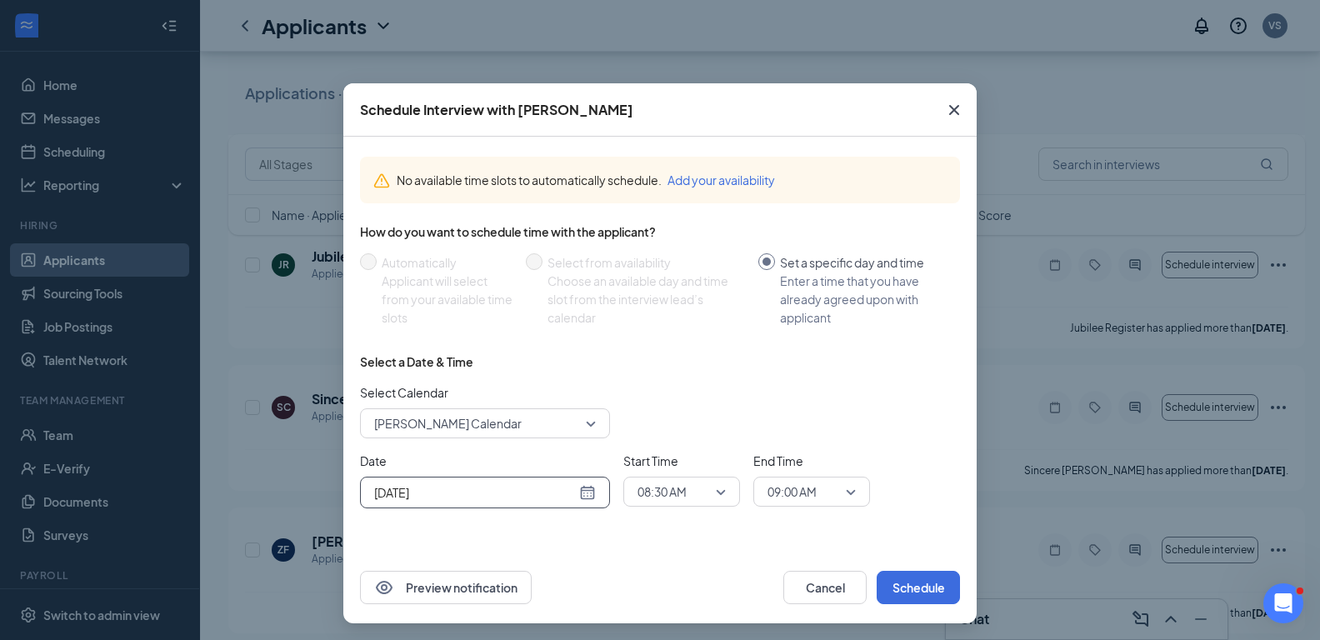
click at [706, 487] on span "08:30 AM" at bounding box center [681, 491] width 88 height 25
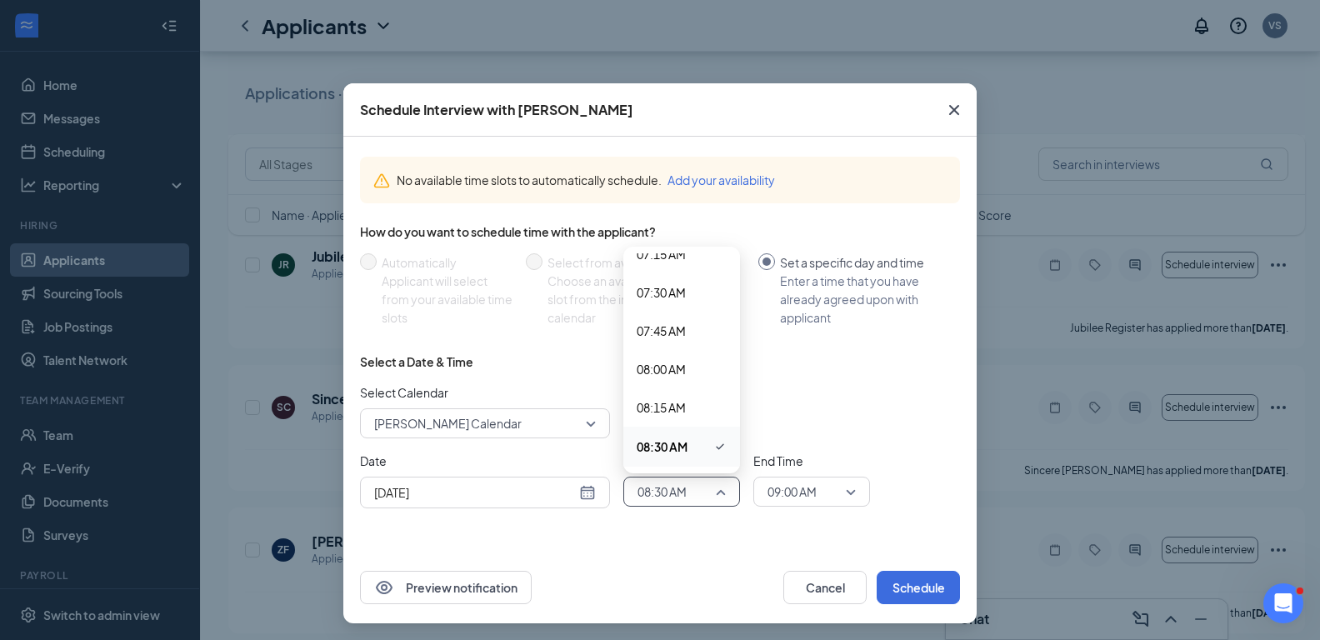
scroll to position [1380, 0]
click at [661, 302] on div "09:15 AM" at bounding box center [681, 312] width 117 height 38
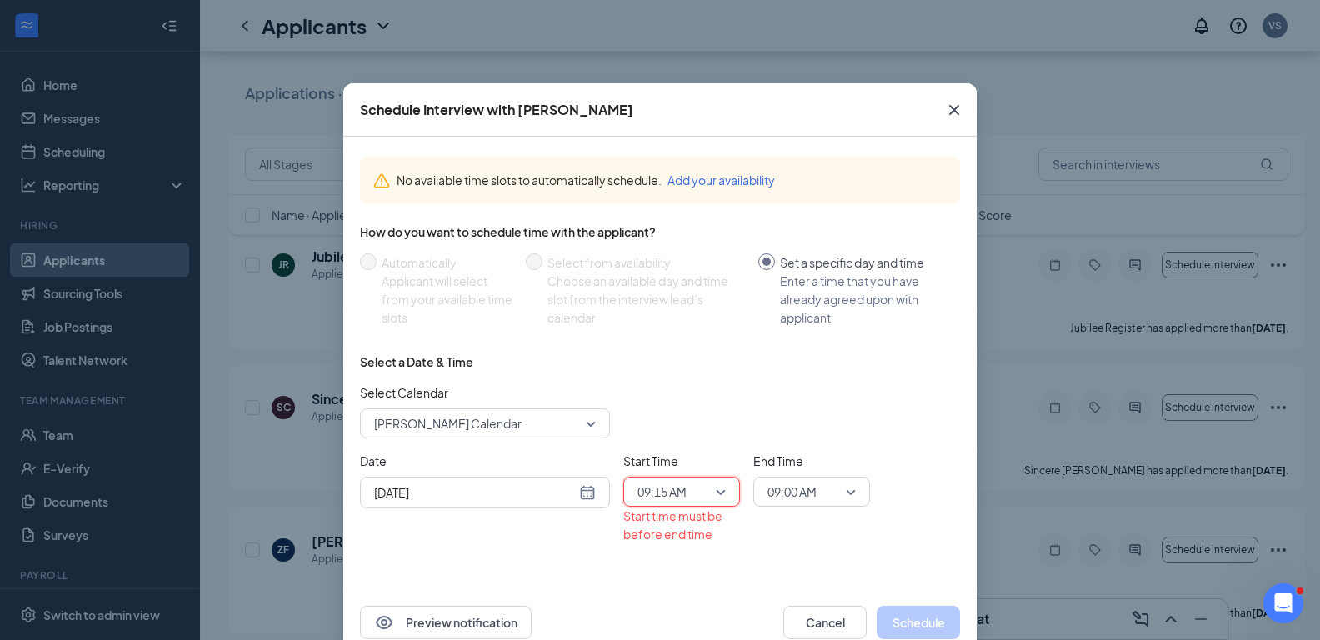
click at [806, 499] on span "09:00 AM" at bounding box center [791, 491] width 49 height 25
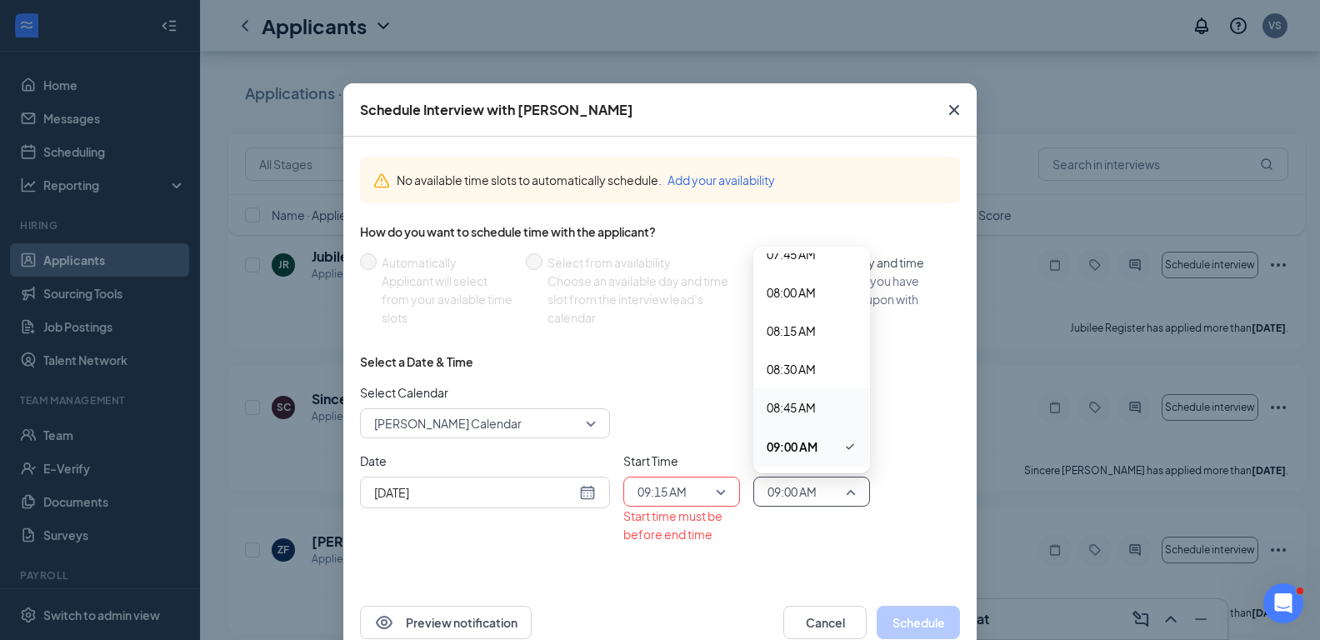
scroll to position [1373, 0]
click at [787, 362] on span "09:30 AM" at bounding box center [790, 357] width 49 height 18
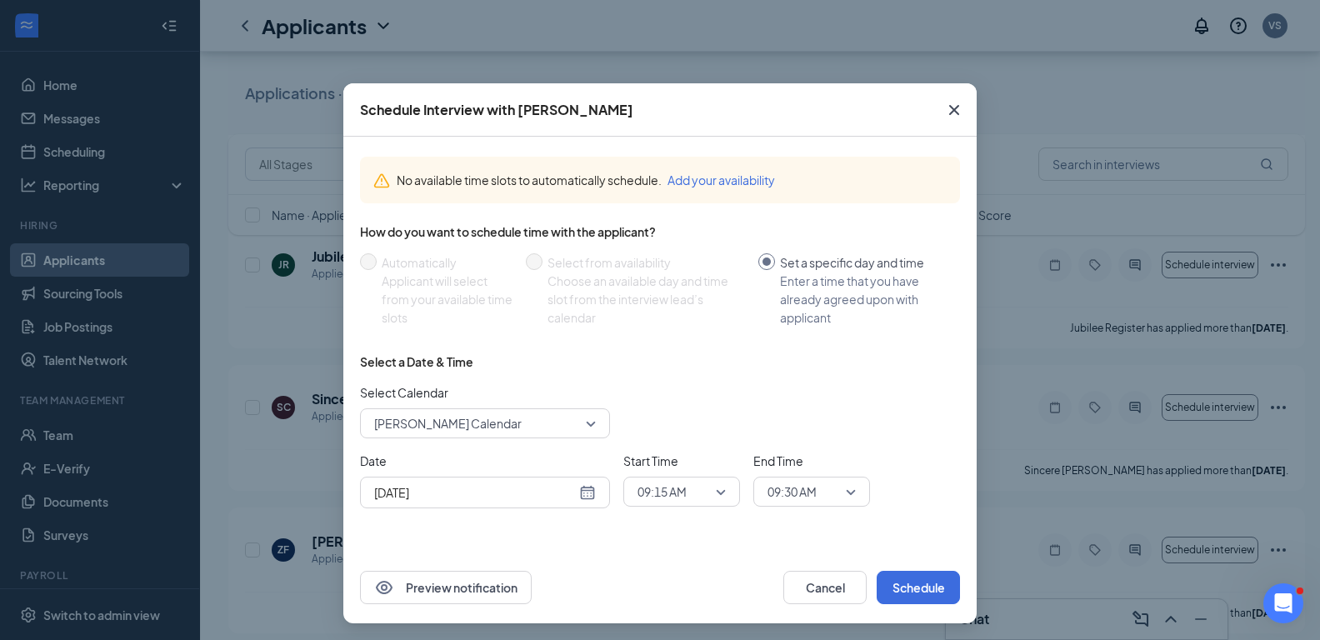
click at [898, 608] on div "Preview notification Cancel Schedule" at bounding box center [659, 587] width 633 height 72
click at [911, 591] on button "Schedule" at bounding box center [917, 587] width 83 height 33
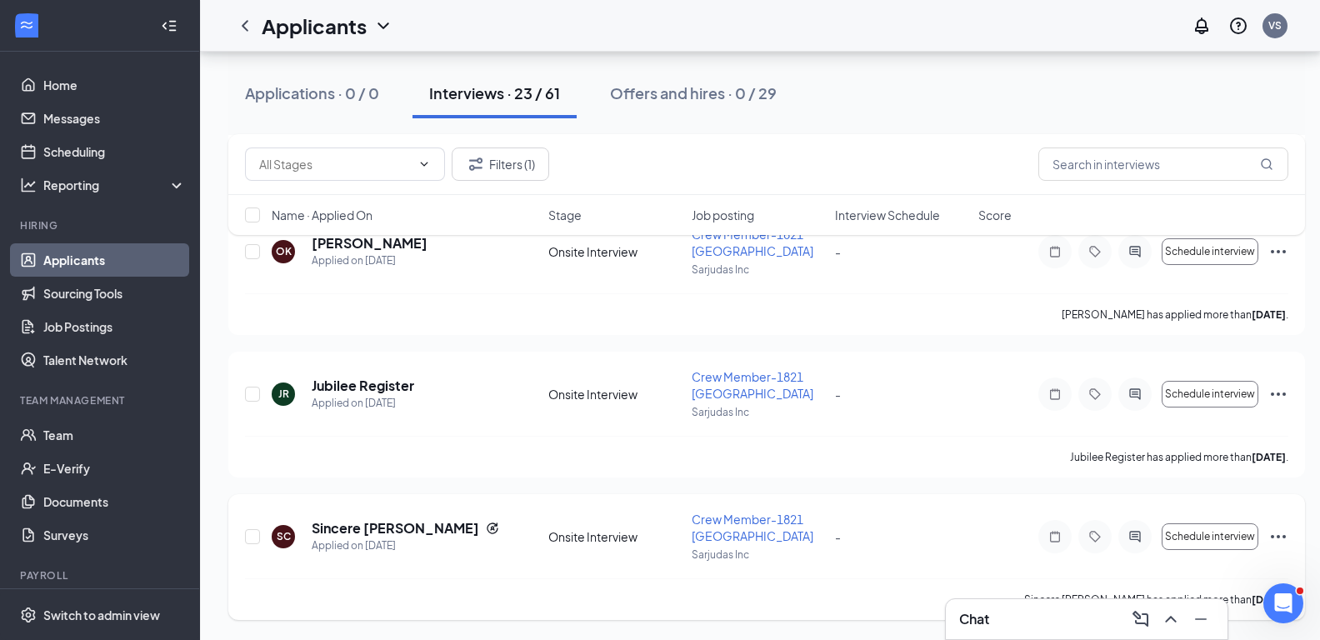
scroll to position [2979, 0]
click at [402, 526] on h5 "Sincere Collins-Ingram" at bounding box center [395, 528] width 167 height 18
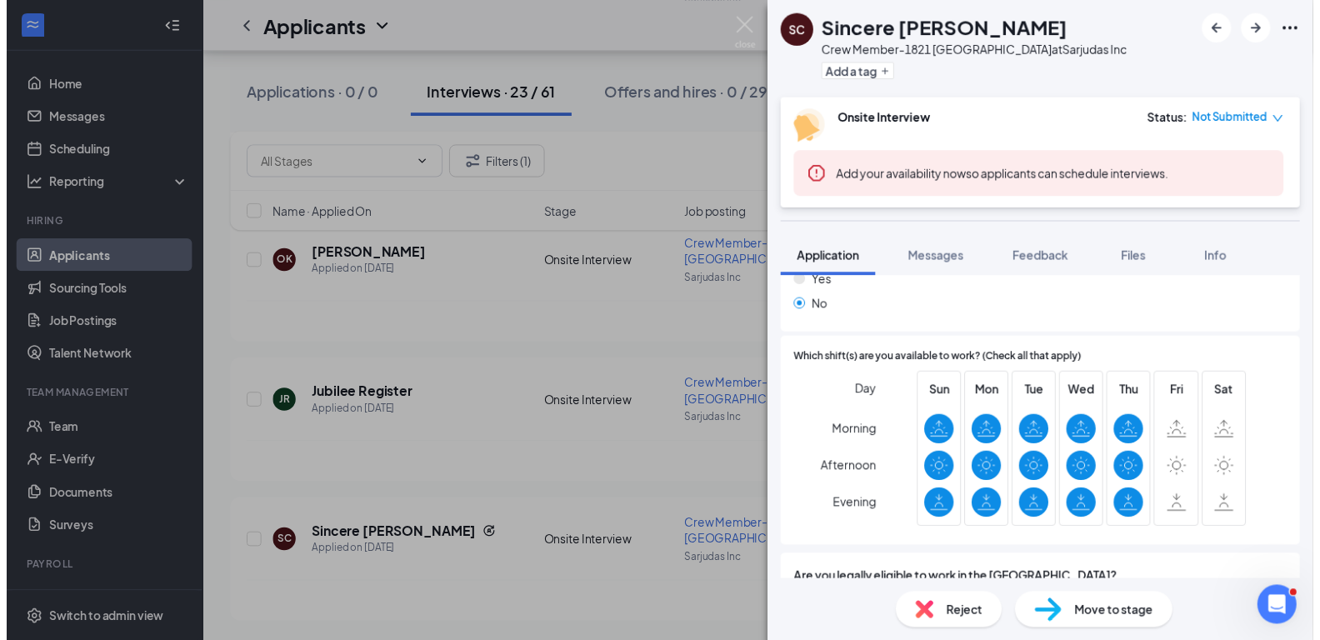
scroll to position [417, 0]
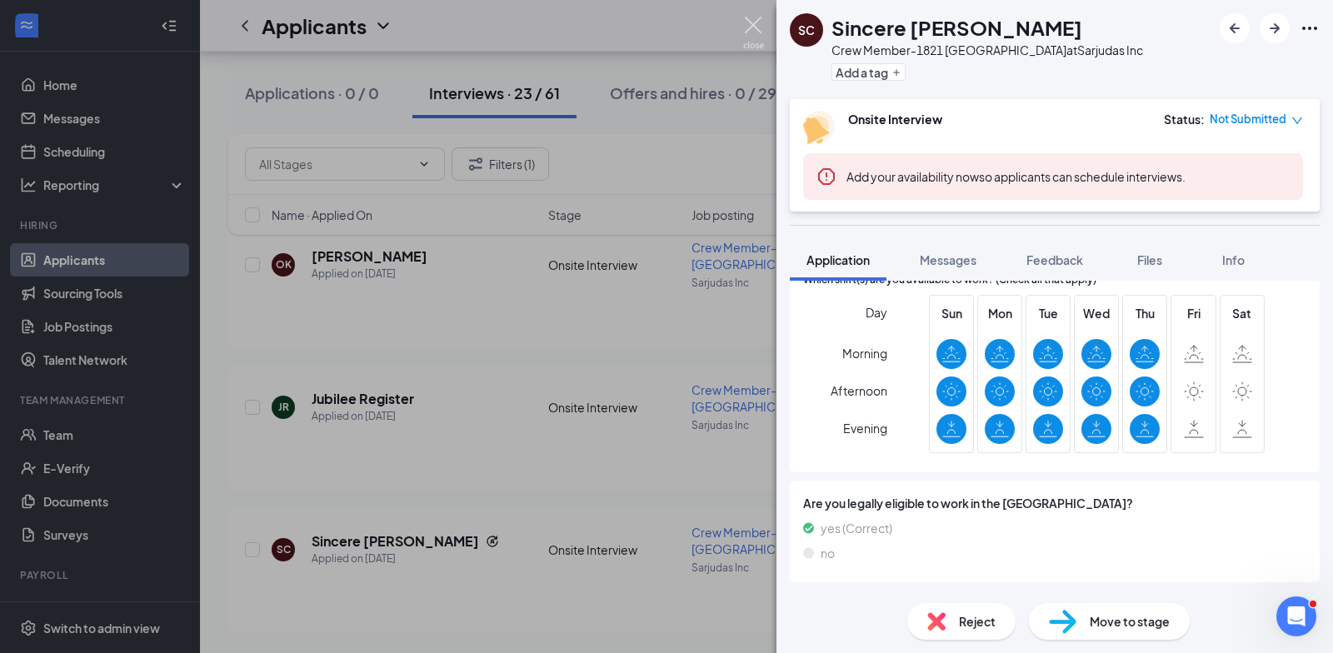
click at [753, 23] on img at bounding box center [753, 33] width 21 height 32
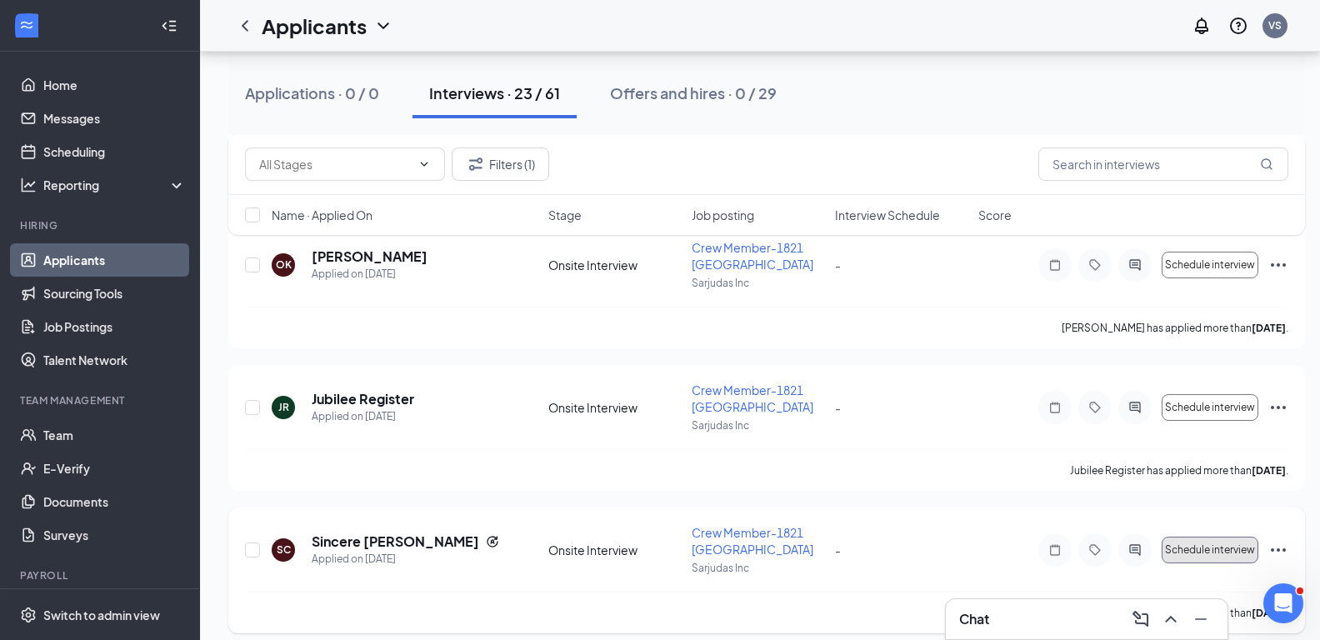
click at [1213, 546] on span "Schedule interview" at bounding box center [1210, 550] width 90 height 12
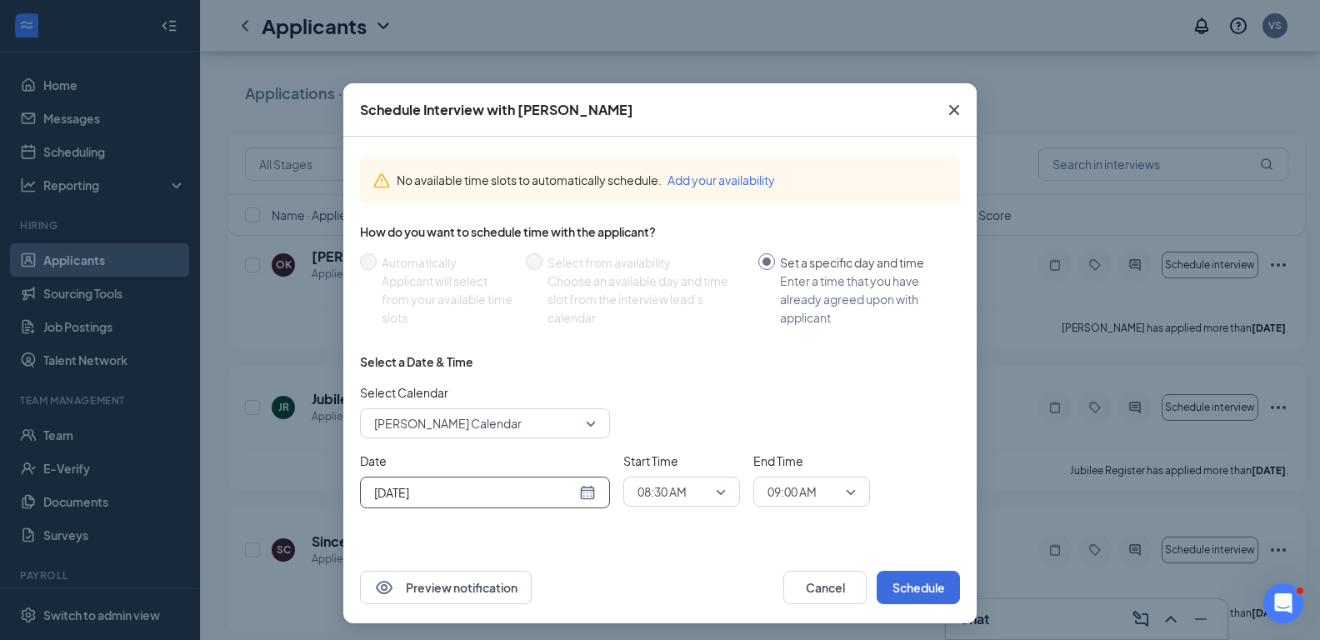
click at [585, 489] on div "Aug 27, 2025" at bounding box center [485, 492] width 222 height 18
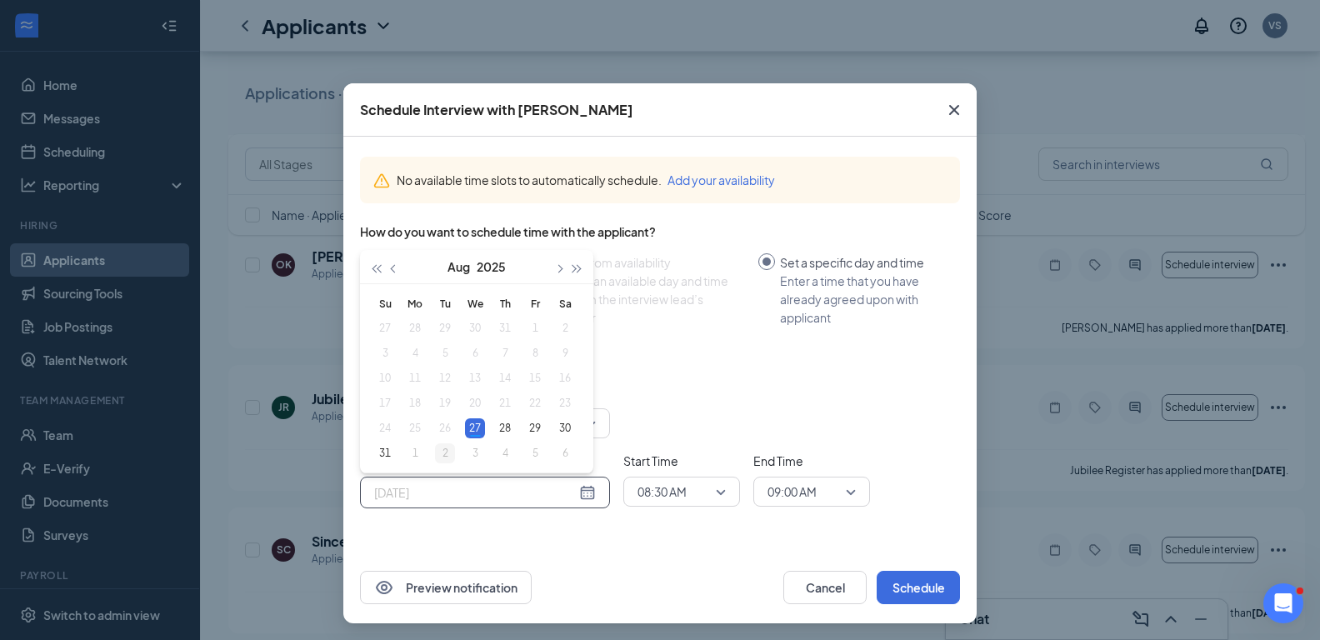
type input "Sep 2, 2025"
click at [435, 461] on div "2" at bounding box center [445, 453] width 20 height 20
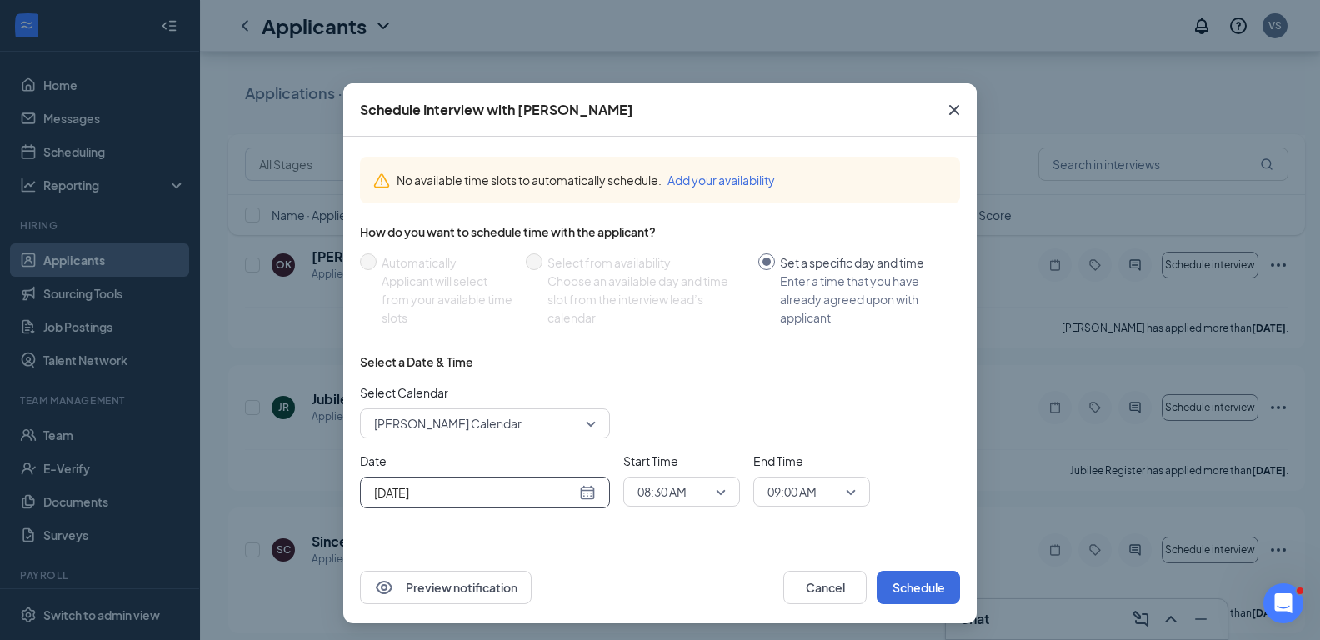
click at [700, 486] on span "08:30 AM" at bounding box center [673, 491] width 73 height 25
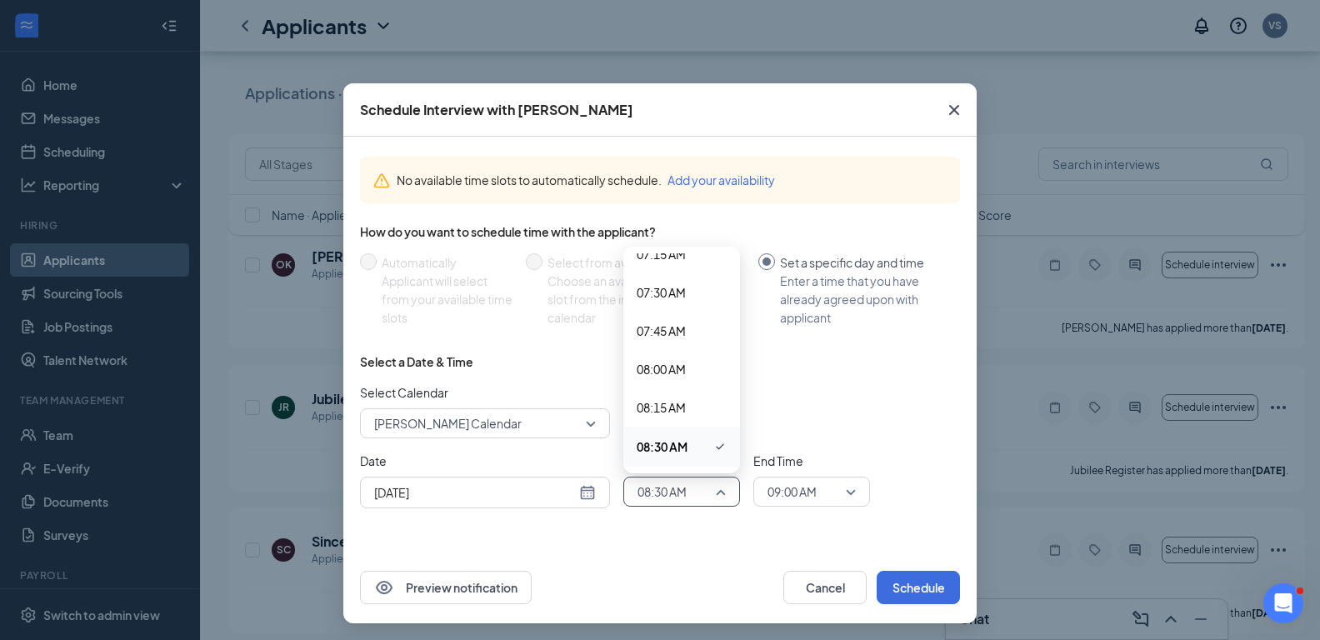
scroll to position [1296, 0]
click at [657, 435] on span "09:30 AM" at bounding box center [660, 434] width 49 height 18
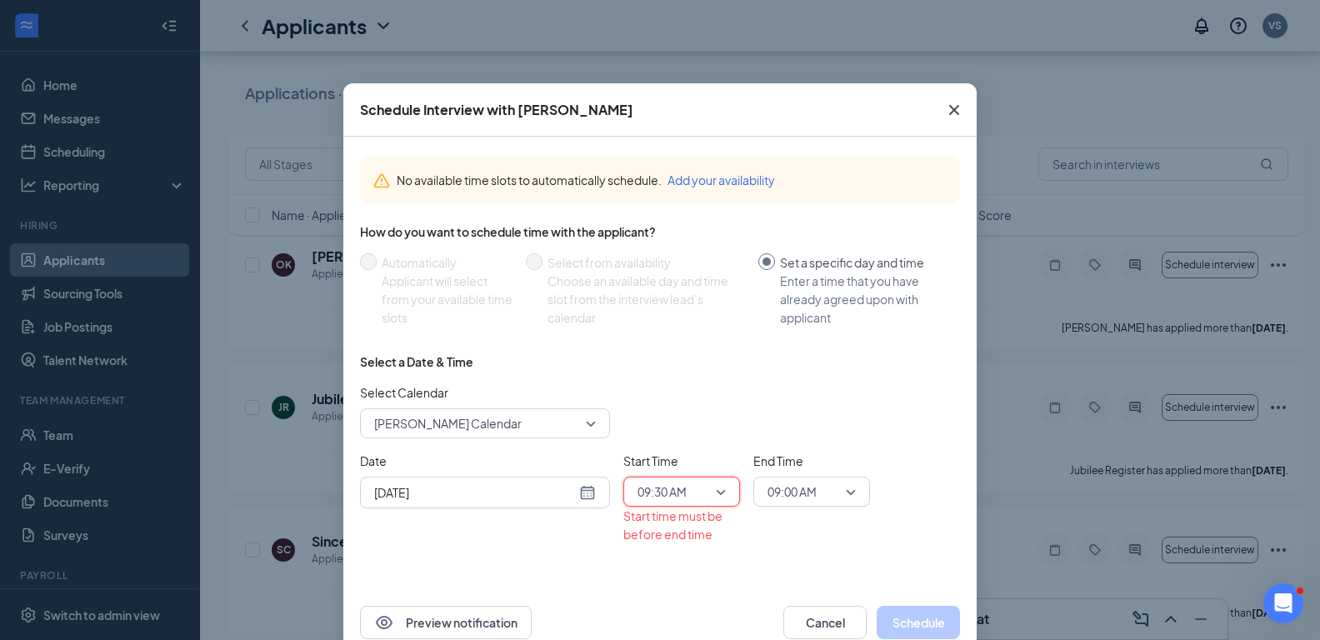
click at [811, 496] on span "09:00 AM" at bounding box center [803, 491] width 73 height 25
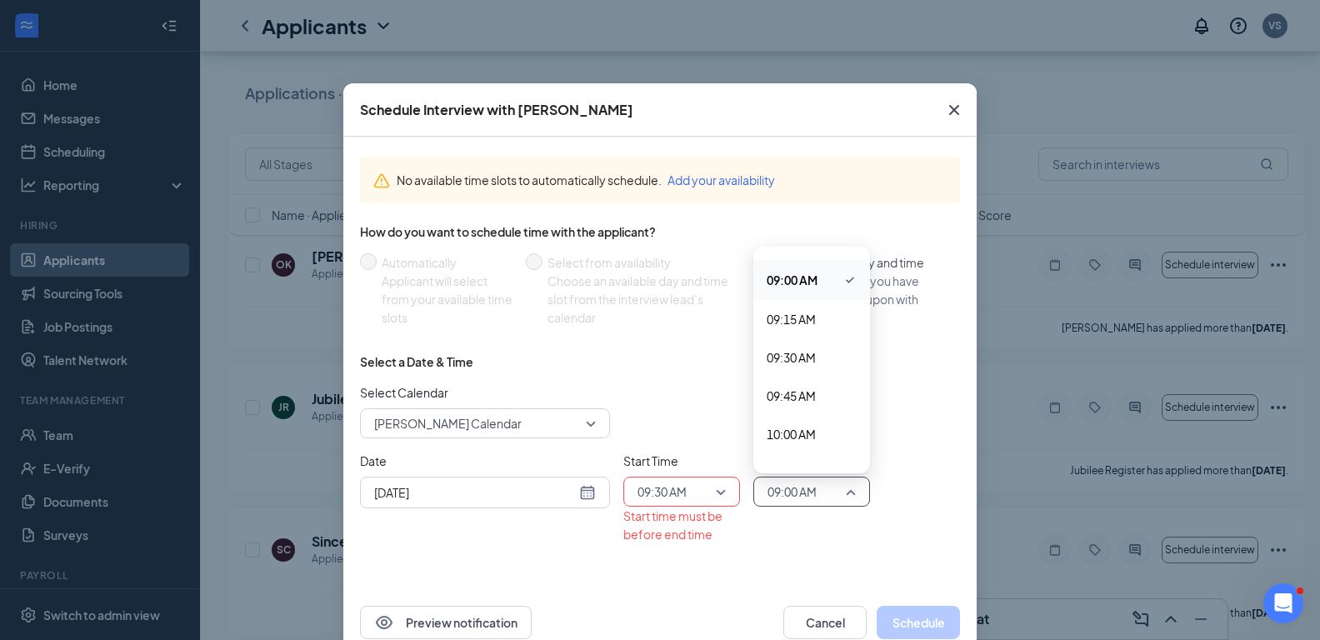
scroll to position [1456, 0]
click at [791, 312] on span "09:45 AM" at bounding box center [790, 312] width 49 height 18
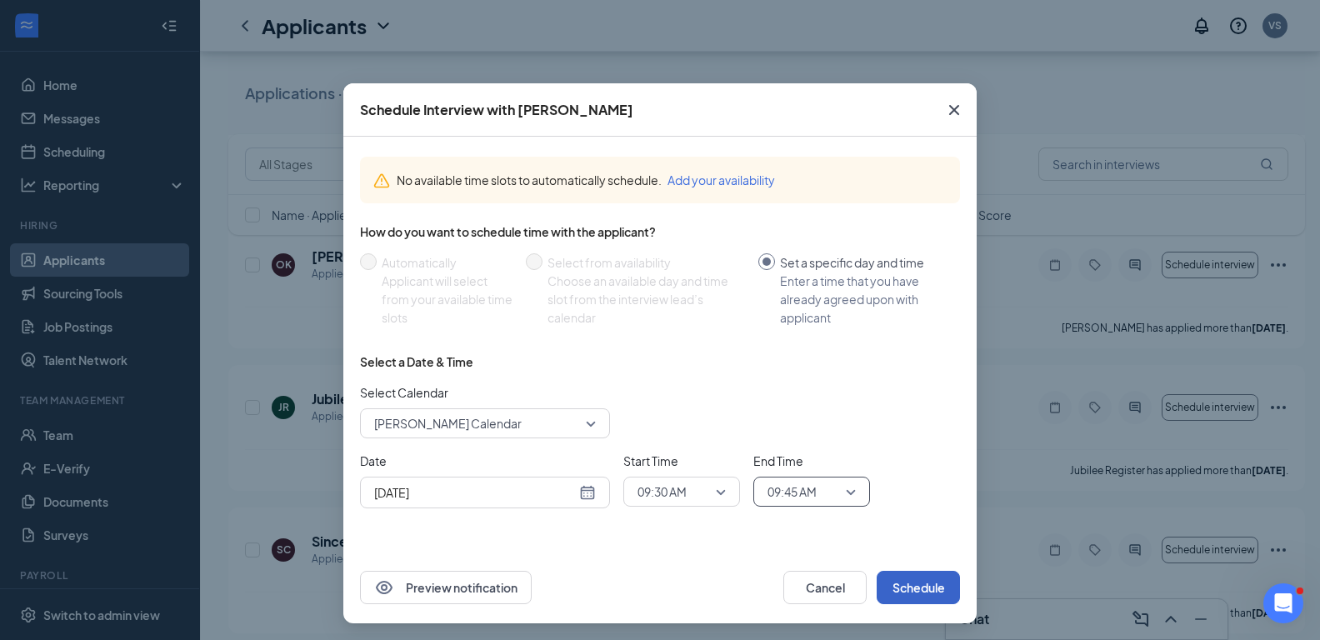
click at [923, 586] on button "Schedule" at bounding box center [917, 587] width 83 height 33
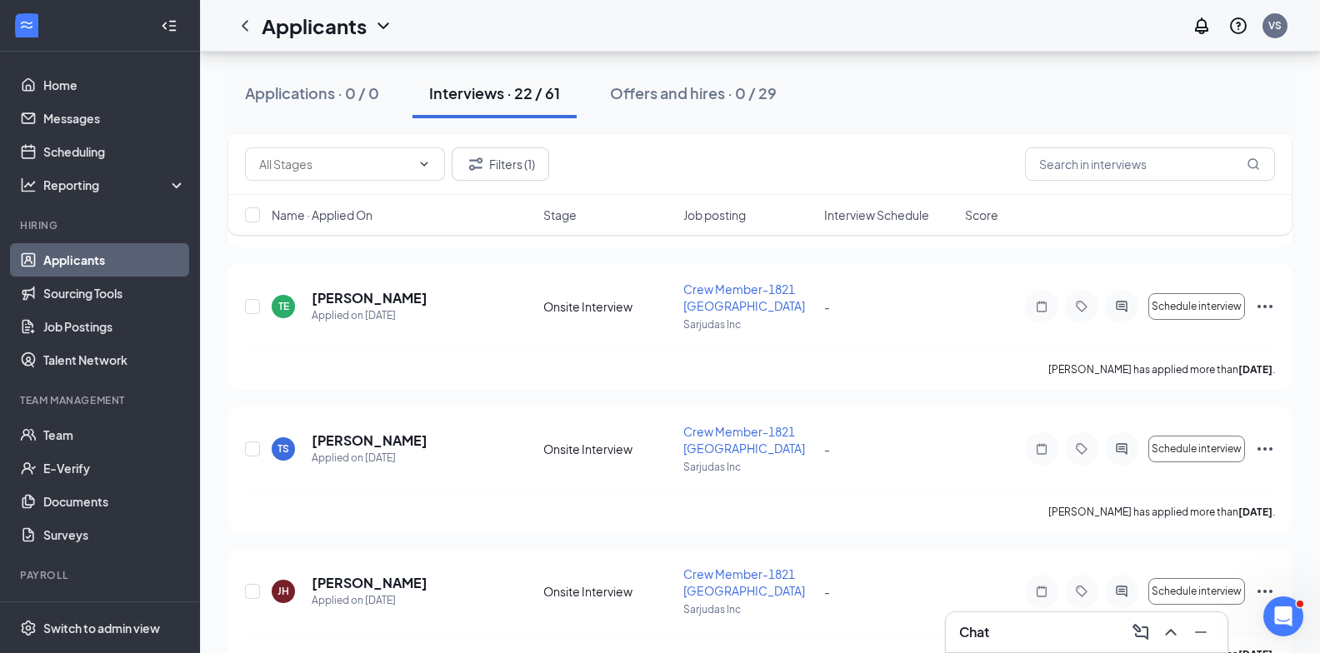
scroll to position [1583, 0]
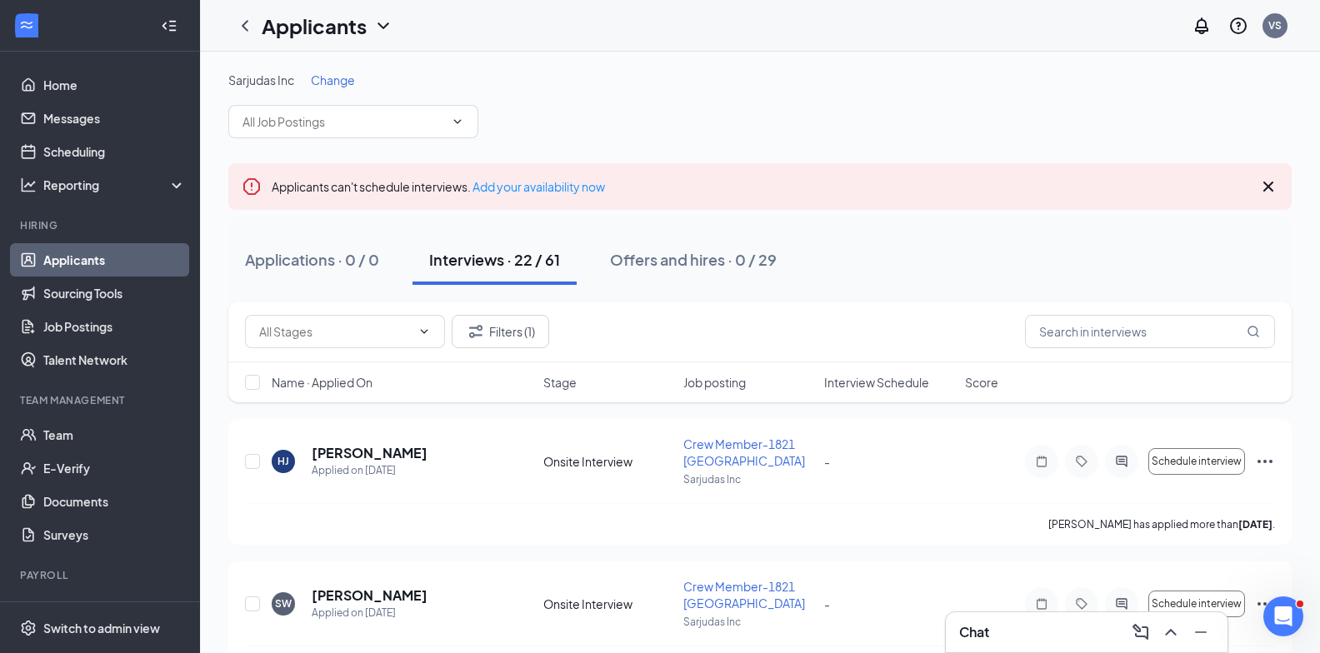
click at [1266, 182] on icon "Cross" at bounding box center [1268, 187] width 20 height 20
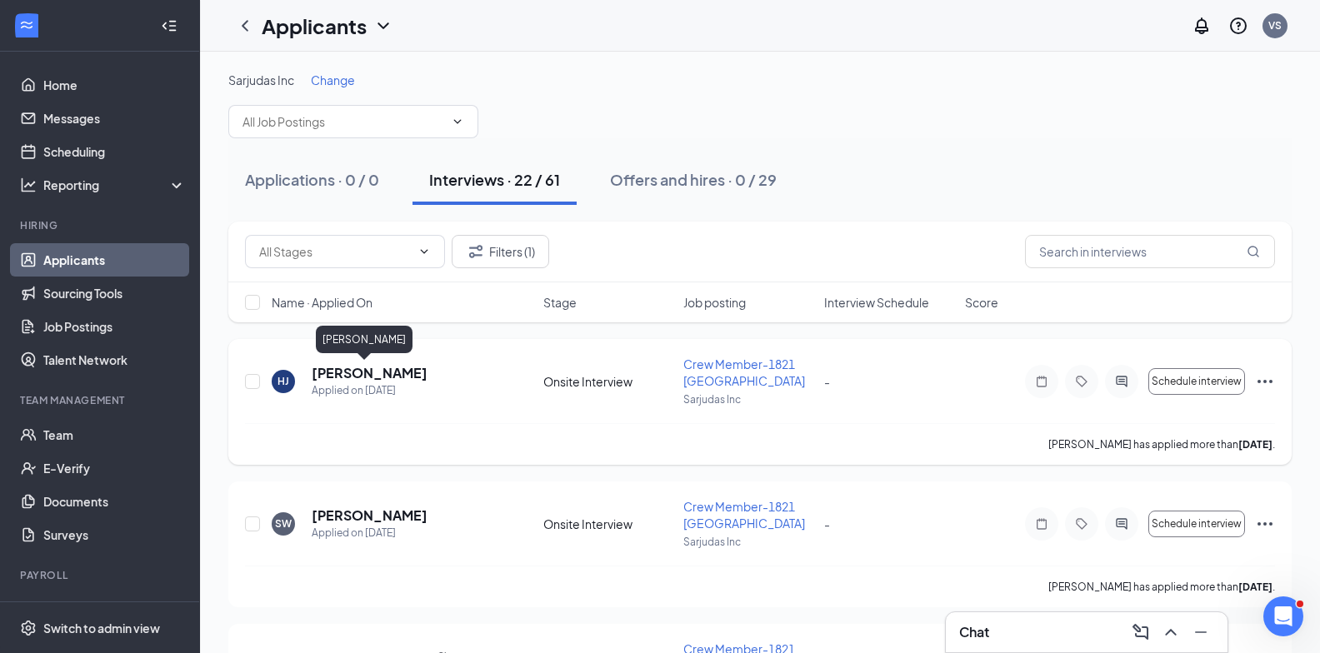
click at [341, 373] on h5 "[PERSON_NAME]" at bounding box center [370, 373] width 116 height 18
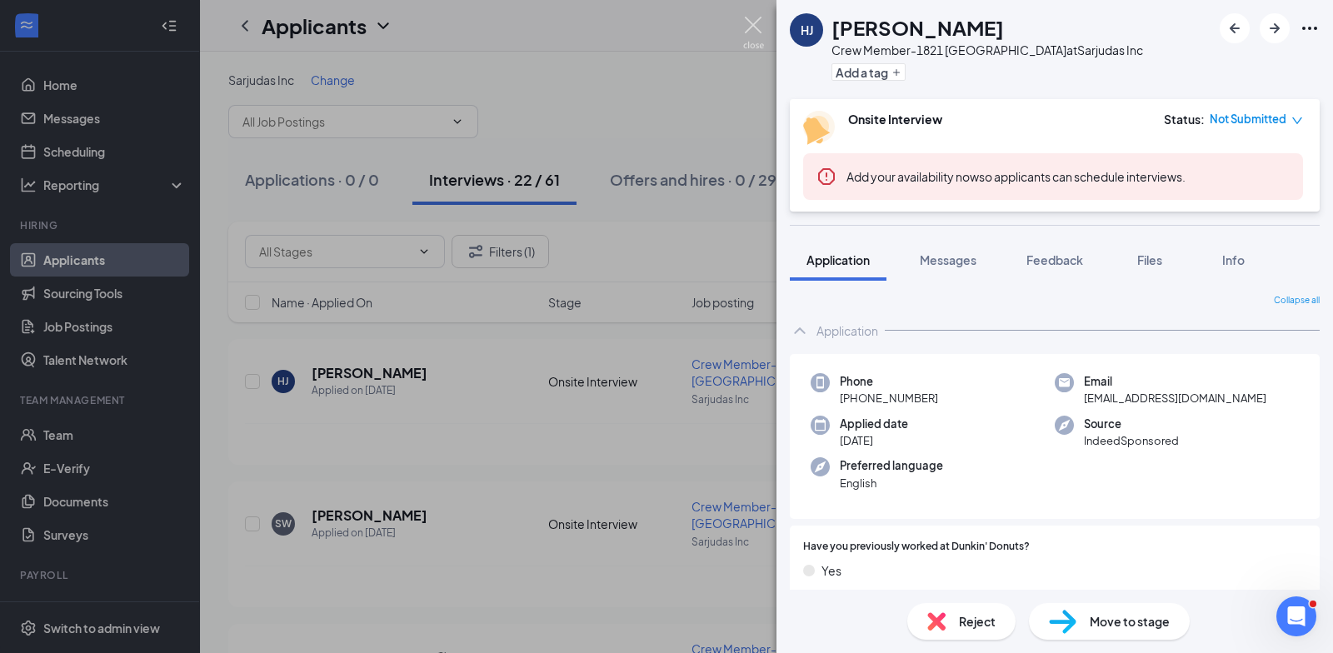
click at [759, 21] on img at bounding box center [753, 33] width 21 height 32
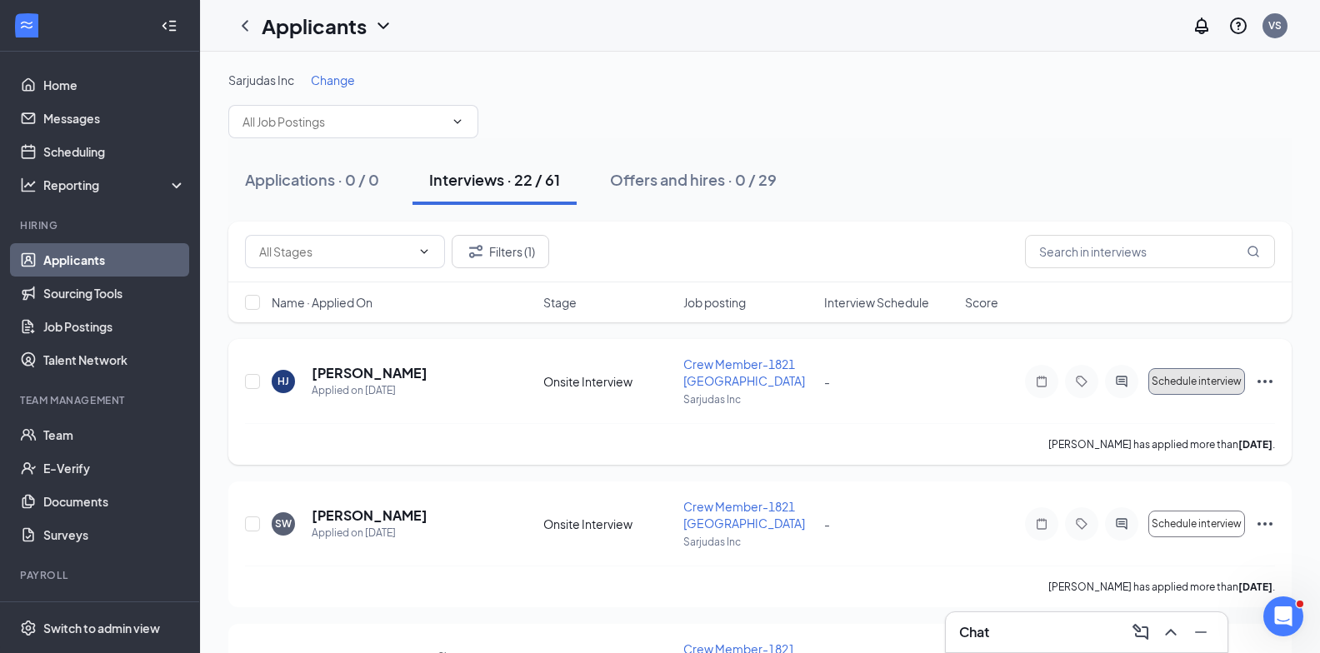
click at [1184, 382] on span "Schedule interview" at bounding box center [1196, 382] width 90 height 12
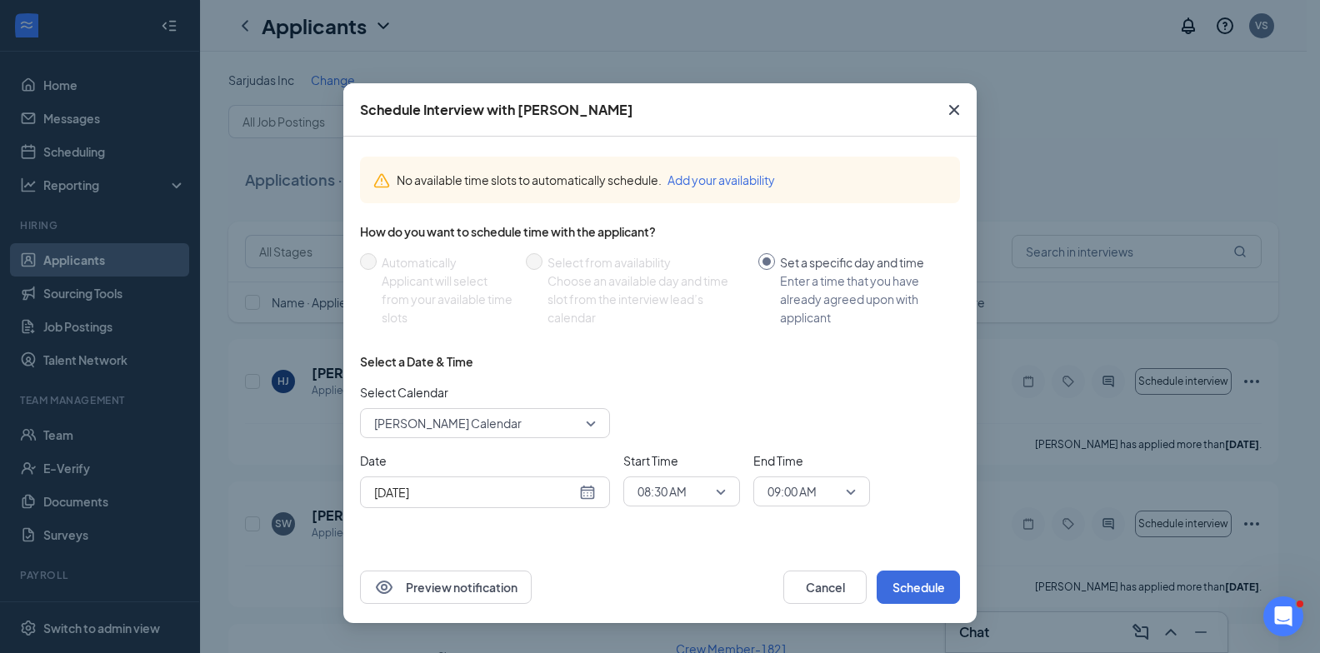
click at [486, 497] on input "[DATE]" at bounding box center [475, 492] width 202 height 18
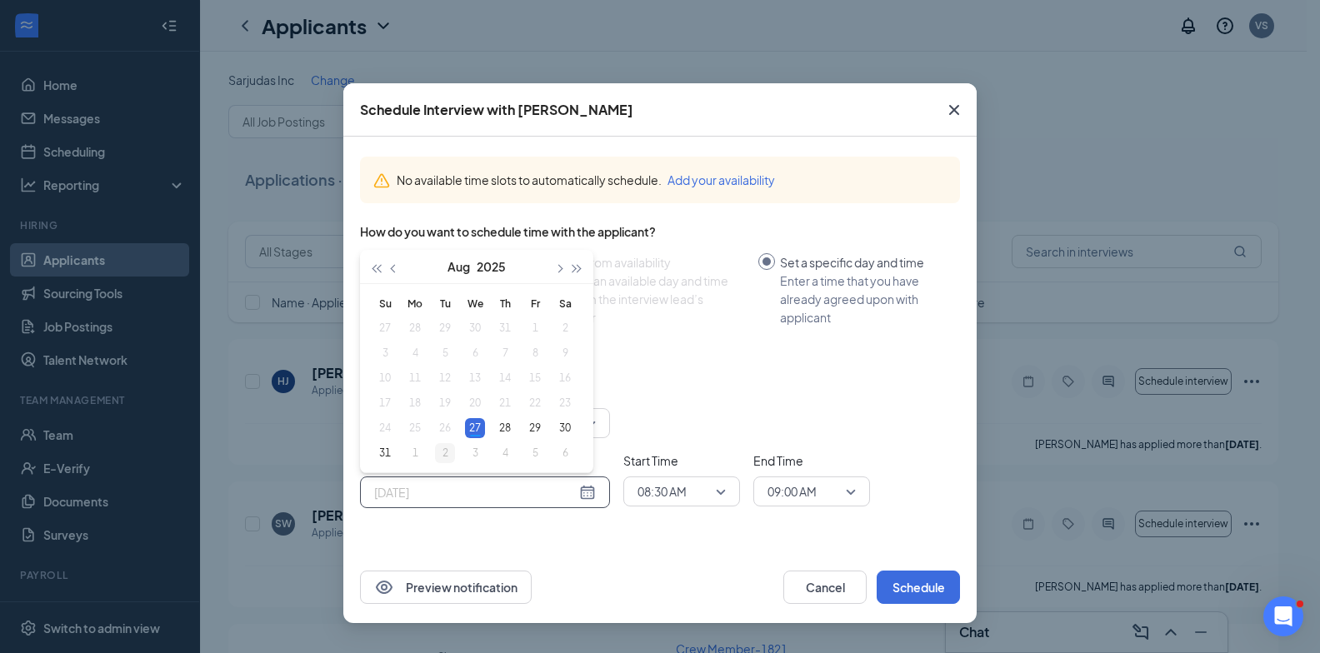
click at [446, 451] on div "2" at bounding box center [445, 453] width 20 height 20
type input "[DATE]"
click at [702, 481] on span "08:30 AM" at bounding box center [673, 491] width 73 height 25
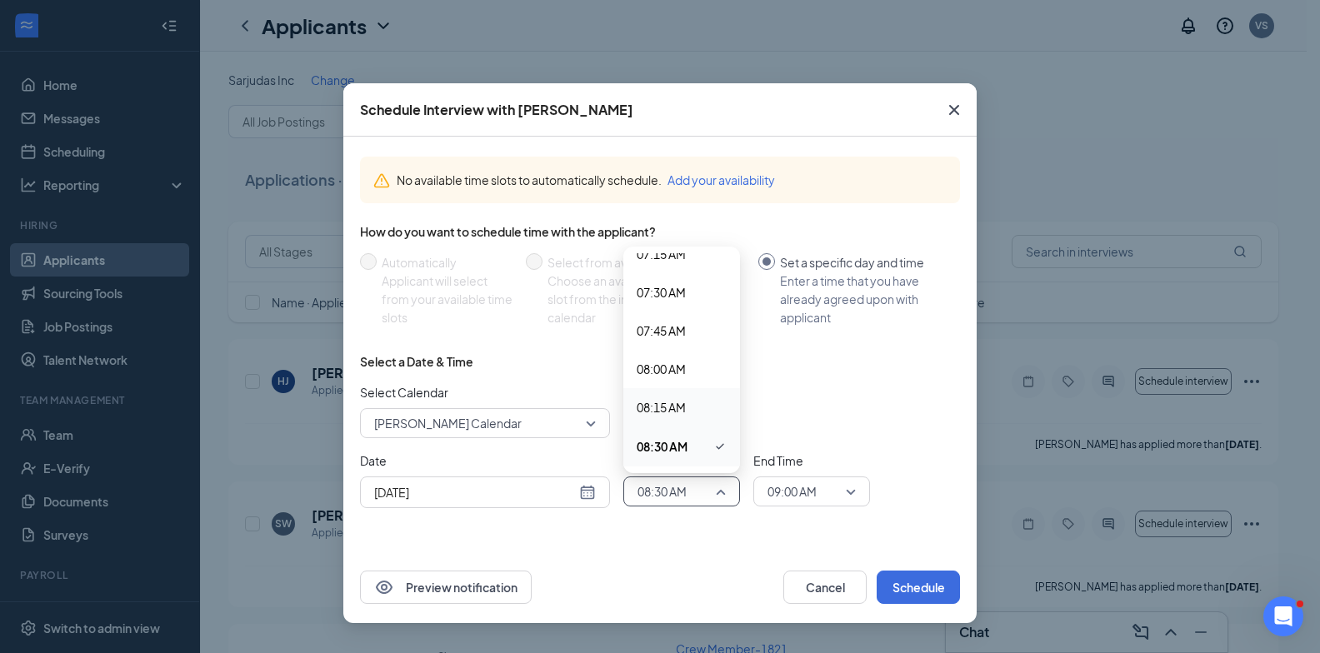
scroll to position [1380, 0]
click at [671, 425] on span "10:00 AM" at bounding box center [660, 427] width 49 height 18
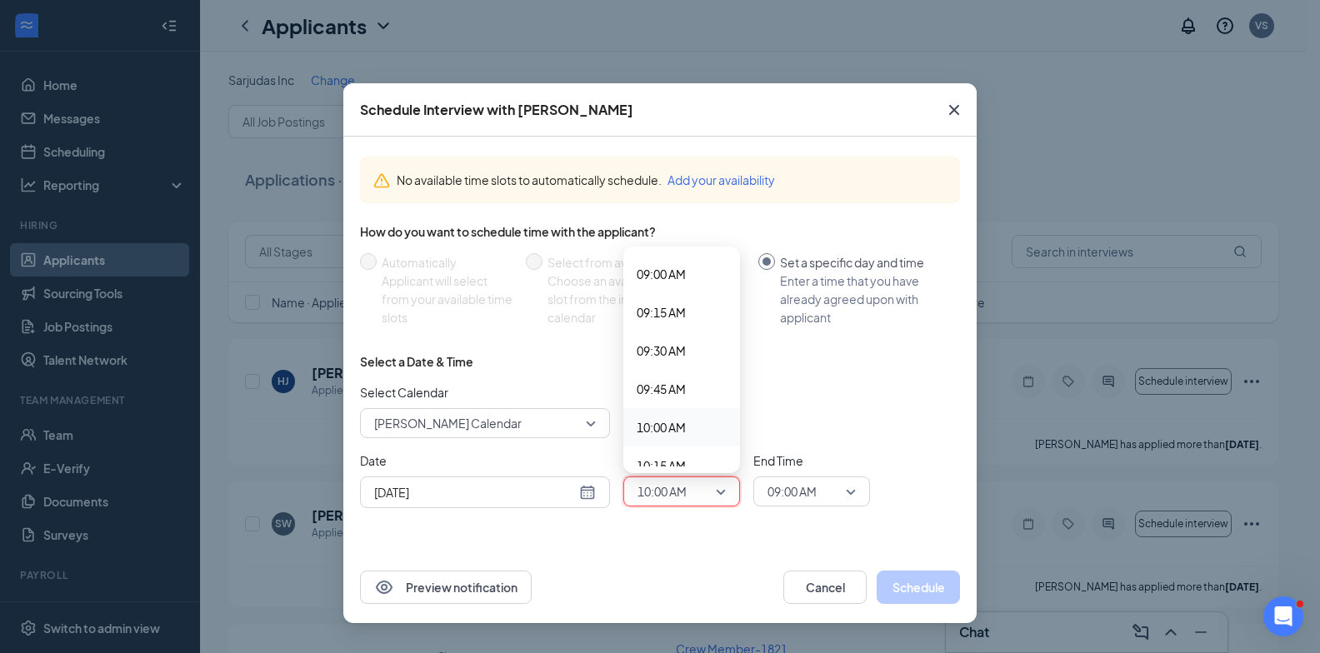
click at [796, 496] on span "09:00 AM" at bounding box center [791, 491] width 49 height 25
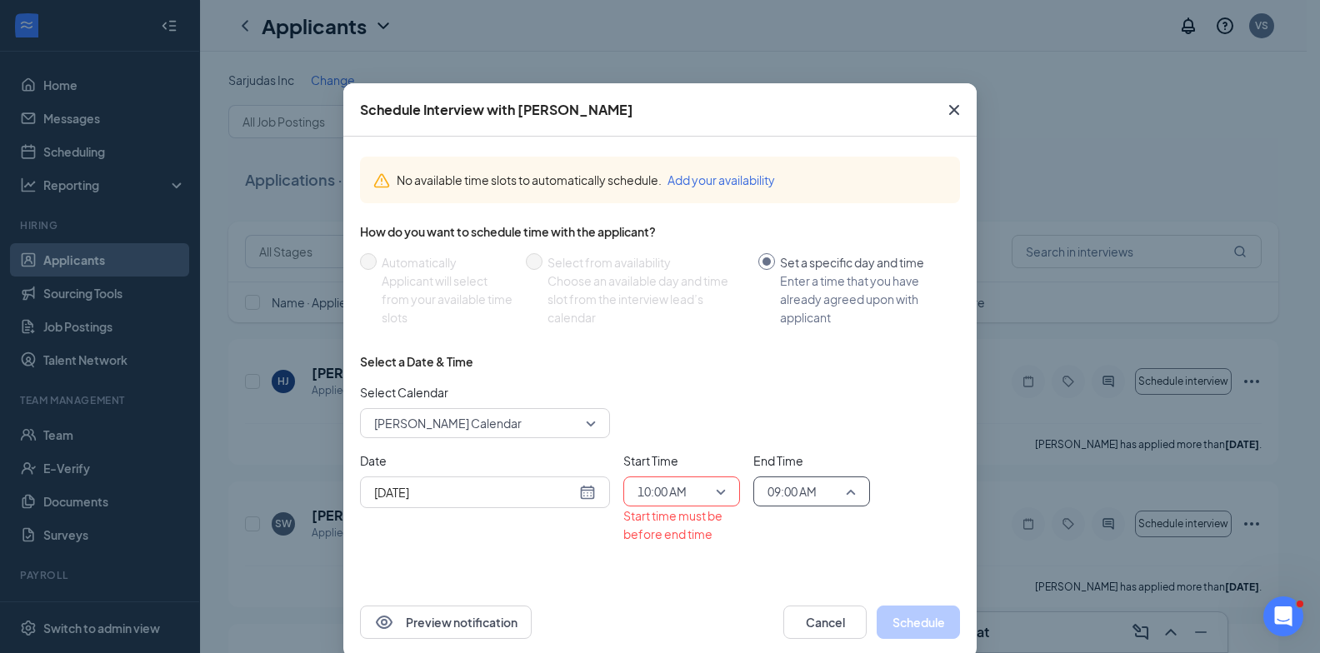
click at [796, 496] on span "09:00 AM" at bounding box center [791, 491] width 49 height 25
click at [800, 481] on span "09:00 AM" at bounding box center [791, 491] width 49 height 25
click at [796, 300] on span "10:15 AM" at bounding box center [790, 306] width 49 height 18
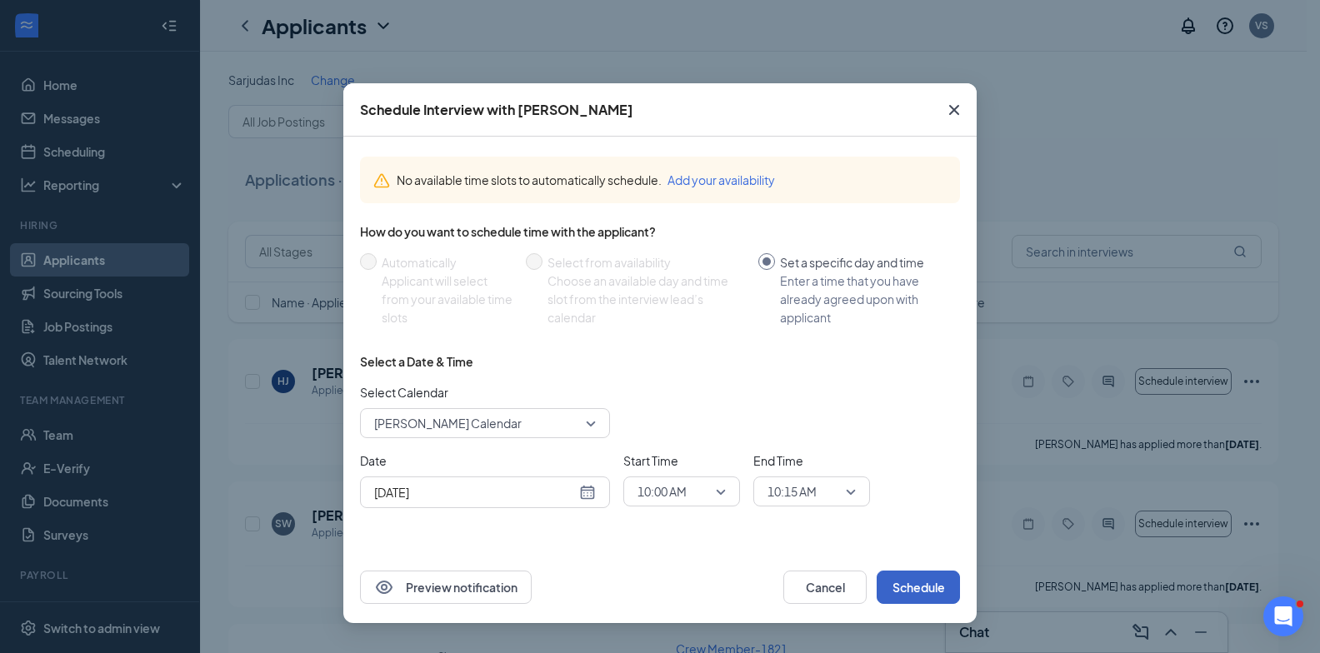
click at [924, 581] on button "Schedule" at bounding box center [917, 587] width 83 height 33
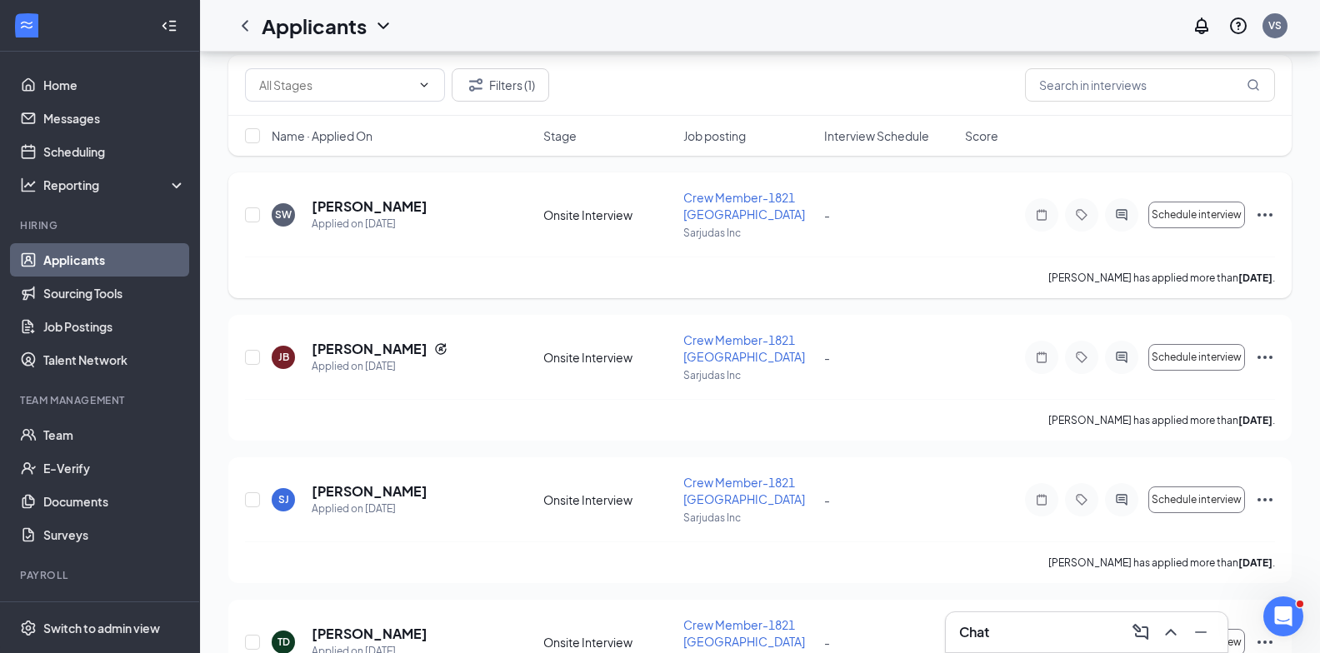
scroll to position [0, 0]
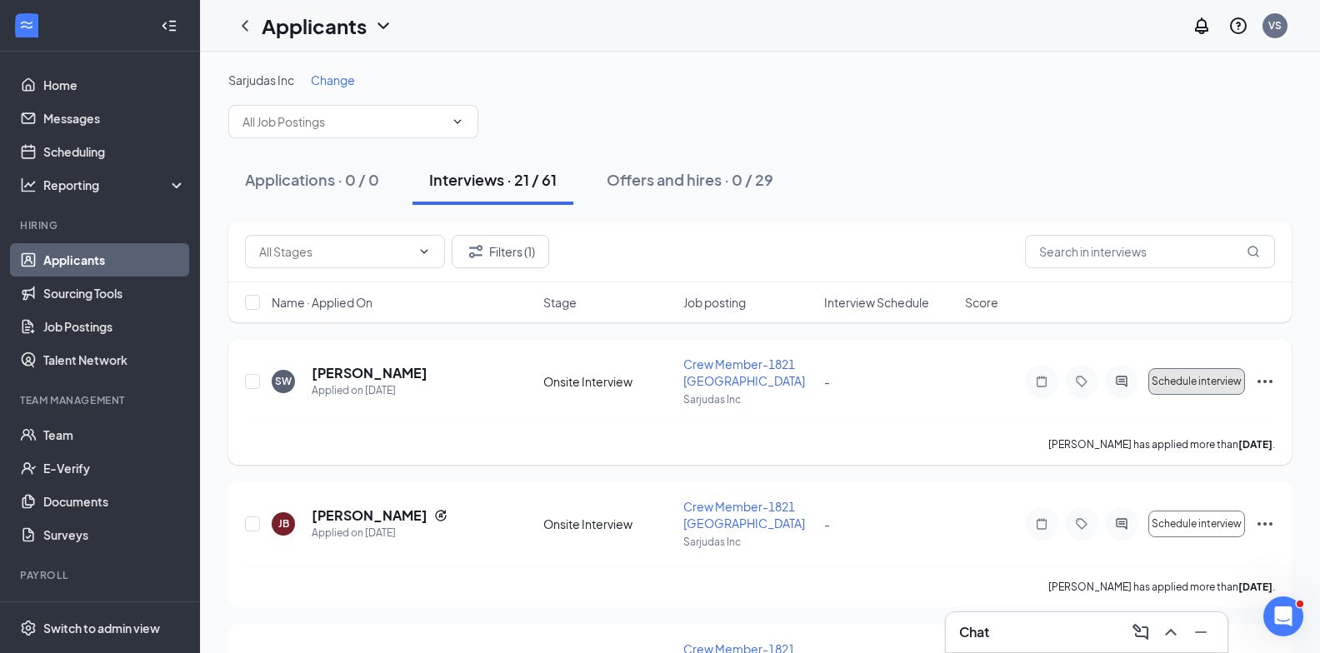
click at [1188, 380] on span "Schedule interview" at bounding box center [1196, 382] width 90 height 12
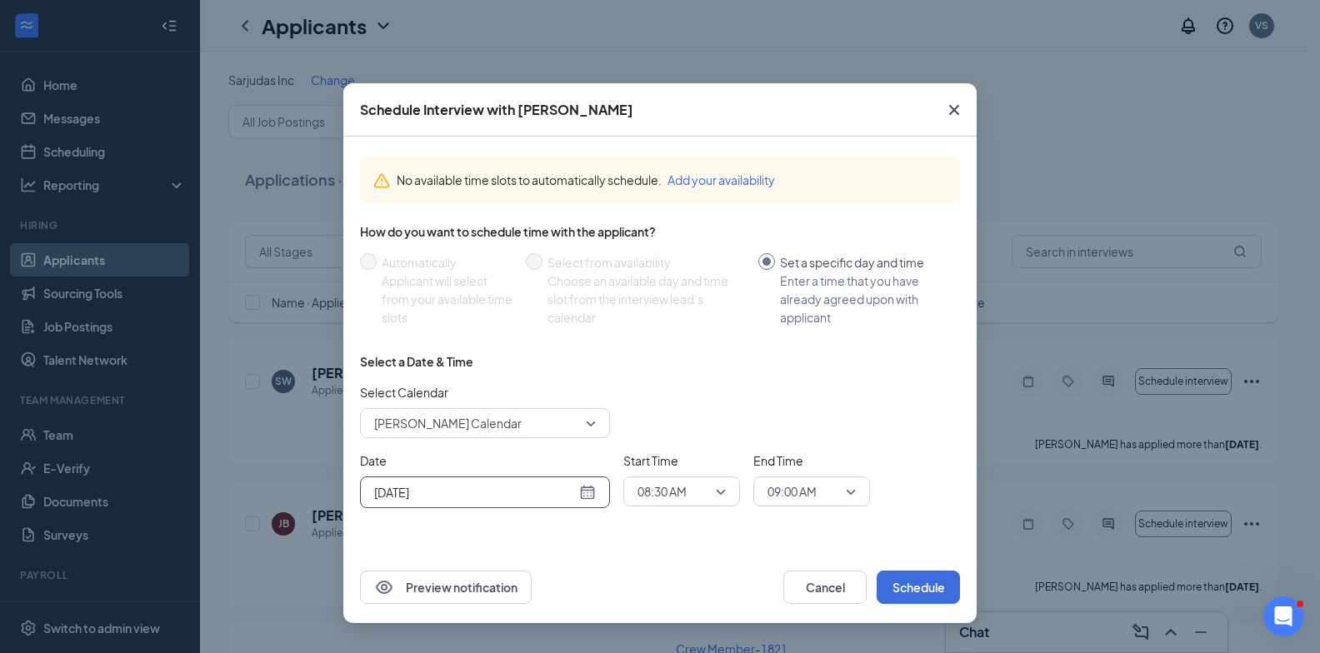
click at [587, 489] on div "[DATE]" at bounding box center [485, 492] width 222 height 18
type input "[DATE]"
click at [437, 450] on div "2" at bounding box center [445, 453] width 20 height 20
click at [691, 491] on span "08:30 AM" at bounding box center [673, 491] width 73 height 25
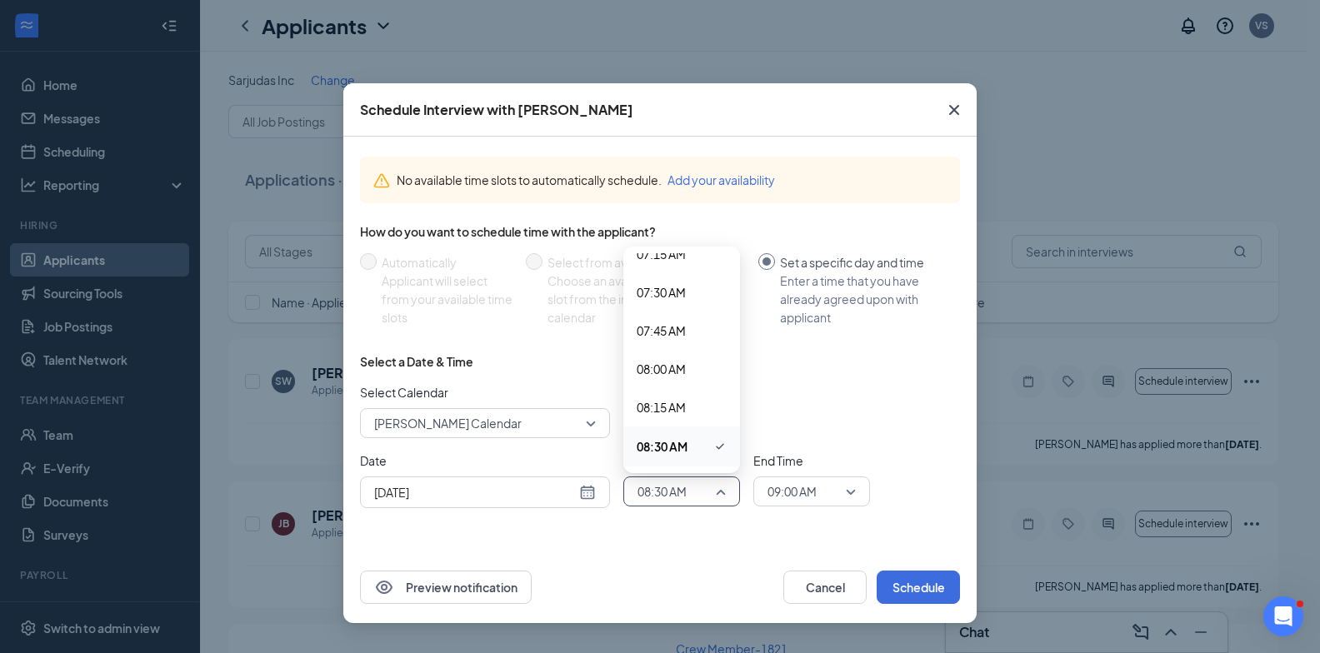
scroll to position [1546, 0]
click at [673, 296] on span "10:15 AM" at bounding box center [660, 299] width 49 height 18
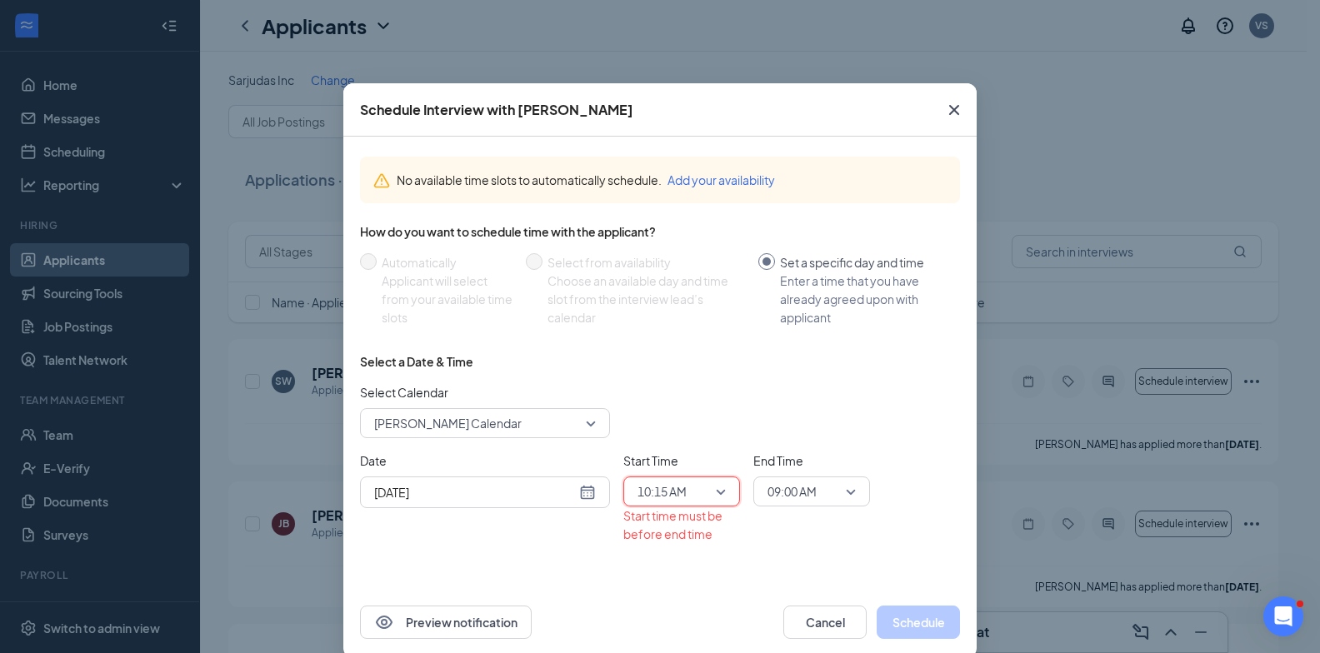
click at [821, 491] on span "09:00 AM" at bounding box center [803, 491] width 73 height 25
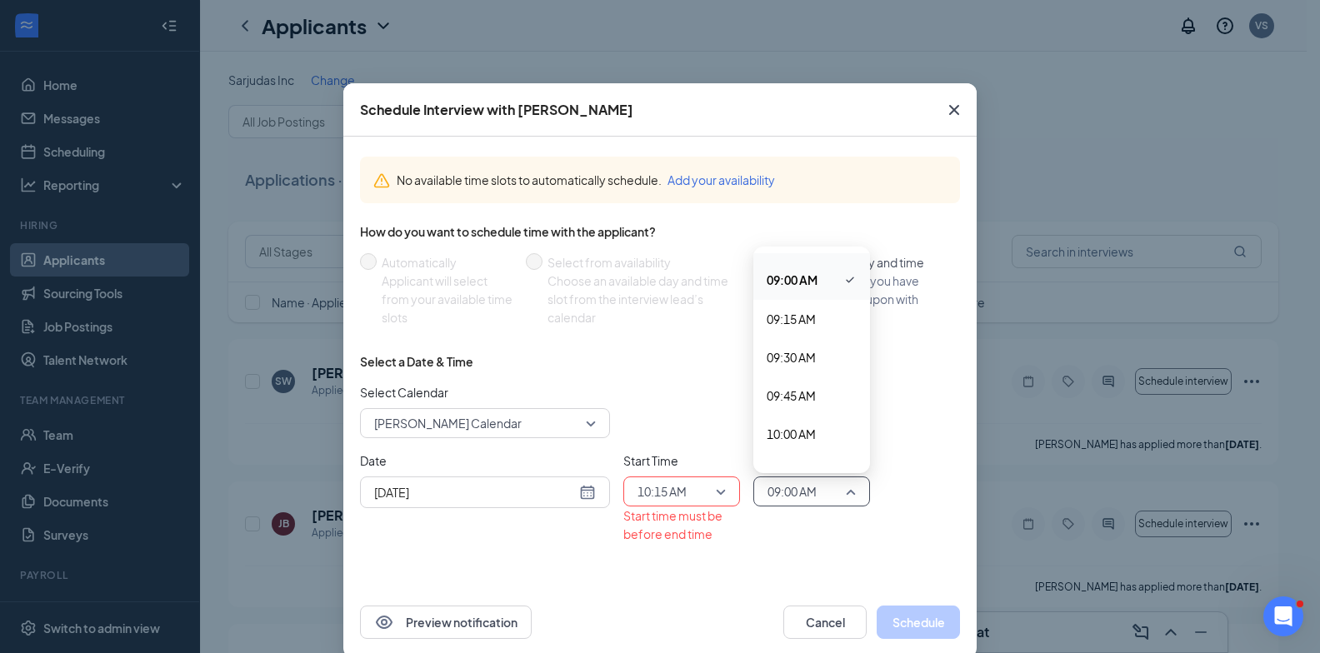
scroll to position [1623, 0]
click at [800, 266] on span "10:30 AM" at bounding box center [790, 261] width 49 height 18
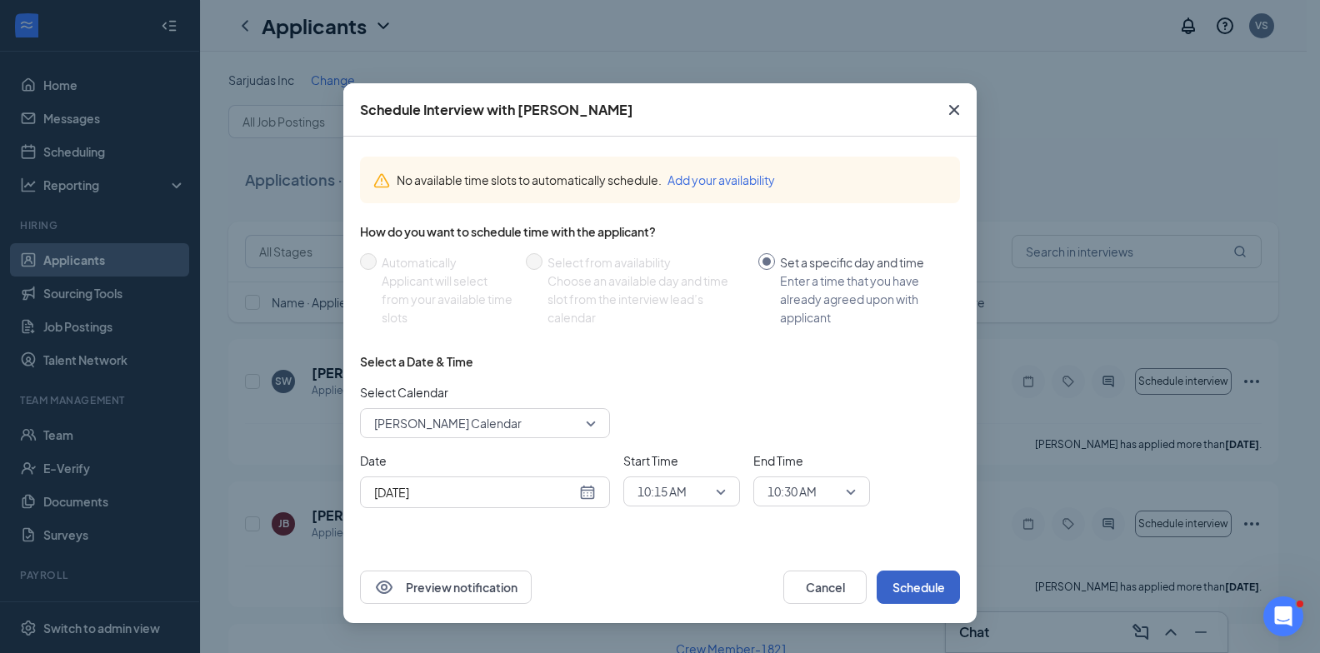
click at [934, 580] on button "Schedule" at bounding box center [917, 587] width 83 height 33
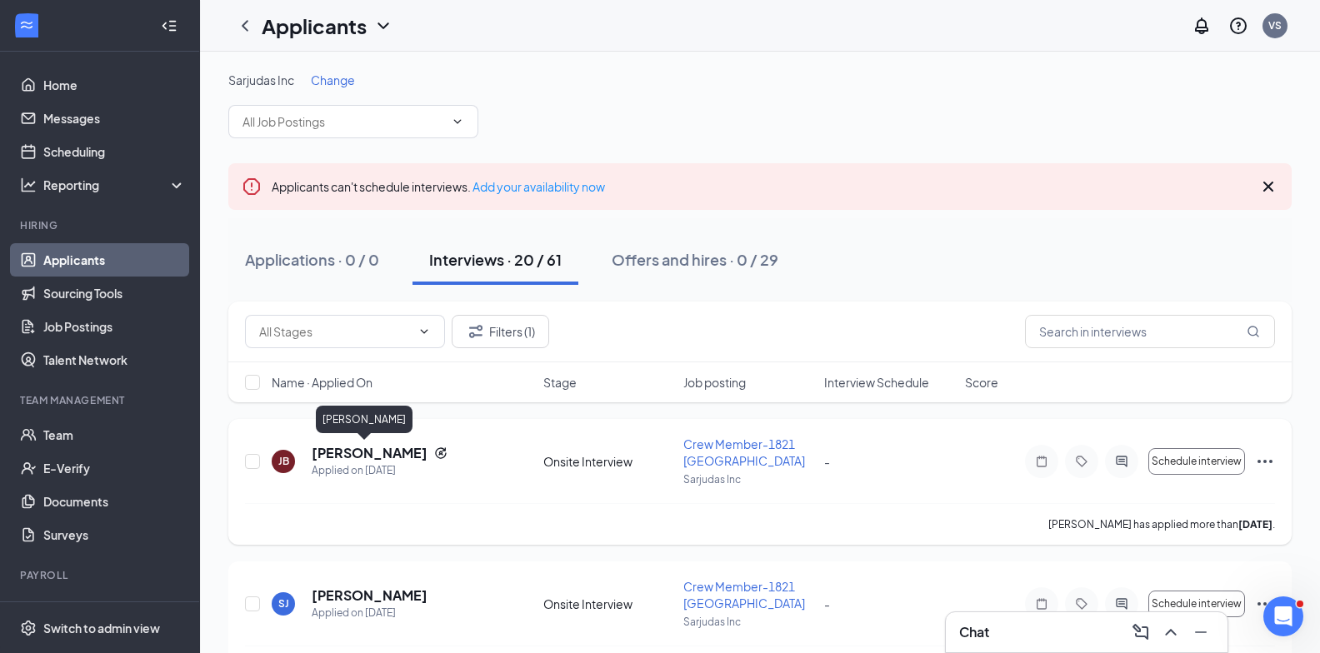
click at [357, 450] on h5 "[PERSON_NAME]" at bounding box center [370, 453] width 116 height 18
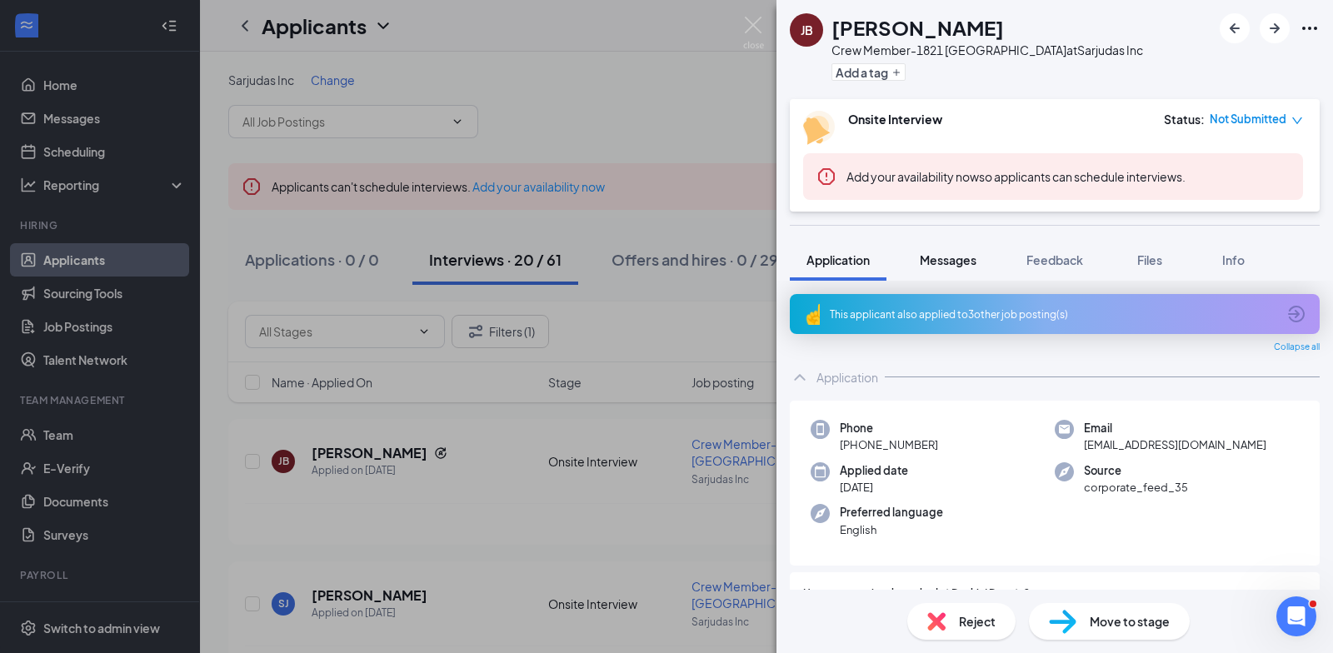
click at [968, 256] on span "Messages" at bounding box center [948, 259] width 57 height 15
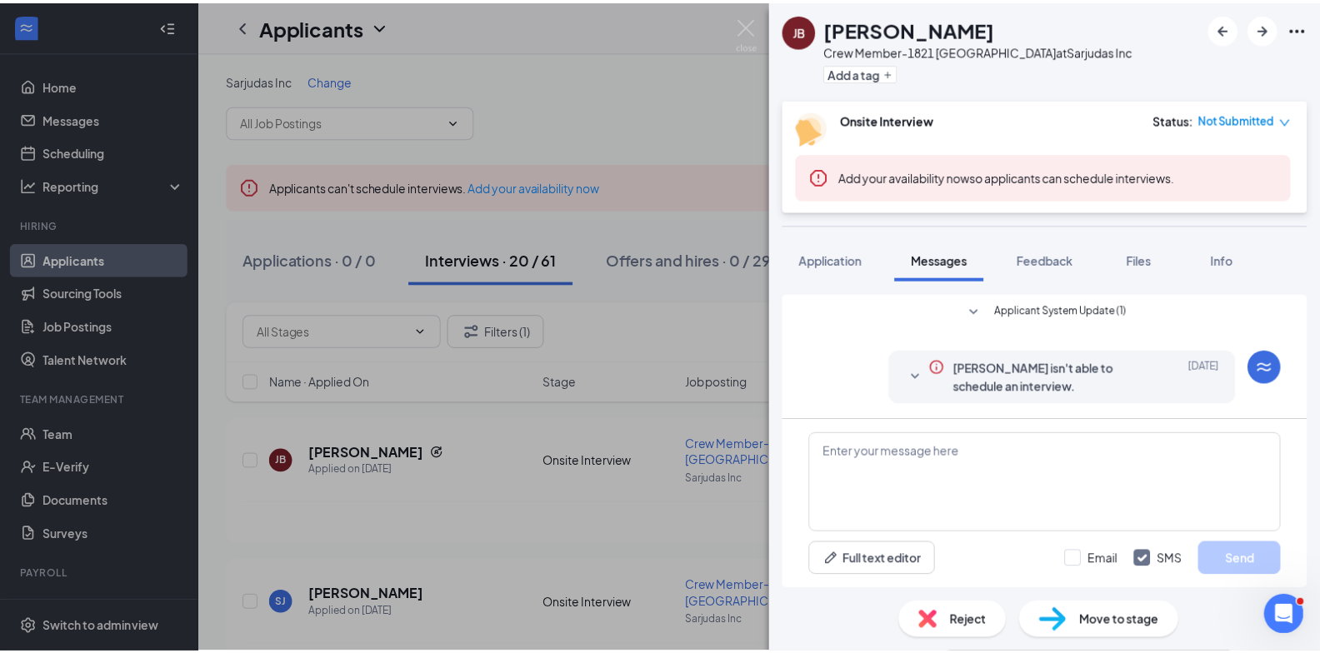
scroll to position [207, 0]
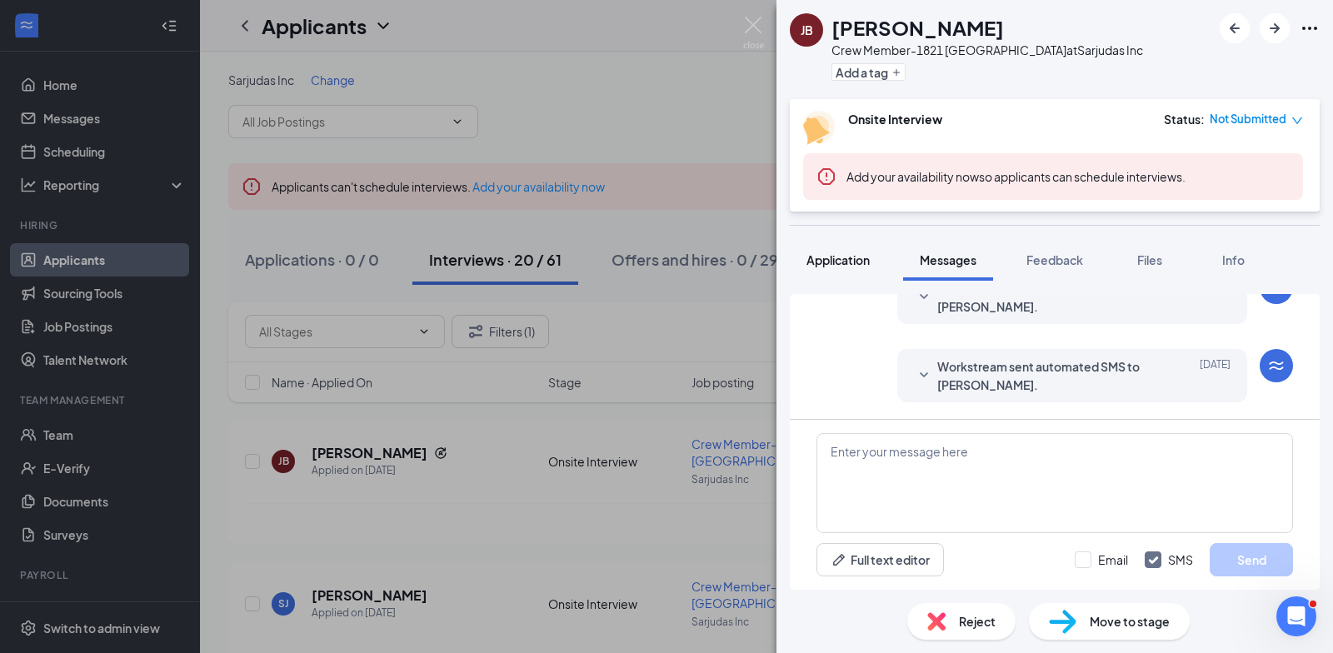
click at [868, 260] on span "Application" at bounding box center [837, 259] width 63 height 15
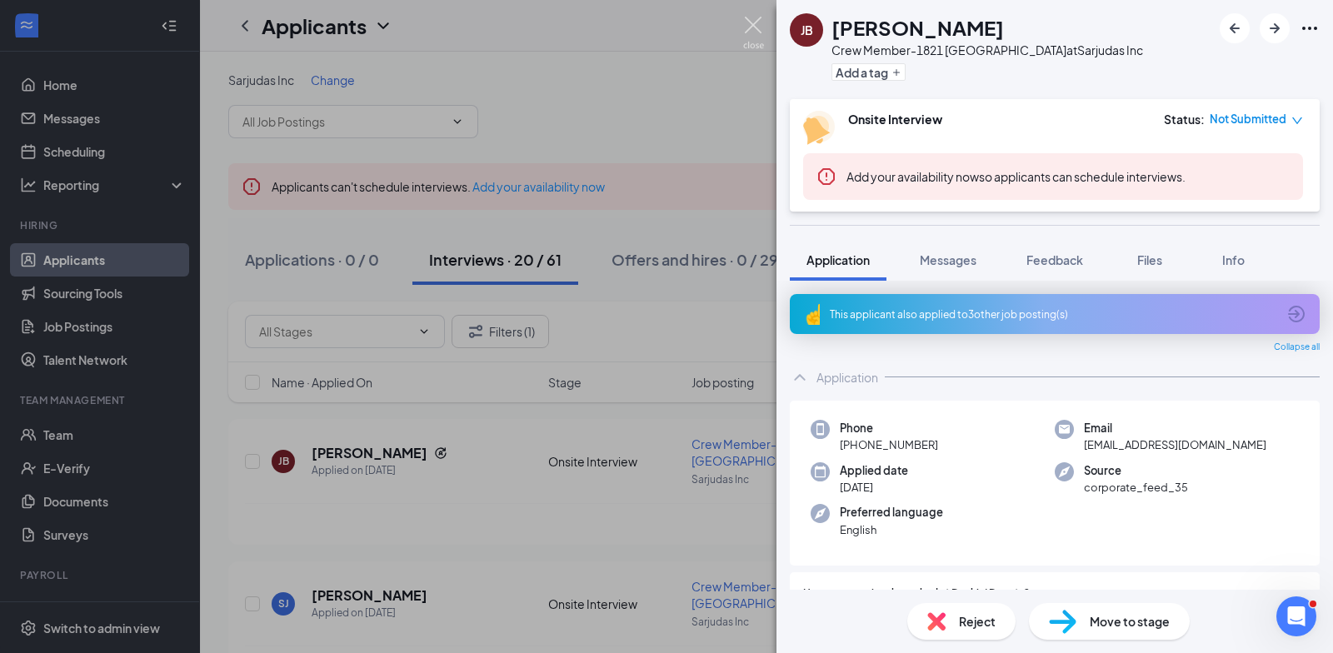
click at [759, 27] on img at bounding box center [753, 33] width 21 height 32
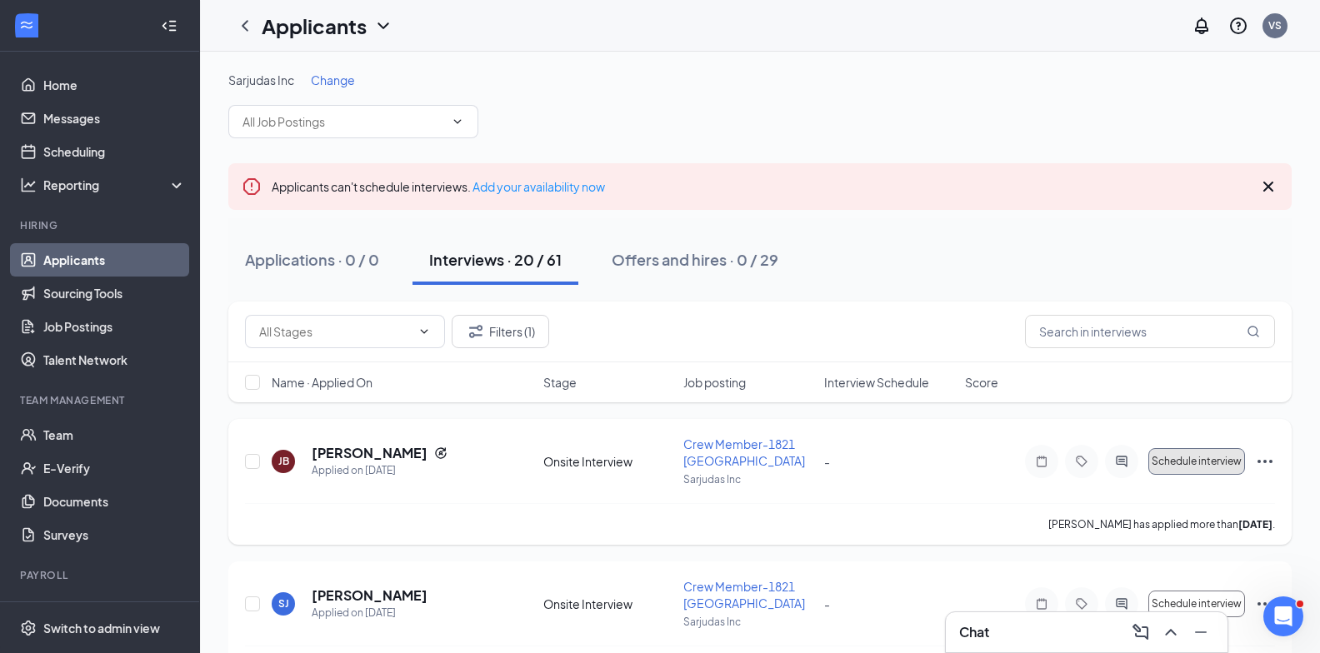
click at [1195, 457] on span "Schedule interview" at bounding box center [1196, 462] width 90 height 12
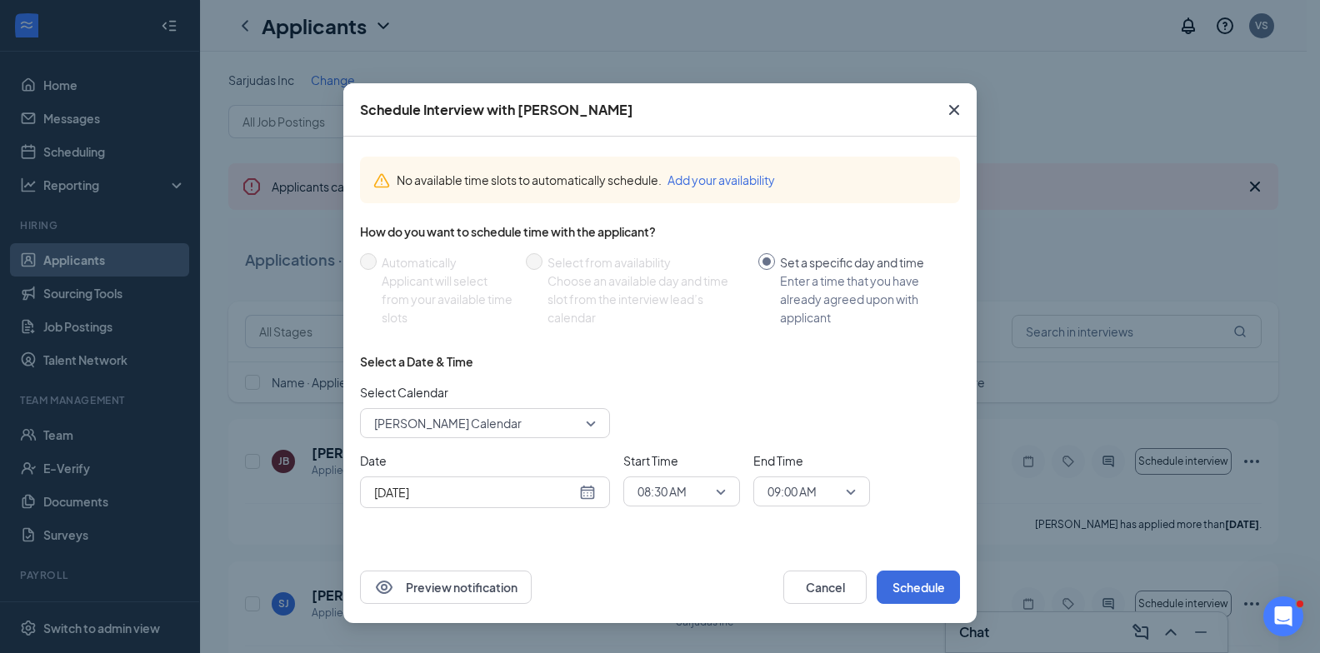
click at [581, 496] on div "[DATE]" at bounding box center [485, 492] width 222 height 18
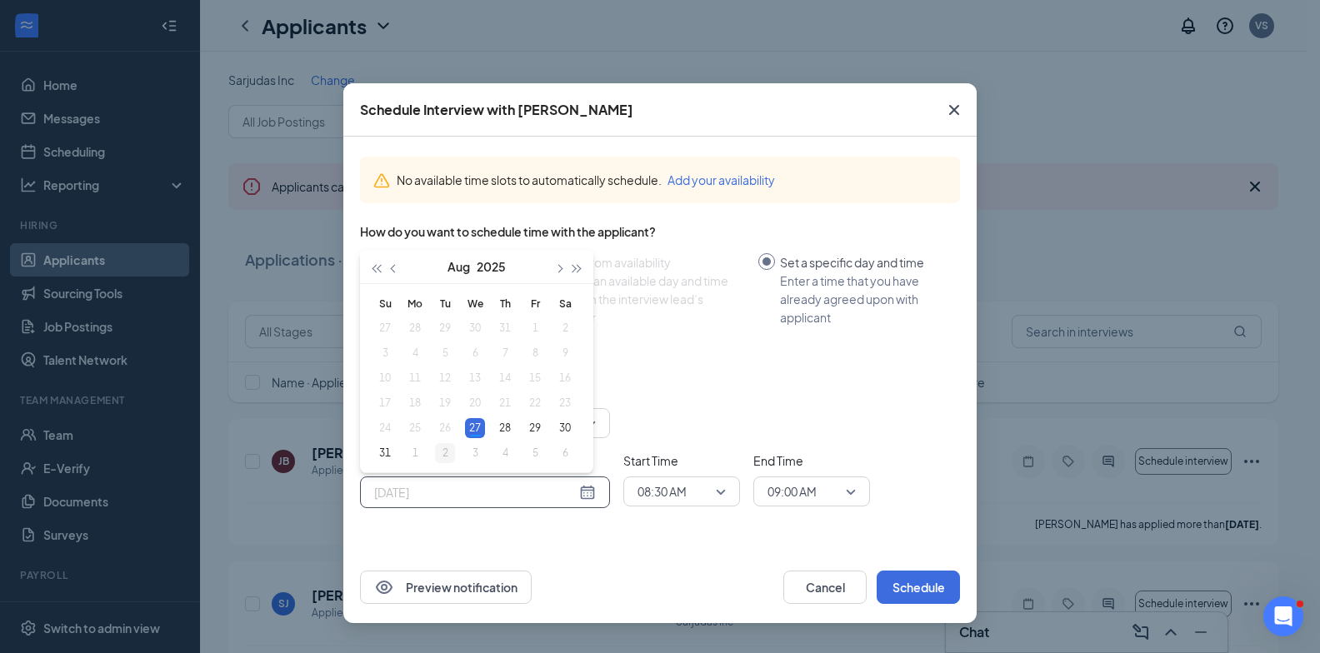
click at [437, 453] on div "2" at bounding box center [445, 453] width 20 height 20
type input "[DATE]"
click at [665, 486] on span "08:30 AM" at bounding box center [661, 491] width 49 height 25
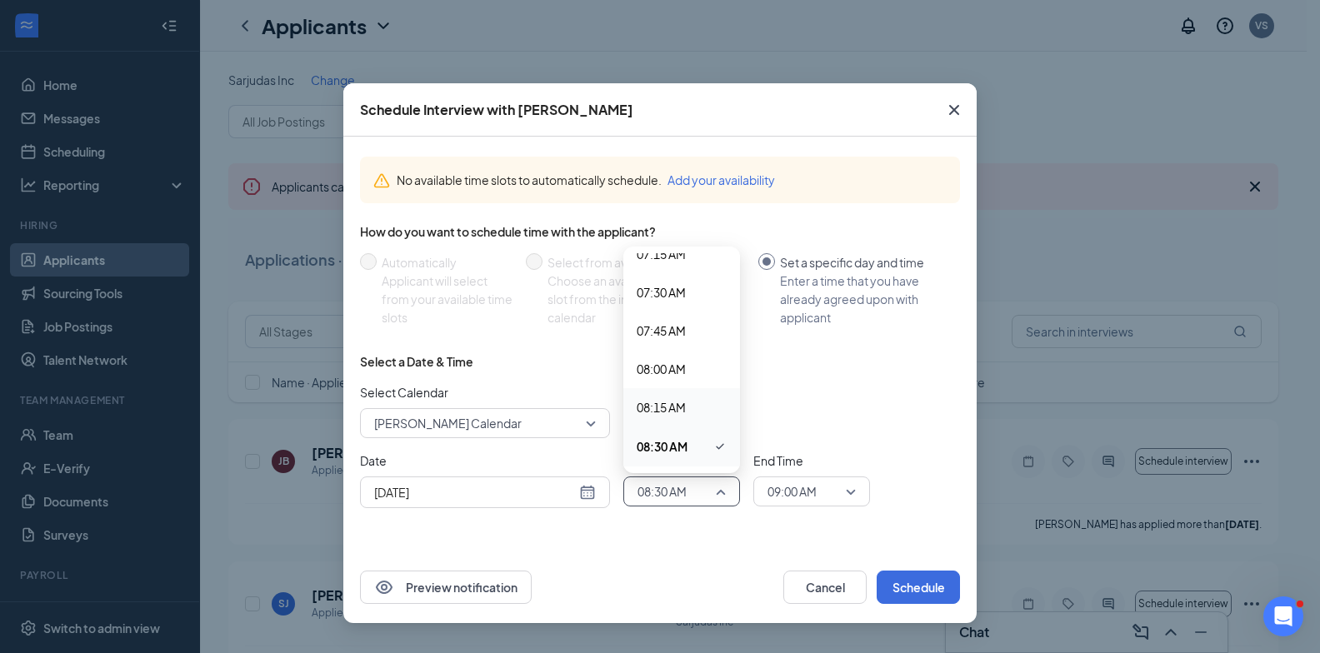
scroll to position [1546, 0]
click at [671, 334] on span "10:30 AM" at bounding box center [660, 337] width 49 height 18
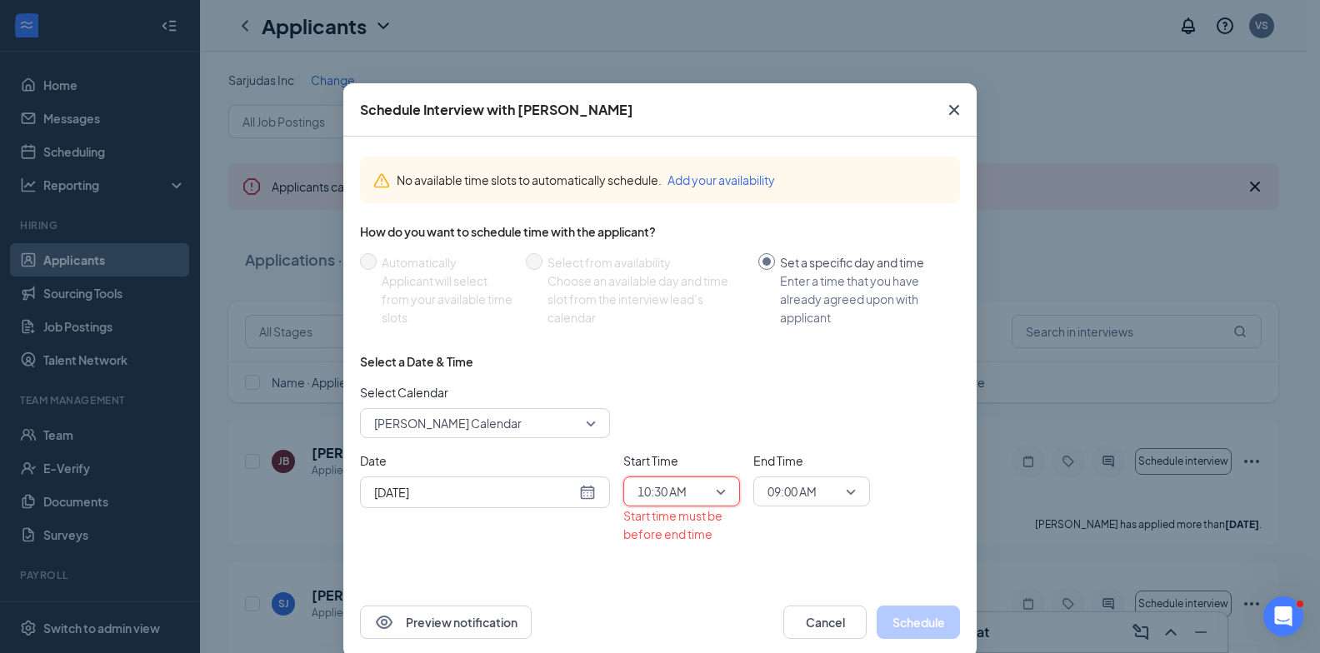
click at [854, 497] on div "09:00 AM" at bounding box center [811, 492] width 117 height 30
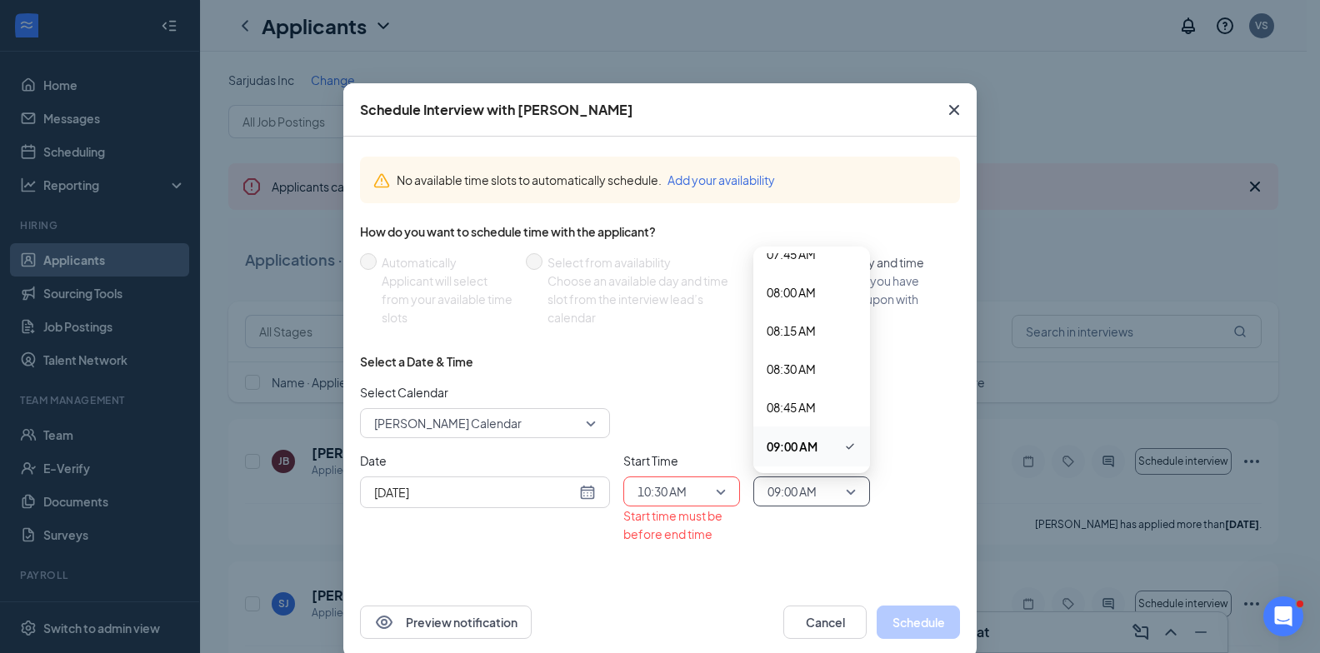
click at [854, 497] on div "09:00 AM" at bounding box center [811, 492] width 117 height 30
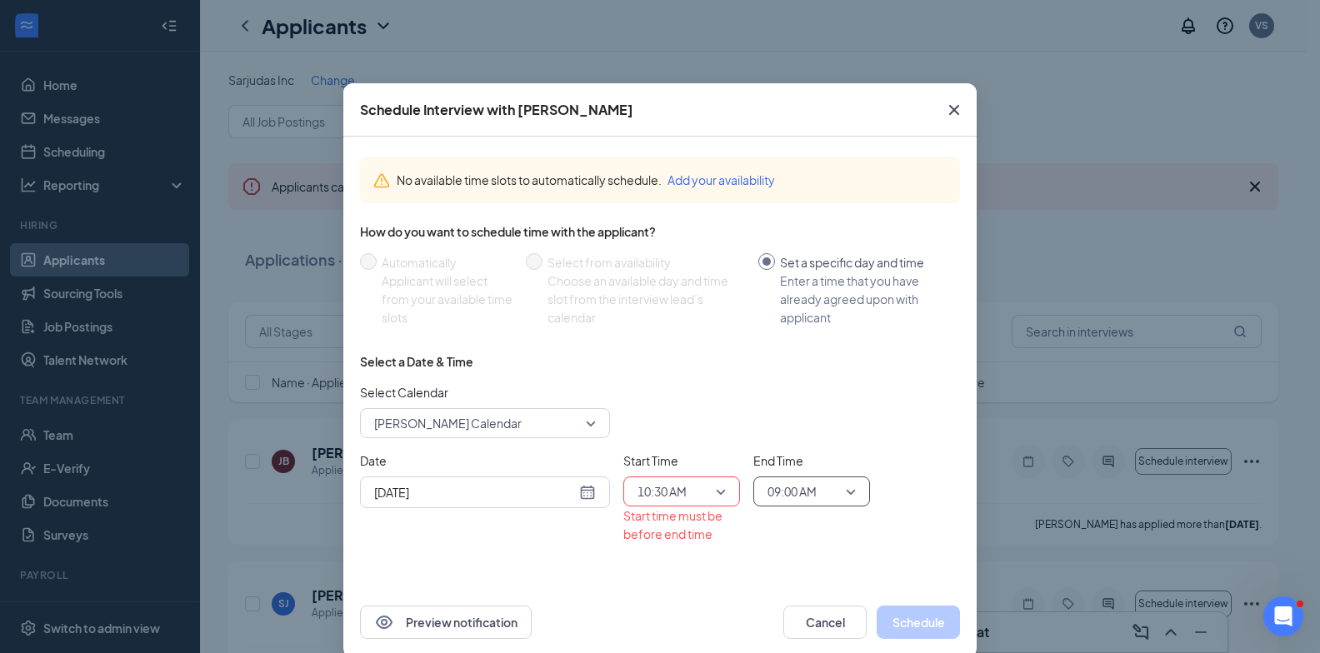
click at [854, 497] on div "09:00 AM" at bounding box center [811, 492] width 117 height 30
click at [788, 297] on span "10:45 AM" at bounding box center [790, 299] width 49 height 18
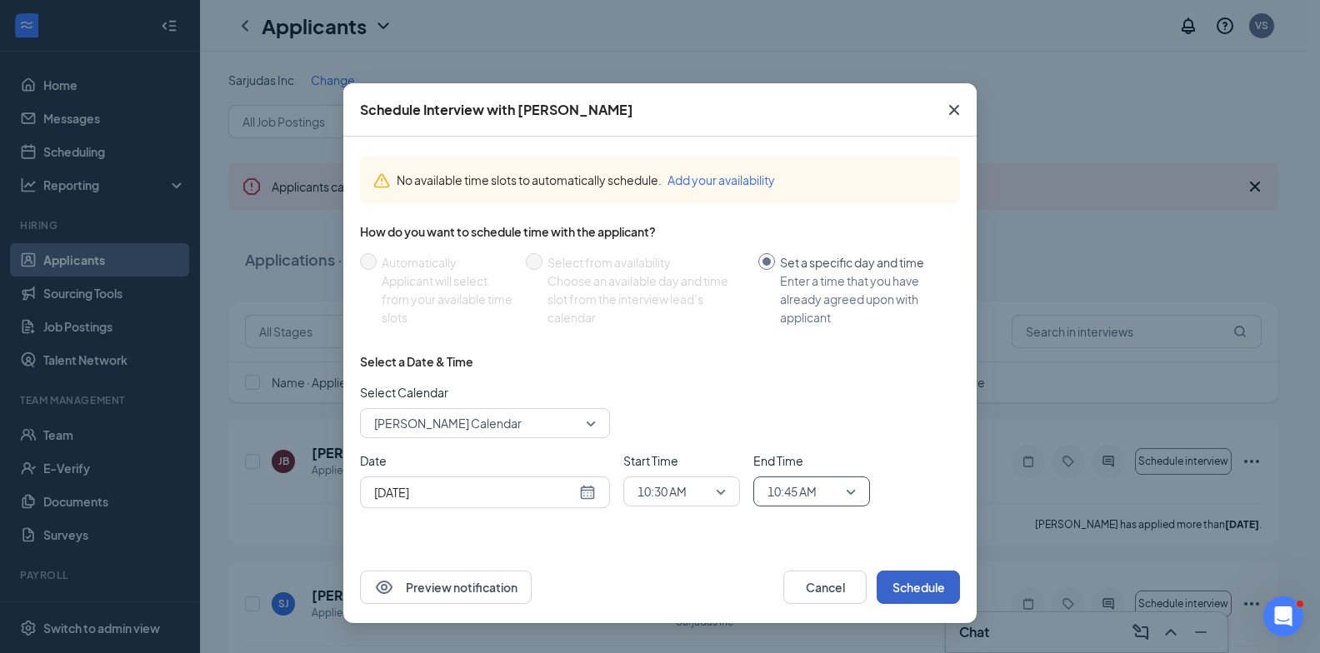
click at [911, 586] on button "Schedule" at bounding box center [917, 587] width 83 height 33
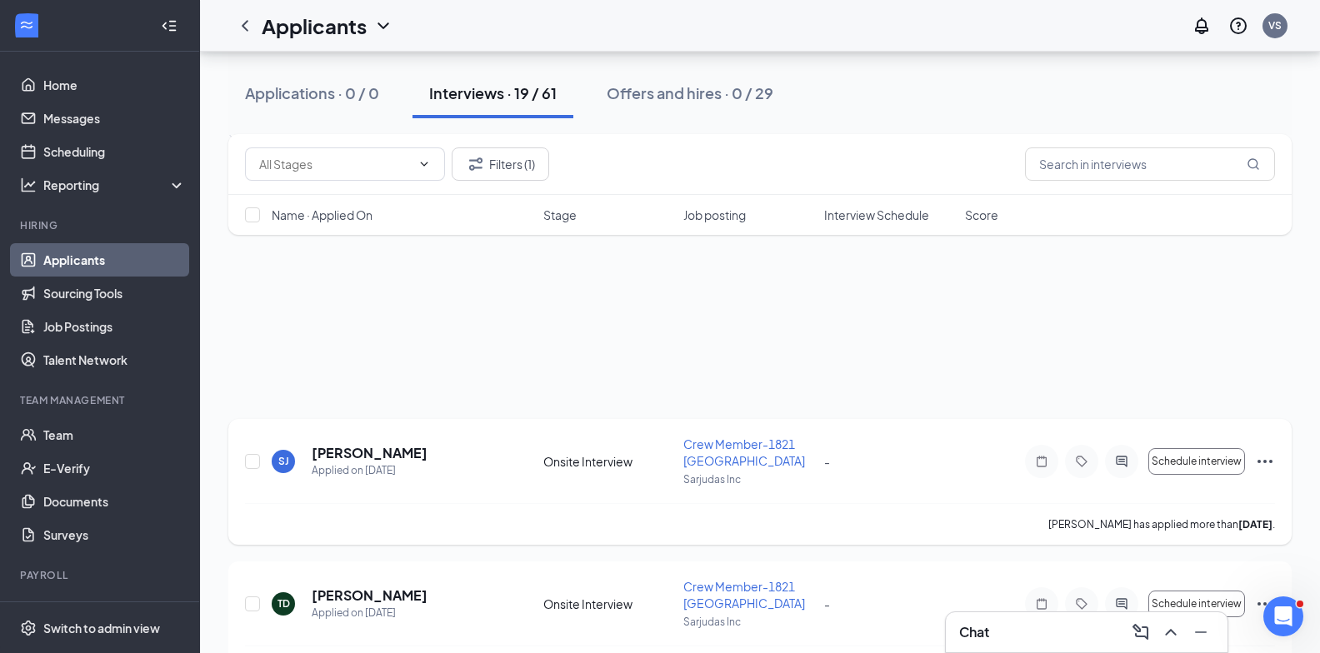
scroll to position [417, 0]
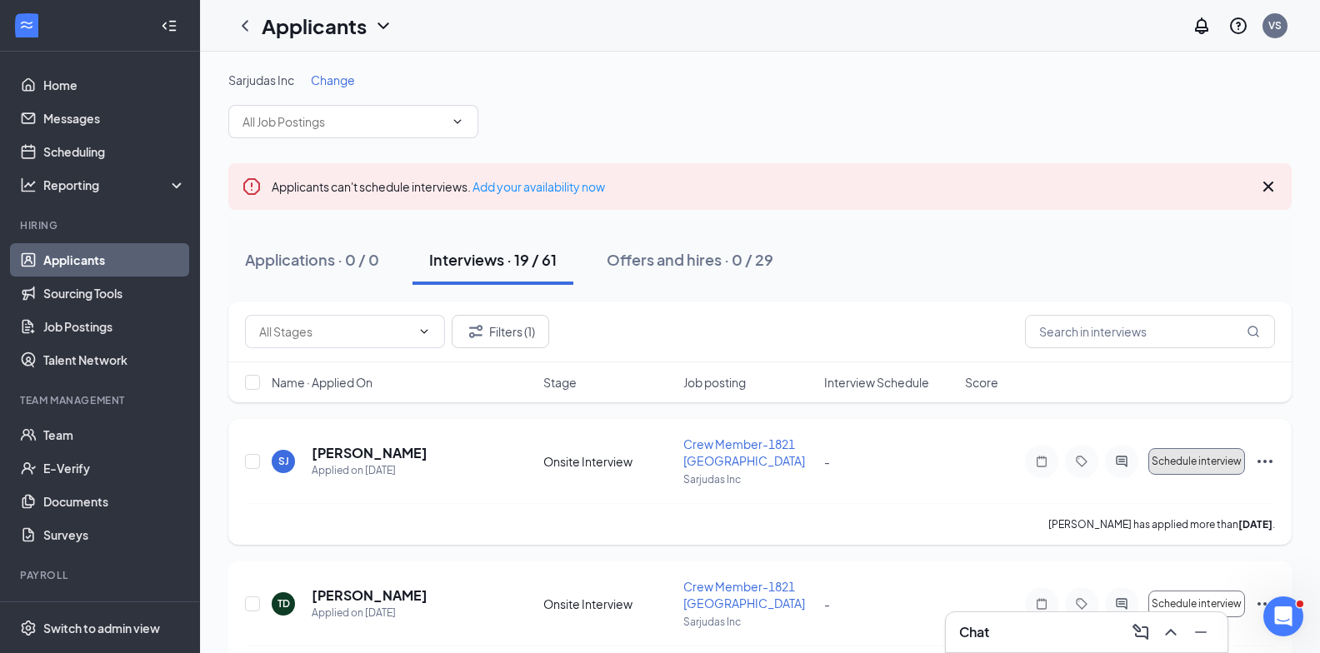
click at [1185, 465] on span "Schedule interview" at bounding box center [1196, 462] width 90 height 12
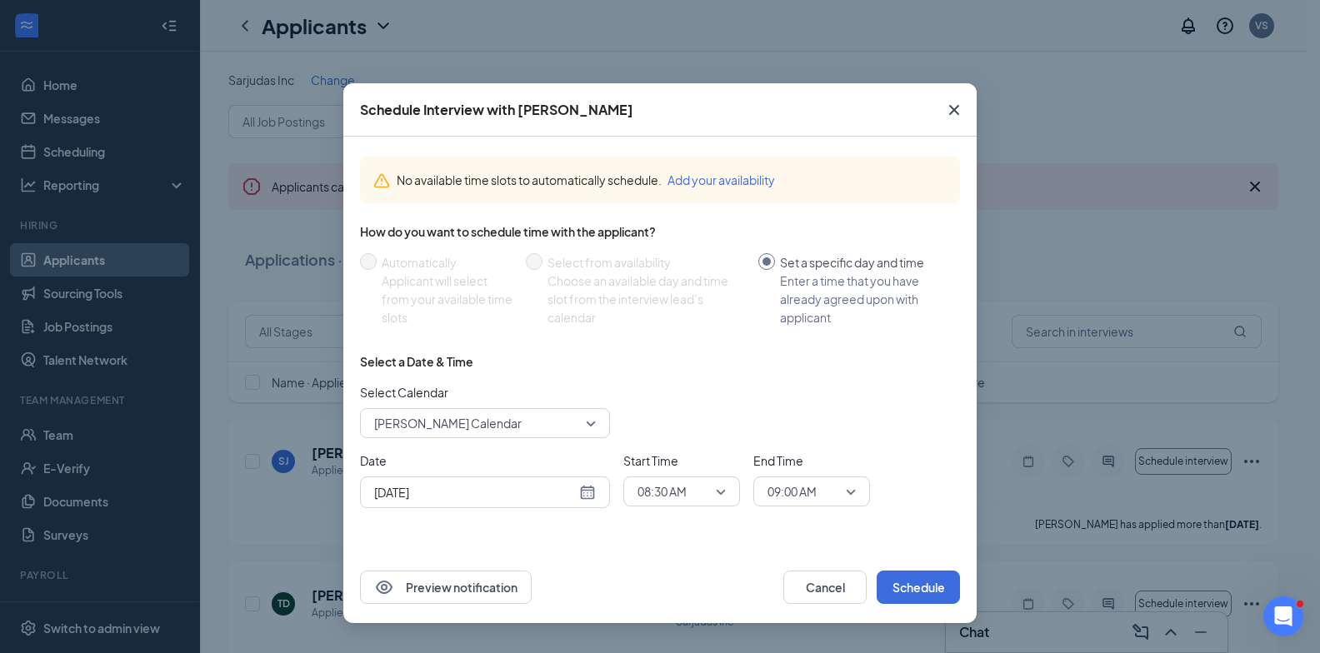
click at [591, 488] on div "[DATE]" at bounding box center [485, 492] width 222 height 18
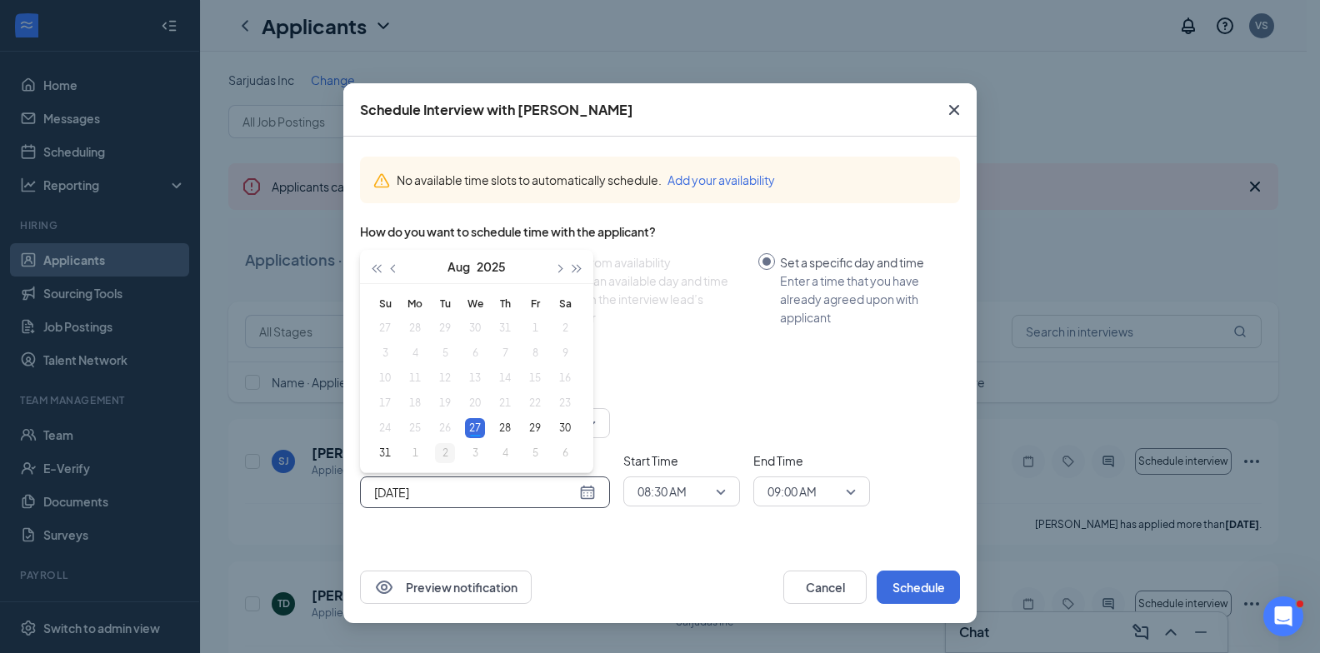
type input "[DATE]"
click at [444, 448] on div "2" at bounding box center [445, 453] width 20 height 20
click at [731, 490] on div "08:30 AM" at bounding box center [681, 492] width 117 height 30
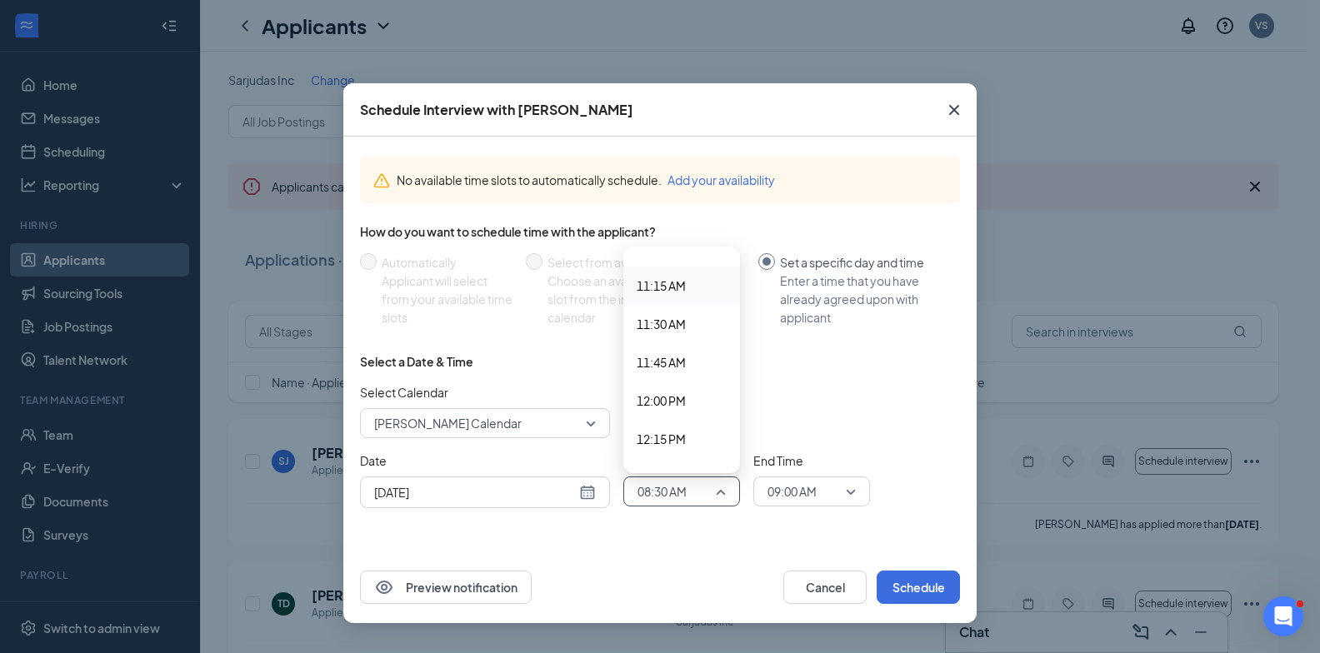
scroll to position [1546, 0]
click at [664, 409] on span "11:00 AM" at bounding box center [660, 414] width 49 height 18
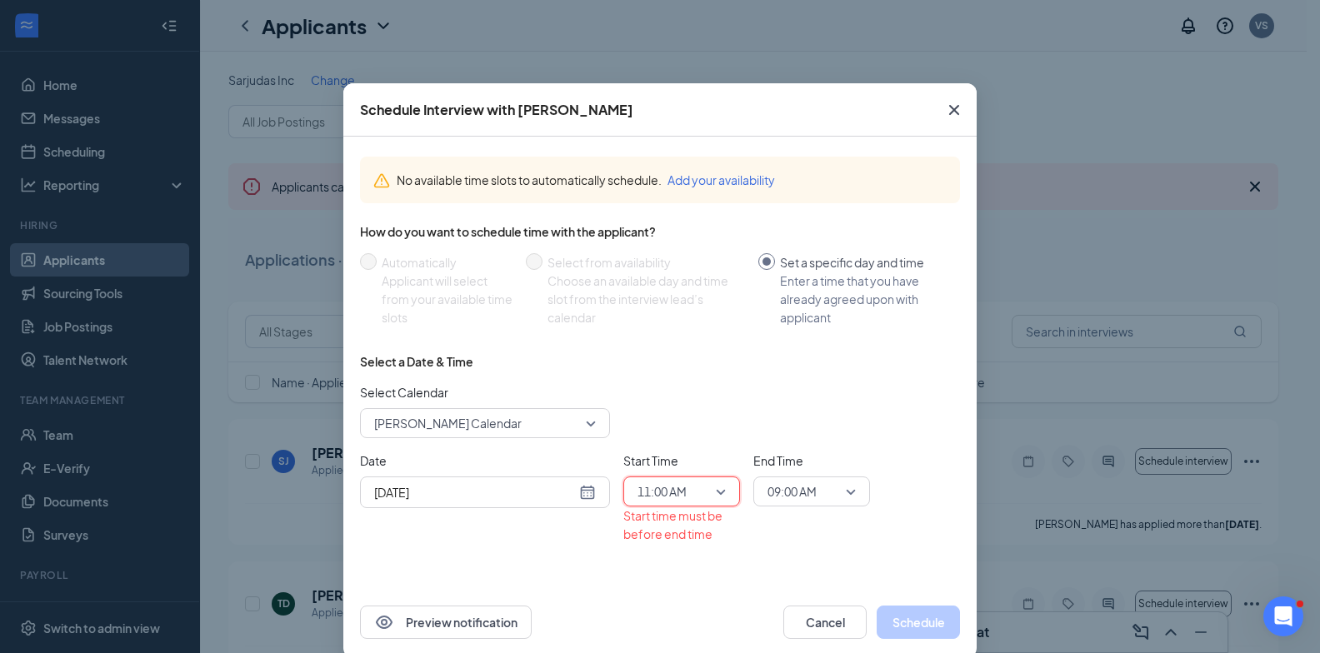
click at [843, 491] on span "09:00 AM" at bounding box center [811, 491] width 88 height 25
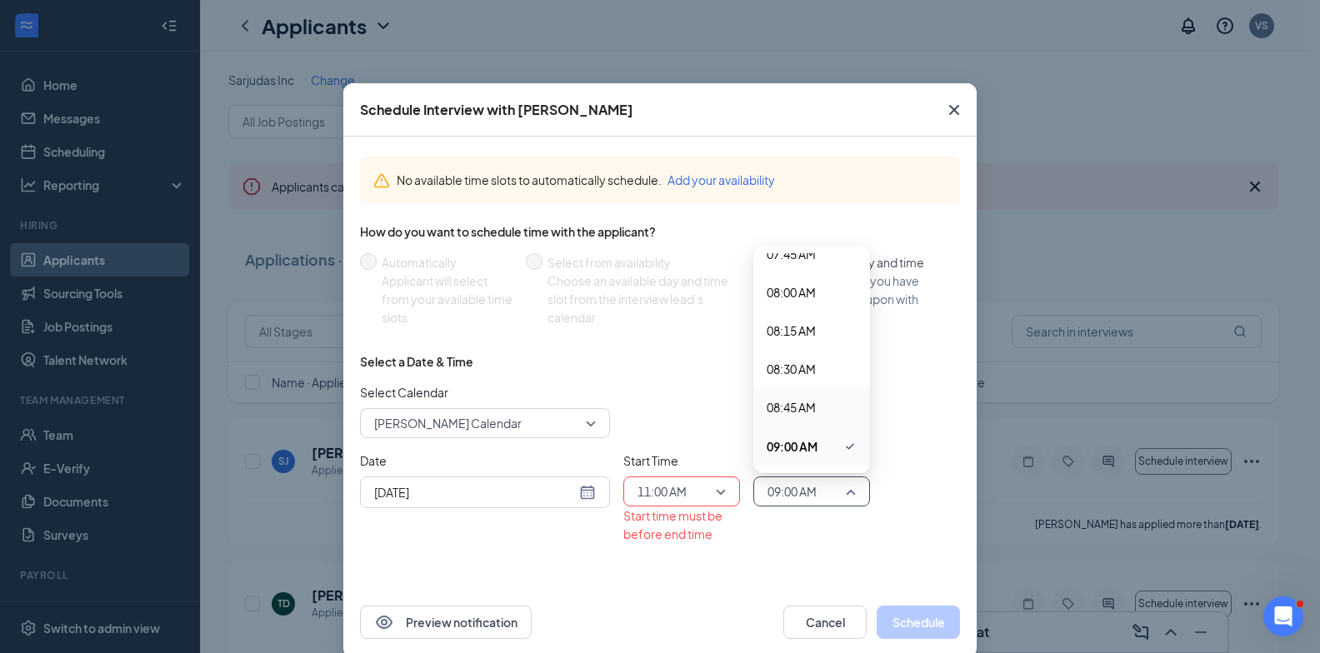
scroll to position [1539, 0]
click at [785, 441] on div "11:15 AM" at bounding box center [811, 459] width 117 height 38
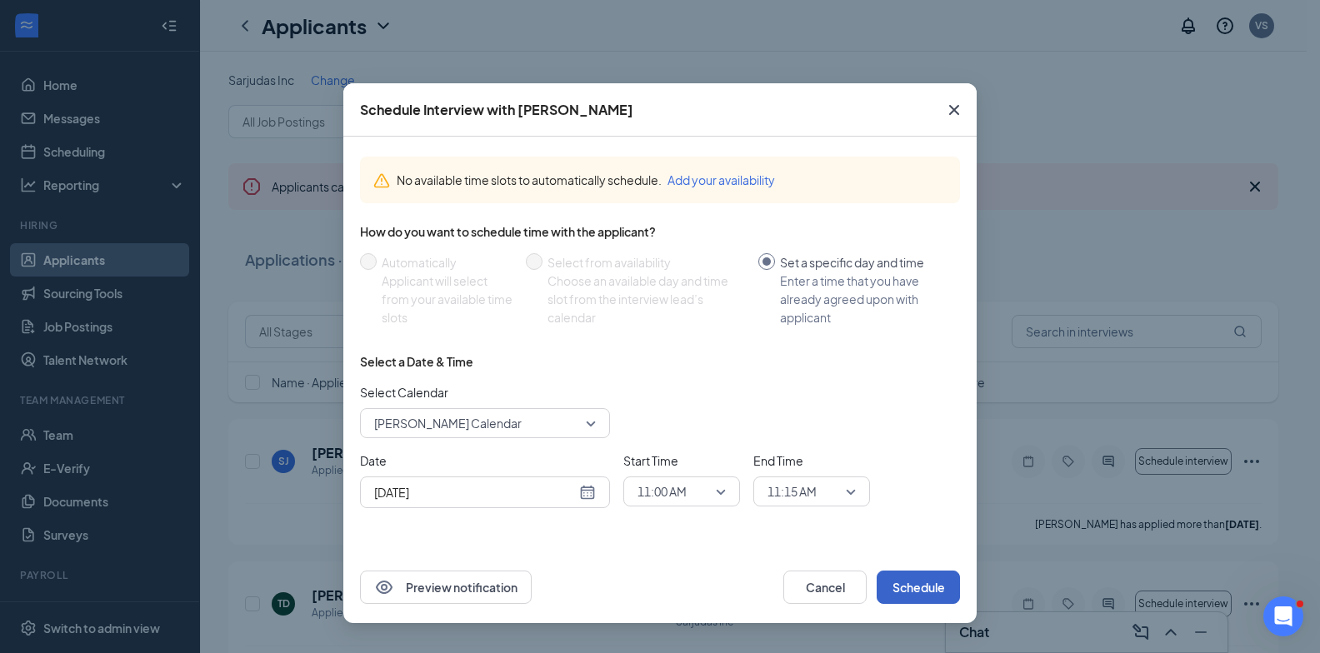
click at [927, 588] on button "Schedule" at bounding box center [917, 587] width 83 height 33
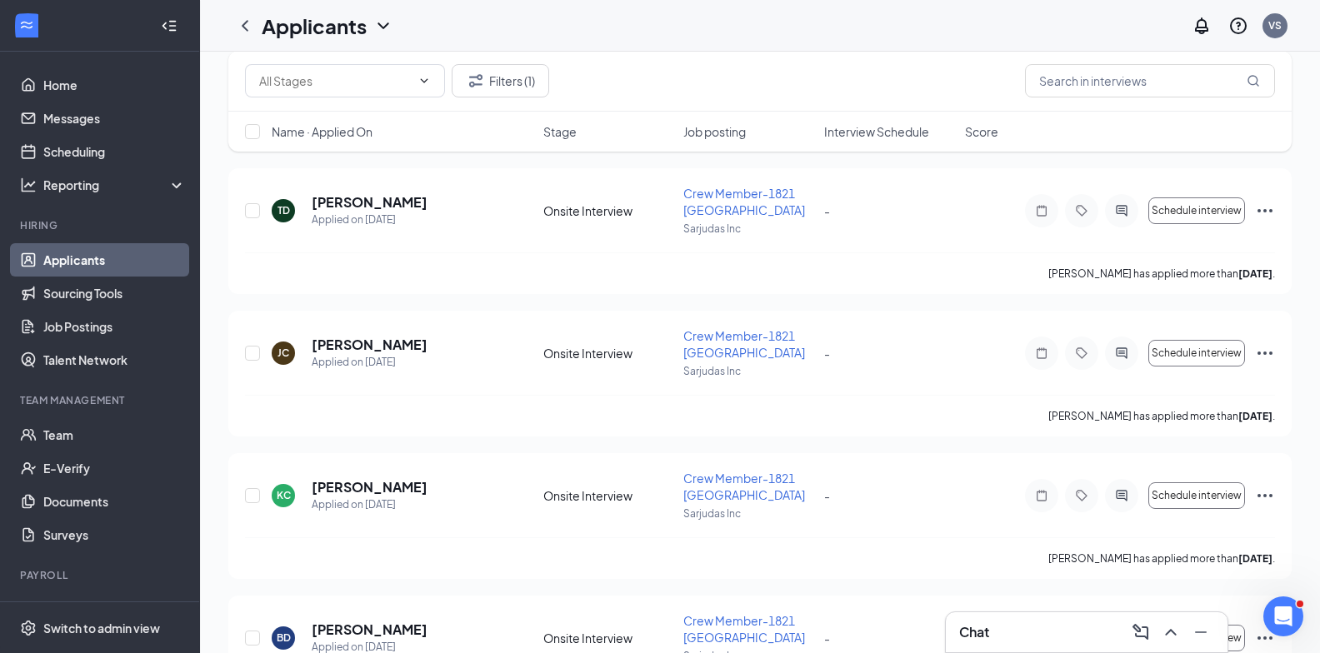
scroll to position [0, 0]
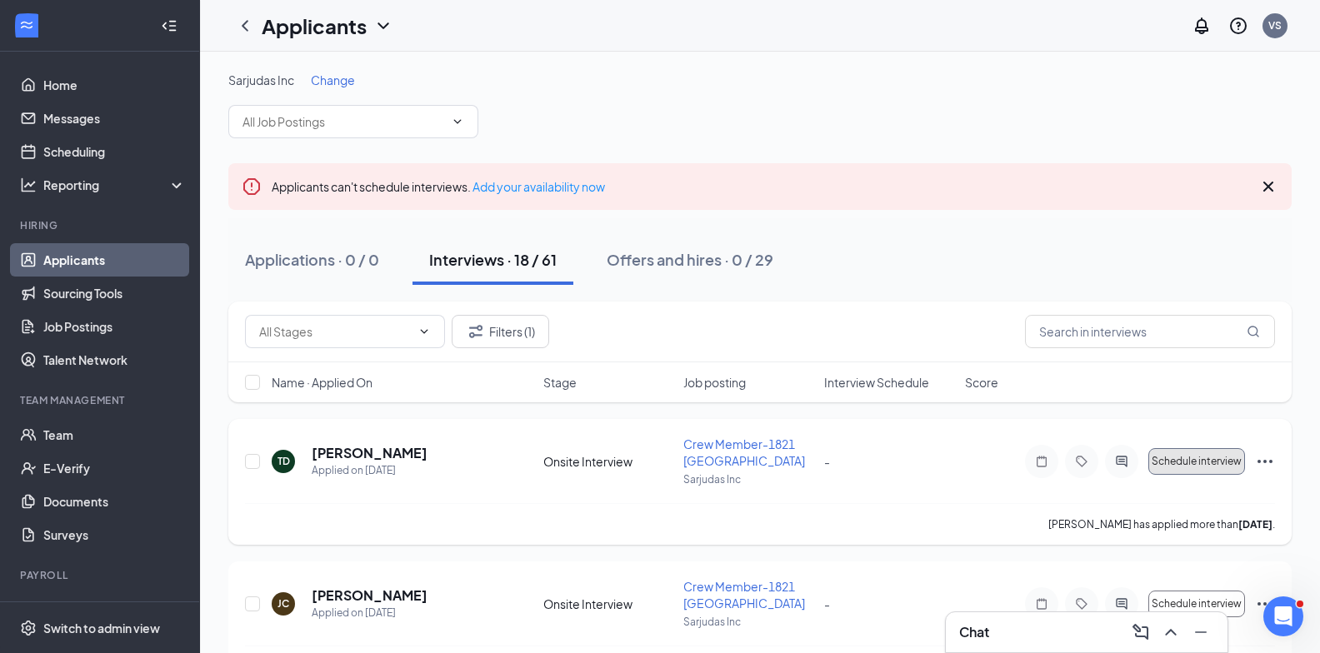
click at [1230, 468] on button "Schedule interview" at bounding box center [1196, 461] width 97 height 27
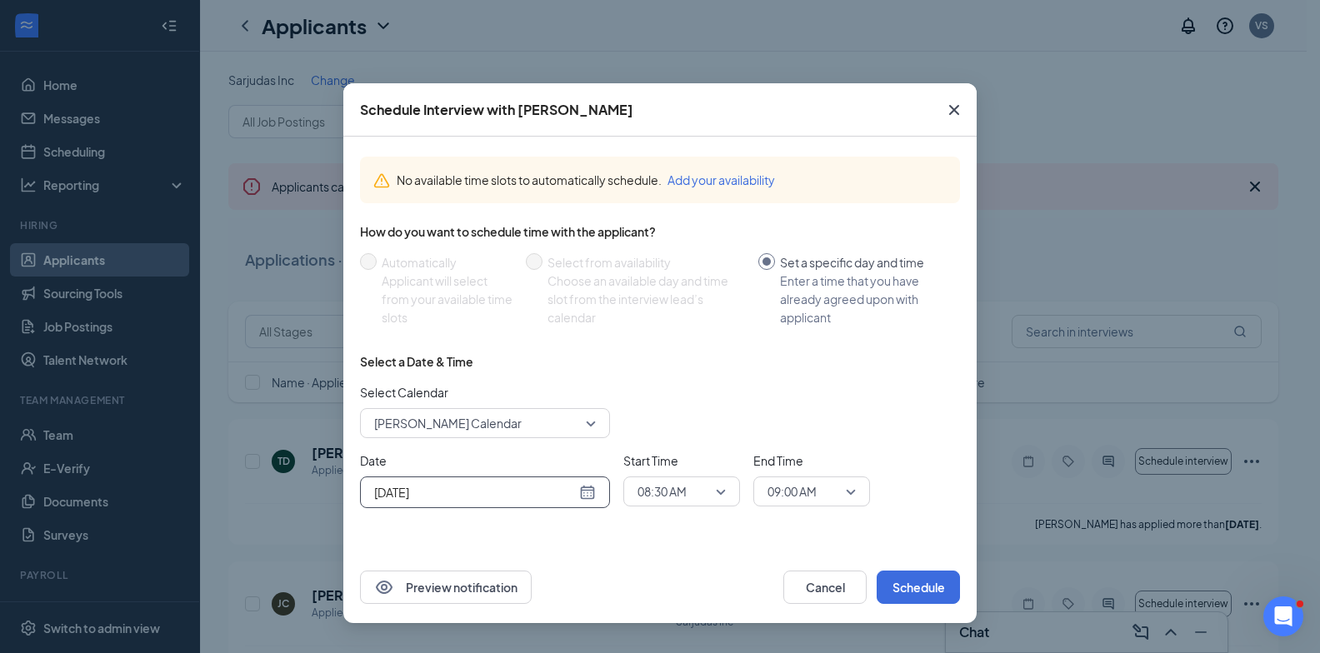
click at [585, 489] on div "Aug 27, 2025" at bounding box center [485, 492] width 222 height 18
type input "Sep 2, 2025"
click at [447, 455] on div "2" at bounding box center [445, 453] width 20 height 20
click at [677, 486] on span "08:30 AM" at bounding box center [661, 491] width 49 height 25
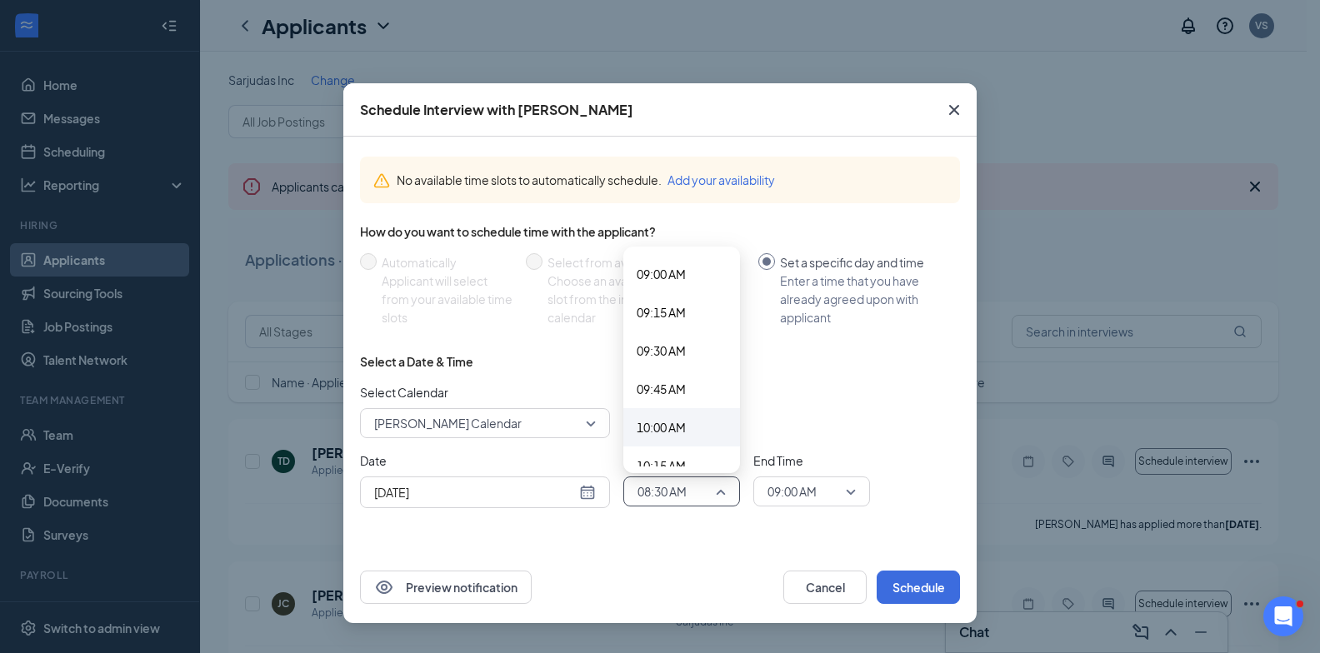
scroll to position [1629, 0]
click at [677, 320] on div "11:00 AM" at bounding box center [681, 331] width 117 height 38
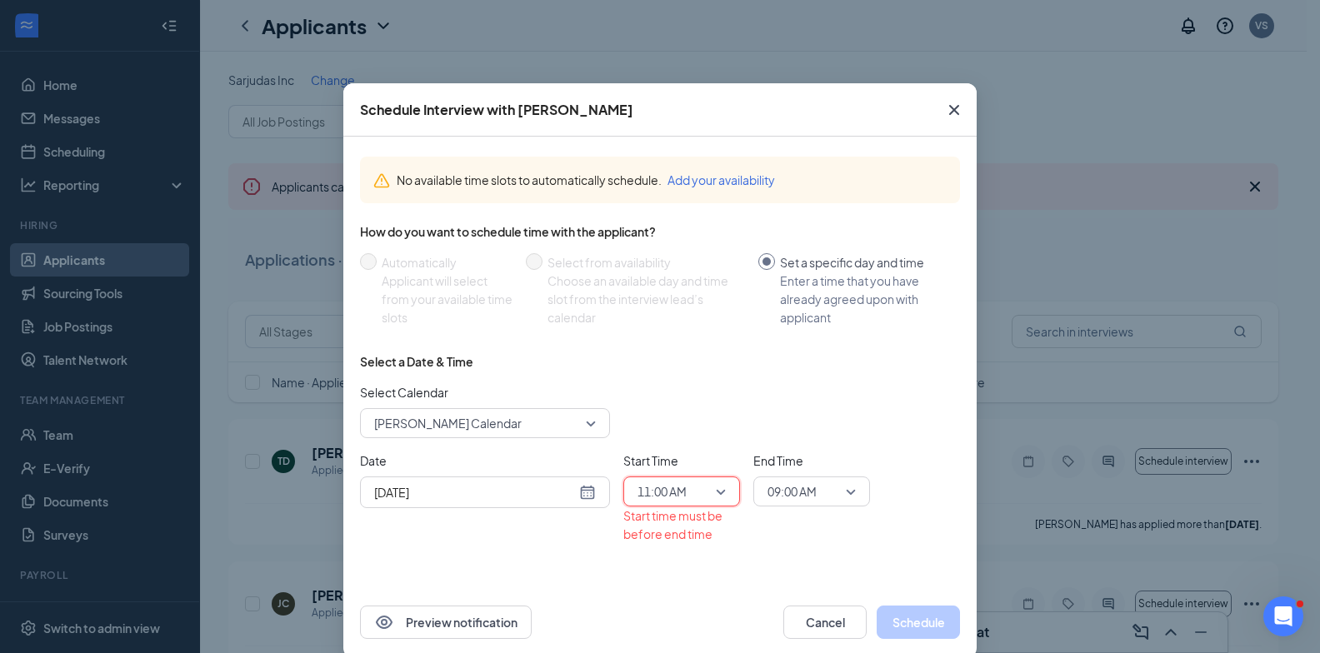
click at [820, 488] on span "09:00 AM" at bounding box center [803, 491] width 73 height 25
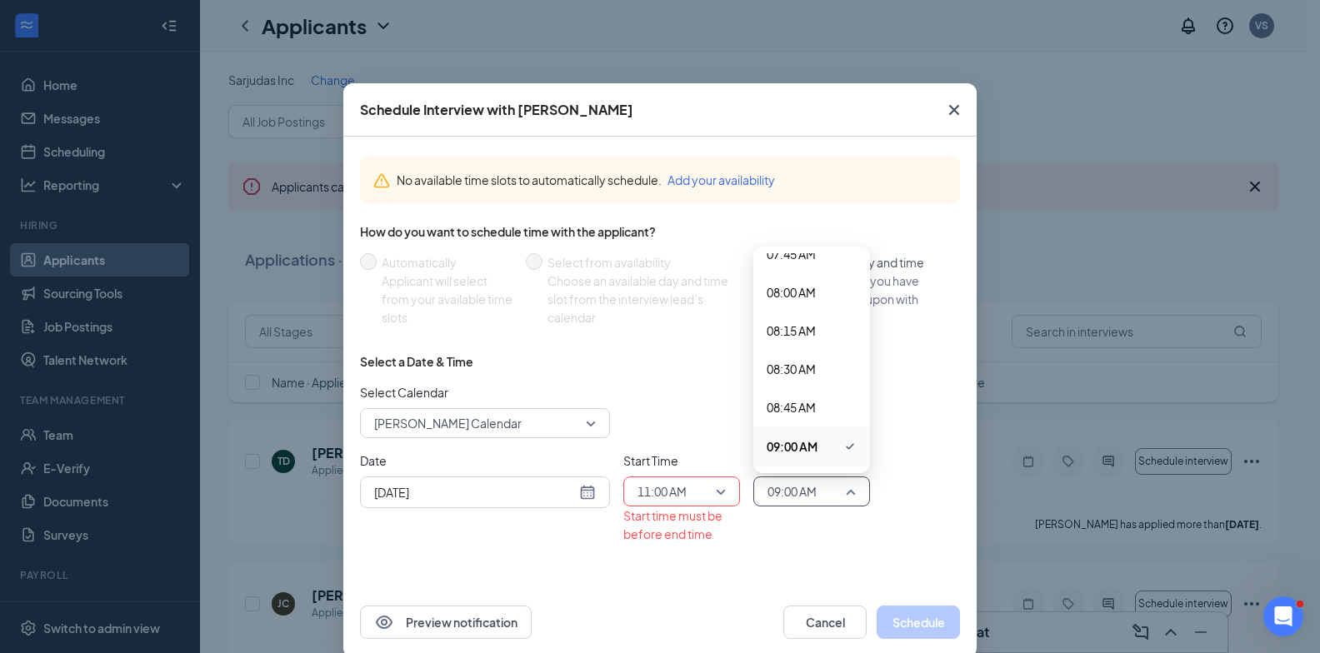
scroll to position [1706, 0]
click at [791, 281] on div "11:15 AM" at bounding box center [811, 292] width 117 height 38
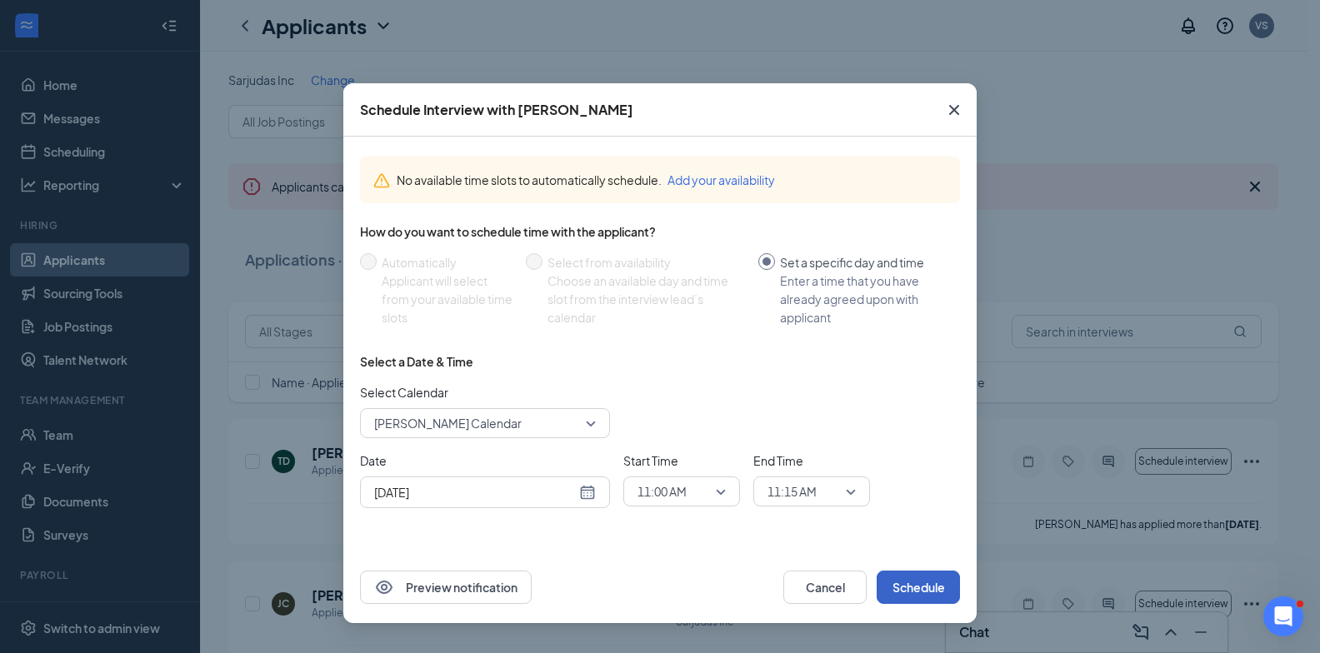
click at [933, 577] on button "Schedule" at bounding box center [917, 587] width 83 height 33
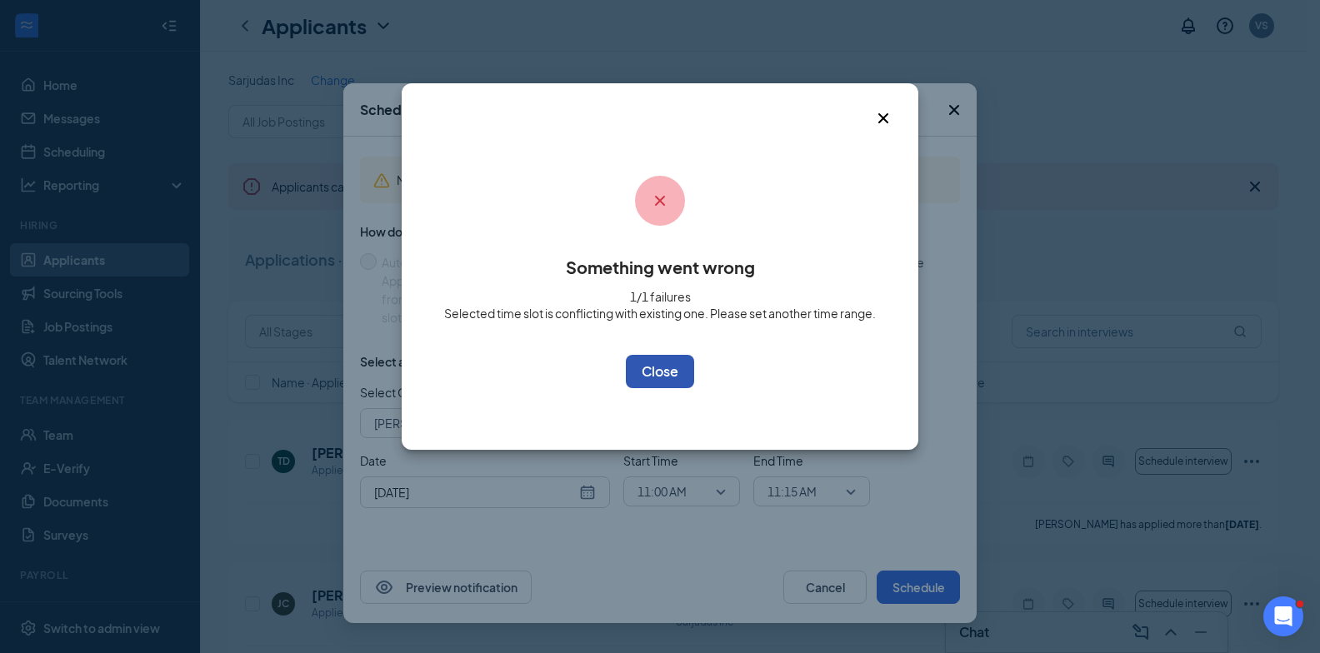
click at [686, 377] on button "OK" at bounding box center [660, 371] width 68 height 33
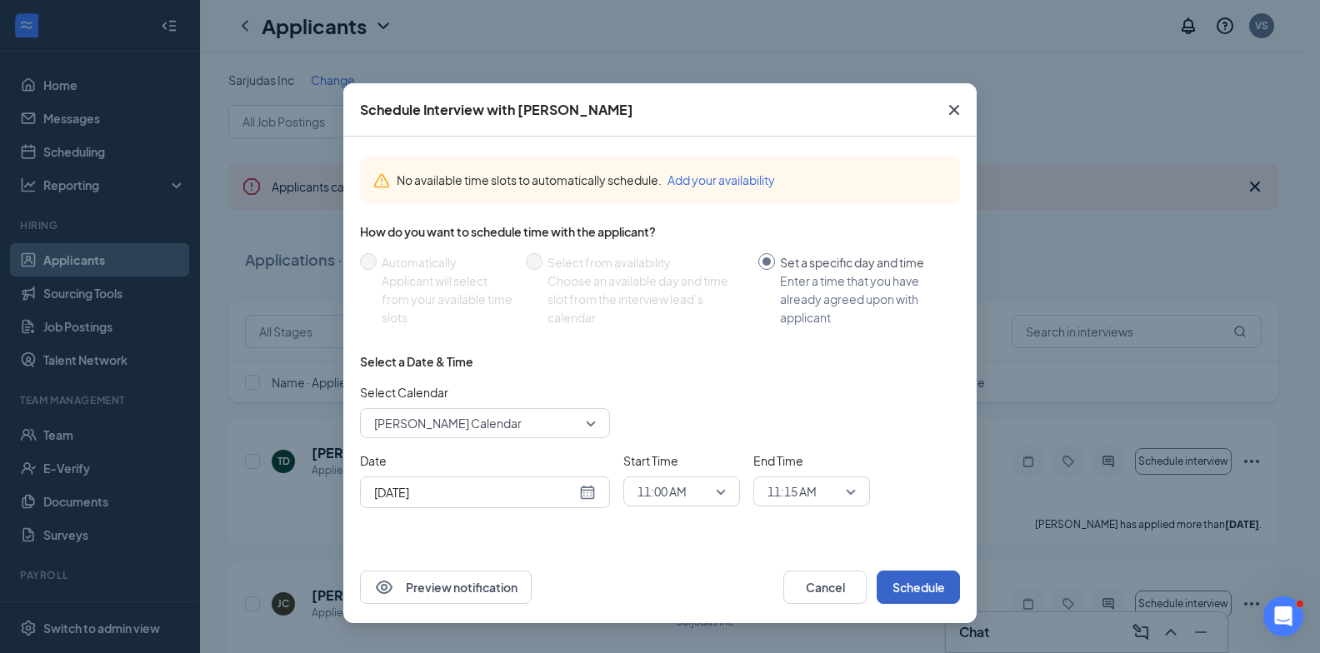
click at [711, 491] on span "11:00 AM" at bounding box center [681, 491] width 88 height 25
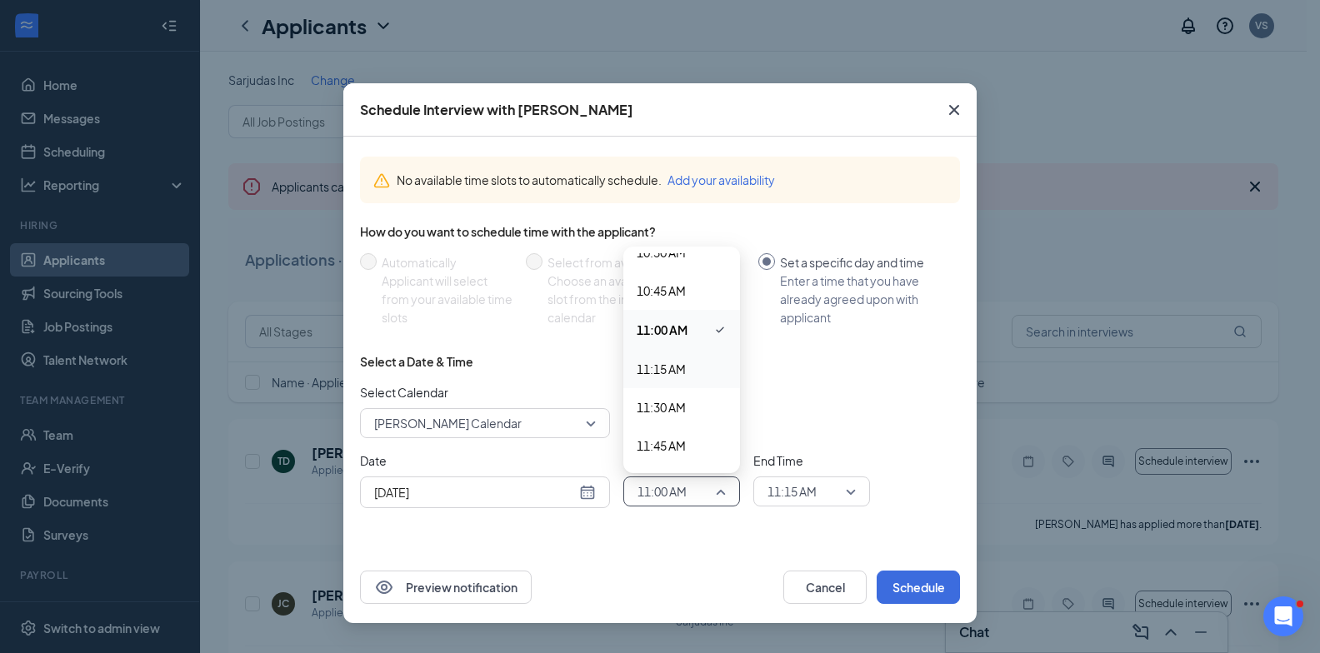
click at [655, 373] on span "11:15 AM" at bounding box center [660, 369] width 49 height 18
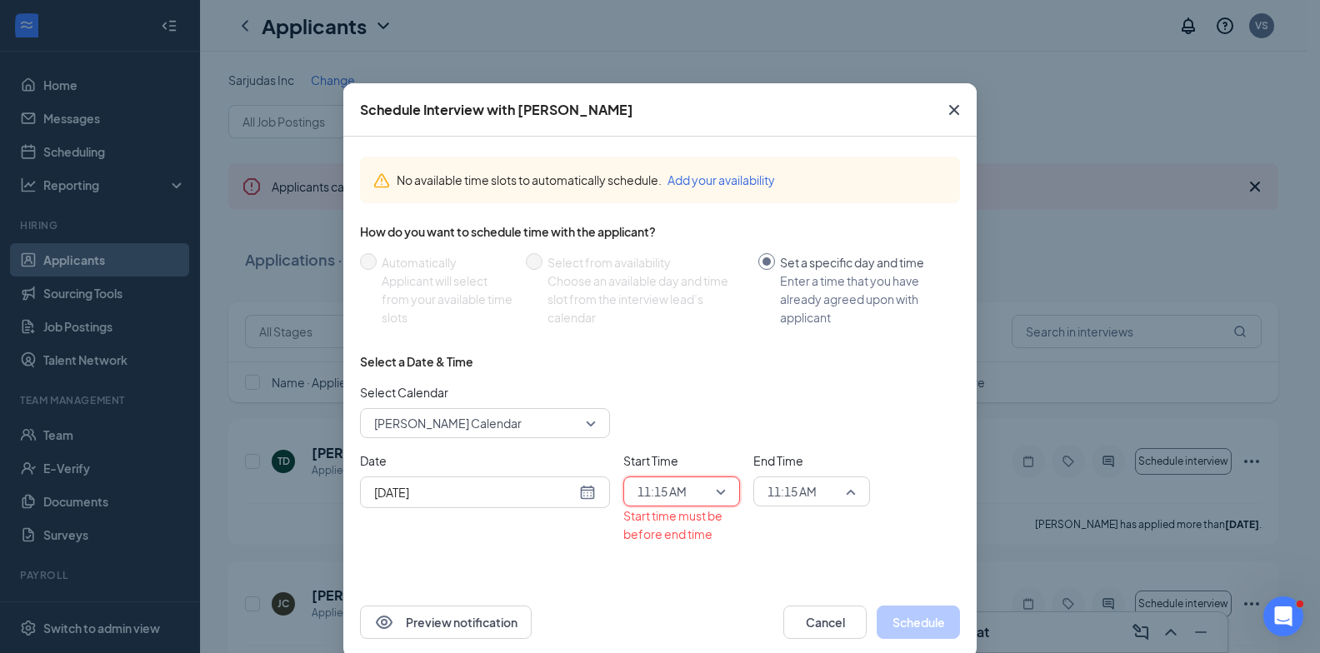
click at [812, 494] on span "11:15 AM" at bounding box center [803, 491] width 73 height 25
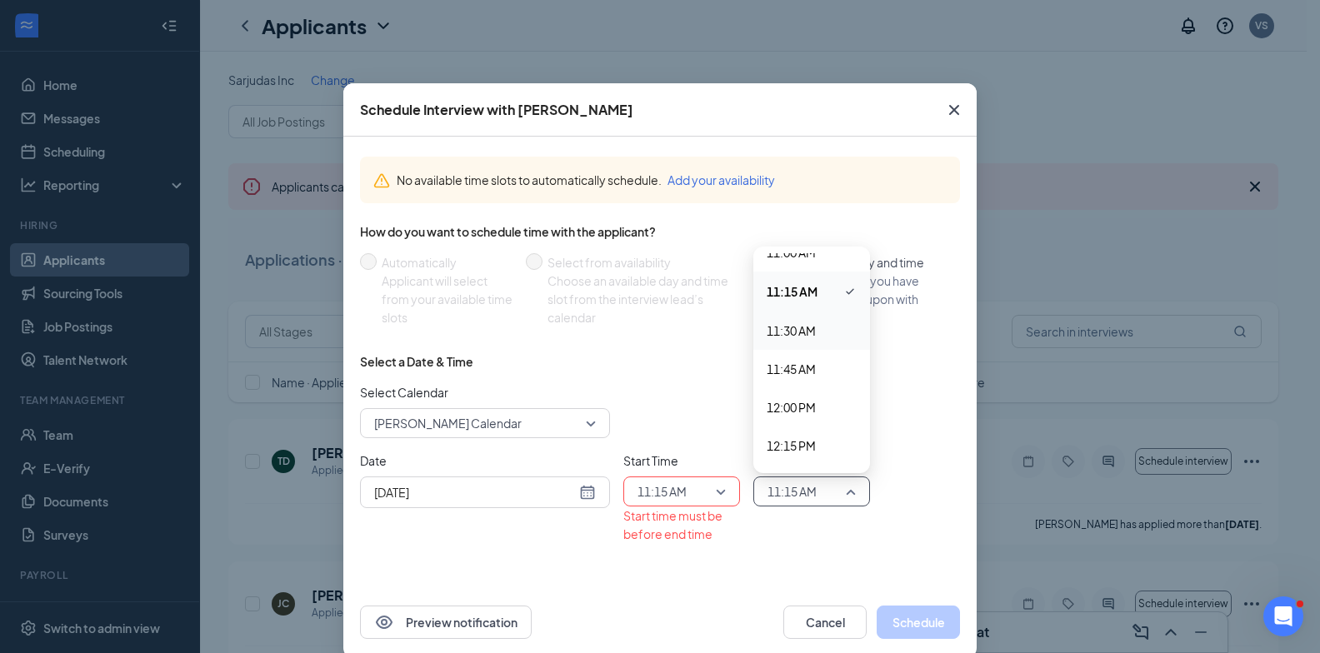
click at [796, 332] on span "11:30 AM" at bounding box center [790, 331] width 49 height 18
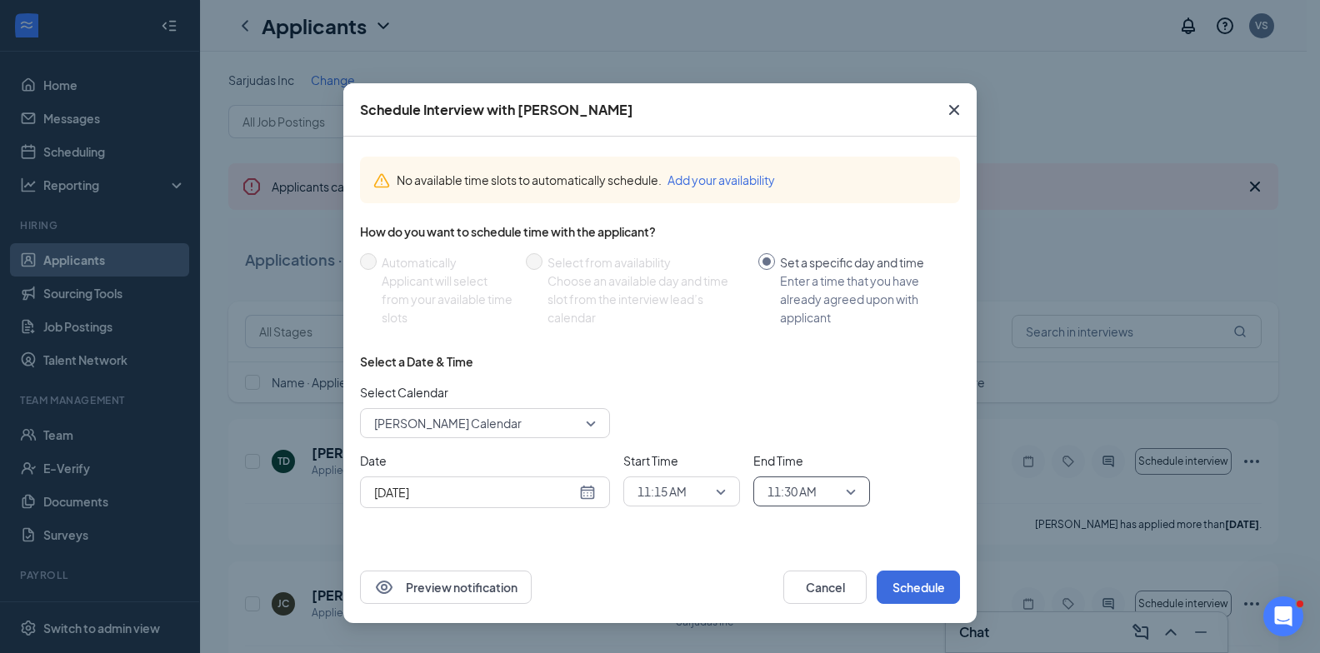
click at [909, 619] on div "Preview notification Cancel Schedule" at bounding box center [659, 587] width 633 height 72
click at [920, 578] on button "Schedule" at bounding box center [917, 587] width 83 height 33
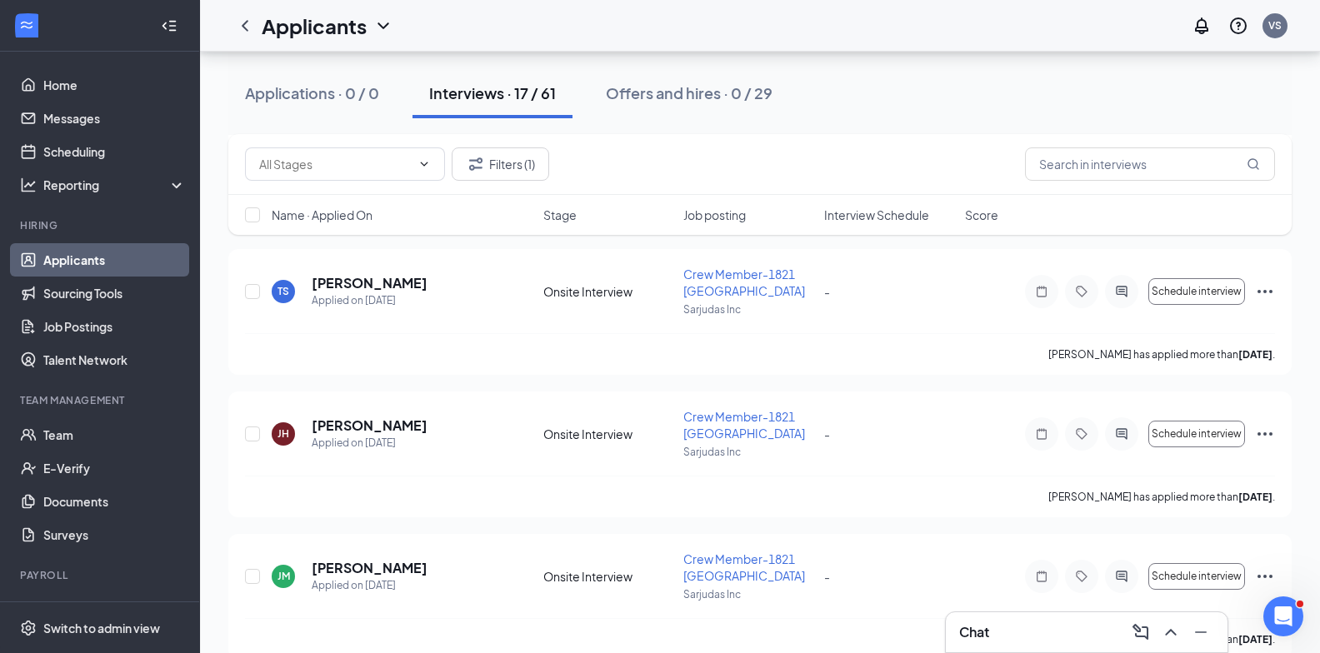
scroll to position [442, 0]
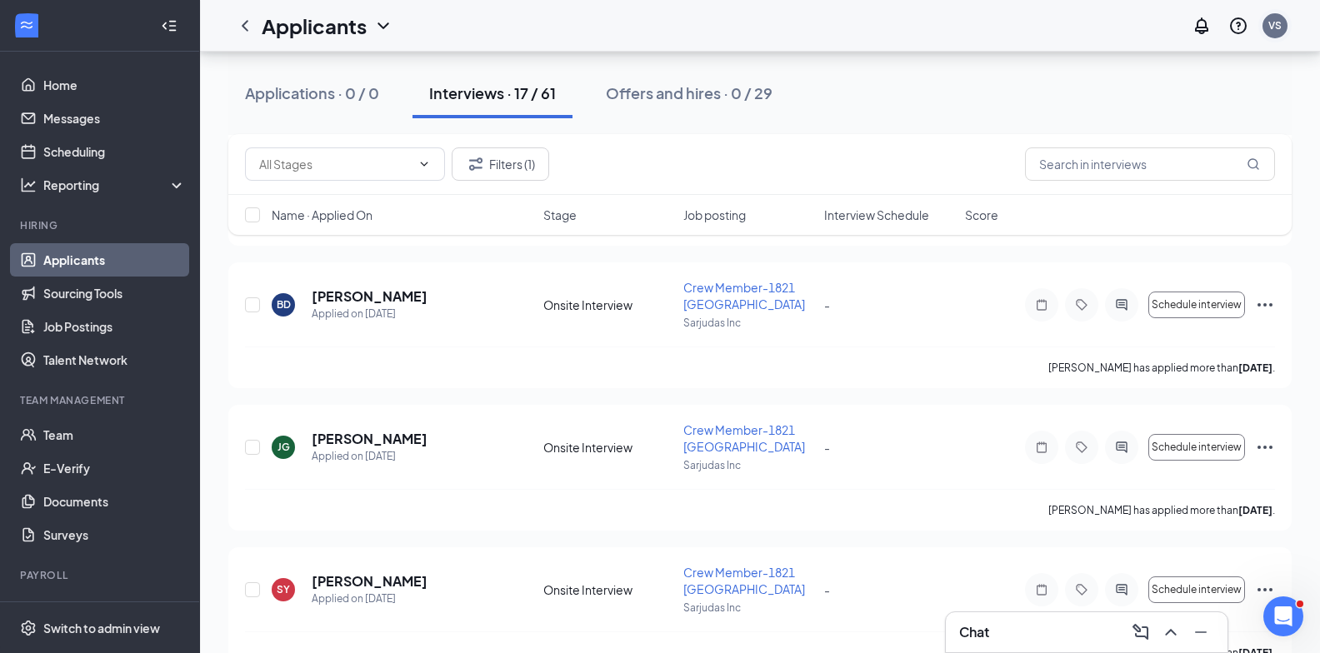
click at [1270, 28] on div "VS" at bounding box center [1274, 25] width 13 height 14
click at [1135, 259] on div "Log out" at bounding box center [1191, 255] width 180 height 17
